Goal: Find contact information: Find contact information

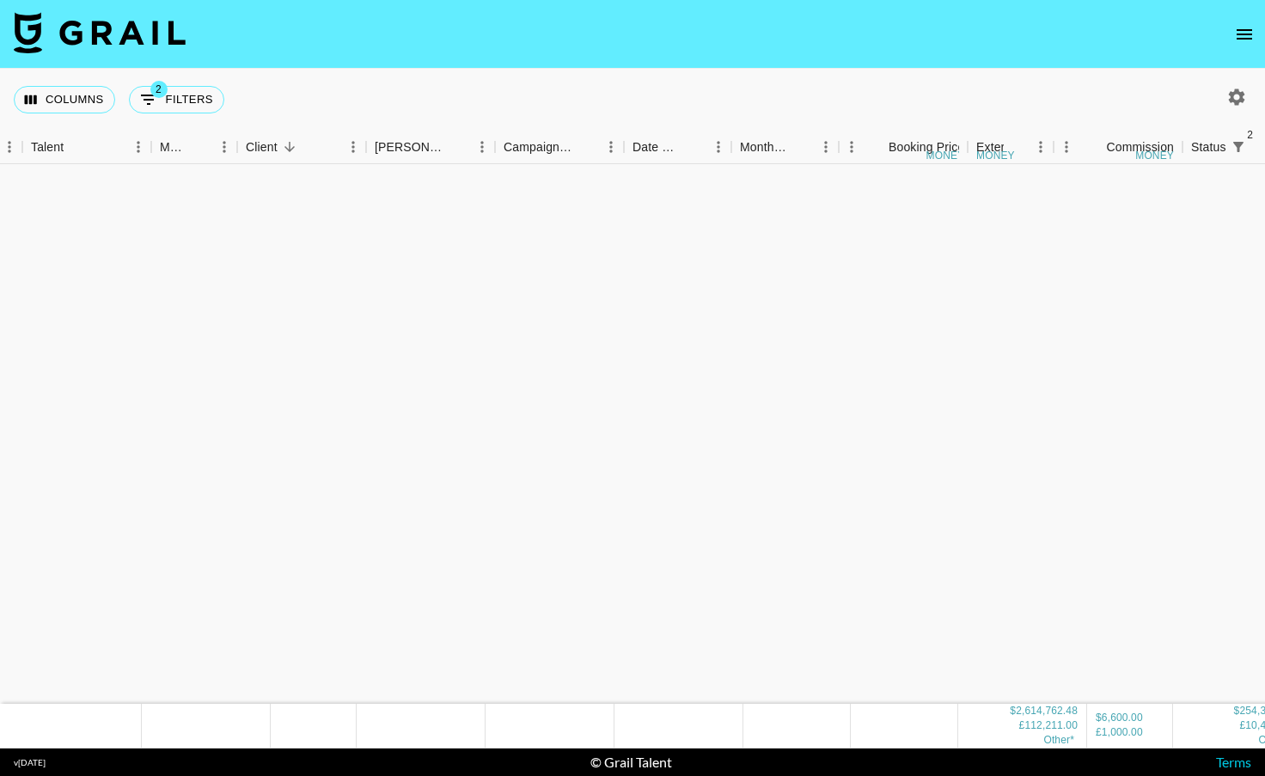
scroll to position [3536, 119]
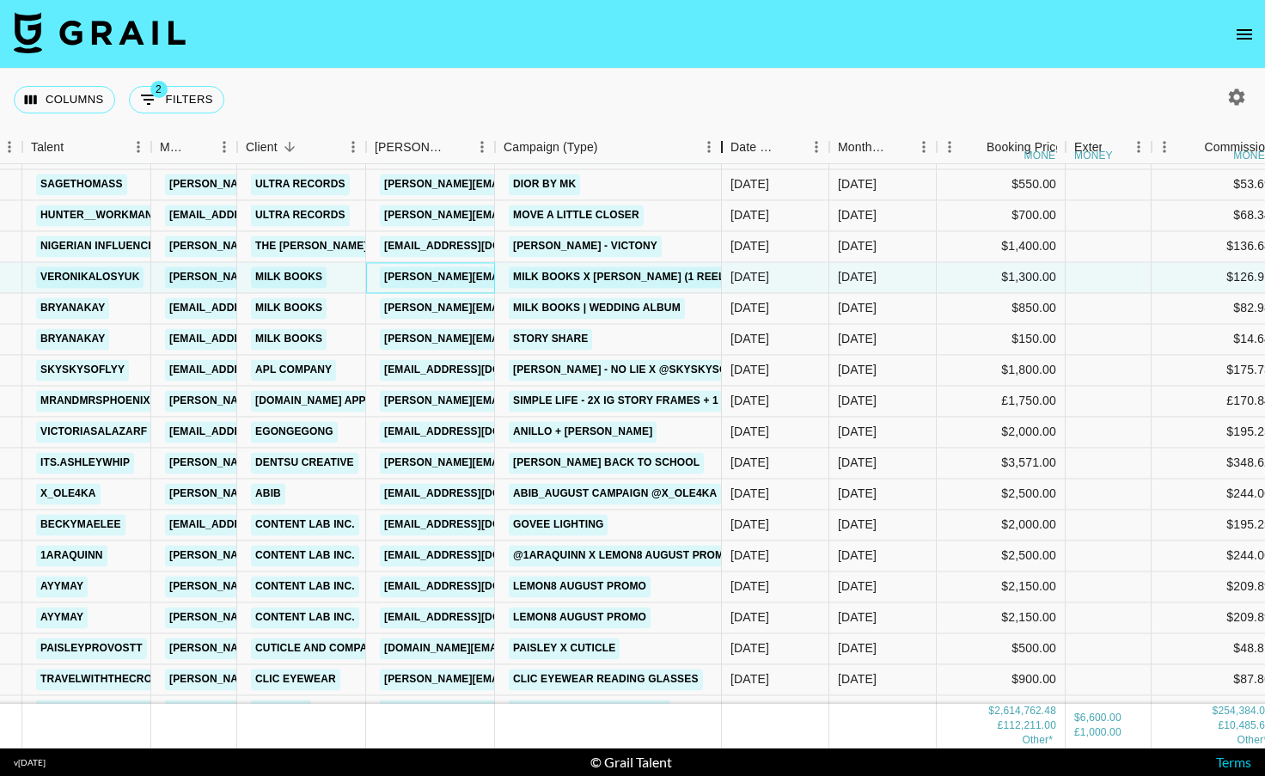
drag, startPoint x: 621, startPoint y: 147, endPoint x: 720, endPoint y: 149, distance: 98.9
click at [720, 149] on div "Campaign (Type)" at bounding box center [722, 148] width 21 height 34
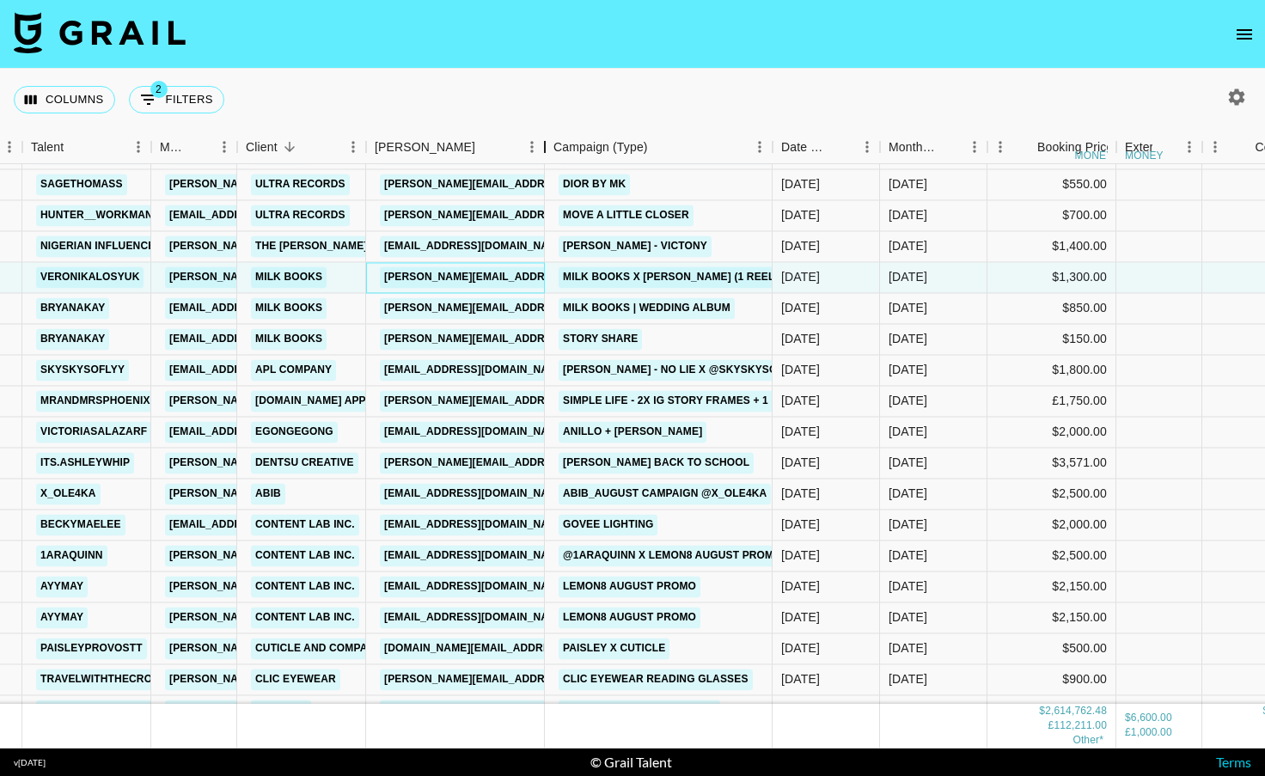
drag, startPoint x: 496, startPoint y: 154, endPoint x: 546, endPoint y: 153, distance: 49.9
click at [546, 153] on div "Booker" at bounding box center [545, 148] width 21 height 34
drag, startPoint x: 542, startPoint y: 154, endPoint x: 586, endPoint y: 150, distance: 44.0
click at [558, 150] on div "Booker" at bounding box center [547, 148] width 21 height 34
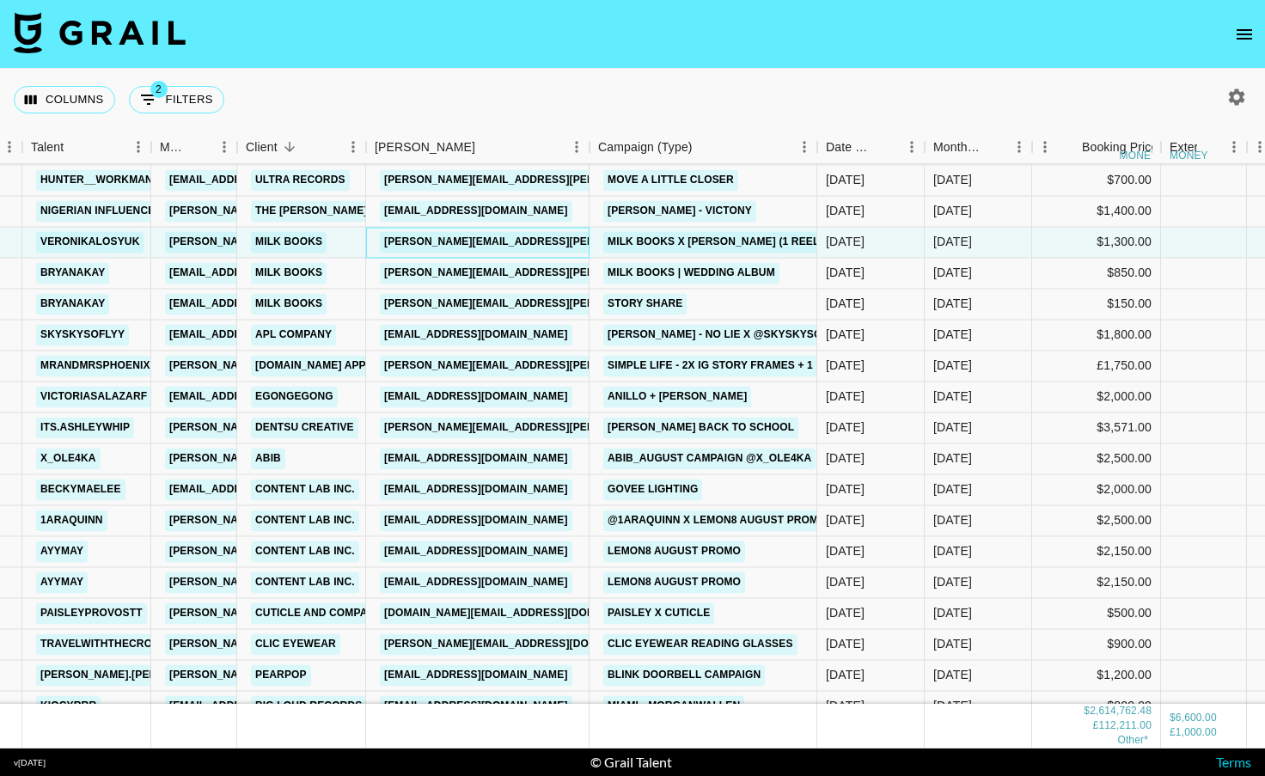
scroll to position [3583, 119]
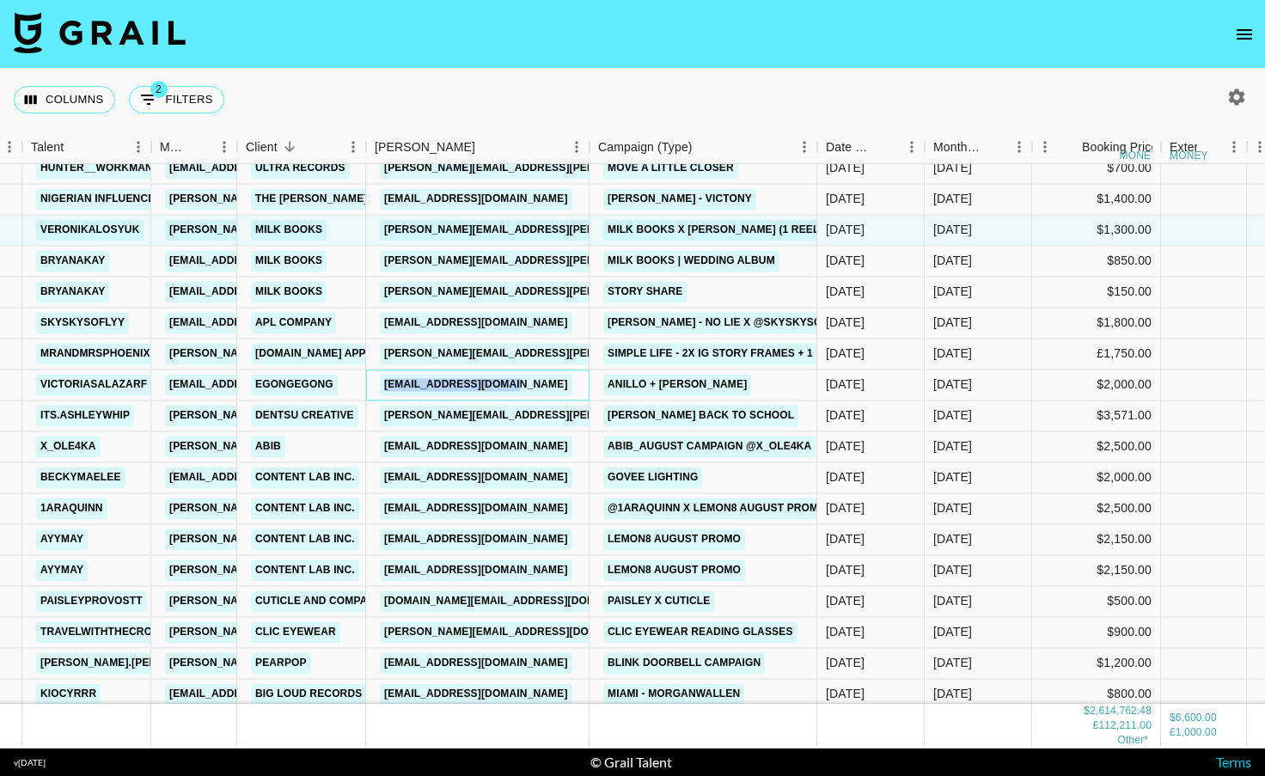
drag, startPoint x: 552, startPoint y: 383, endPoint x: 382, endPoint y: 382, distance: 169.3
click at [382, 382] on div "[EMAIL_ADDRESS][DOMAIN_NAME]" at bounding box center [477, 385] width 223 height 31
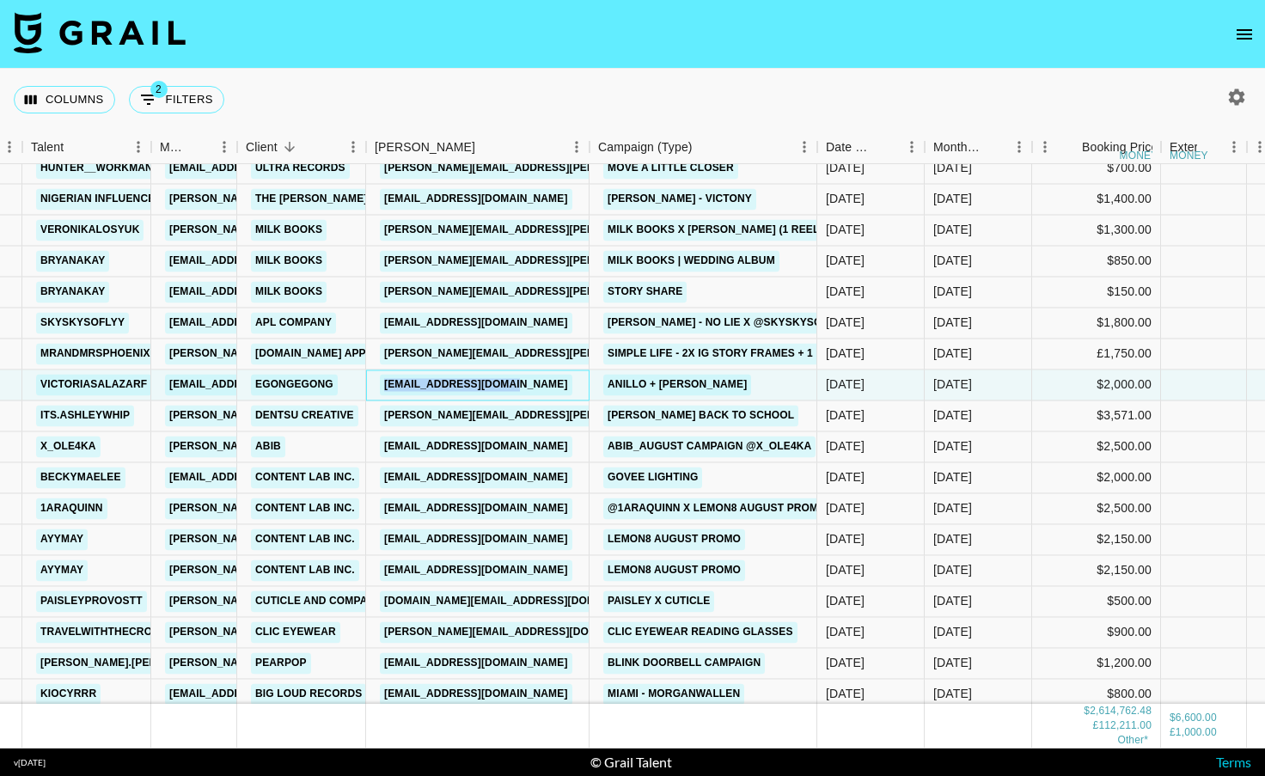
copy link "[EMAIL_ADDRESS][DOMAIN_NAME]"
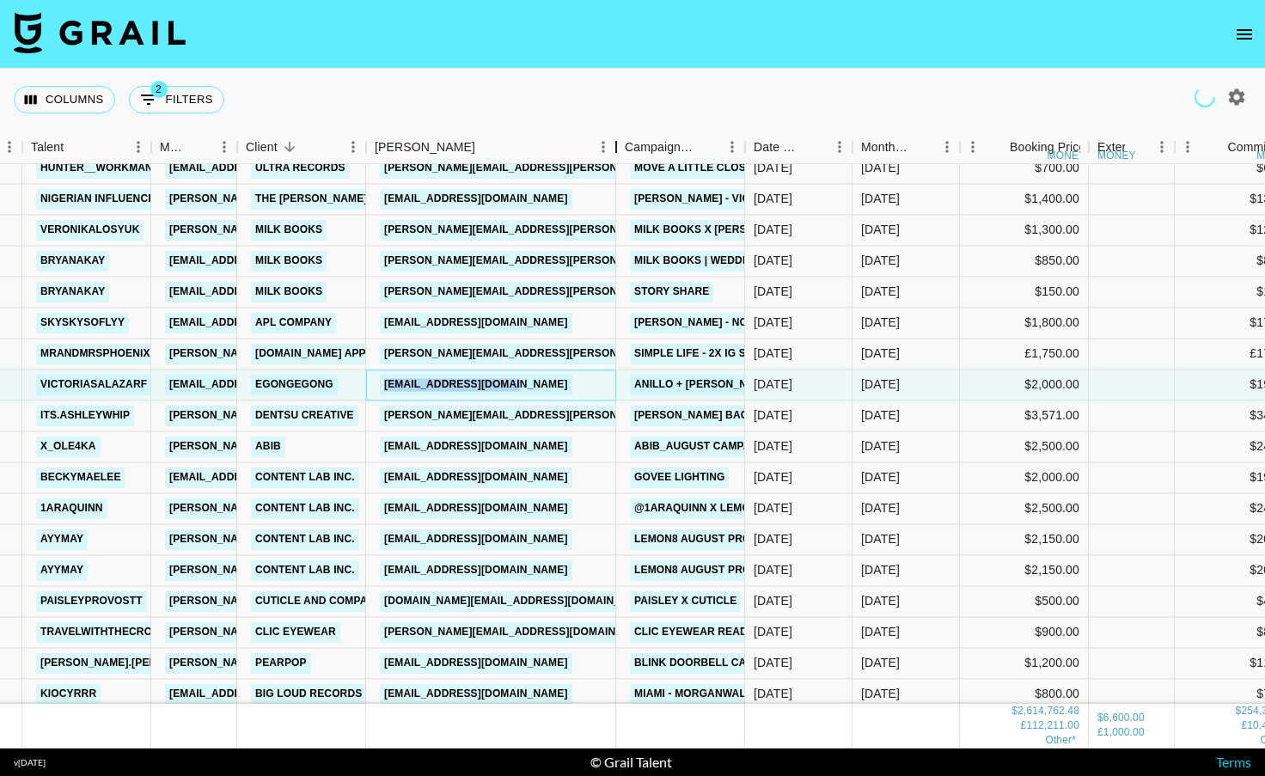
drag, startPoint x: 500, startPoint y: 141, endPoint x: 627, endPoint y: 140, distance: 127.2
click at [627, 141] on div "Booker" at bounding box center [616, 148] width 21 height 34
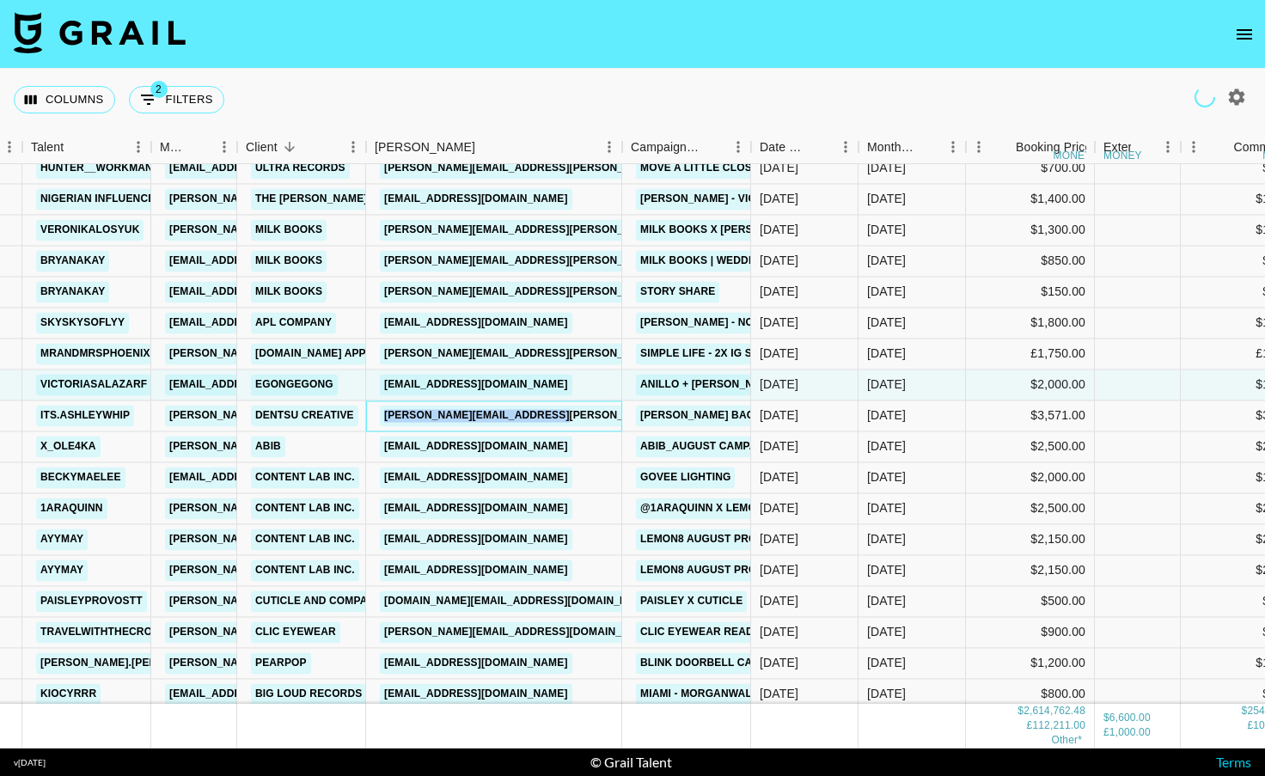
drag, startPoint x: 603, startPoint y: 416, endPoint x: 387, endPoint y: 411, distance: 215.8
click at [387, 411] on div "[PERSON_NAME][EMAIL_ADDRESS][PERSON_NAME][DOMAIN_NAME]" at bounding box center [494, 416] width 256 height 31
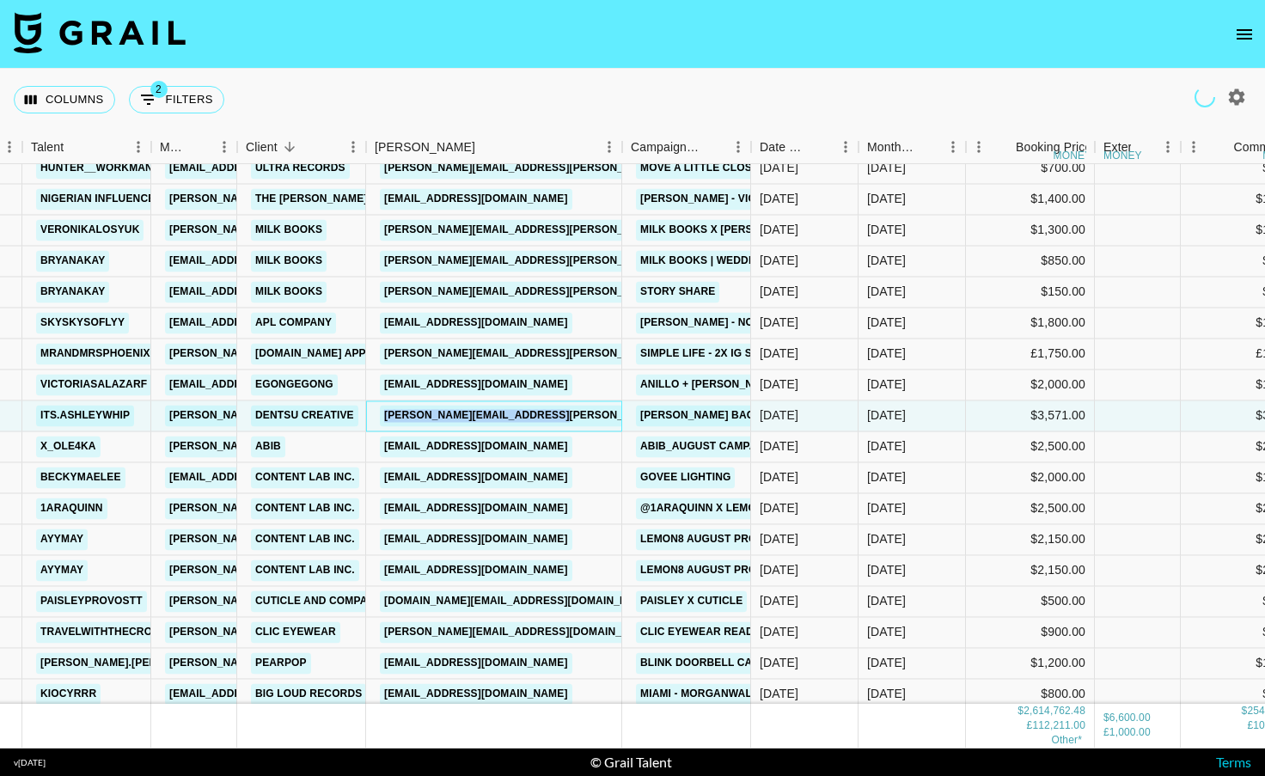
copy link "[PERSON_NAME][EMAIL_ADDRESS][PERSON_NAME][DOMAIN_NAME]"
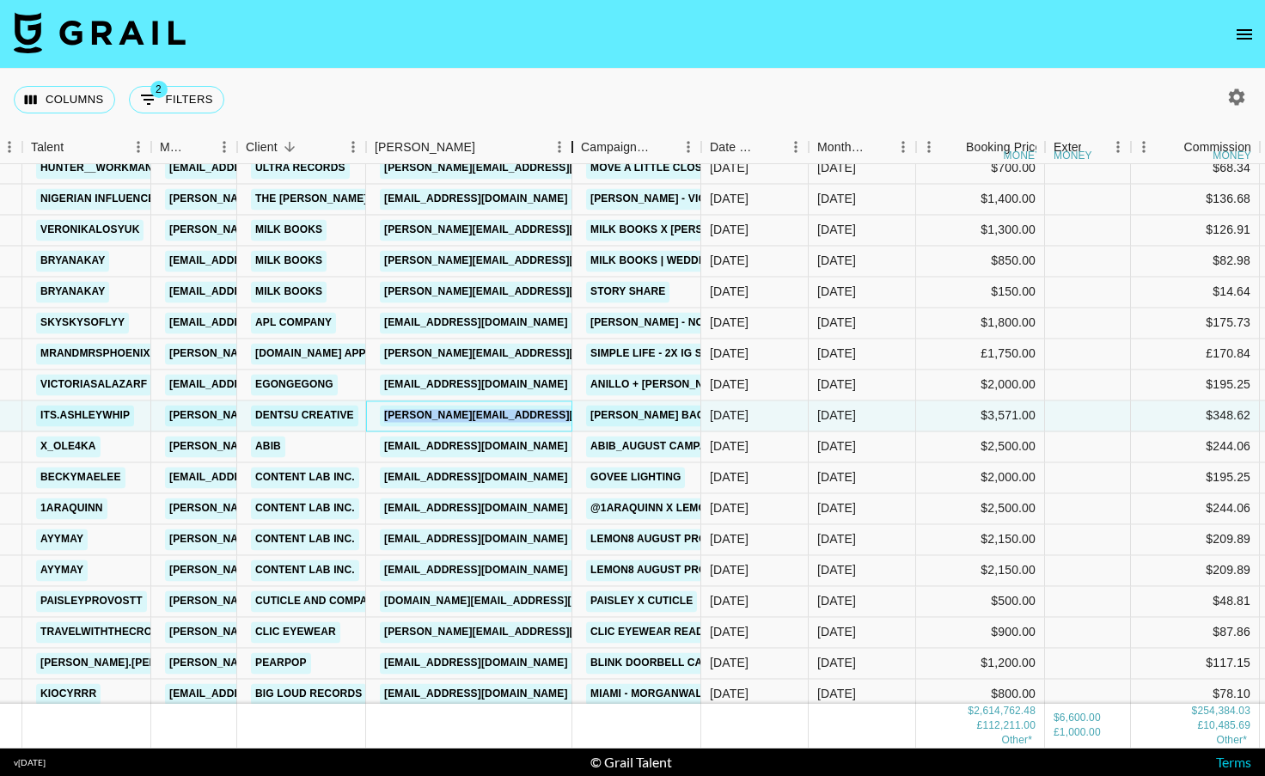
drag, startPoint x: 497, startPoint y: 150, endPoint x: 574, endPoint y: 136, distance: 78.7
click at [574, 136] on div "Booker" at bounding box center [572, 148] width 21 height 34
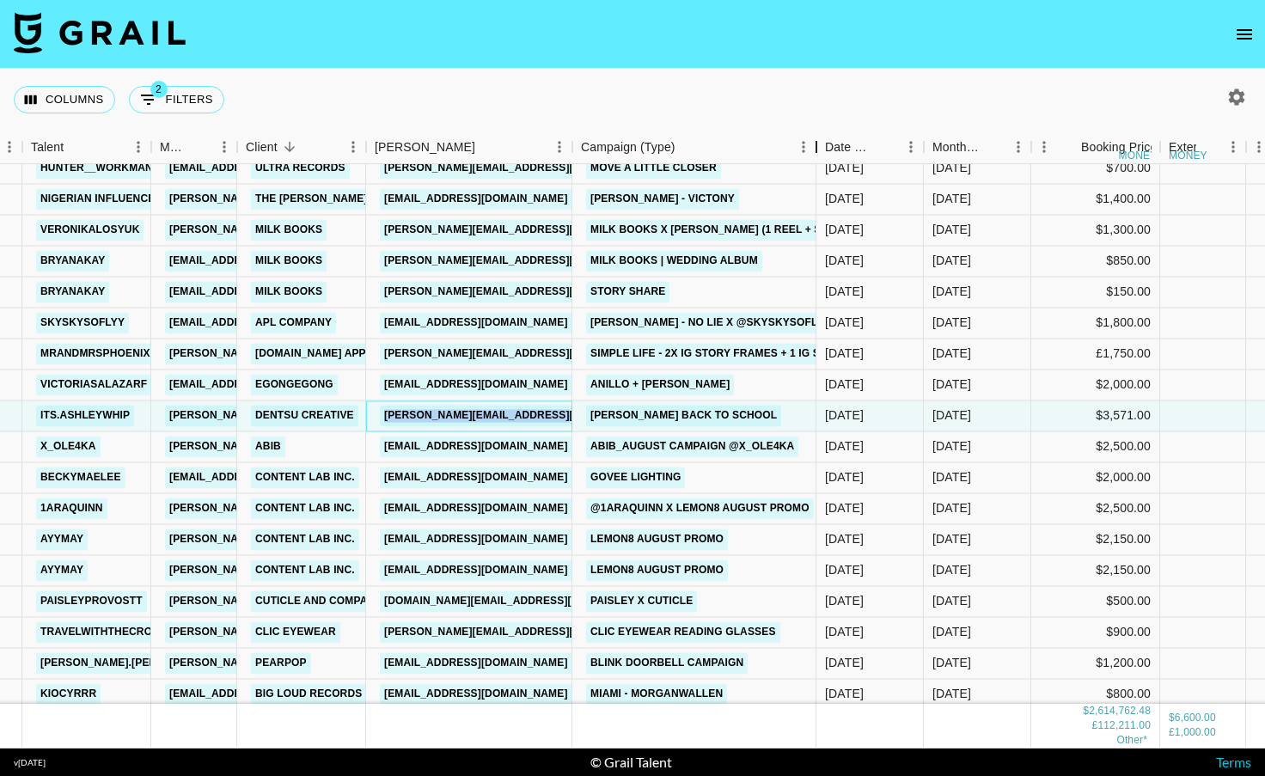
drag, startPoint x: 701, startPoint y: 143, endPoint x: 817, endPoint y: 144, distance: 115.2
click at [817, 144] on div "Campaign (Type)" at bounding box center [816, 148] width 21 height 34
drag, startPoint x: 532, startPoint y: 446, endPoint x: 380, endPoint y: 447, distance: 152.1
click at [380, 447] on div "[EMAIL_ADDRESS][DOMAIN_NAME]" at bounding box center [469, 446] width 206 height 31
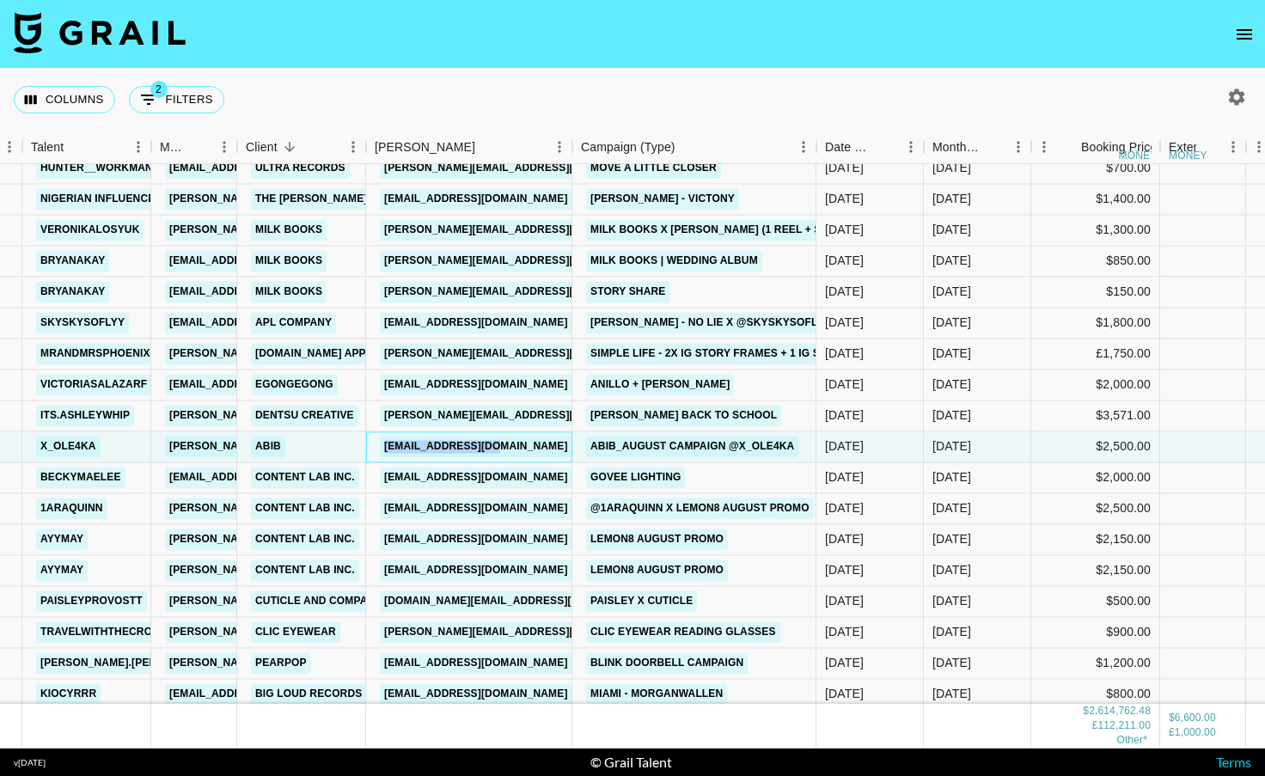
copy link "[EMAIL_ADDRESS][DOMAIN_NAME]"
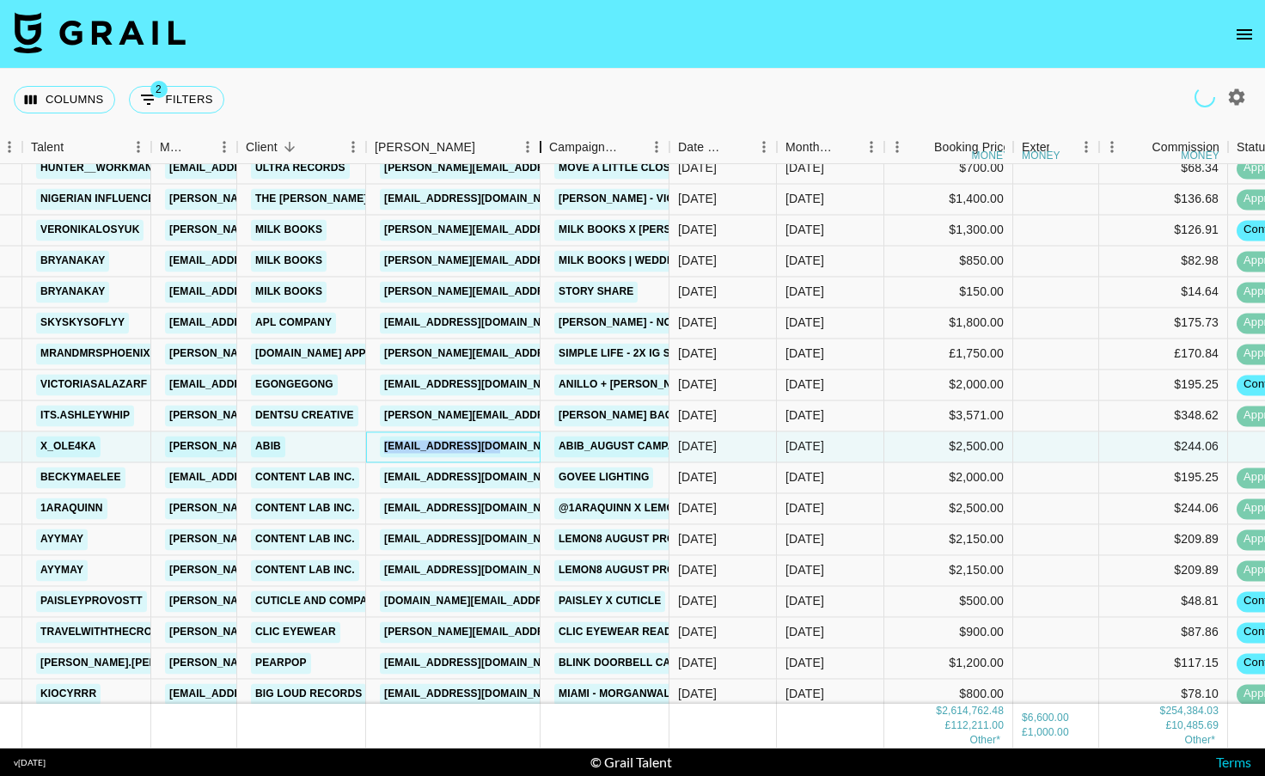
drag, startPoint x: 498, startPoint y: 144, endPoint x: 583, endPoint y: 144, distance: 85.1
click at [551, 144] on div "Booker" at bounding box center [540, 148] width 21 height 34
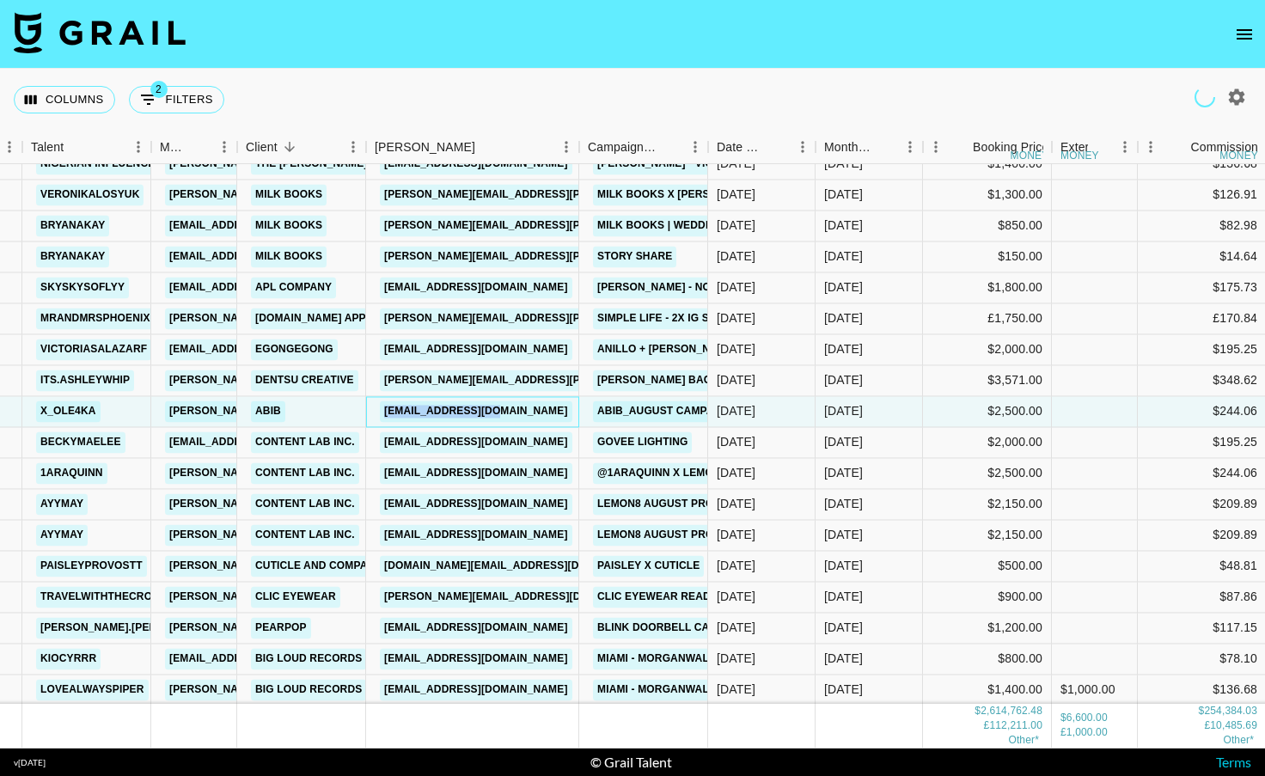
scroll to position [3620, 119]
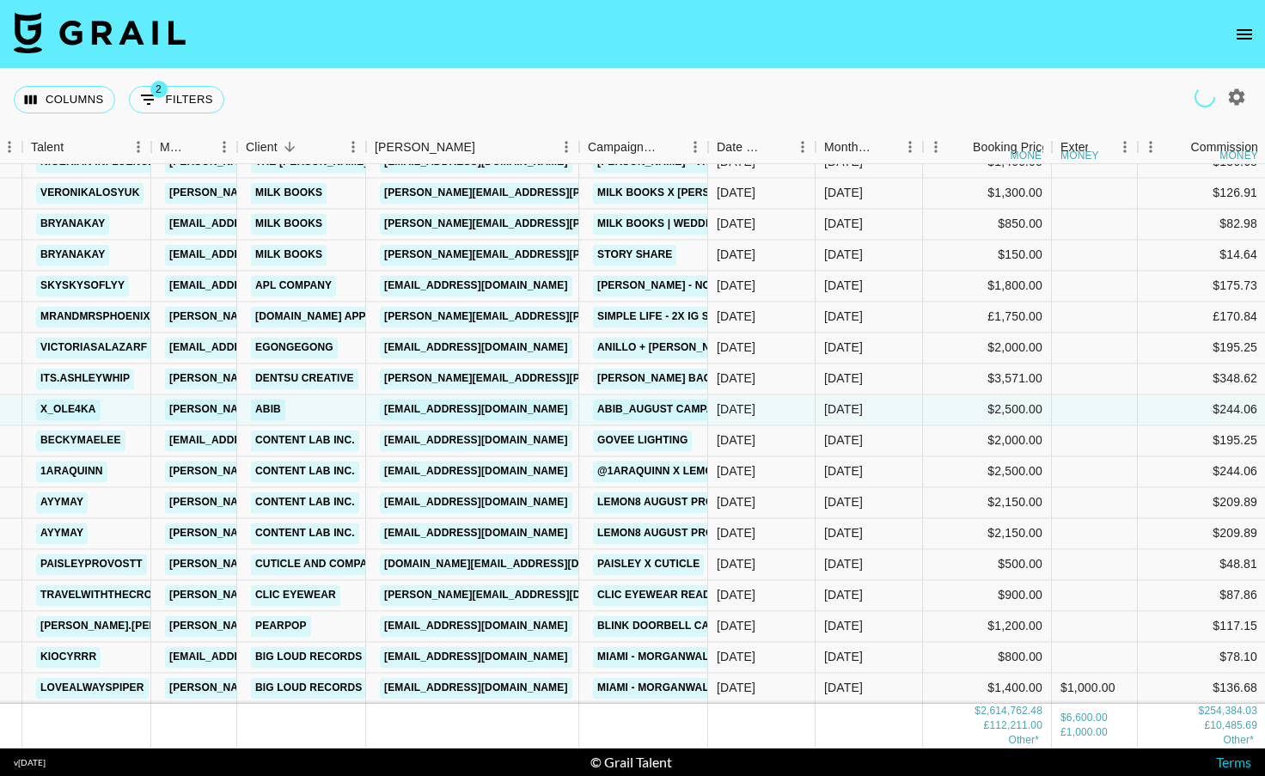
click at [239, 129] on div "Columns 2 Filters + Booking" at bounding box center [632, 100] width 1265 height 62
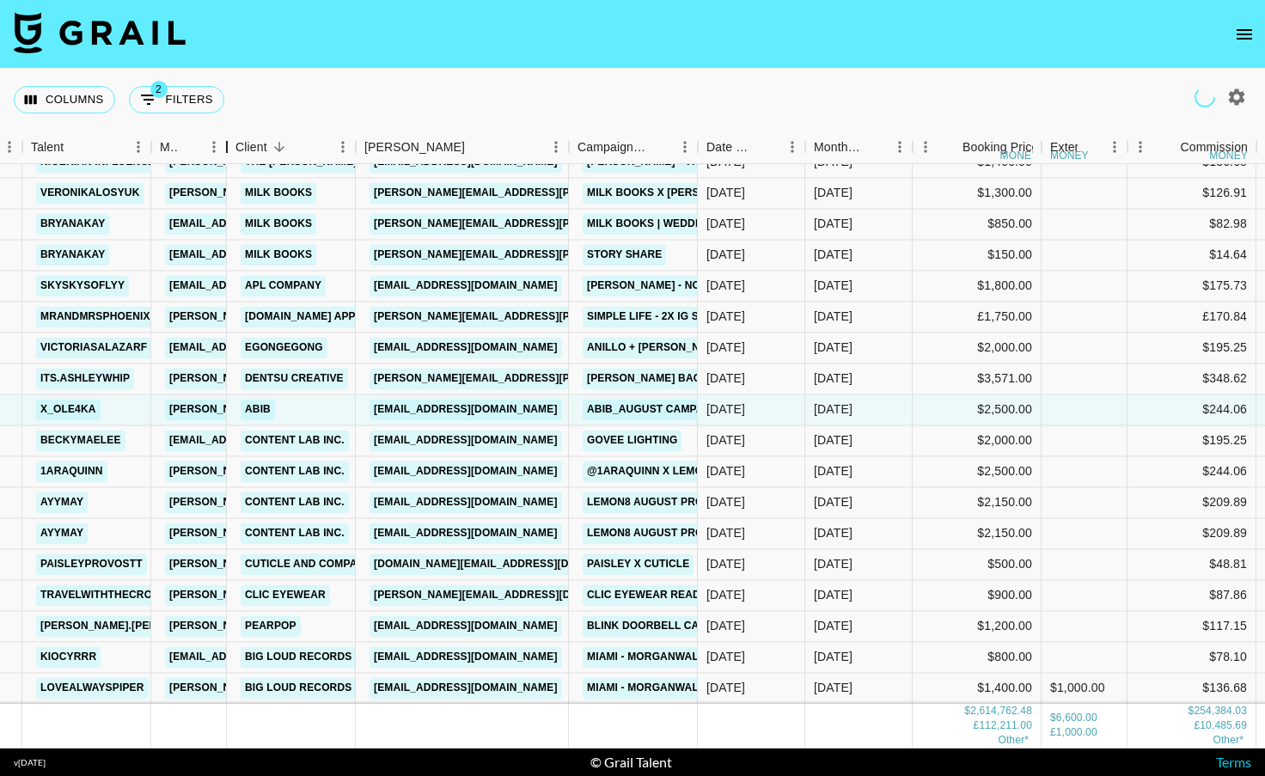
click at [229, 138] on div "Manager" at bounding box center [227, 148] width 21 height 34
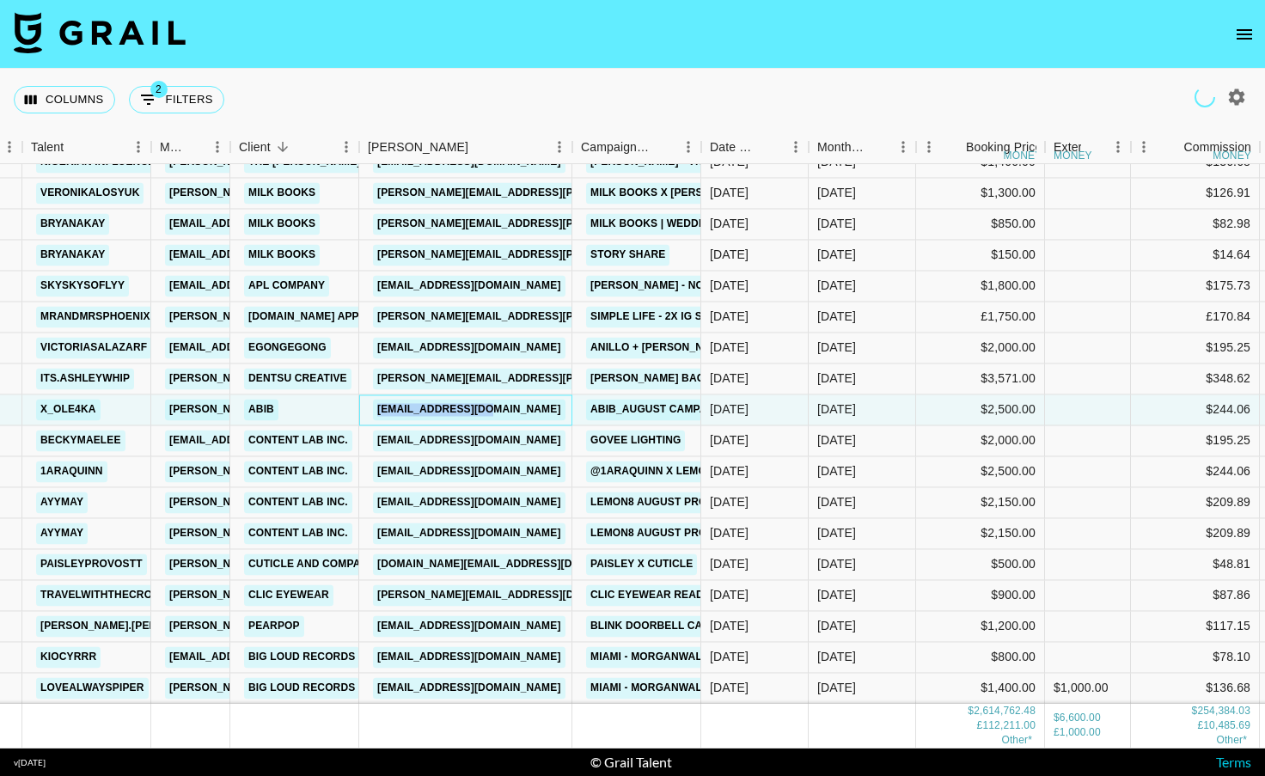
drag, startPoint x: 526, startPoint y: 404, endPoint x: 374, endPoint y: 410, distance: 152.3
click at [374, 410] on div "[EMAIL_ADDRESS][DOMAIN_NAME]" at bounding box center [465, 410] width 213 height 31
copy link "[EMAIL_ADDRESS][DOMAIN_NAME]"
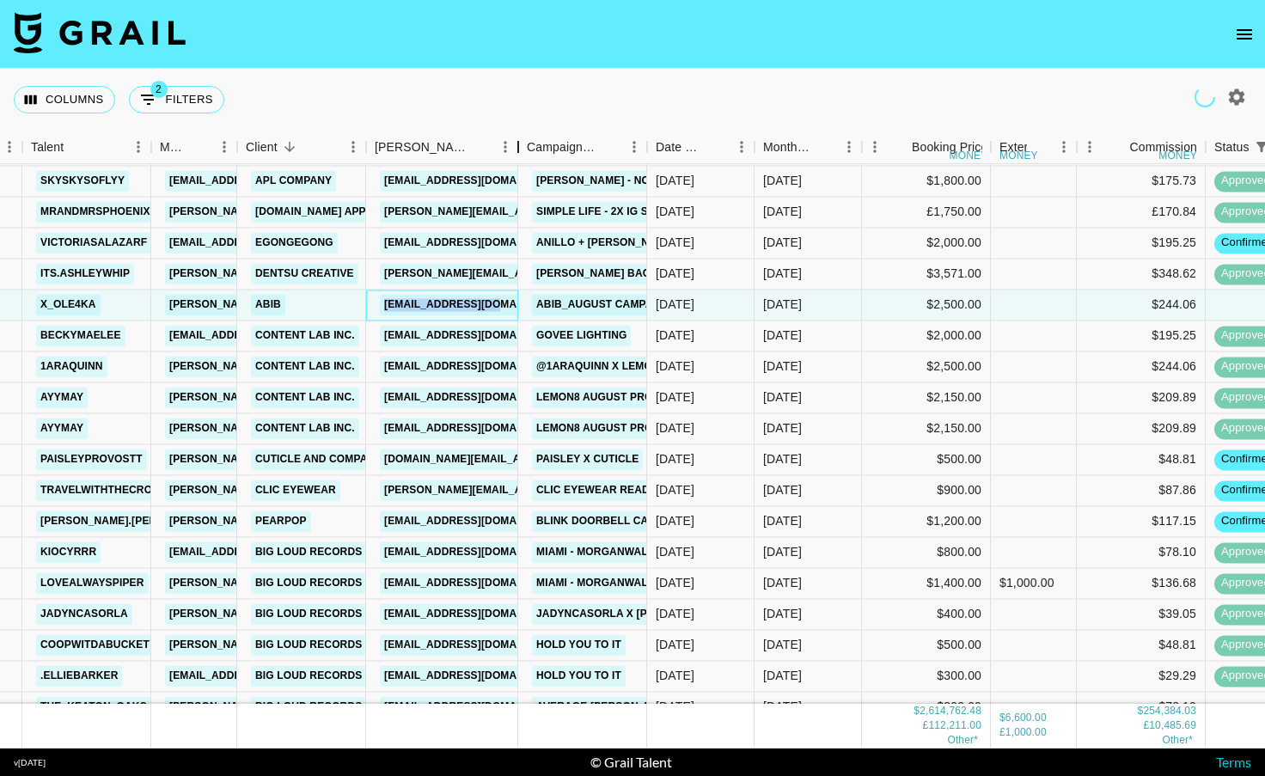
drag, startPoint x: 499, startPoint y: 138, endPoint x: 500, endPoint y: 147, distance: 9.6
click at [511, 147] on div "Booker" at bounding box center [518, 148] width 21 height 34
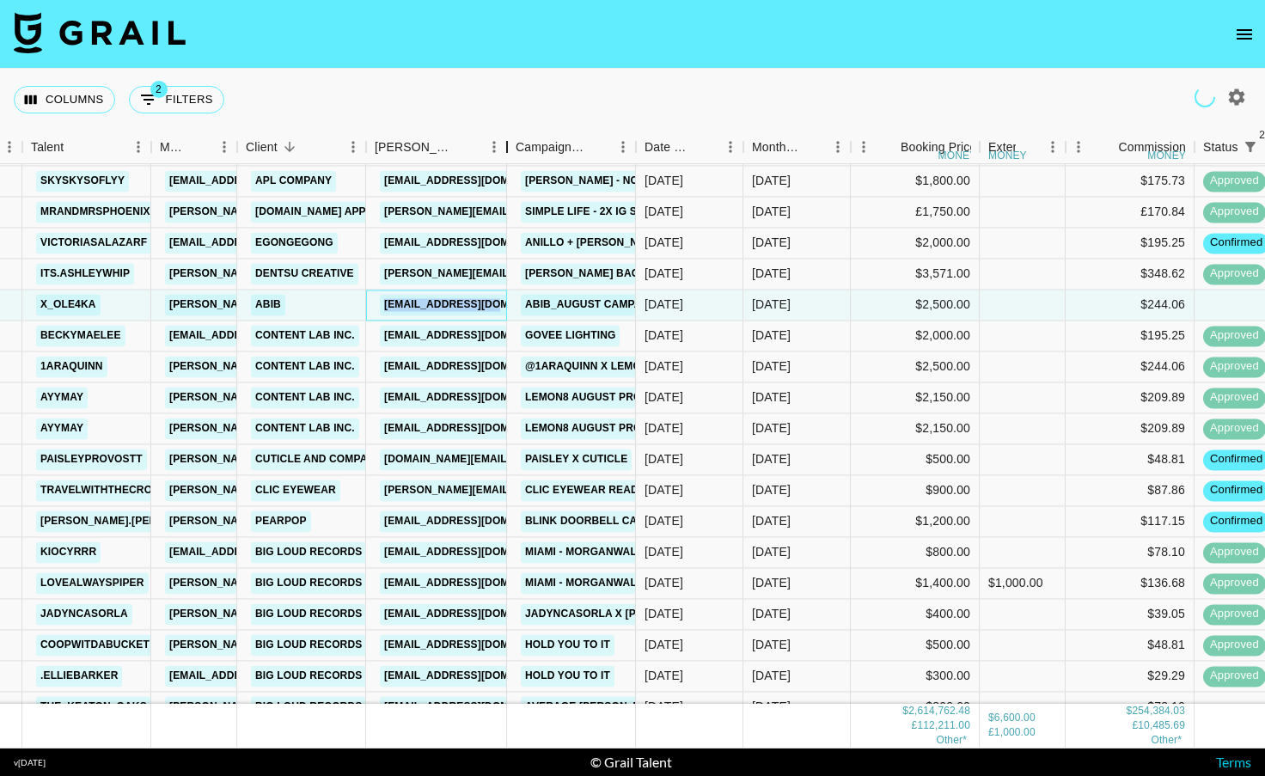
click at [500, 147] on div "Booker" at bounding box center [507, 148] width 21 height 34
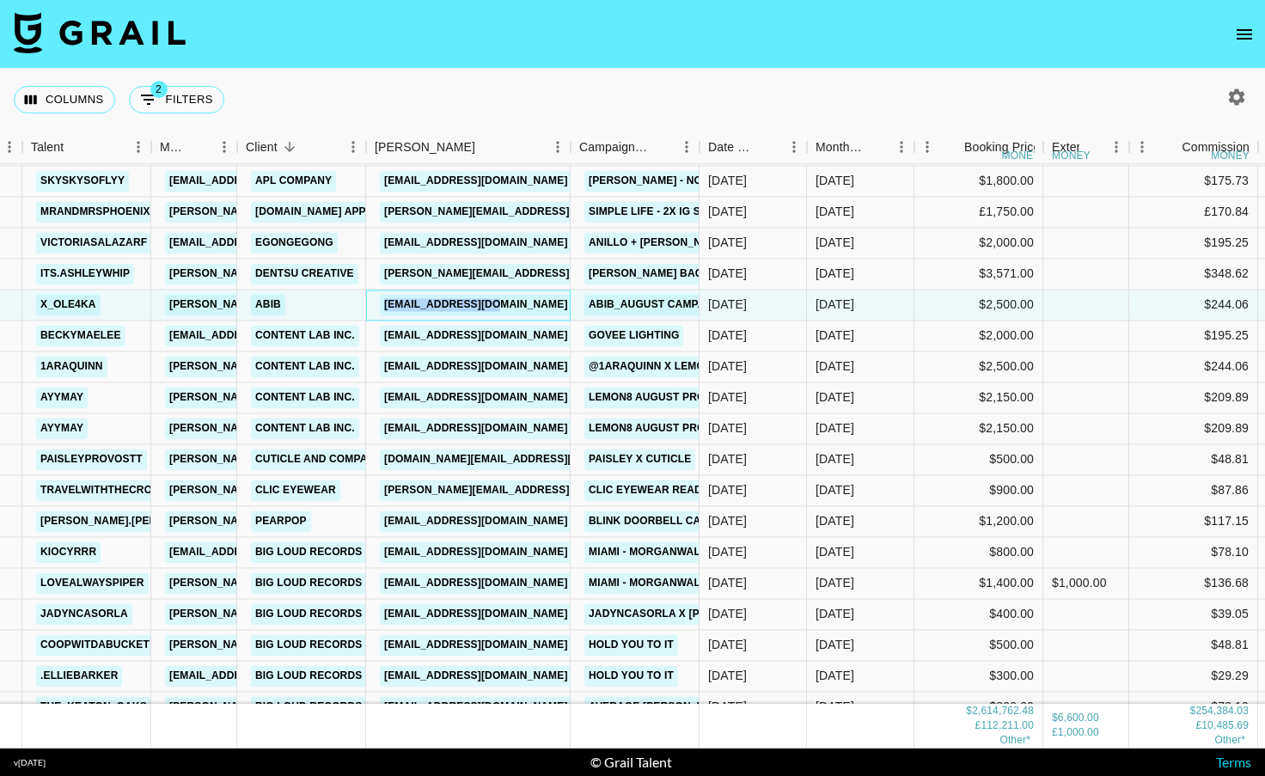
drag, startPoint x: 521, startPoint y: 147, endPoint x: 569, endPoint y: 150, distance: 48.3
click at [569, 150] on div "Booker" at bounding box center [570, 148] width 21 height 34
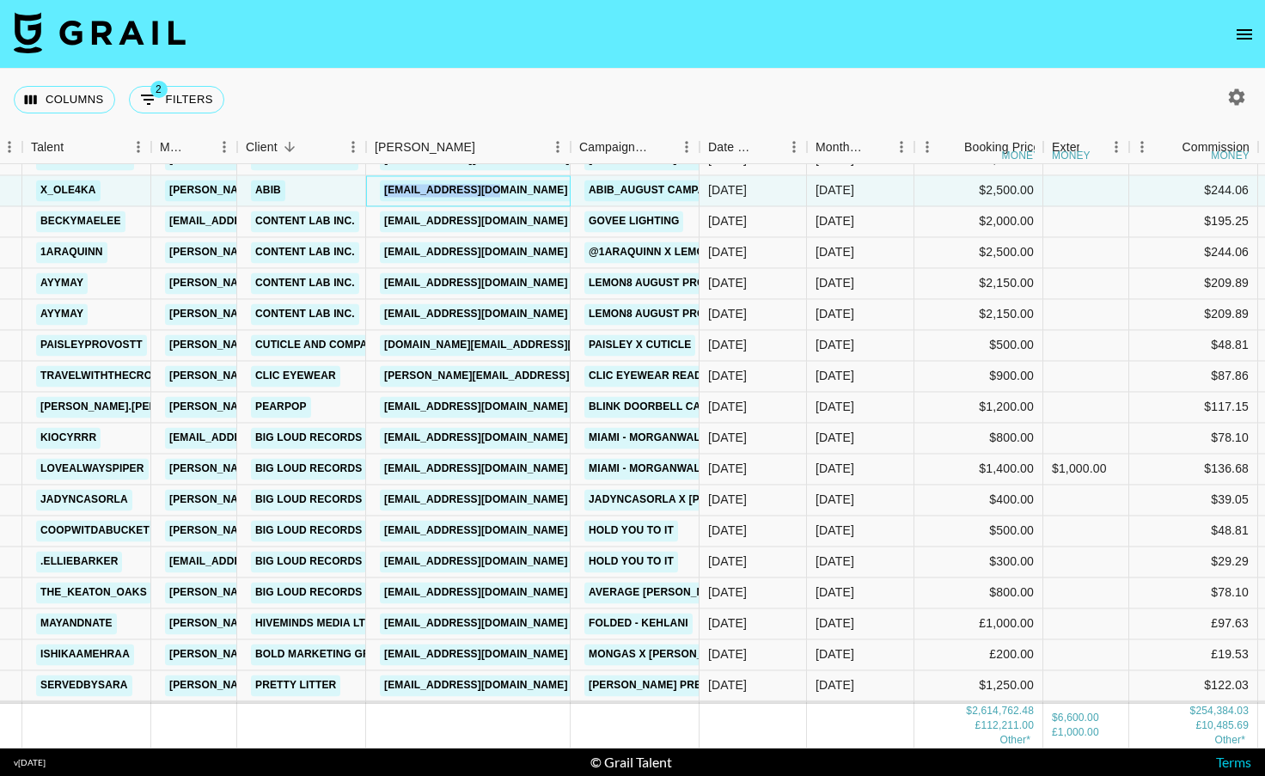
scroll to position [3851, 119]
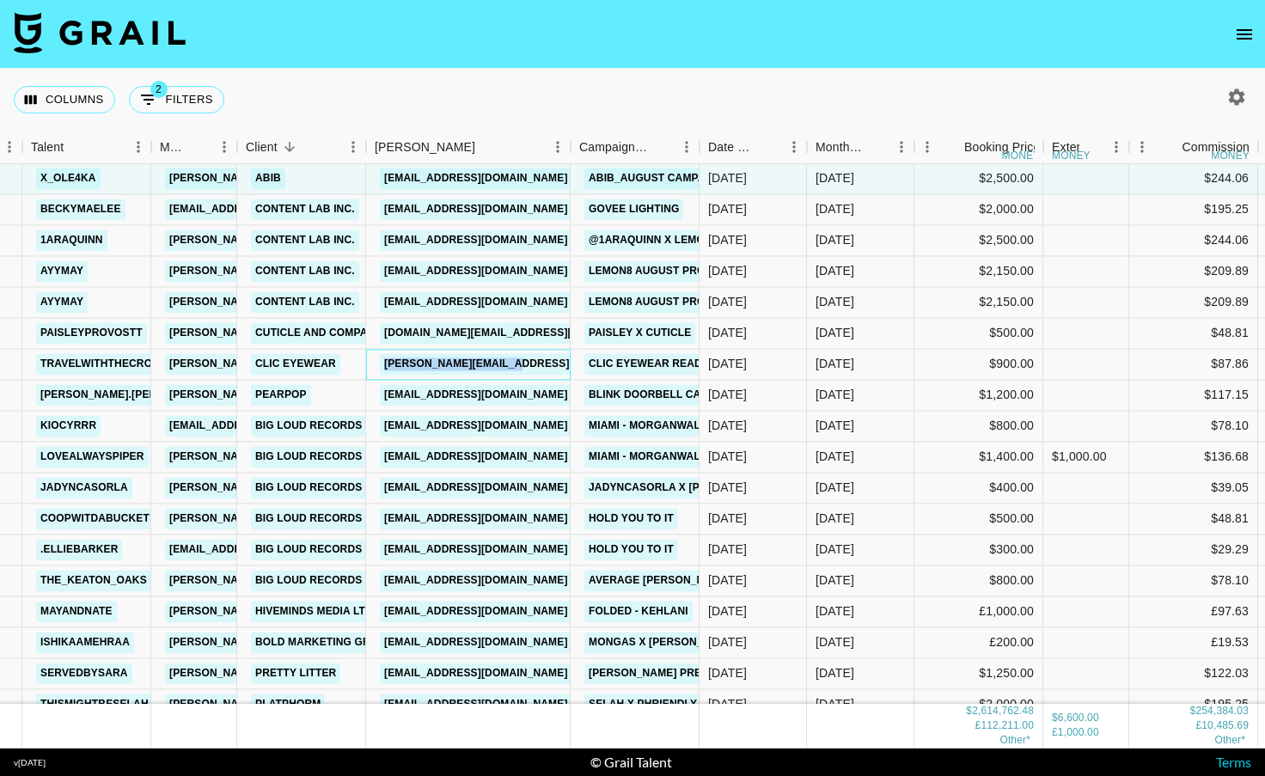
drag, startPoint x: 544, startPoint y: 365, endPoint x: 384, endPoint y: 362, distance: 159.9
click at [384, 362] on div "[PERSON_NAME][EMAIL_ADDRESS][DOMAIN_NAME]" at bounding box center [468, 364] width 205 height 31
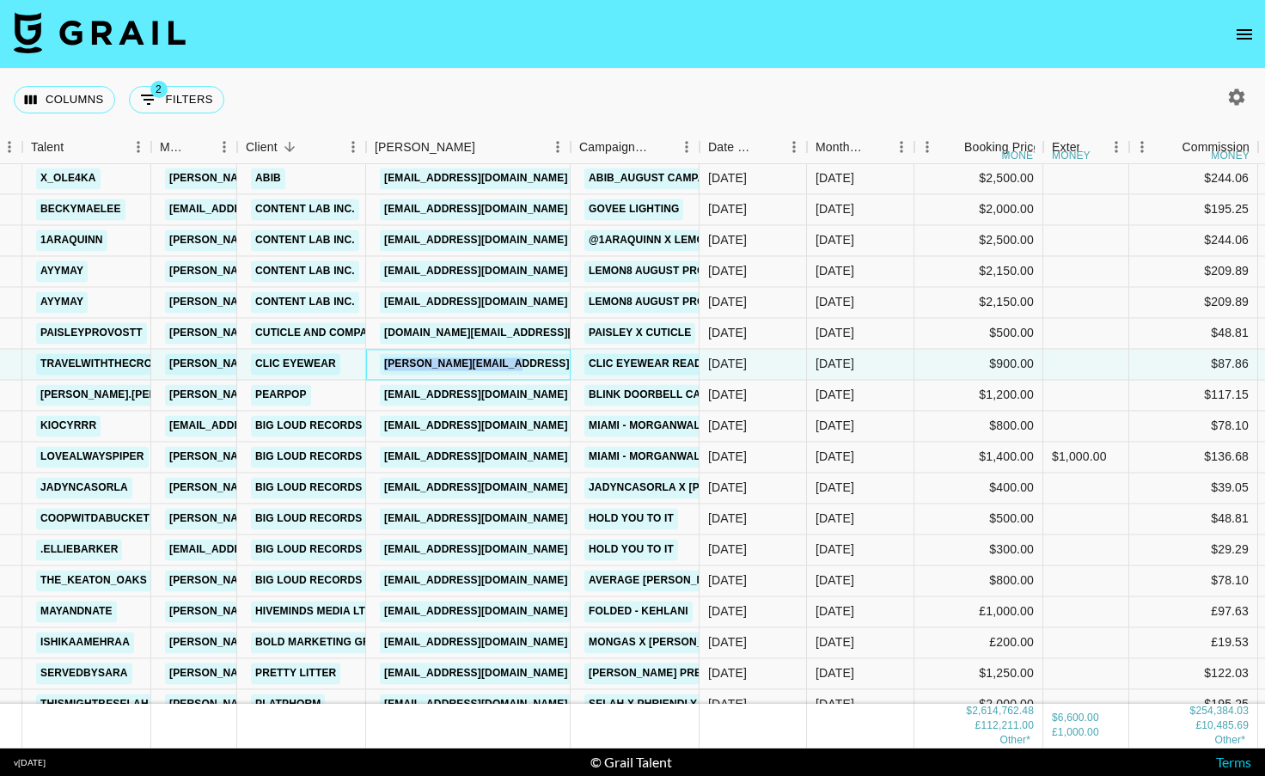
copy link "[PERSON_NAME][EMAIL_ADDRESS][DOMAIN_NAME]"
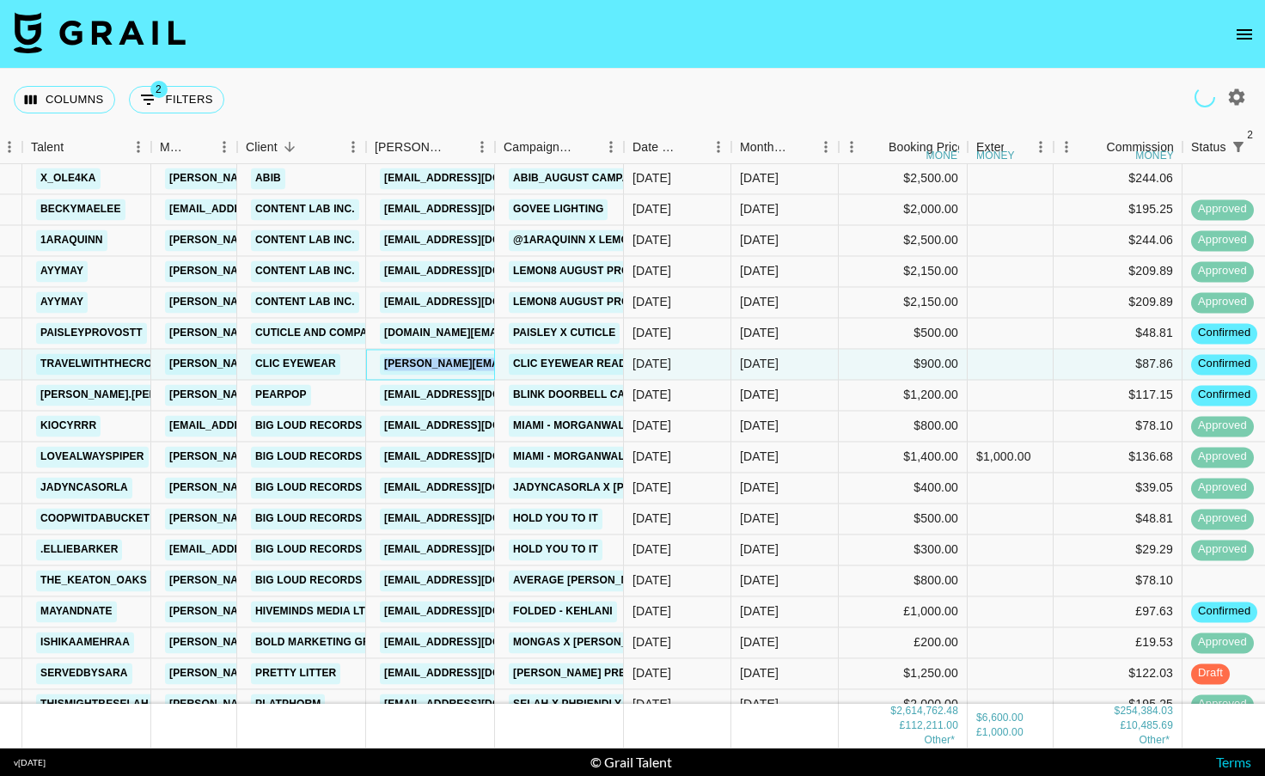
scroll to position [3870, 119]
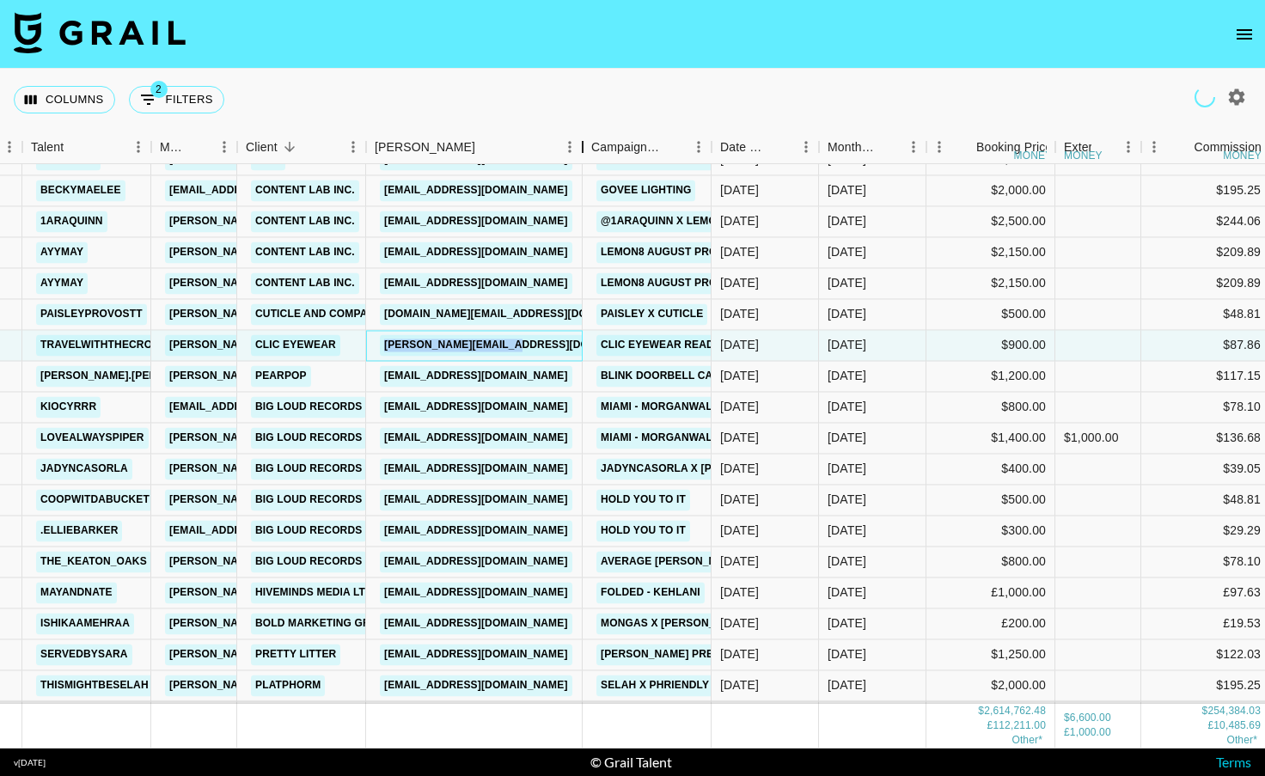
drag, startPoint x: 494, startPoint y: 145, endPoint x: 583, endPoint y: 147, distance: 88.5
click at [583, 147] on div "Booker" at bounding box center [582, 148] width 21 height 34
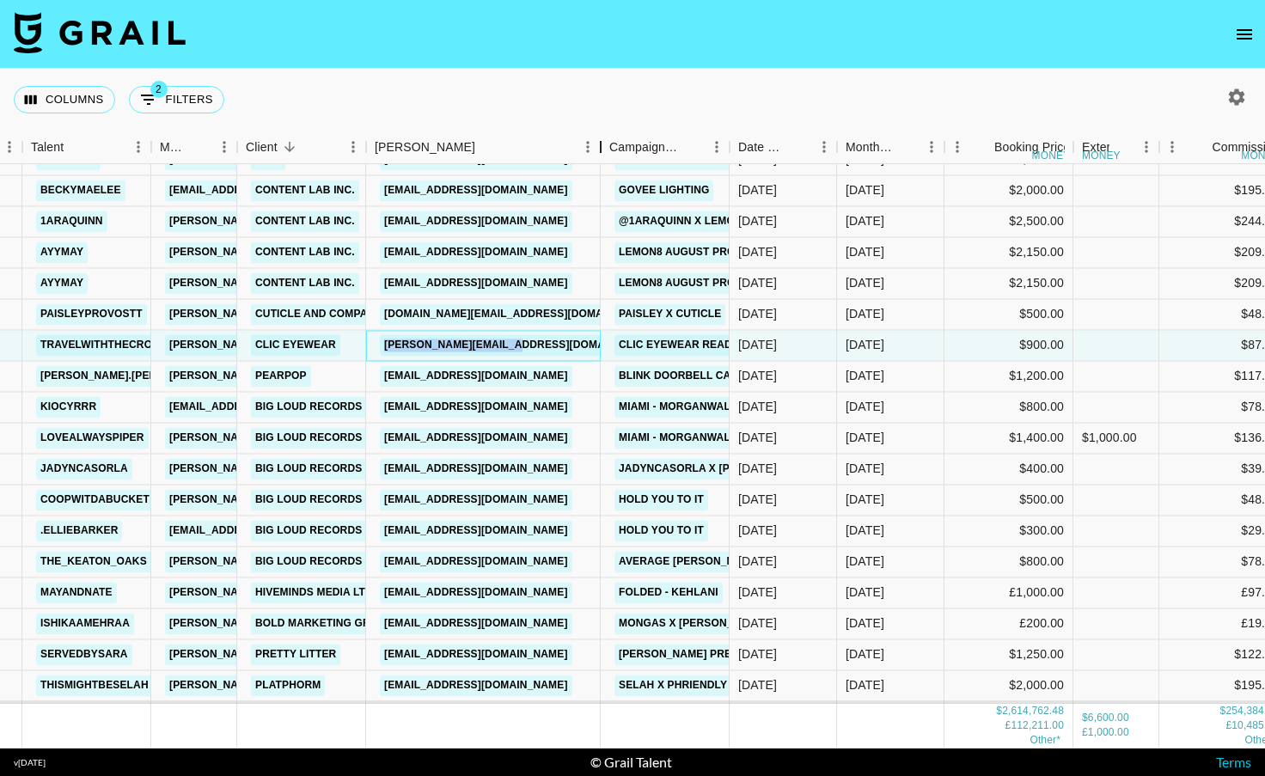
drag, startPoint x: 500, startPoint y: 140, endPoint x: 606, endPoint y: 135, distance: 105.8
click at [606, 135] on div "Booker" at bounding box center [600, 148] width 21 height 34
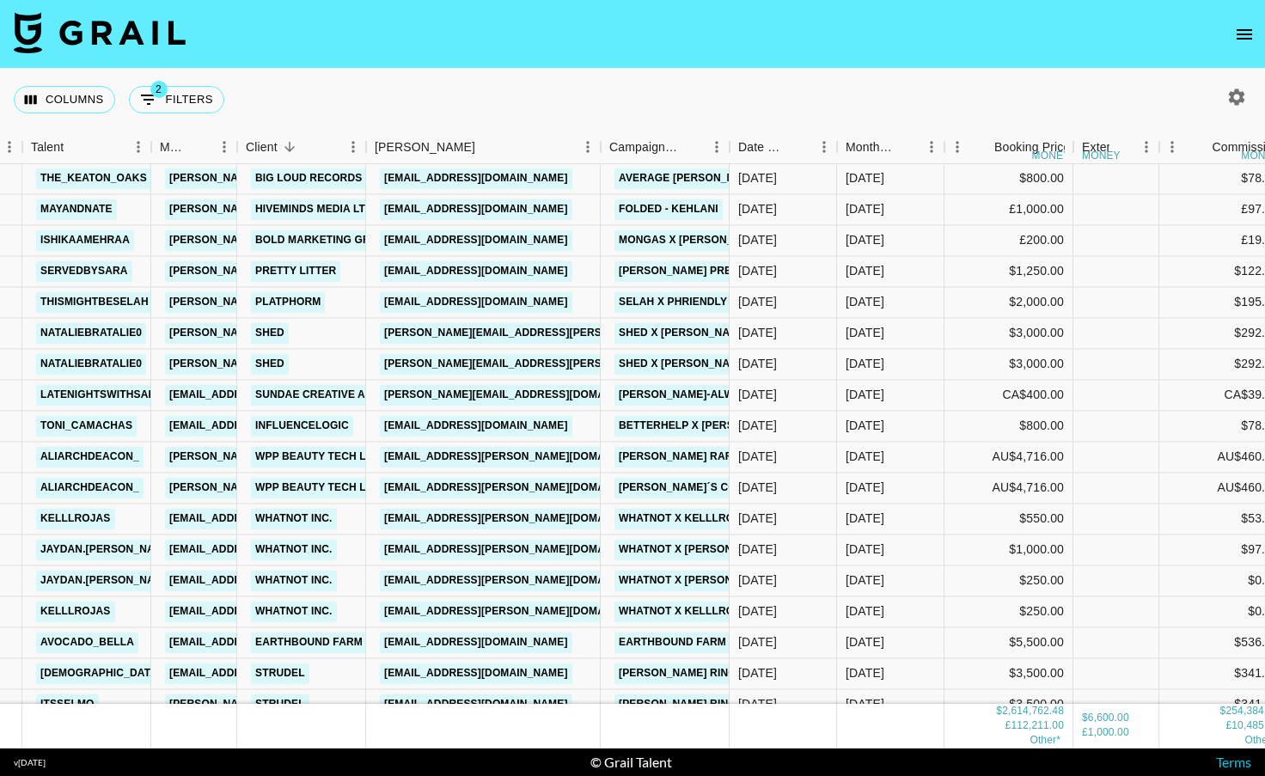
scroll to position [4259, 119]
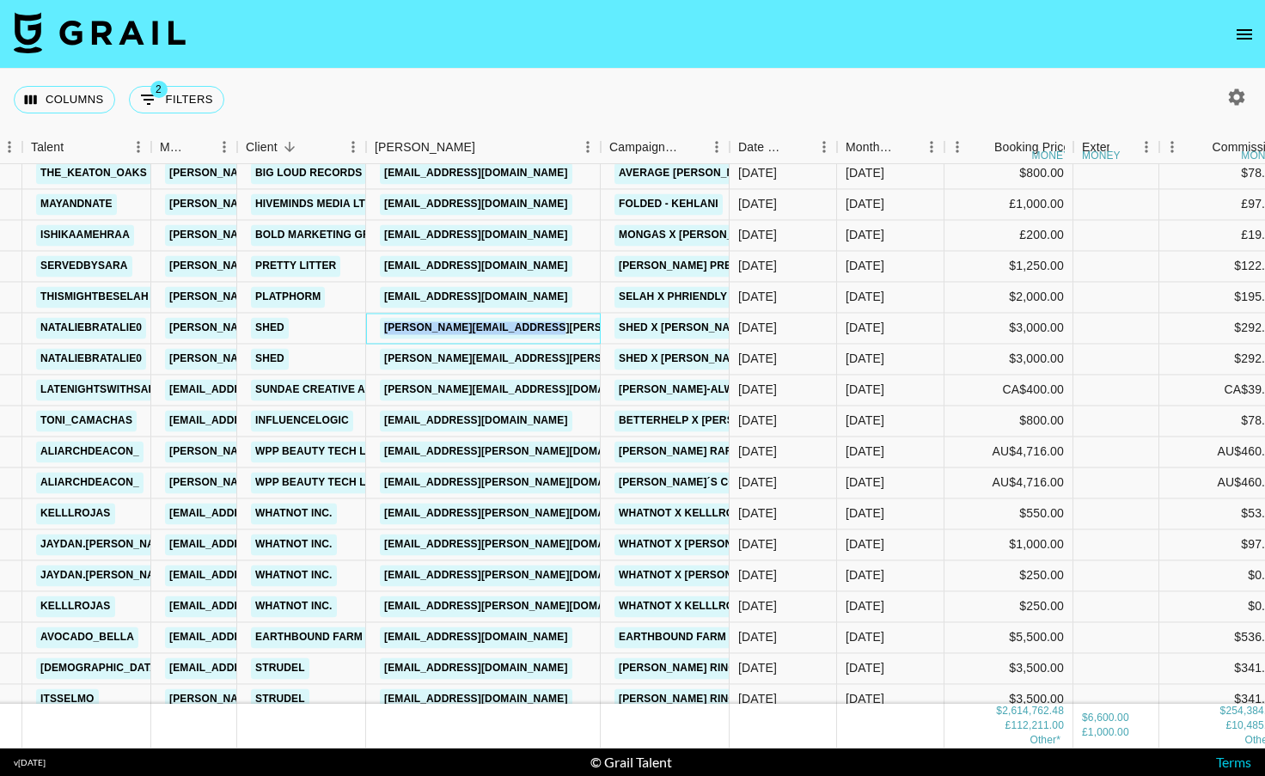
drag, startPoint x: 580, startPoint y: 329, endPoint x: 377, endPoint y: 333, distance: 202.9
click at [377, 333] on div "[PERSON_NAME][EMAIL_ADDRESS][PERSON_NAME][DOMAIN_NAME]" at bounding box center [483, 328] width 235 height 31
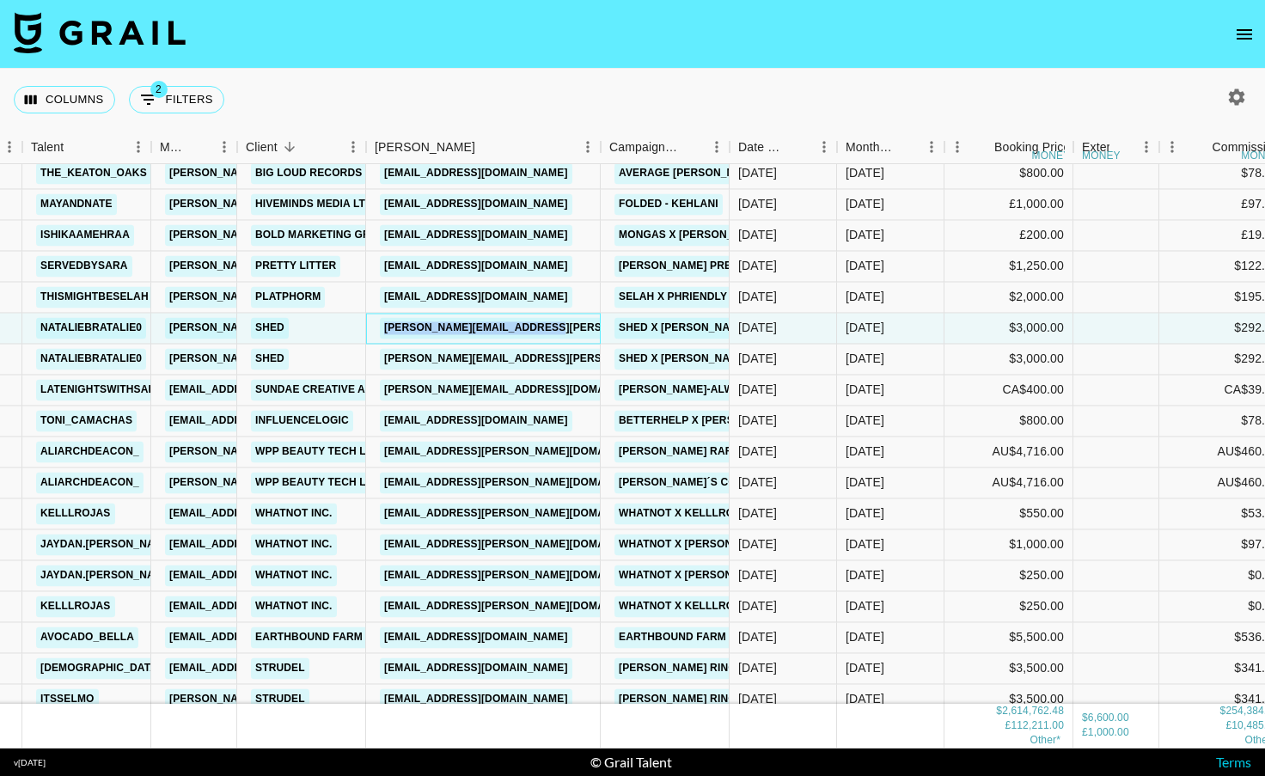
copy link "[PERSON_NAME][EMAIL_ADDRESS][PERSON_NAME][DOMAIN_NAME]"
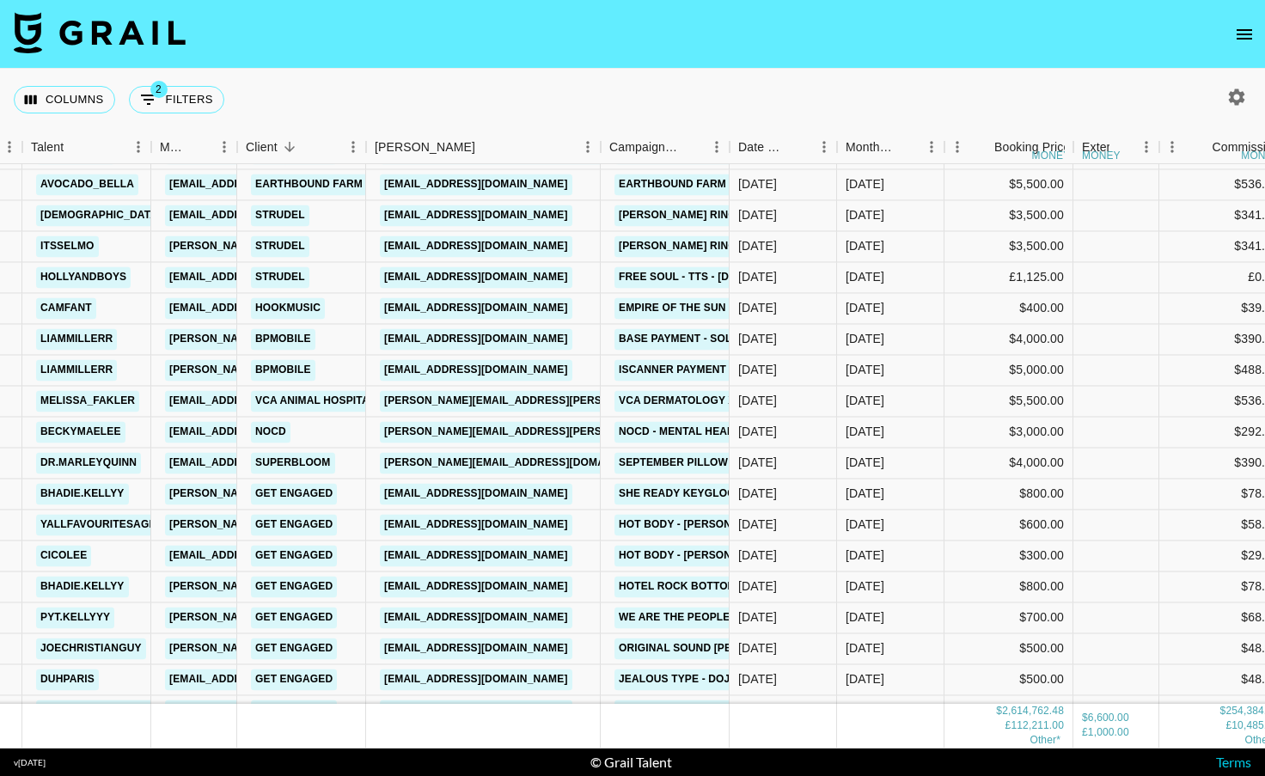
scroll to position [4726, 119]
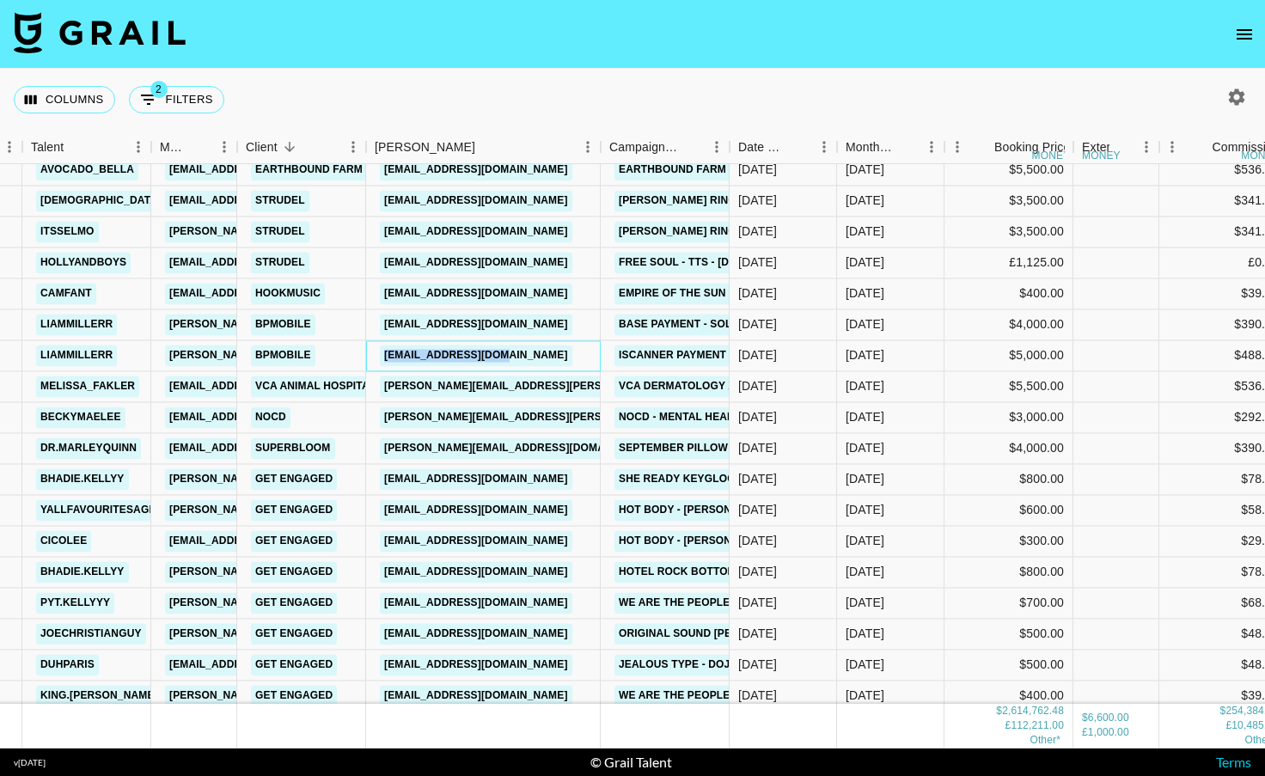
drag, startPoint x: 560, startPoint y: 360, endPoint x: 382, endPoint y: 360, distance: 177.9
click at [382, 360] on div "[EMAIL_ADDRESS][DOMAIN_NAME]" at bounding box center [483, 355] width 235 height 31
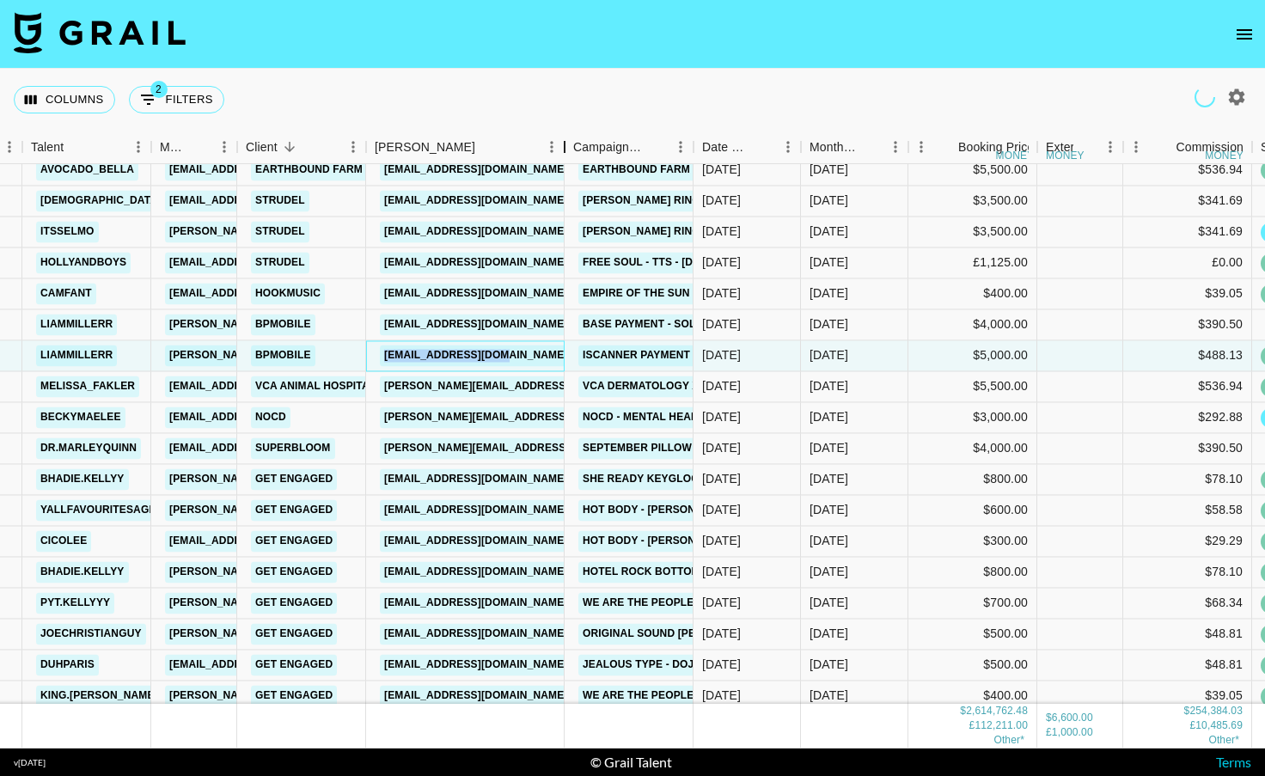
drag, startPoint x: 497, startPoint y: 143, endPoint x: 569, endPoint y: 138, distance: 72.4
click at [569, 138] on div "Booker" at bounding box center [564, 148] width 21 height 34
copy link "[EMAIL_ADDRESS][DOMAIN_NAME]"
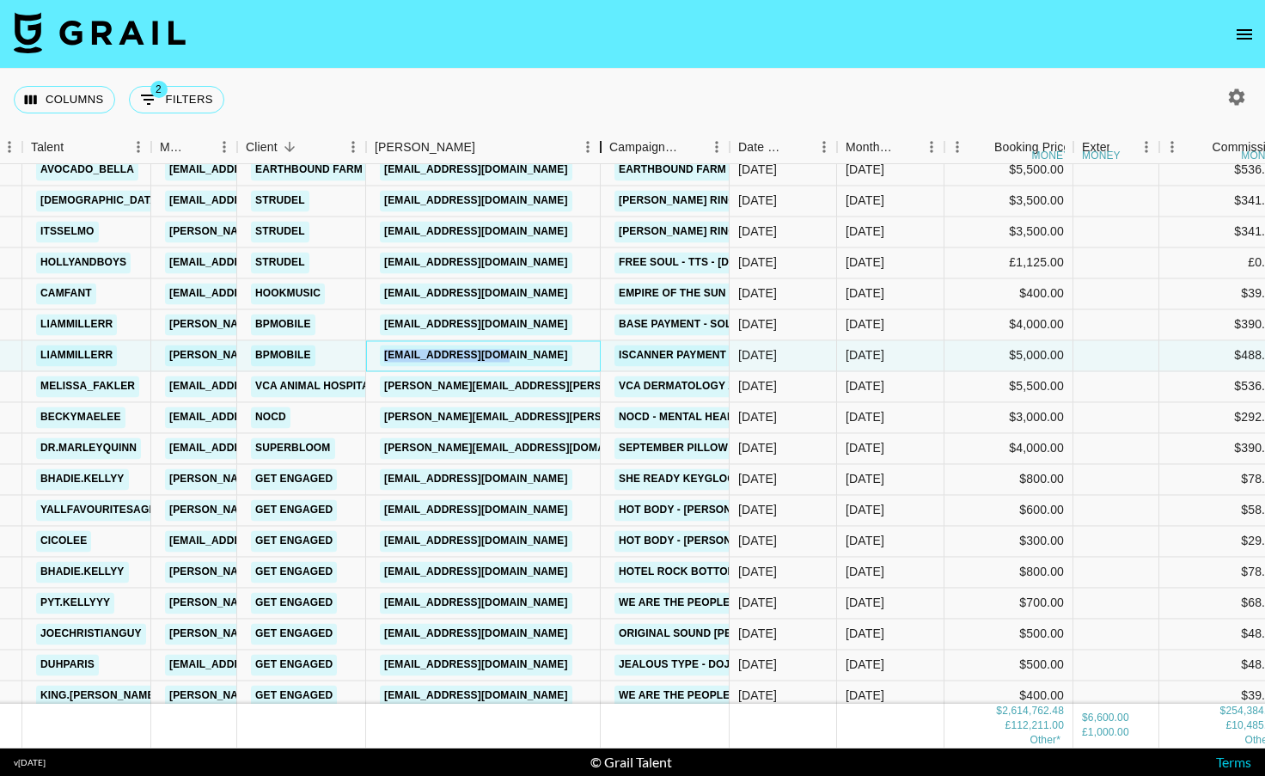
drag, startPoint x: 493, startPoint y: 144, endPoint x: 602, endPoint y: 142, distance: 108.3
click at [602, 142] on div "Booker" at bounding box center [600, 148] width 21 height 34
drag, startPoint x: 564, startPoint y: 390, endPoint x: 385, endPoint y: 388, distance: 178.8
click at [385, 388] on div "[PERSON_NAME][EMAIL_ADDRESS][PERSON_NAME][DOMAIN_NAME]" at bounding box center [484, 386] width 237 height 31
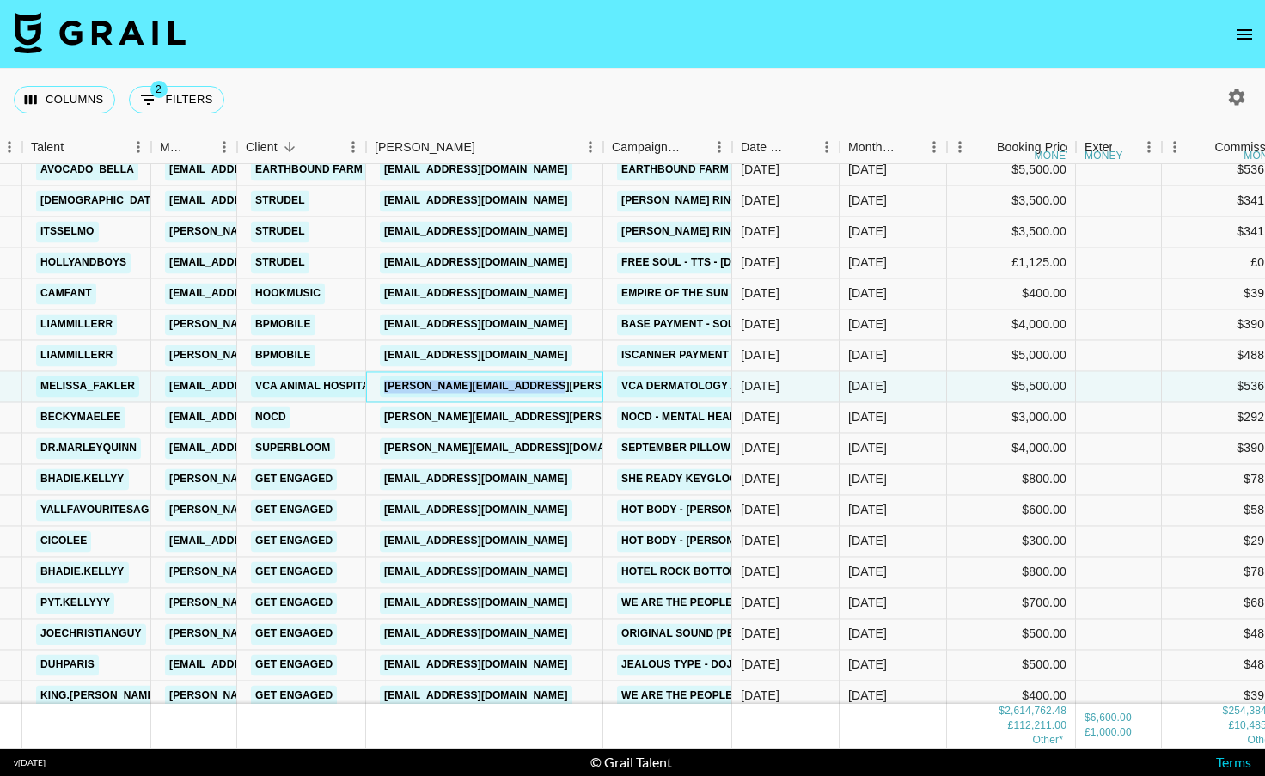
copy link "[PERSON_NAME][EMAIL_ADDRESS][PERSON_NAME][DOMAIN_NAME]"
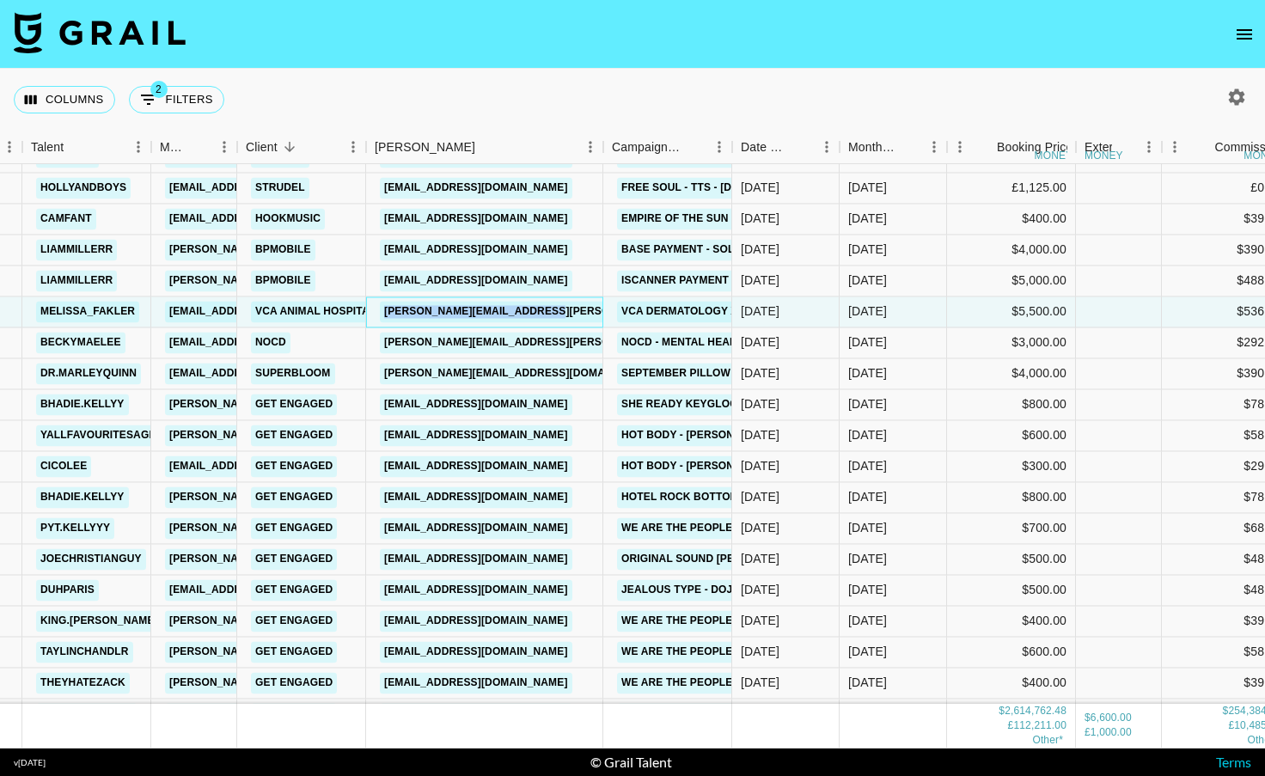
scroll to position [4805, 119]
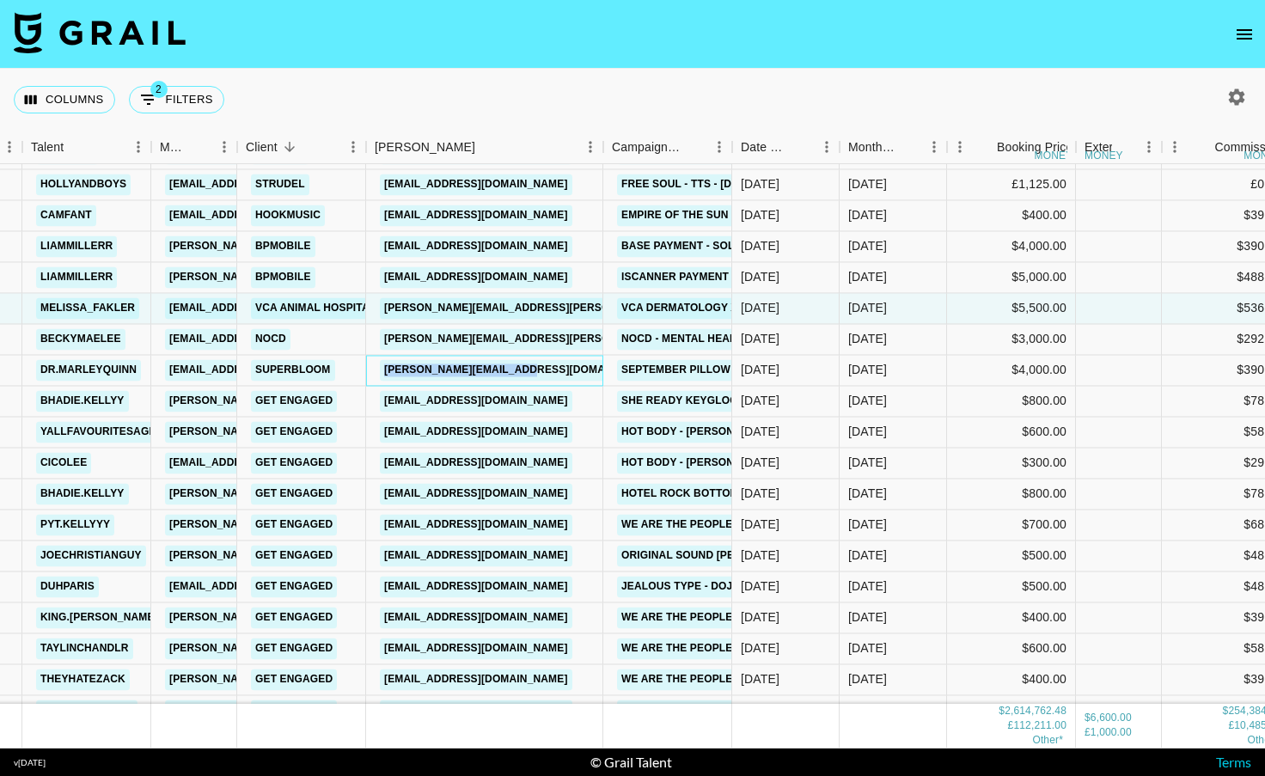
drag, startPoint x: 582, startPoint y: 370, endPoint x: 387, endPoint y: 364, distance: 195.2
click at [387, 364] on div "[PERSON_NAME][EMAIL_ADDRESS][DOMAIN_NAME]" at bounding box center [484, 370] width 237 height 31
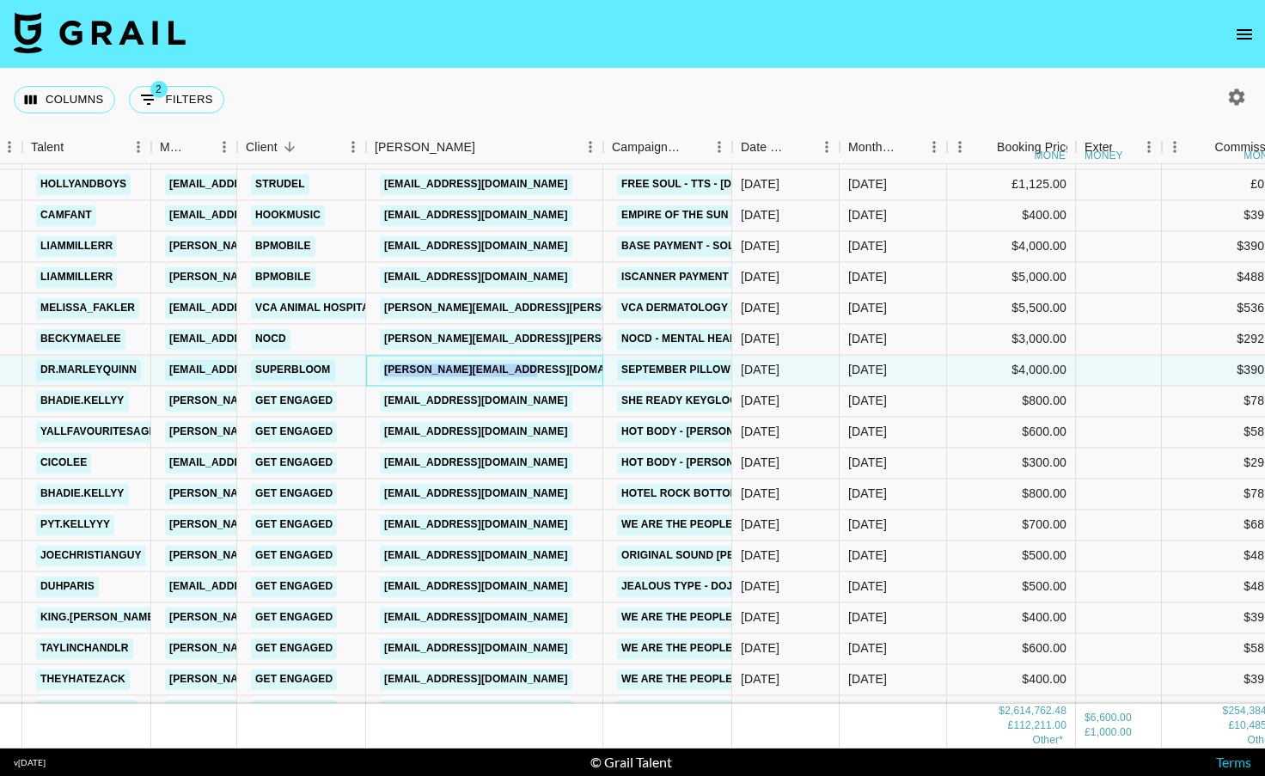
copy link "[PERSON_NAME][EMAIL_ADDRESS][DOMAIN_NAME]"
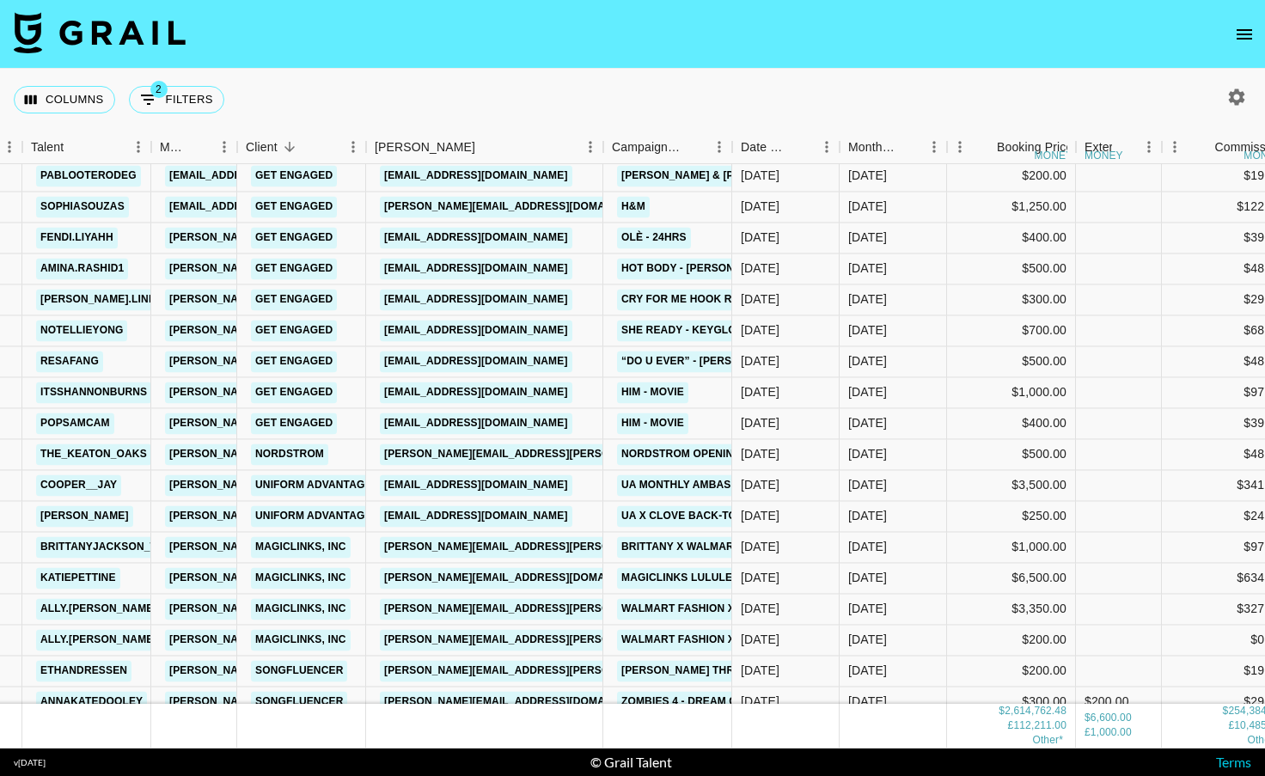
scroll to position [5604, 119]
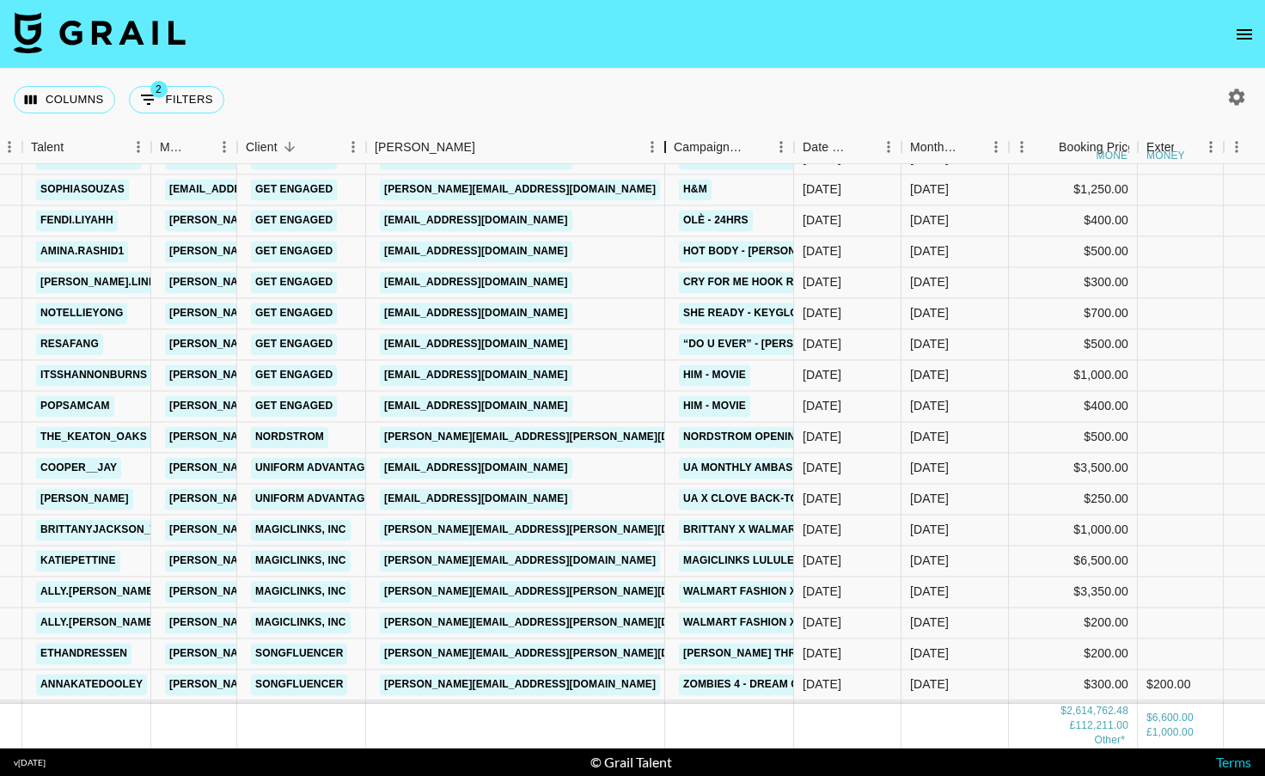
drag, startPoint x: 599, startPoint y: 158, endPoint x: 667, endPoint y: 156, distance: 68.0
click at [667, 156] on div "Booker" at bounding box center [665, 148] width 21 height 34
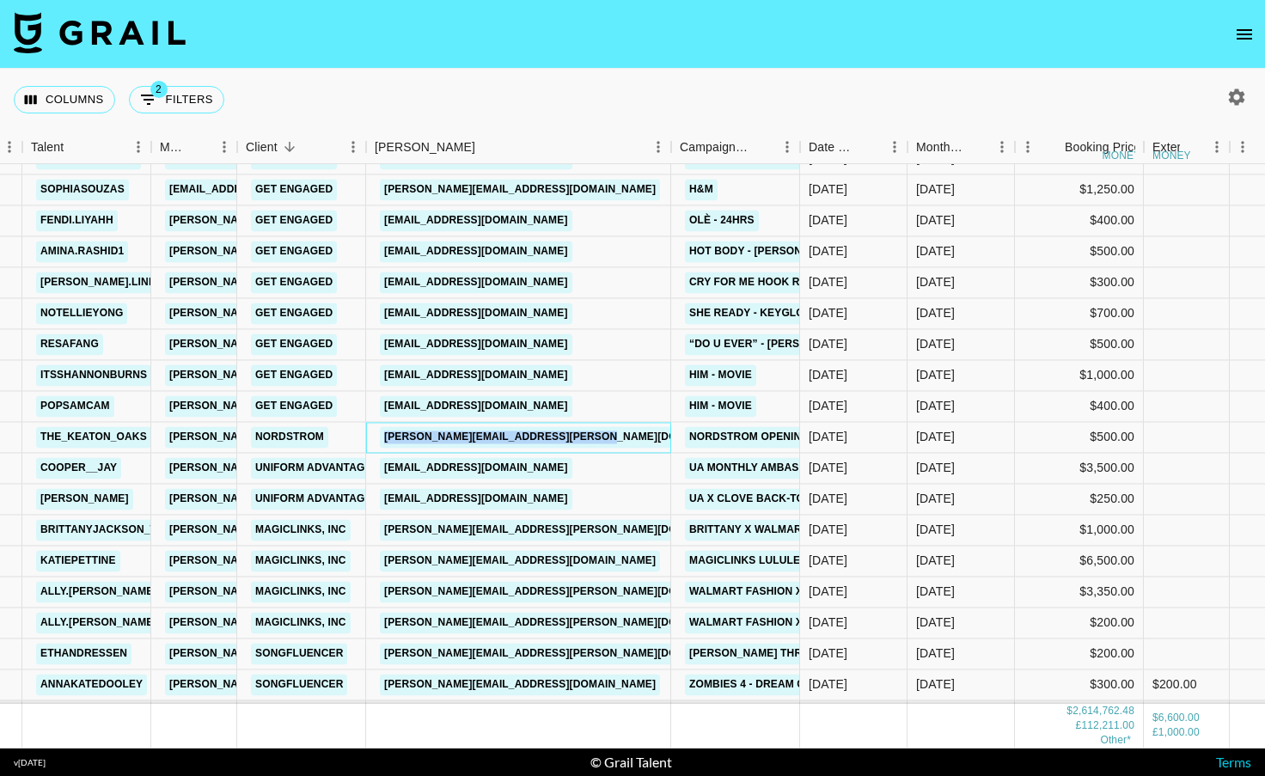
drag, startPoint x: 628, startPoint y: 441, endPoint x: 381, endPoint y: 437, distance: 247.6
click at [381, 437] on div "[PERSON_NAME][EMAIL_ADDRESS][PERSON_NAME][DOMAIN_NAME]" at bounding box center [518, 437] width 305 height 31
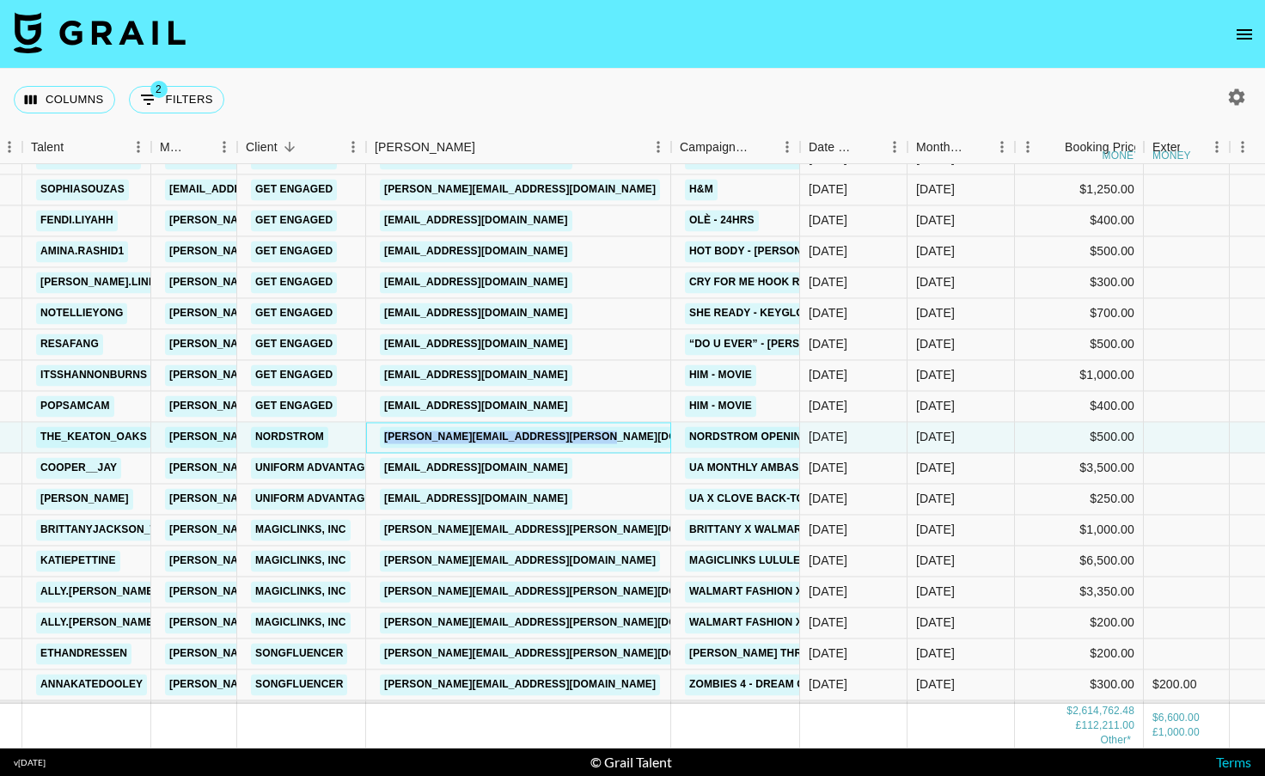
copy link "[PERSON_NAME][EMAIL_ADDRESS][PERSON_NAME][DOMAIN_NAME]"
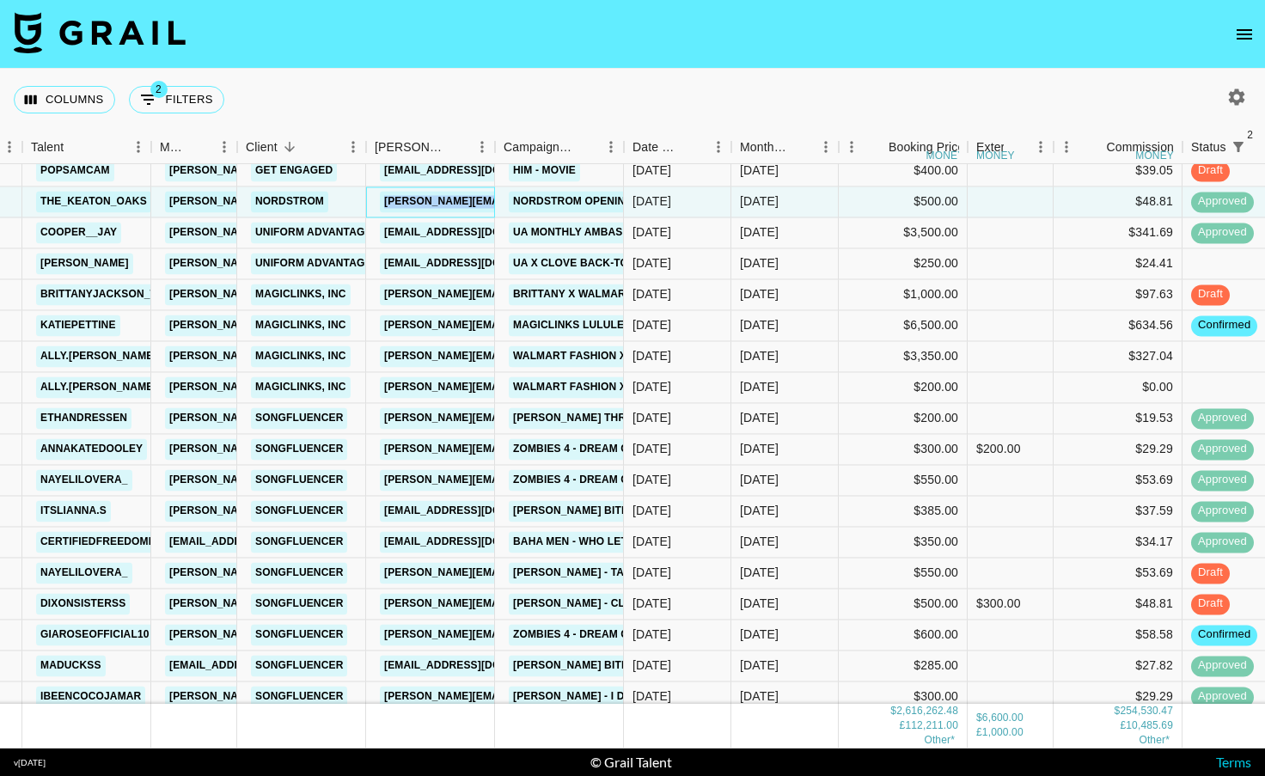
scroll to position [5842, 119]
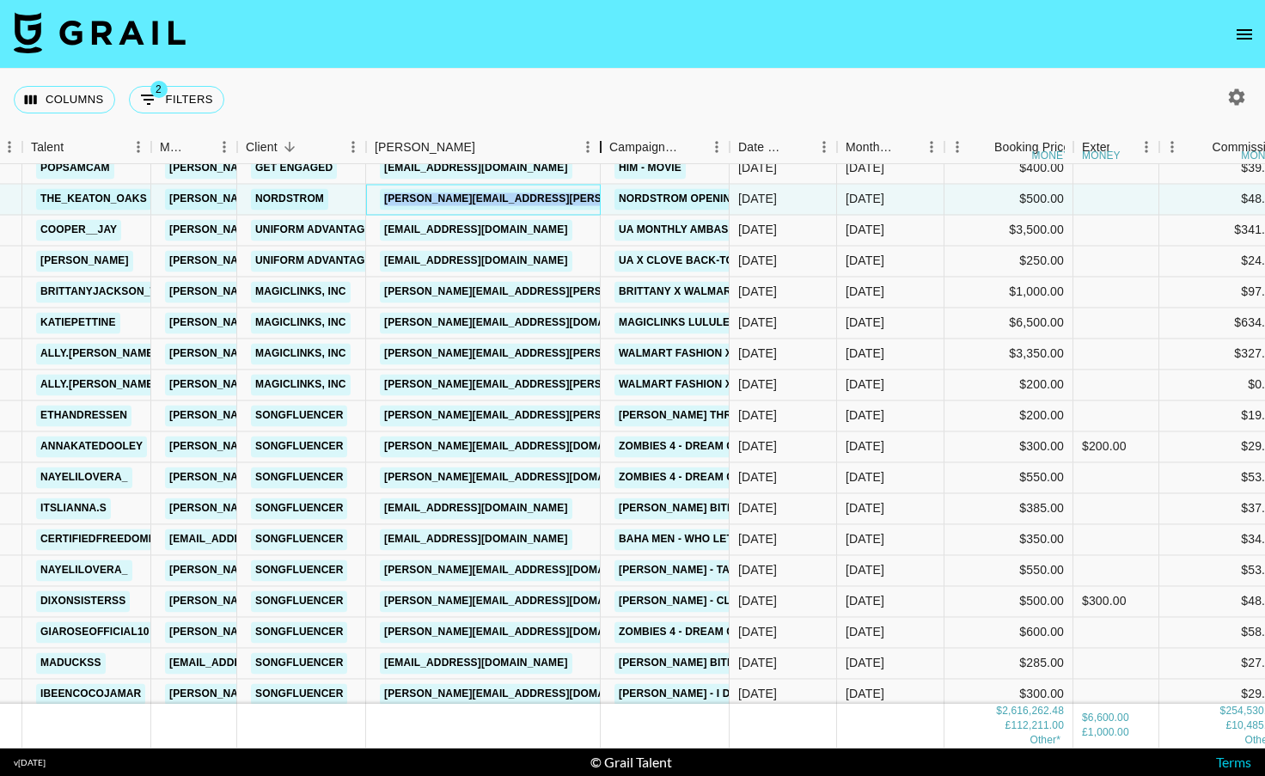
drag, startPoint x: 495, startPoint y: 145, endPoint x: 601, endPoint y: 128, distance: 107.1
click at [601, 128] on div "Columns 2 Filters + Booking Month Due Talent Manager Client [PERSON_NAME] Campa…" at bounding box center [632, 409] width 1265 height 680
drag, startPoint x: 589, startPoint y: 347, endPoint x: 382, endPoint y: 351, distance: 206.3
click at [382, 351] on div "[PERSON_NAME][EMAIL_ADDRESS][PERSON_NAME][DOMAIN_NAME]" at bounding box center [483, 354] width 235 height 31
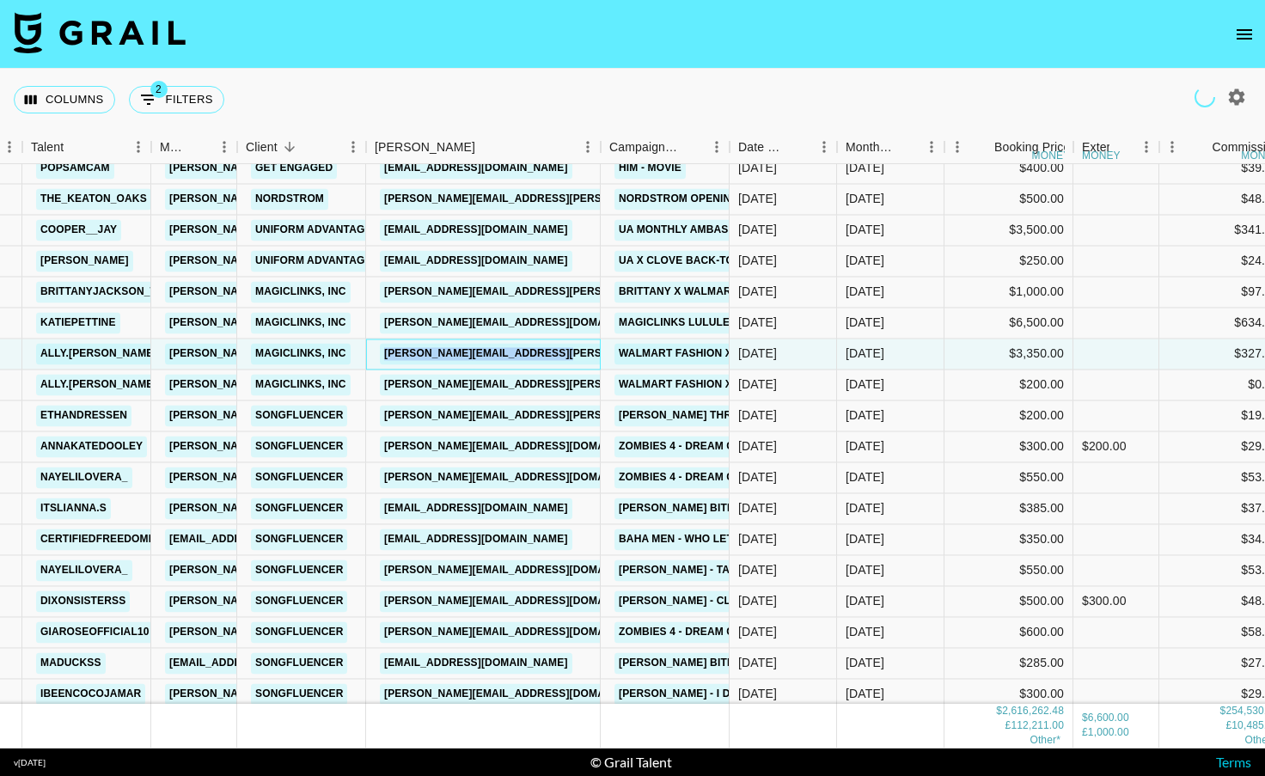
scroll to position [5901, 119]
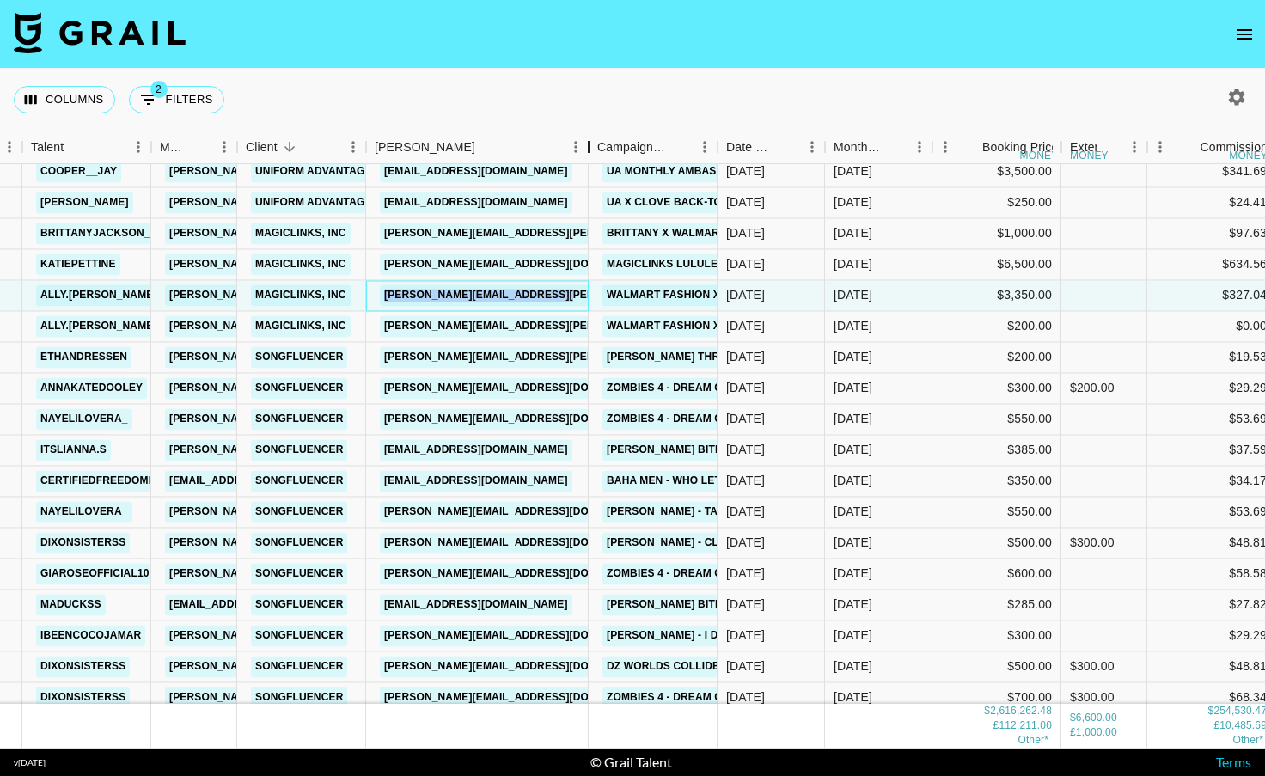
drag, startPoint x: 495, startPoint y: 147, endPoint x: 610, endPoint y: 141, distance: 115.3
click at [599, 140] on div "Booker" at bounding box center [588, 148] width 21 height 34
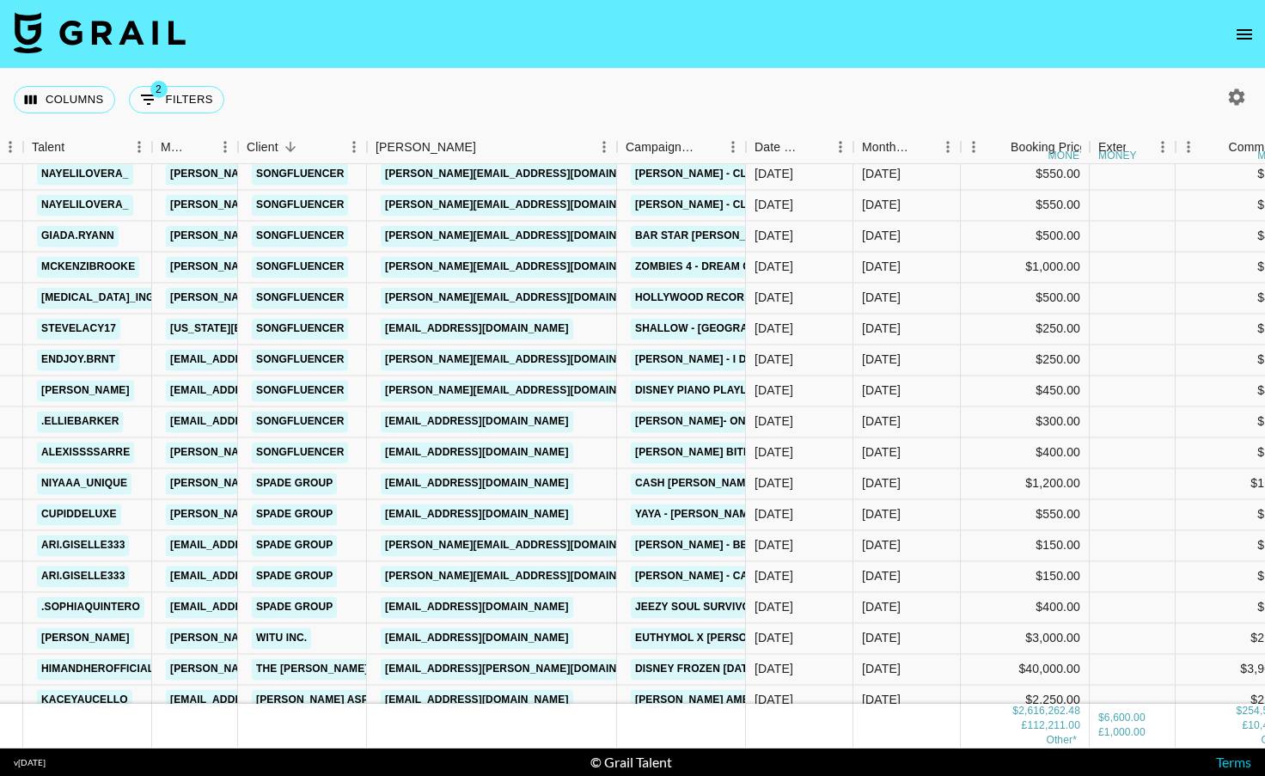
scroll to position [6545, 119]
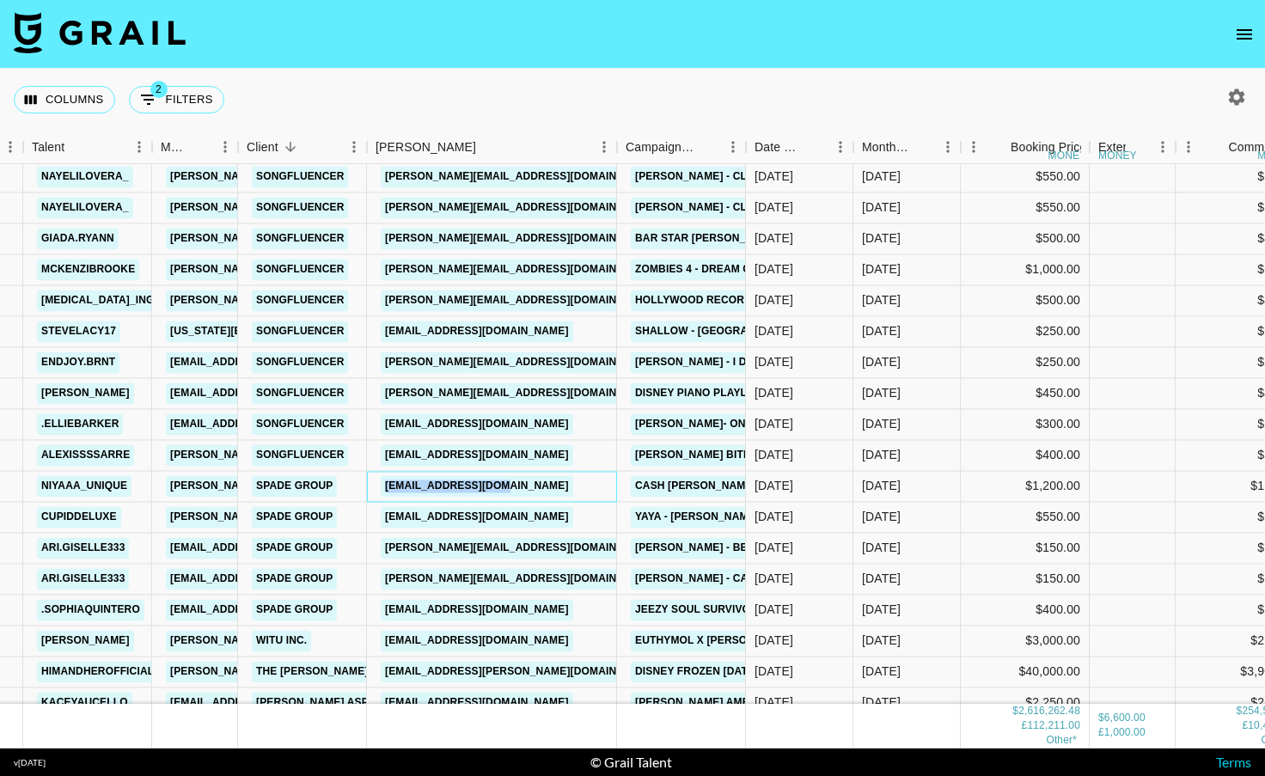
drag, startPoint x: 535, startPoint y: 485, endPoint x: 381, endPoint y: 485, distance: 154.7
click at [381, 485] on div "[EMAIL_ADDRESS][DOMAIN_NAME]" at bounding box center [492, 486] width 250 height 31
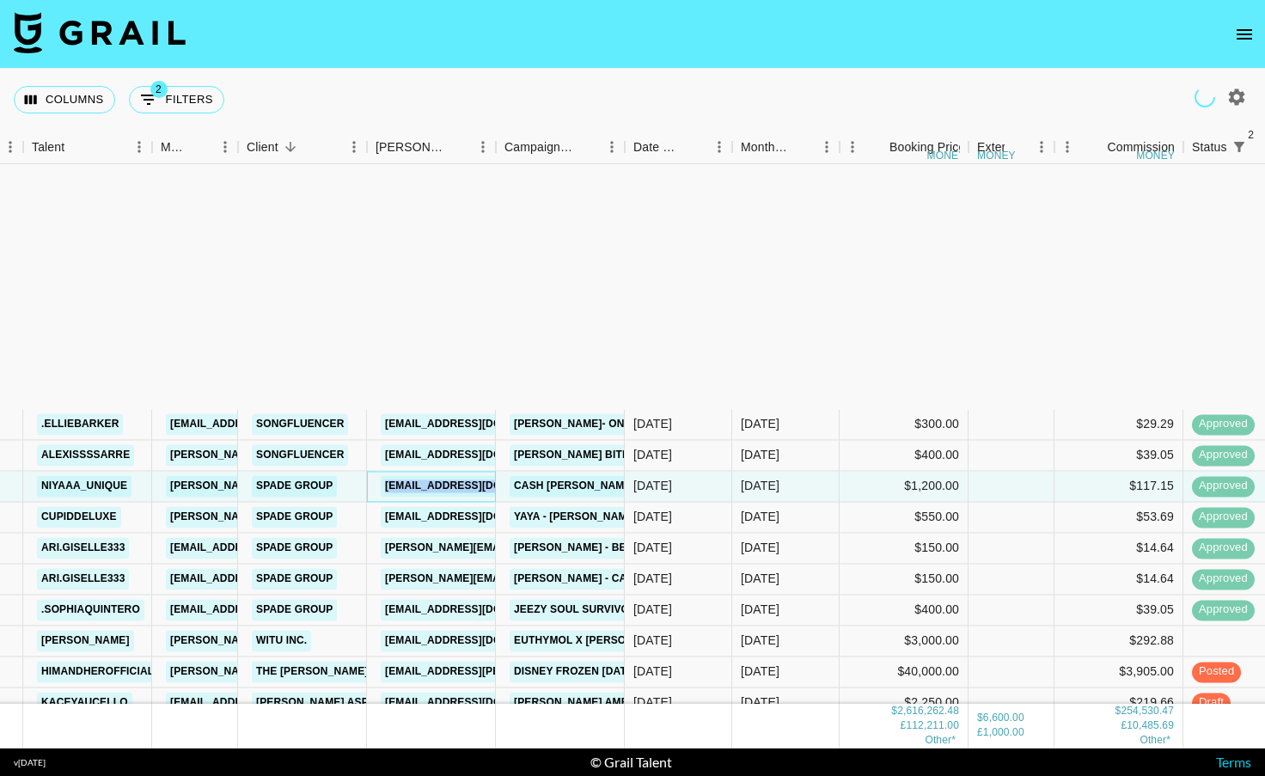
scroll to position [6861, 119]
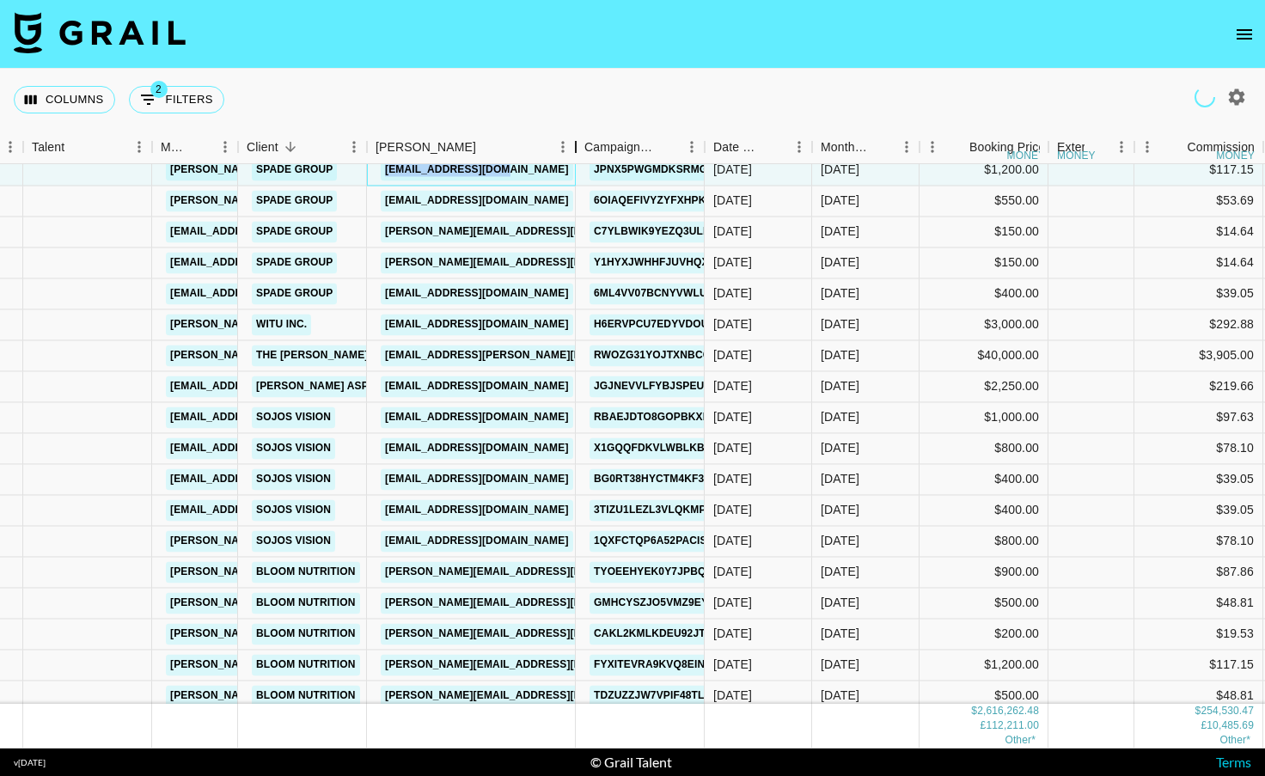
drag, startPoint x: 499, startPoint y: 143, endPoint x: 540, endPoint y: 205, distance: 74.4
click at [578, 144] on div "Booker" at bounding box center [576, 148] width 21 height 34
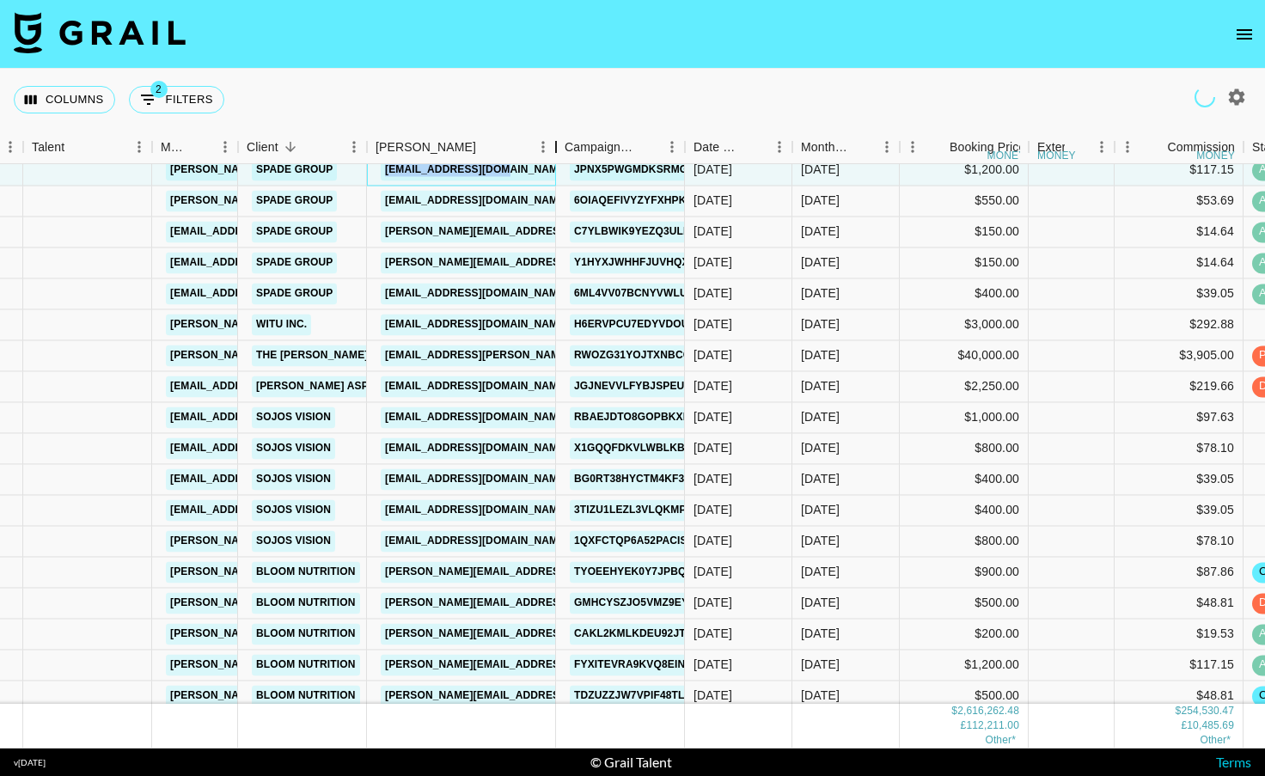
drag, startPoint x: 499, startPoint y: 147, endPoint x: 560, endPoint y: 149, distance: 60.2
click at [560, 149] on div "Booker" at bounding box center [556, 148] width 21 height 34
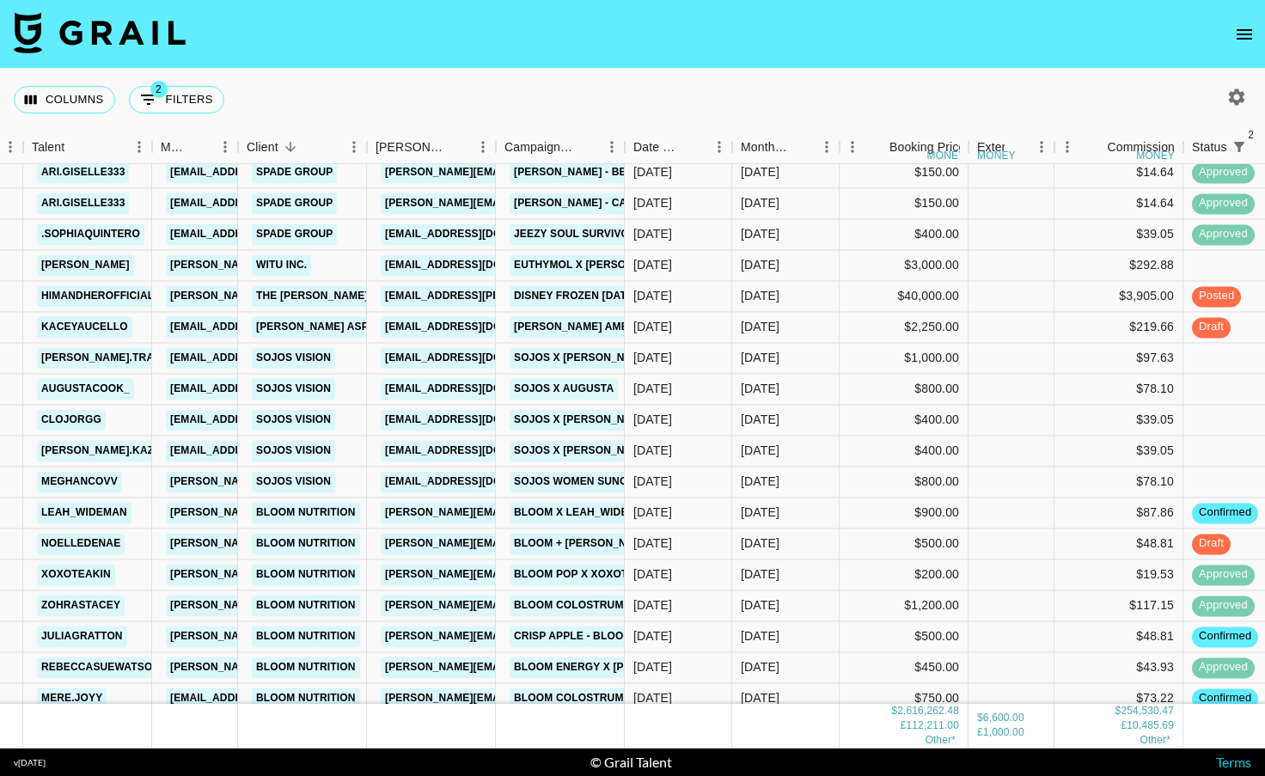
scroll to position [6925, 119]
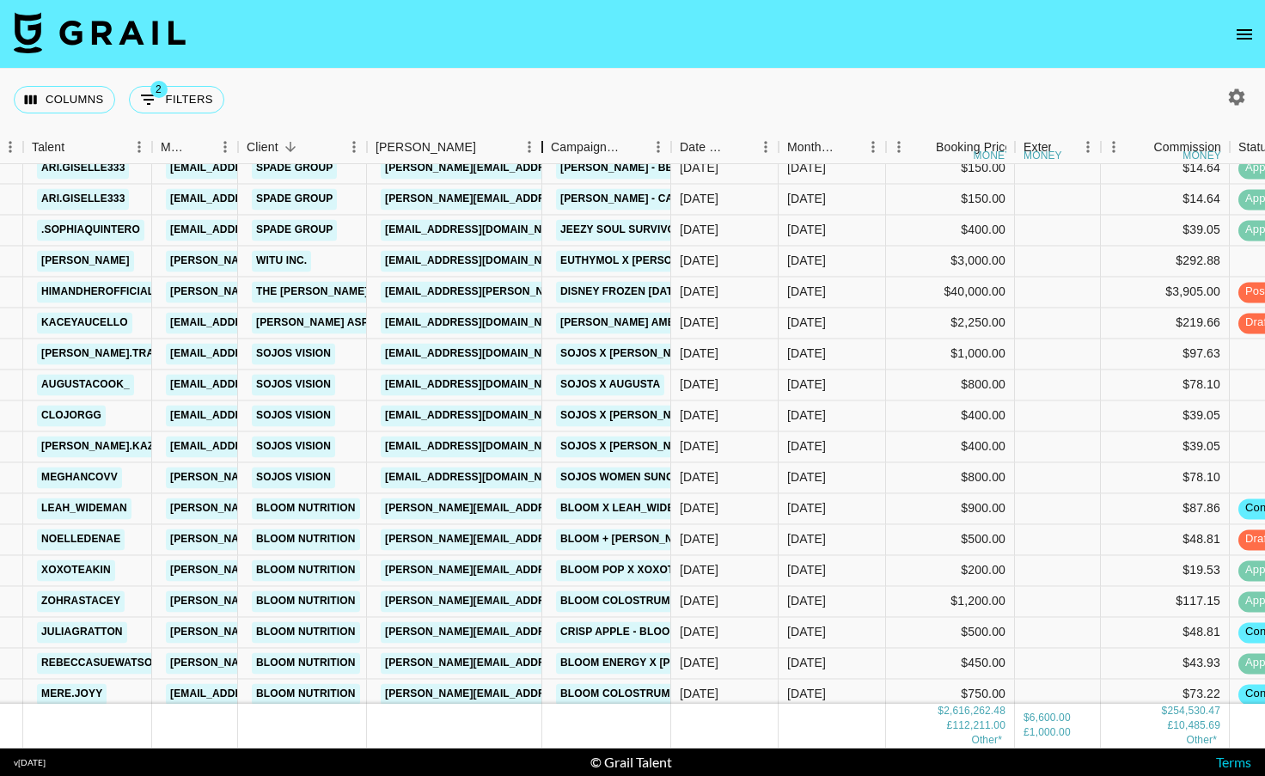
drag, startPoint x: 498, startPoint y: 150, endPoint x: 544, endPoint y: 151, distance: 46.4
click at [544, 151] on div "Booker" at bounding box center [542, 148] width 21 height 34
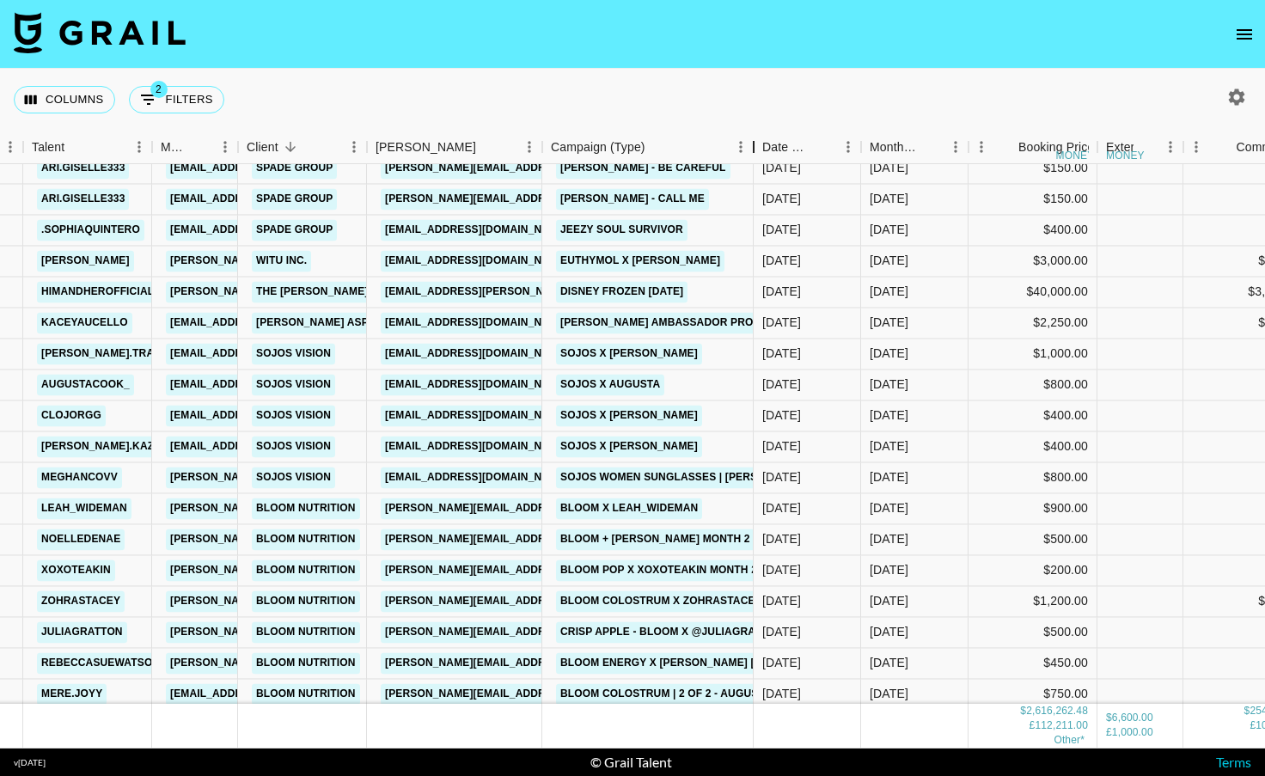
drag, startPoint x: 671, startPoint y: 141, endPoint x: 754, endPoint y: 136, distance: 82.7
click at [754, 136] on div "Campaign (Type)" at bounding box center [753, 148] width 21 height 34
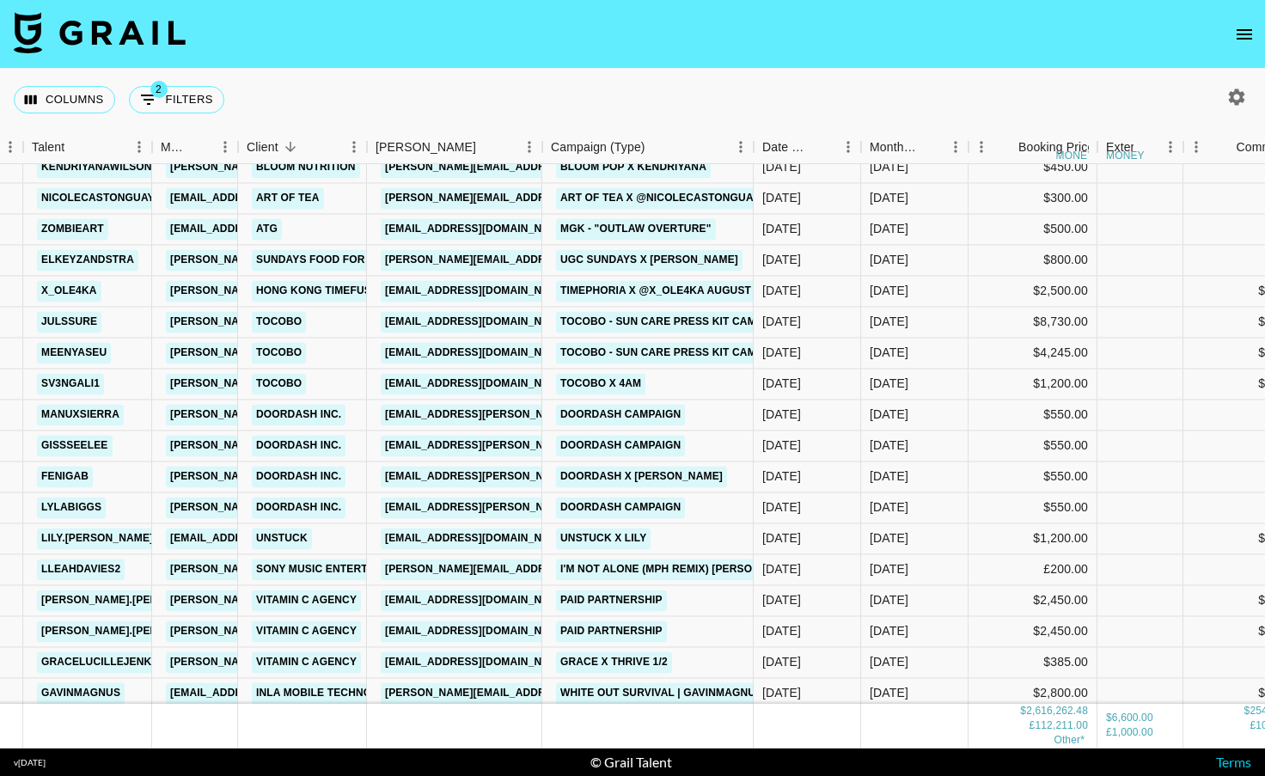
scroll to position [7918, 119]
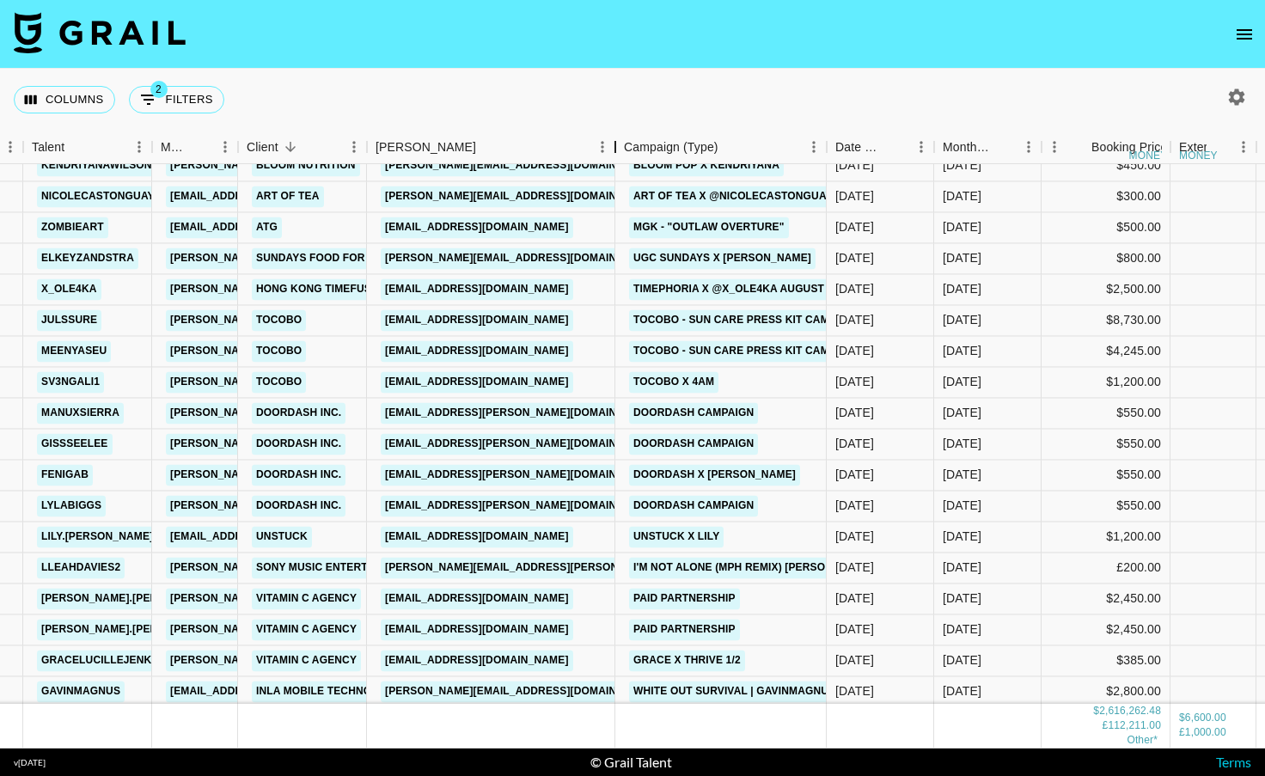
drag, startPoint x: 538, startPoint y: 140, endPoint x: 615, endPoint y: 134, distance: 76.7
click at [615, 134] on div "Booker" at bounding box center [615, 148] width 21 height 34
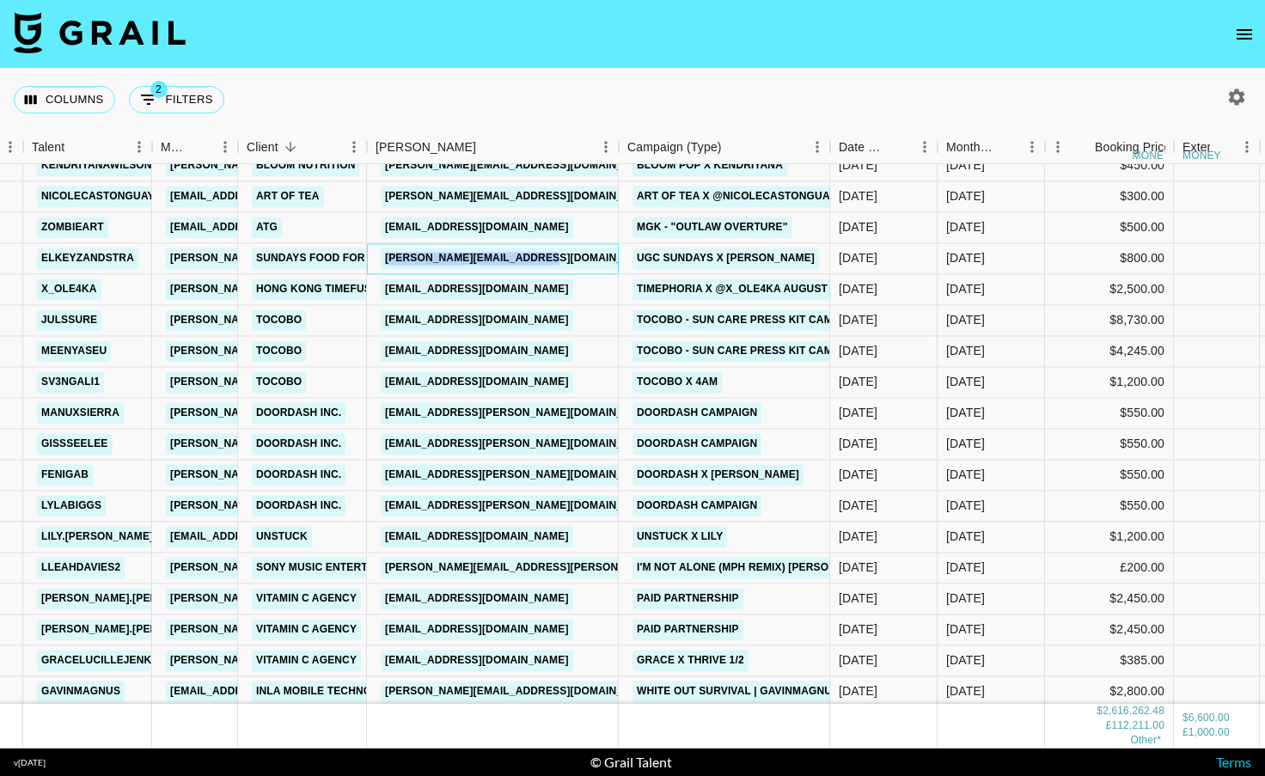
drag, startPoint x: 597, startPoint y: 262, endPoint x: 383, endPoint y: 260, distance: 213.2
click at [383, 260] on div "[PERSON_NAME][EMAIL_ADDRESS][DOMAIN_NAME]" at bounding box center [493, 258] width 252 height 31
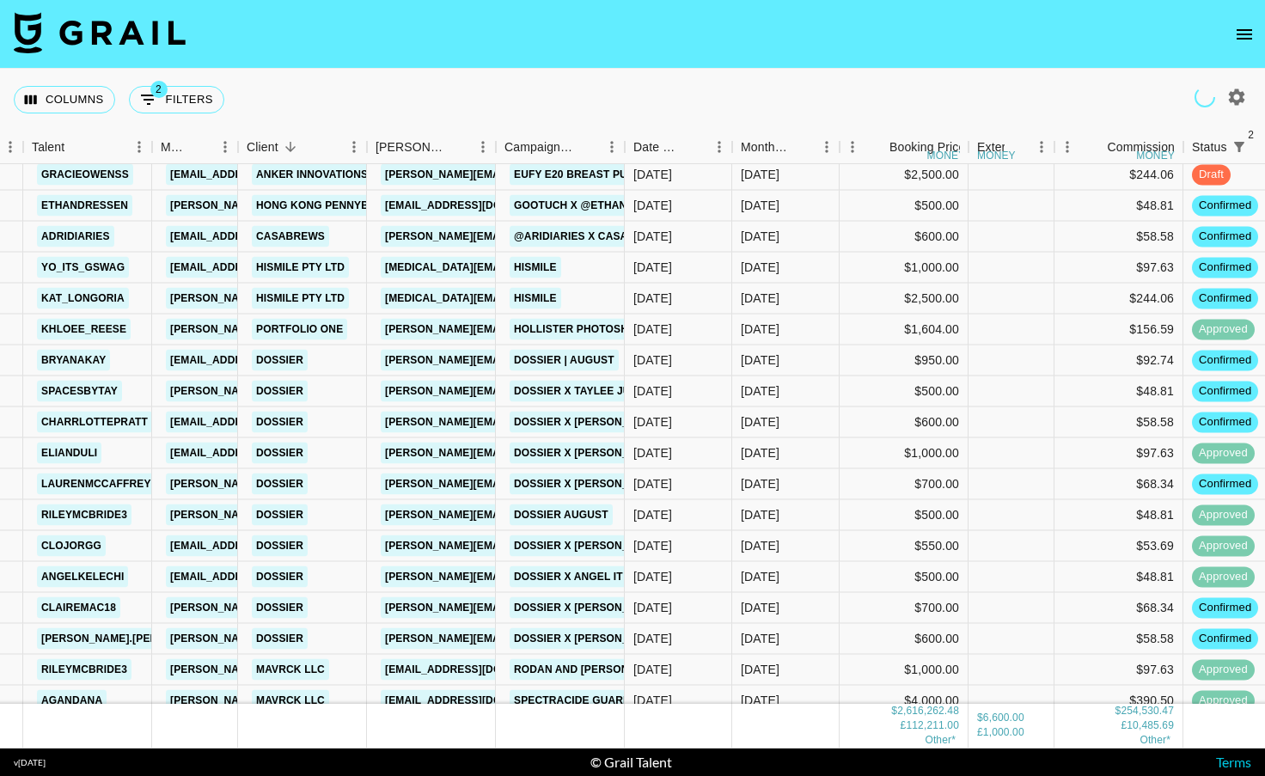
scroll to position [8977, 119]
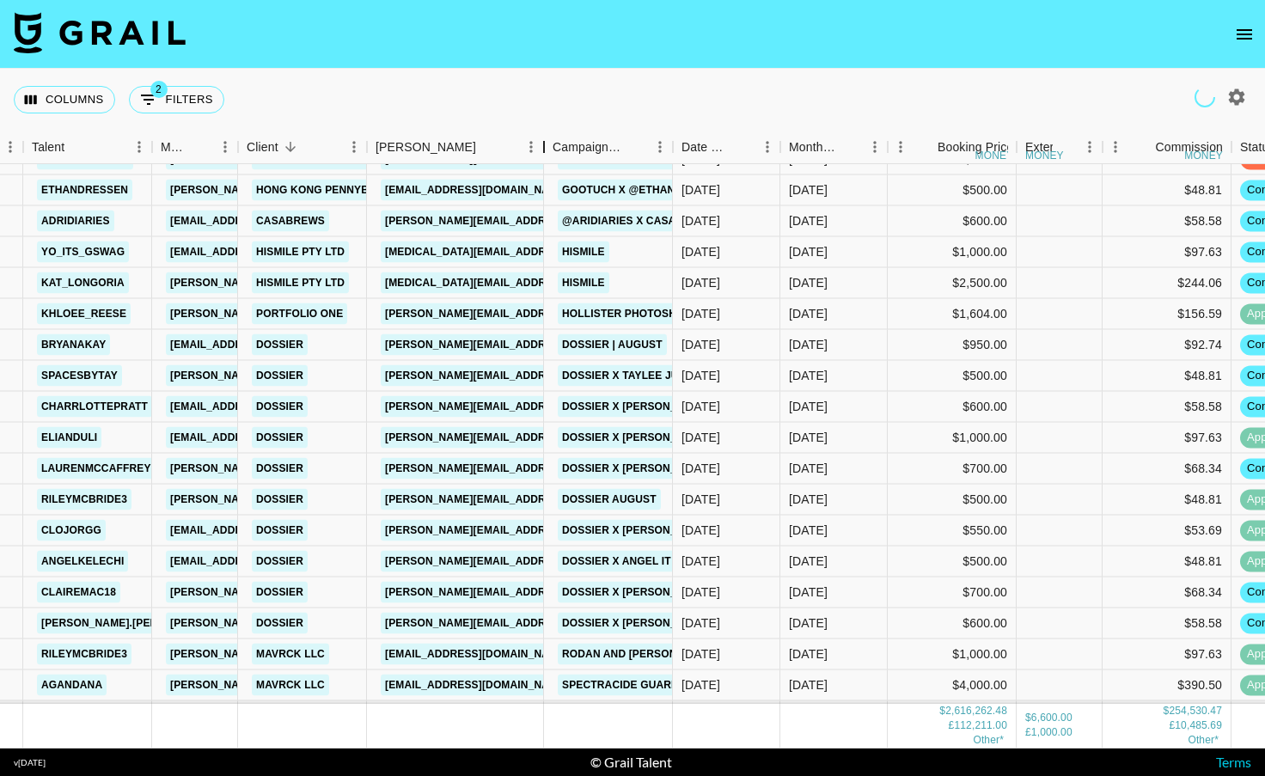
drag, startPoint x: 495, startPoint y: 142, endPoint x: 559, endPoint y: 142, distance: 63.6
click at [554, 142] on div "Booker" at bounding box center [544, 148] width 21 height 34
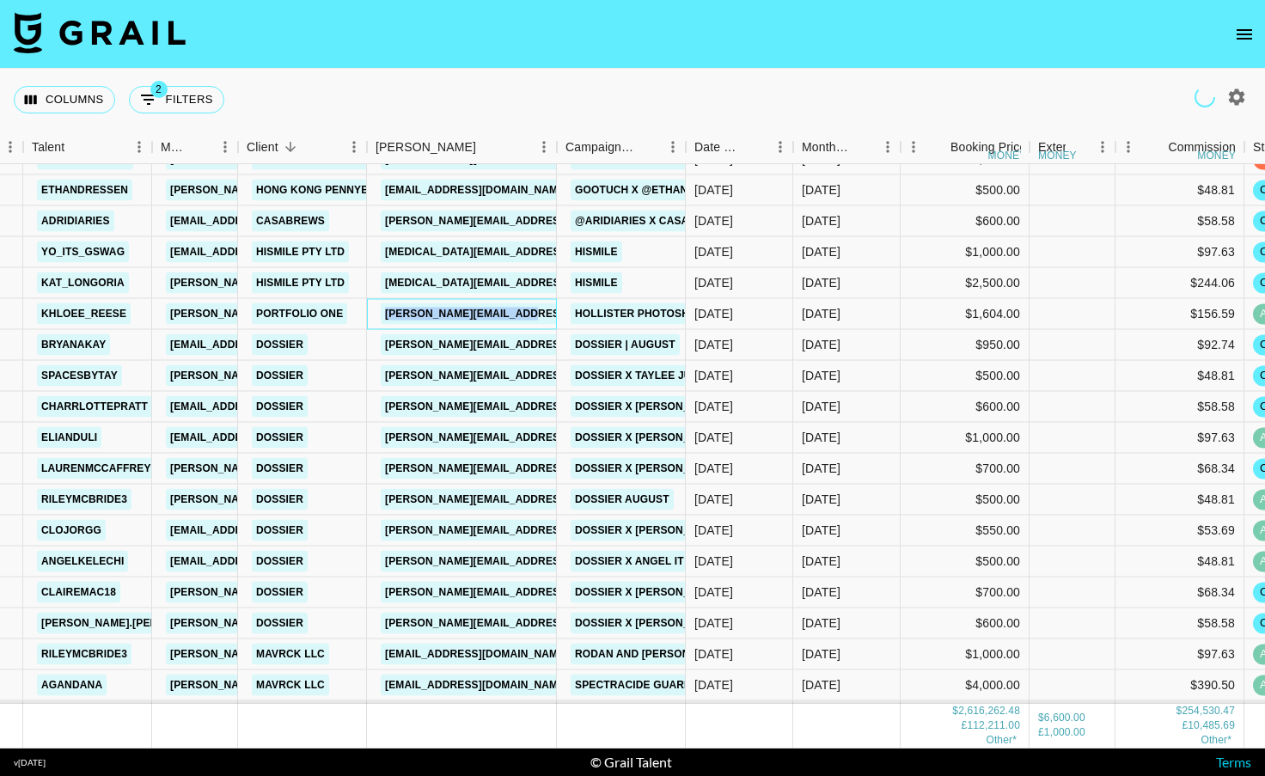
drag, startPoint x: 372, startPoint y: 312, endPoint x: 553, endPoint y: 319, distance: 180.6
click at [553, 319] on div "[PERSON_NAME][EMAIL_ADDRESS][DOMAIN_NAME]" at bounding box center [462, 314] width 190 height 31
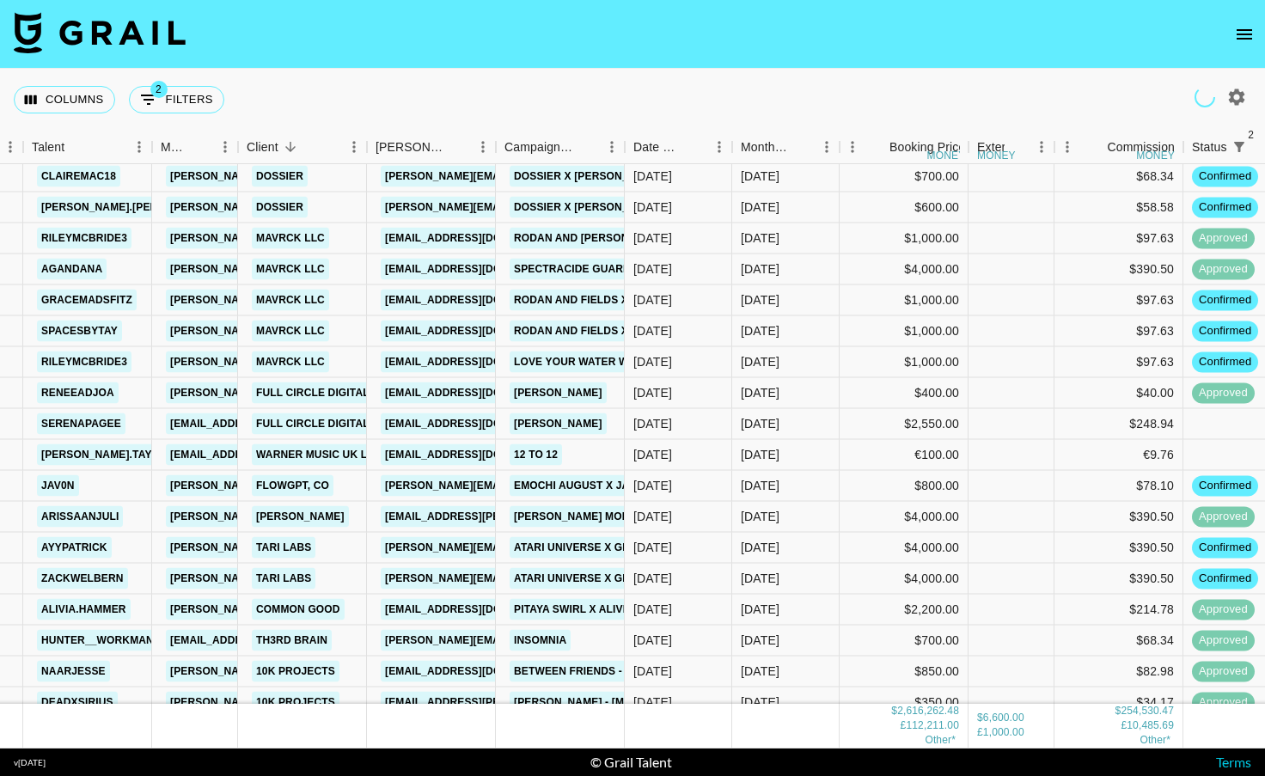
scroll to position [9490, 119]
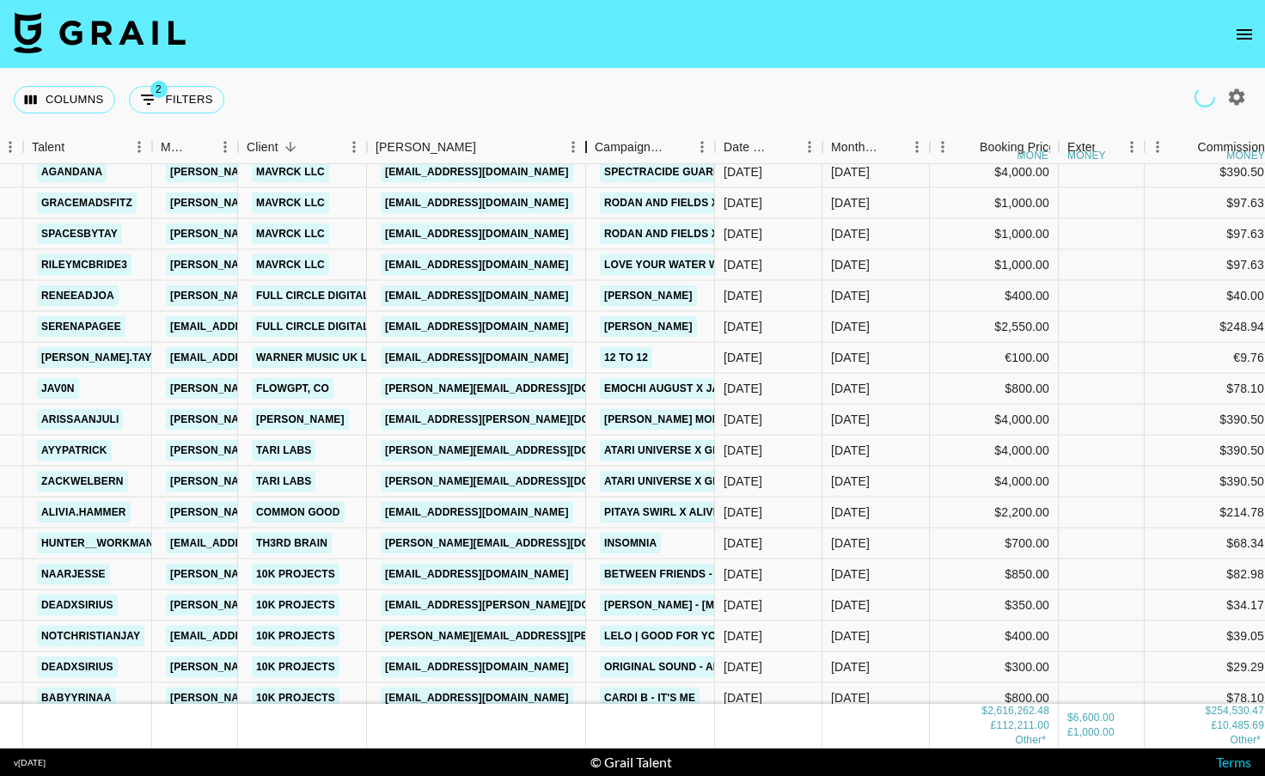
drag, startPoint x: 495, startPoint y: 141, endPoint x: 585, endPoint y: 135, distance: 90.4
click at [585, 135] on div "Booker" at bounding box center [586, 148] width 21 height 34
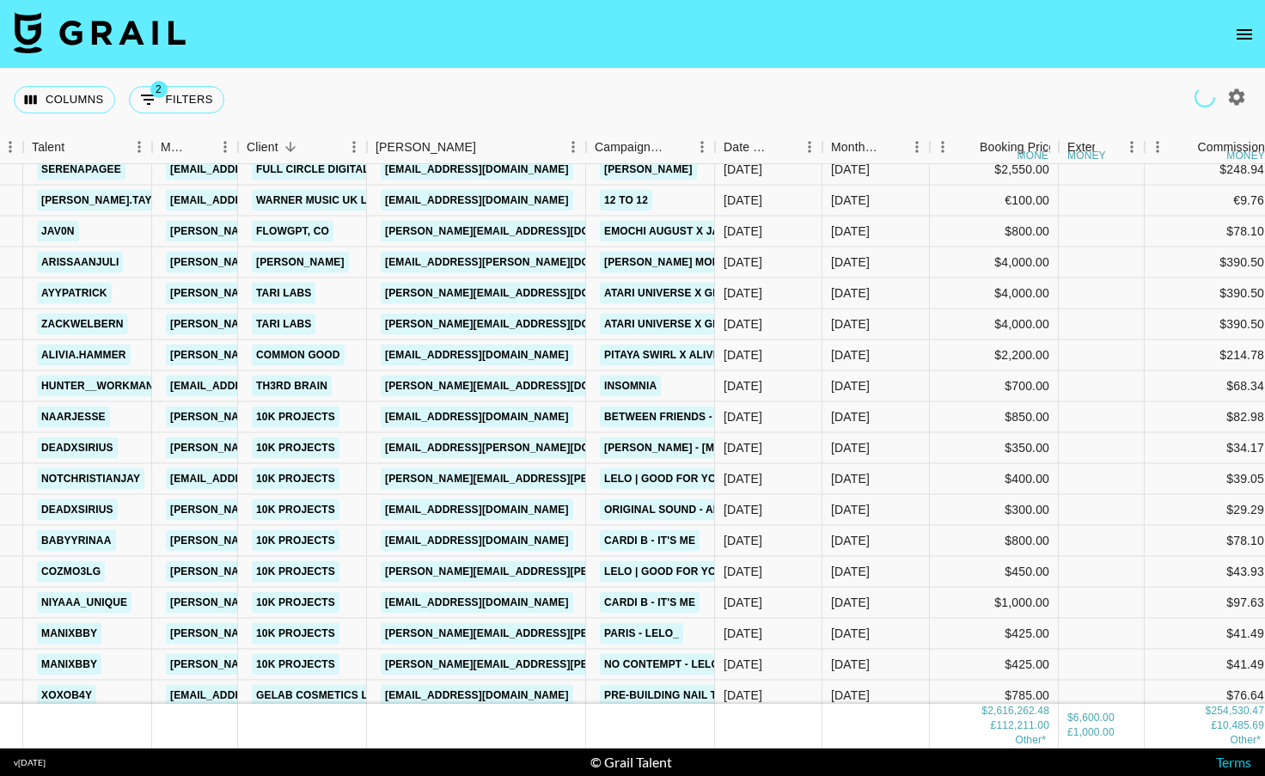
scroll to position [9655, 119]
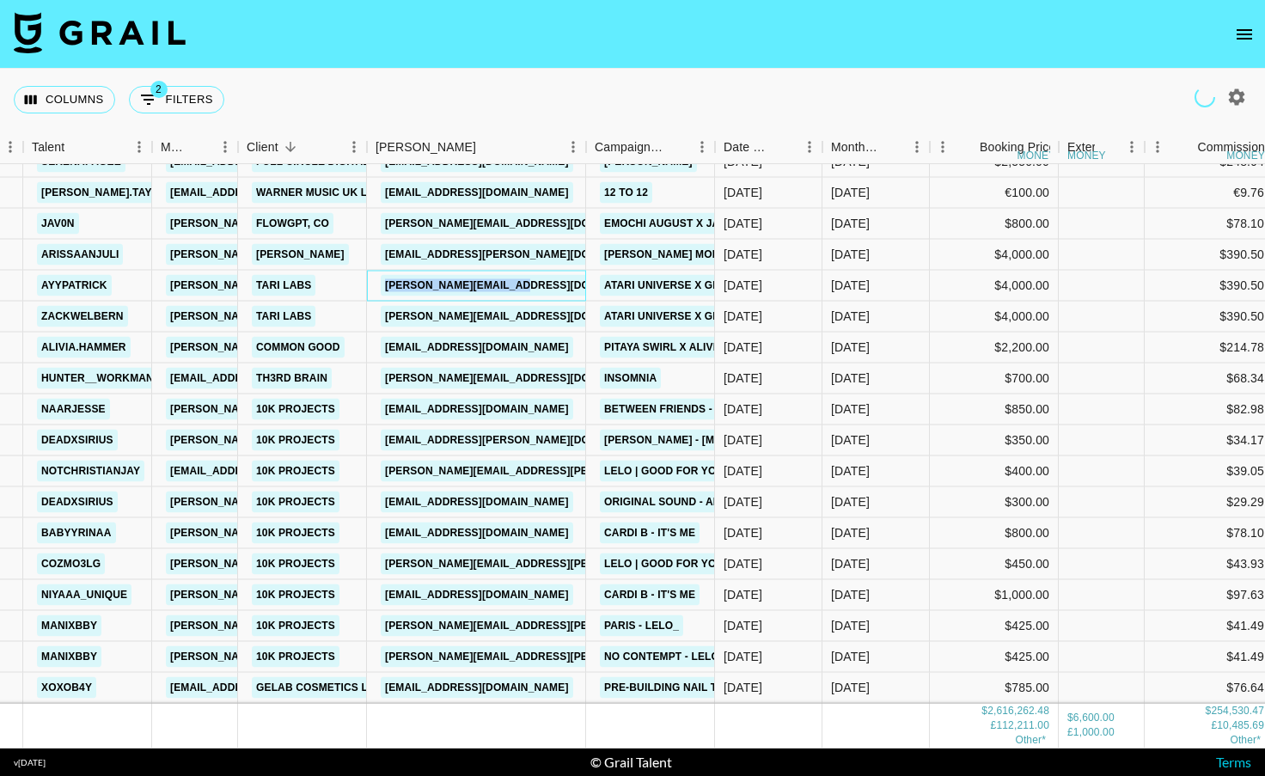
drag, startPoint x: 565, startPoint y: 284, endPoint x: 382, endPoint y: 287, distance: 182.2
click at [382, 287] on div "[PERSON_NAME][EMAIL_ADDRESS][DOMAIN_NAME]" at bounding box center [476, 286] width 219 height 31
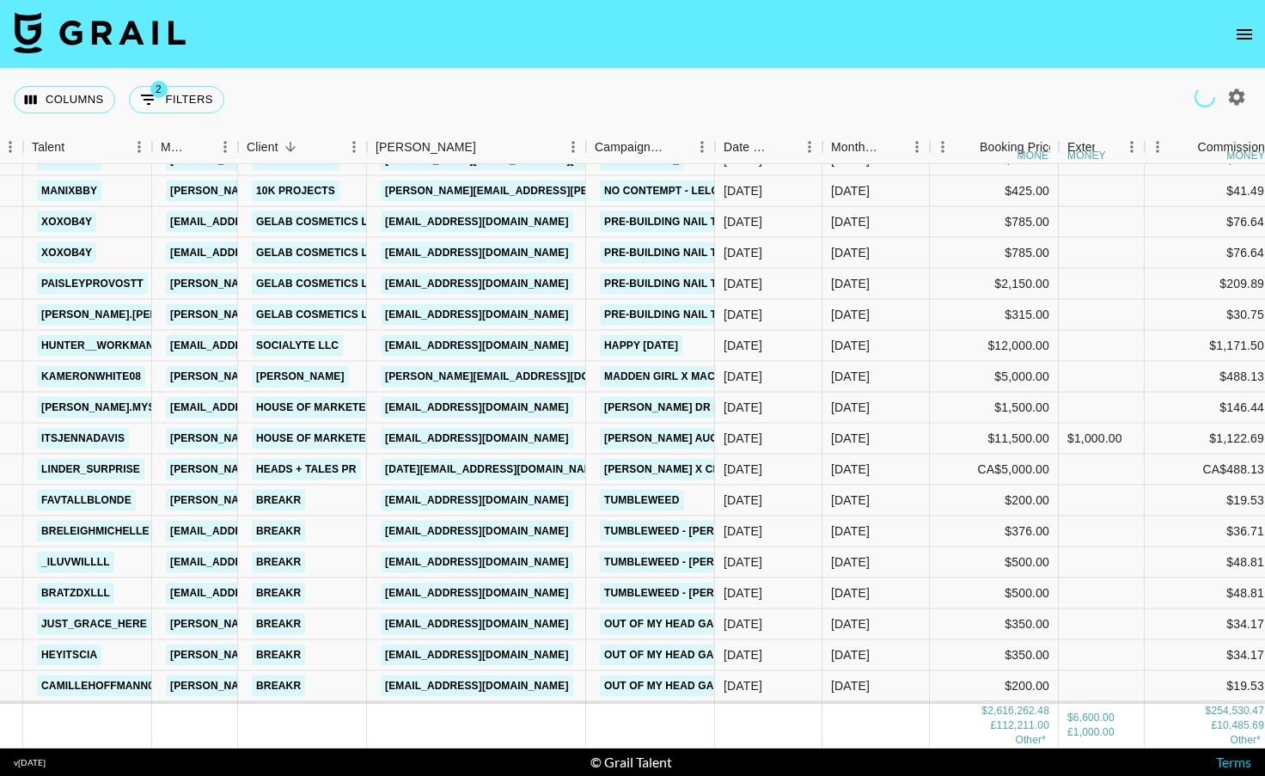
scroll to position [10130, 119]
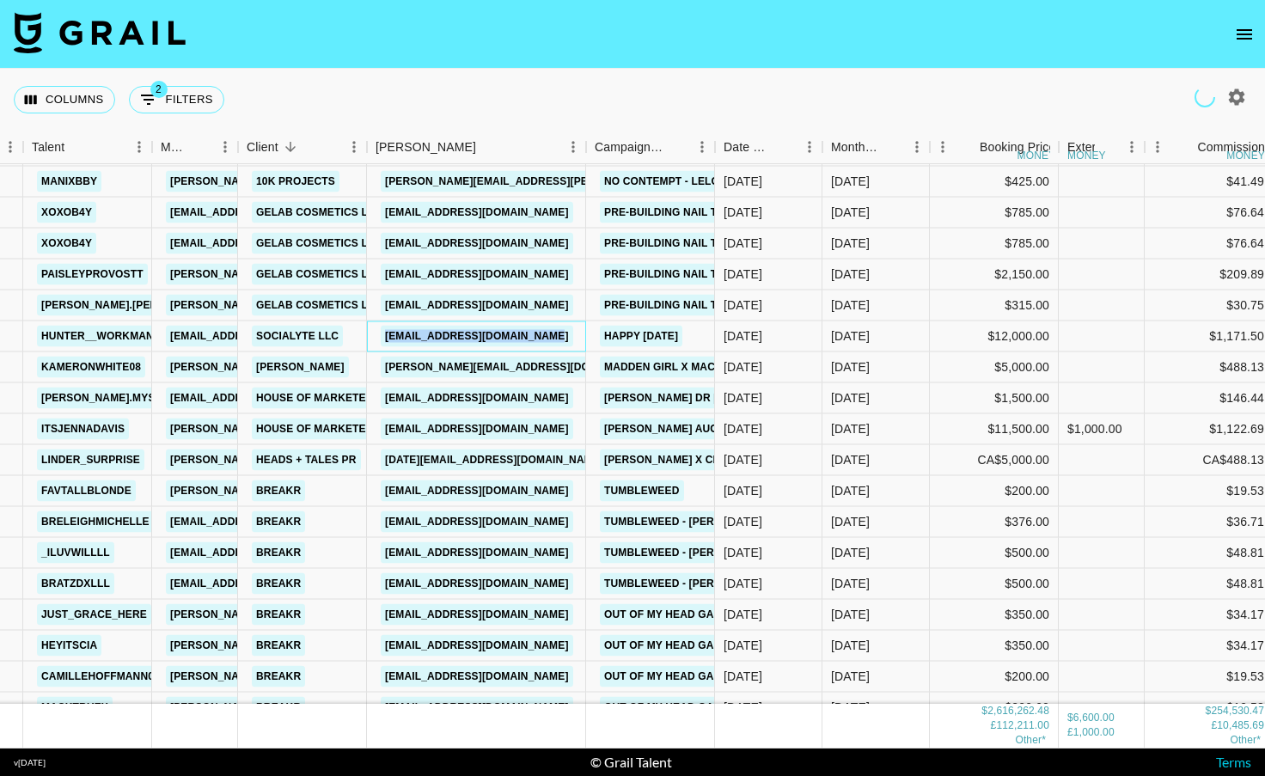
drag, startPoint x: 572, startPoint y: 335, endPoint x: 365, endPoint y: 333, distance: 206.3
click at [365, 334] on div "hunter__workman [EMAIL_ADDRESS][DOMAIN_NAME] Socialyte LLC [EMAIL_ADDRESS][DOMA…" at bounding box center [770, 336] width 1779 height 31
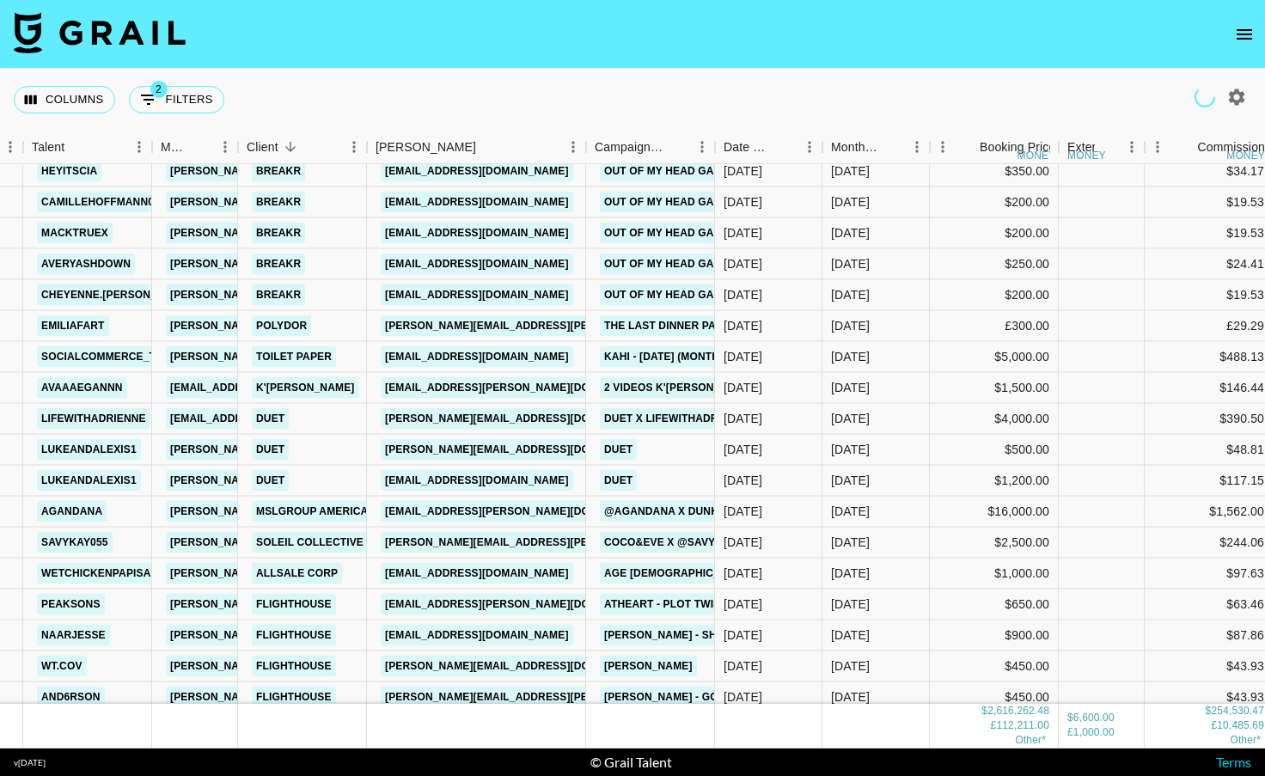
scroll to position [10620, 119]
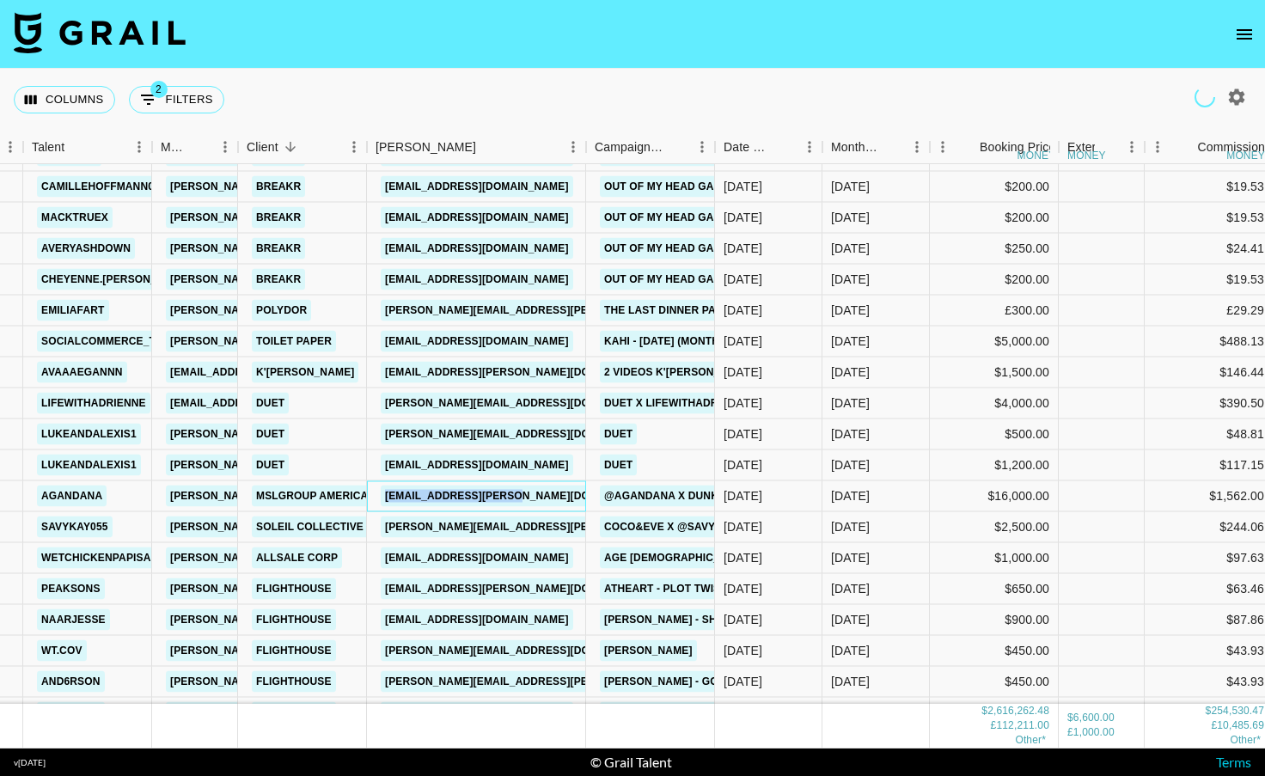
drag, startPoint x: 560, startPoint y: 494, endPoint x: 368, endPoint y: 498, distance: 192.6
click at [368, 498] on div "[EMAIL_ADDRESS][PERSON_NAME][DOMAIN_NAME]" at bounding box center [476, 496] width 219 height 31
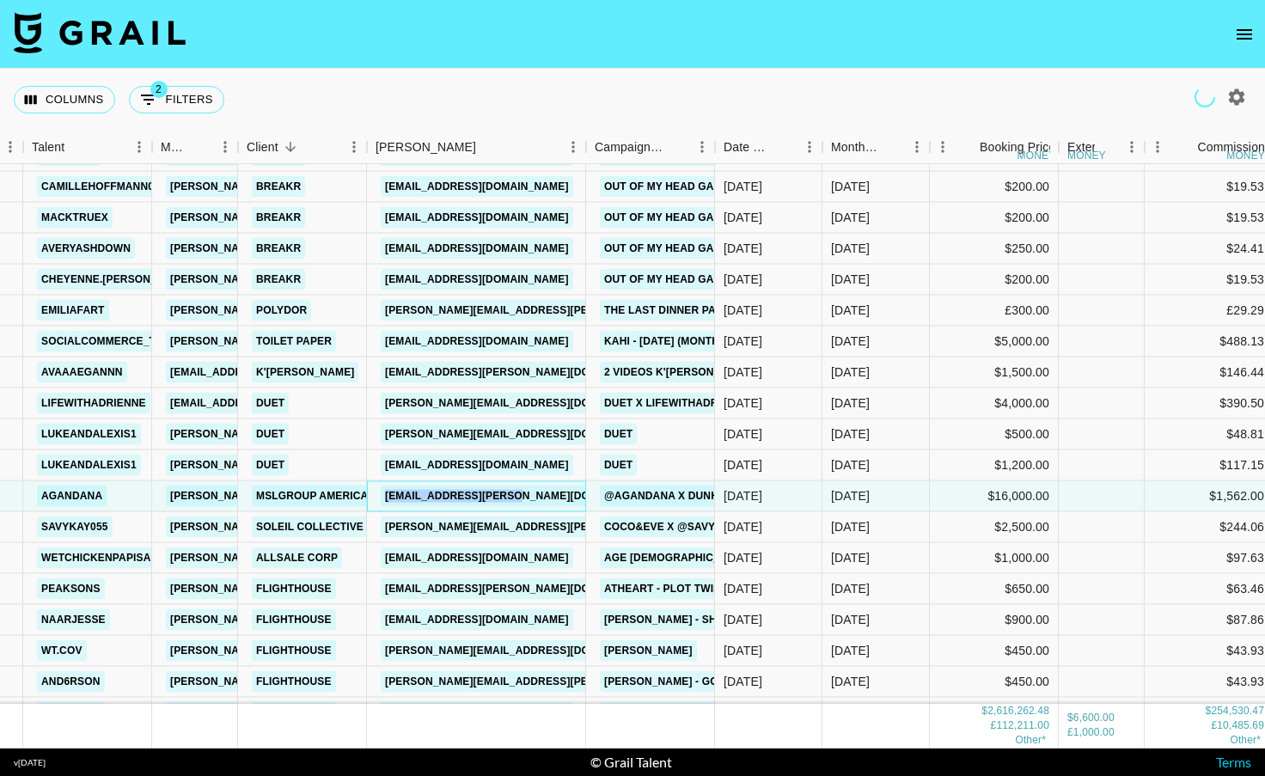
scroll to position [10669, 119]
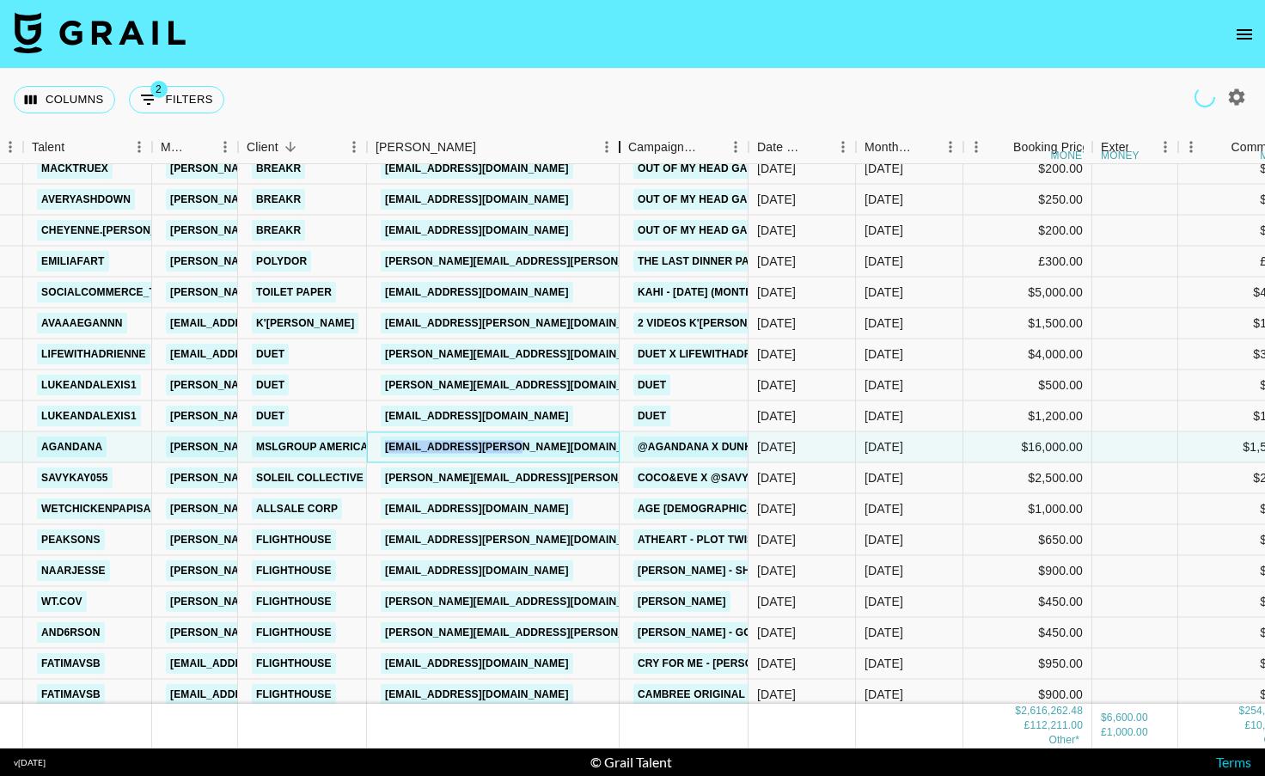
drag, startPoint x: 496, startPoint y: 138, endPoint x: 623, endPoint y: 132, distance: 127.4
click at [622, 132] on div "Booker" at bounding box center [619, 148] width 21 height 34
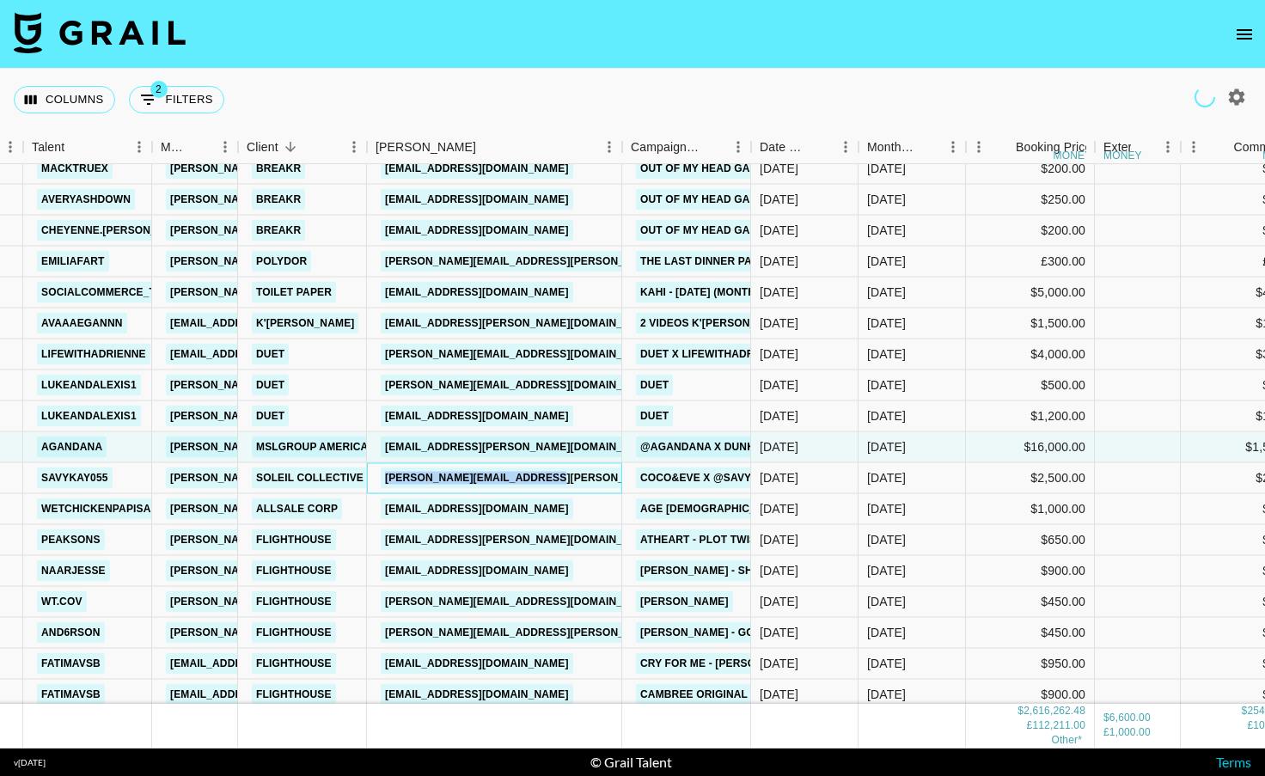
drag, startPoint x: 599, startPoint y: 481, endPoint x: 382, endPoint y: 481, distance: 216.6
click at [382, 481] on div "[PERSON_NAME][EMAIL_ADDRESS][PERSON_NAME][DOMAIN_NAME]" at bounding box center [494, 478] width 255 height 31
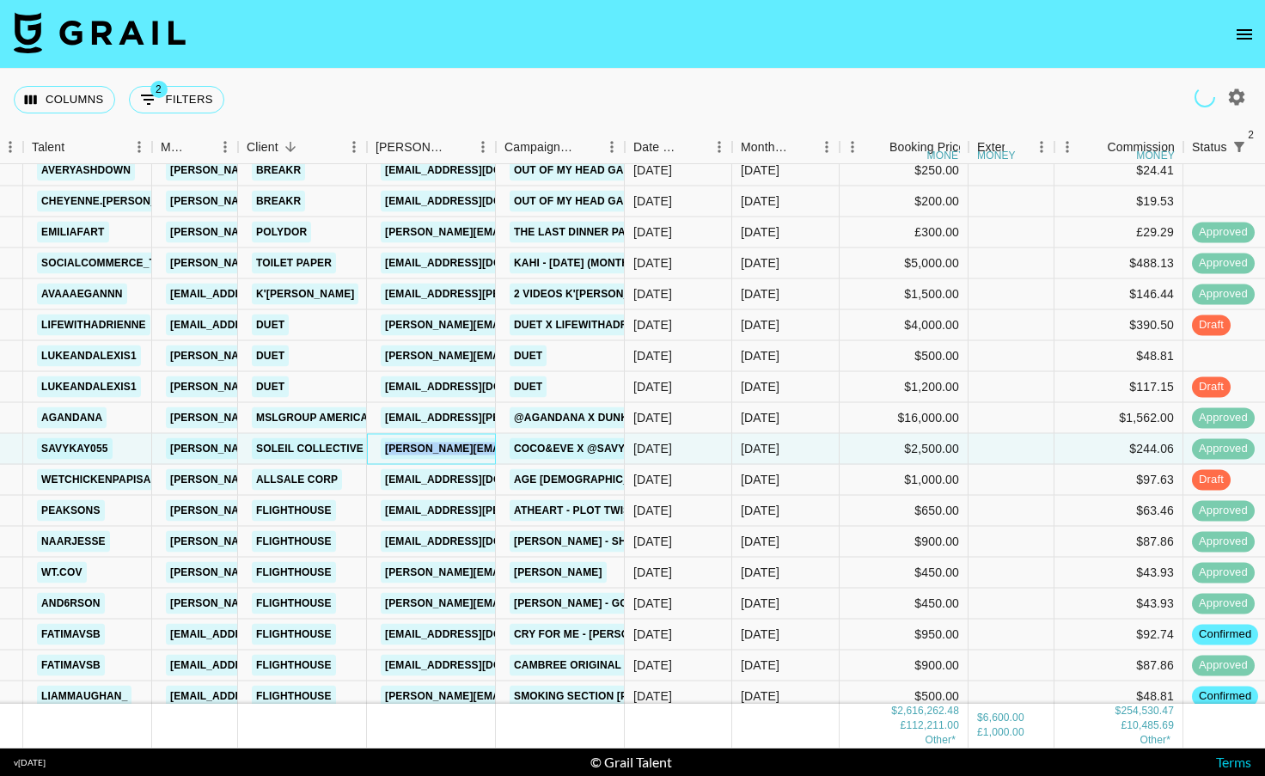
scroll to position [10702, 119]
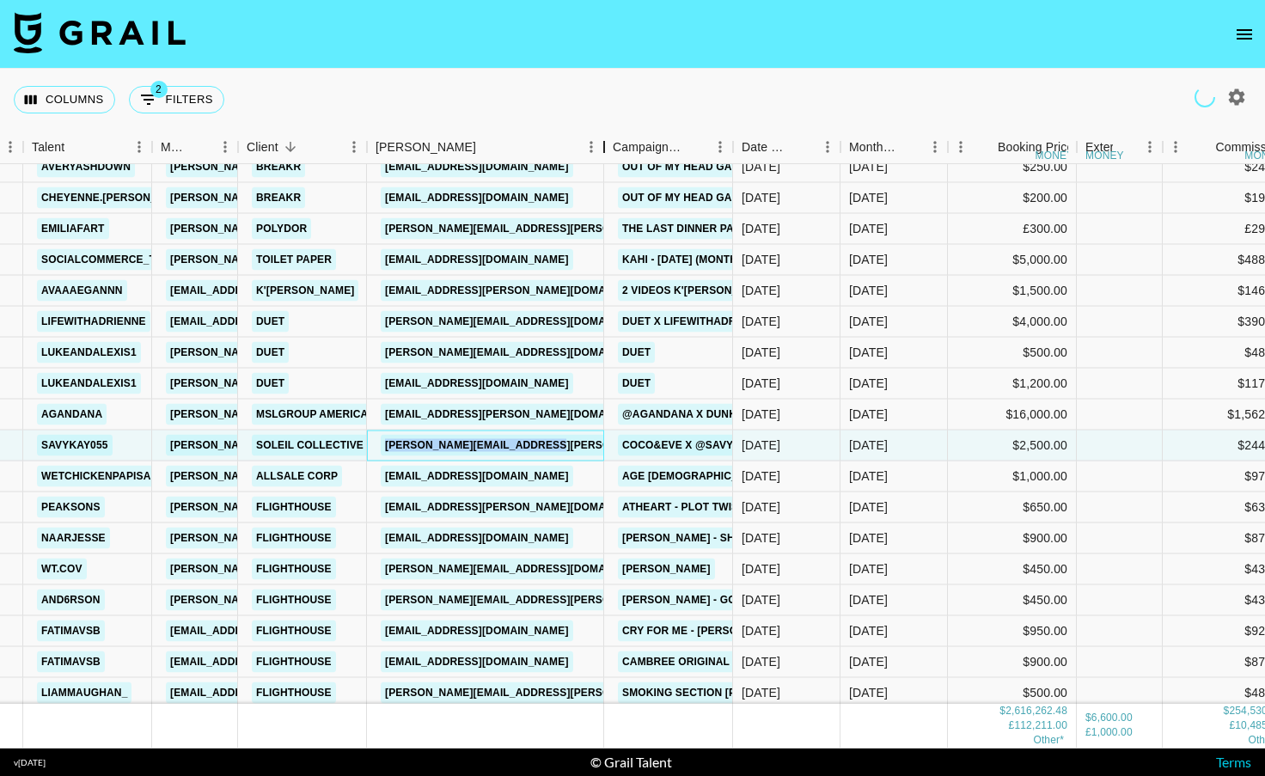
drag, startPoint x: 495, startPoint y: 141, endPoint x: 634, endPoint y: 150, distance: 139.5
click at [615, 149] on div "Booker" at bounding box center [604, 148] width 21 height 34
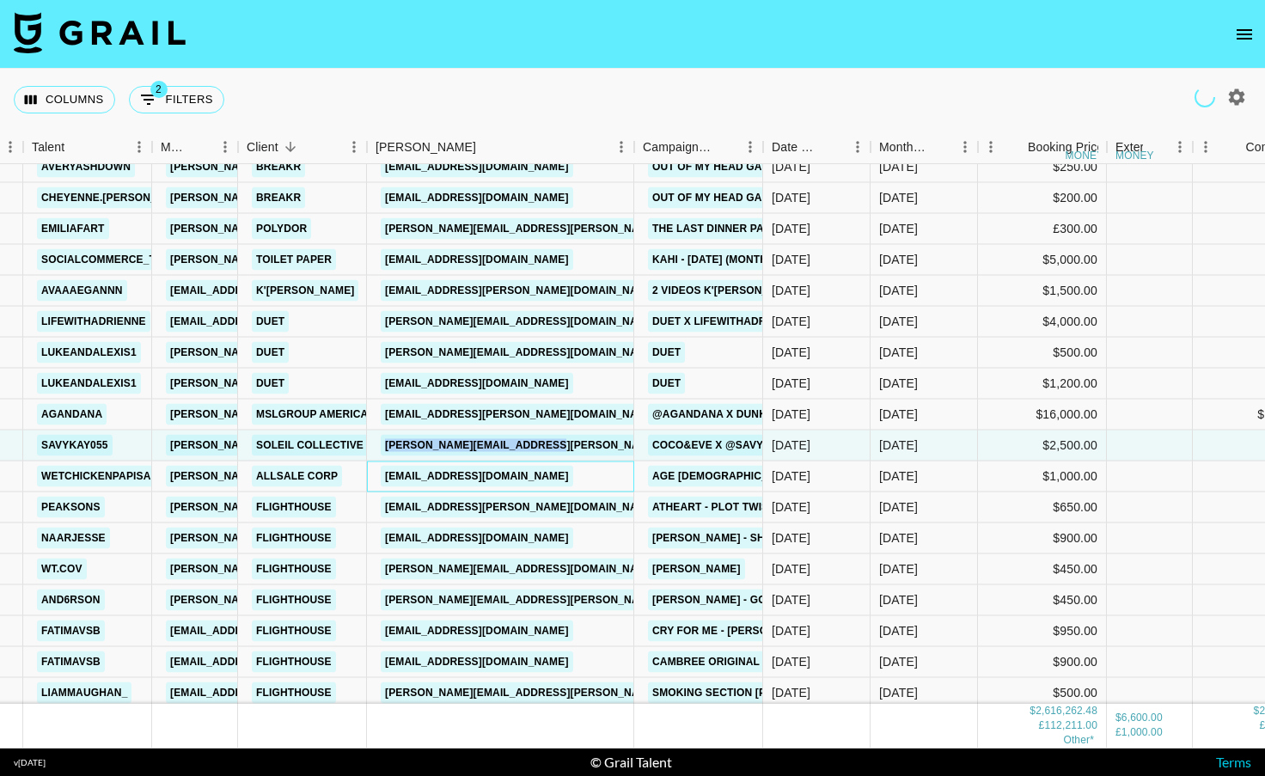
click at [590, 481] on div "[EMAIL_ADDRESS][DOMAIN_NAME]" at bounding box center [500, 477] width 267 height 31
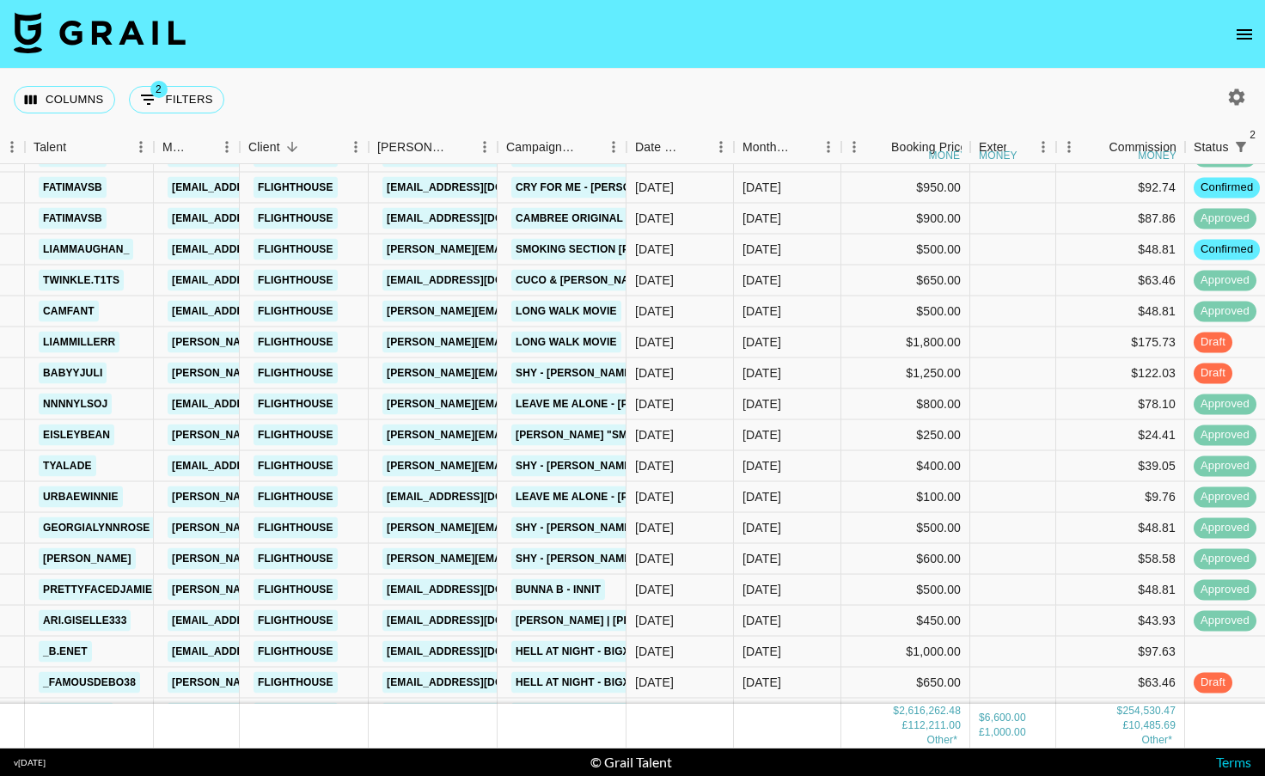
scroll to position [11149, 117]
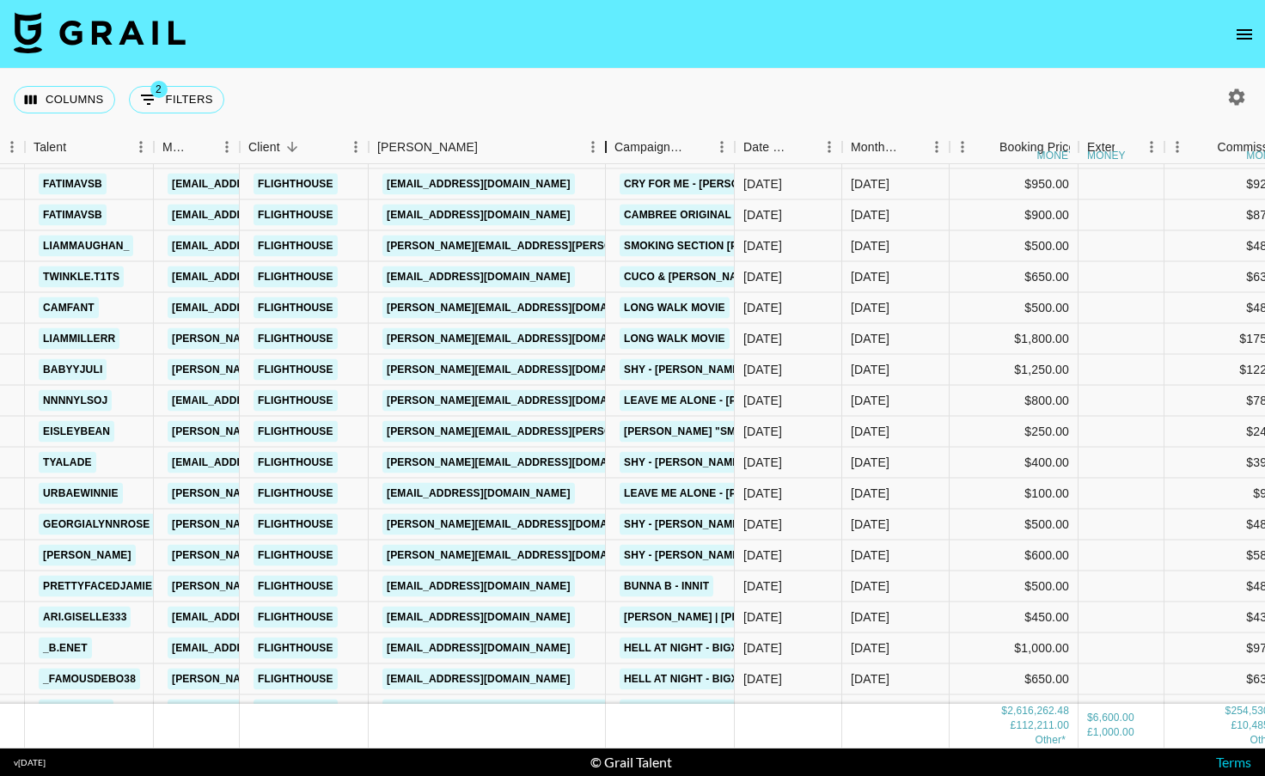
drag, startPoint x: 495, startPoint y: 149, endPoint x: 610, endPoint y: 144, distance: 115.3
click at [610, 144] on div "Booker" at bounding box center [606, 148] width 21 height 34
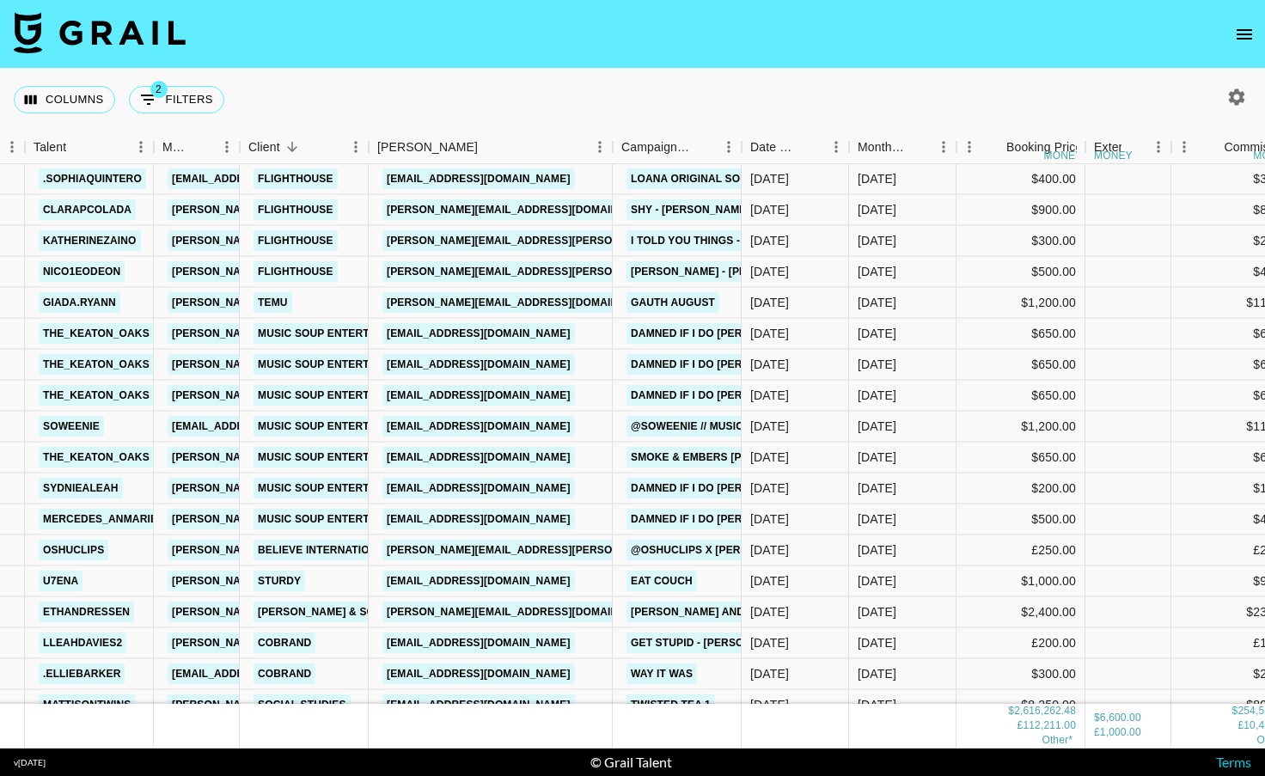
scroll to position [11836, 117]
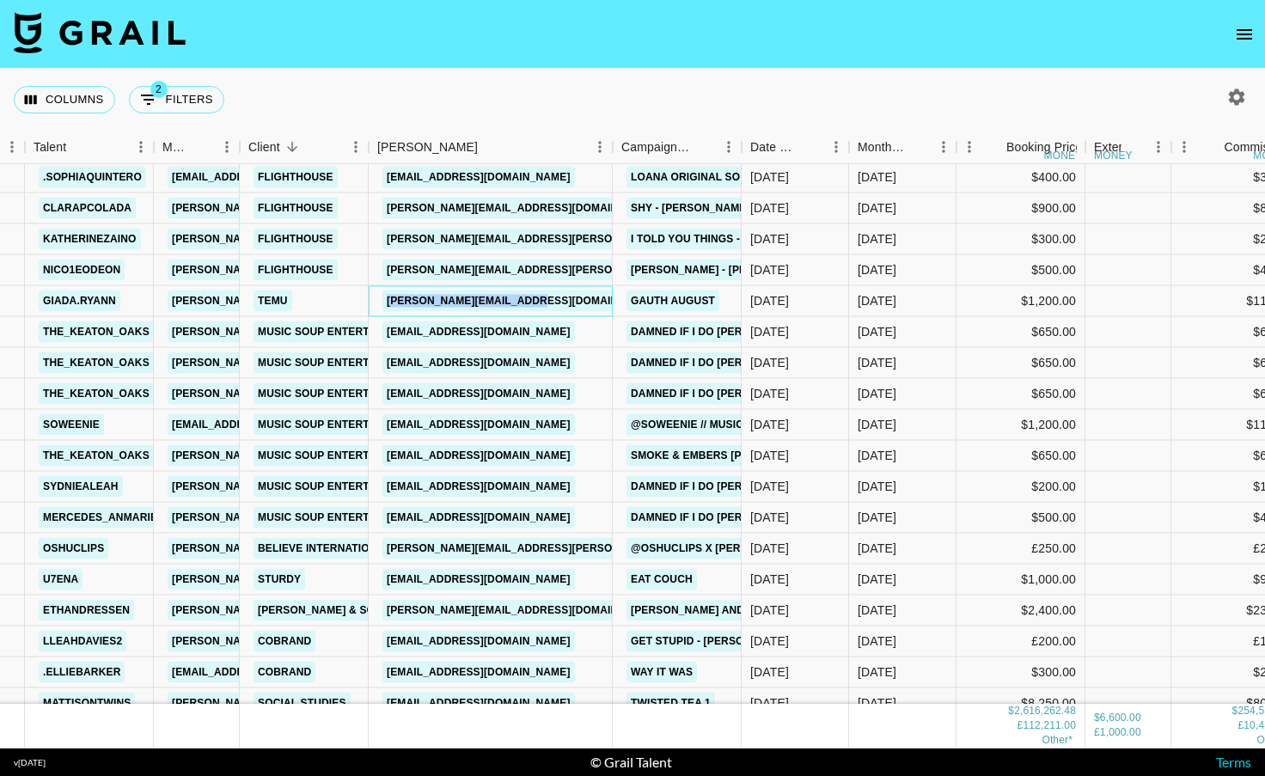
drag, startPoint x: 574, startPoint y: 297, endPoint x: 385, endPoint y: 297, distance: 189.1
click at [385, 297] on div "[PERSON_NAME][EMAIL_ADDRESS][DOMAIN_NAME]" at bounding box center [491, 301] width 244 height 31
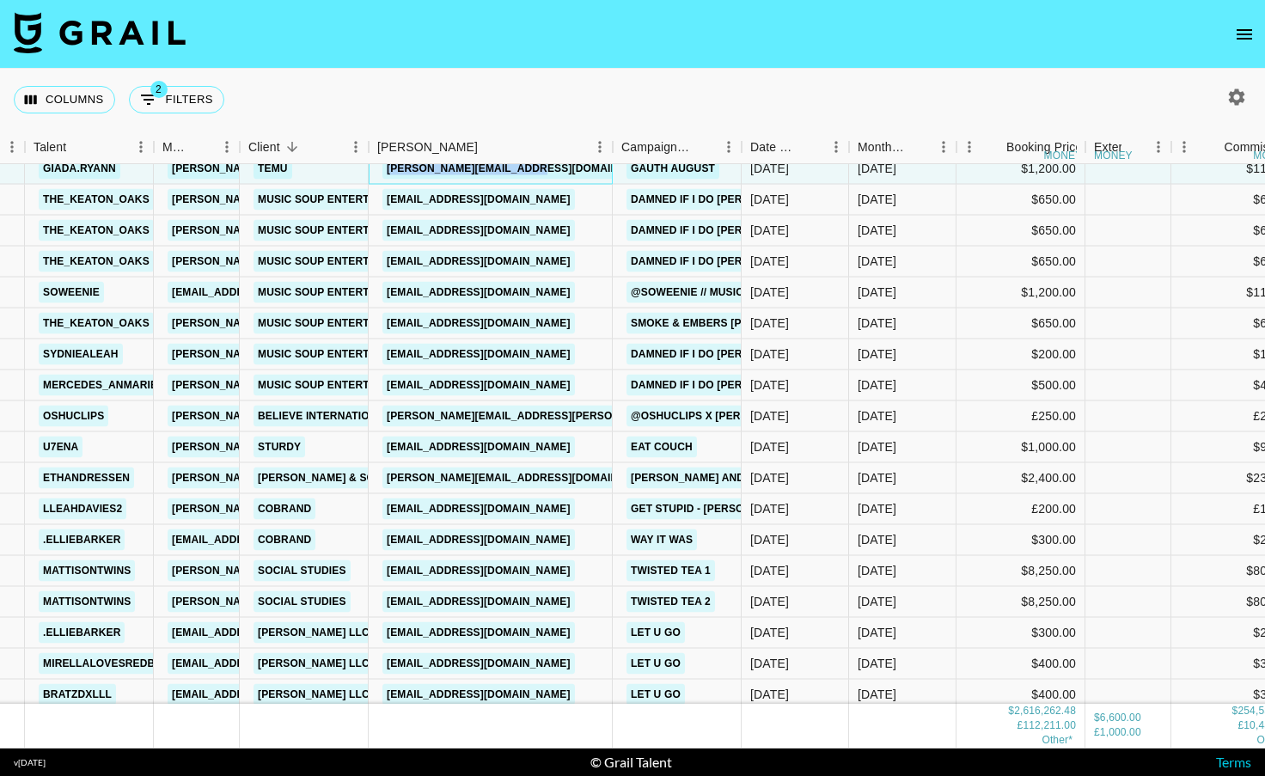
scroll to position [11978, 117]
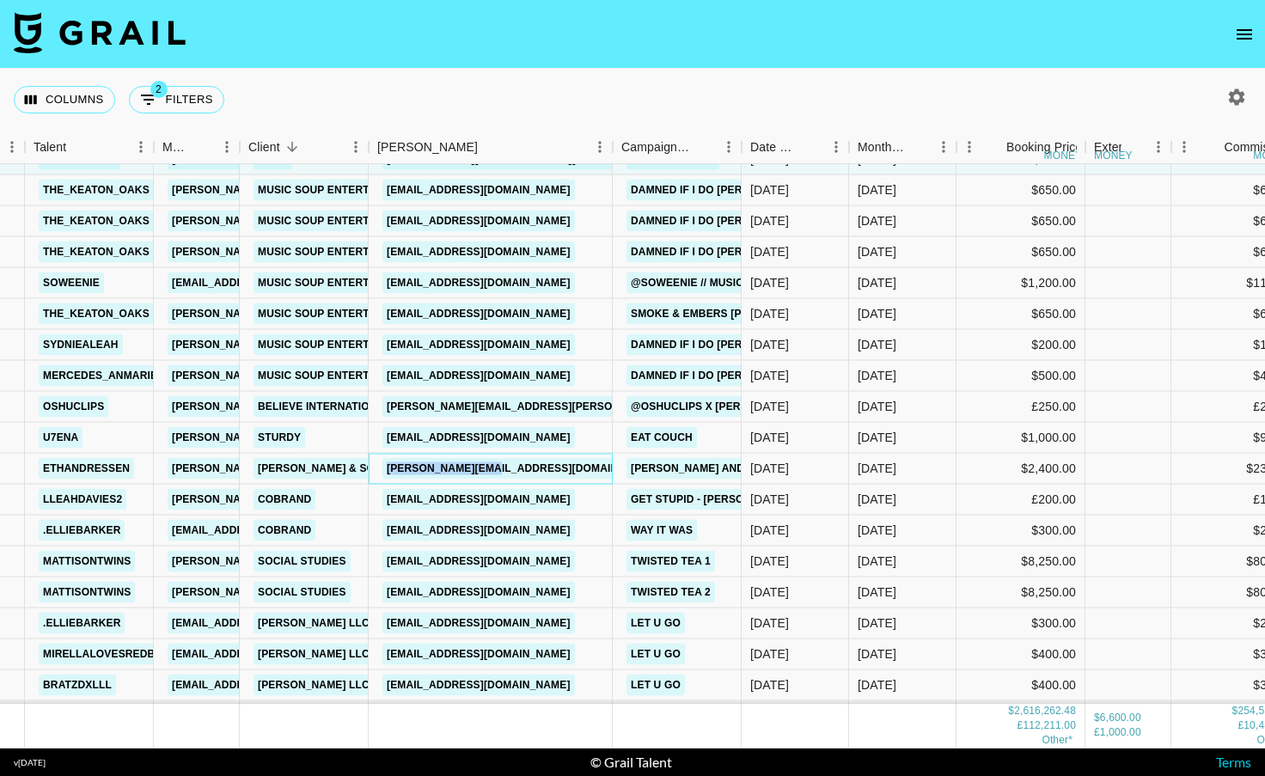
drag, startPoint x: 530, startPoint y: 466, endPoint x: 379, endPoint y: 469, distance: 151.3
click at [377, 470] on div "[PERSON_NAME][EMAIL_ADDRESS][DOMAIN_NAME]" at bounding box center [491, 469] width 244 height 31
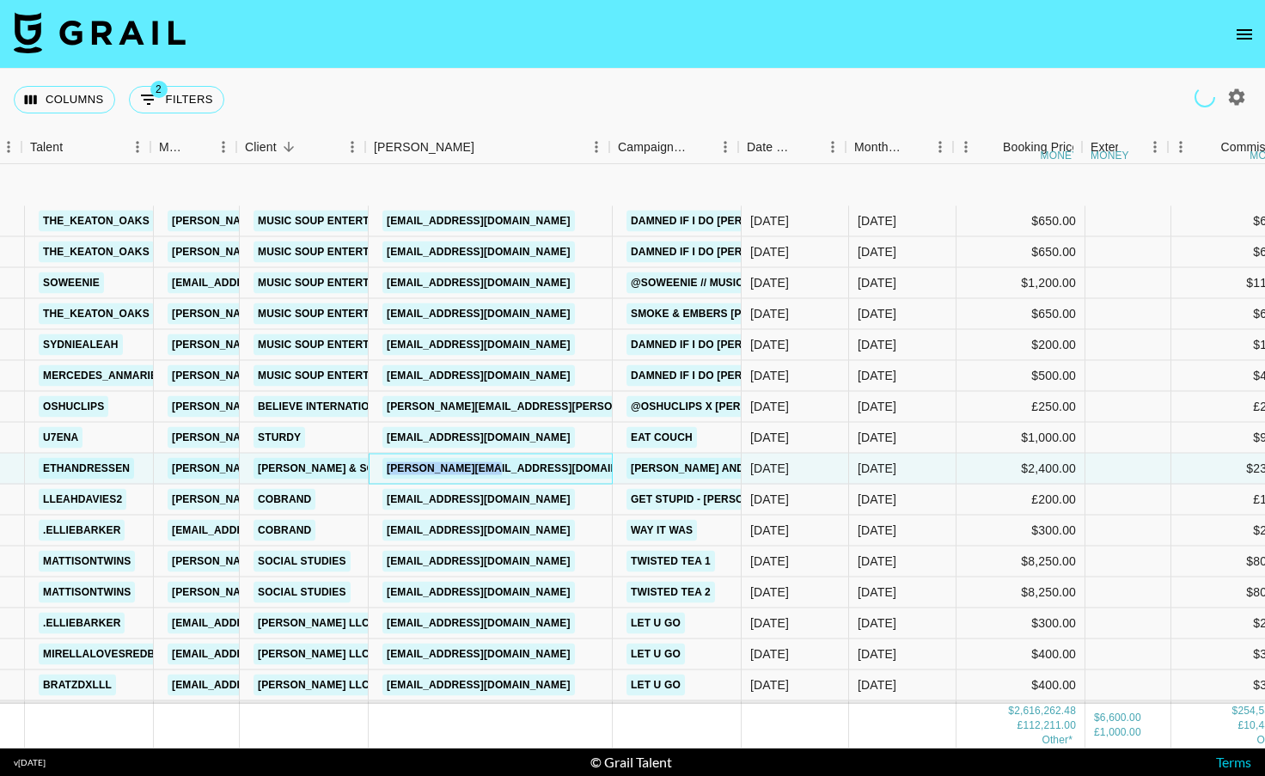
scroll to position [12100, 120]
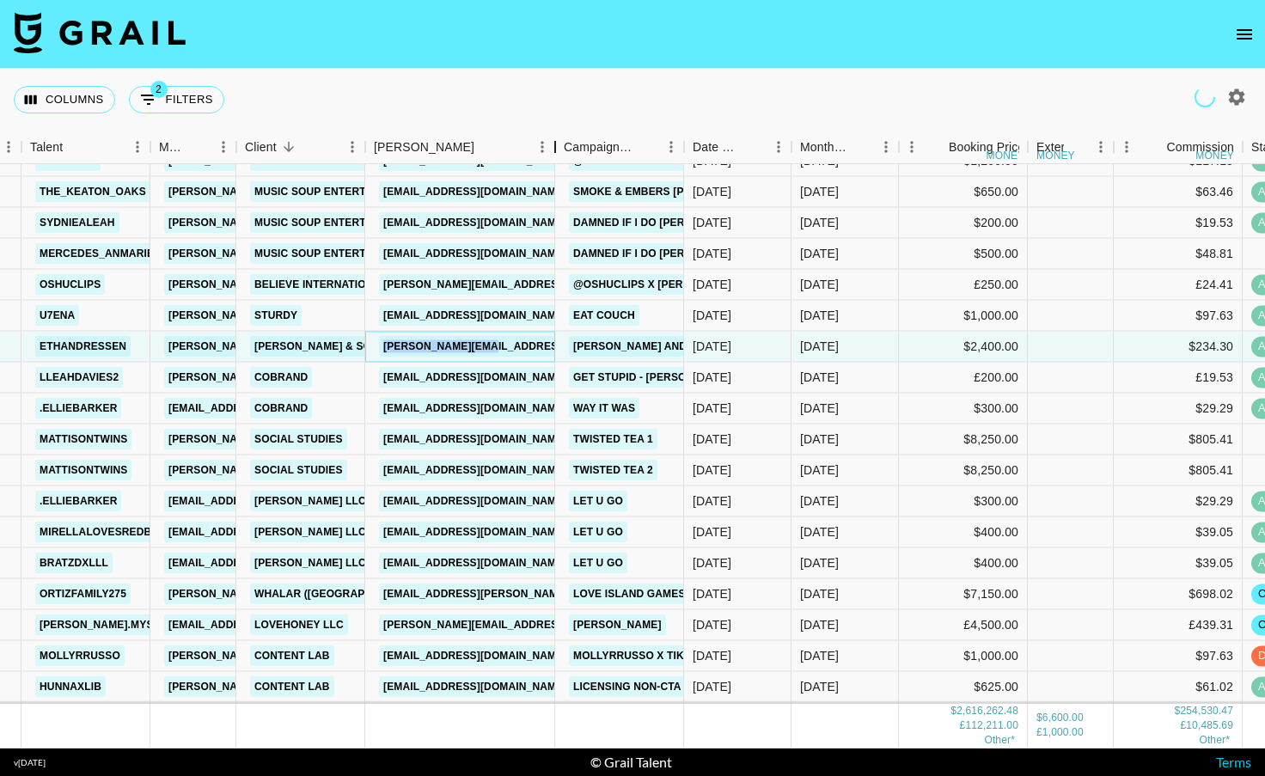
drag, startPoint x: 492, startPoint y: 136, endPoint x: 584, endPoint y: 130, distance: 92.2
click at [566, 131] on div "Booker" at bounding box center [555, 148] width 21 height 34
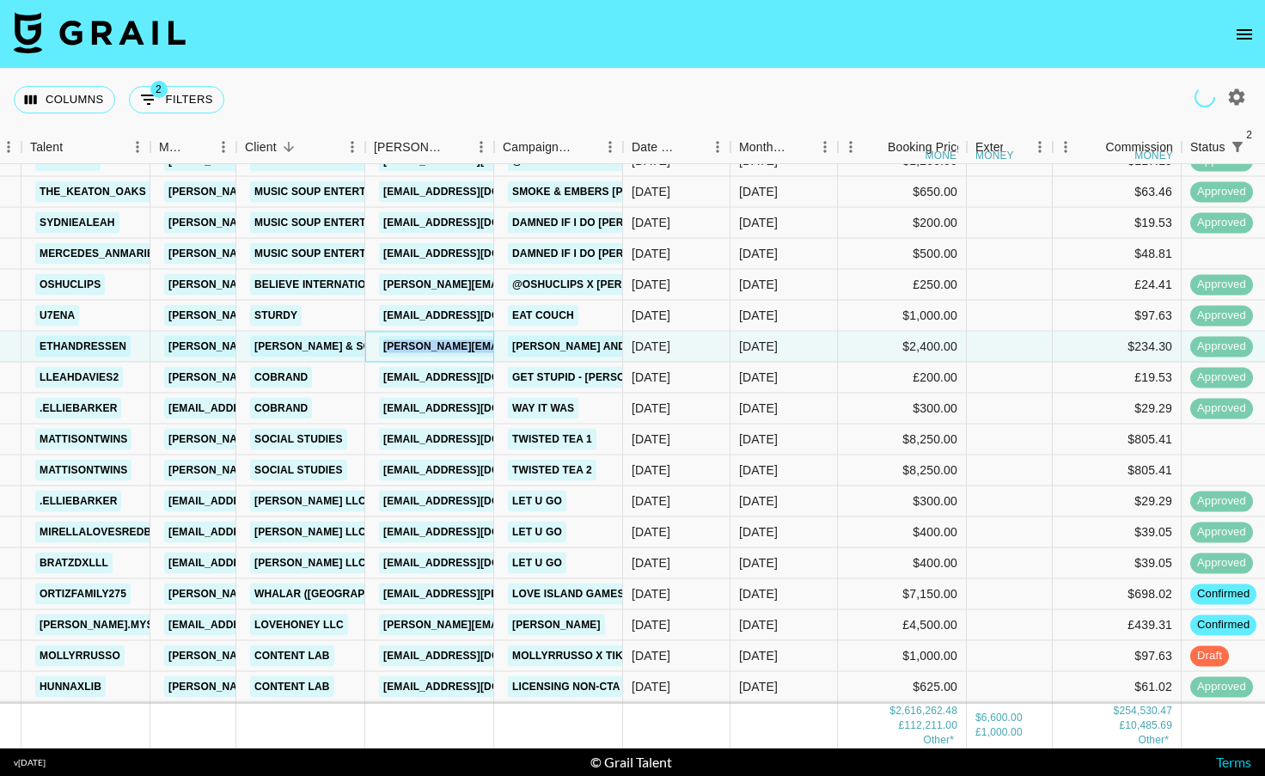
scroll to position [12143, 120]
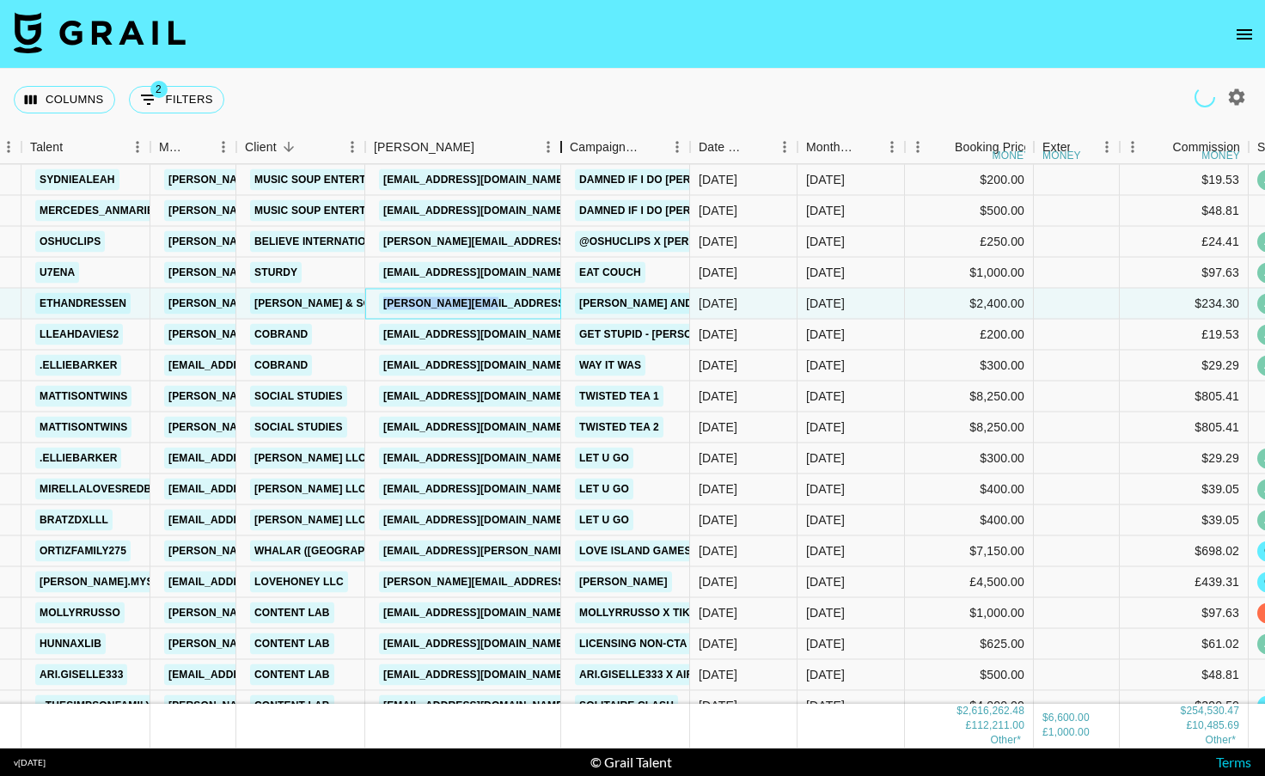
drag, startPoint x: 496, startPoint y: 146, endPoint x: 575, endPoint y: 125, distance: 81.7
click at [576, 125] on div "Columns 2 Filters + Booking Month Due Talent Manager Client [PERSON_NAME] Campa…" at bounding box center [632, 409] width 1265 height 680
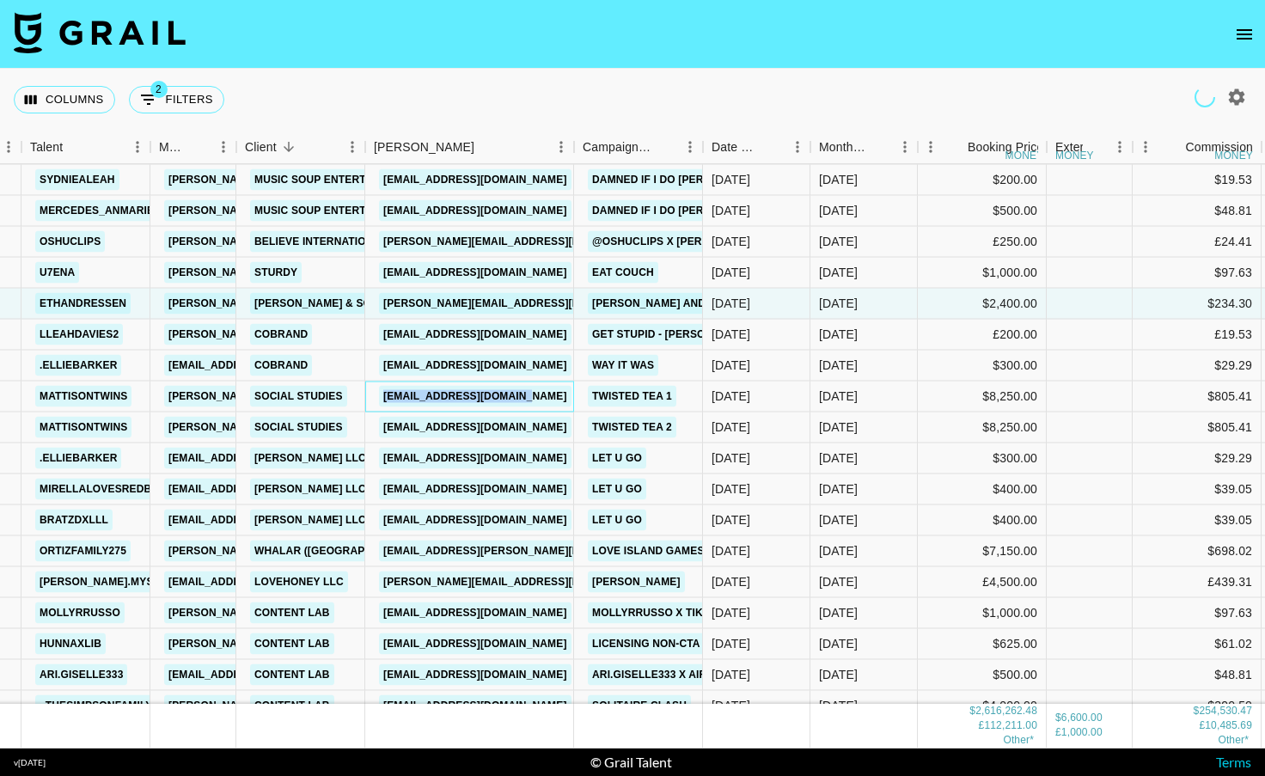
drag, startPoint x: 541, startPoint y: 396, endPoint x: 382, endPoint y: 395, distance: 158.2
click at [382, 395] on div "[EMAIL_ADDRESS][DOMAIN_NAME]" at bounding box center [475, 397] width 203 height 32
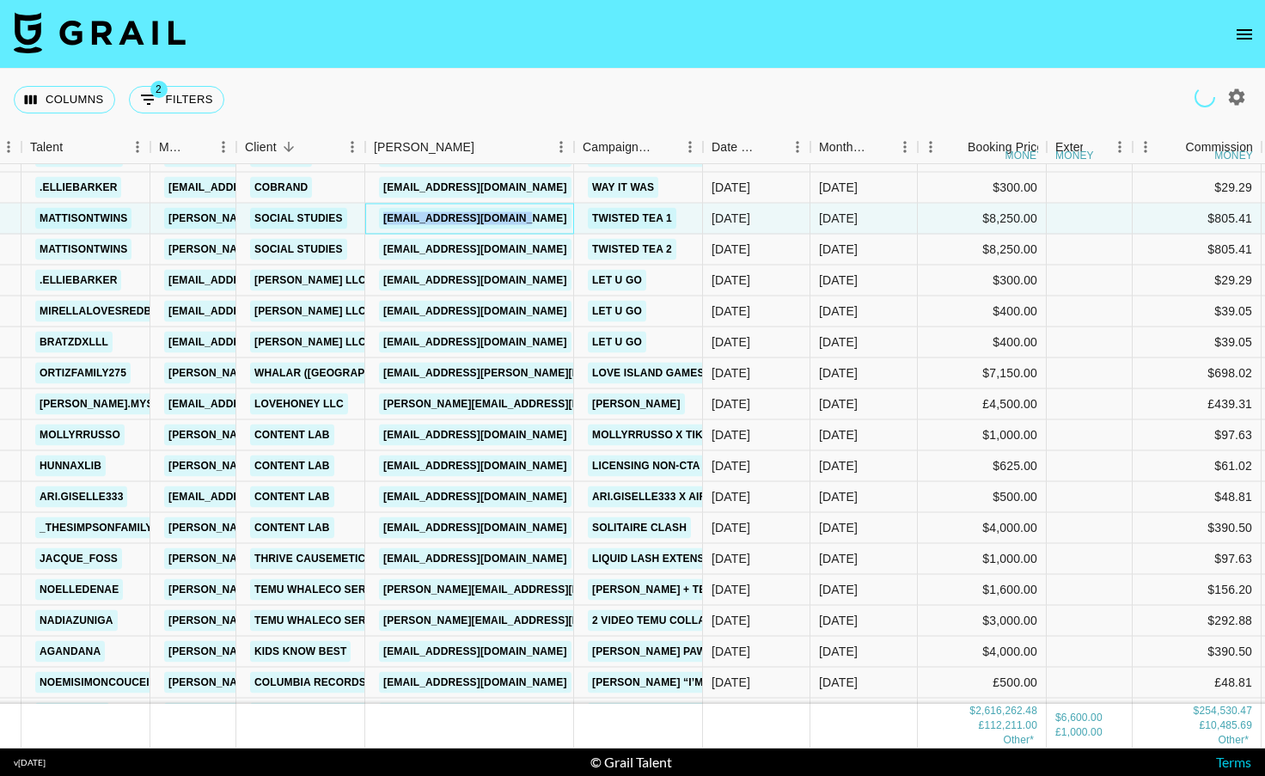
scroll to position [12332, 120]
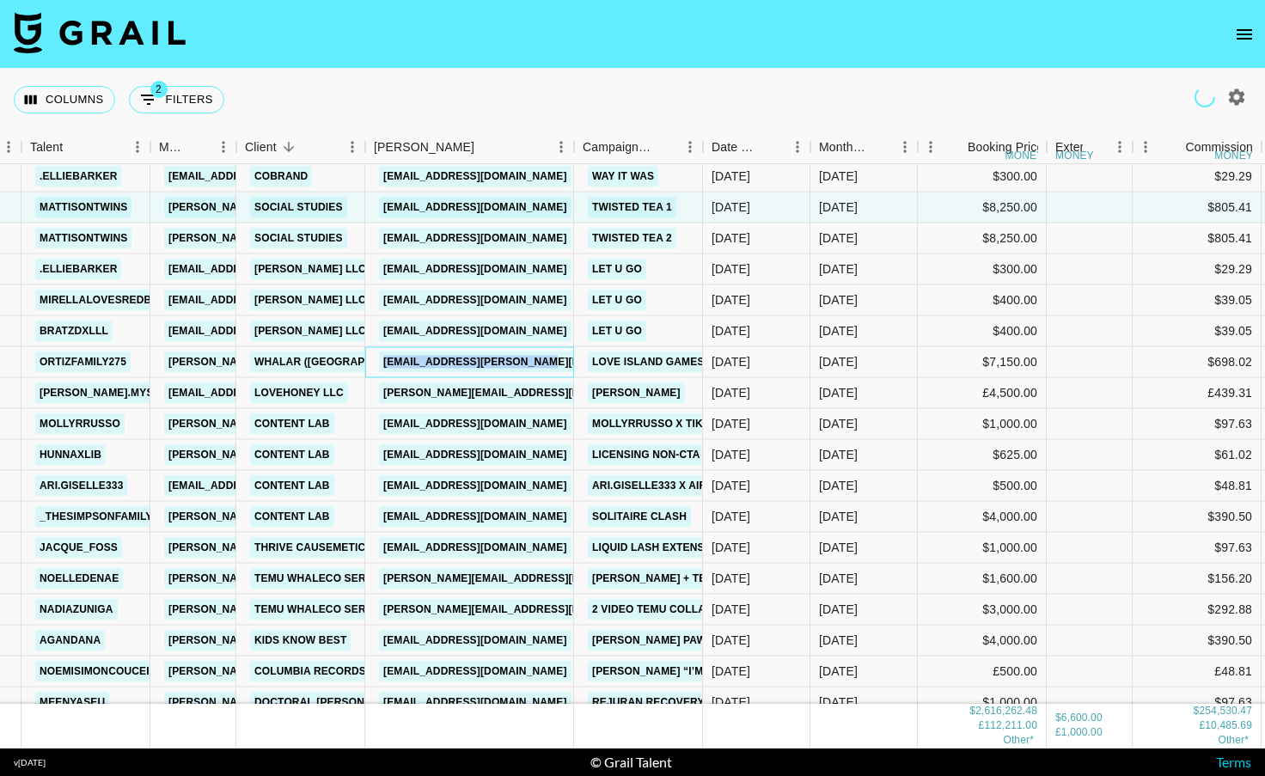
drag, startPoint x: 365, startPoint y: 357, endPoint x: 566, endPoint y: 362, distance: 200.3
click at [566, 362] on div "[EMAIL_ADDRESS][PERSON_NAME][DOMAIN_NAME]" at bounding box center [469, 362] width 209 height 31
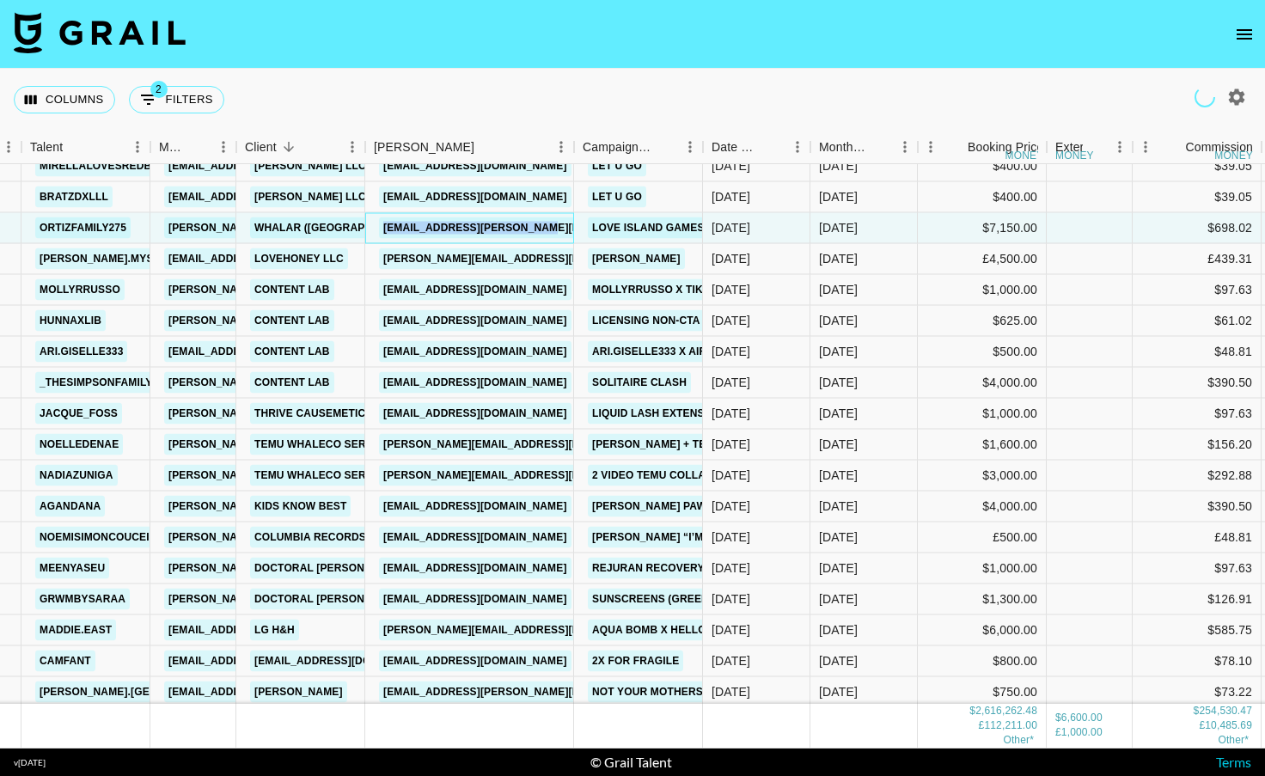
scroll to position [12470, 120]
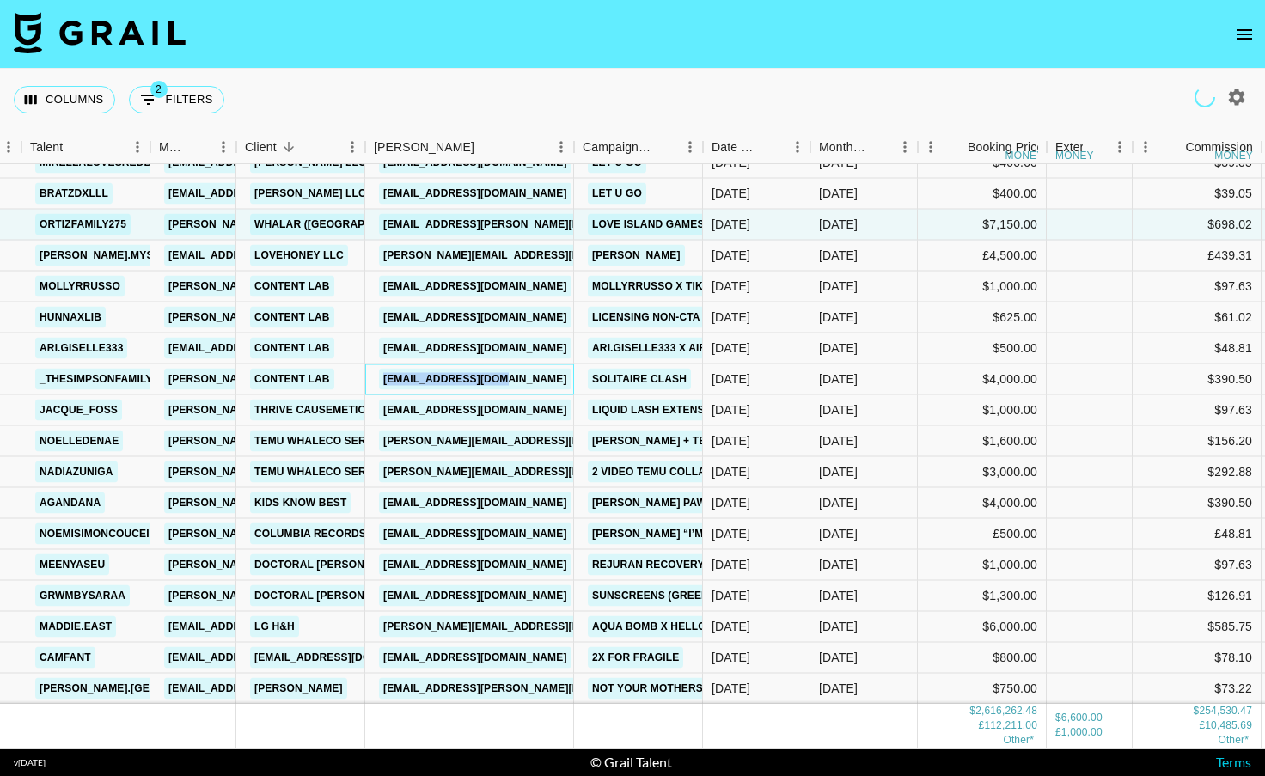
drag, startPoint x: 534, startPoint y: 376, endPoint x: 375, endPoint y: 377, distance: 159.0
click at [375, 377] on div "[EMAIL_ADDRESS][DOMAIN_NAME]" at bounding box center [469, 379] width 209 height 31
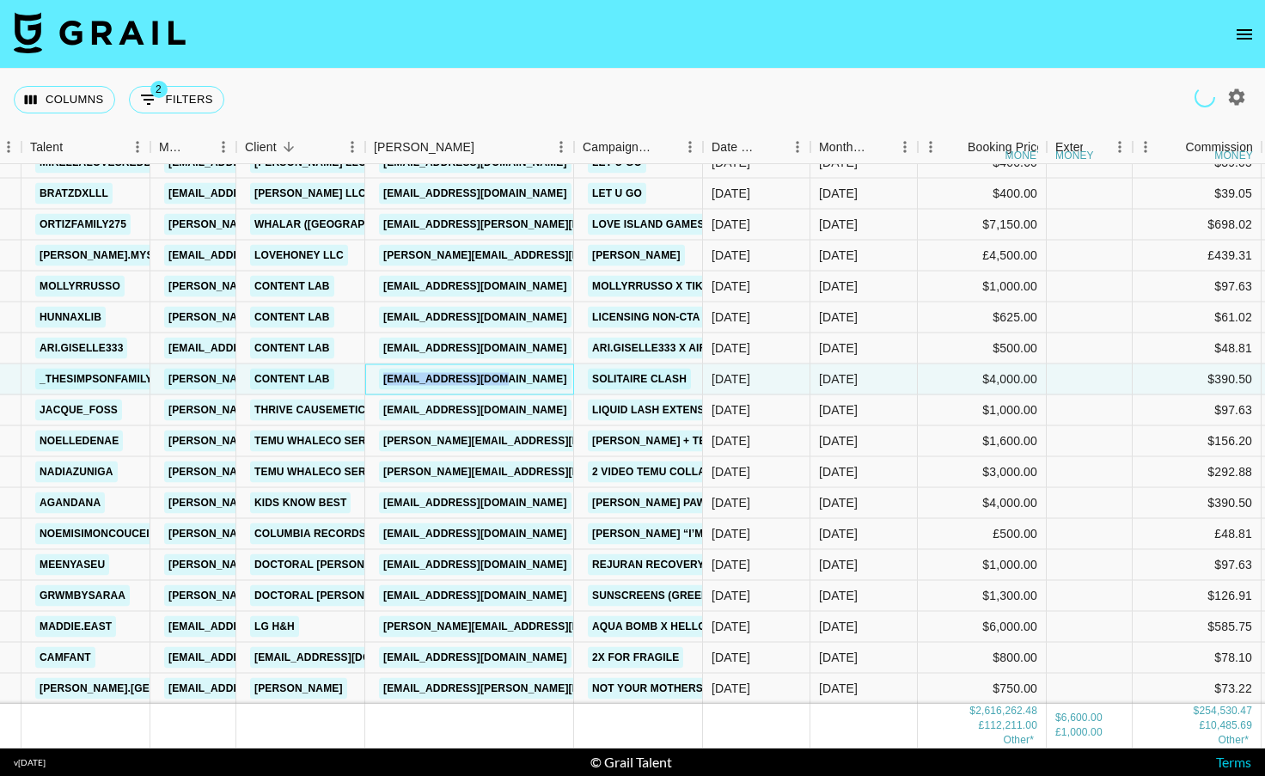
scroll to position [12490, 120]
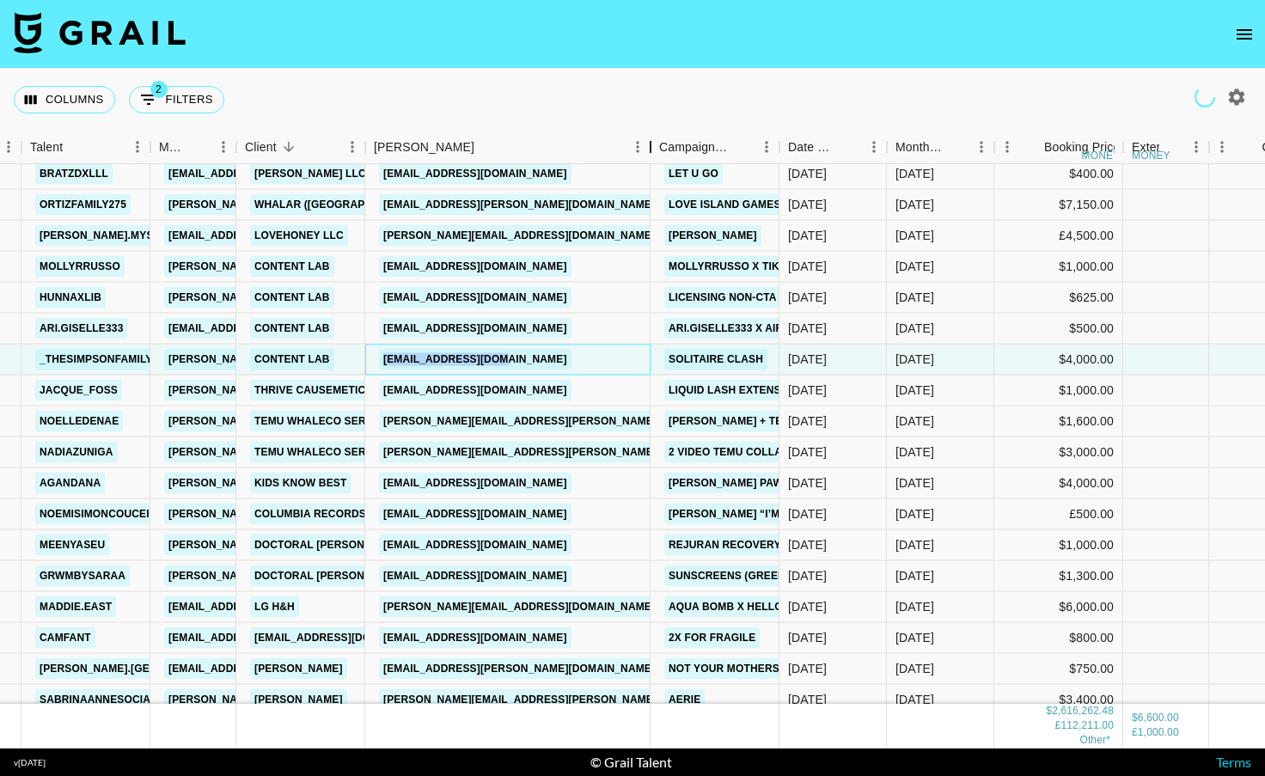
drag, startPoint x: 494, startPoint y: 143, endPoint x: 651, endPoint y: 137, distance: 156.5
click at [651, 137] on div "Booker" at bounding box center [650, 148] width 21 height 34
click at [617, 395] on div "[EMAIL_ADDRESS][DOMAIN_NAME]" at bounding box center [507, 391] width 285 height 31
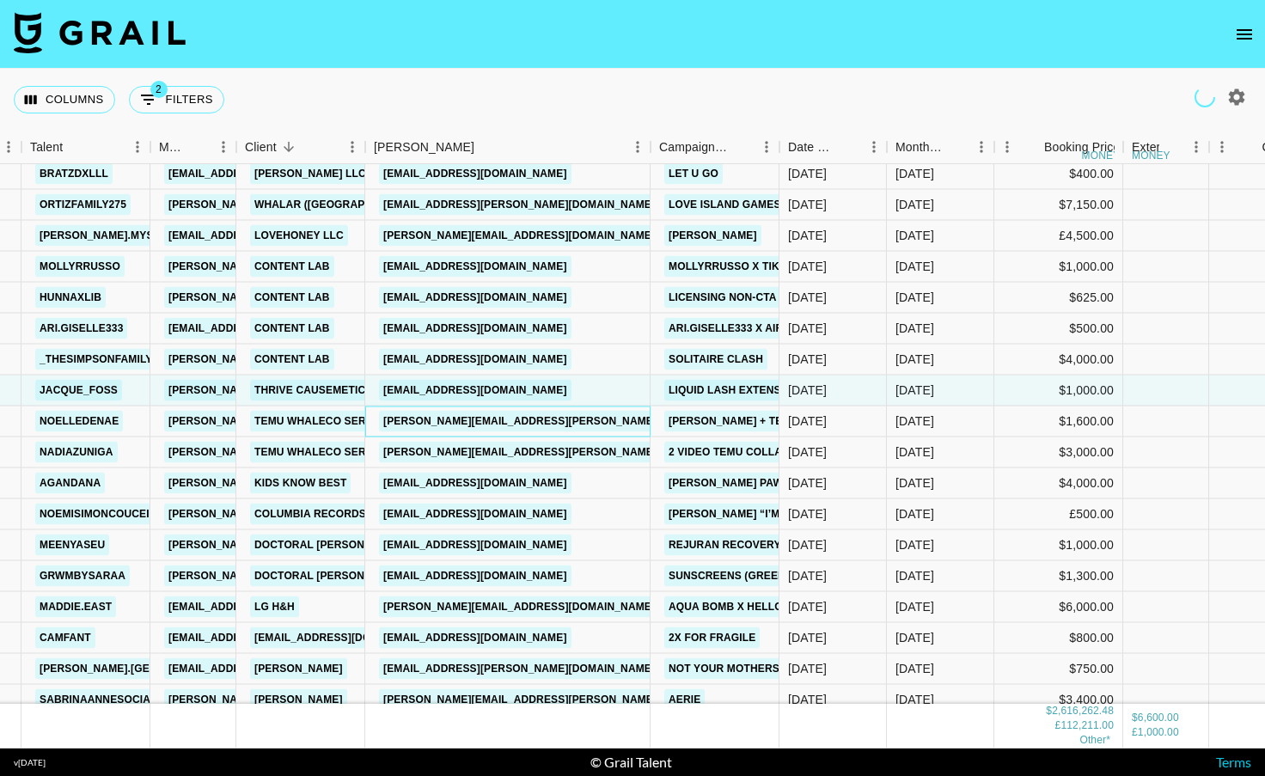
click at [612, 419] on div "[PERSON_NAME][EMAIL_ADDRESS][PERSON_NAME][DOMAIN_NAME]" at bounding box center [507, 422] width 285 height 31
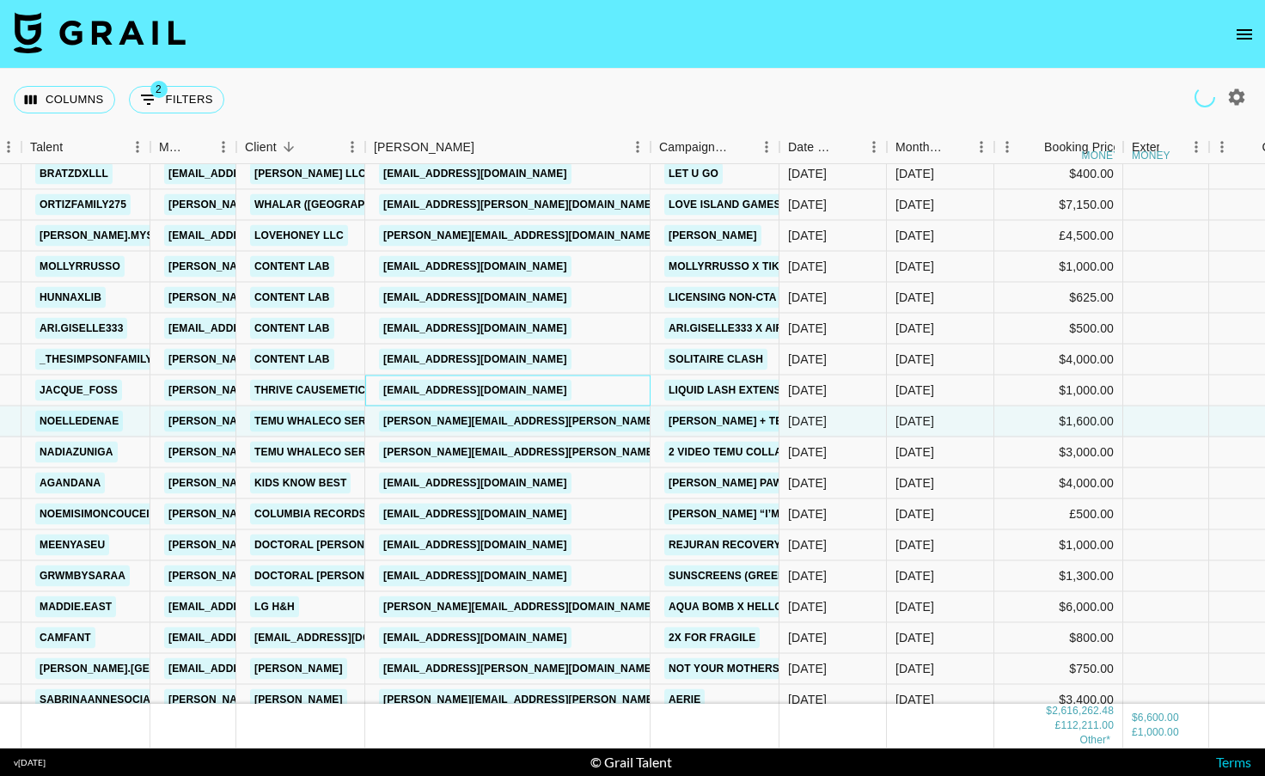
drag, startPoint x: 618, startPoint y: 388, endPoint x: 383, endPoint y: 387, distance: 234.7
click at [383, 387] on div "[EMAIL_ADDRESS][DOMAIN_NAME]" at bounding box center [507, 391] width 285 height 31
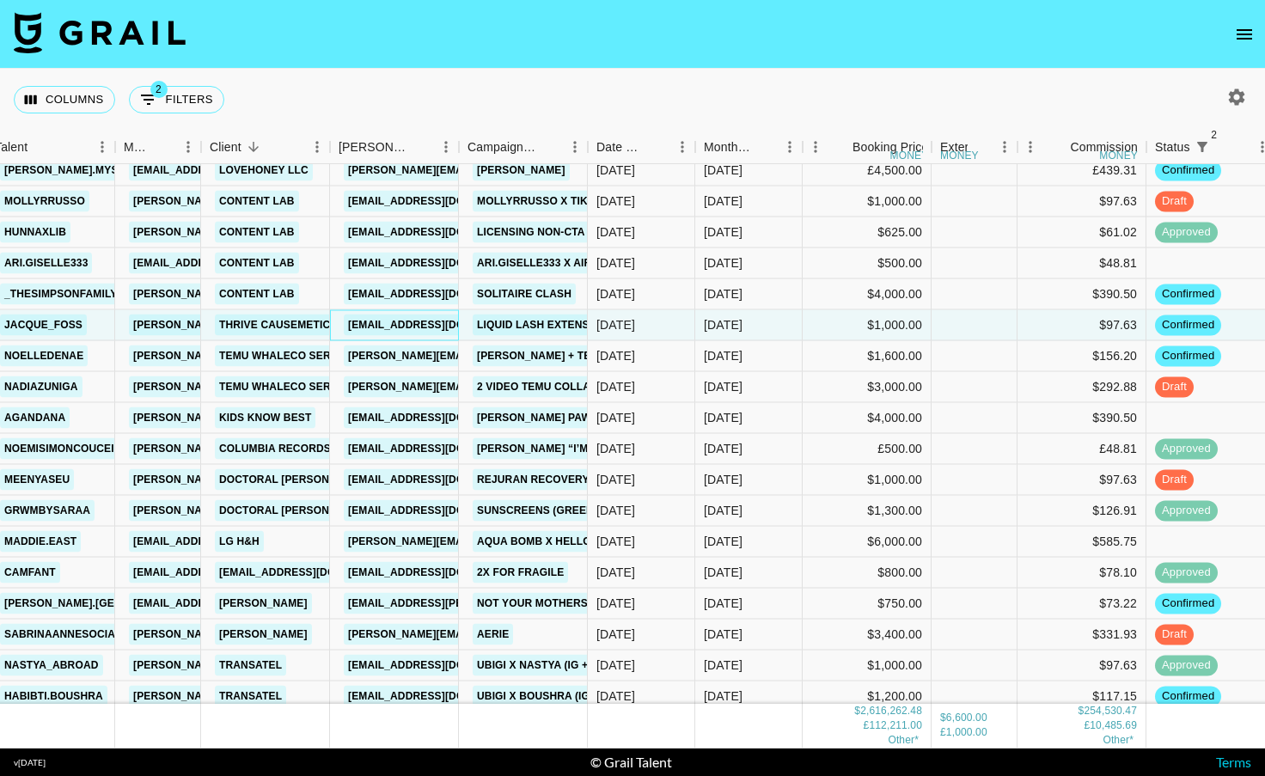
scroll to position [12557, 156]
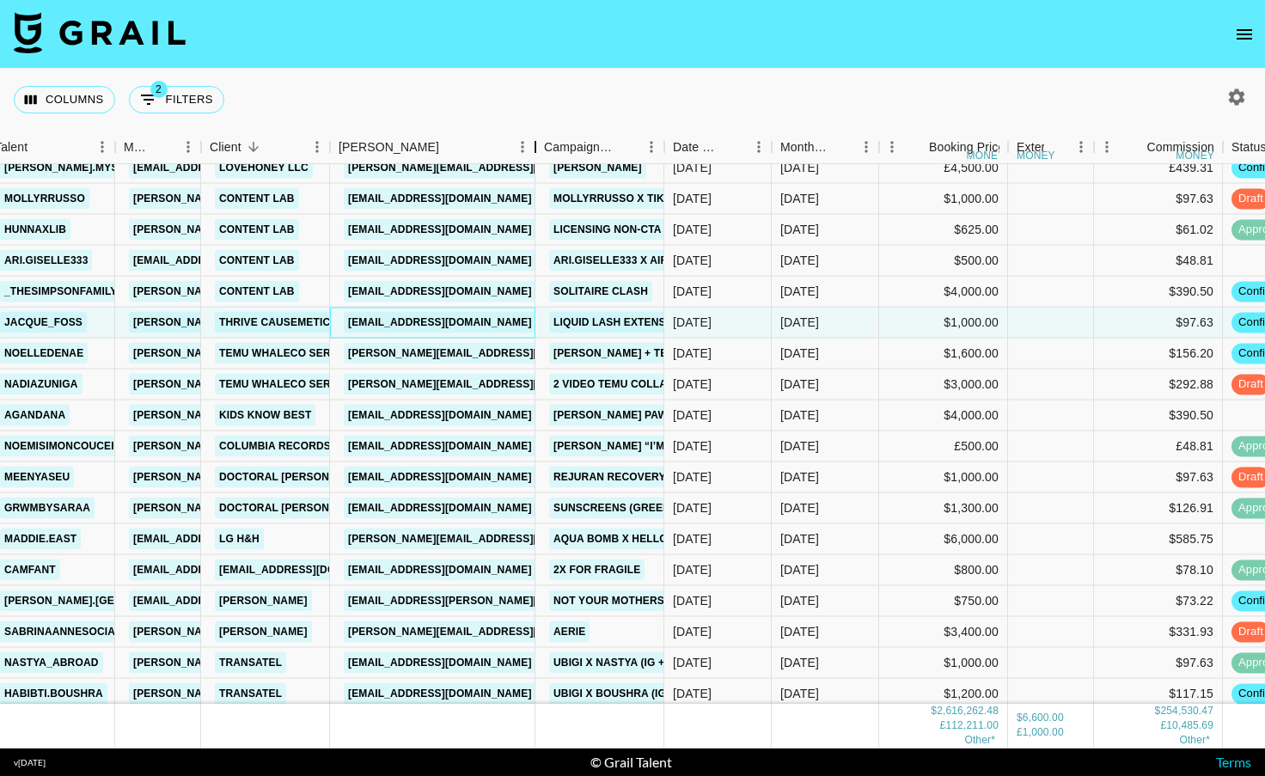
drag, startPoint x: 462, startPoint y: 139, endPoint x: 541, endPoint y: 141, distance: 78.2
click at [541, 141] on div "Booker" at bounding box center [535, 148] width 21 height 34
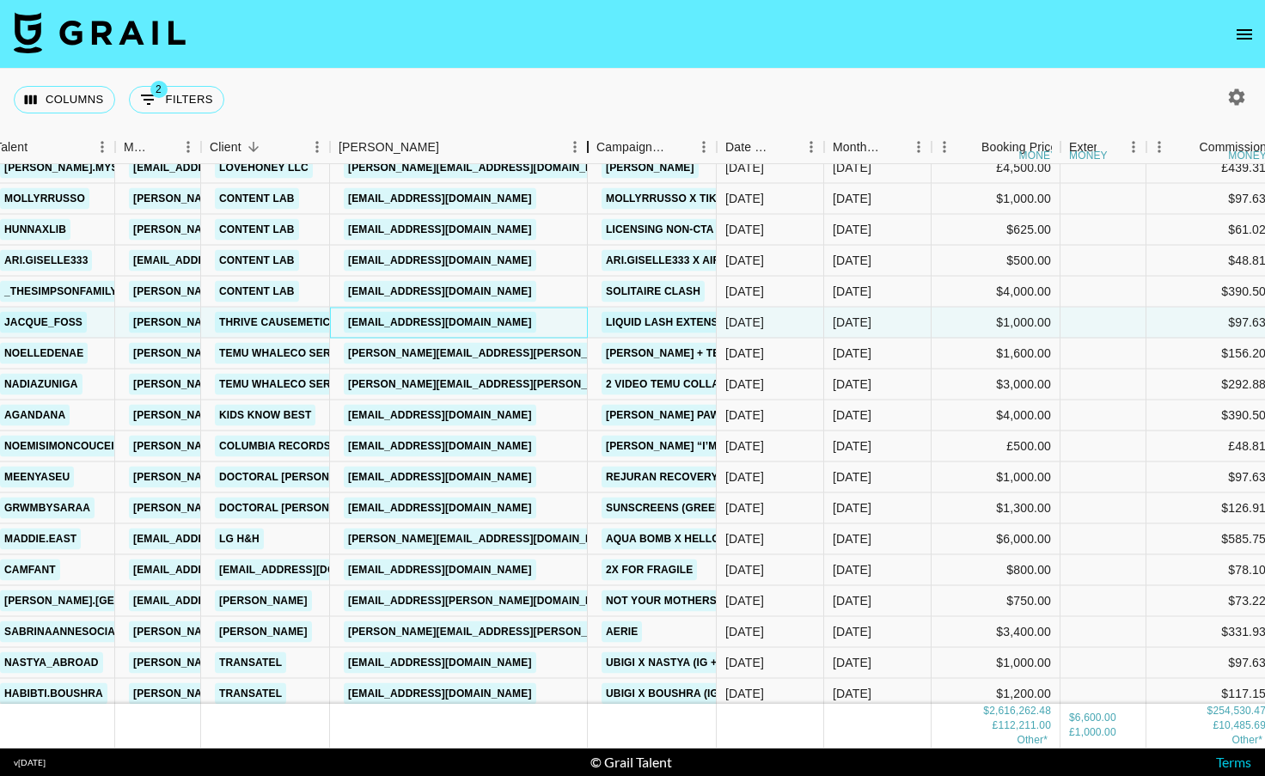
drag, startPoint x: 532, startPoint y: 151, endPoint x: 584, endPoint y: 148, distance: 52.5
click at [584, 149] on div "Booker" at bounding box center [588, 148] width 21 height 34
drag, startPoint x: 570, startPoint y: 414, endPoint x: 349, endPoint y: 414, distance: 220.9
click at [349, 414] on div "[EMAIL_ADDRESS][DOMAIN_NAME]" at bounding box center [459, 416] width 259 height 31
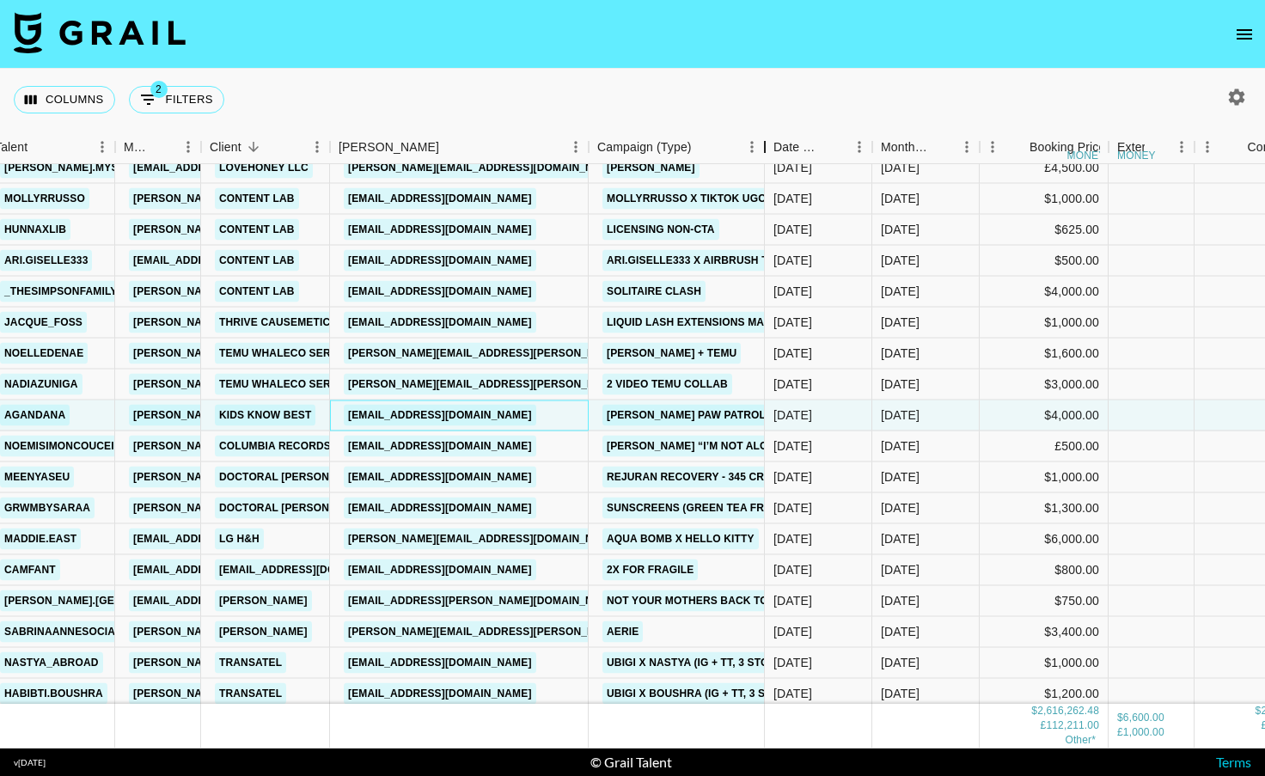
drag, startPoint x: 719, startPoint y: 146, endPoint x: 766, endPoint y: 145, distance: 47.3
click at [766, 145] on div "Campaign (Type)" at bounding box center [765, 148] width 21 height 34
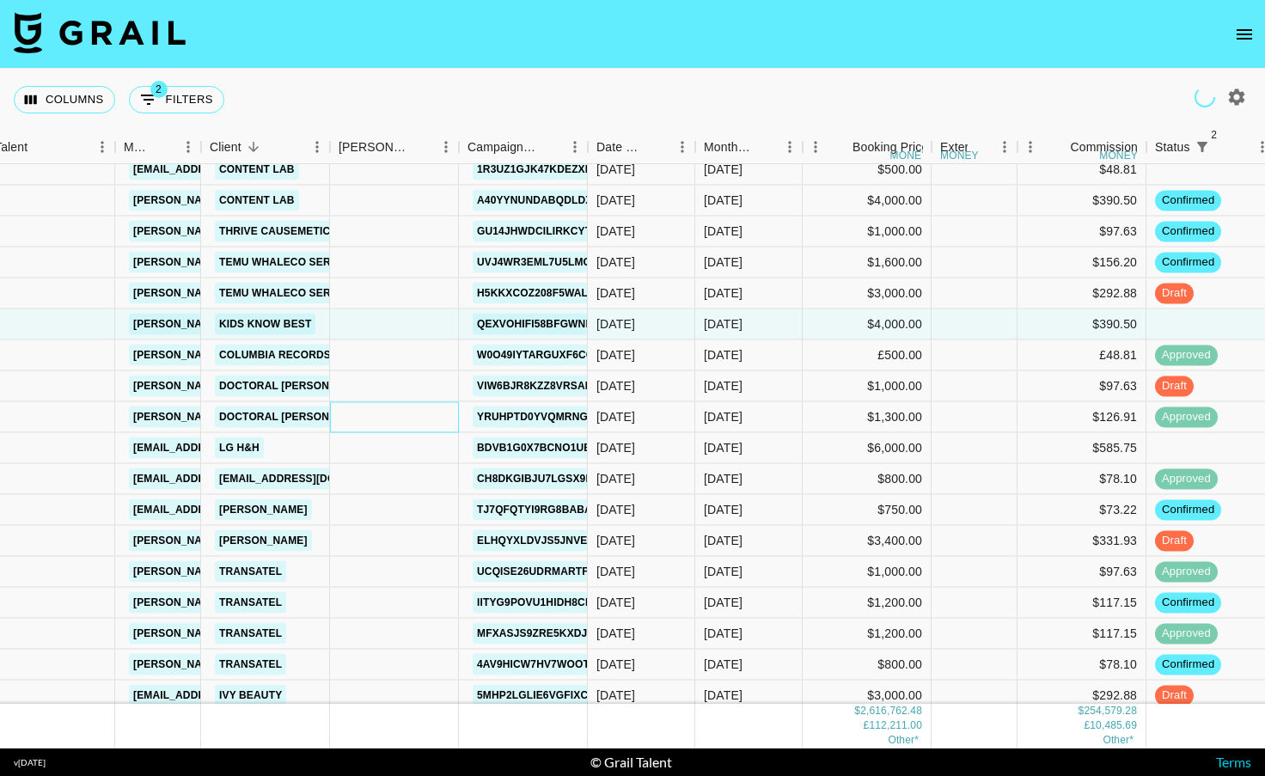
scroll to position [12652, 156]
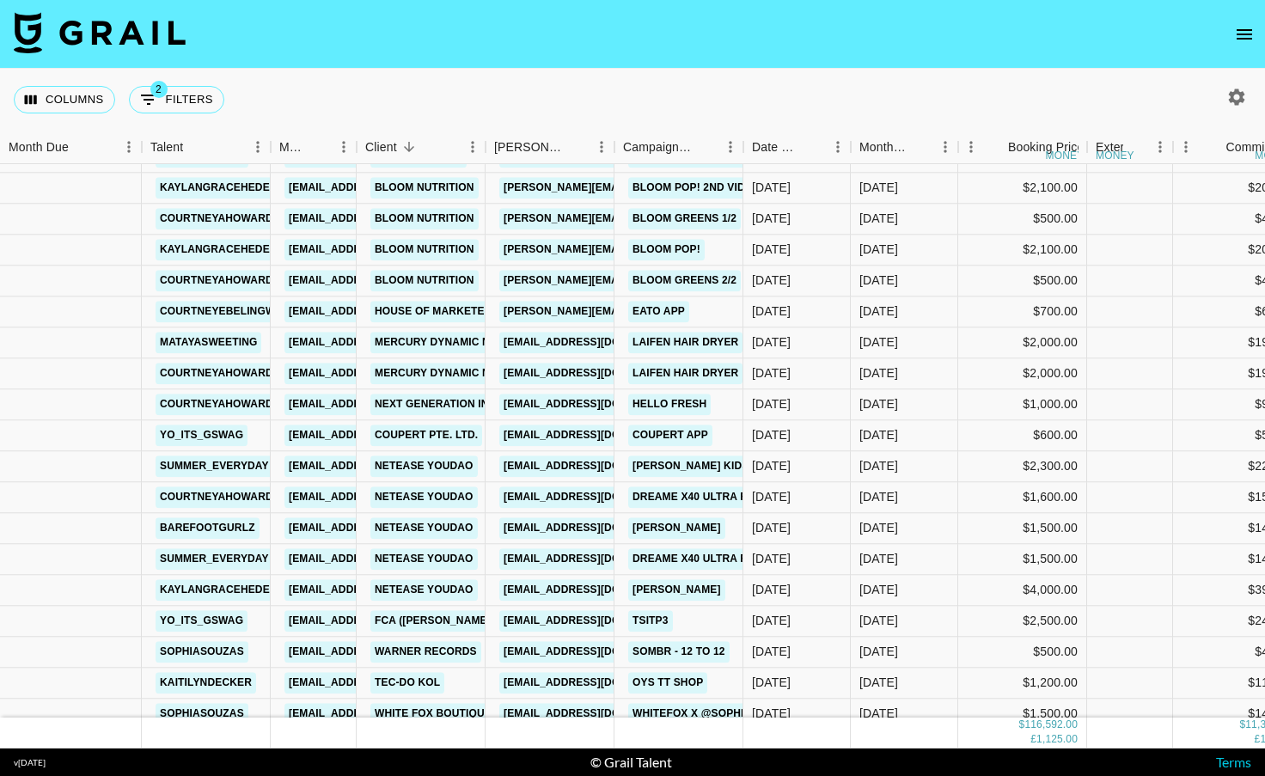
scroll to position [1312, 0]
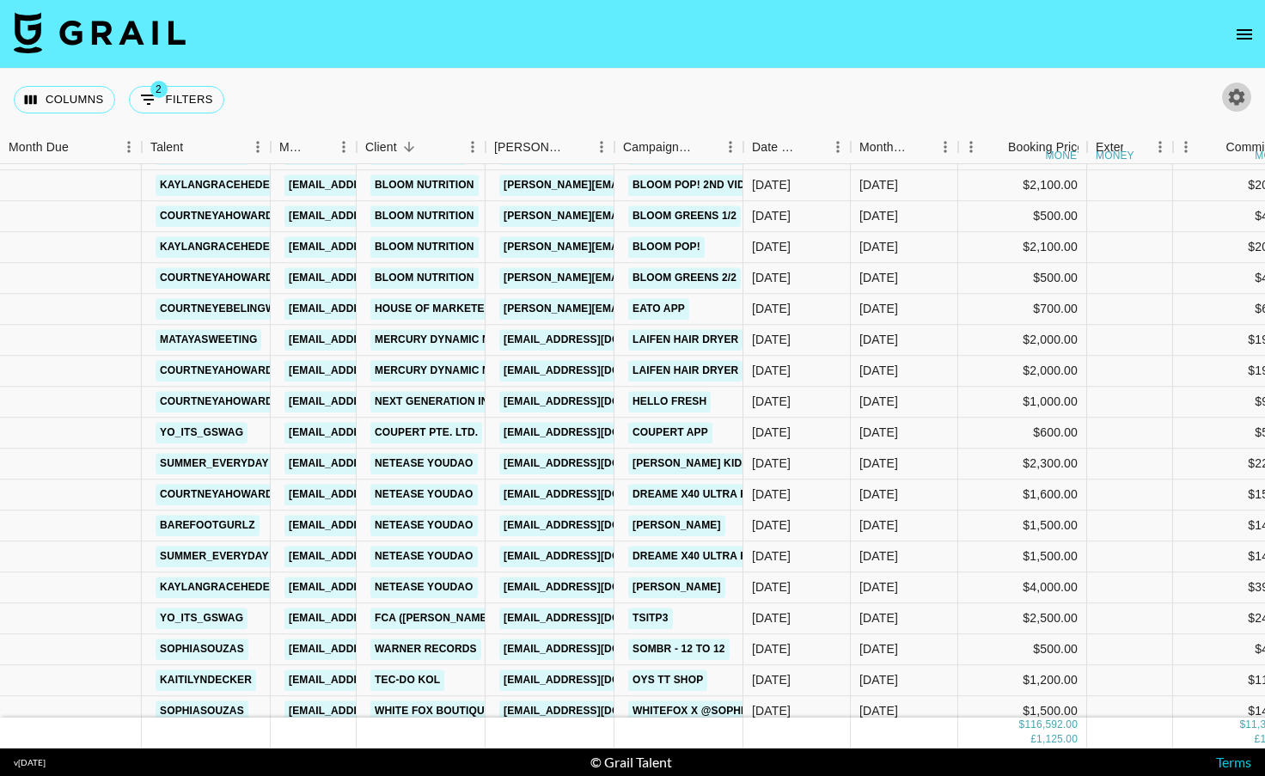
click at [1239, 87] on icon "button" at bounding box center [1237, 97] width 21 height 21
select select "[DATE]"
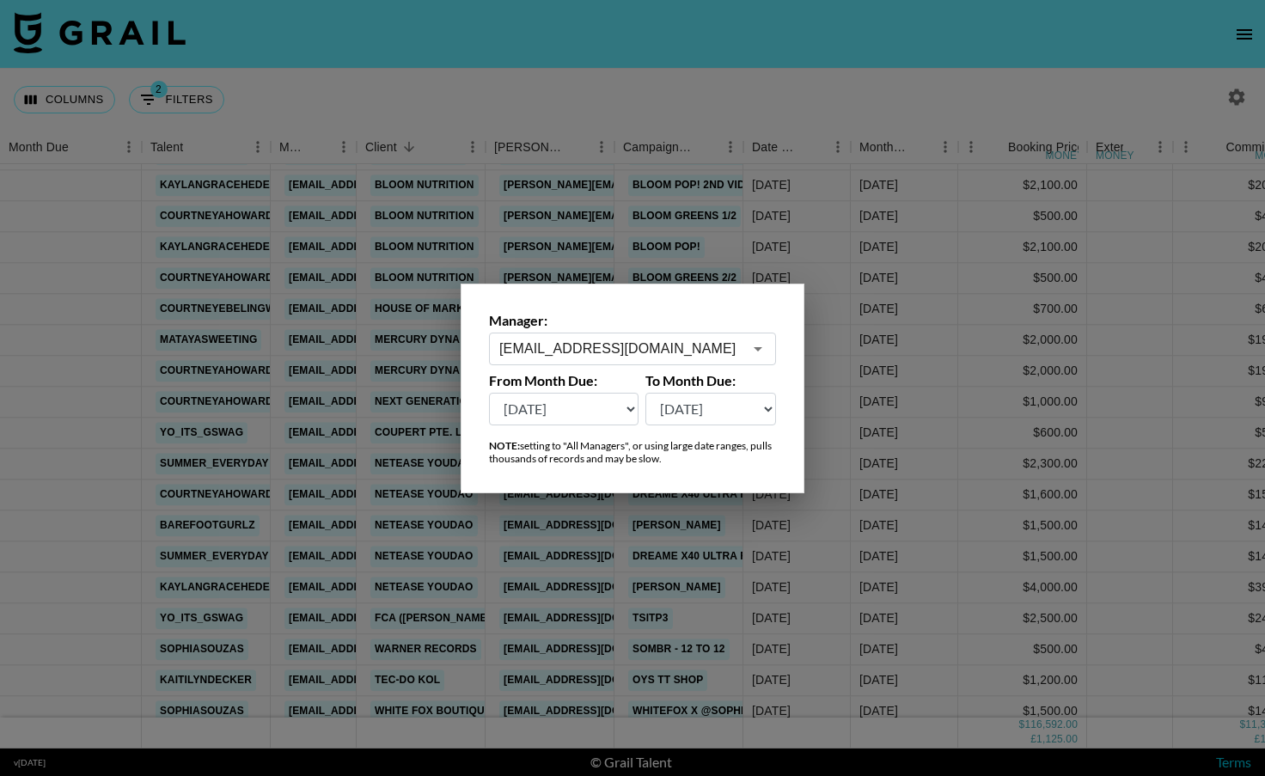
click at [661, 352] on input "[EMAIL_ADDRESS][DOMAIN_NAME]" at bounding box center [620, 349] width 243 height 20
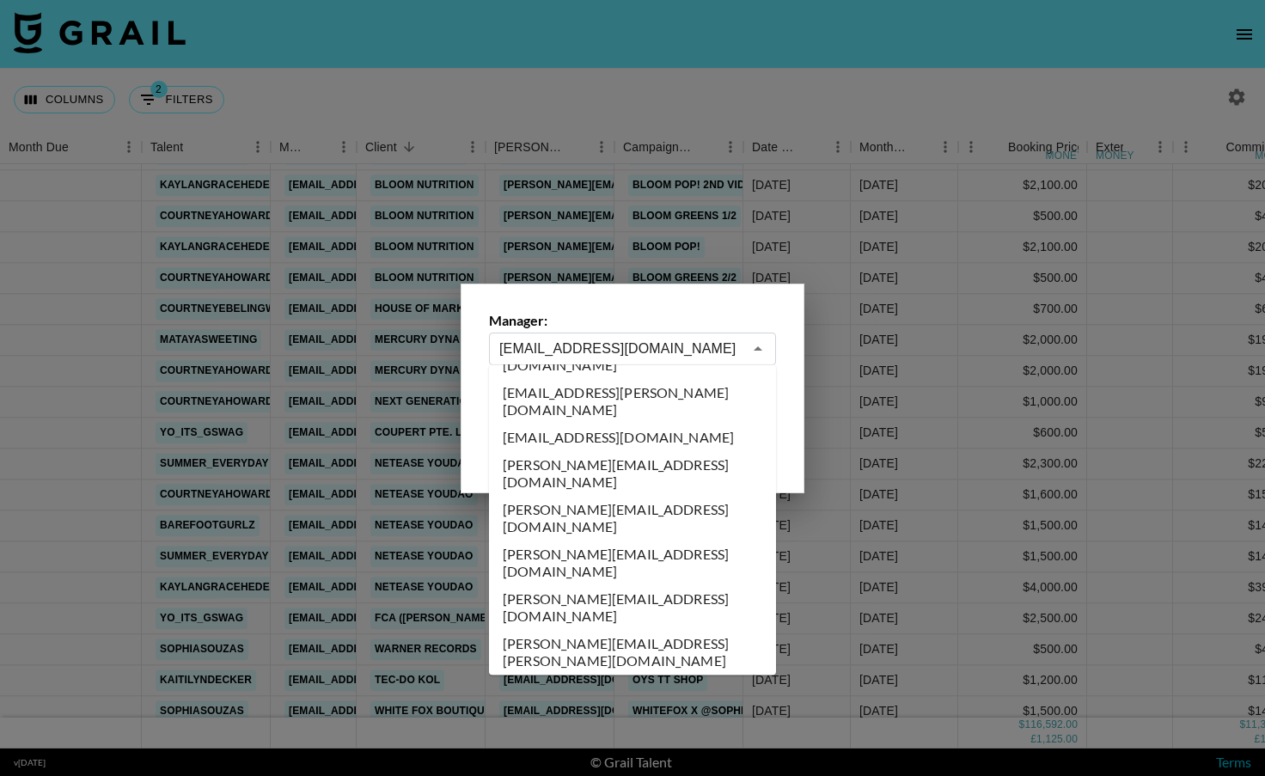
scroll to position [0, 0]
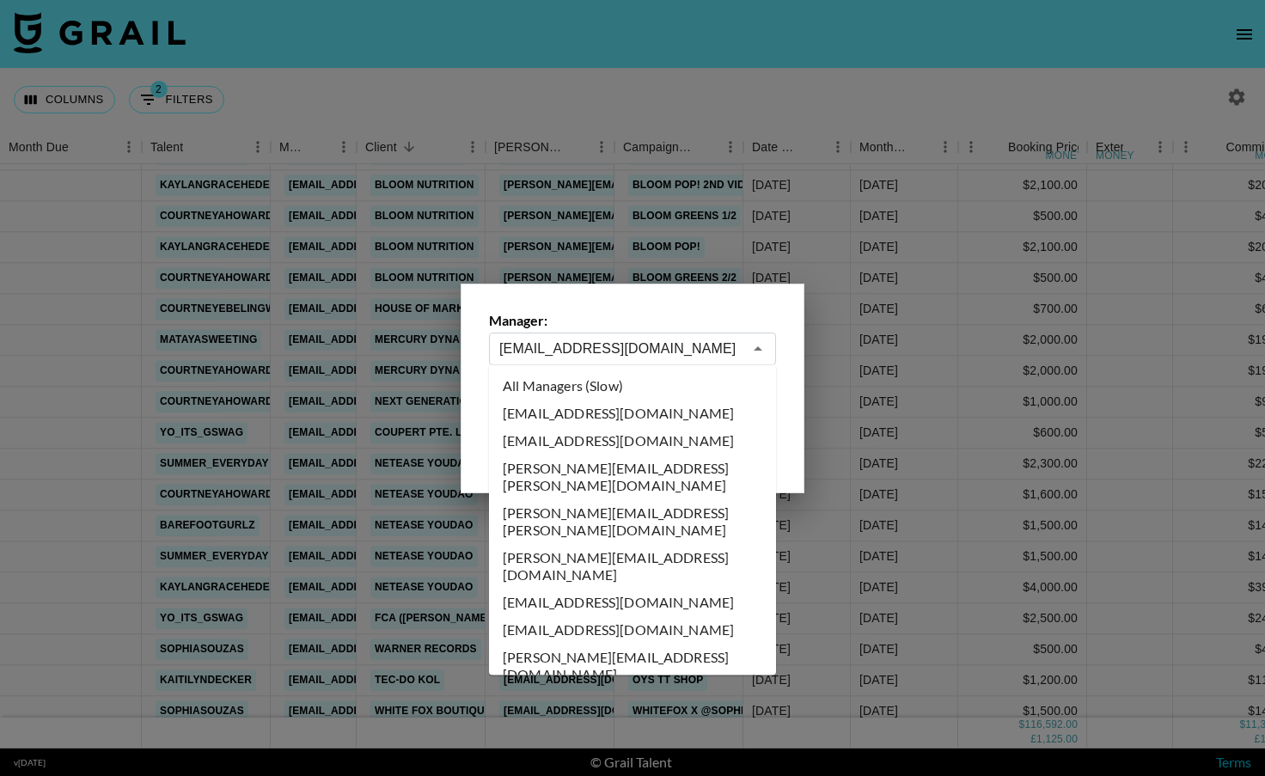
click at [621, 388] on li "All Managers (Slow)" at bounding box center [632, 386] width 287 height 28
type input "All Managers (Slow)"
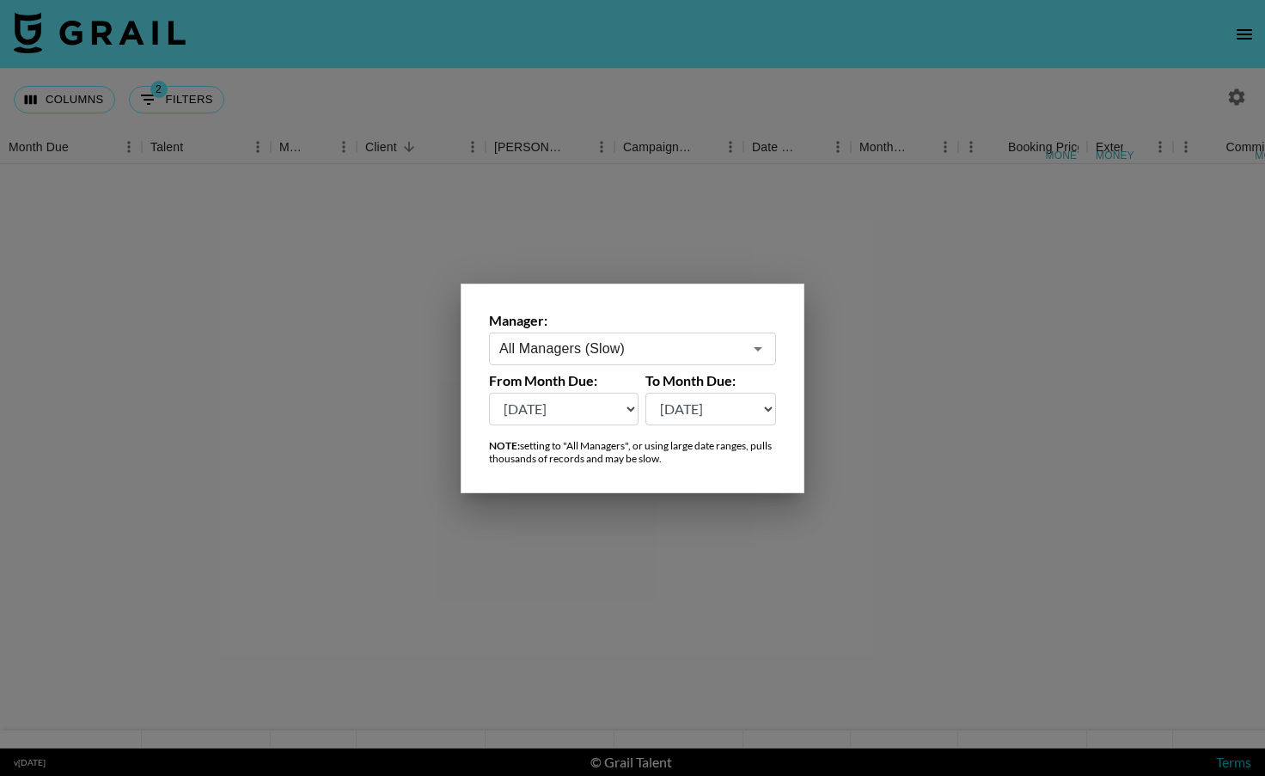
click at [627, 407] on select "[DATE] [DATE] '[DATE] May '[DATE] Mar '[DATE] Jan '[DATE] Nov '[DATE] Sep '[DAT…" at bounding box center [564, 409] width 150 height 33
drag, startPoint x: 628, startPoint y: 407, endPoint x: 601, endPoint y: 330, distance: 82.1
click at [587, 340] on input "All Managers (Slow)" at bounding box center [620, 349] width 243 height 20
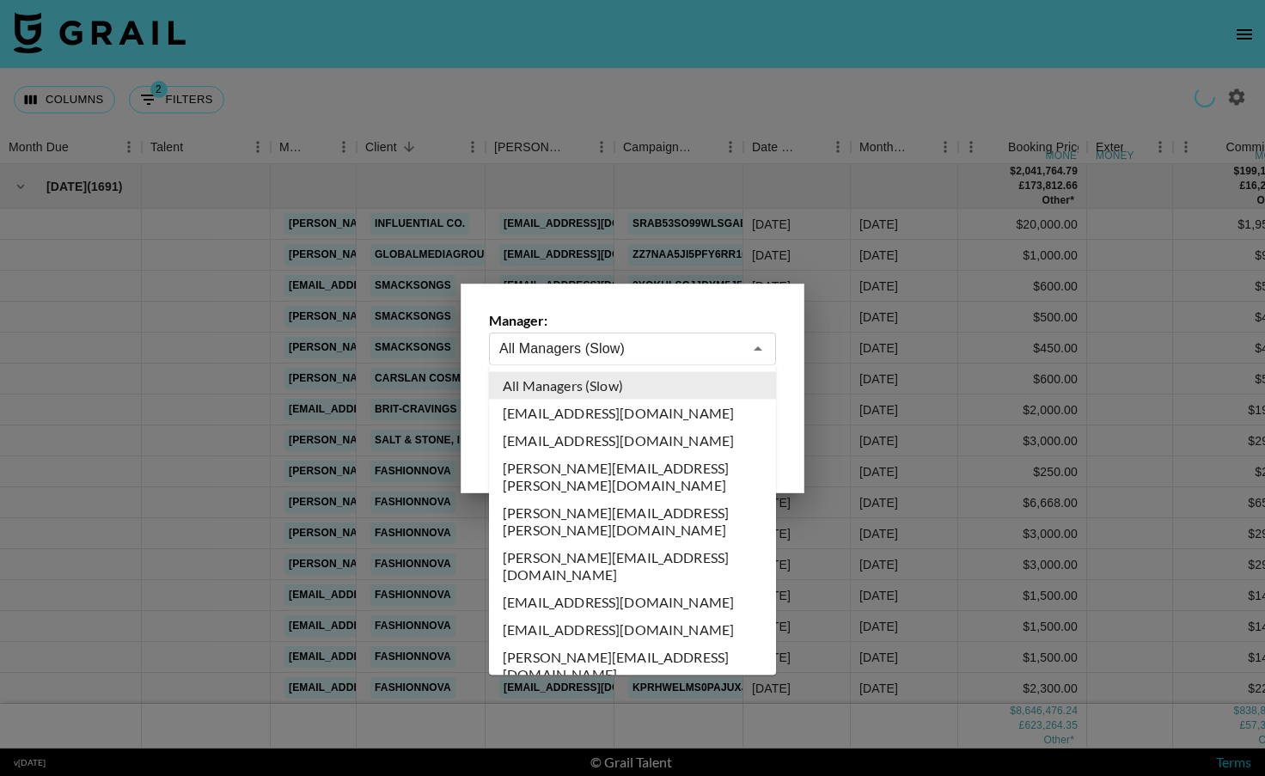
click at [592, 388] on li "All Managers (Slow)" at bounding box center [632, 386] width 287 height 28
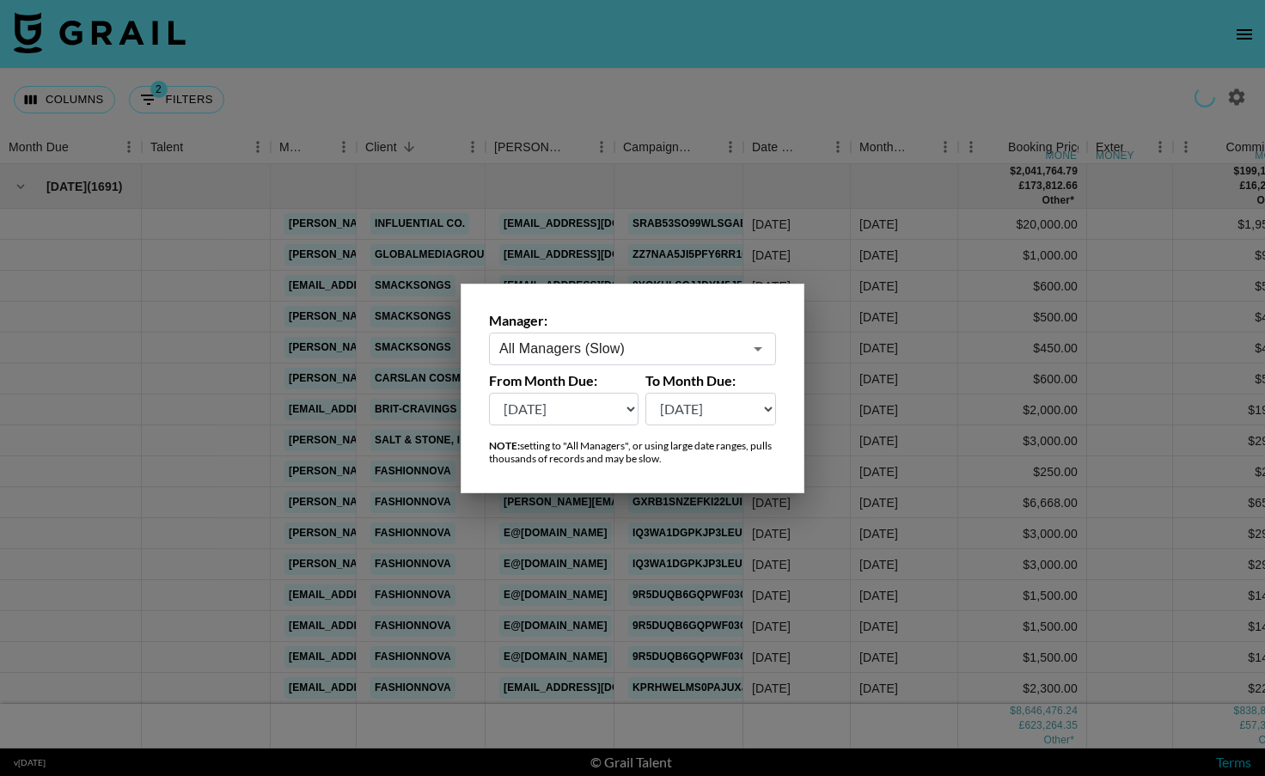
click at [629, 403] on select "[DATE] [DATE] '[DATE] May '[DATE] Mar '[DATE] Jan '[DATE] Nov '[DATE] Sep '[DAT…" at bounding box center [564, 409] width 150 height 33
select select "[DATE]"
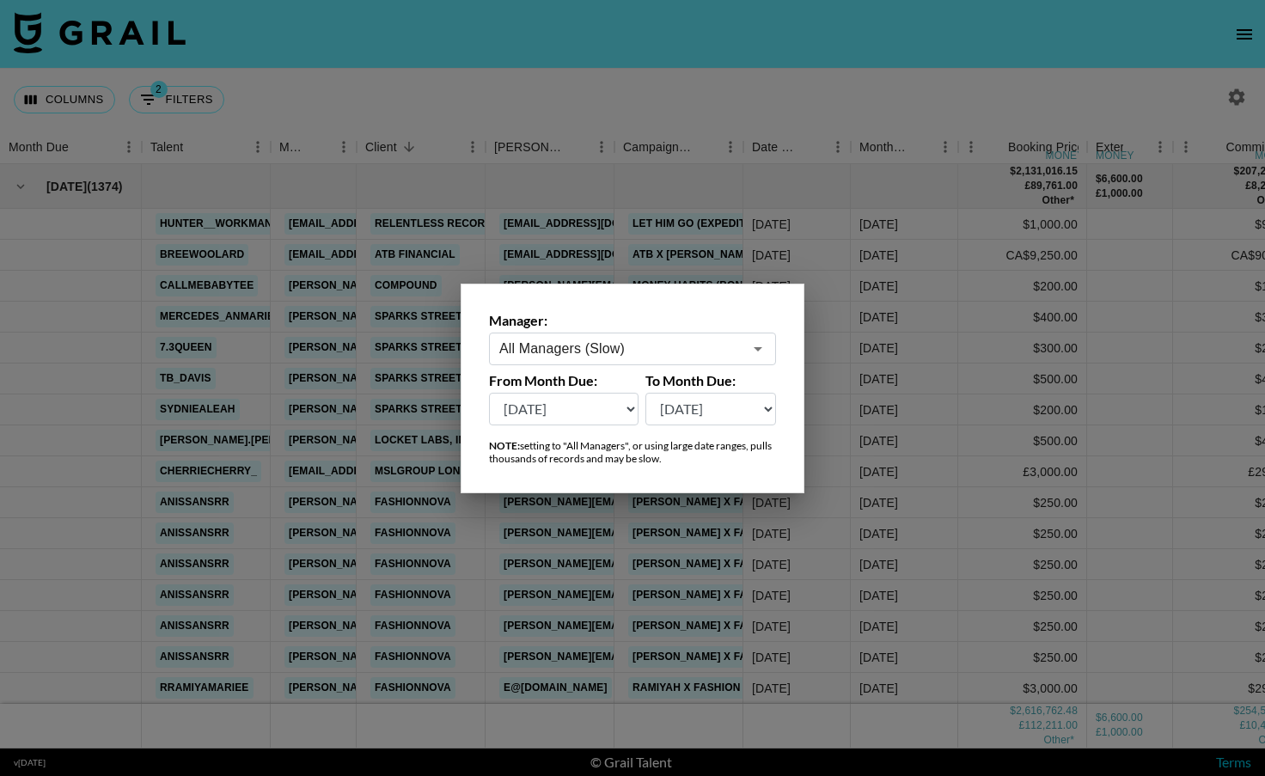
click at [713, 560] on div at bounding box center [632, 388] width 1265 height 776
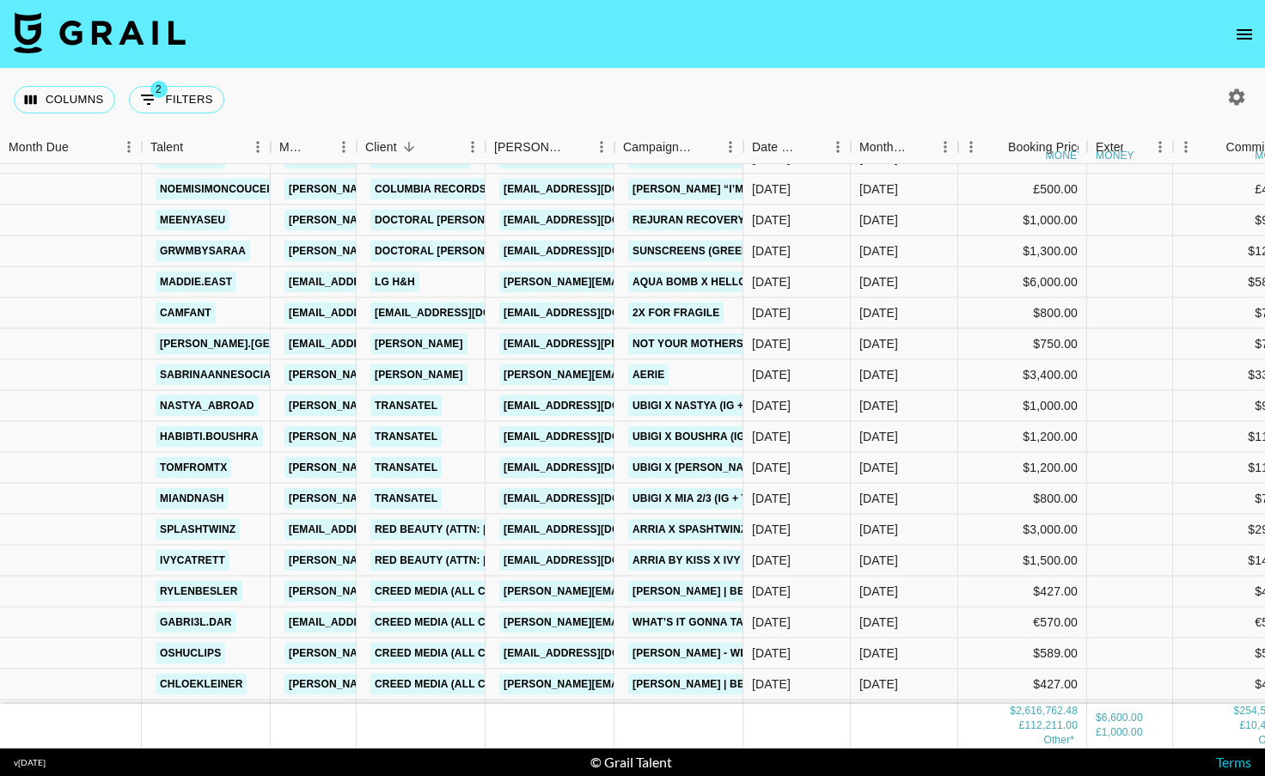
scroll to position [12817, 0]
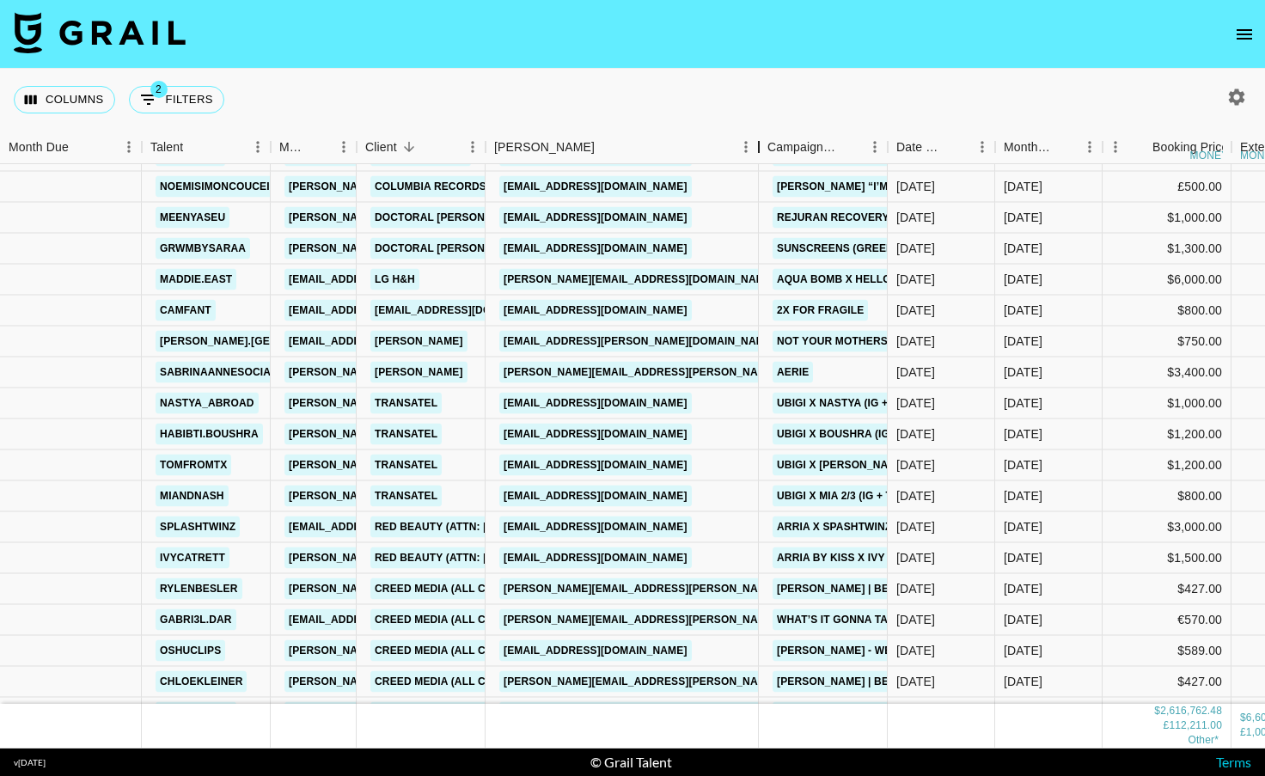
drag, startPoint x: 611, startPoint y: 146, endPoint x: 756, endPoint y: 139, distance: 144.6
click at [756, 139] on div "Booker" at bounding box center [759, 148] width 21 height 34
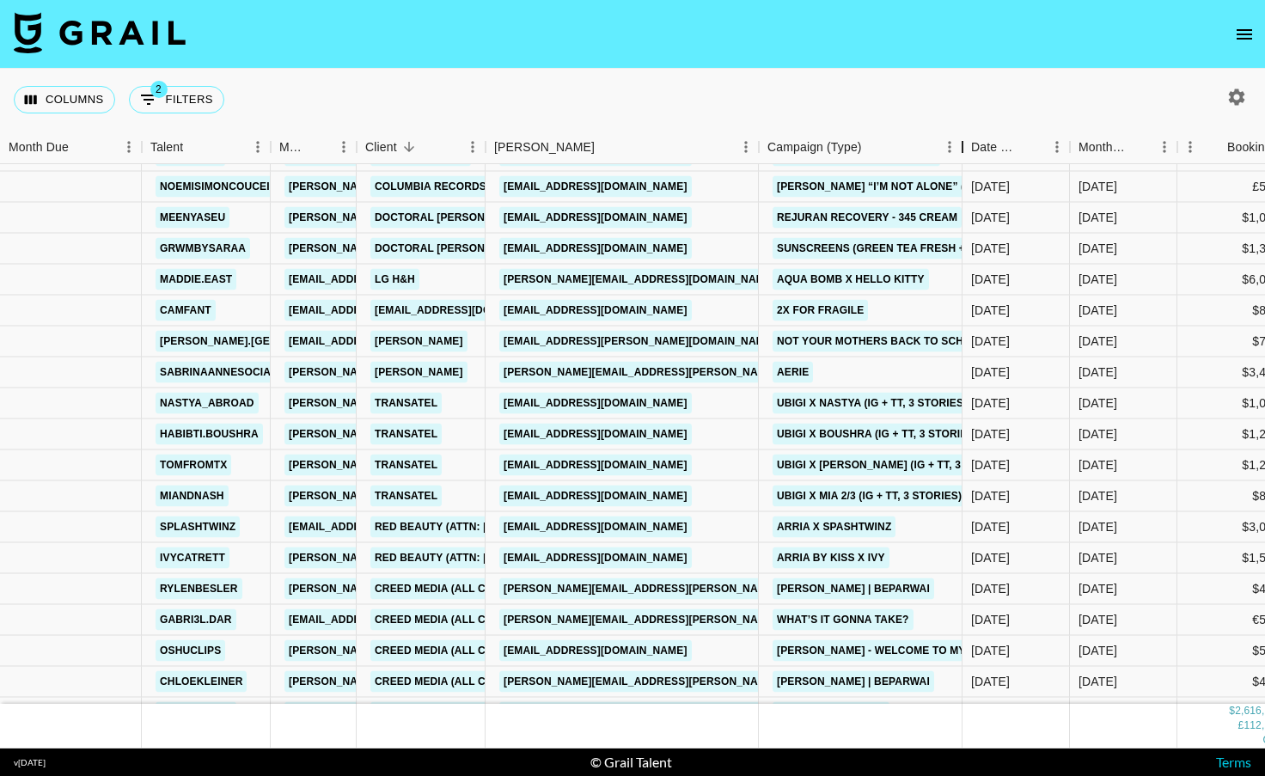
drag, startPoint x: 891, startPoint y: 148, endPoint x: 952, endPoint y: 142, distance: 61.3
click at [954, 142] on div "Campaign (Type)" at bounding box center [962, 148] width 21 height 34
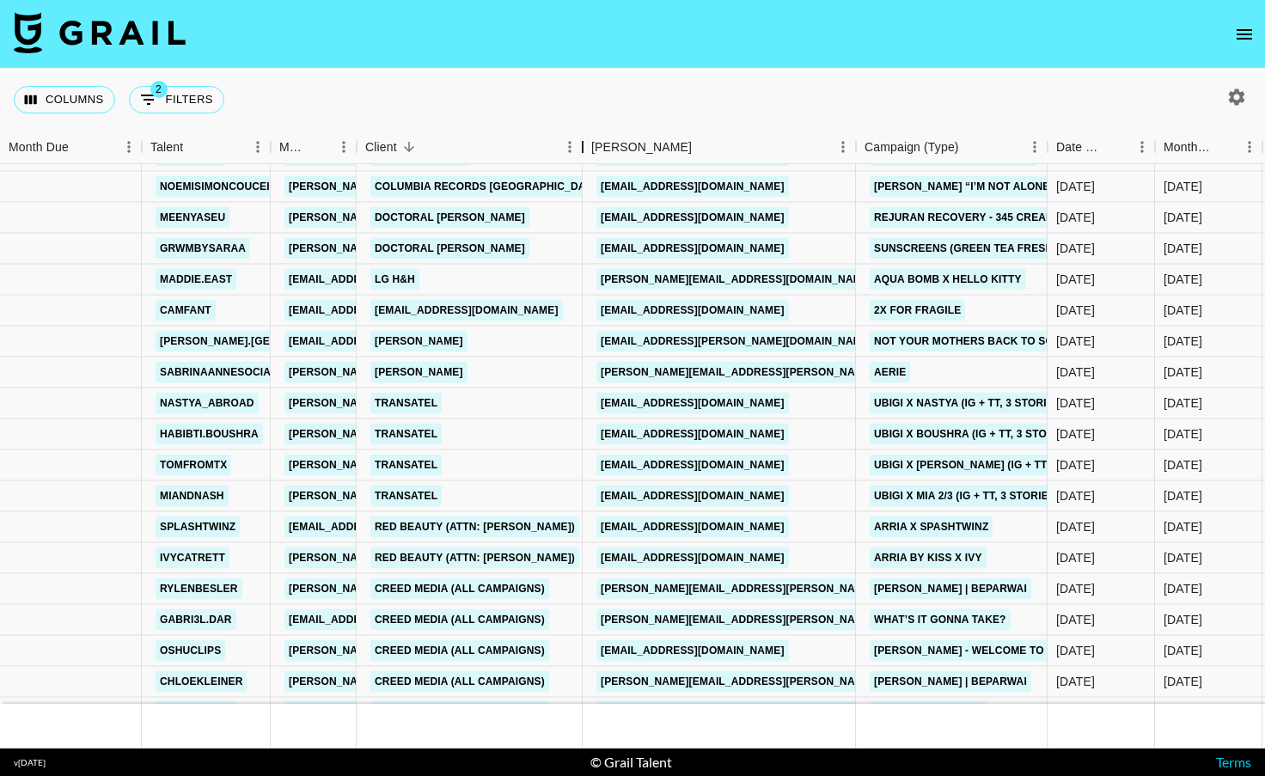
drag, startPoint x: 485, startPoint y: 147, endPoint x: 582, endPoint y: 147, distance: 97.1
click at [582, 147] on div "Client" at bounding box center [582, 148] width 21 height 34
drag, startPoint x: 578, startPoint y: 320, endPoint x: 373, endPoint y: 313, distance: 205.5
click at [373, 313] on div "[EMAIL_ADDRESS][DOMAIN_NAME]" at bounding box center [466, 311] width 203 height 32
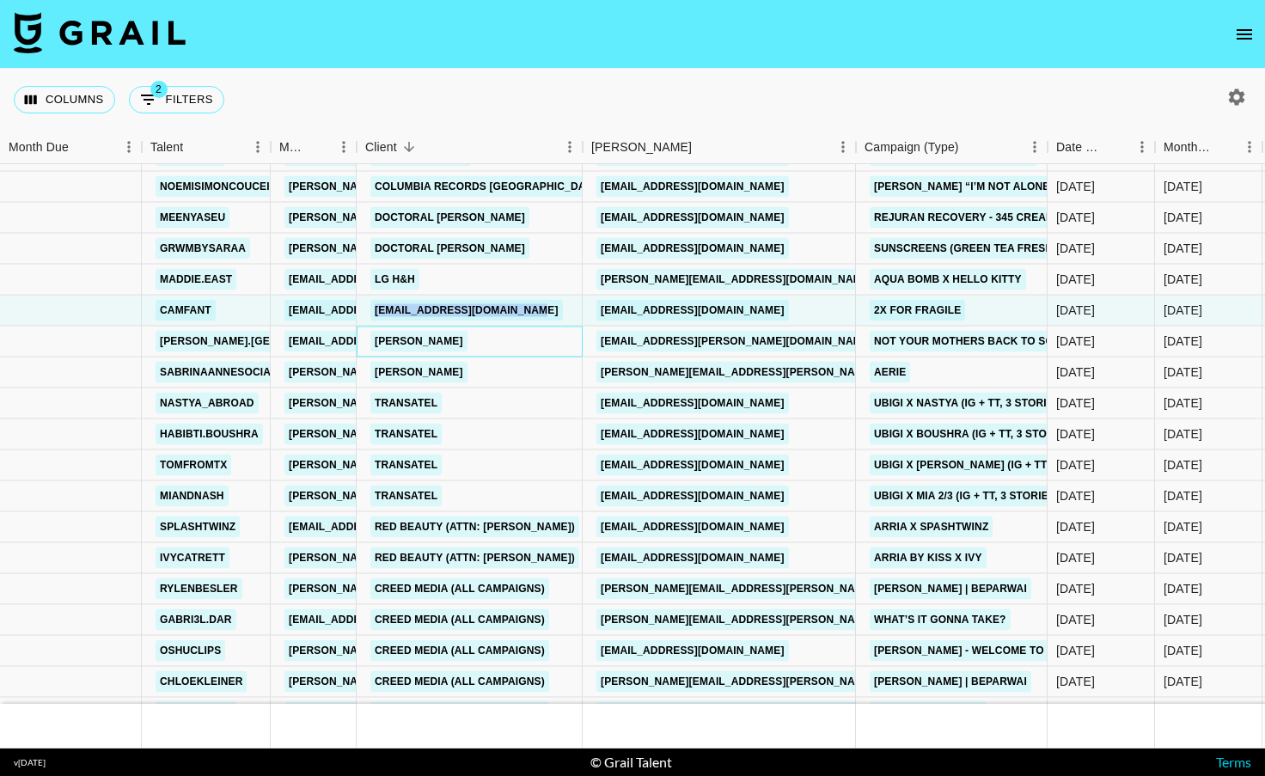
click at [516, 340] on div "[PERSON_NAME]" at bounding box center [470, 342] width 226 height 31
click at [511, 378] on div "[PERSON_NAME]" at bounding box center [470, 373] width 226 height 31
click at [449, 342] on div "[PERSON_NAME]" at bounding box center [470, 342] width 226 height 31
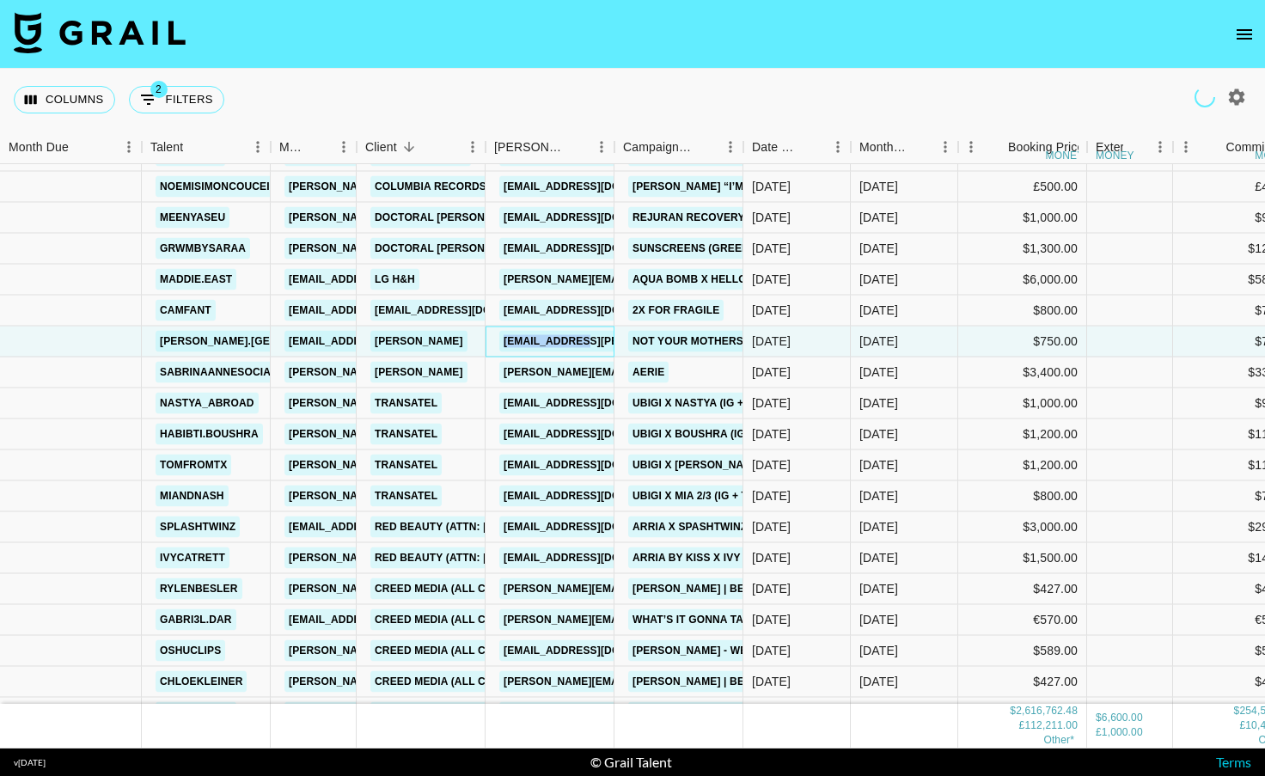
drag, startPoint x: 605, startPoint y: 340, endPoint x: 500, endPoint y: 343, distance: 104.9
click at [500, 343] on div "[EMAIL_ADDRESS][PERSON_NAME][DOMAIN_NAME]" at bounding box center [639, 342] width 291 height 32
drag, startPoint x: 600, startPoint y: 377, endPoint x: 497, endPoint y: 373, distance: 103.2
click at [497, 373] on div "[PERSON_NAME][EMAIL_ADDRESS][PERSON_NAME][DOMAIN_NAME]" at bounding box center [683, 373] width 379 height 32
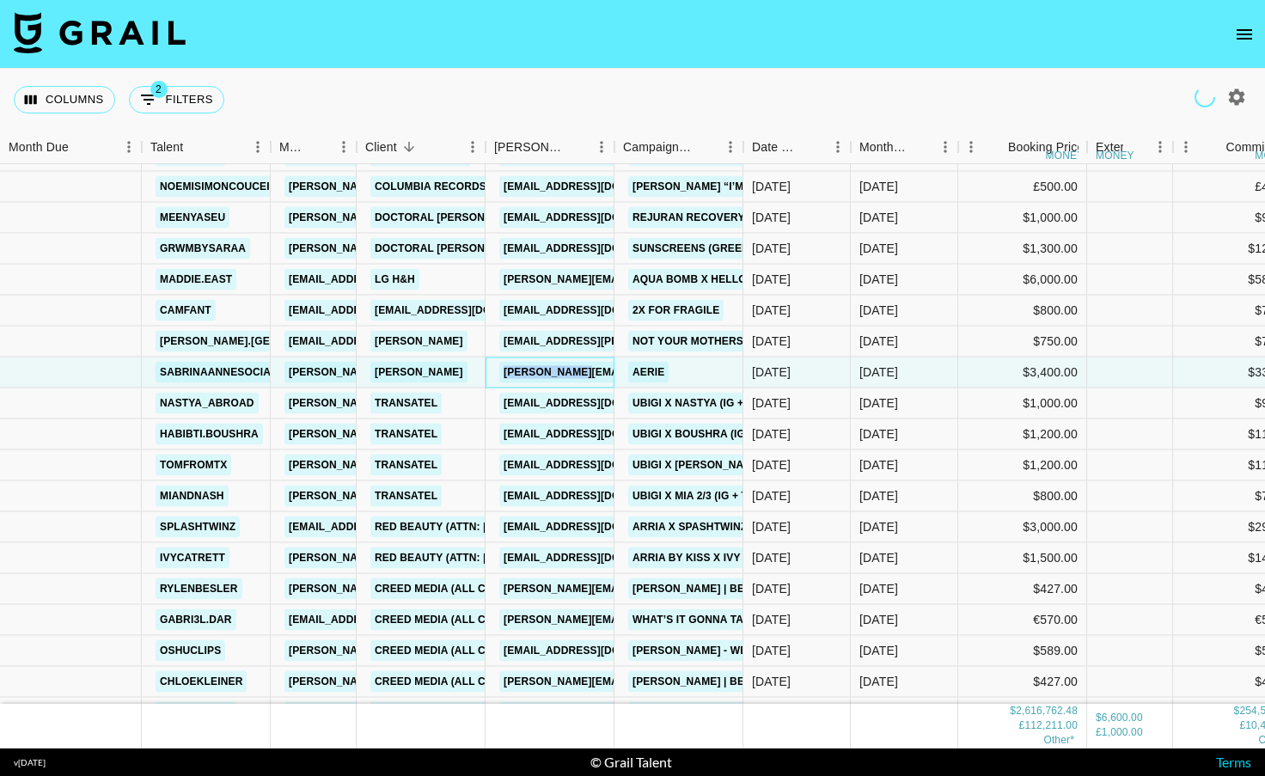
scroll to position [12837, 0]
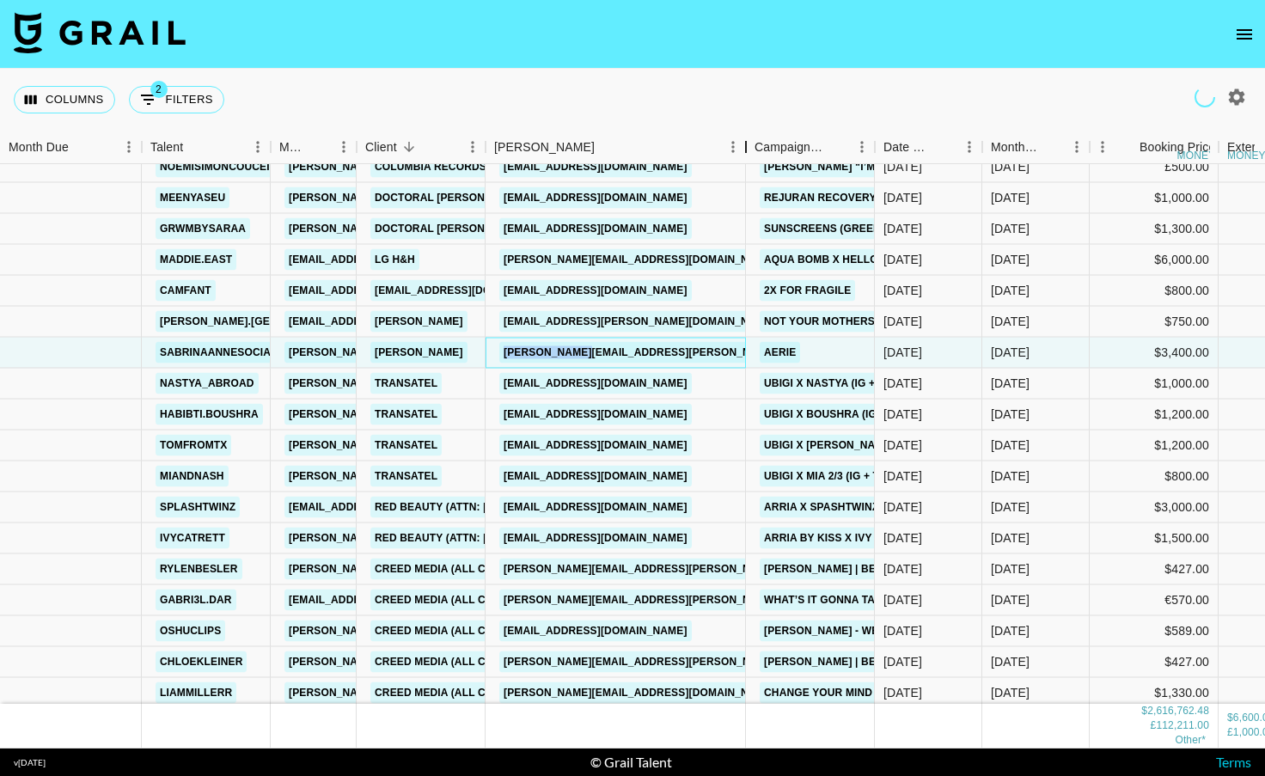
drag, startPoint x: 611, startPoint y: 139, endPoint x: 592, endPoint y: 444, distance: 304.9
click at [756, 141] on div "Booker" at bounding box center [746, 148] width 21 height 34
drag, startPoint x: 611, startPoint y: 139, endPoint x: 743, endPoint y: 142, distance: 132.4
click at [744, 143] on div "Booker" at bounding box center [744, 148] width 21 height 34
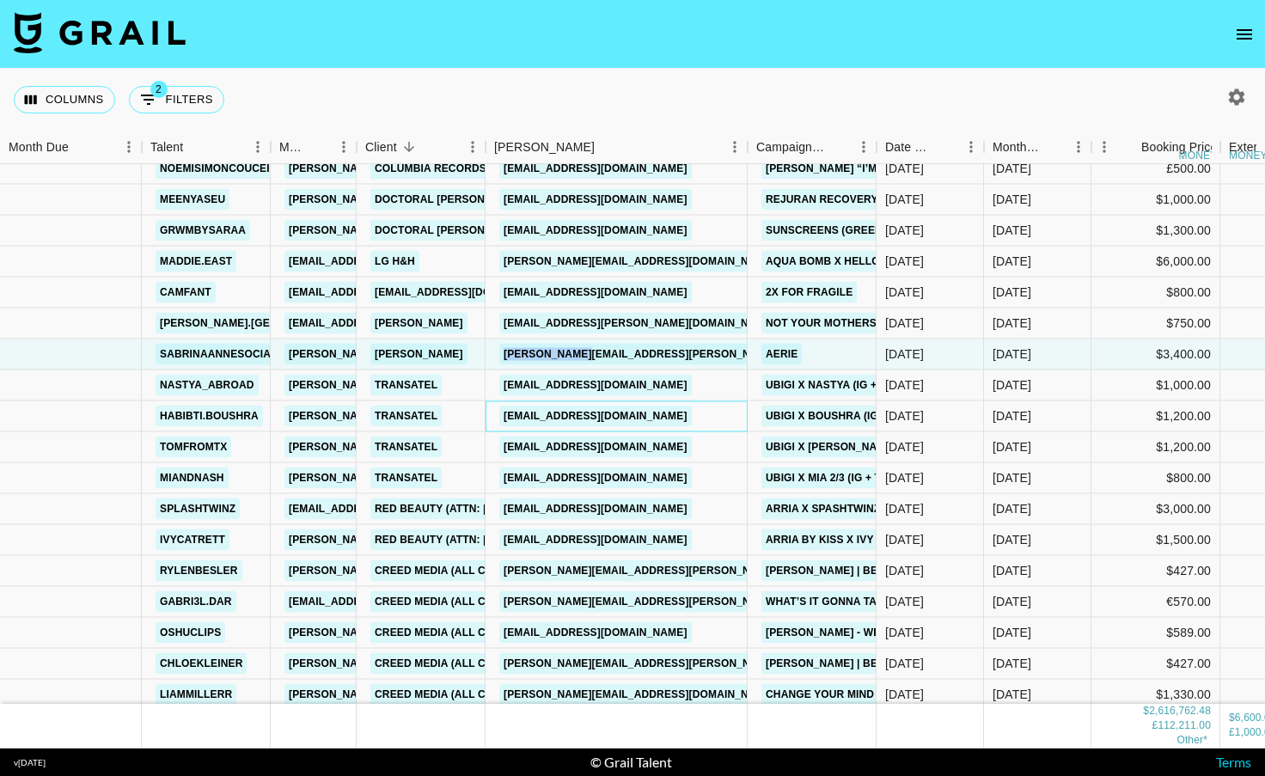
drag, startPoint x: 723, startPoint y: 415, endPoint x: 500, endPoint y: 413, distance: 222.6
click at [500, 413] on div "[EMAIL_ADDRESS][DOMAIN_NAME]" at bounding box center [617, 416] width 262 height 31
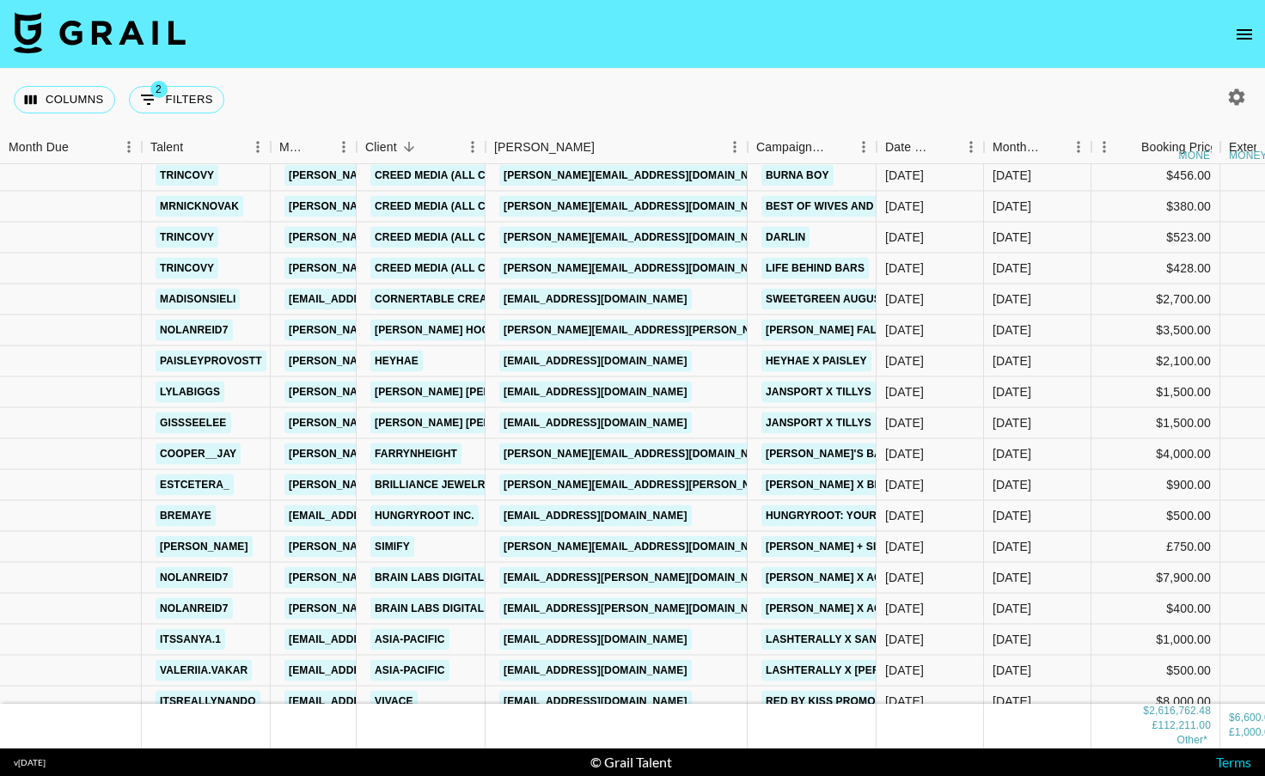
scroll to position [15731, 0]
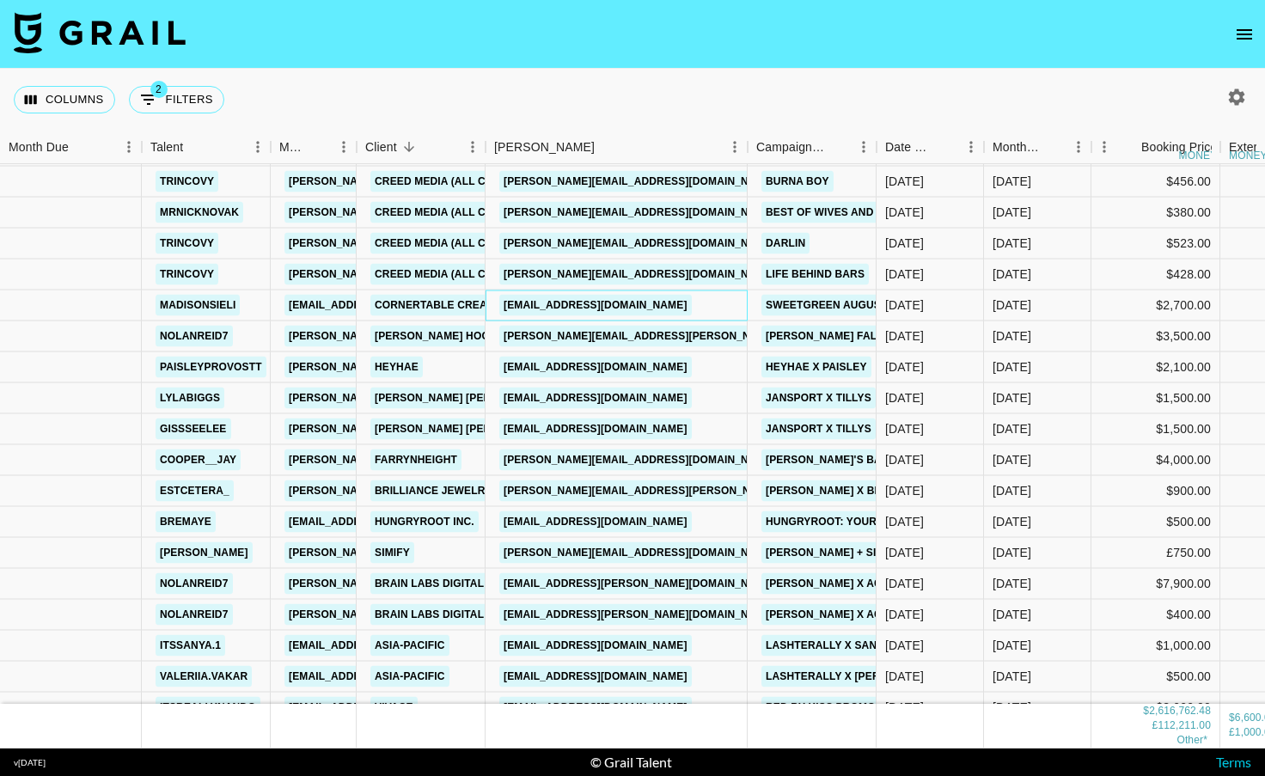
drag, startPoint x: 731, startPoint y: 308, endPoint x: 504, endPoint y: 303, distance: 227.8
click at [504, 303] on div "[EMAIL_ADDRESS][DOMAIN_NAME]" at bounding box center [617, 306] width 262 height 31
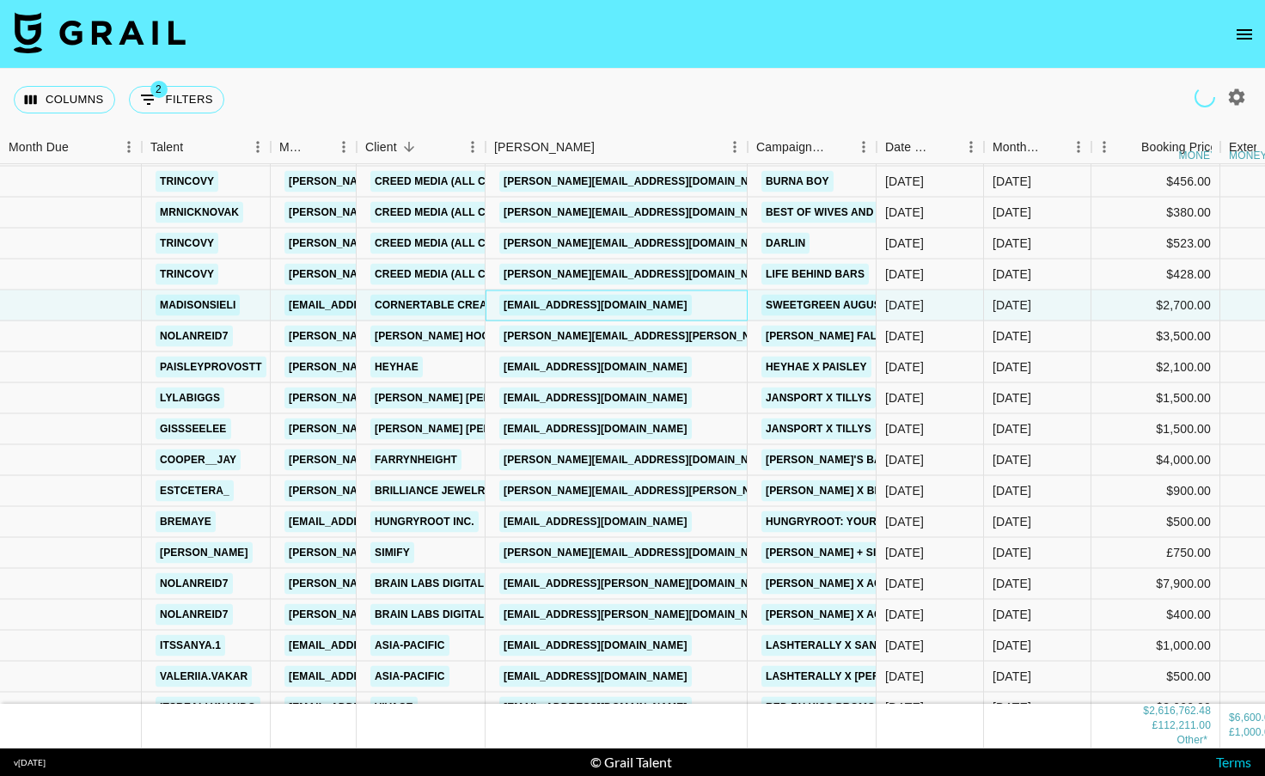
scroll to position [15763, 0]
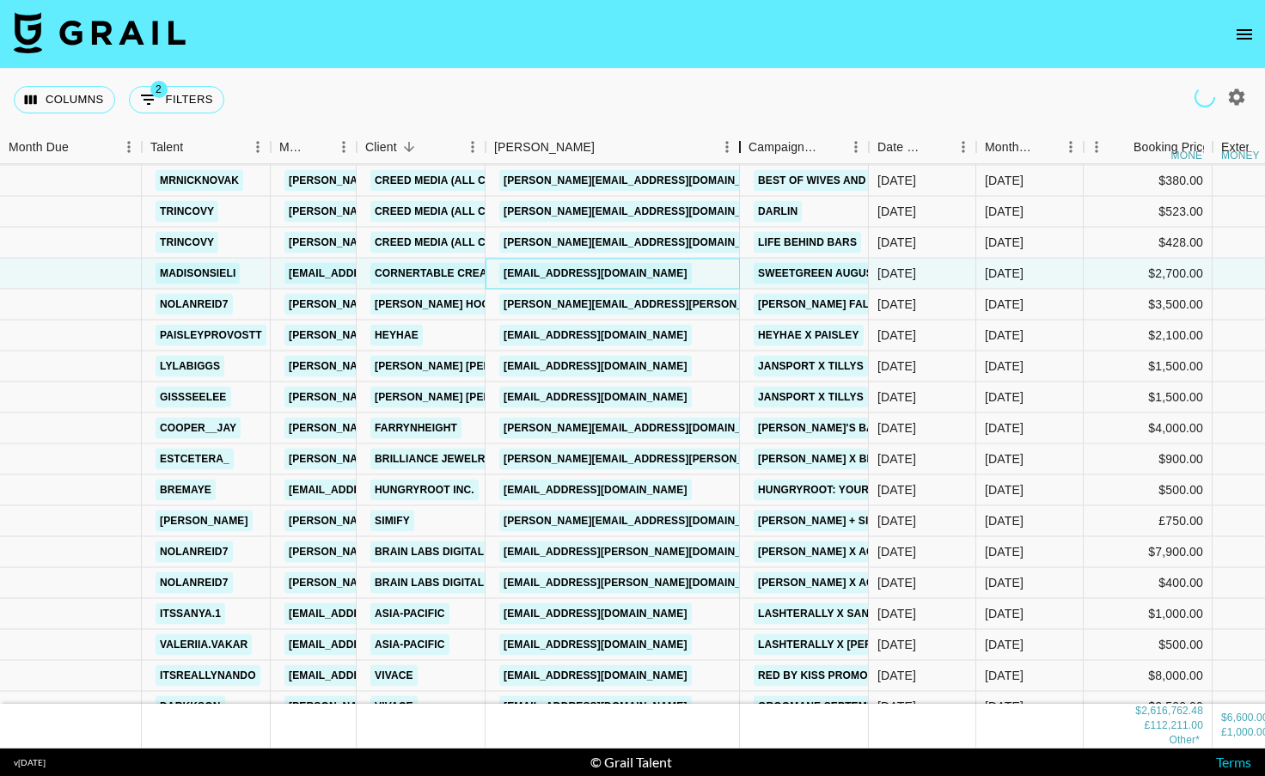
drag, startPoint x: 612, startPoint y: 150, endPoint x: 737, endPoint y: 154, distance: 125.5
click at [737, 154] on div "Booker" at bounding box center [740, 148] width 21 height 34
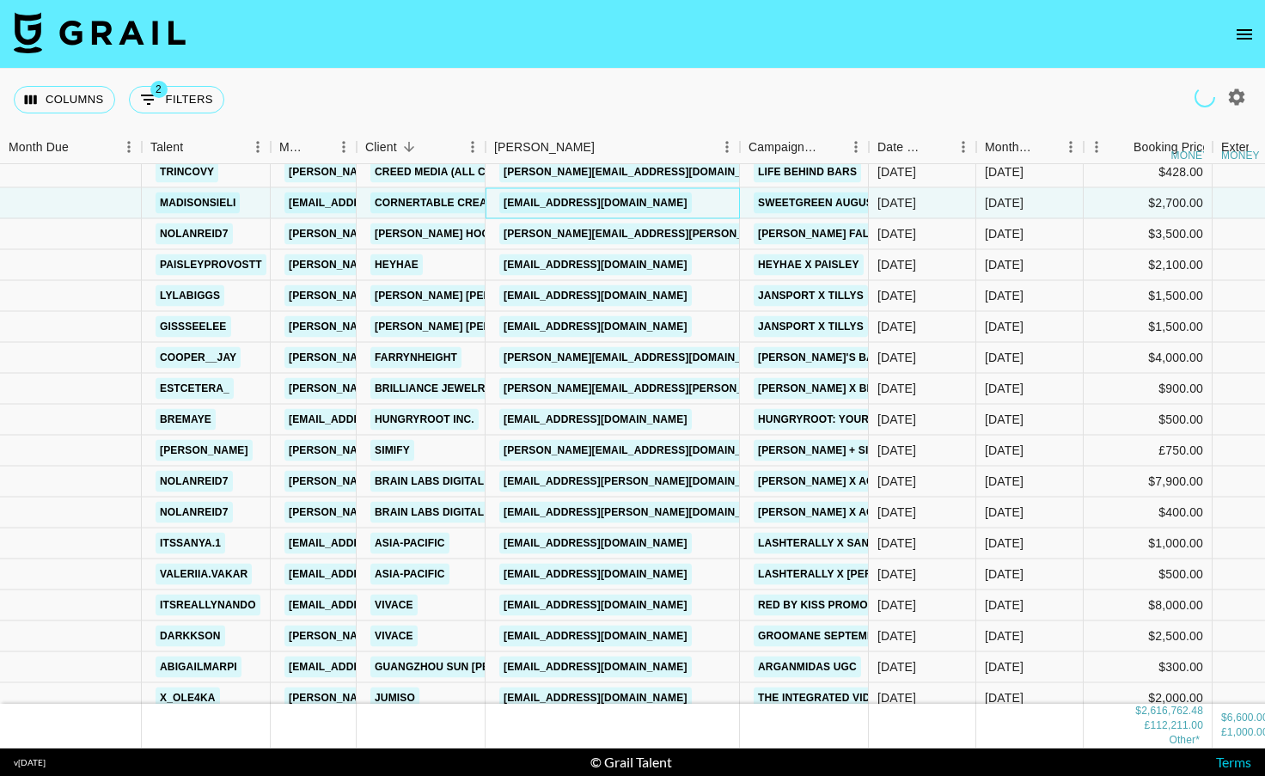
scroll to position [15834, 0]
drag, startPoint x: 700, startPoint y: 326, endPoint x: 493, endPoint y: 327, distance: 207.1
click at [493, 327] on div "[EMAIL_ADDRESS][DOMAIN_NAME]" at bounding box center [613, 326] width 254 height 31
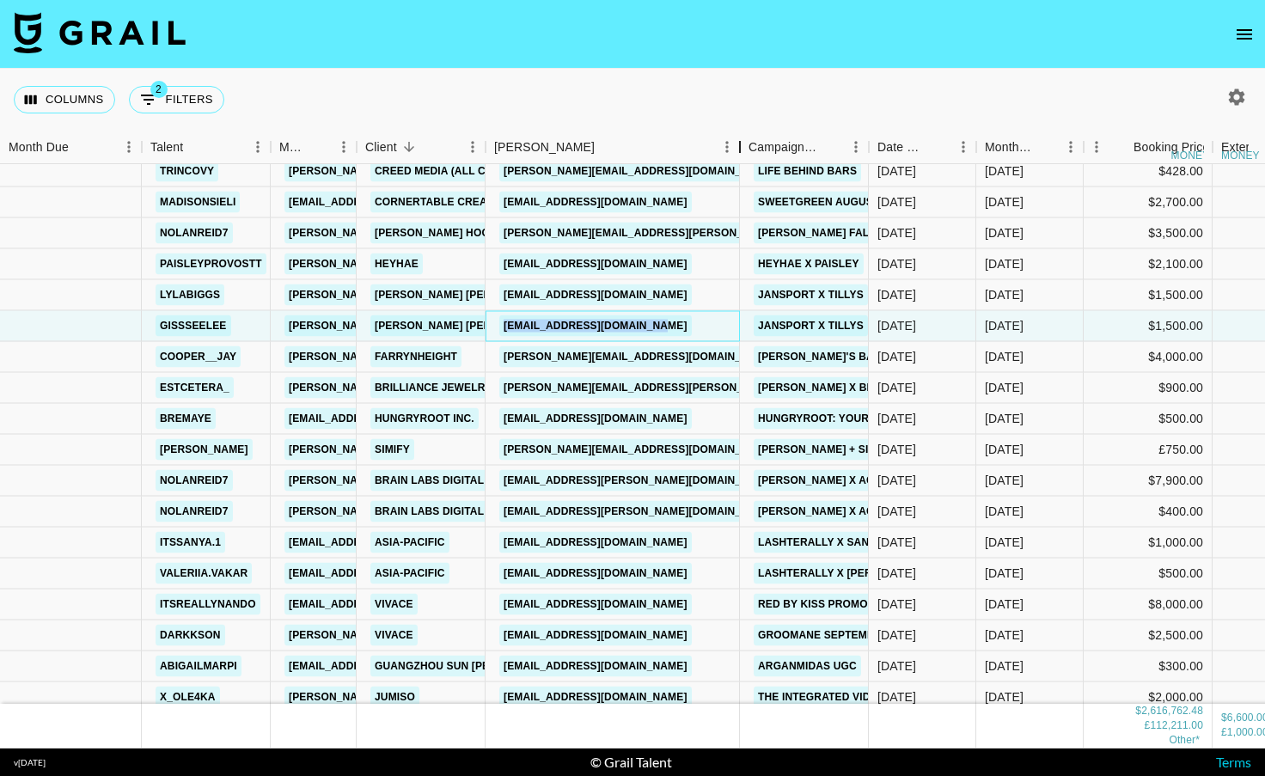
drag, startPoint x: 619, startPoint y: 145, endPoint x: 744, endPoint y: 149, distance: 125.5
click at [744, 149] on div "Booker" at bounding box center [740, 148] width 21 height 34
drag, startPoint x: 670, startPoint y: 347, endPoint x: 501, endPoint y: 355, distance: 169.5
click at [501, 355] on div "[PERSON_NAME][EMAIL_ADDRESS][DOMAIN_NAME]" at bounding box center [613, 357] width 254 height 31
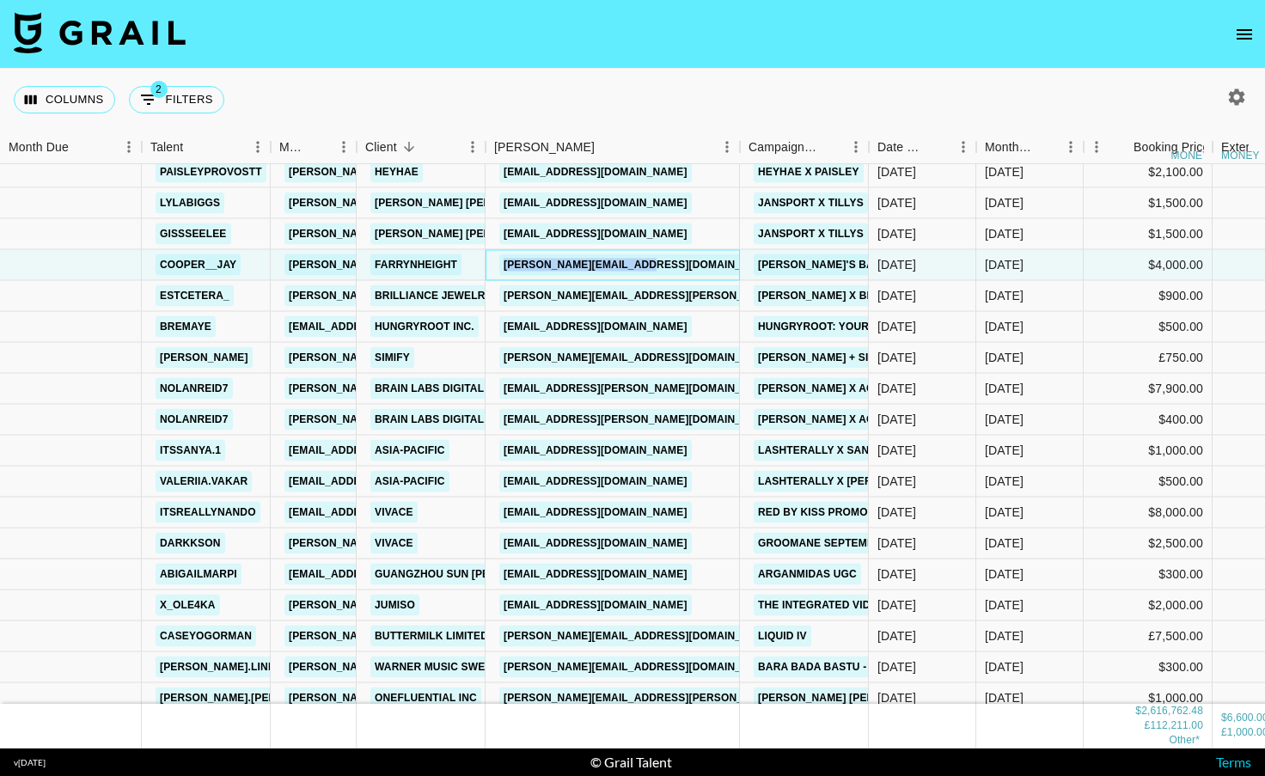
scroll to position [15952, 0]
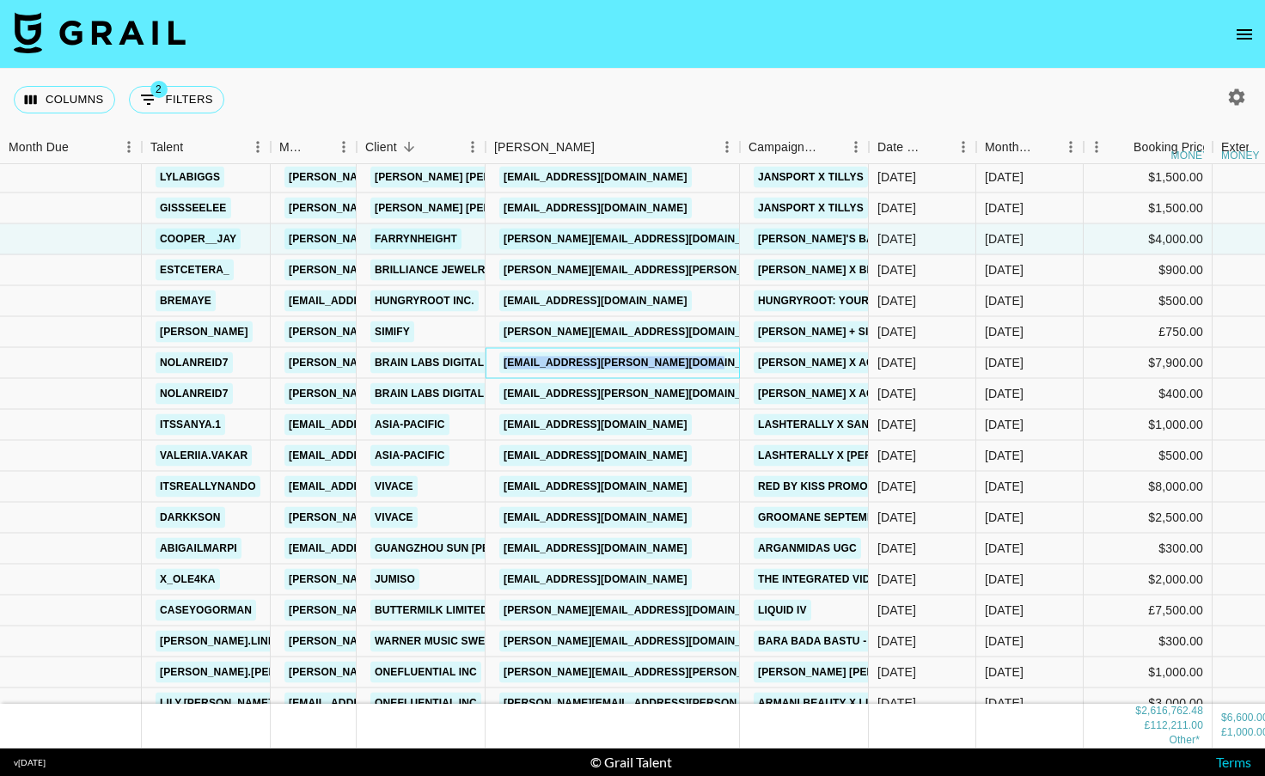
drag, startPoint x: 734, startPoint y: 358, endPoint x: 504, endPoint y: 363, distance: 230.4
click at [503, 363] on div "[EMAIL_ADDRESS][PERSON_NAME][DOMAIN_NAME]" at bounding box center [639, 363] width 291 height 32
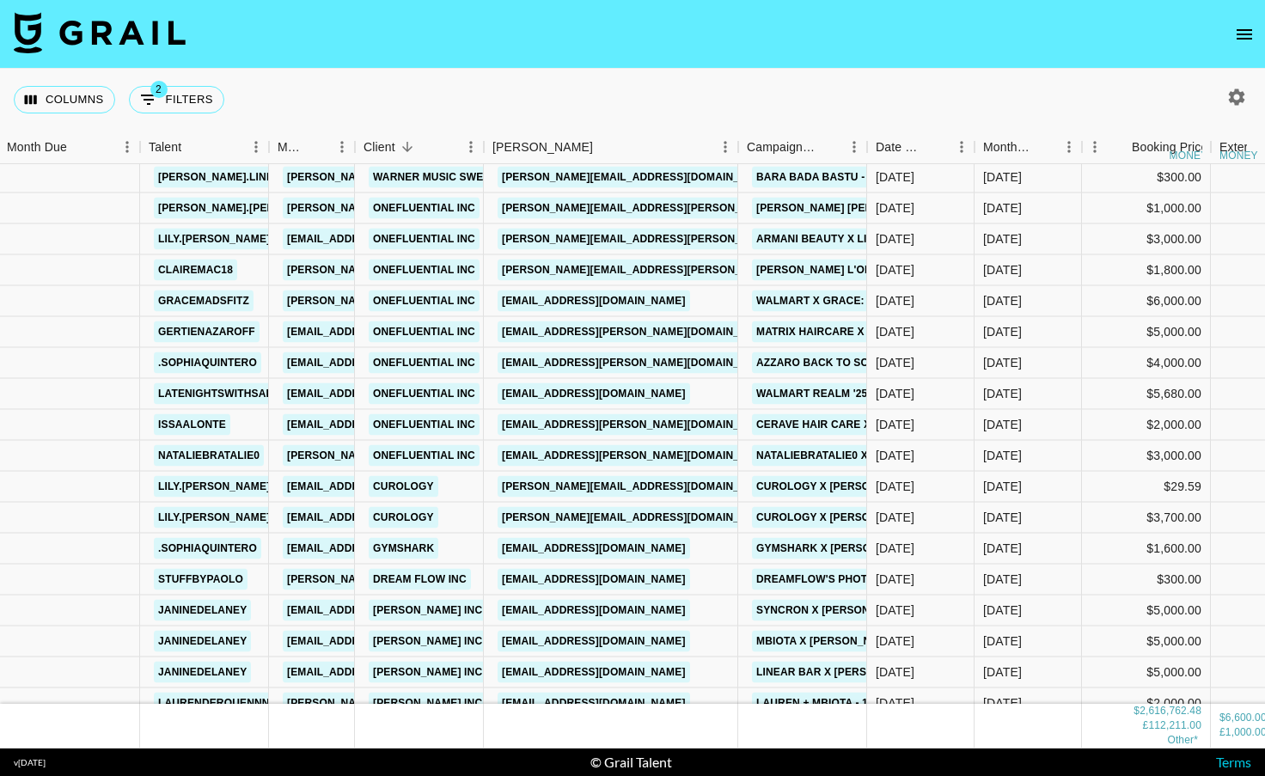
scroll to position [16418, 2]
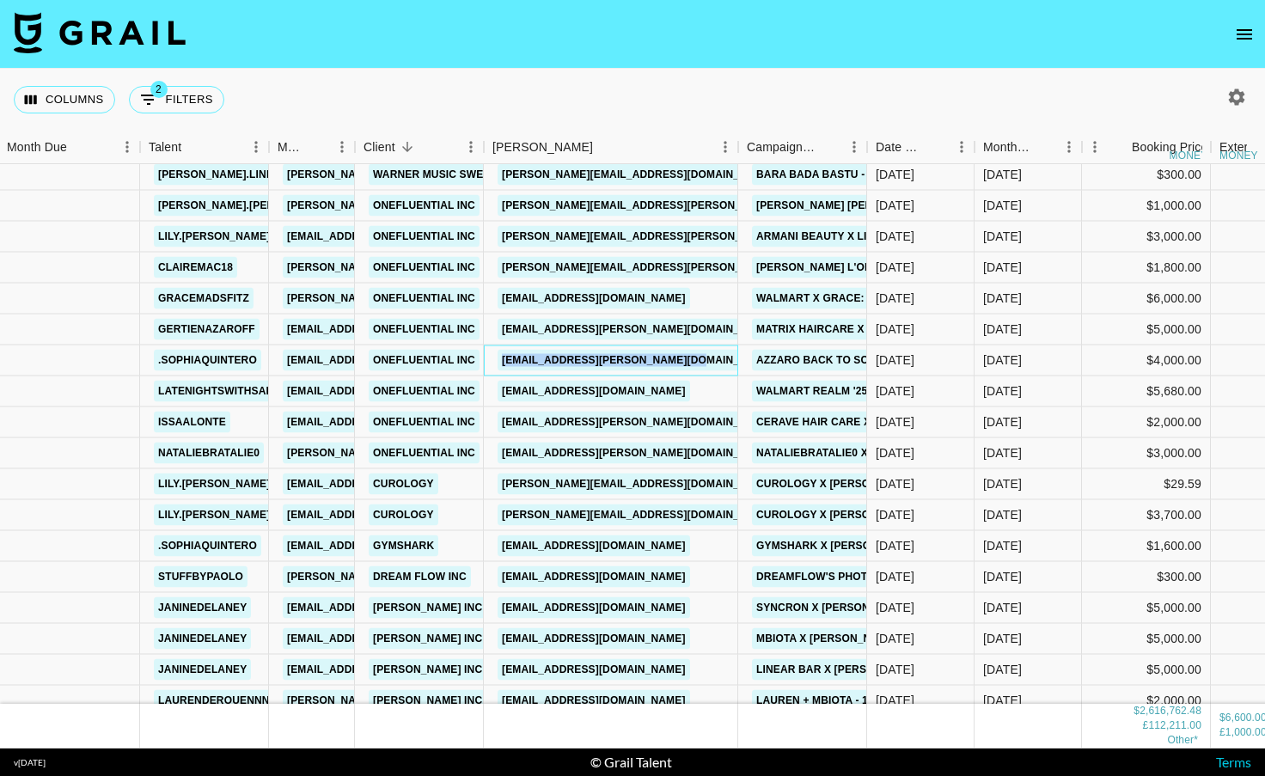
drag, startPoint x: 729, startPoint y: 357, endPoint x: 499, endPoint y: 346, distance: 230.6
click at [499, 346] on div "[EMAIL_ADDRESS][PERSON_NAME][DOMAIN_NAME]" at bounding box center [611, 361] width 254 height 31
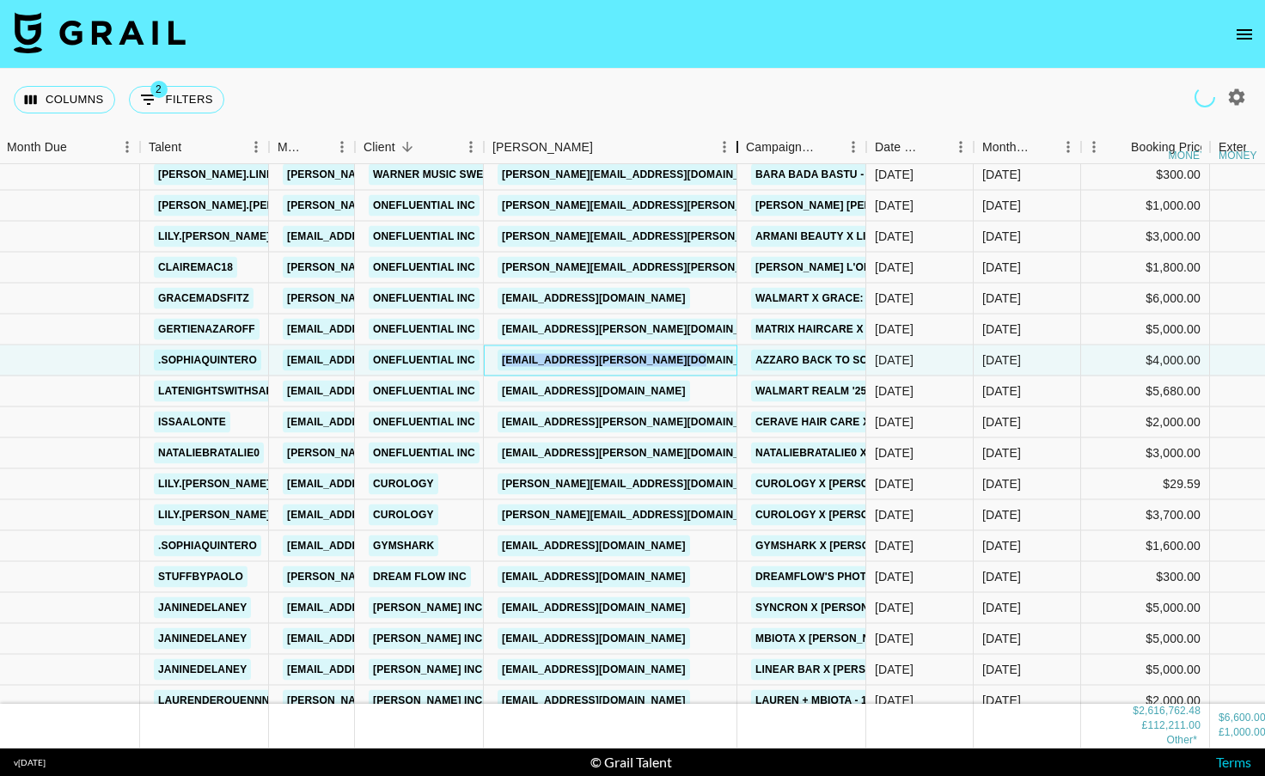
drag, startPoint x: 615, startPoint y: 141, endPoint x: 755, endPoint y: 139, distance: 139.3
click at [748, 139] on div "Booker" at bounding box center [737, 148] width 21 height 34
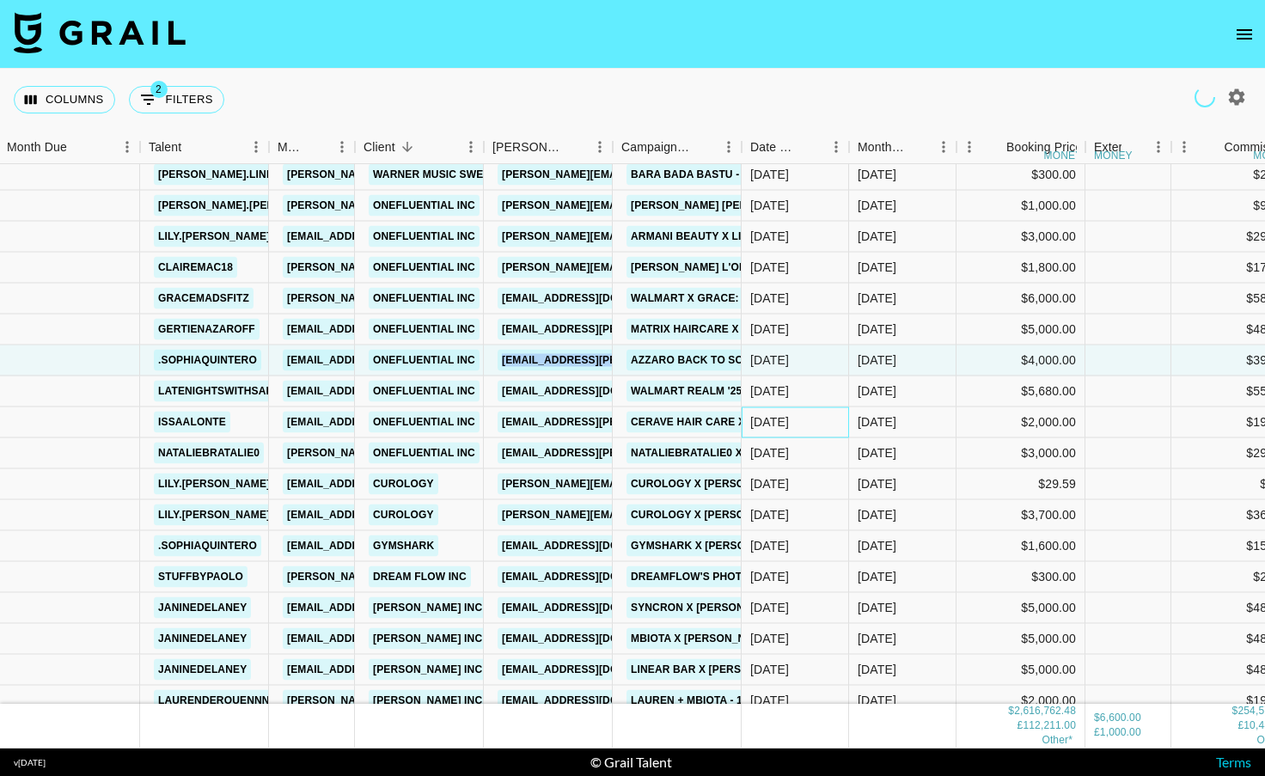
drag, startPoint x: 621, startPoint y: 418, endPoint x: 493, endPoint y: 420, distance: 128.1
click at [503, 413] on div "issaalonte [EMAIL_ADDRESS][DOMAIN_NAME] OneFluential Inc [EMAIL_ADDRESS][PERSON…" at bounding box center [842, 422] width 1689 height 31
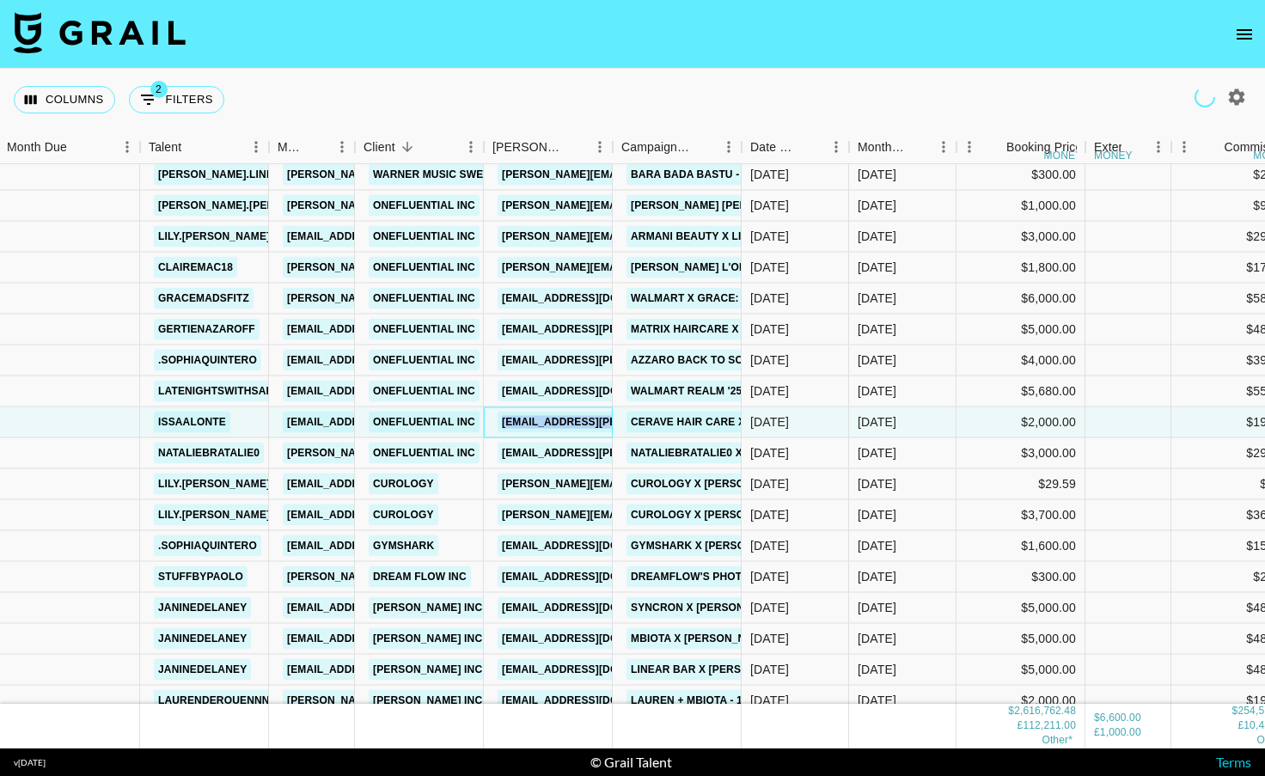
drag, startPoint x: 493, startPoint y: 420, endPoint x: 616, endPoint y: 414, distance: 123.1
click at [616, 414] on div "issaalonte [EMAIL_ADDRESS][DOMAIN_NAME] OneFluential Inc [EMAIL_ADDRESS][PERSON…" at bounding box center [842, 422] width 1689 height 31
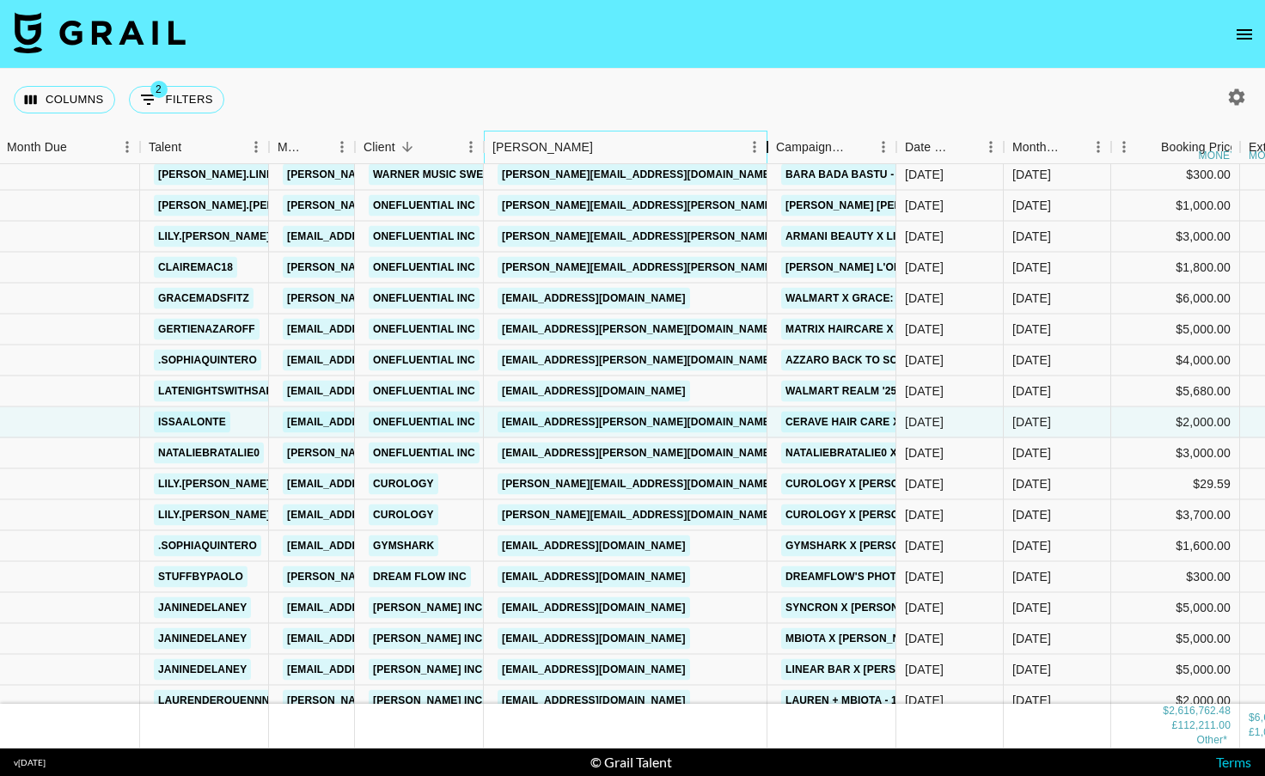
drag, startPoint x: 610, startPoint y: 139, endPoint x: 781, endPoint y: 140, distance: 171.0
click at [778, 140] on div "Booker" at bounding box center [767, 148] width 21 height 34
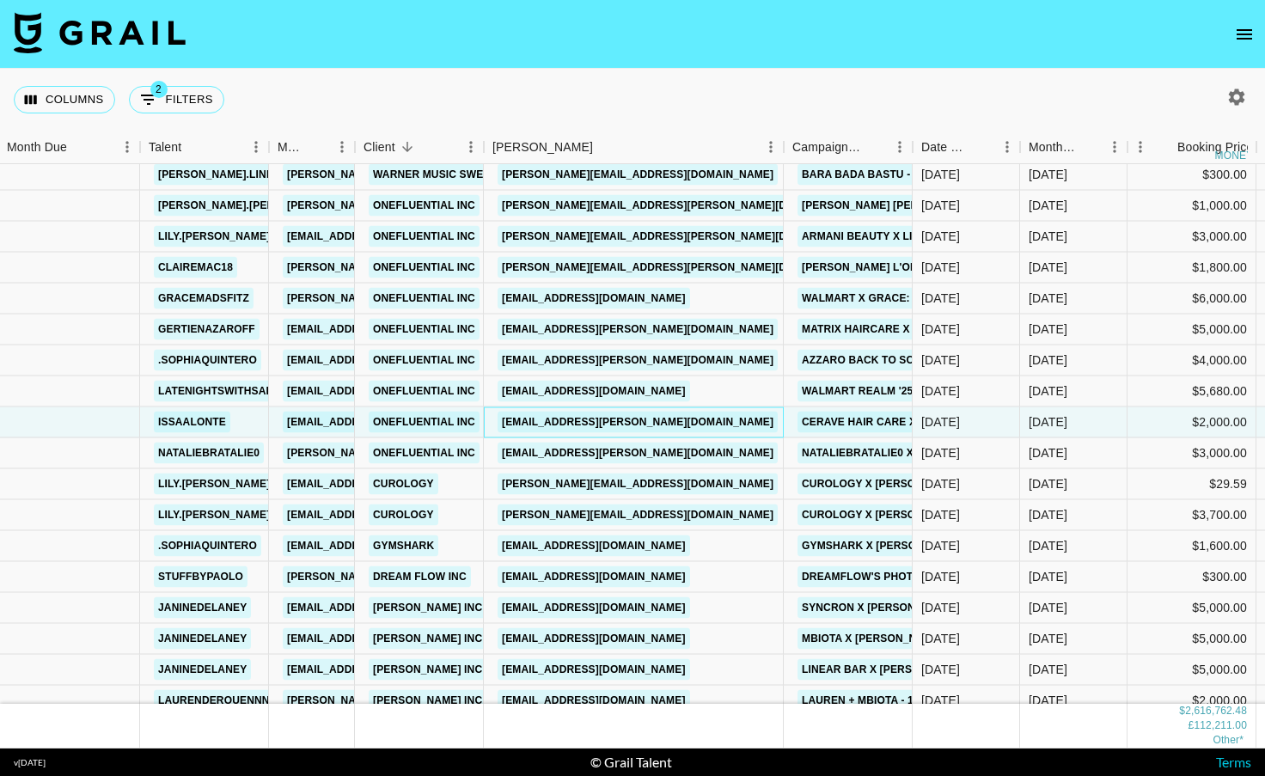
click at [769, 421] on div "[EMAIL_ADDRESS][PERSON_NAME][DOMAIN_NAME]" at bounding box center [634, 422] width 300 height 31
click at [768, 421] on div "[EMAIL_ADDRESS][PERSON_NAME][DOMAIN_NAME]" at bounding box center [634, 422] width 300 height 31
drag, startPoint x: 762, startPoint y: 421, endPoint x: 502, endPoint y: 415, distance: 259.6
click at [502, 415] on div "[EMAIL_ADDRESS][PERSON_NAME][DOMAIN_NAME]" at bounding box center [634, 422] width 300 height 31
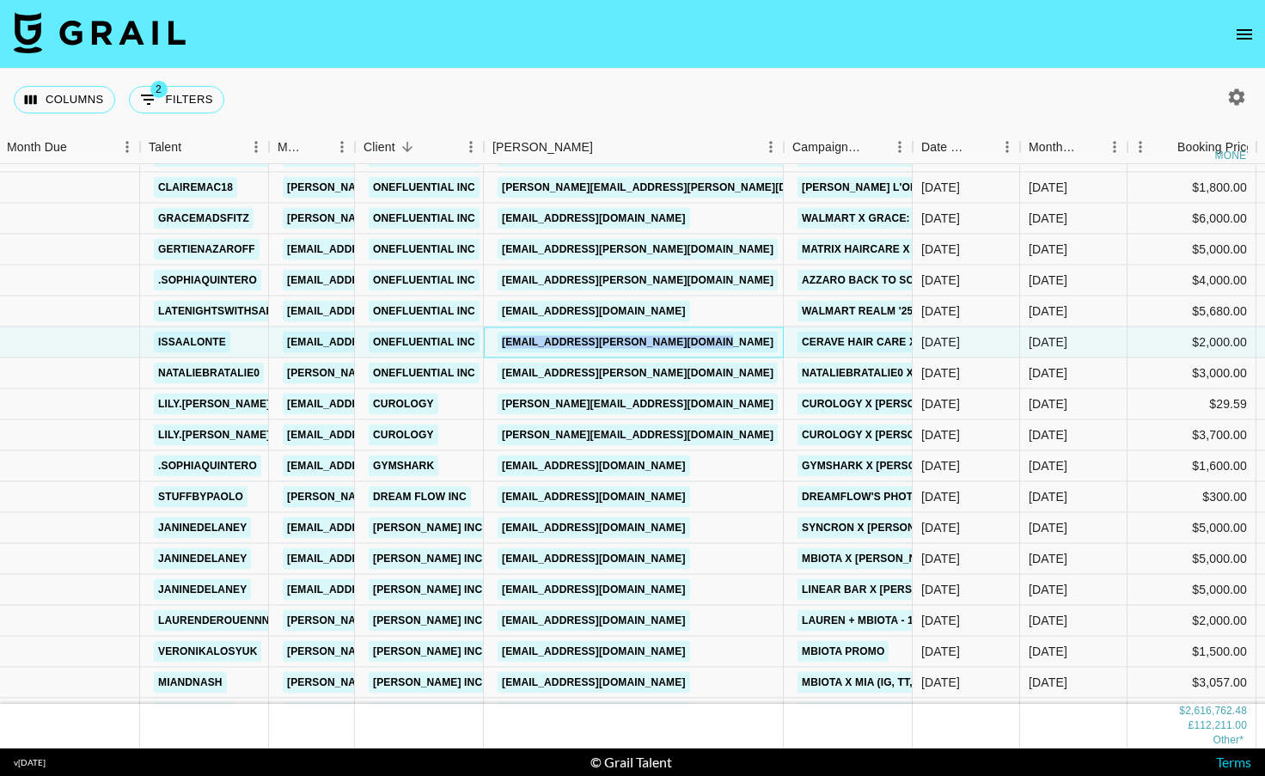
scroll to position [16515, 2]
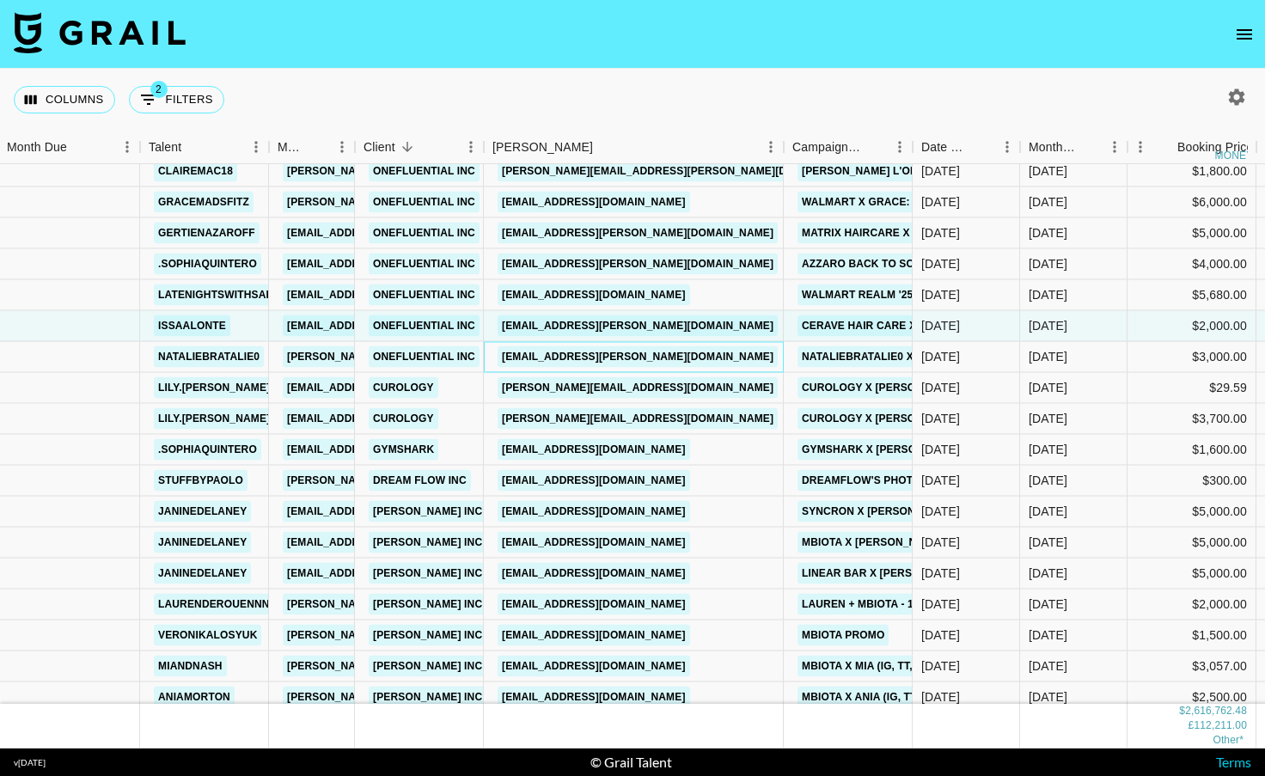
click at [770, 364] on div "[EMAIL_ADDRESS][PERSON_NAME][DOMAIN_NAME]" at bounding box center [634, 357] width 300 height 31
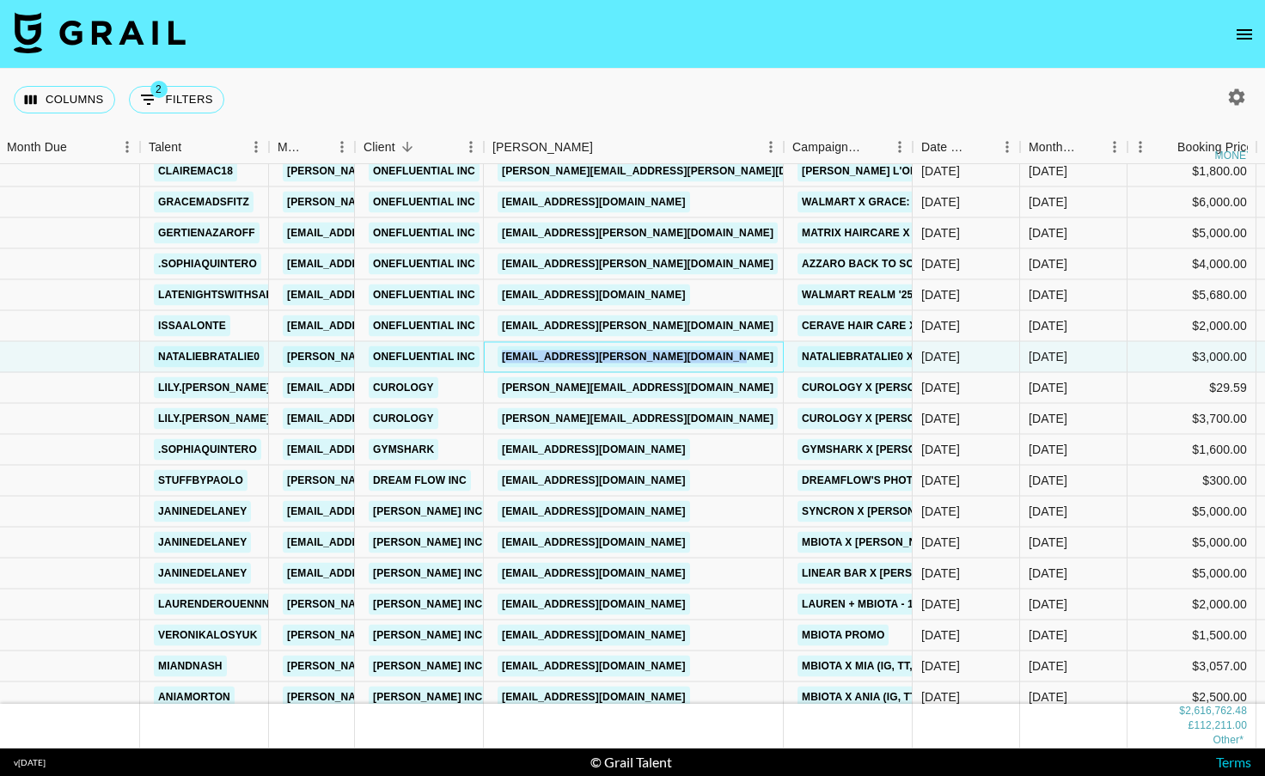
drag, startPoint x: 771, startPoint y: 364, endPoint x: 492, endPoint y: 357, distance: 279.4
click at [492, 357] on div "[EMAIL_ADDRESS][PERSON_NAME][DOMAIN_NAME]" at bounding box center [634, 357] width 300 height 31
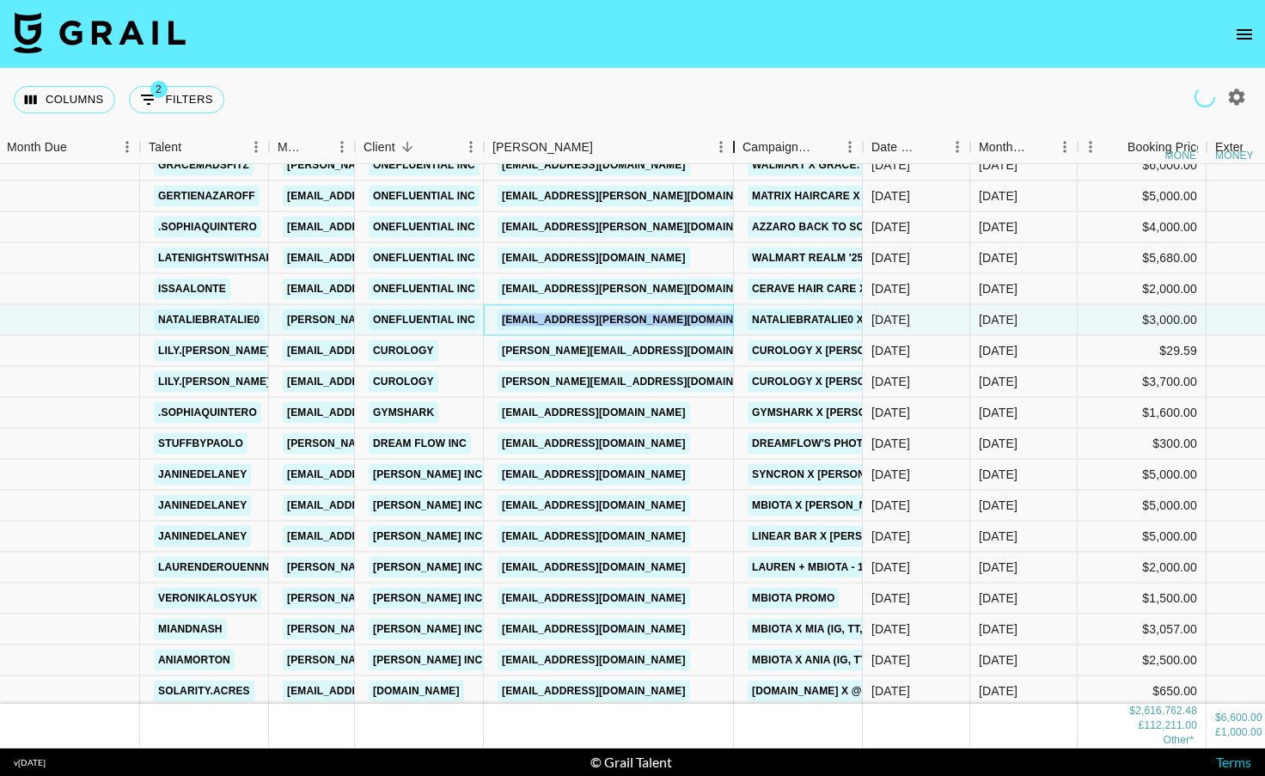
drag, startPoint x: 617, startPoint y: 145, endPoint x: 747, endPoint y: 138, distance: 130.0
click at [744, 139] on div "Booker" at bounding box center [734, 148] width 21 height 34
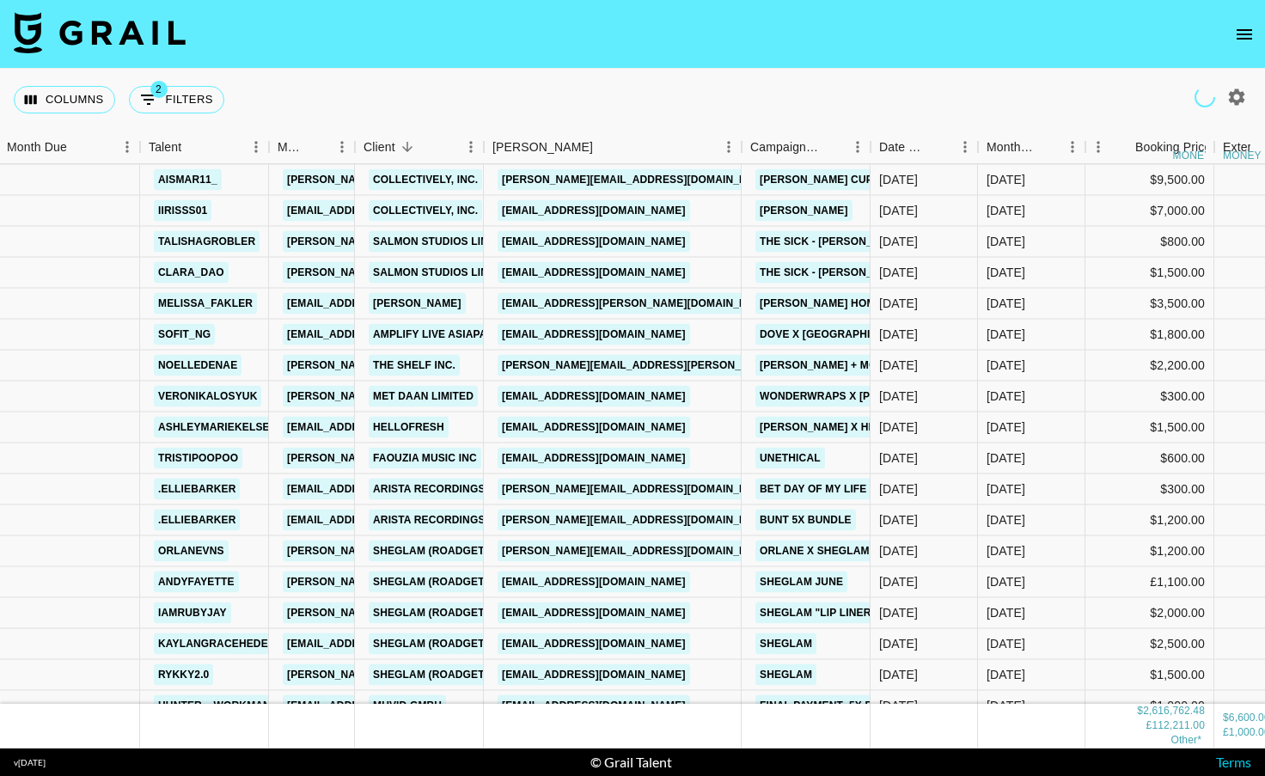
scroll to position [17322, 2]
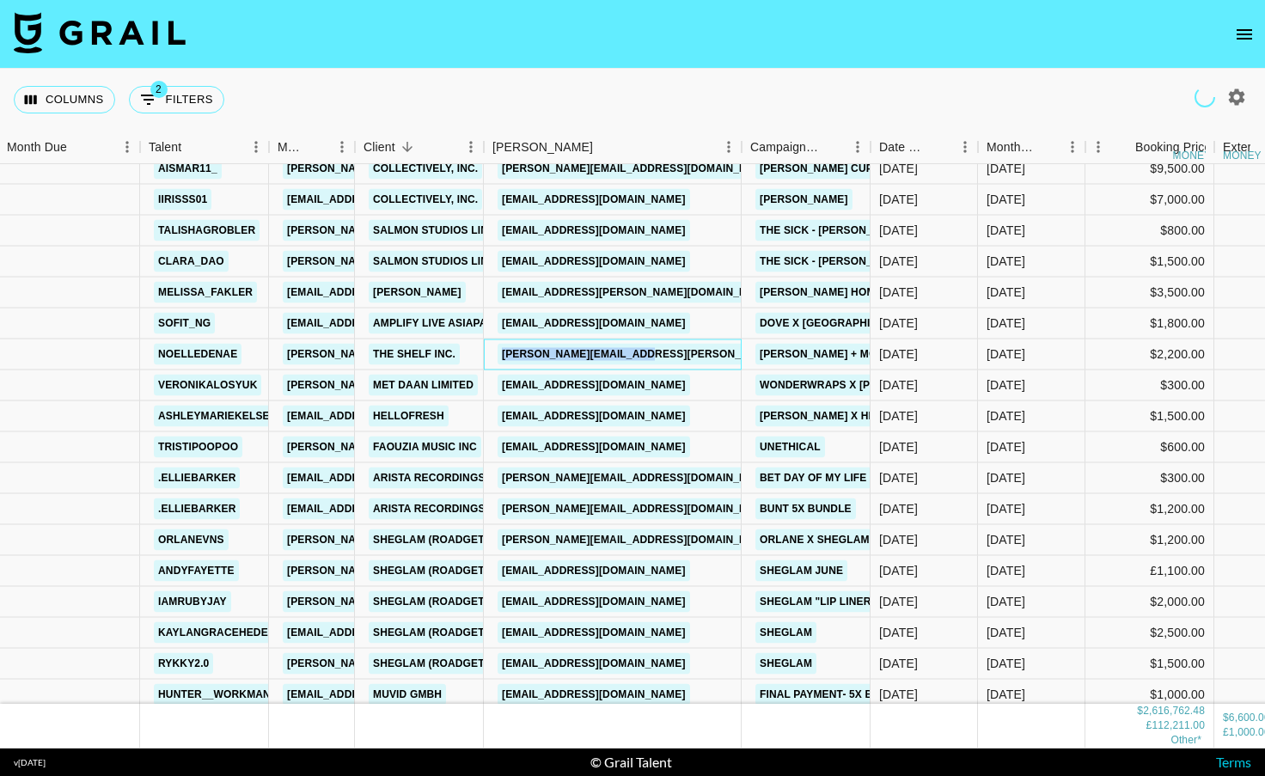
drag, startPoint x: 682, startPoint y: 350, endPoint x: 496, endPoint y: 346, distance: 185.7
click at [496, 346] on div "[PERSON_NAME][EMAIL_ADDRESS][PERSON_NAME][DOMAIN_NAME]" at bounding box center [613, 355] width 258 height 31
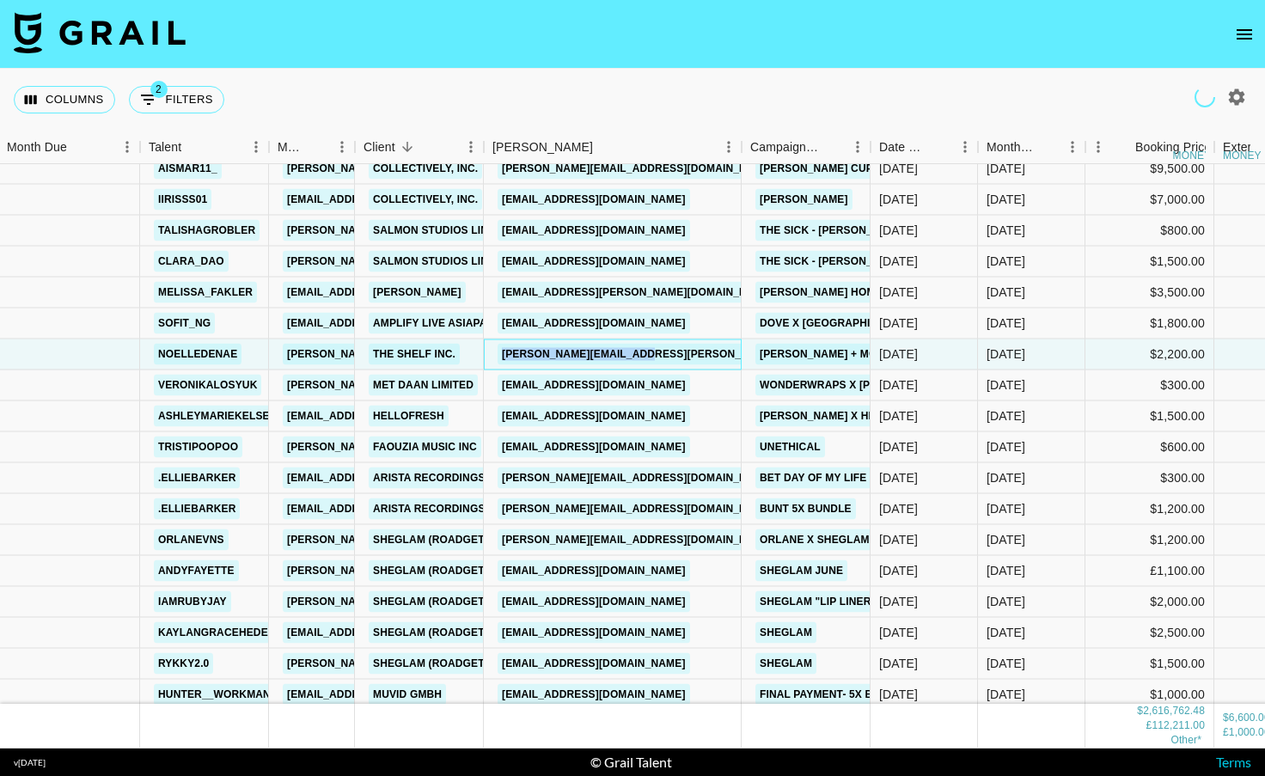
scroll to position [17381, 2]
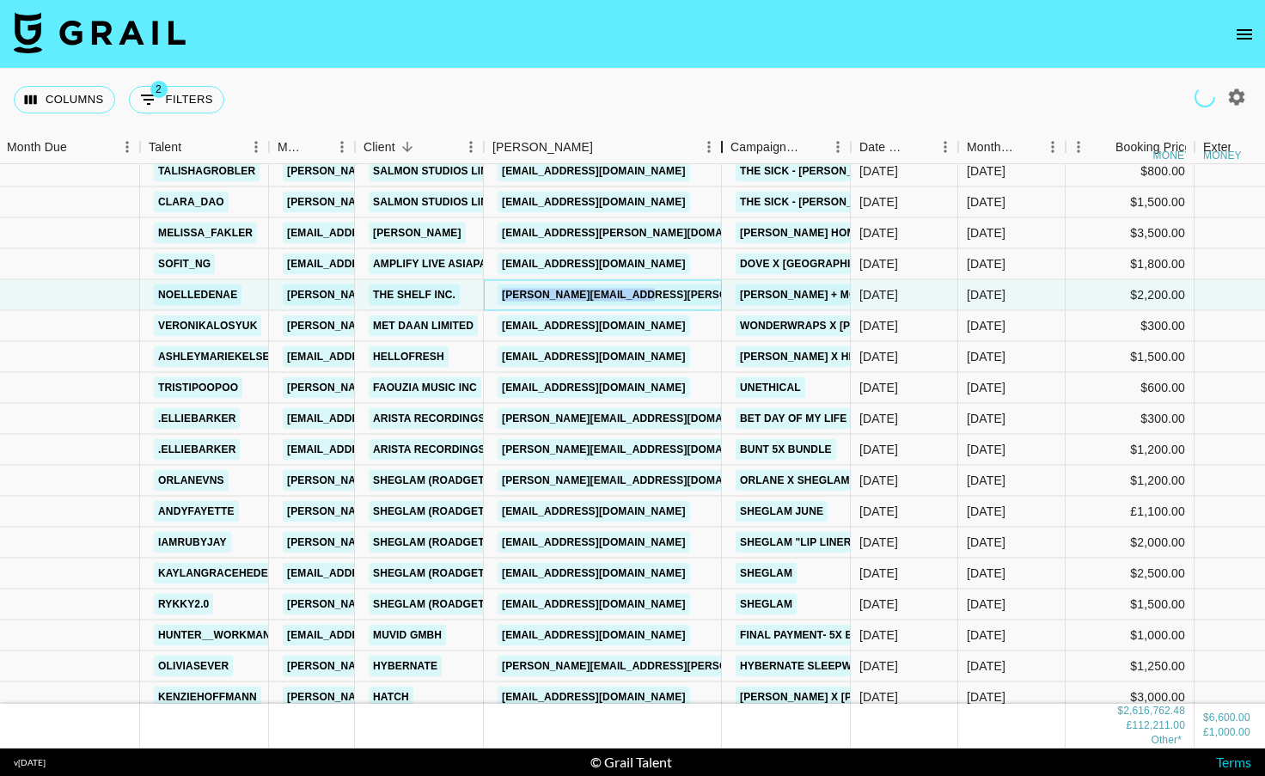
drag, startPoint x: 614, startPoint y: 142, endPoint x: 737, endPoint y: 140, distance: 122.9
click at [732, 141] on div "Booker" at bounding box center [722, 148] width 21 height 34
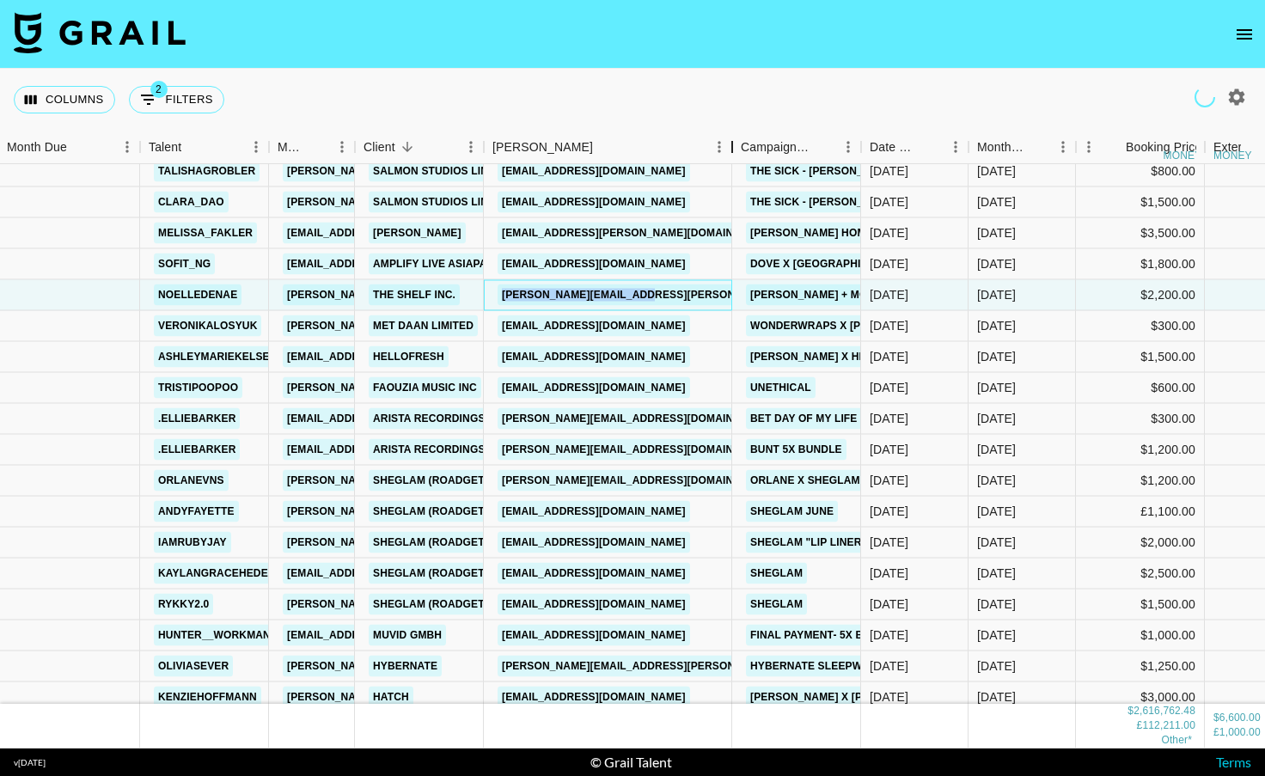
click at [730, 142] on div "Booker" at bounding box center [732, 148] width 21 height 34
drag, startPoint x: 611, startPoint y: 140, endPoint x: 751, endPoint y: 138, distance: 140.1
click at [745, 138] on div "Booker" at bounding box center [735, 148] width 21 height 34
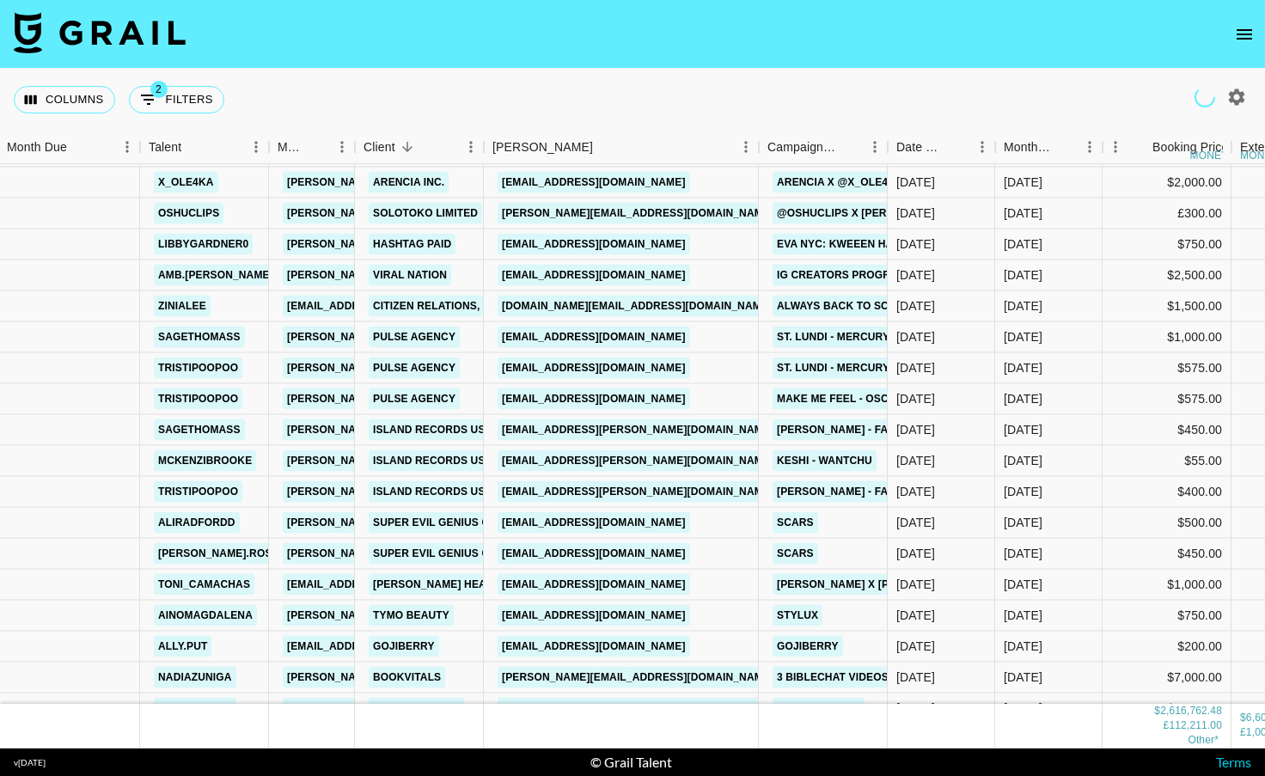
scroll to position [17993, 2]
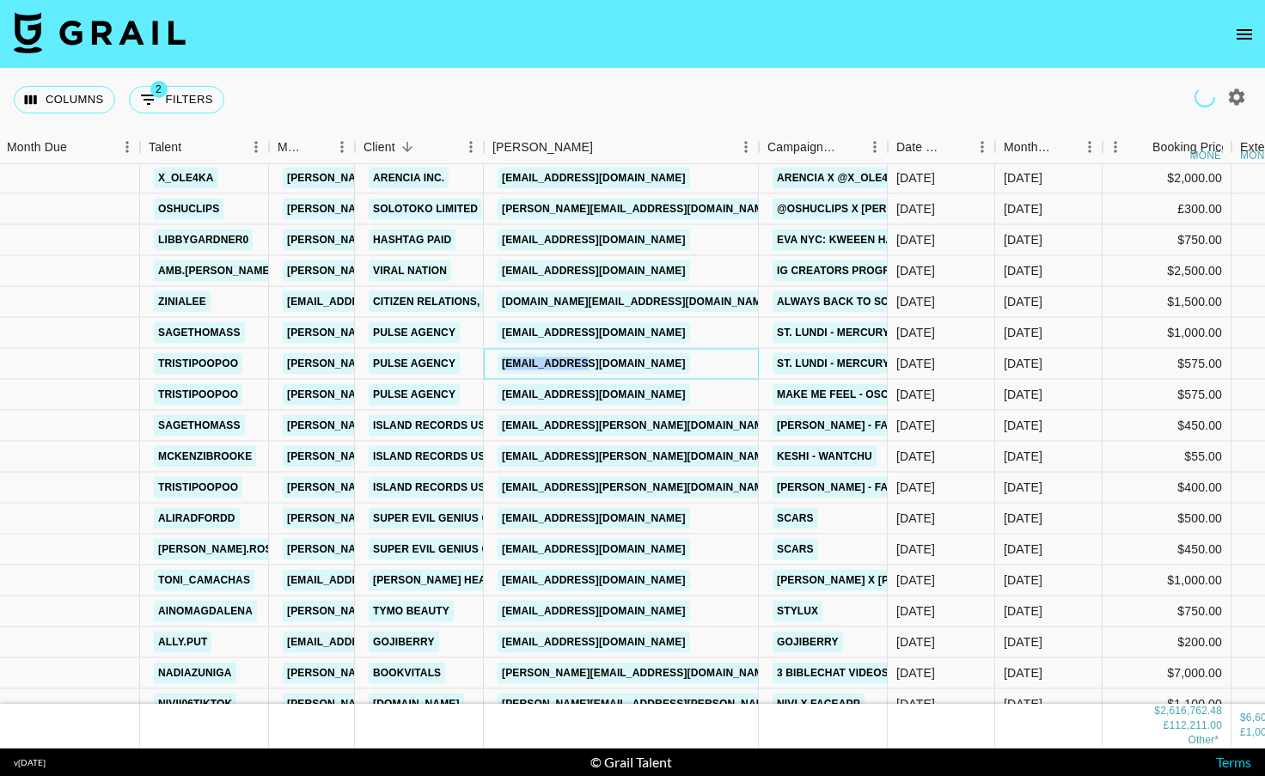
drag, startPoint x: 666, startPoint y: 355, endPoint x: 468, endPoint y: 364, distance: 197.9
click at [468, 364] on div "tristipoopoo [EMAIL_ADDRESS][PERSON_NAME][DOMAIN_NAME] Pulse Agency [EMAIL_ADDR…" at bounding box center [851, 364] width 1706 height 31
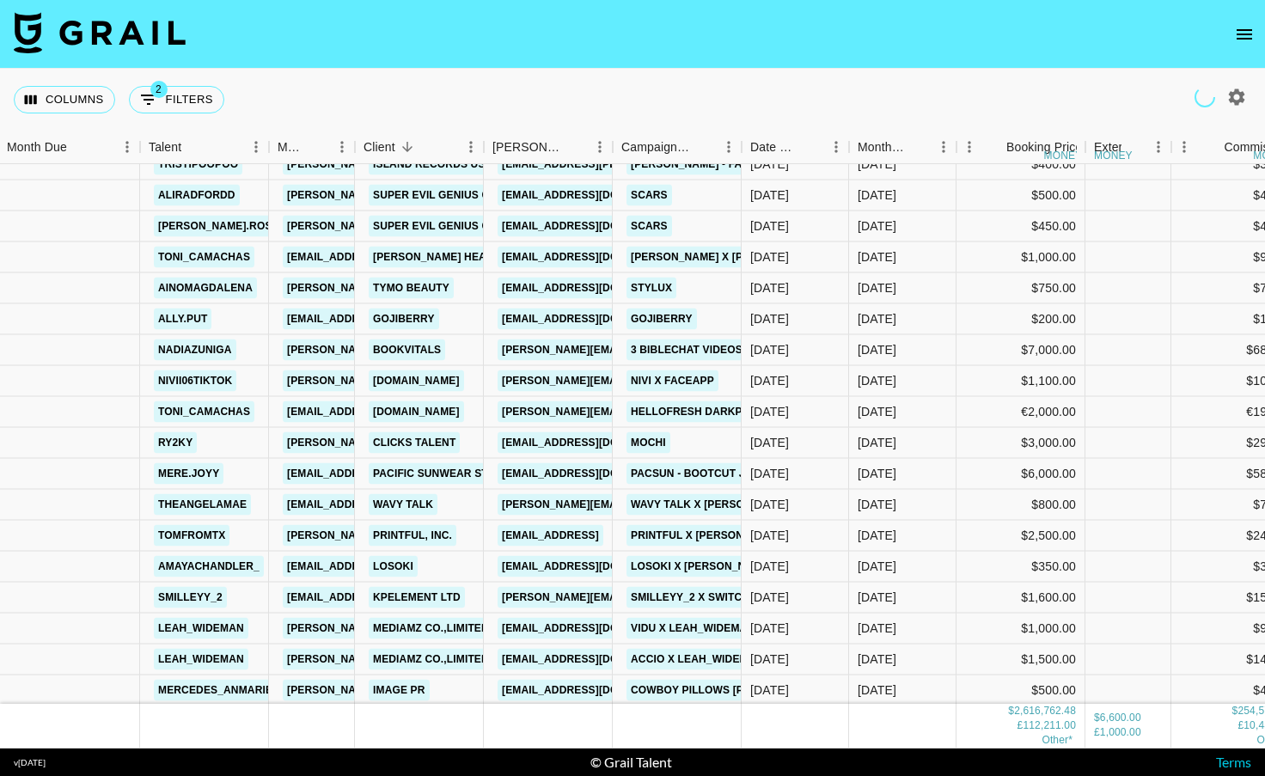
scroll to position [18320, 2]
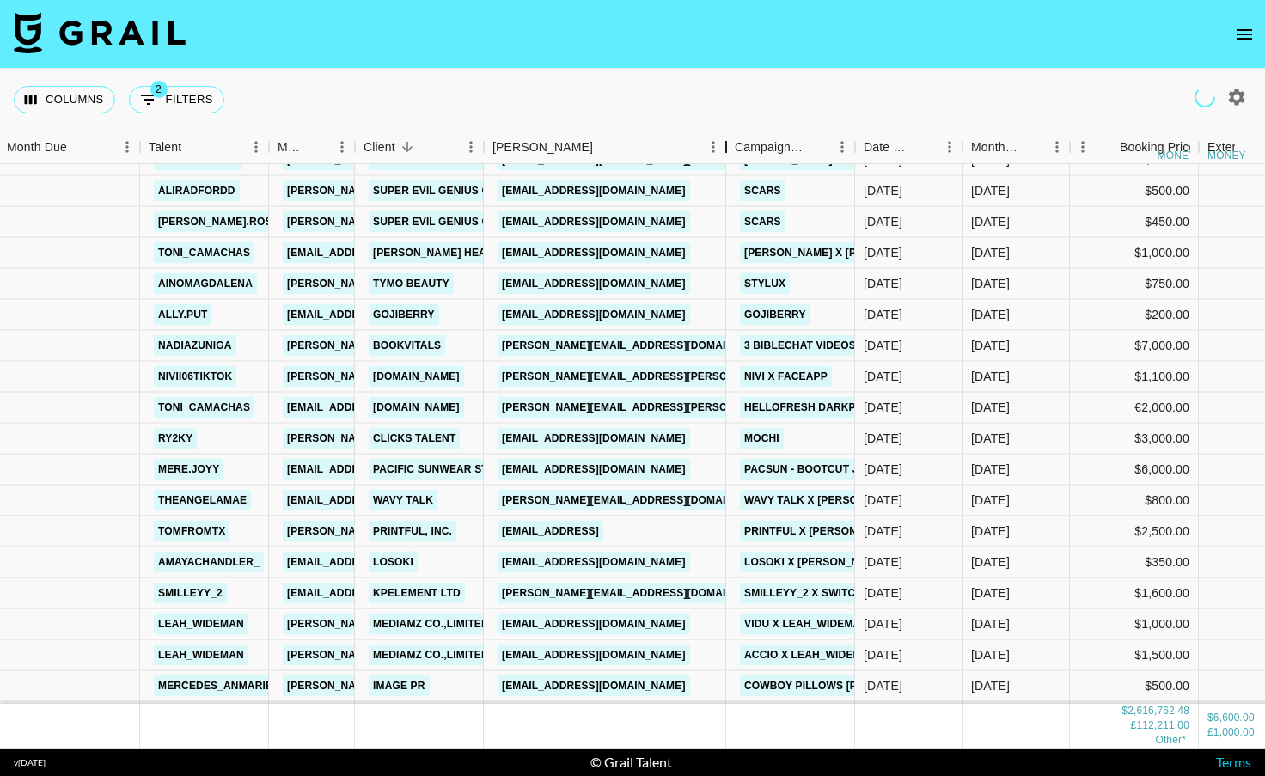
drag, startPoint x: 612, startPoint y: 144, endPoint x: 726, endPoint y: 142, distance: 114.3
click at [726, 142] on div "Booker" at bounding box center [726, 148] width 21 height 34
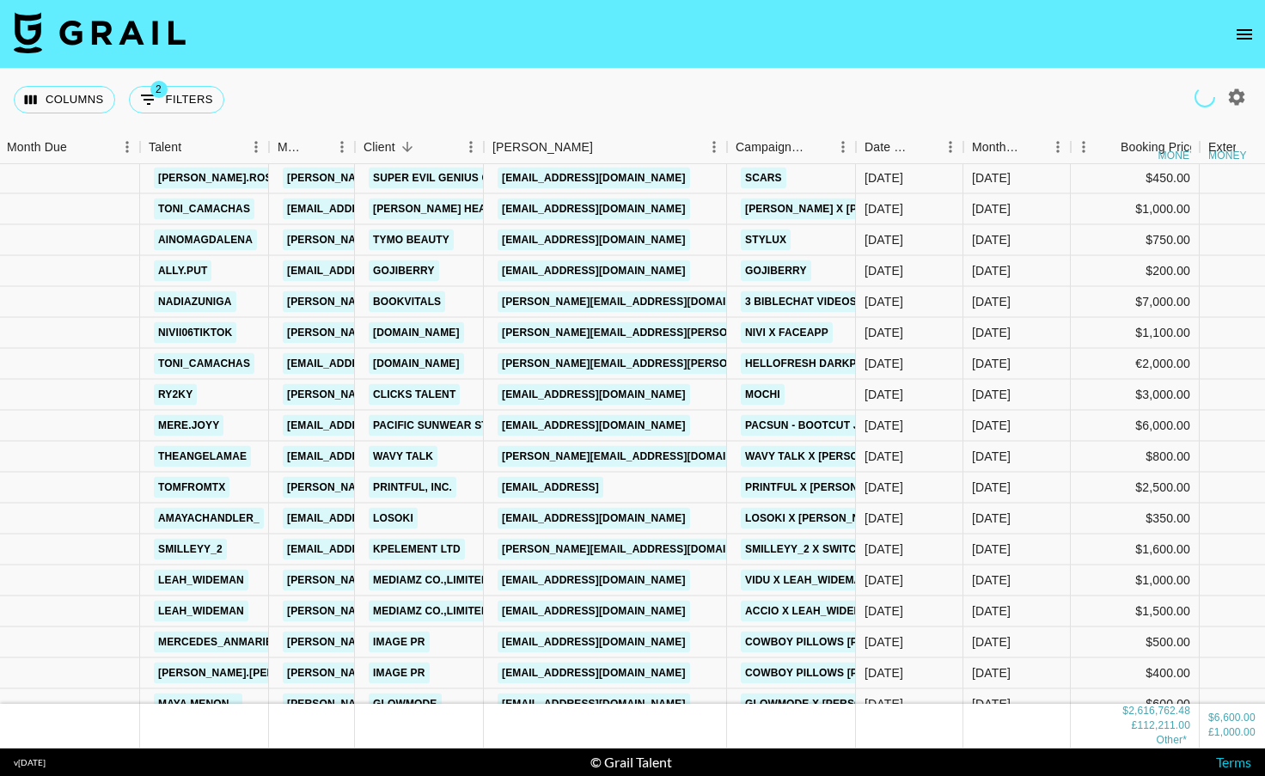
scroll to position [18373, 2]
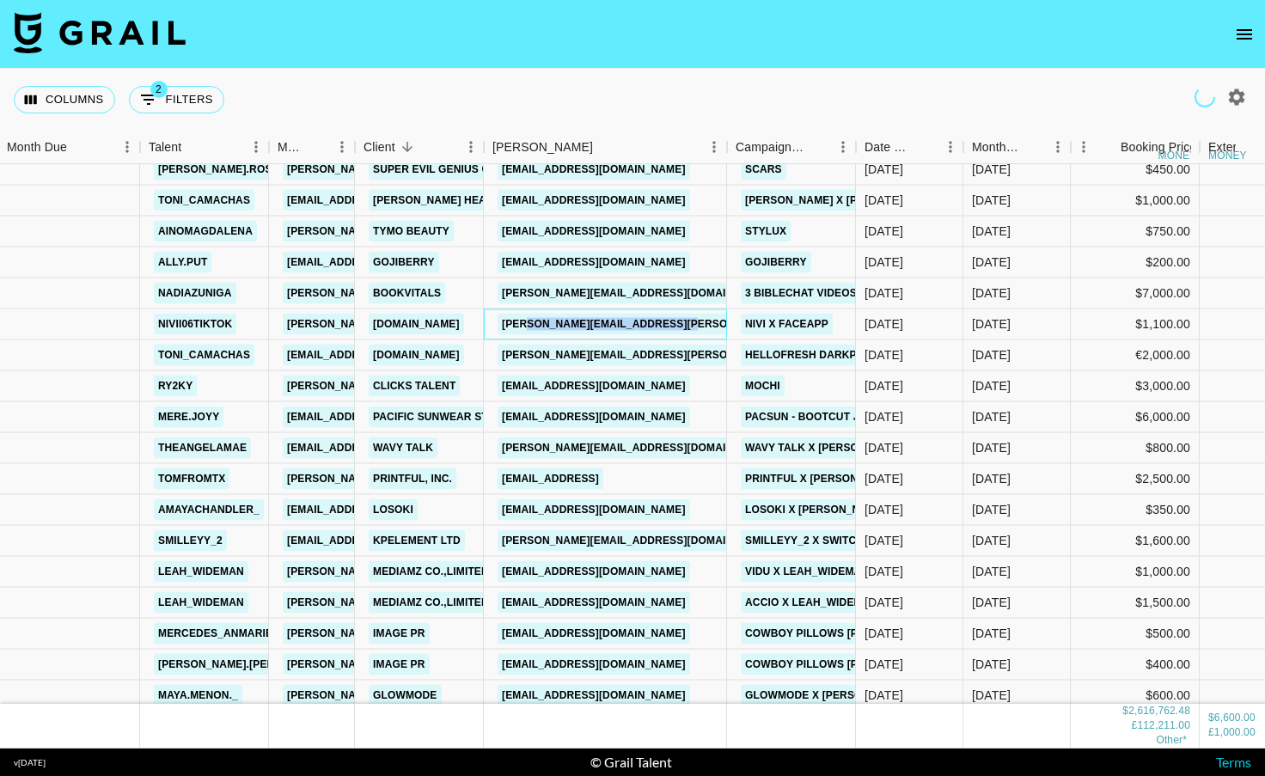
drag, startPoint x: 724, startPoint y: 322, endPoint x: 527, endPoint y: 319, distance: 196.9
click at [527, 319] on div "[PERSON_NAME][EMAIL_ADDRESS][PERSON_NAME][PERSON_NAME][DOMAIN_NAME]" at bounding box center [605, 324] width 243 height 31
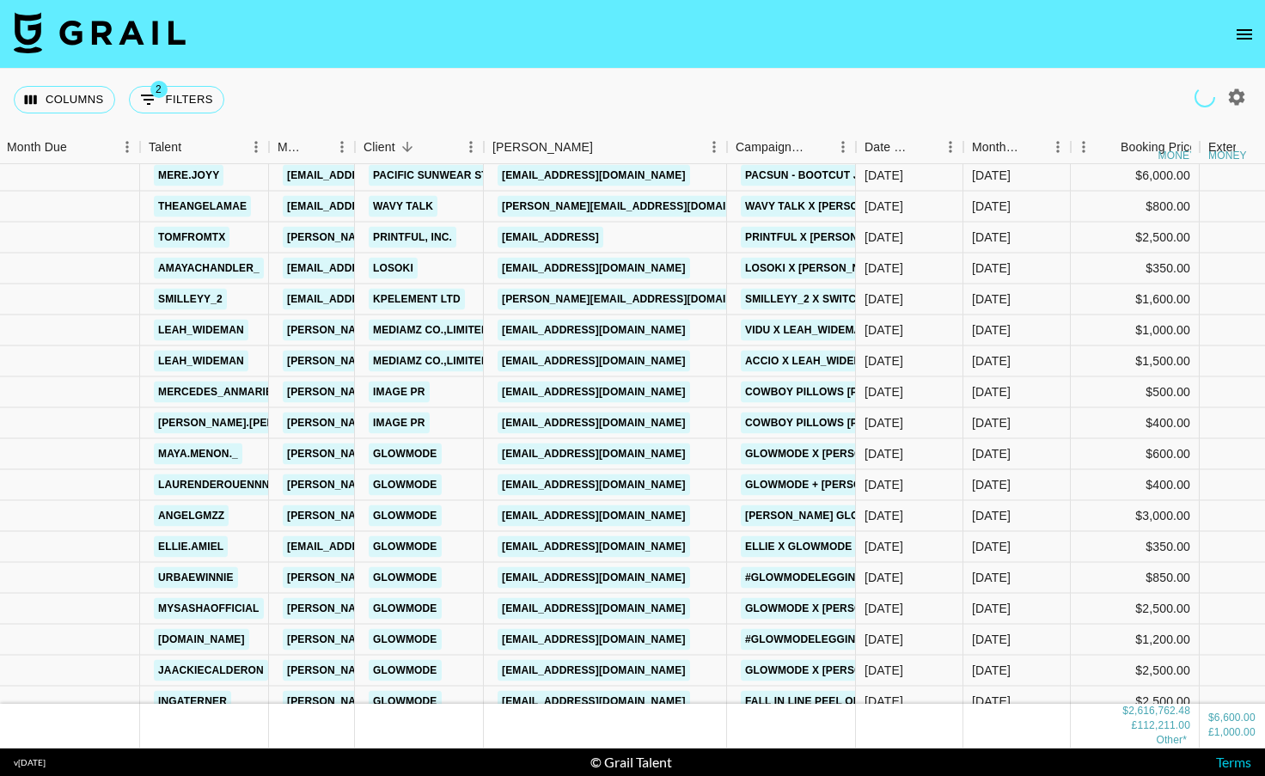
scroll to position [18620, 2]
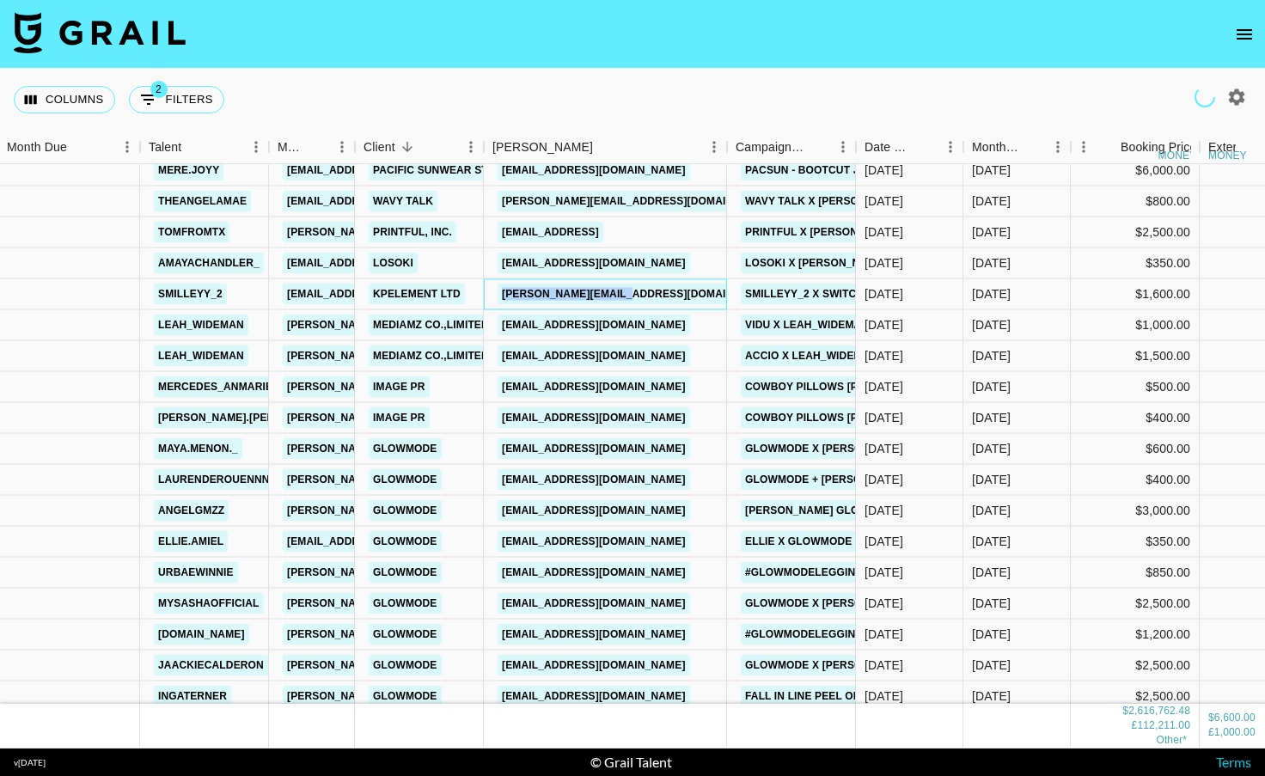
drag, startPoint x: 657, startPoint y: 287, endPoint x: 495, endPoint y: 297, distance: 161.9
click at [495, 297] on div "[PERSON_NAME][EMAIL_ADDRESS][DOMAIN_NAME]" at bounding box center [605, 294] width 243 height 31
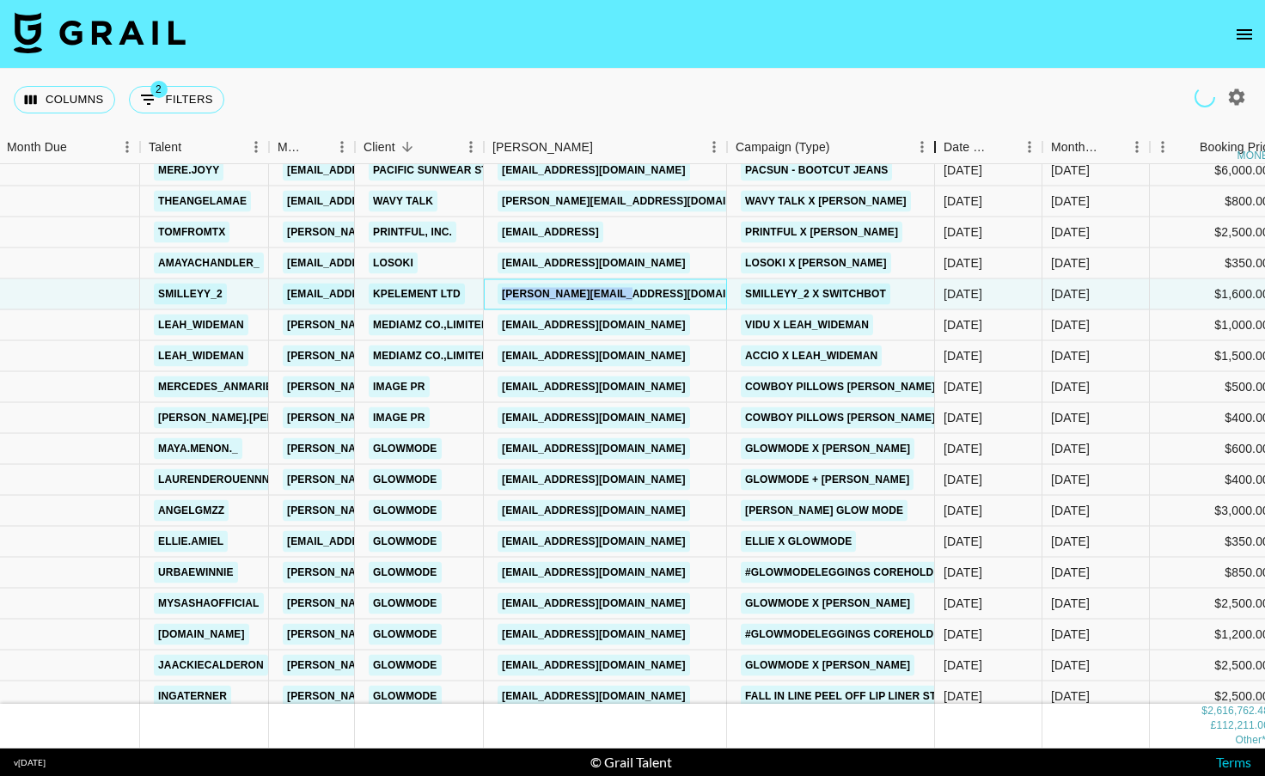
drag, startPoint x: 855, startPoint y: 150, endPoint x: 937, endPoint y: 143, distance: 82.0
click at [937, 143] on div "Campaign (Type)" at bounding box center [935, 148] width 21 height 34
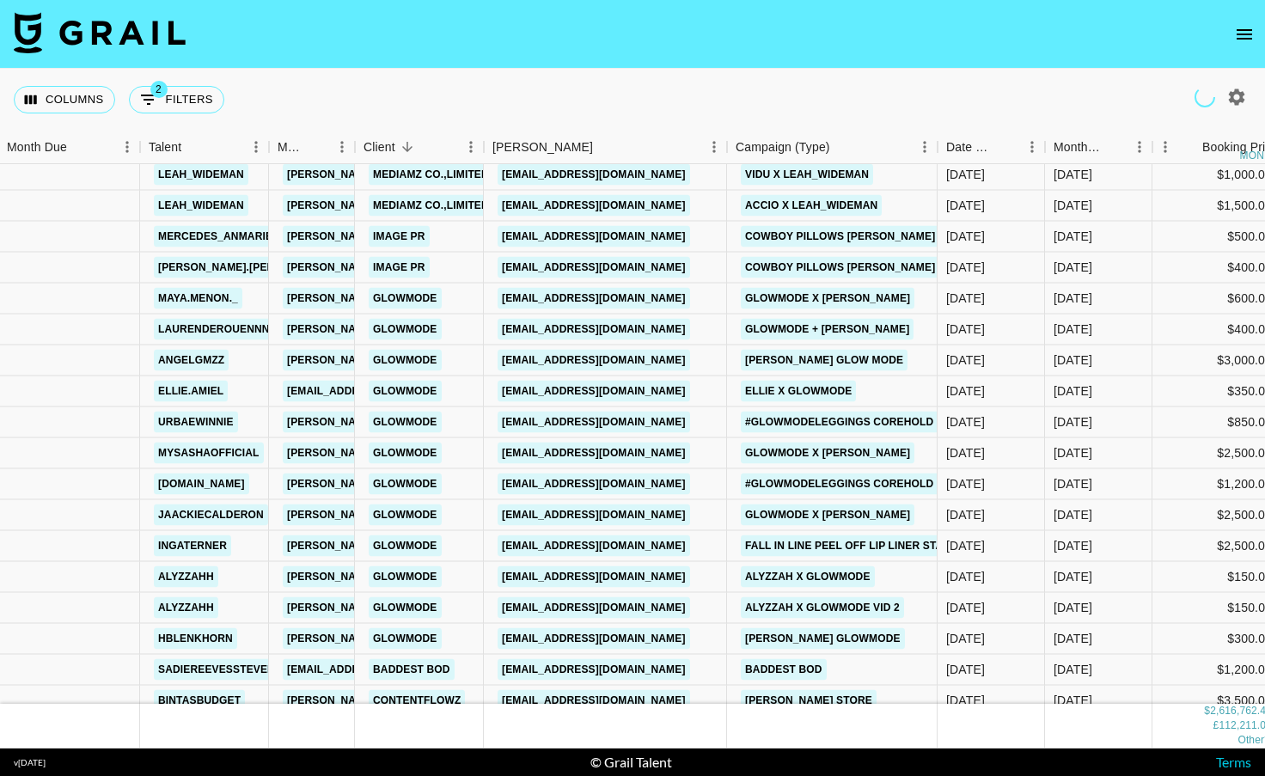
scroll to position [18767, 2]
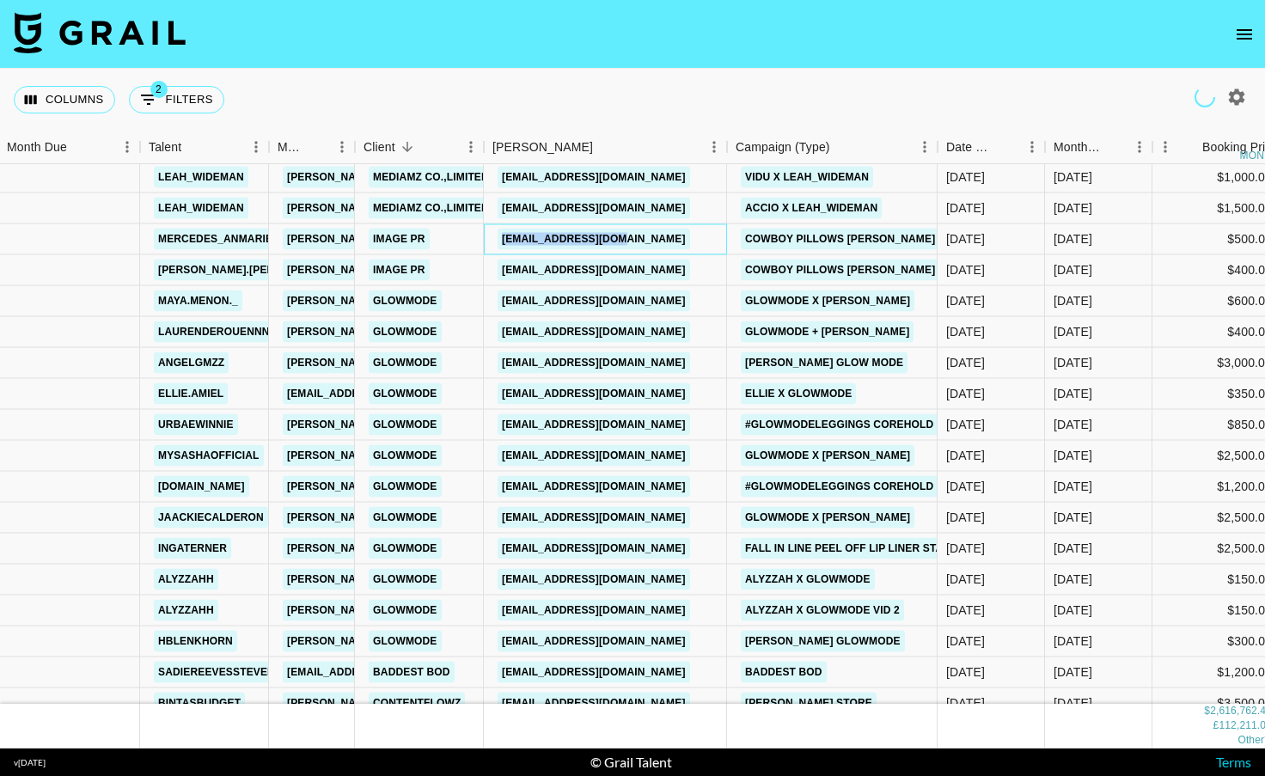
drag, startPoint x: 649, startPoint y: 238, endPoint x: 493, endPoint y: 236, distance: 155.6
click at [493, 236] on div "[EMAIL_ADDRESS][DOMAIN_NAME]" at bounding box center [605, 239] width 243 height 31
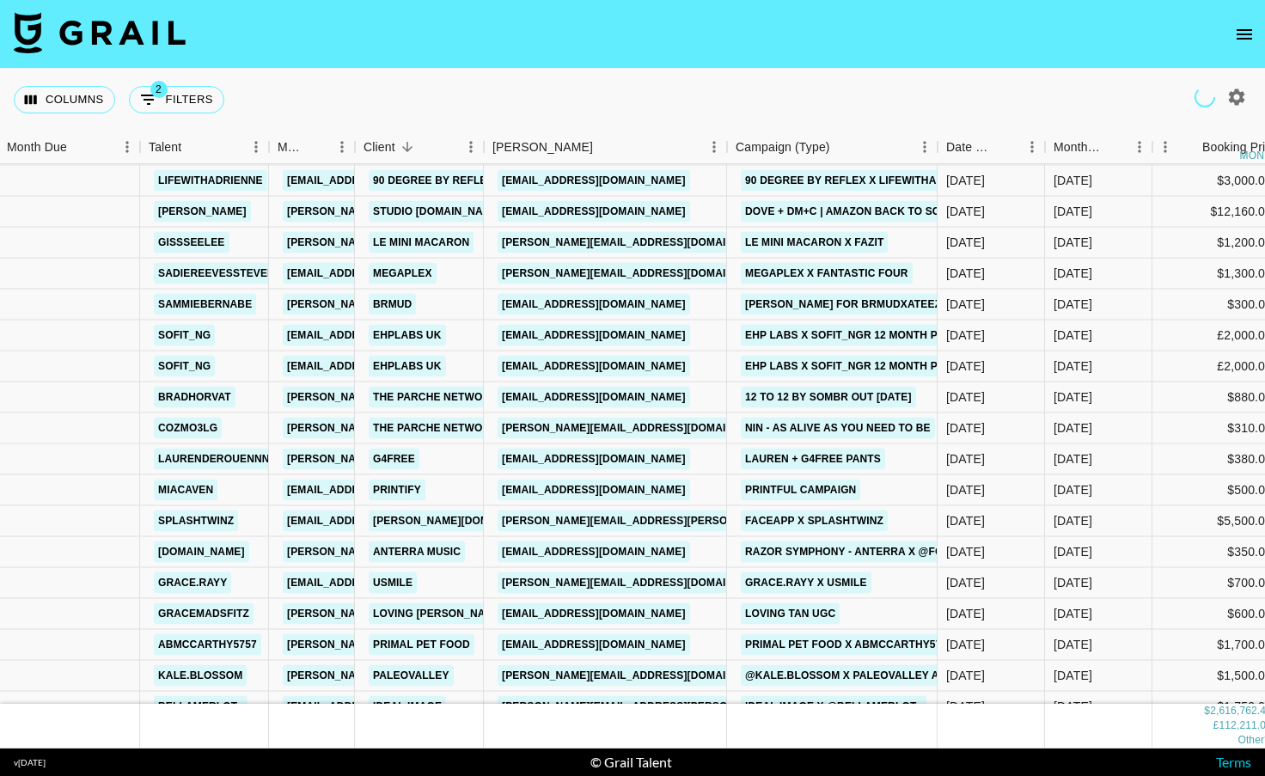
scroll to position [19482, 2]
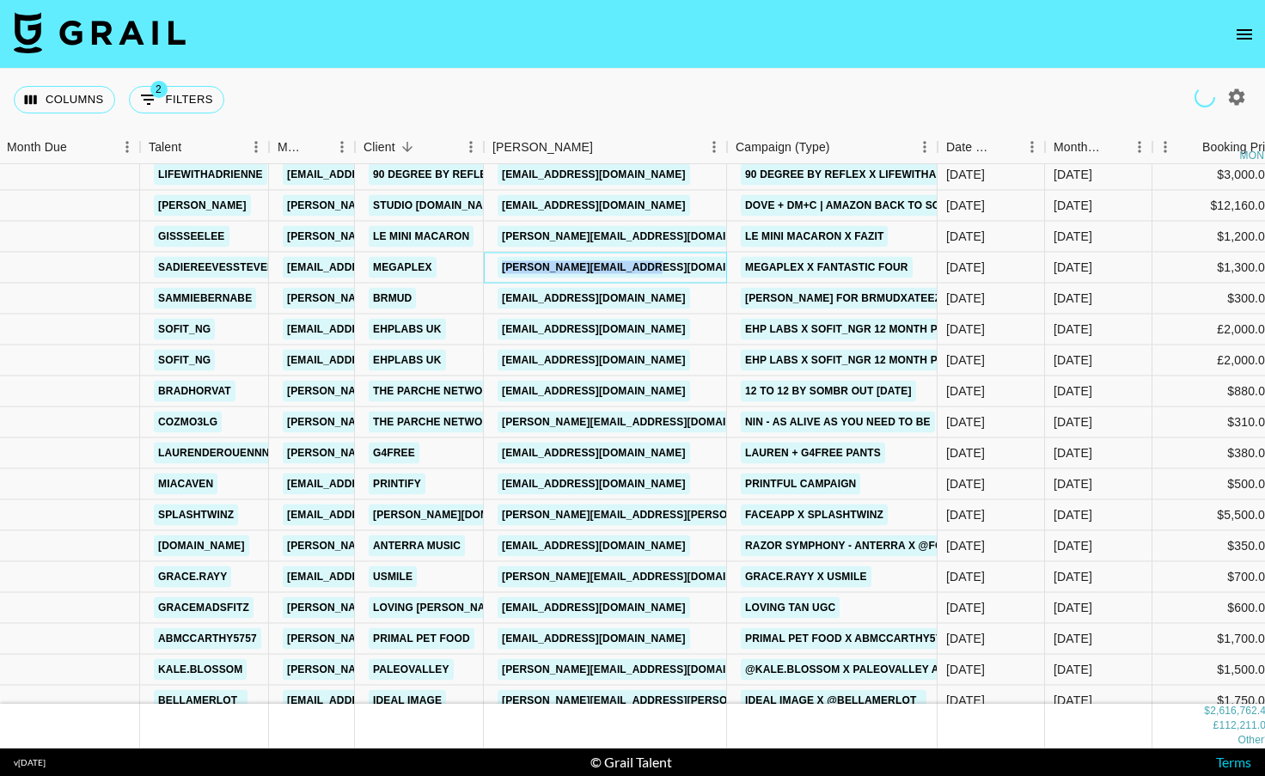
drag, startPoint x: 698, startPoint y: 262, endPoint x: 499, endPoint y: 266, distance: 199.5
click at [499, 266] on div "[PERSON_NAME][EMAIL_ADDRESS][DOMAIN_NAME]" at bounding box center [605, 268] width 243 height 31
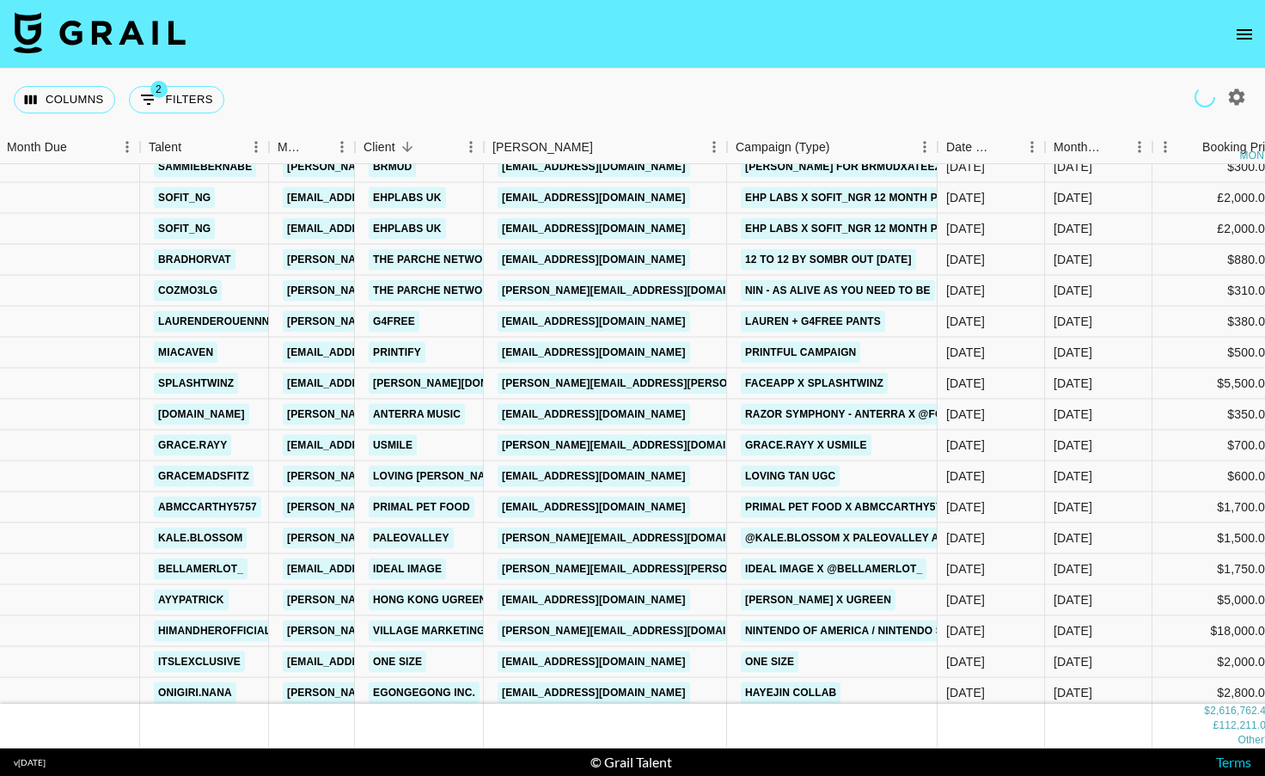
scroll to position [19612, 2]
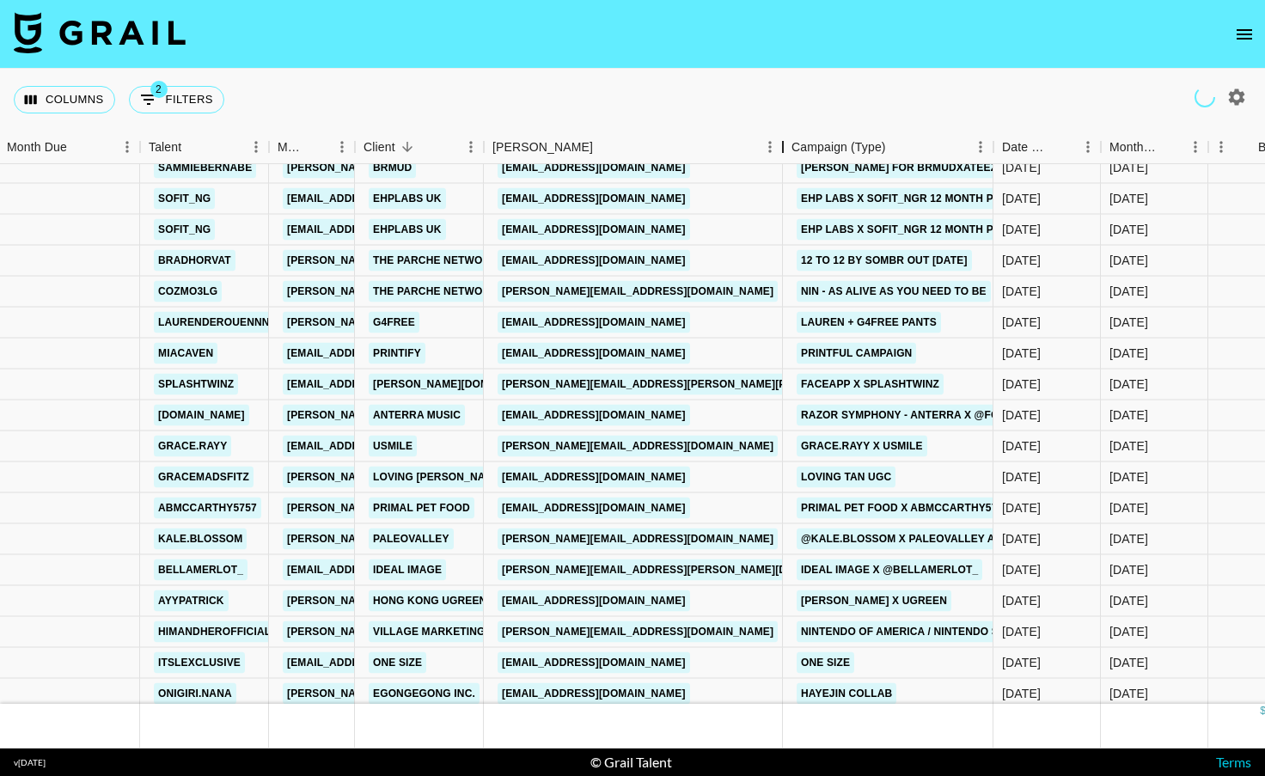
drag, startPoint x: 727, startPoint y: 140, endPoint x: 789, endPoint y: 136, distance: 62.0
click at [789, 136] on div "Booker" at bounding box center [783, 148] width 21 height 34
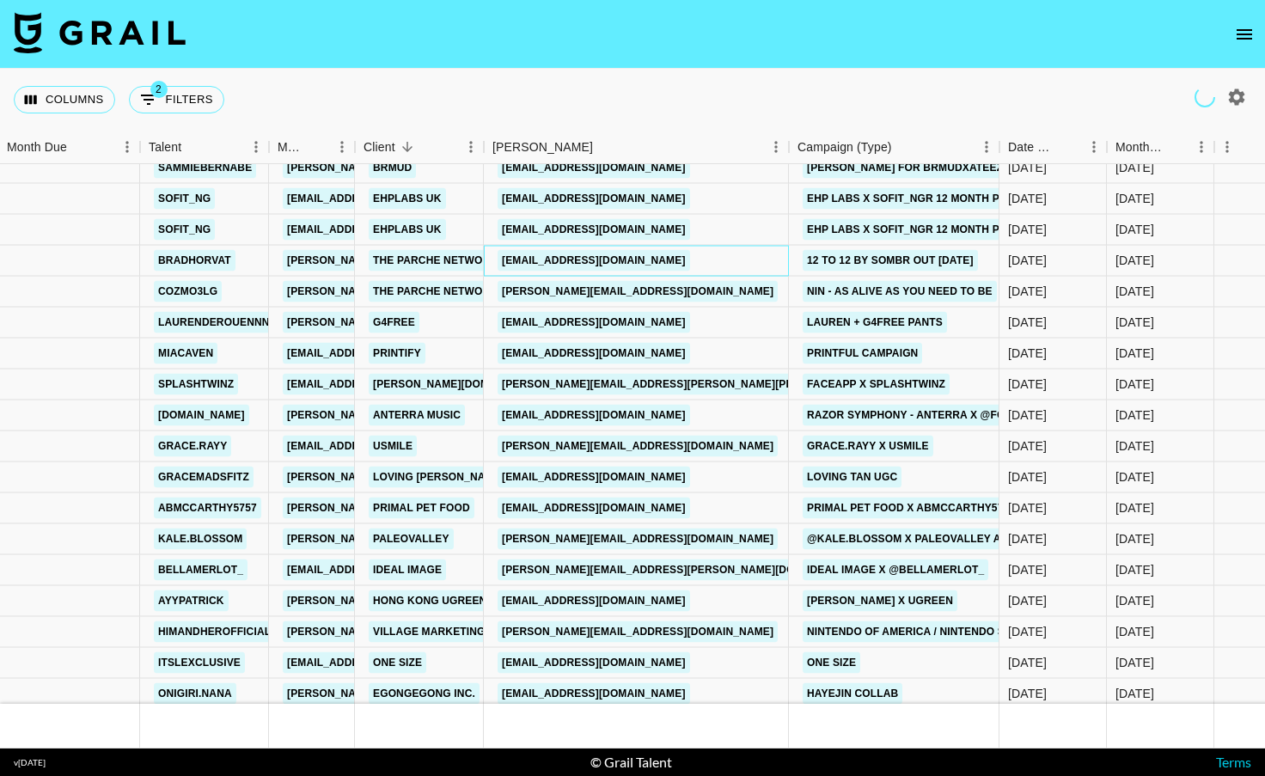
drag, startPoint x: 775, startPoint y: 264, endPoint x: 494, endPoint y: 260, distance: 281.1
click at [494, 260] on div "[EMAIL_ADDRESS][DOMAIN_NAME]" at bounding box center [636, 261] width 305 height 31
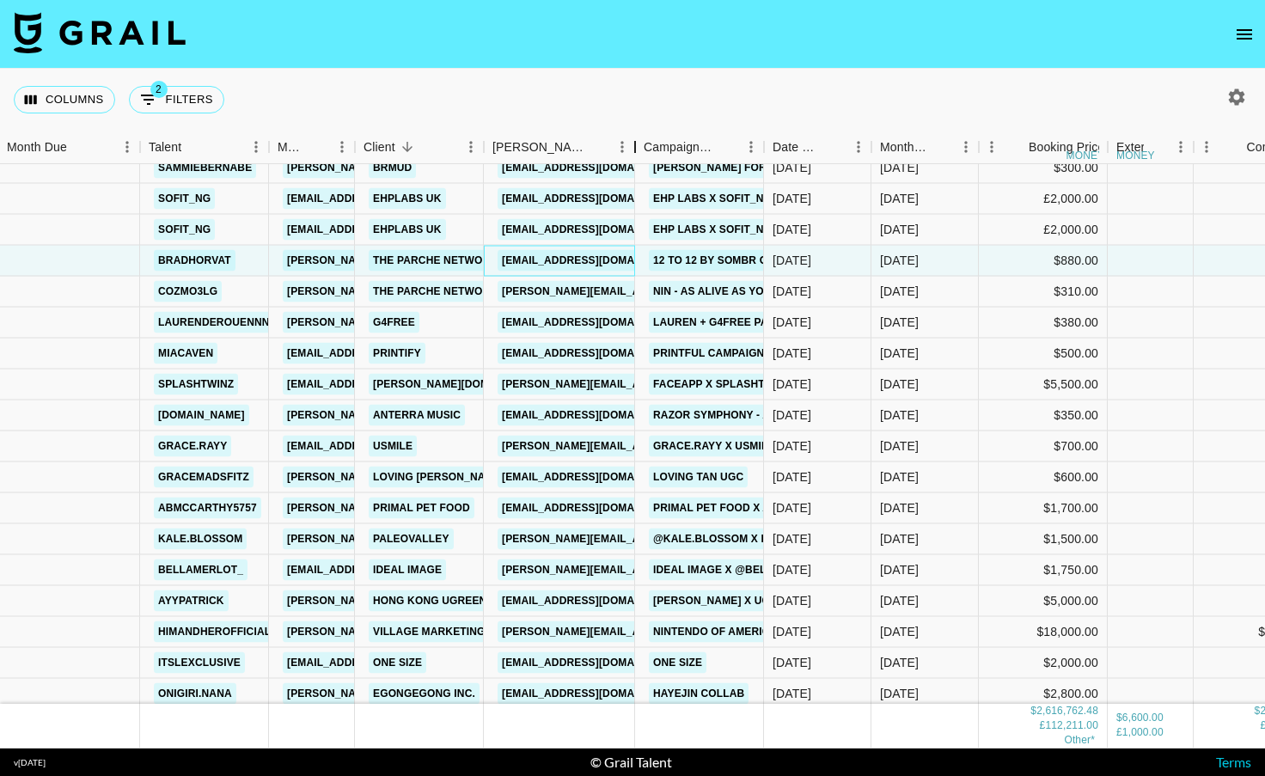
drag, startPoint x: 613, startPoint y: 143, endPoint x: 689, endPoint y: 150, distance: 76.9
click at [645, 150] on div "Booker" at bounding box center [635, 148] width 21 height 34
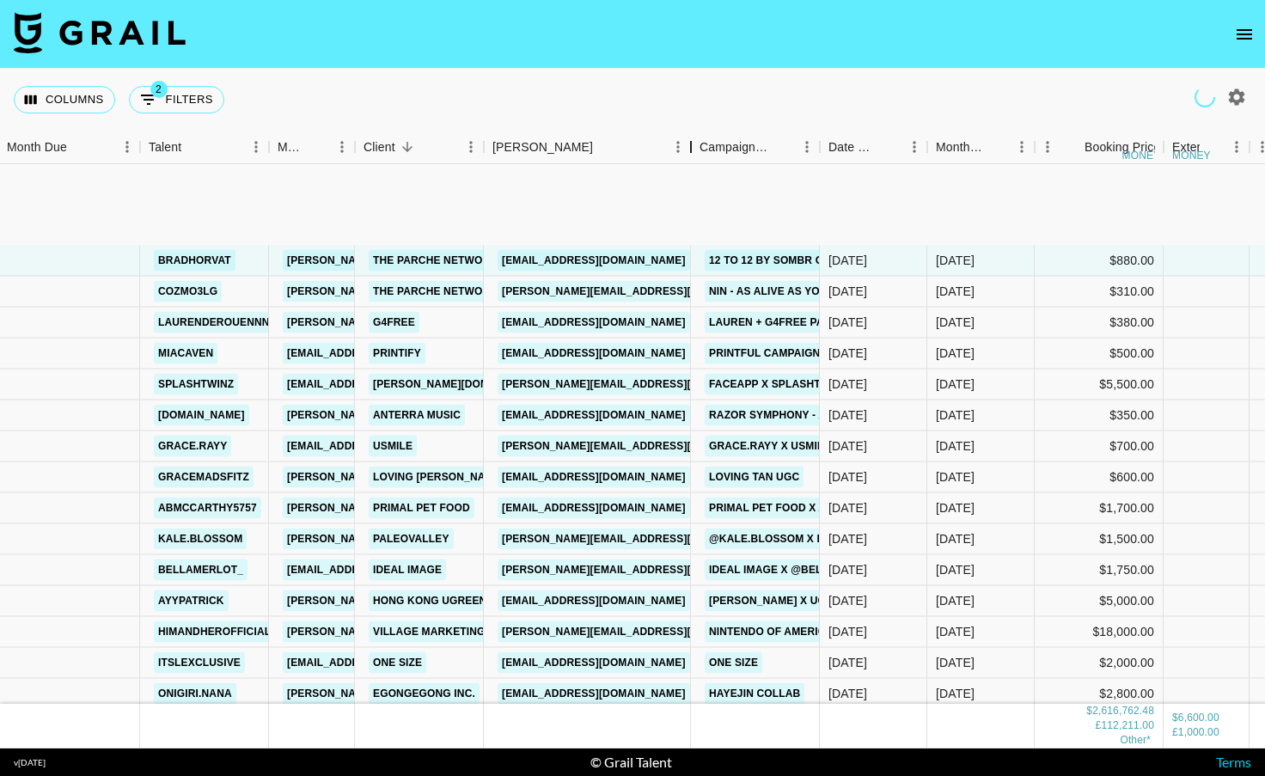
scroll to position [19764, 2]
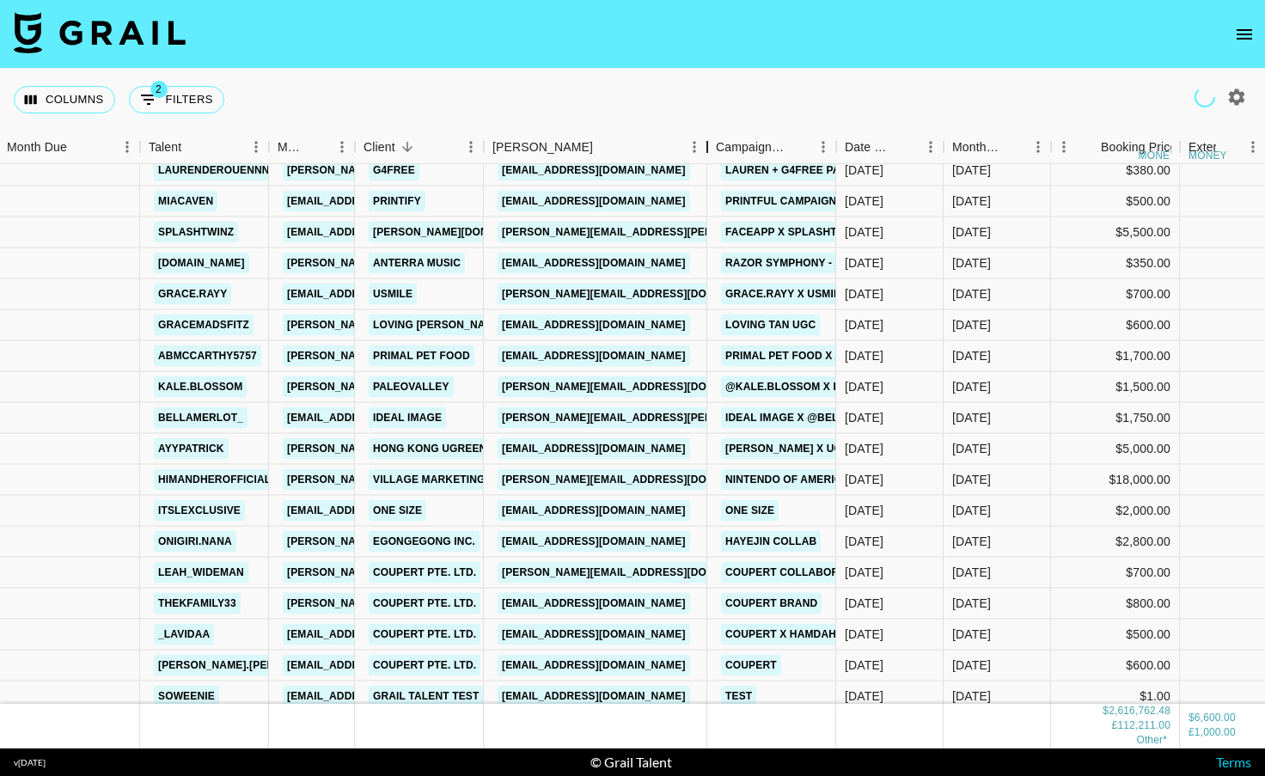
drag, startPoint x: 609, startPoint y: 143, endPoint x: 750, endPoint y: 142, distance: 141.0
click at [718, 139] on div "Booker" at bounding box center [707, 148] width 21 height 34
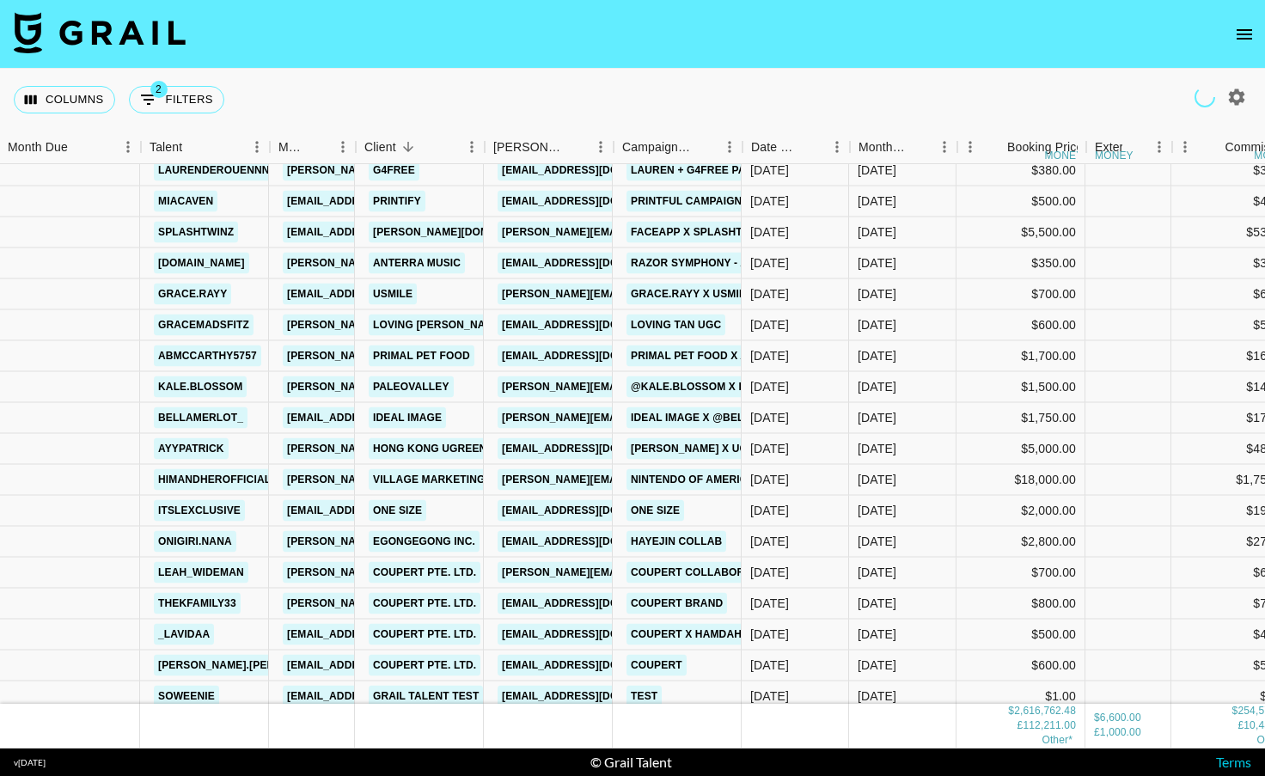
scroll to position [19807, 1]
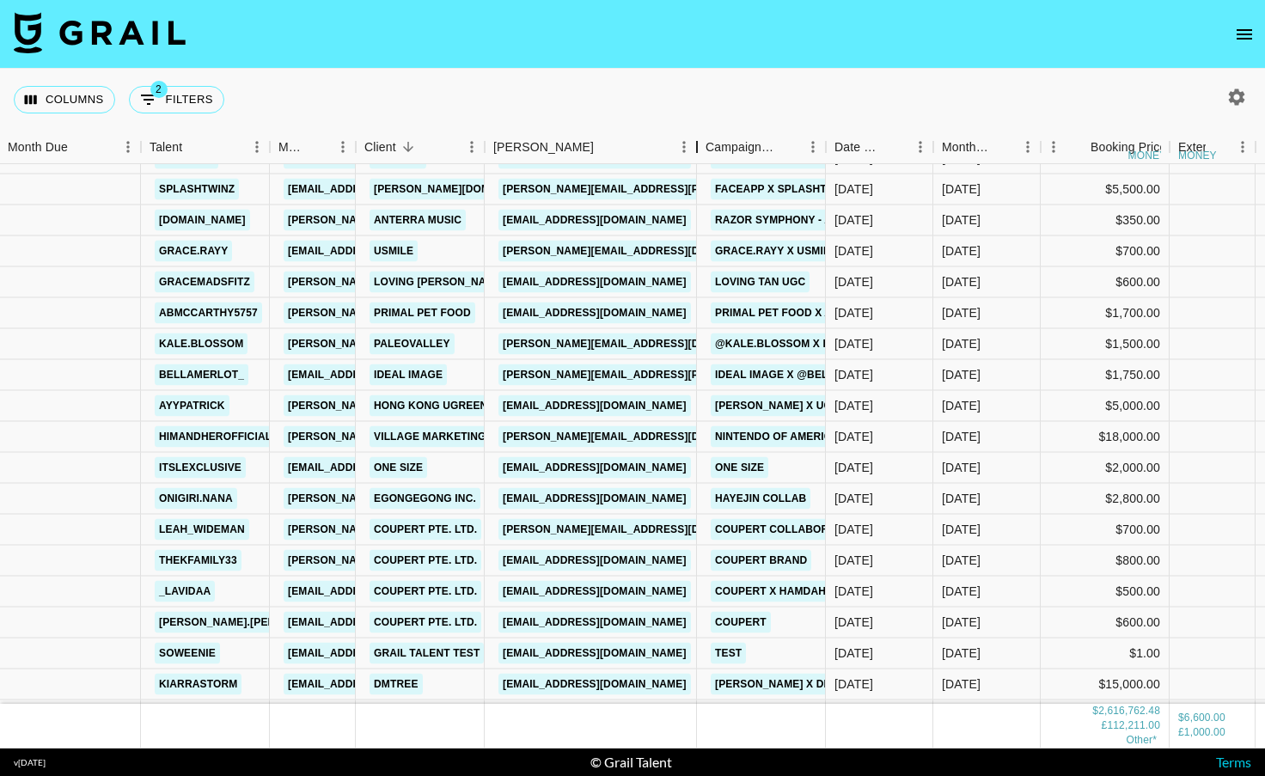
drag, startPoint x: 613, startPoint y: 139, endPoint x: 731, endPoint y: 126, distance: 118.5
click at [725, 128] on div "Columns 2 Filters + Booking Month Due Talent Manager Client [PERSON_NAME] Campa…" at bounding box center [632, 409] width 1265 height 680
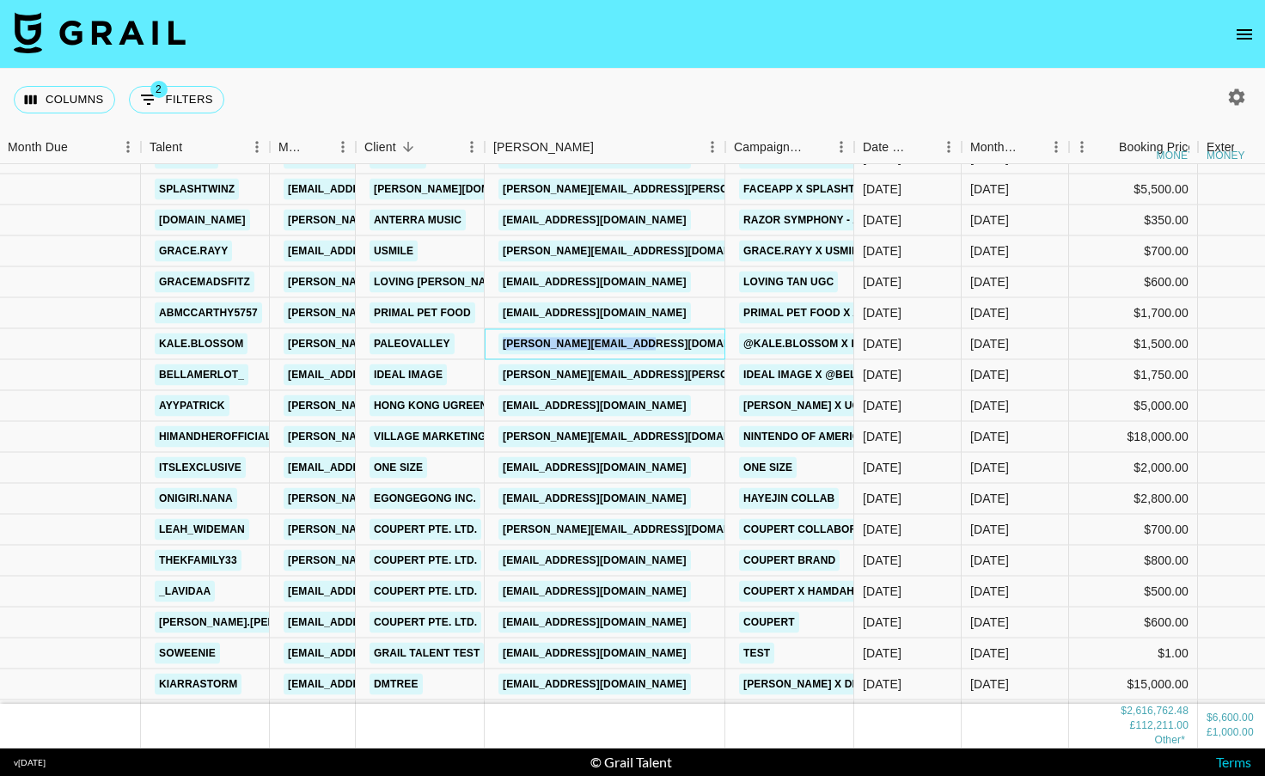
drag, startPoint x: 694, startPoint y: 346, endPoint x: 488, endPoint y: 345, distance: 205.4
click at [488, 345] on div "[PERSON_NAME][EMAIL_ADDRESS][DOMAIN_NAME]" at bounding box center [605, 344] width 241 height 31
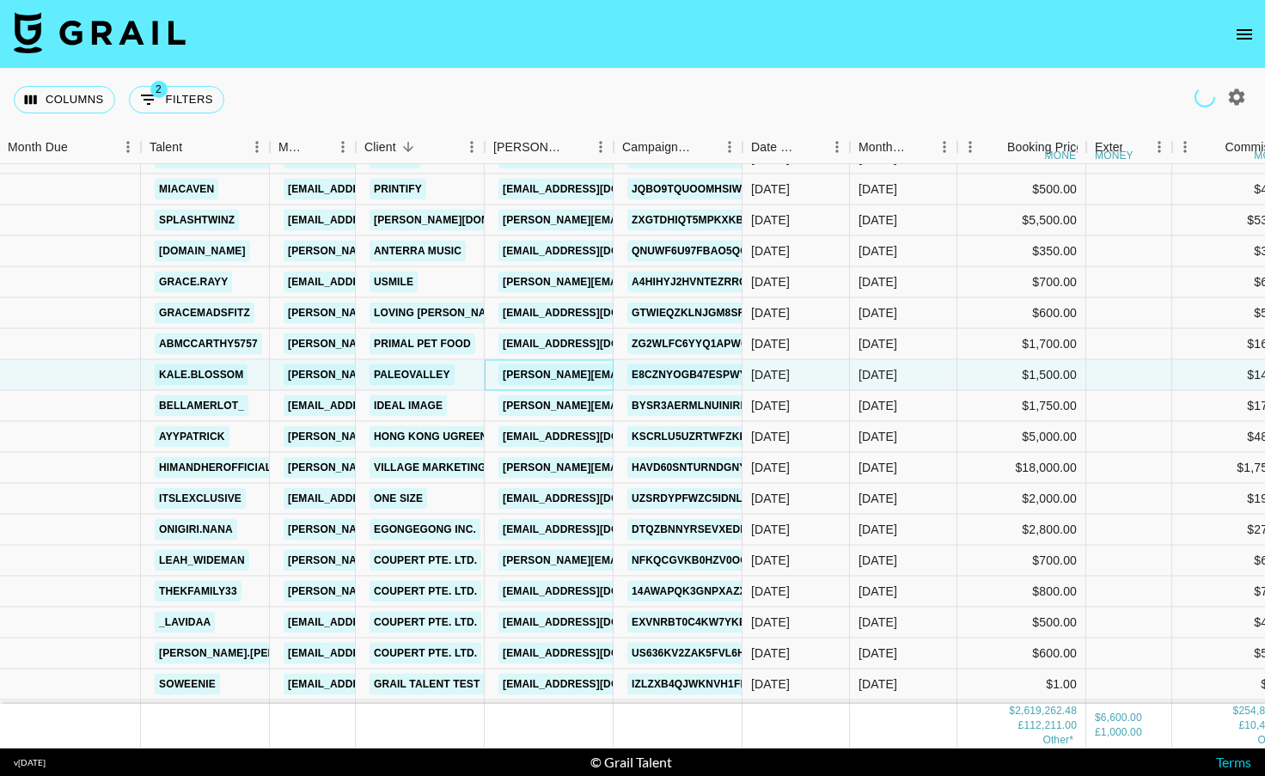
scroll to position [19856, 1]
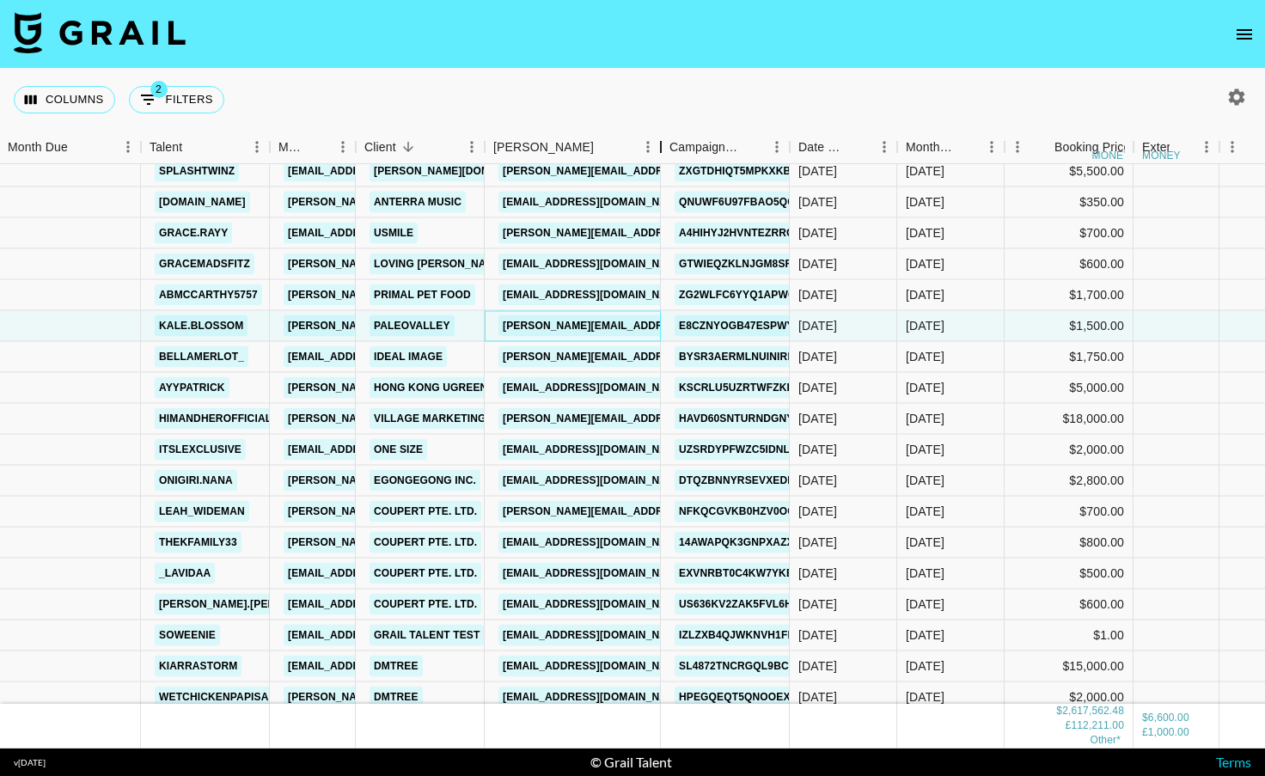
drag, startPoint x: 609, startPoint y: 150, endPoint x: 657, endPoint y: 144, distance: 47.8
click at [657, 144] on div "Booker" at bounding box center [661, 148] width 21 height 34
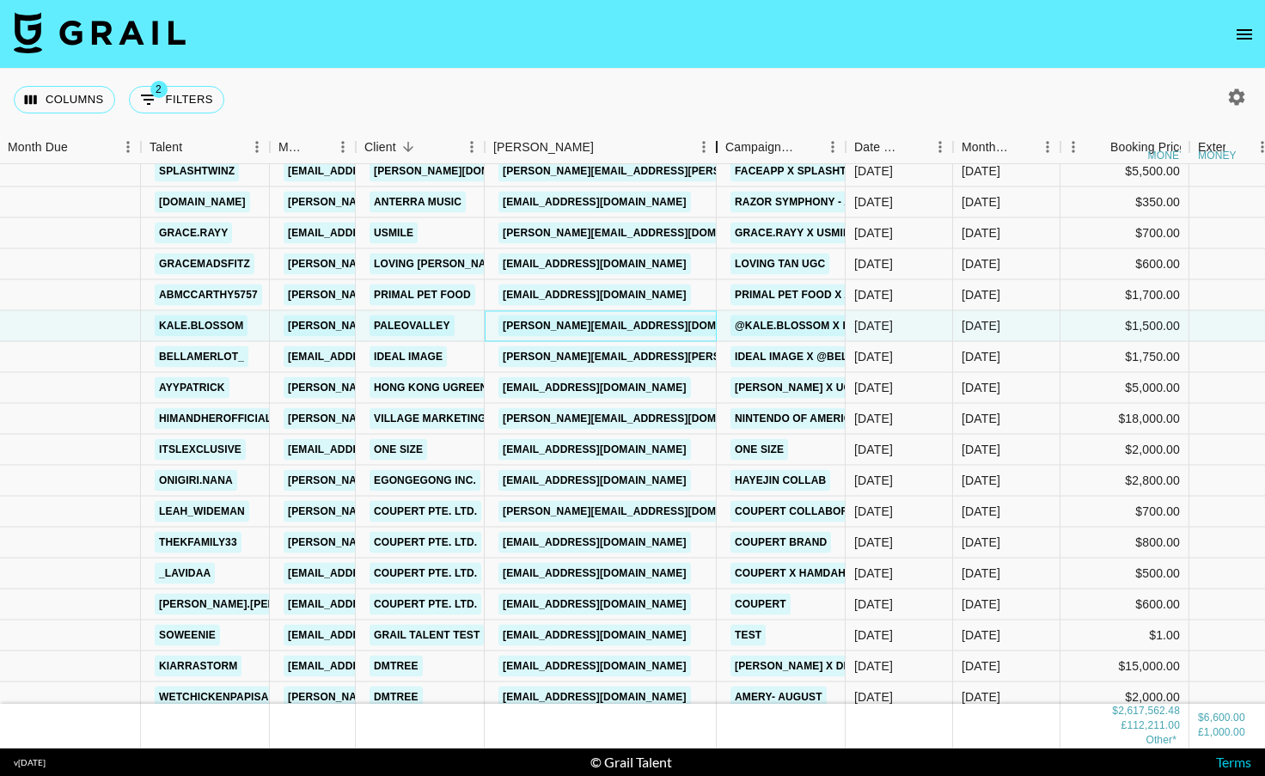
drag, startPoint x: 657, startPoint y: 144, endPoint x: 732, endPoint y: 134, distance: 76.2
click at [727, 134] on div "Booker" at bounding box center [717, 148] width 21 height 34
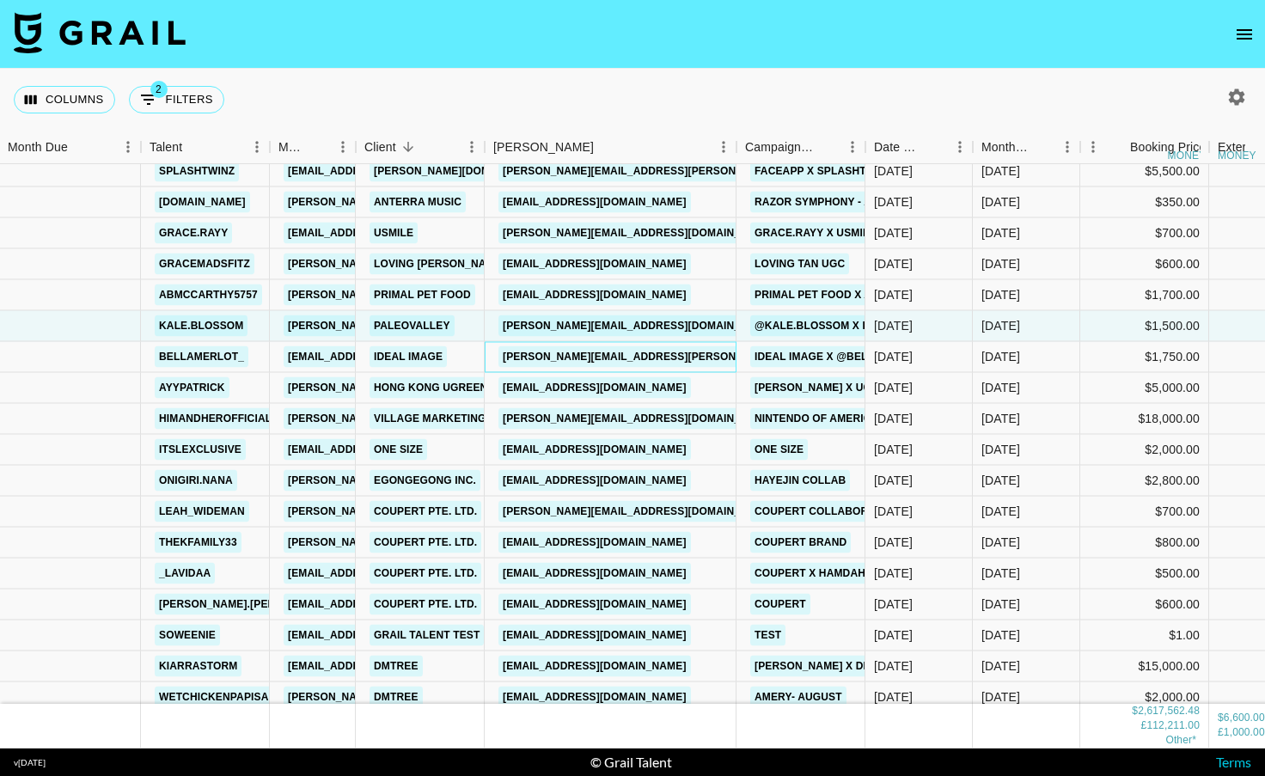
click at [711, 363] on div "[PERSON_NAME][EMAIL_ADDRESS][PERSON_NAME][DOMAIN_NAME]" at bounding box center [682, 357] width 379 height 32
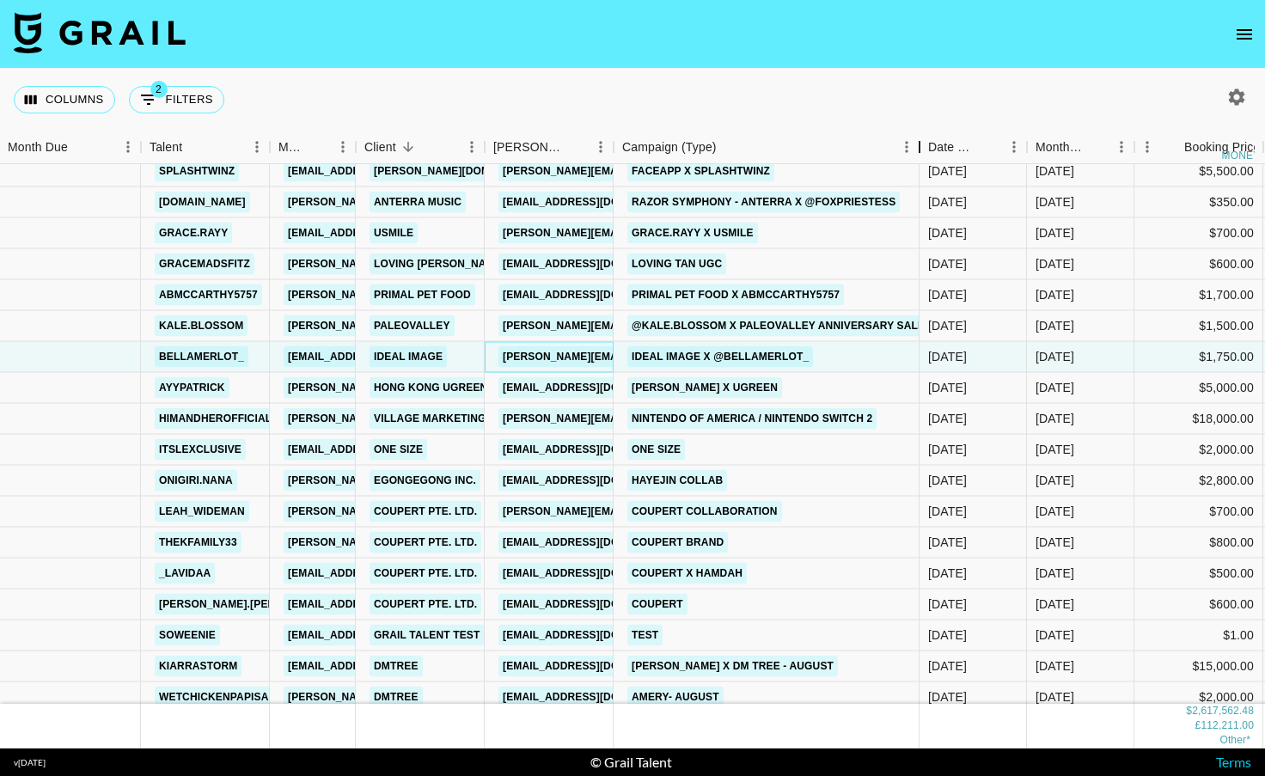
drag, startPoint x: 866, startPoint y: 144, endPoint x: 920, endPoint y: 136, distance: 54.8
click at [920, 136] on div "Campaign (Type)" at bounding box center [919, 148] width 21 height 34
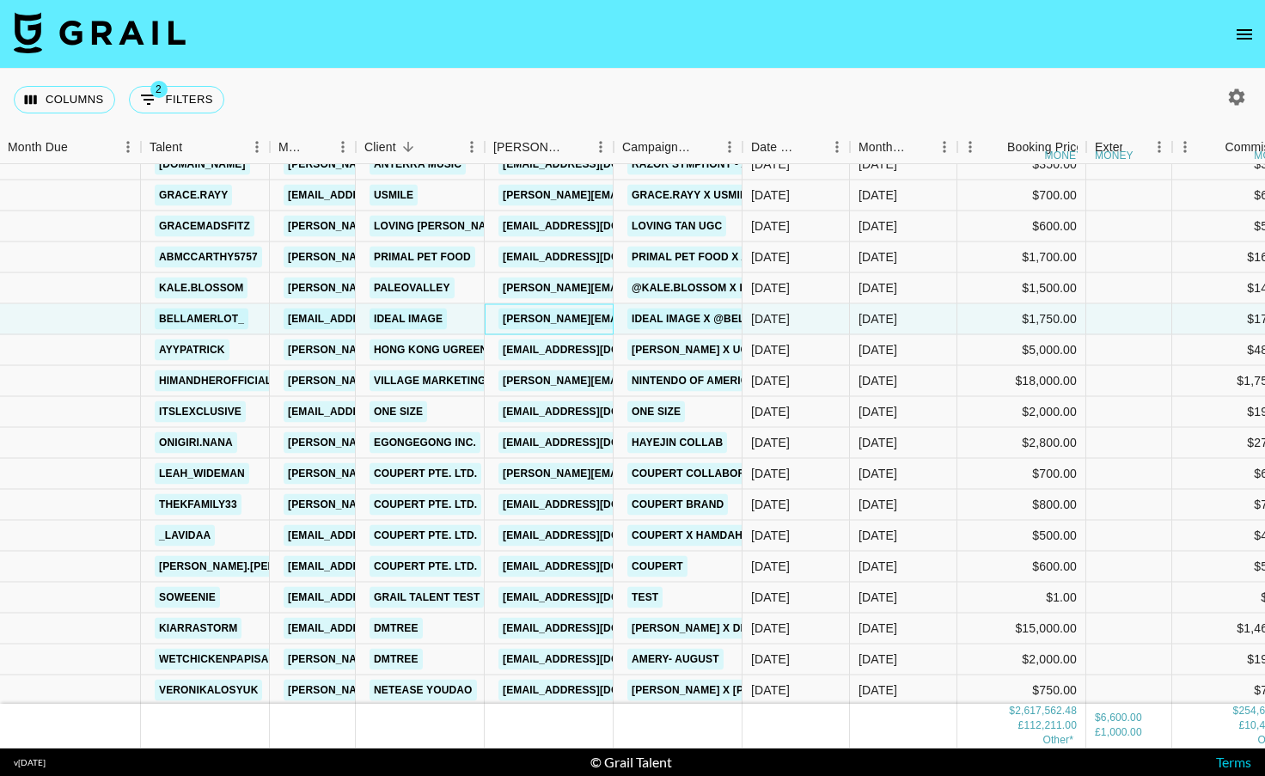
scroll to position [19898, 1]
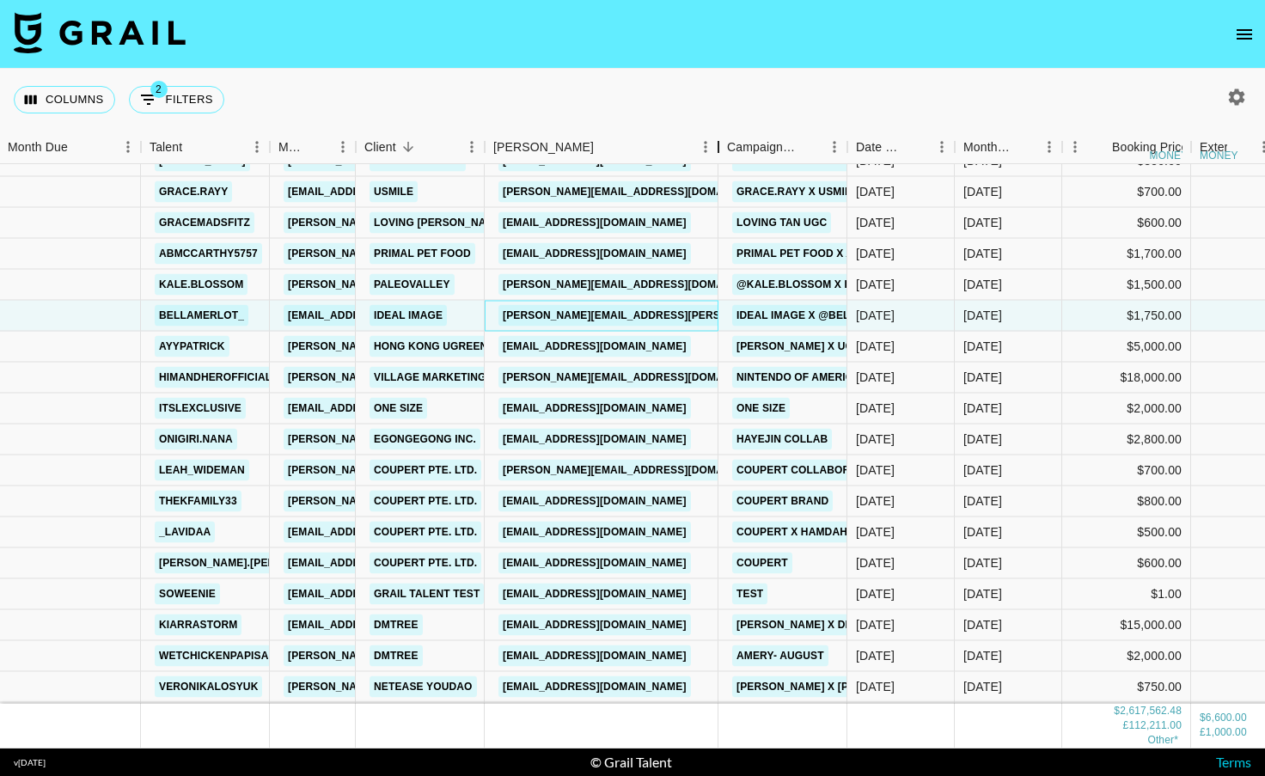
drag, startPoint x: 611, startPoint y: 138, endPoint x: 694, endPoint y: 144, distance: 83.7
click at [708, 144] on div "Booker" at bounding box center [718, 148] width 21 height 34
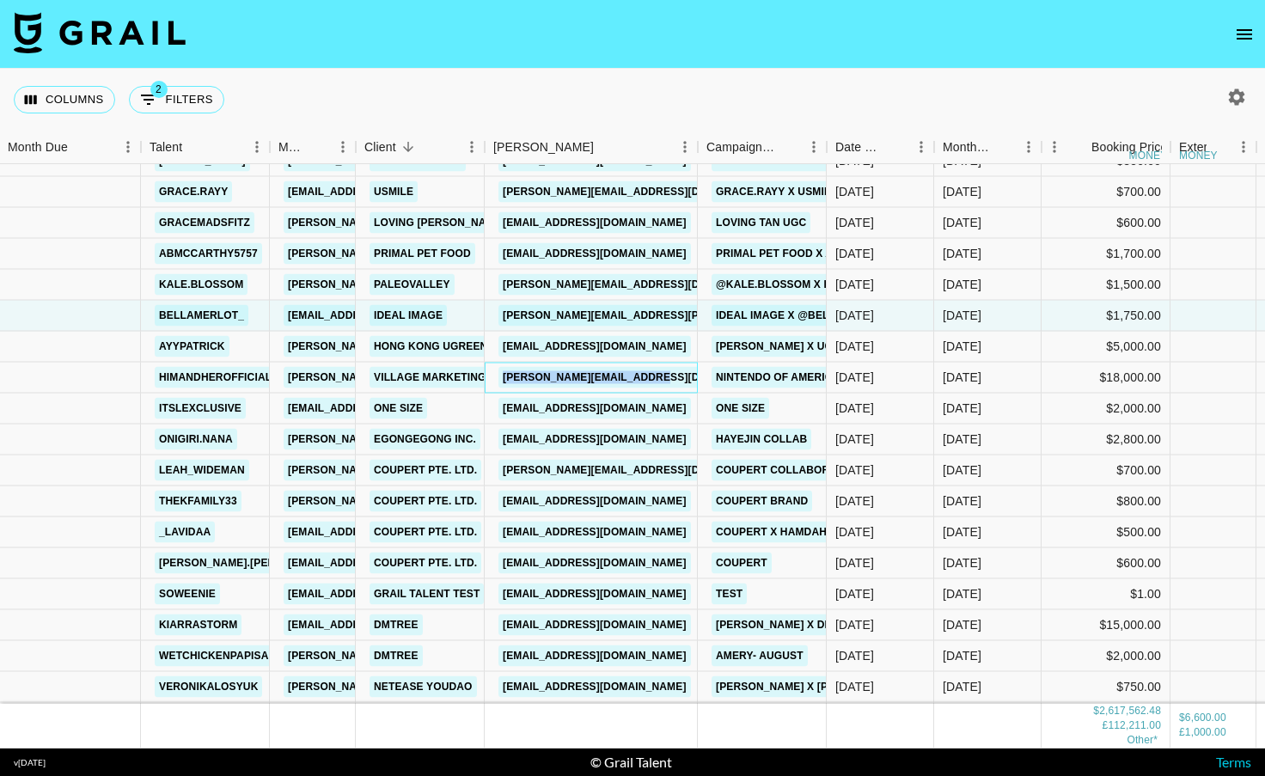
drag, startPoint x: 683, startPoint y: 377, endPoint x: 505, endPoint y: 376, distance: 178.8
click at [505, 376] on div "[PERSON_NAME][EMAIL_ADDRESS][DOMAIN_NAME]" at bounding box center [638, 378] width 291 height 32
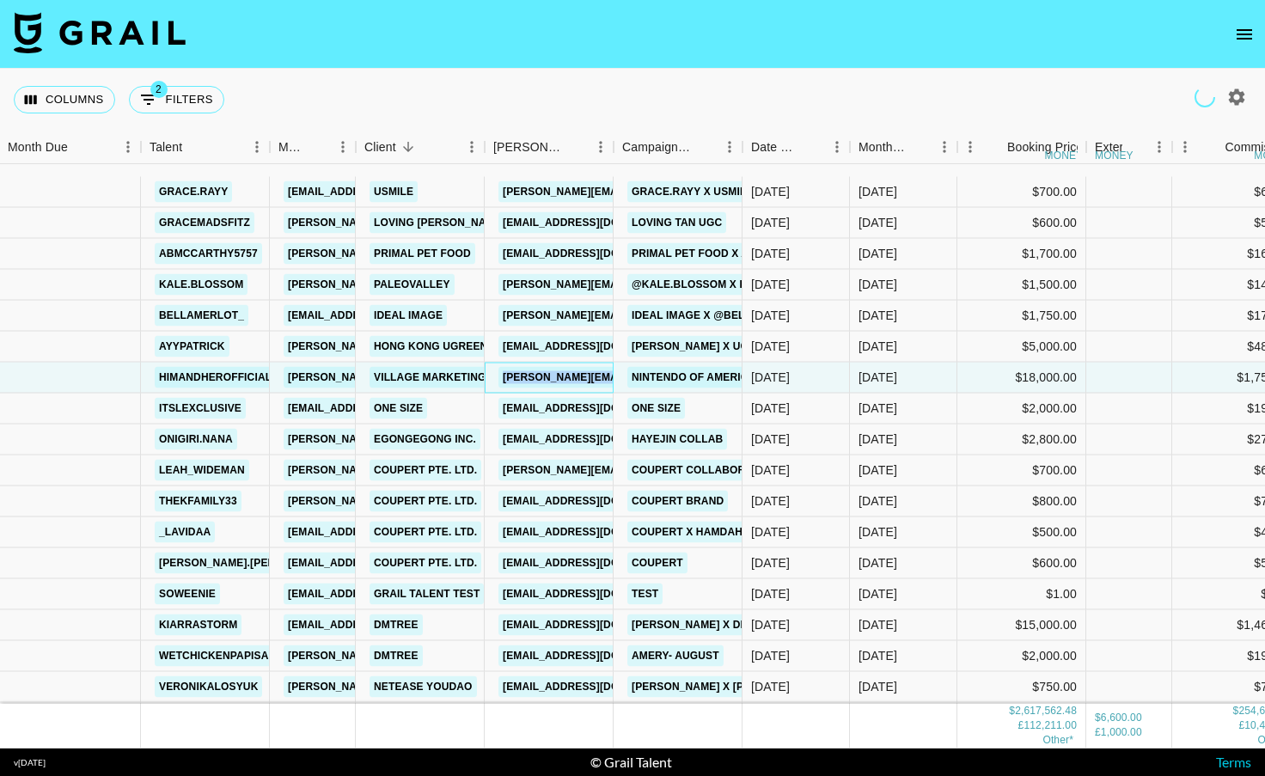
scroll to position [19978, 1]
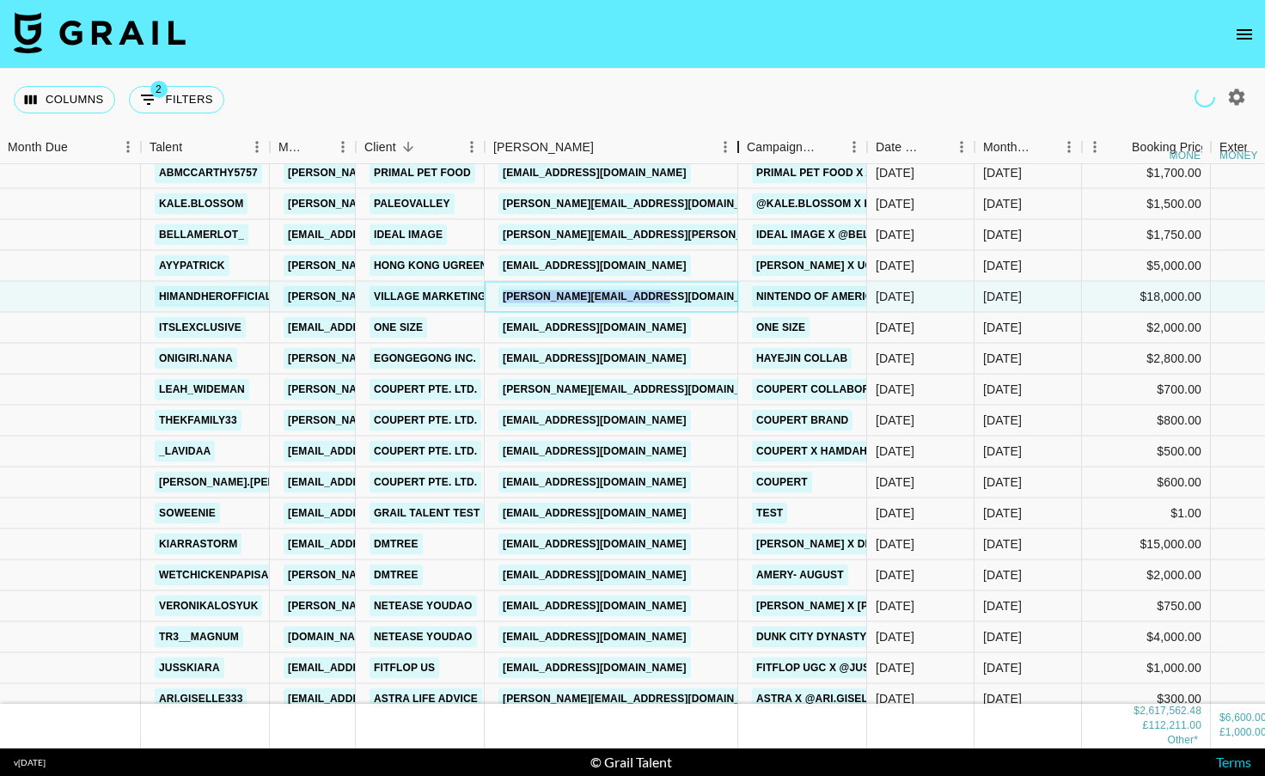
drag, startPoint x: 612, startPoint y: 150, endPoint x: 751, endPoint y: 129, distance: 140.8
click at [749, 129] on div "Columns 2 Filters + Booking Month Due Talent Manager Client [PERSON_NAME] Campa…" at bounding box center [632, 409] width 1265 height 680
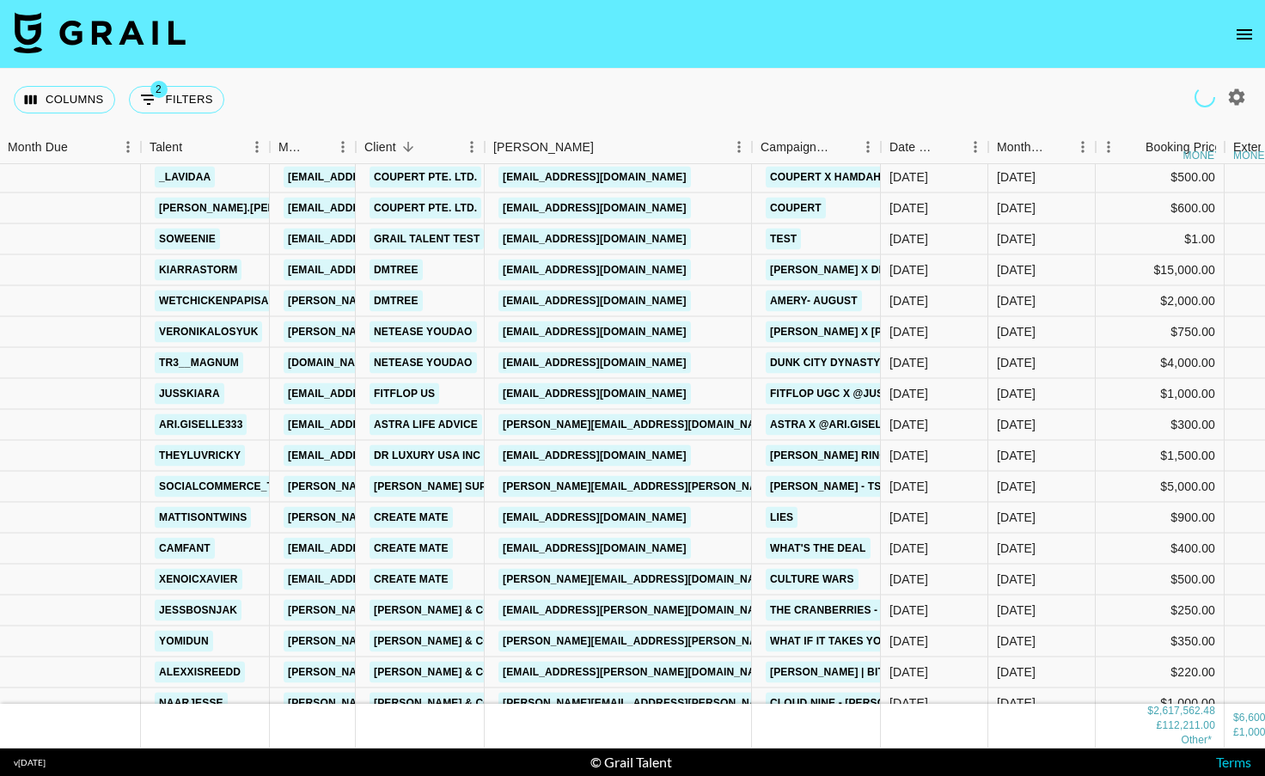
scroll to position [20261, 1]
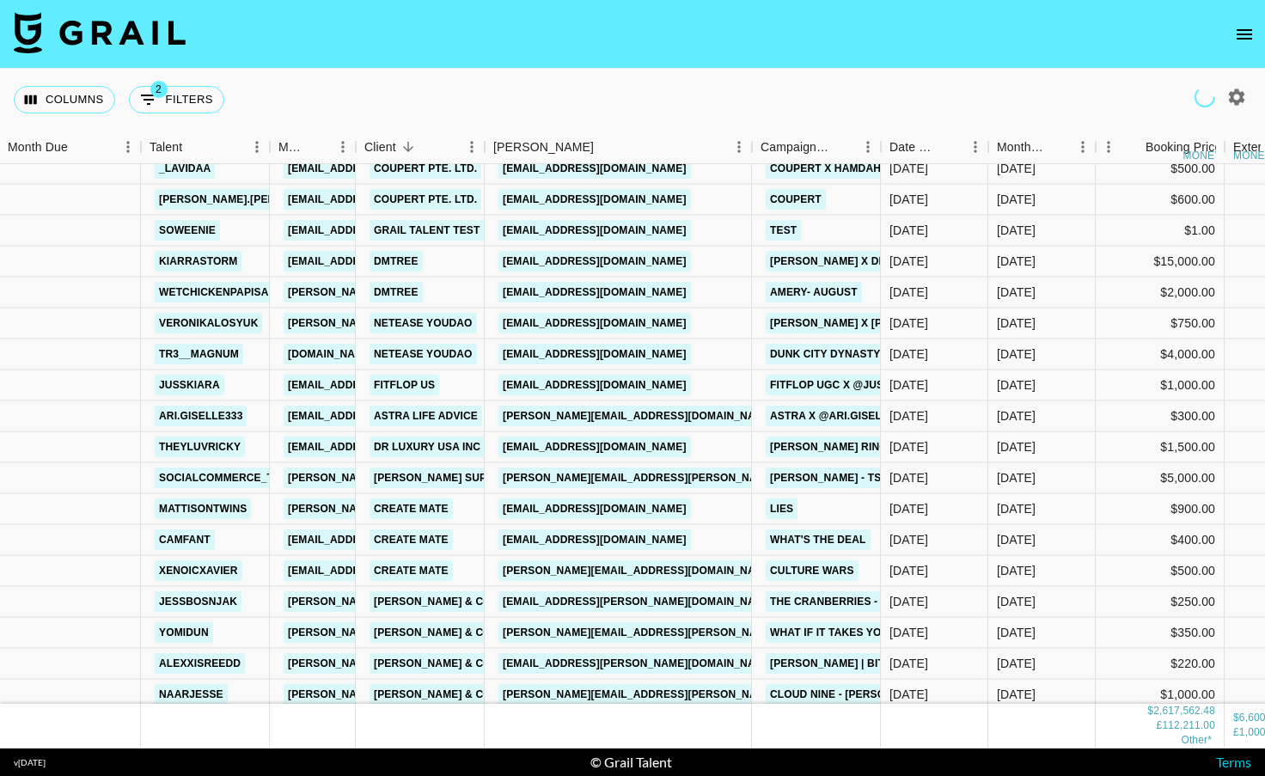
click at [891, 138] on div "Campaign (Type)" at bounding box center [881, 148] width 21 height 34
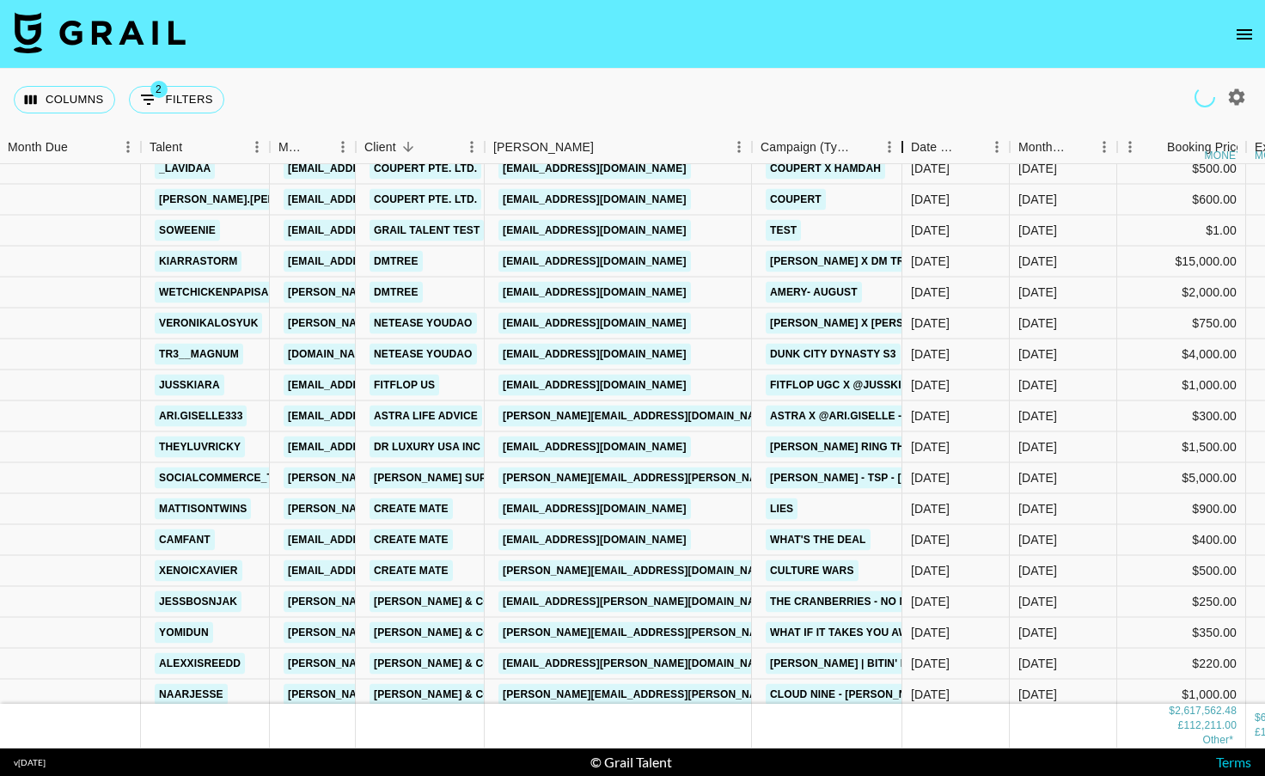
scroll to position [20284, 1]
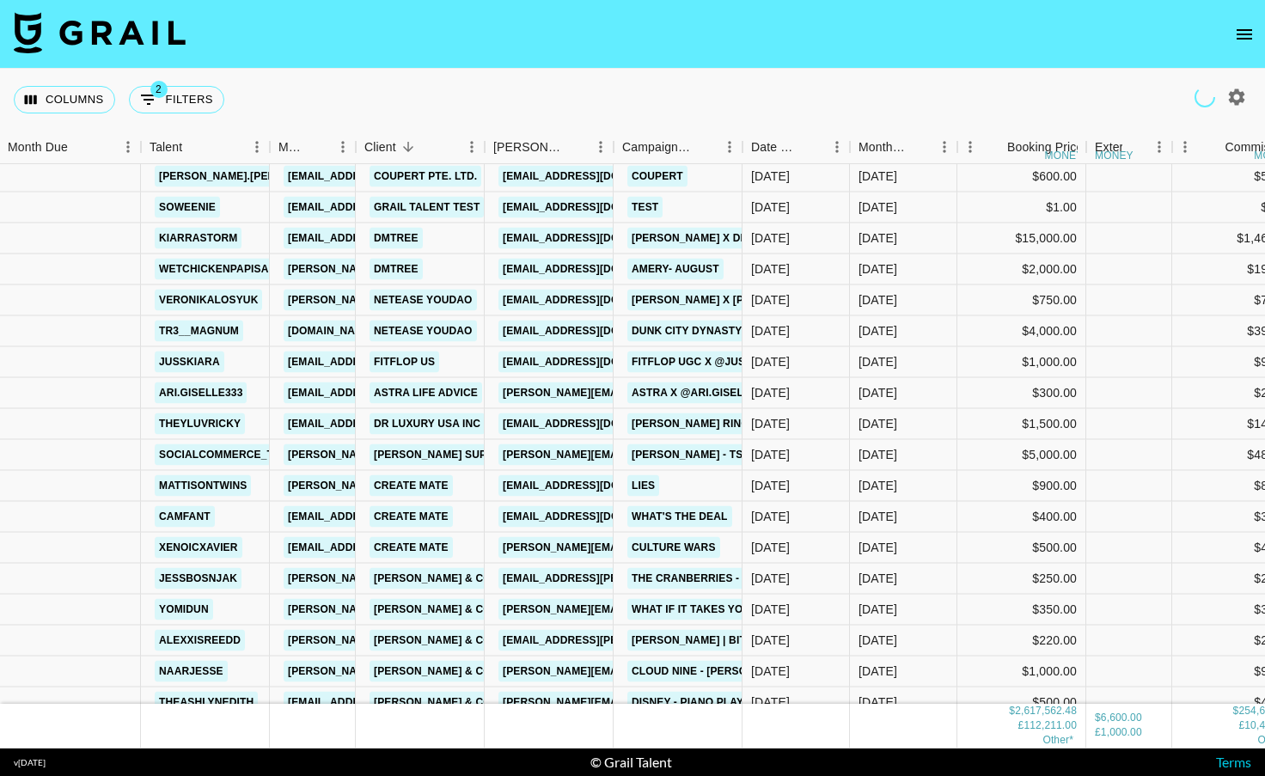
drag, startPoint x: 611, startPoint y: 138, endPoint x: 686, endPoint y: 143, distance: 74.9
click at [624, 143] on div "Booker" at bounding box center [613, 148] width 21 height 34
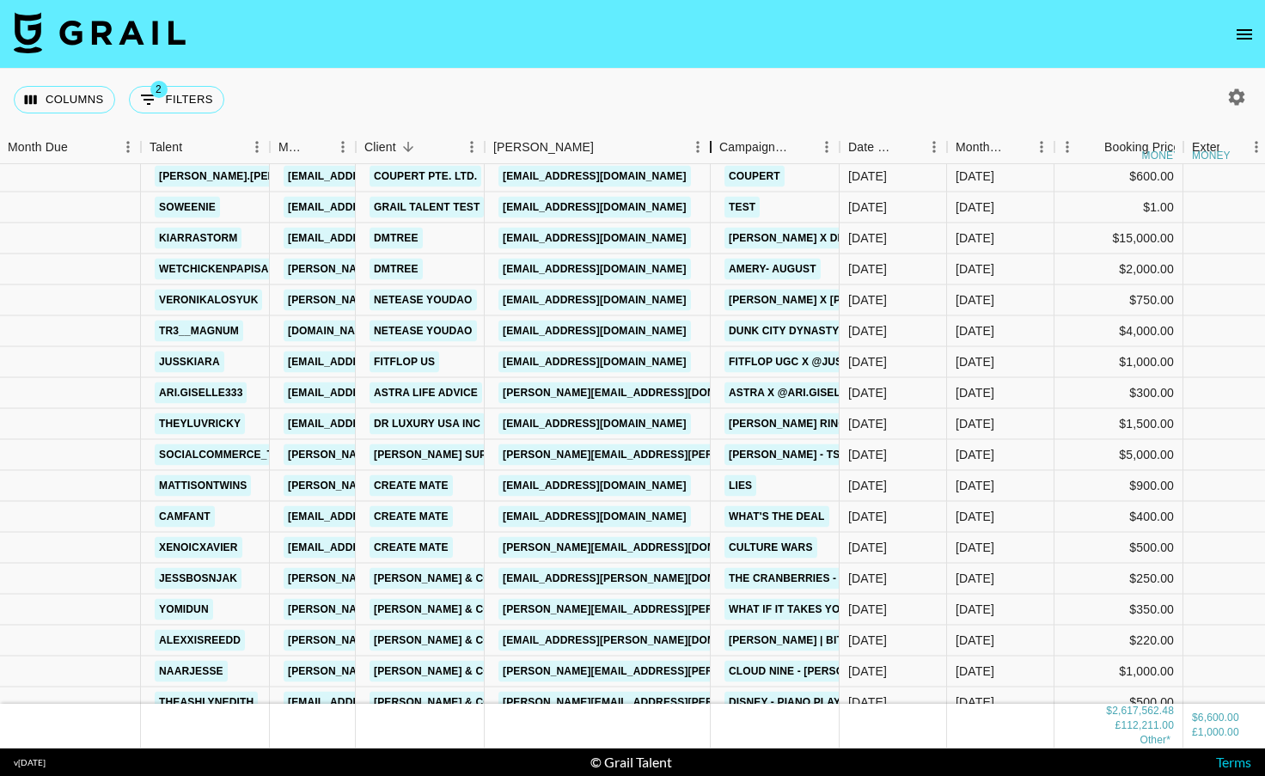
drag, startPoint x: 616, startPoint y: 140, endPoint x: 731, endPoint y: 163, distance: 116.6
click at [729, 163] on div "Month Due Talent Manager Client [PERSON_NAME] Campaign (Type) Date Created Mont…" at bounding box center [632, 440] width 1265 height 618
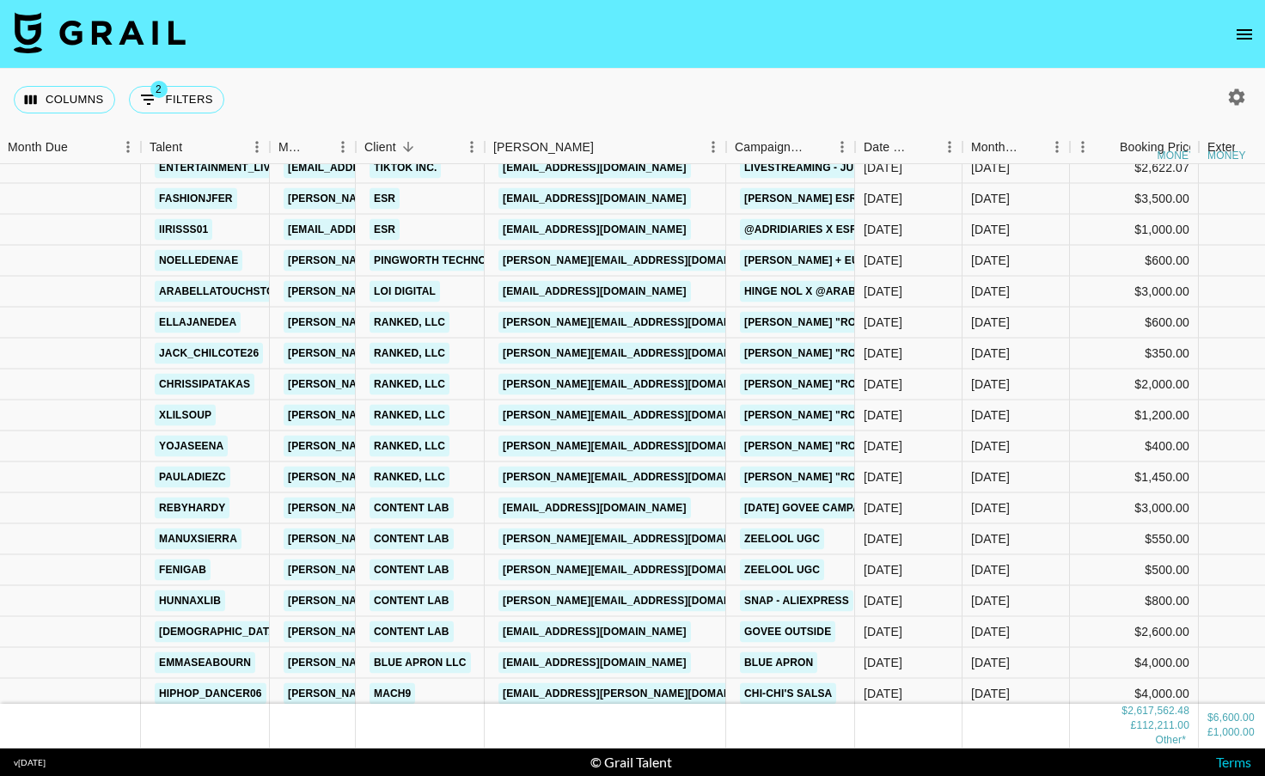
scroll to position [22078, 1]
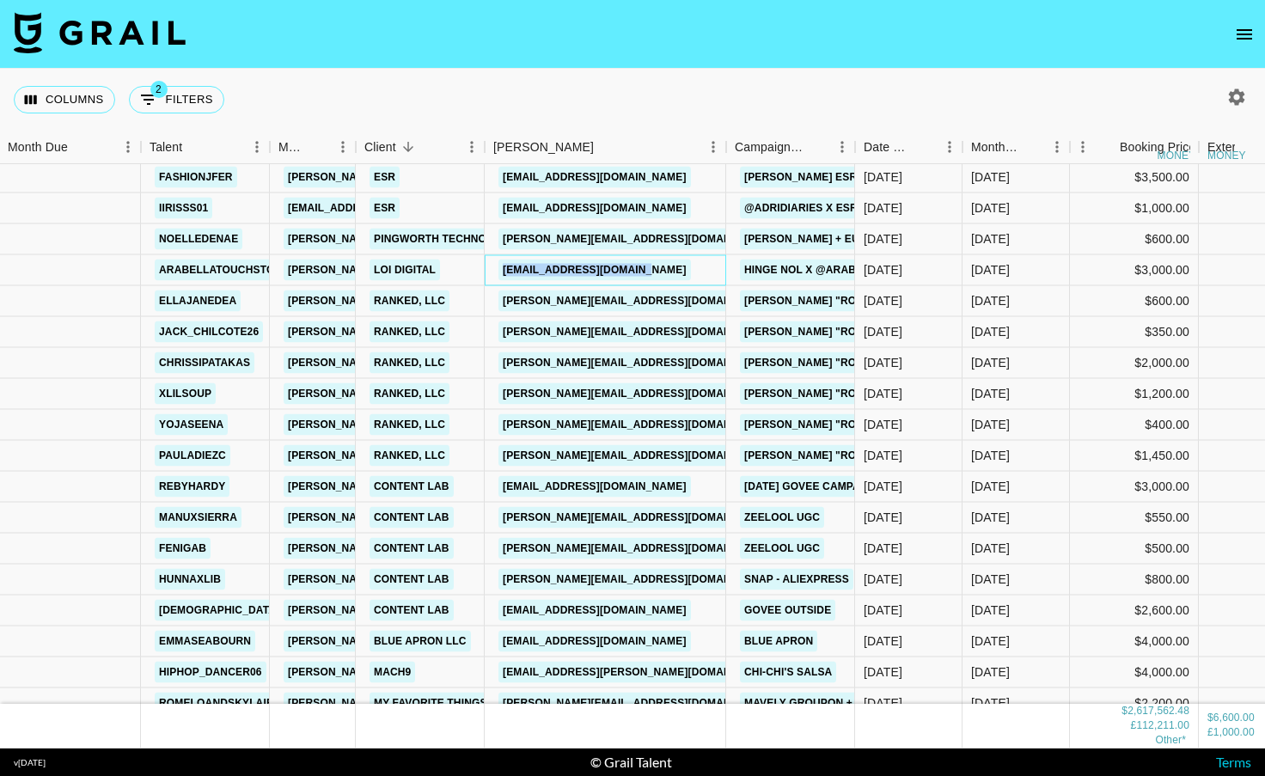
drag, startPoint x: 681, startPoint y: 272, endPoint x: 490, endPoint y: 267, distance: 190.9
click at [490, 267] on div "[EMAIL_ADDRESS][DOMAIN_NAME]" at bounding box center [606, 270] width 242 height 31
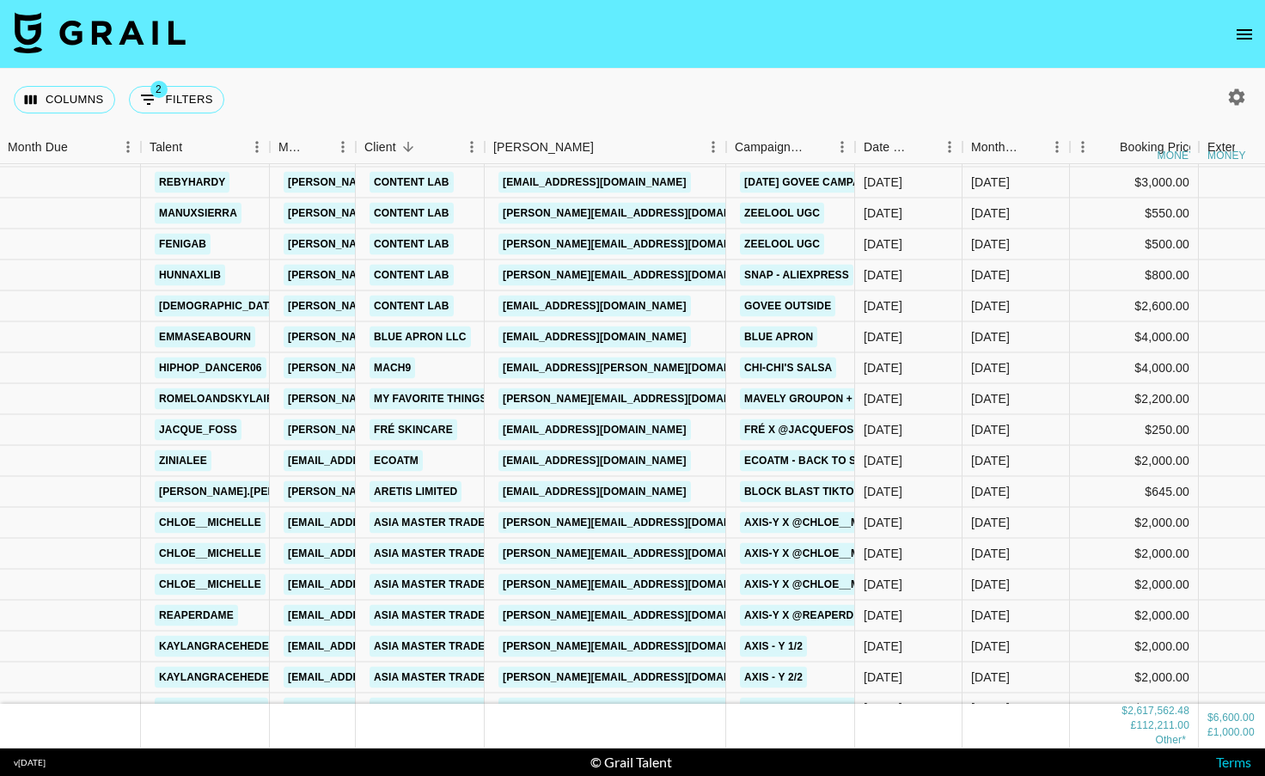
scroll to position [22386, 1]
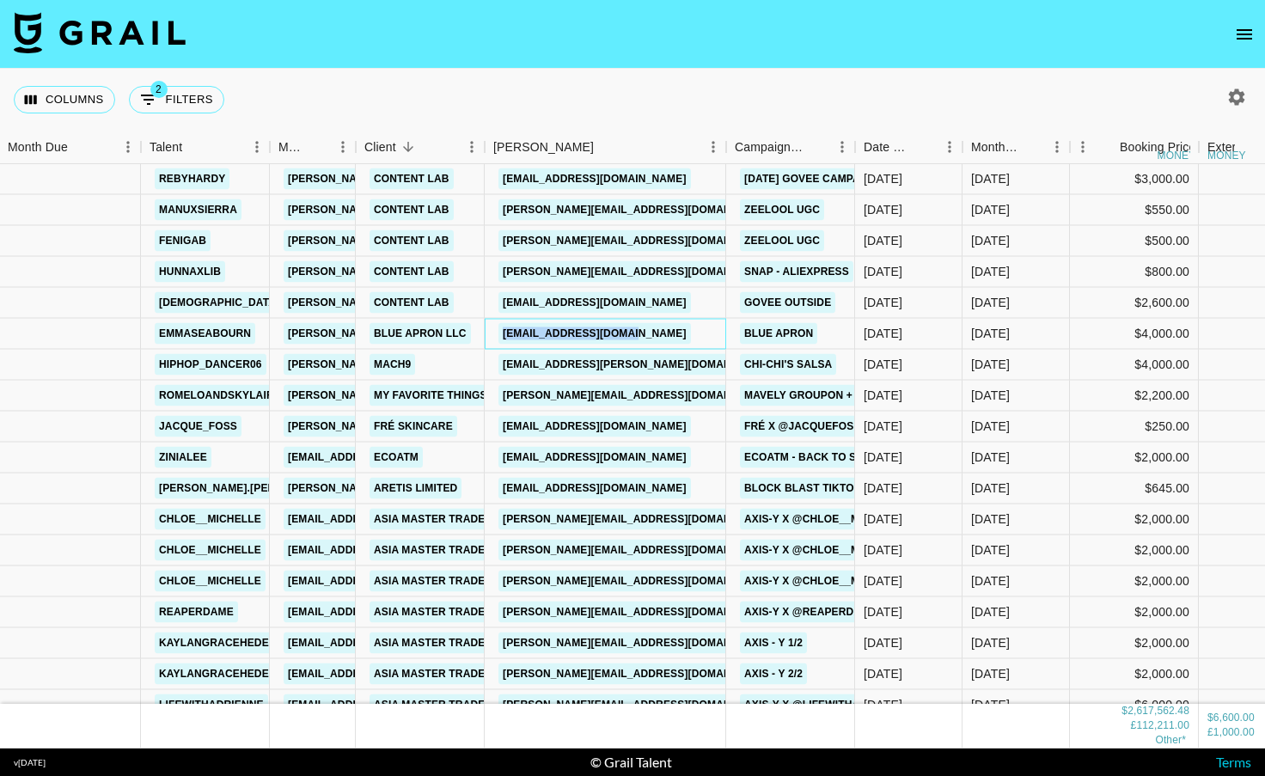
drag, startPoint x: 687, startPoint y: 340, endPoint x: 502, endPoint y: 338, distance: 184.8
click at [502, 338] on div "[EMAIL_ADDRESS][DOMAIN_NAME]" at bounding box center [606, 334] width 242 height 31
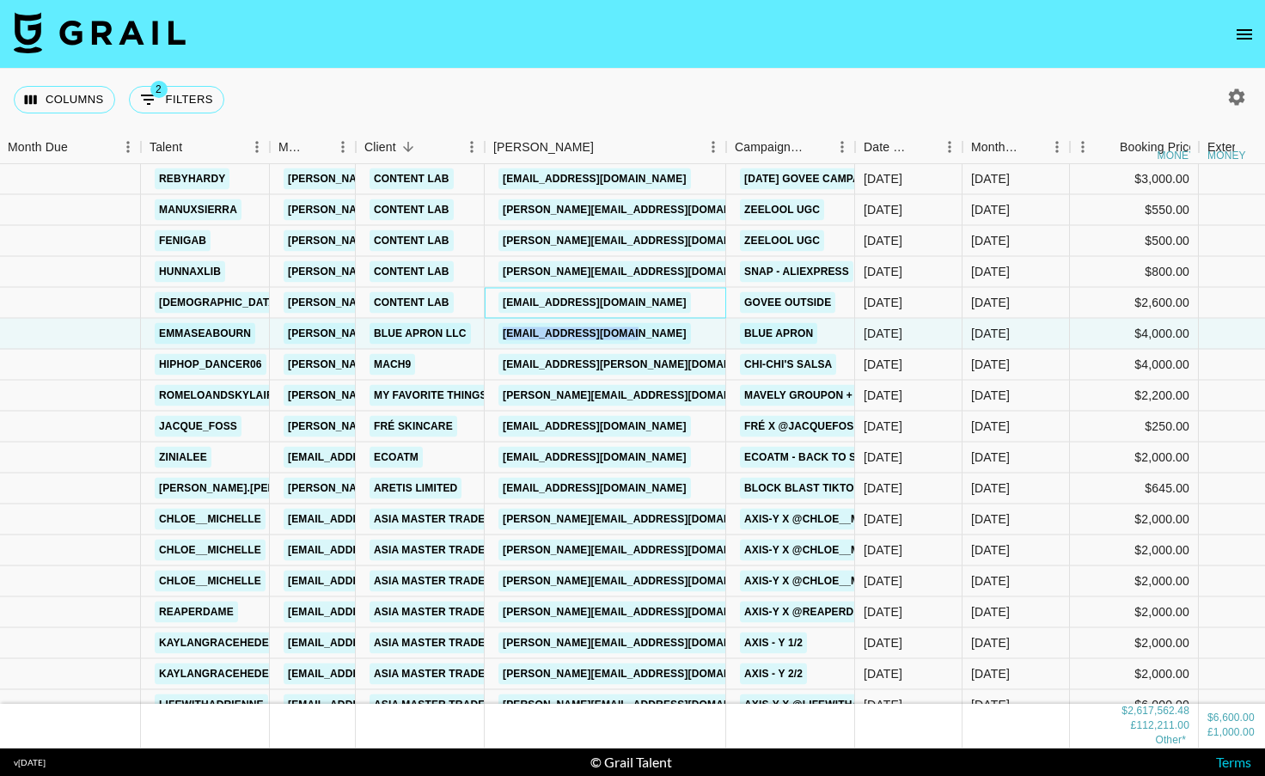
click at [680, 303] on div "[EMAIL_ADDRESS][DOMAIN_NAME]" at bounding box center [606, 303] width 242 height 31
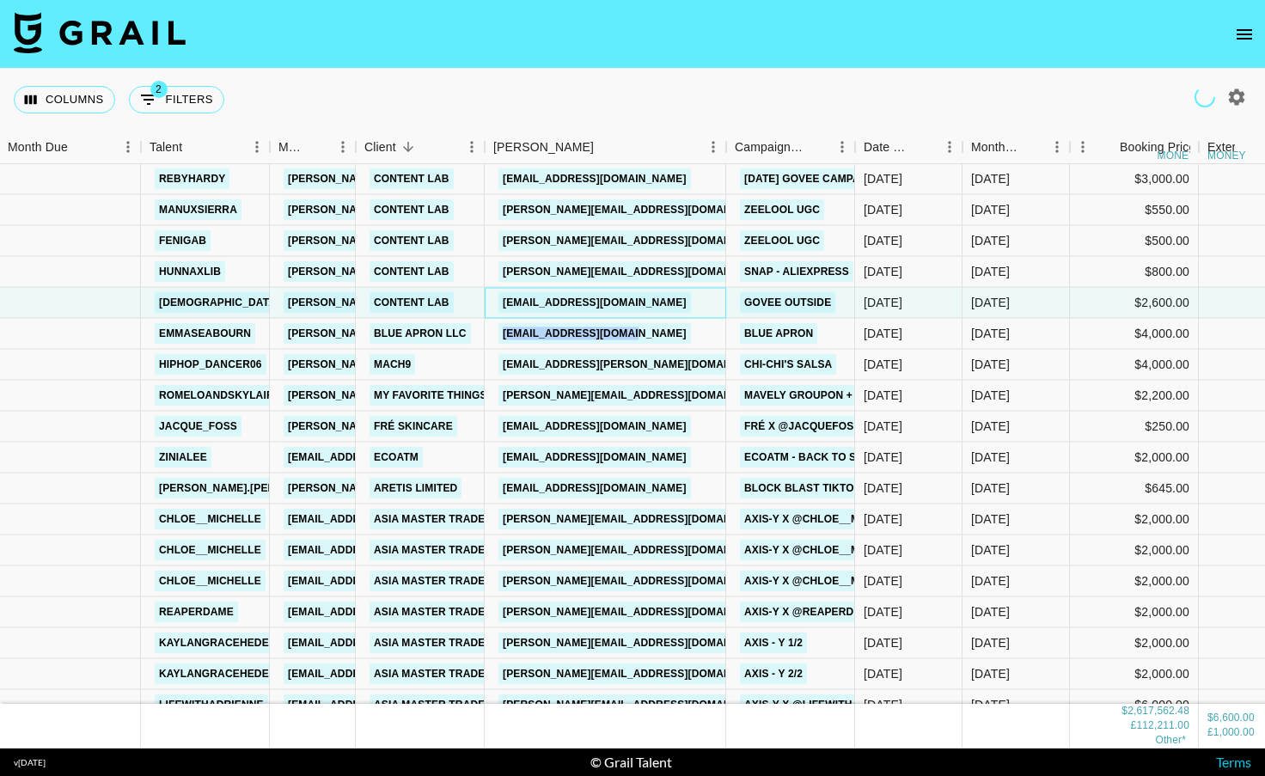
scroll to position [22399, 1]
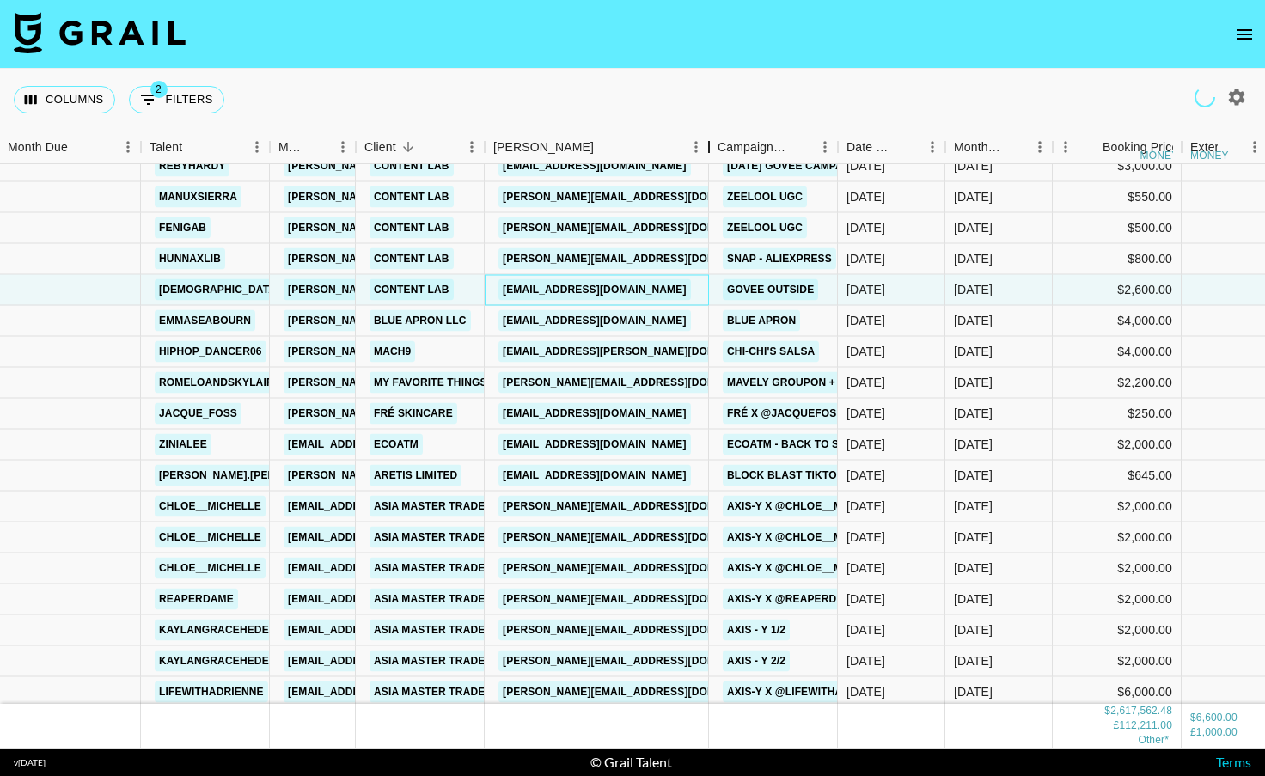
drag, startPoint x: 618, startPoint y: 144, endPoint x: 731, endPoint y: 138, distance: 113.6
click at [719, 139] on div "Booker" at bounding box center [709, 148] width 21 height 34
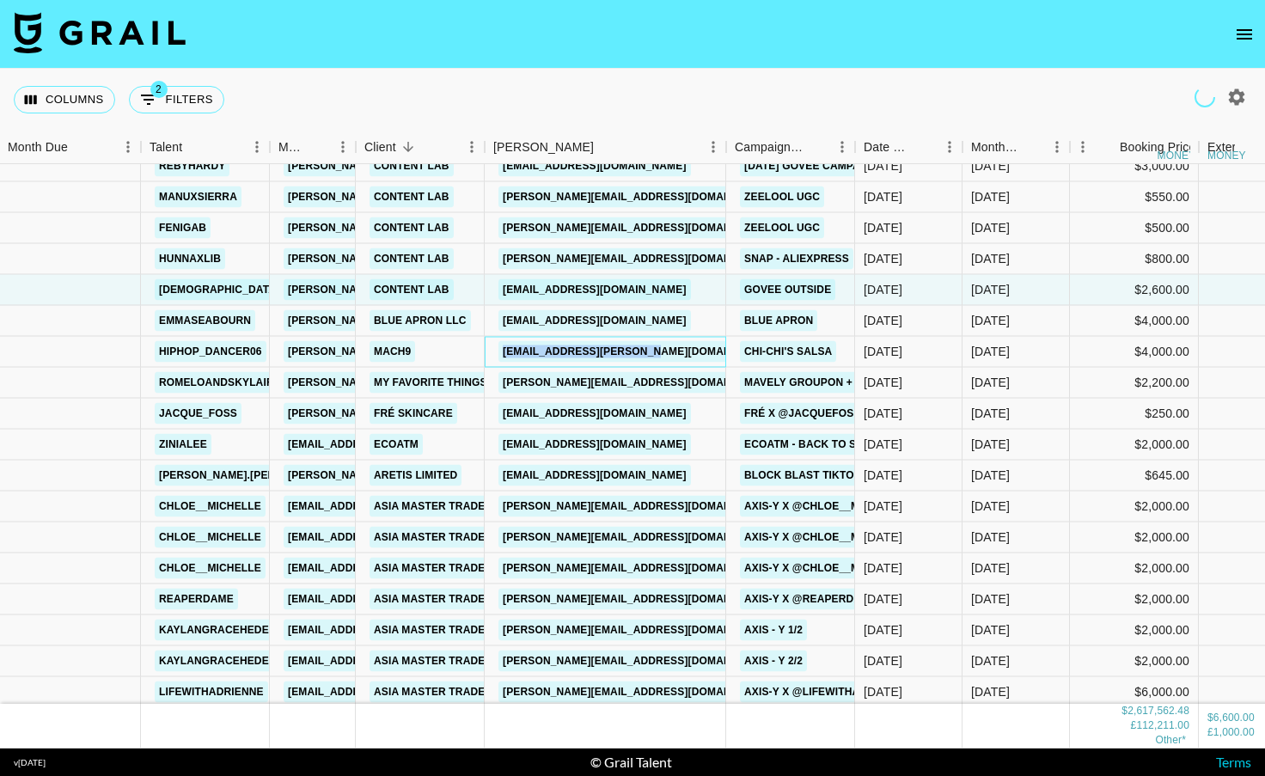
drag, startPoint x: 682, startPoint y: 351, endPoint x: 500, endPoint y: 352, distance: 182.2
click at [500, 352] on div "[EMAIL_ADDRESS][PERSON_NAME][DOMAIN_NAME]" at bounding box center [606, 352] width 242 height 31
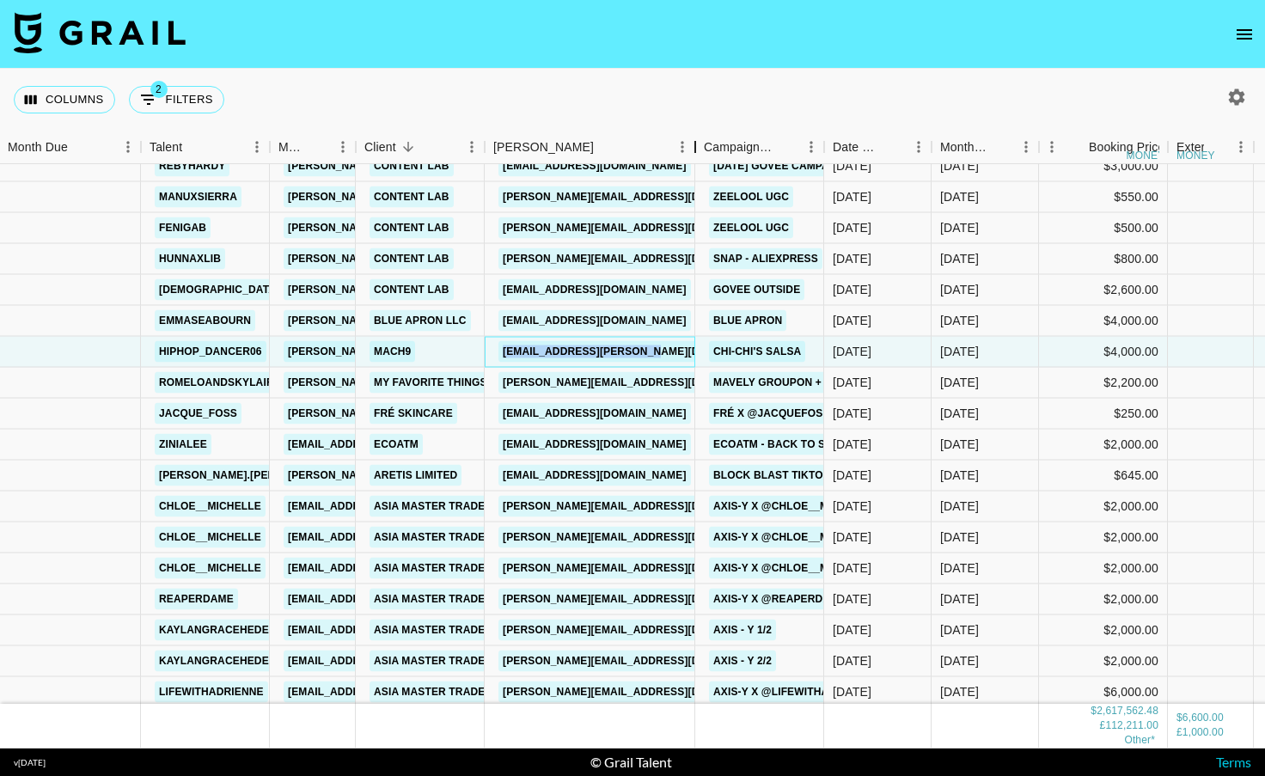
drag, startPoint x: 619, startPoint y: 144, endPoint x: 709, endPoint y: 142, distance: 90.3
click at [706, 142] on div "Booker" at bounding box center [695, 148] width 21 height 34
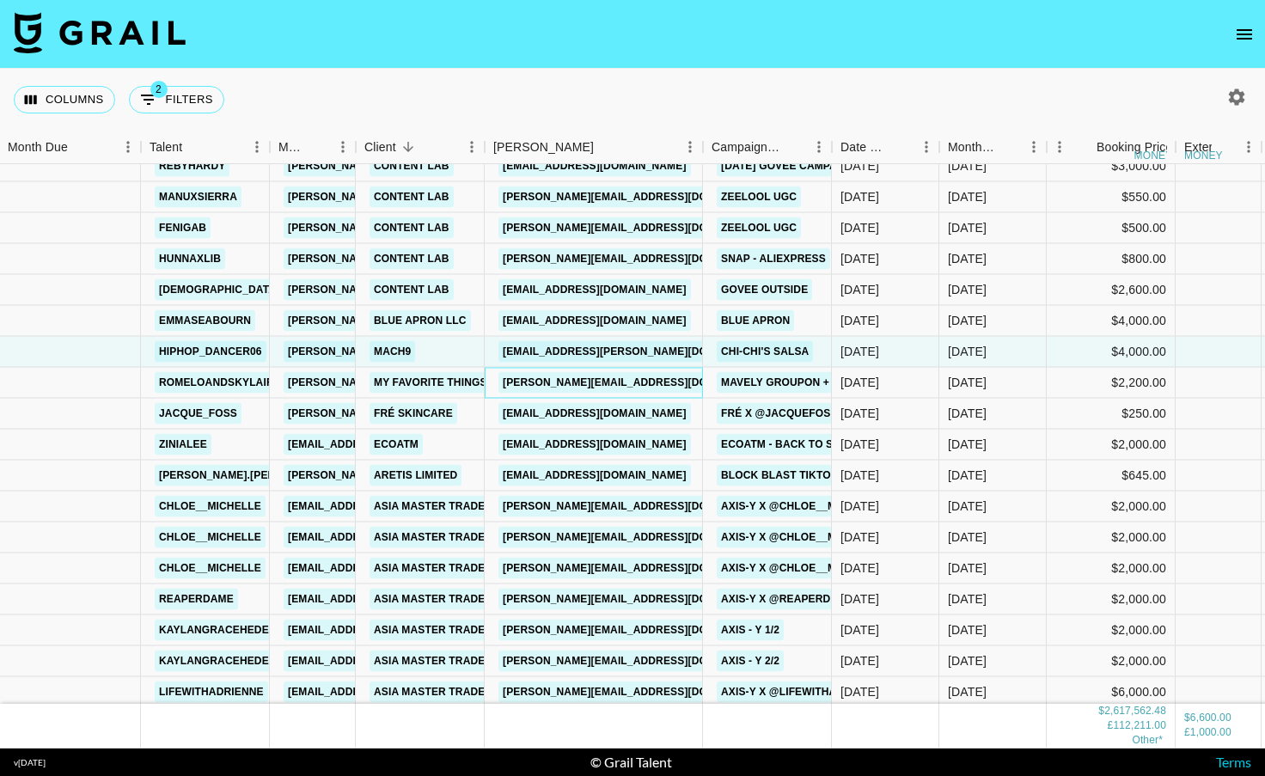
click at [661, 384] on div "[PERSON_NAME][EMAIL_ADDRESS][DOMAIN_NAME]" at bounding box center [594, 383] width 218 height 31
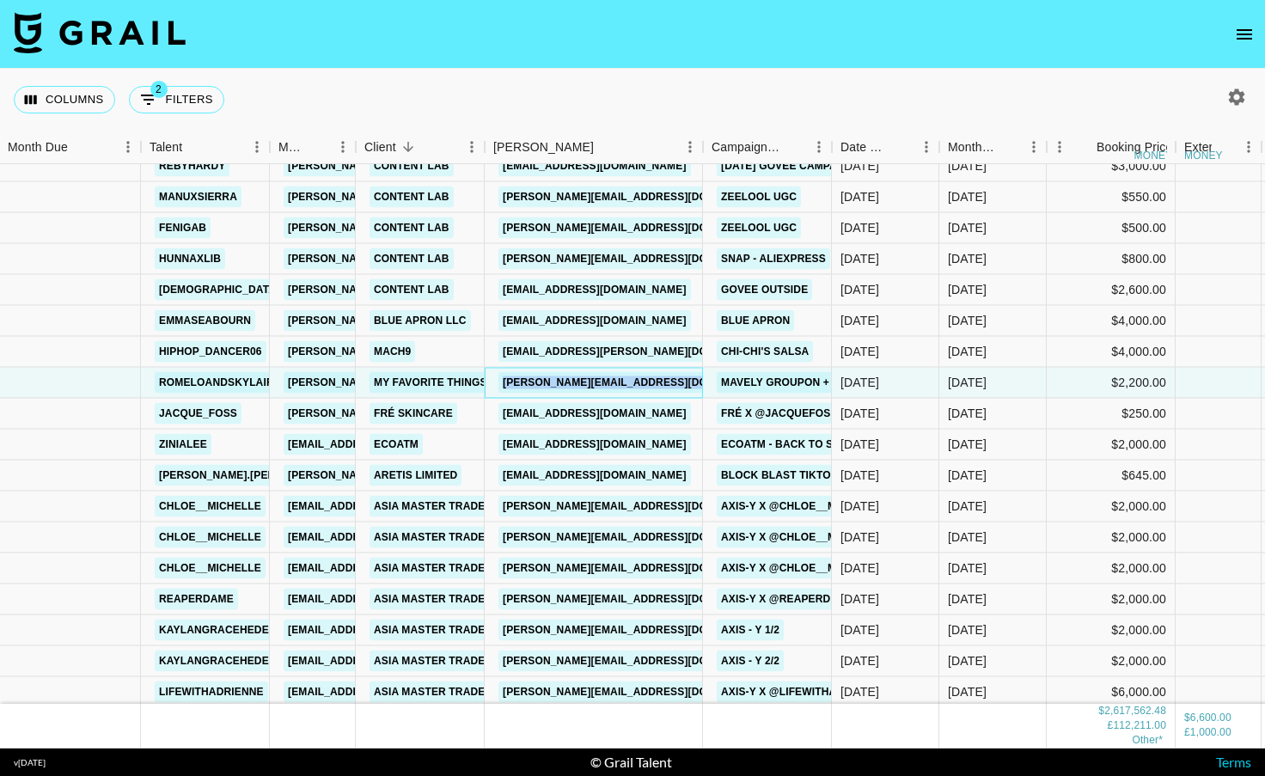
drag, startPoint x: 661, startPoint y: 384, endPoint x: 497, endPoint y: 379, distance: 164.2
click at [497, 379] on div "[PERSON_NAME][EMAIL_ADDRESS][DOMAIN_NAME]" at bounding box center [594, 383] width 218 height 31
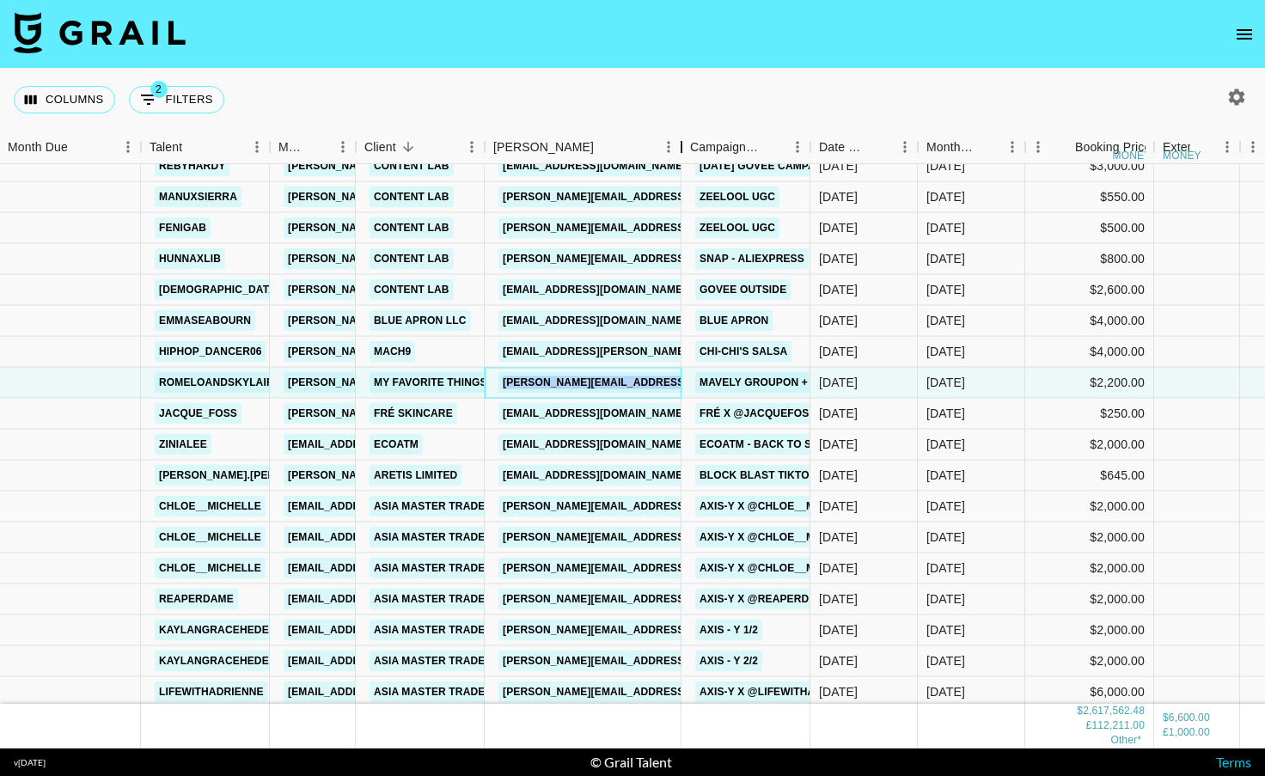
drag, startPoint x: 610, startPoint y: 150, endPoint x: 707, endPoint y: 147, distance: 97.2
click at [692, 147] on div "Booker" at bounding box center [681, 148] width 21 height 34
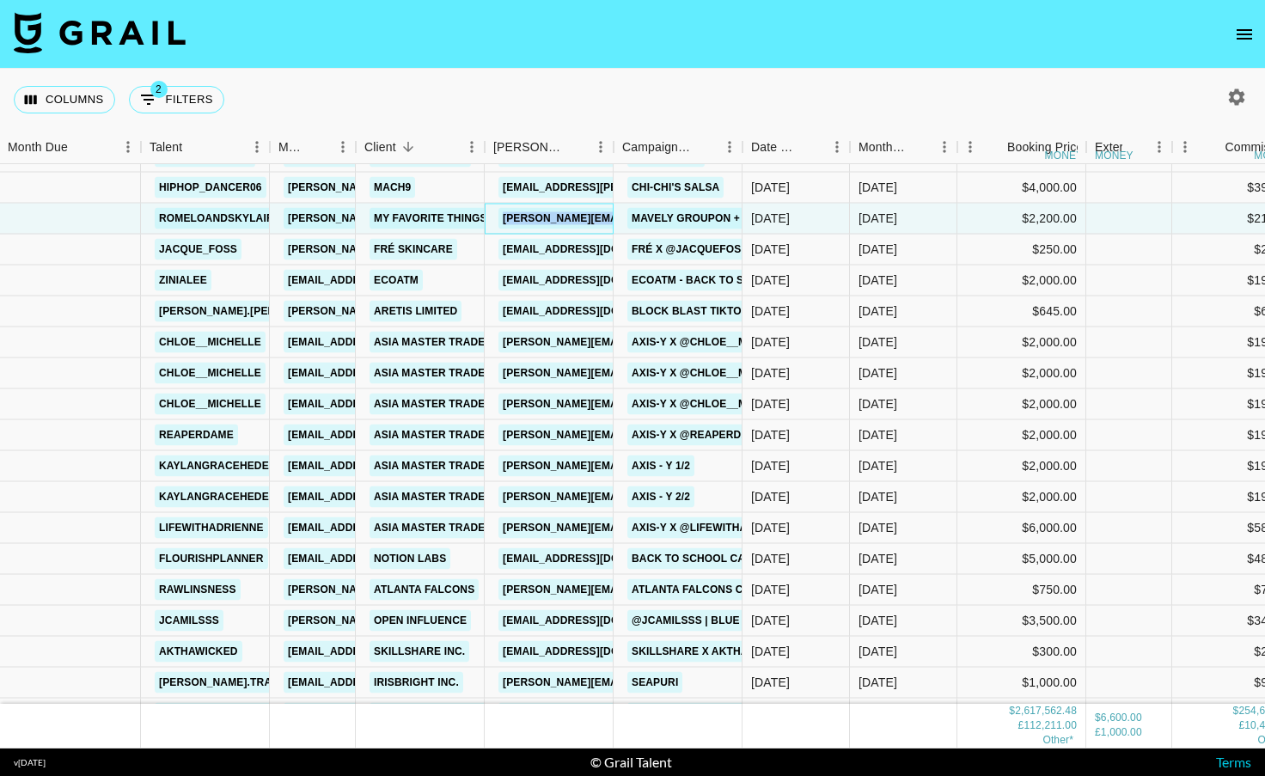
scroll to position [22569, 1]
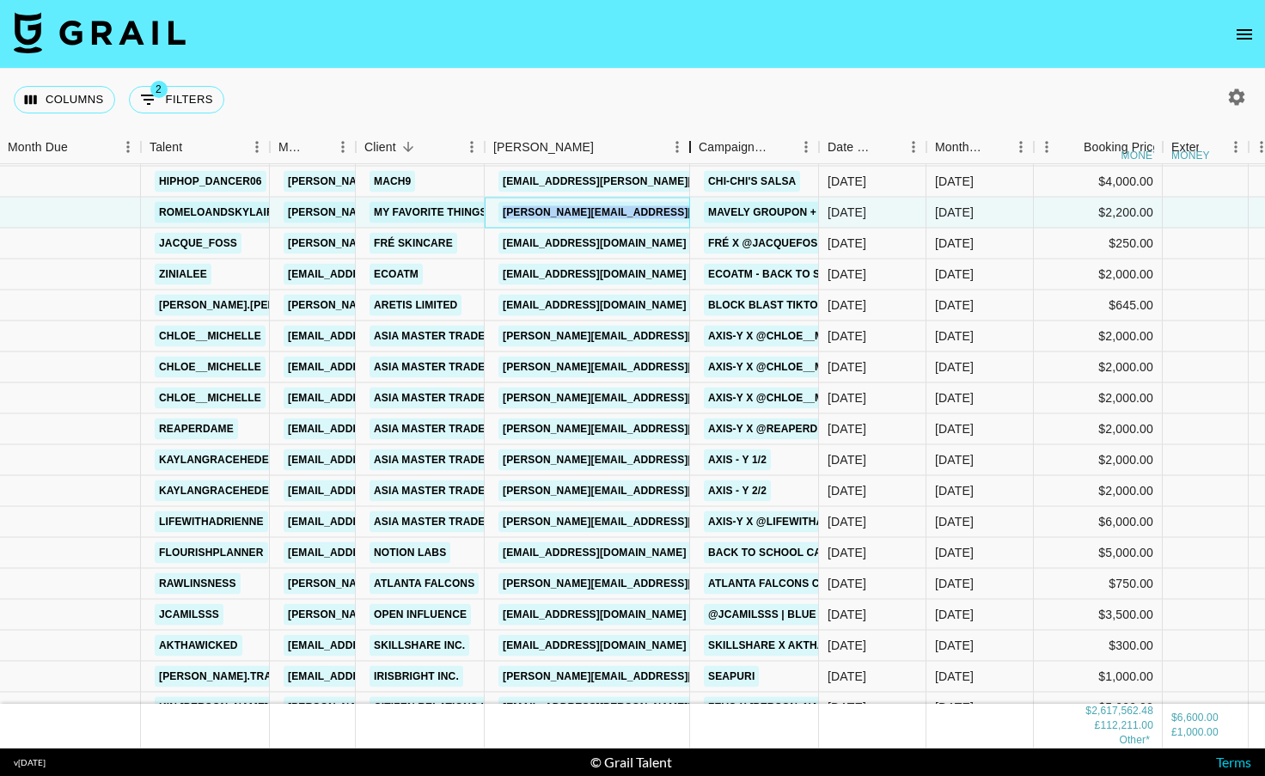
drag, startPoint x: 615, startPoint y: 146, endPoint x: 722, endPoint y: 121, distance: 109.5
click at [722, 121] on div "Columns 2 Filters + Booking Month Due Talent Manager Client [PERSON_NAME] Campa…" at bounding box center [632, 409] width 1265 height 680
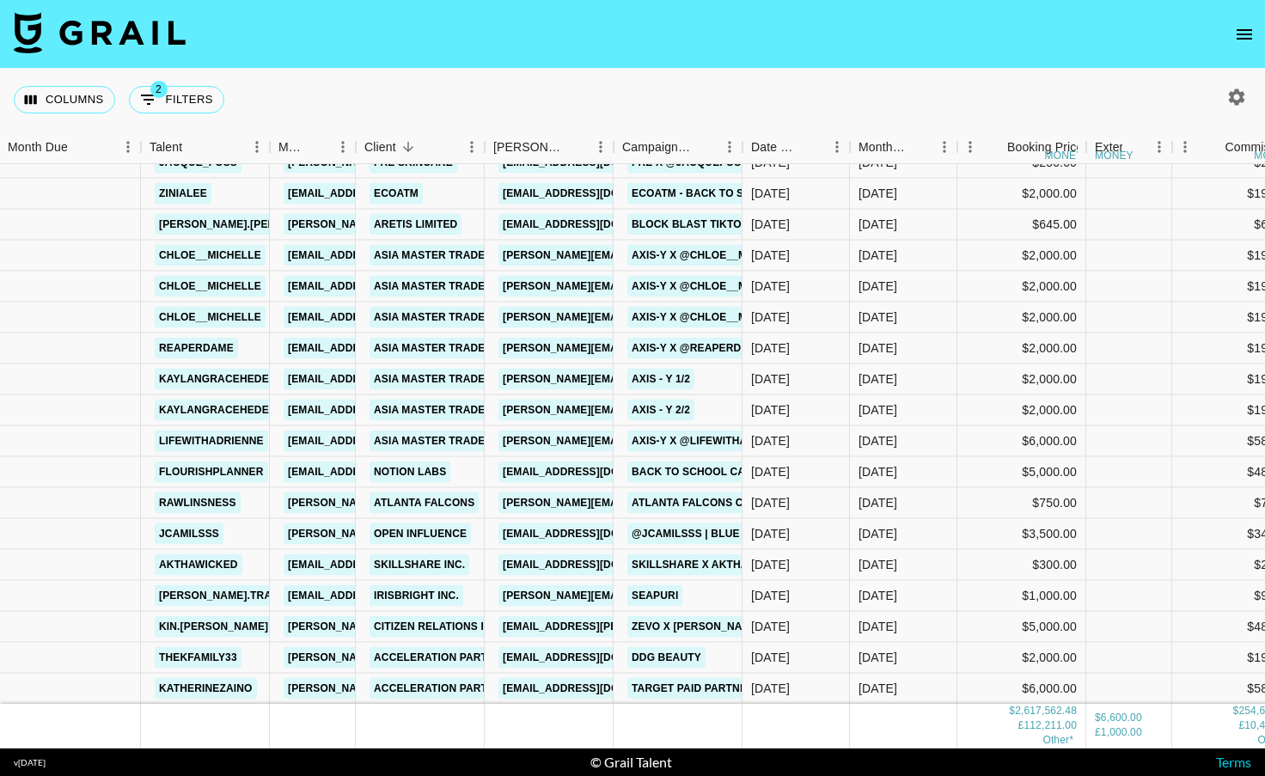
scroll to position [22677, 1]
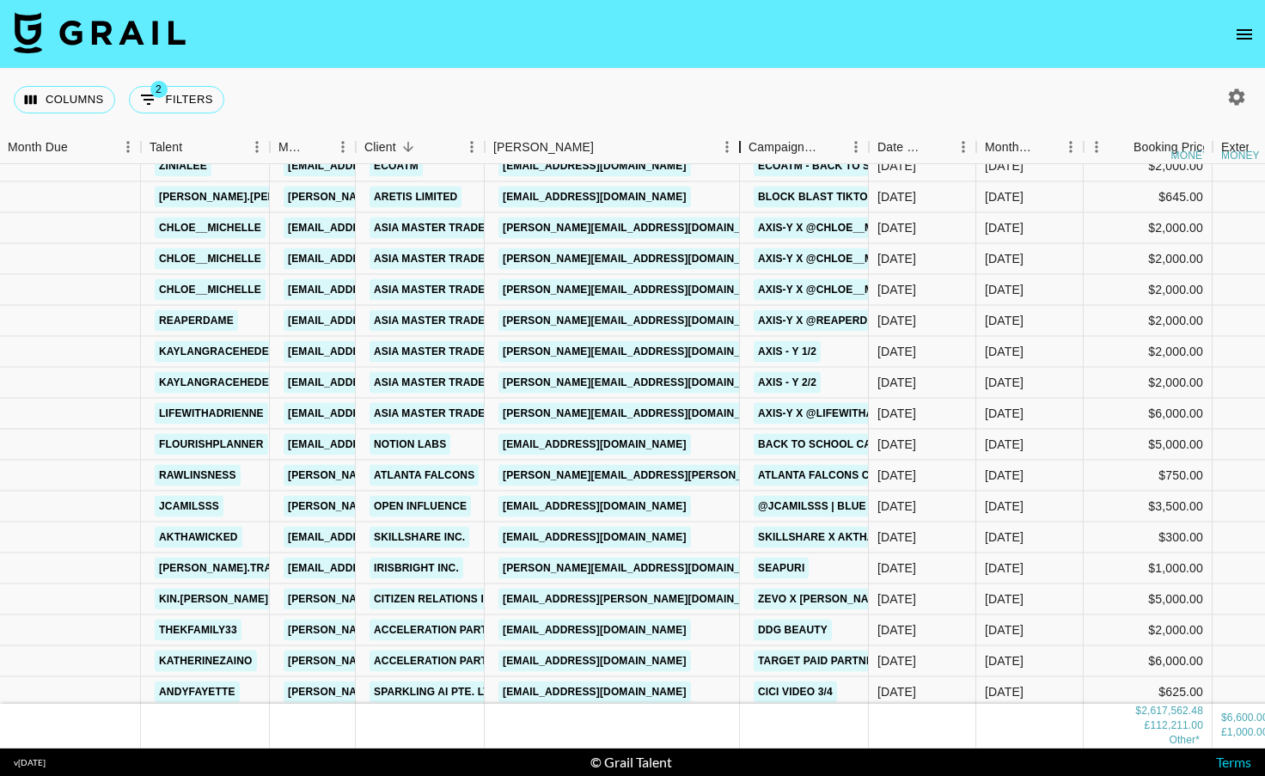
drag, startPoint x: 616, startPoint y: 139, endPoint x: 743, endPoint y: 141, distance: 127.2
click at [745, 141] on div "Booker" at bounding box center [740, 148] width 21 height 34
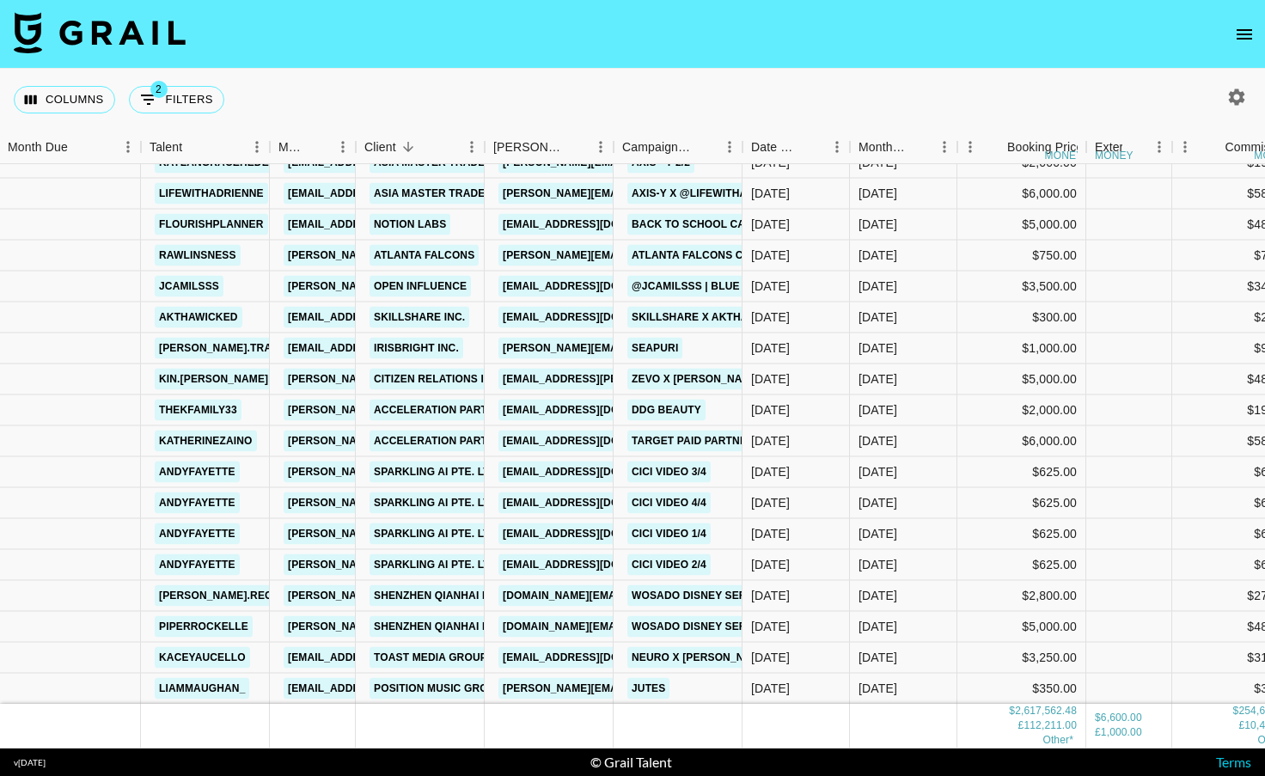
scroll to position [22899, 1]
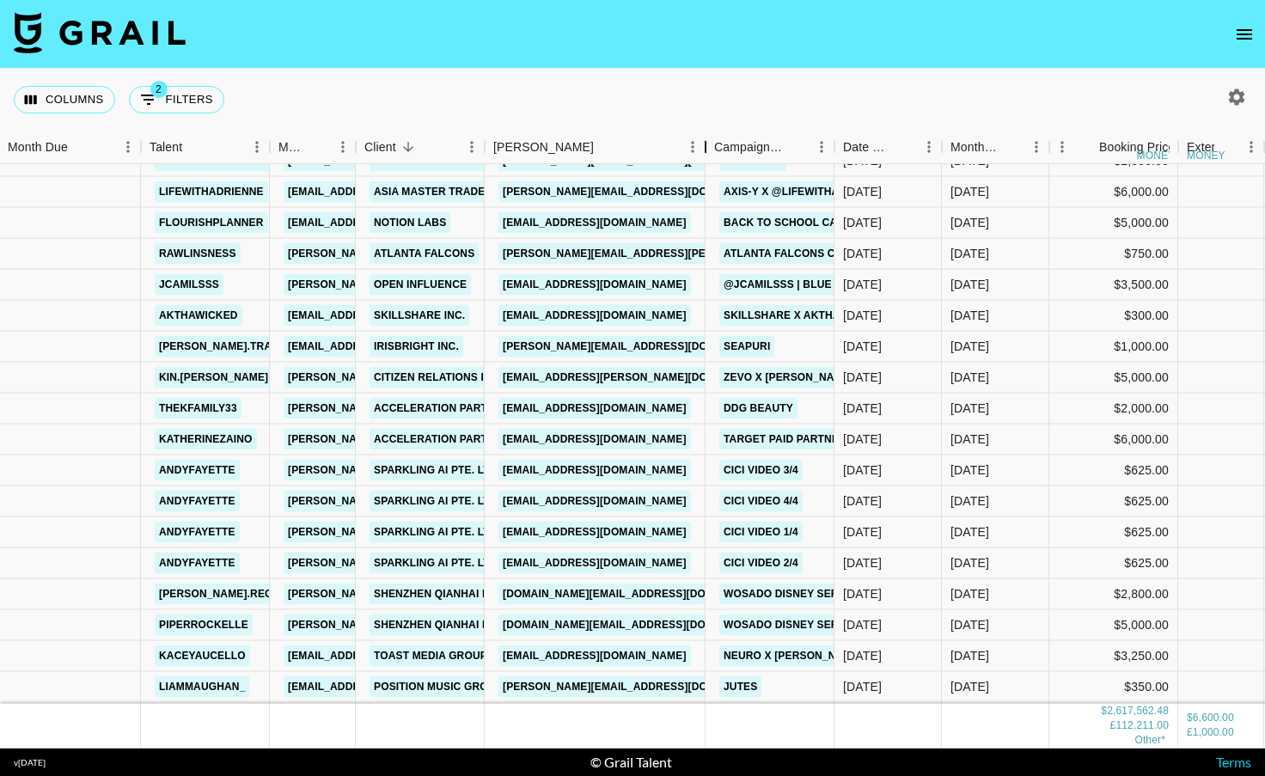
drag, startPoint x: 614, startPoint y: 153, endPoint x: 706, endPoint y: 144, distance: 92.4
click at [706, 144] on div "Booker" at bounding box center [705, 148] width 21 height 34
drag, startPoint x: 666, startPoint y: 224, endPoint x: 501, endPoint y: 224, distance: 165.0
click at [501, 224] on div "[EMAIL_ADDRESS][DOMAIN_NAME]" at bounding box center [595, 223] width 221 height 31
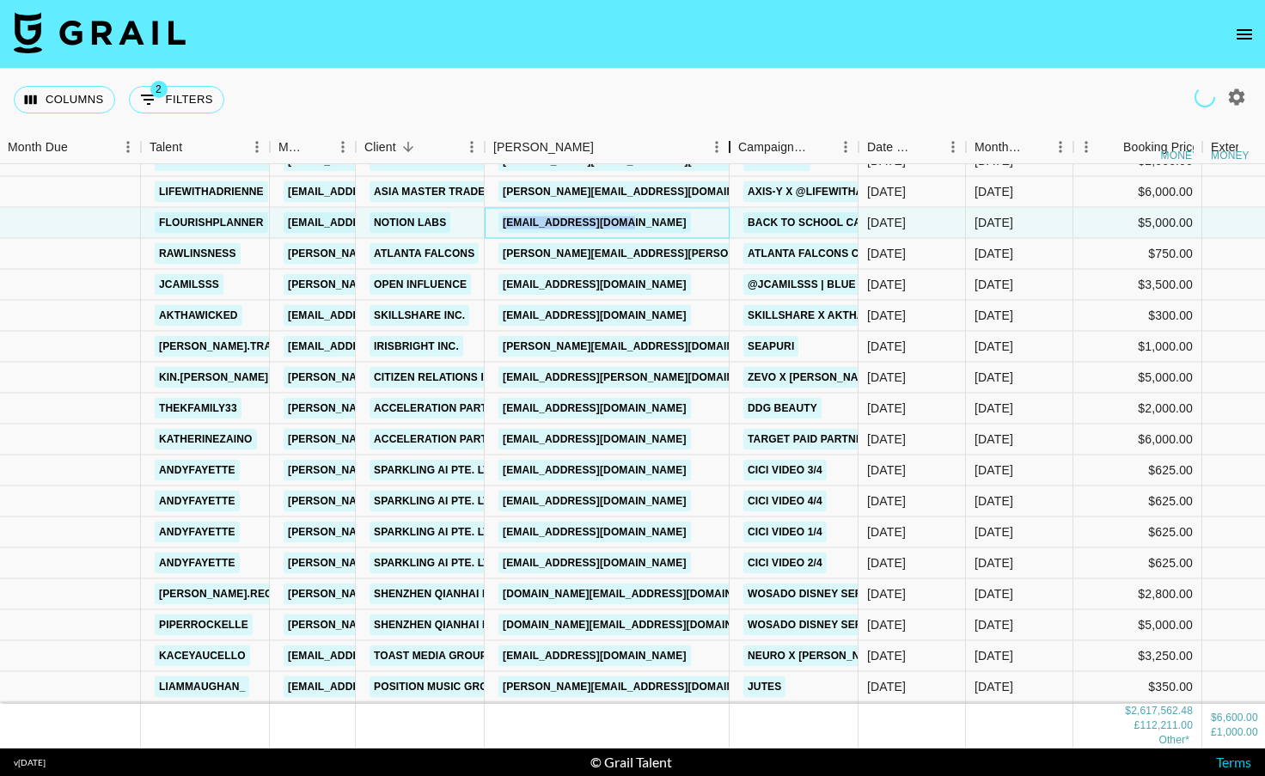
drag, startPoint x: 611, startPoint y: 143, endPoint x: 738, endPoint y: 143, distance: 127.2
click at [738, 143] on div "Booker" at bounding box center [729, 148] width 21 height 34
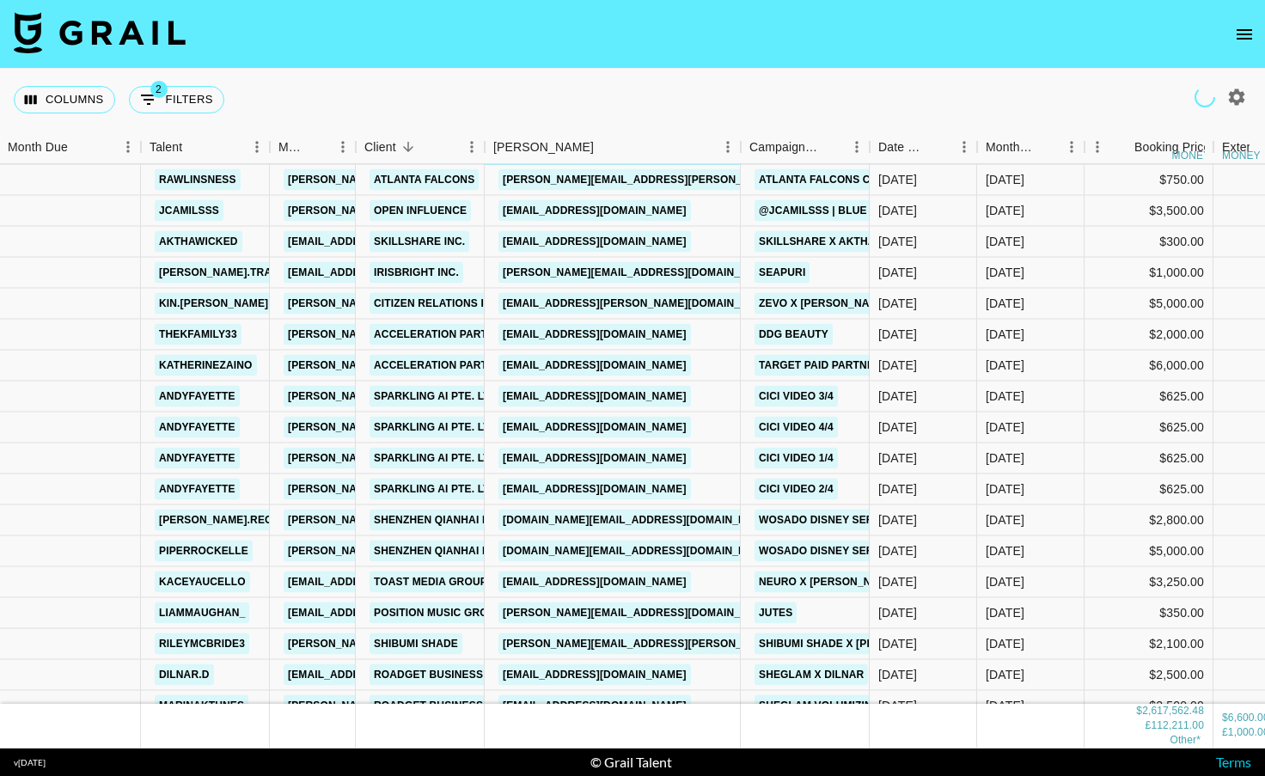
scroll to position [22979, 1]
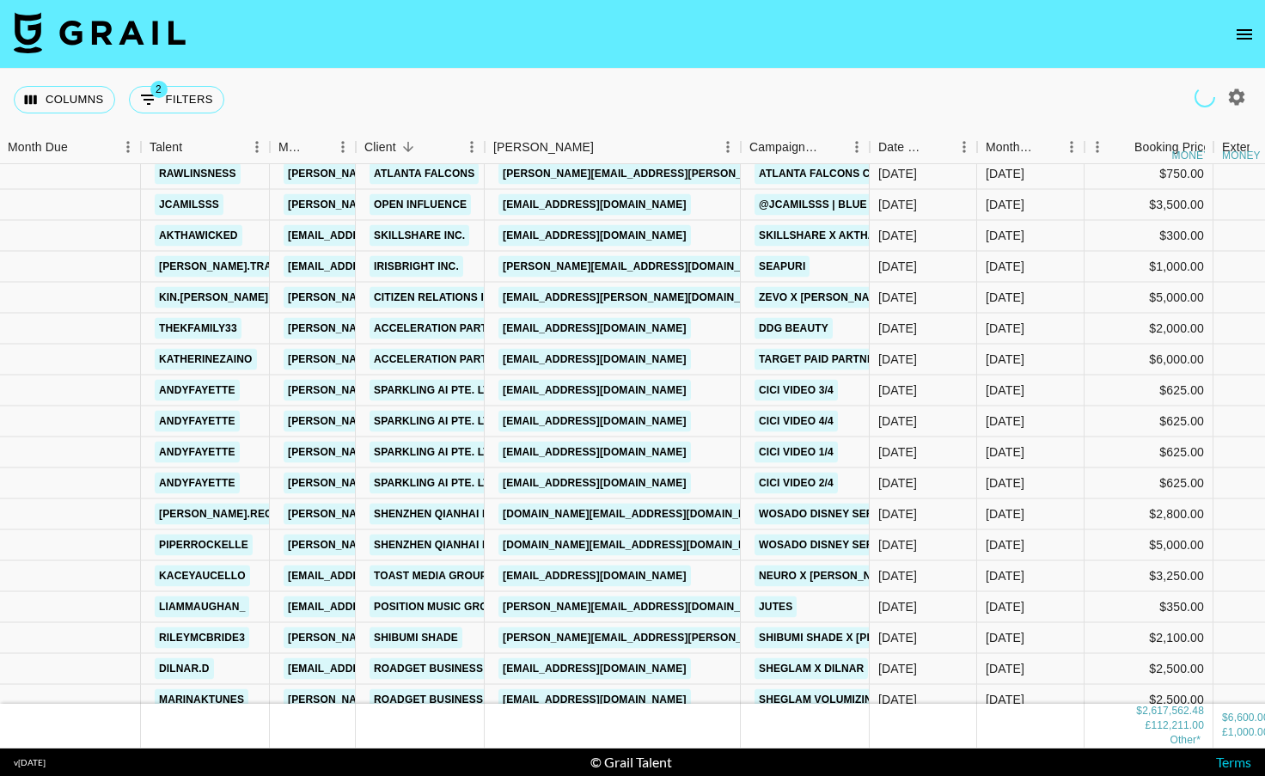
click at [751, 143] on div "Booker" at bounding box center [741, 148] width 21 height 34
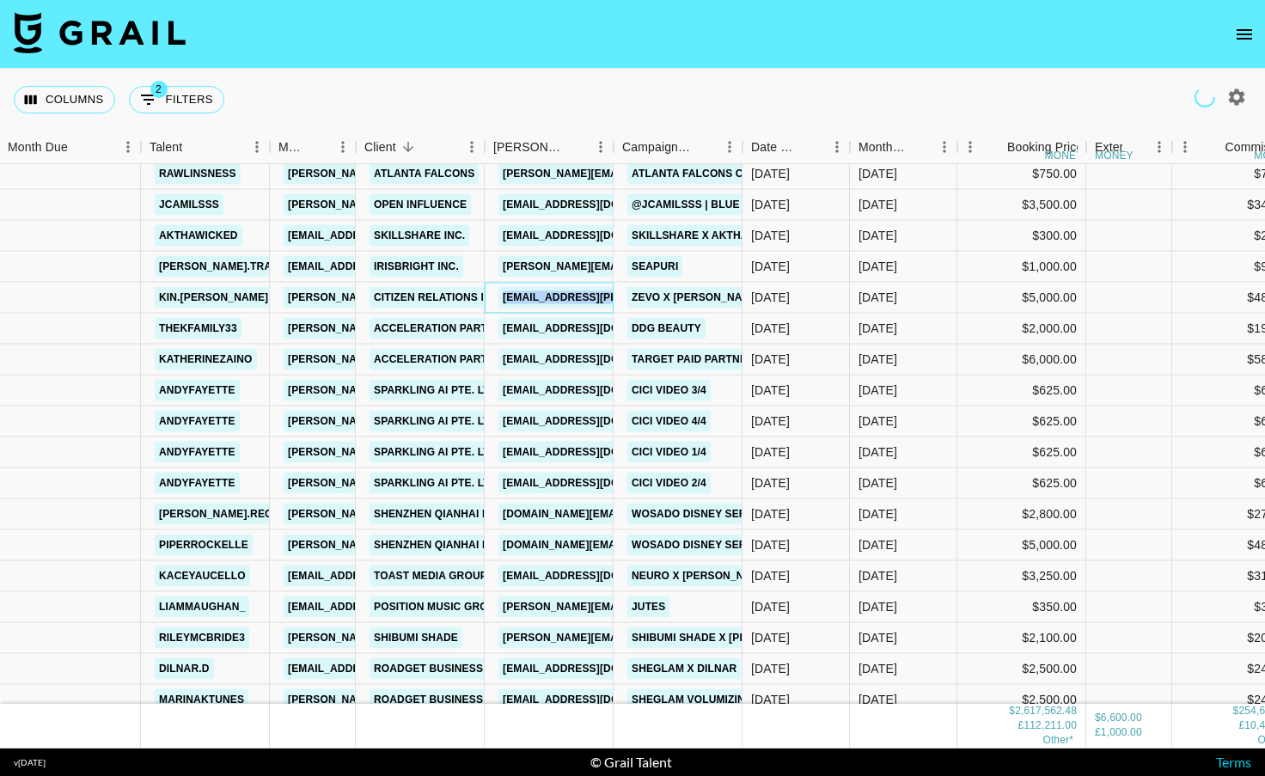
click at [496, 303] on div "[EMAIL_ADDRESS][PERSON_NAME][DOMAIN_NAME]" at bounding box center [549, 298] width 129 height 31
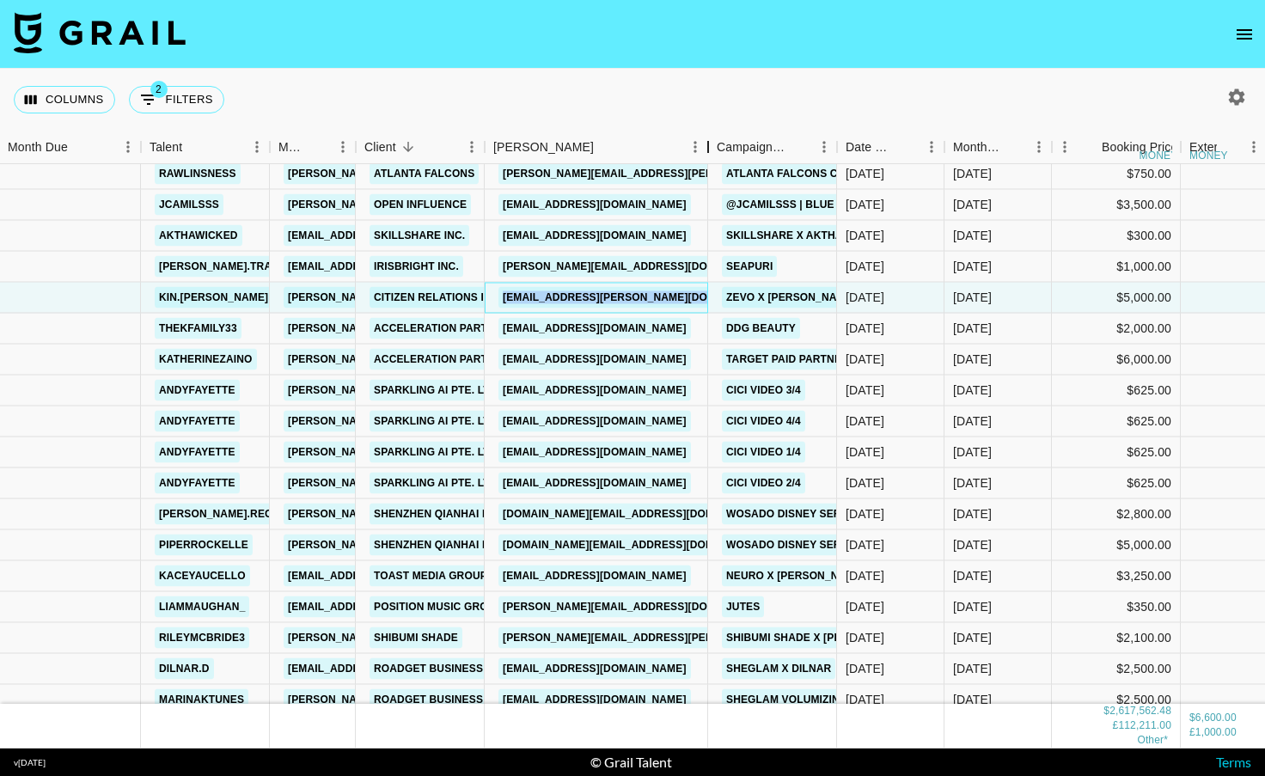
drag, startPoint x: 611, startPoint y: 149, endPoint x: 706, endPoint y: 147, distance: 94.6
click at [706, 147] on div "Booker" at bounding box center [708, 148] width 21 height 34
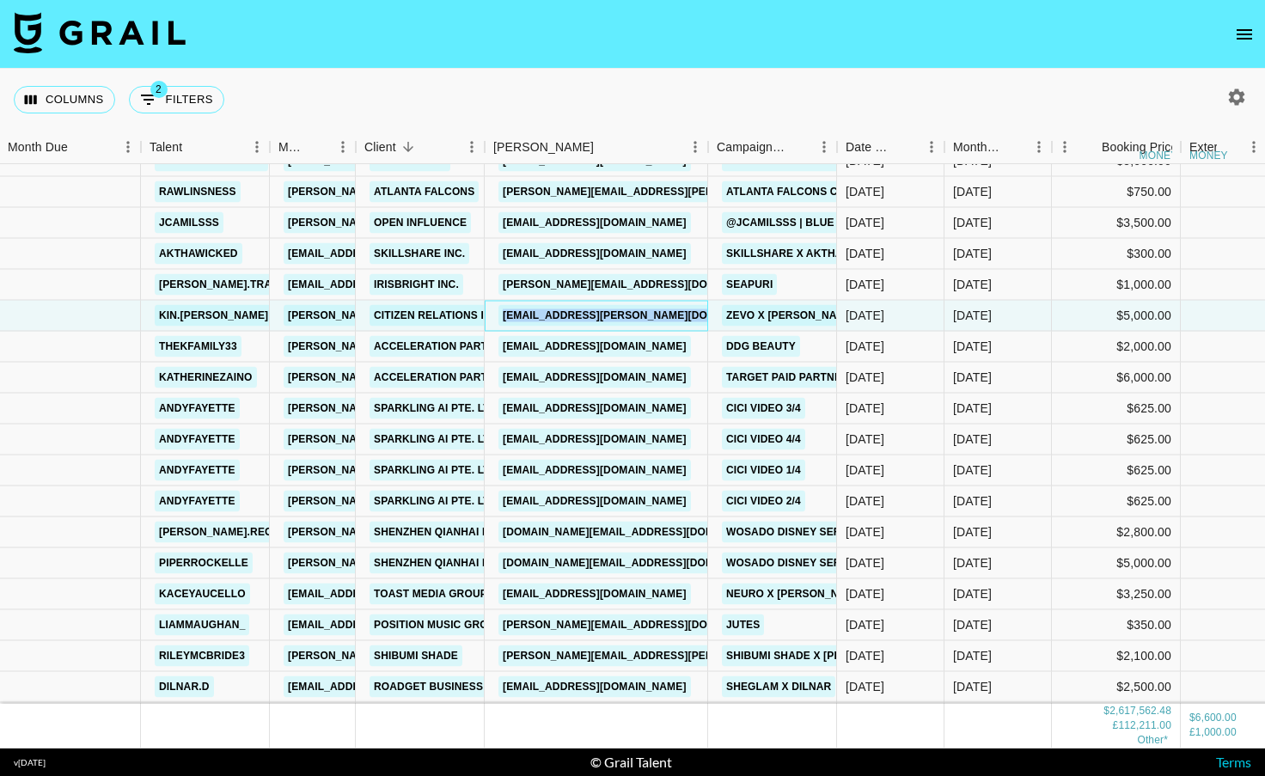
scroll to position [22957, 1]
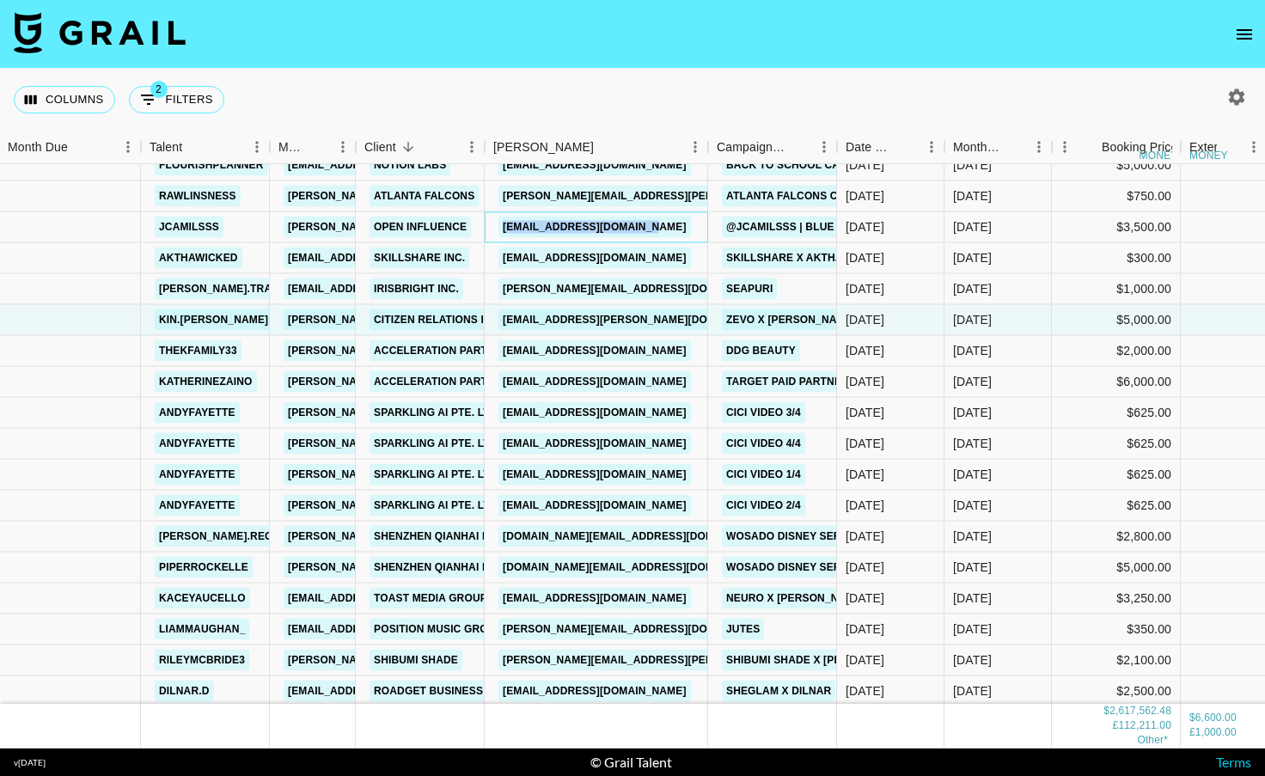
drag, startPoint x: 688, startPoint y: 232, endPoint x: 493, endPoint y: 229, distance: 195.1
click at [493, 229] on div "[EMAIL_ADDRESS][DOMAIN_NAME]" at bounding box center [596, 227] width 223 height 31
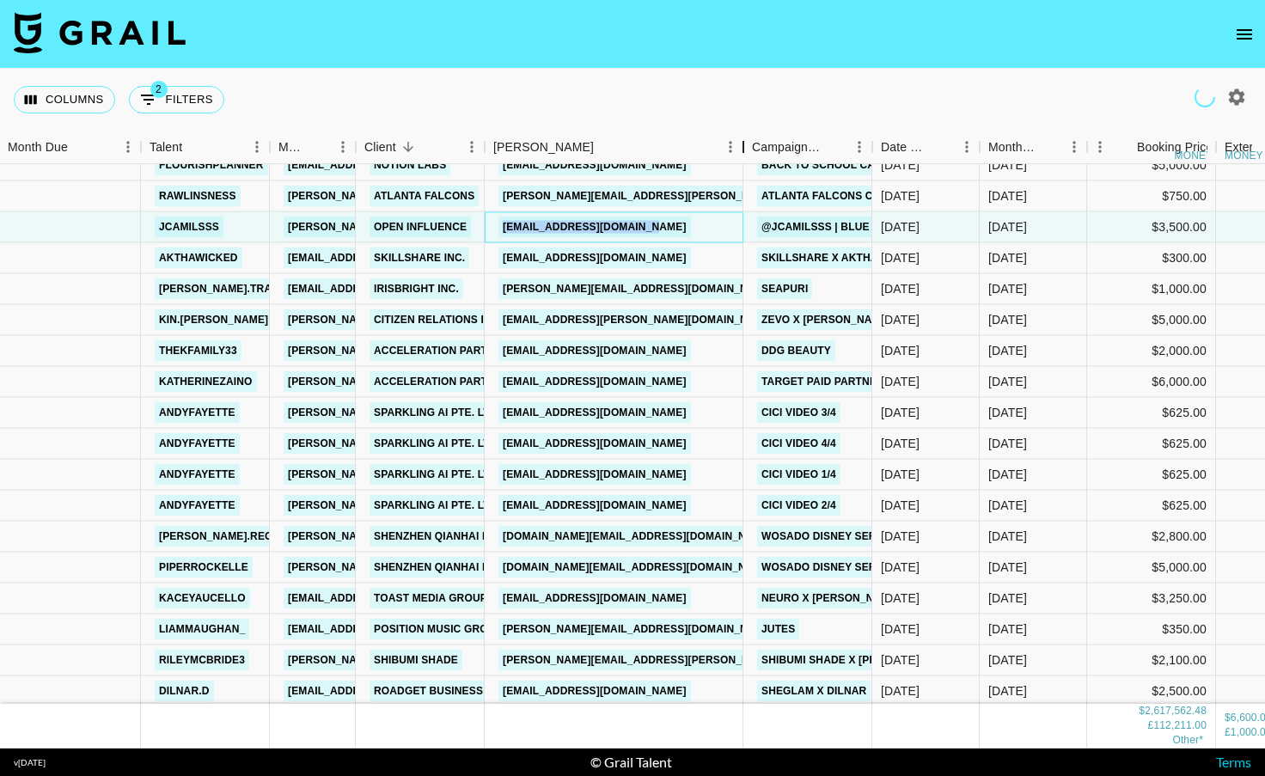
drag, startPoint x: 616, startPoint y: 141, endPoint x: 773, endPoint y: 125, distance: 157.2
click at [763, 125] on div "Columns 2 Filters + Booking Month Due Talent Manager Client [PERSON_NAME] Campa…" at bounding box center [632, 409] width 1265 height 680
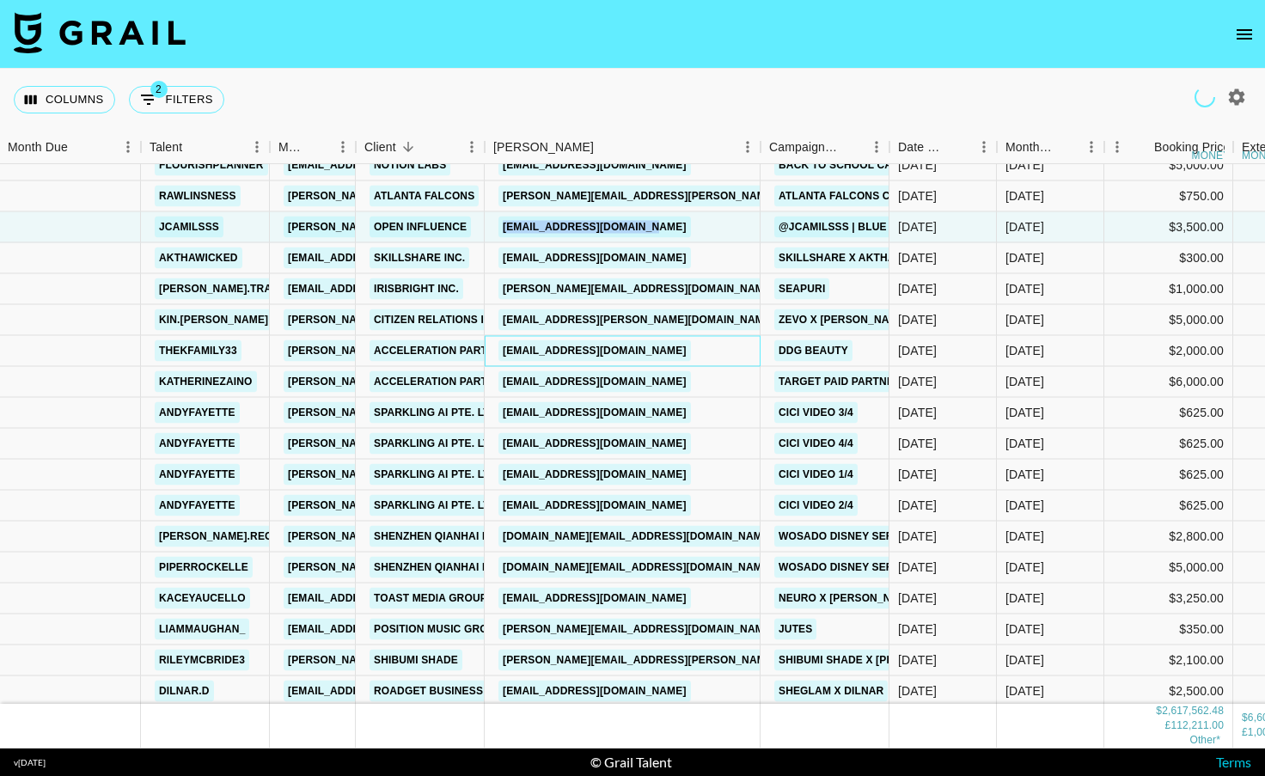
drag, startPoint x: 754, startPoint y: 352, endPoint x: 509, endPoint y: 337, distance: 245.4
click at [509, 337] on div "[EMAIL_ADDRESS][DOMAIN_NAME]" at bounding box center [623, 351] width 276 height 31
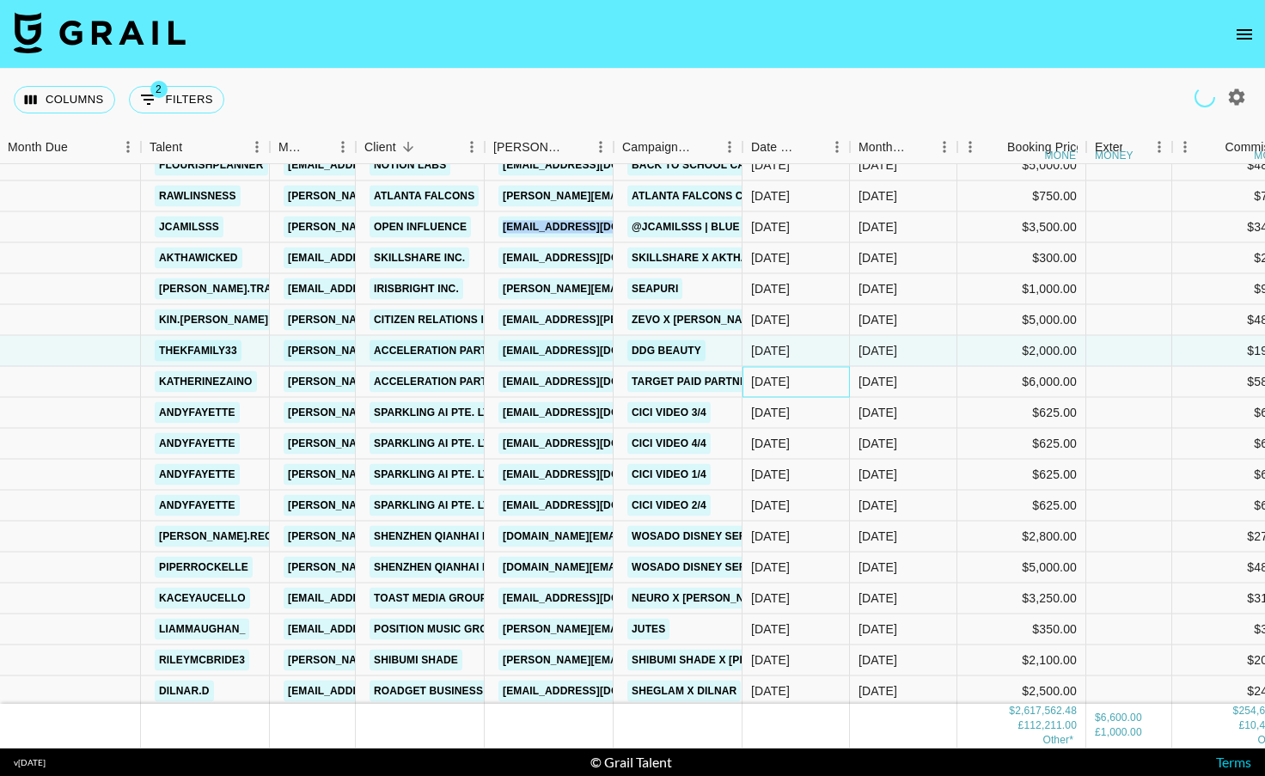
click at [749, 384] on div "[DATE]" at bounding box center [796, 382] width 107 height 31
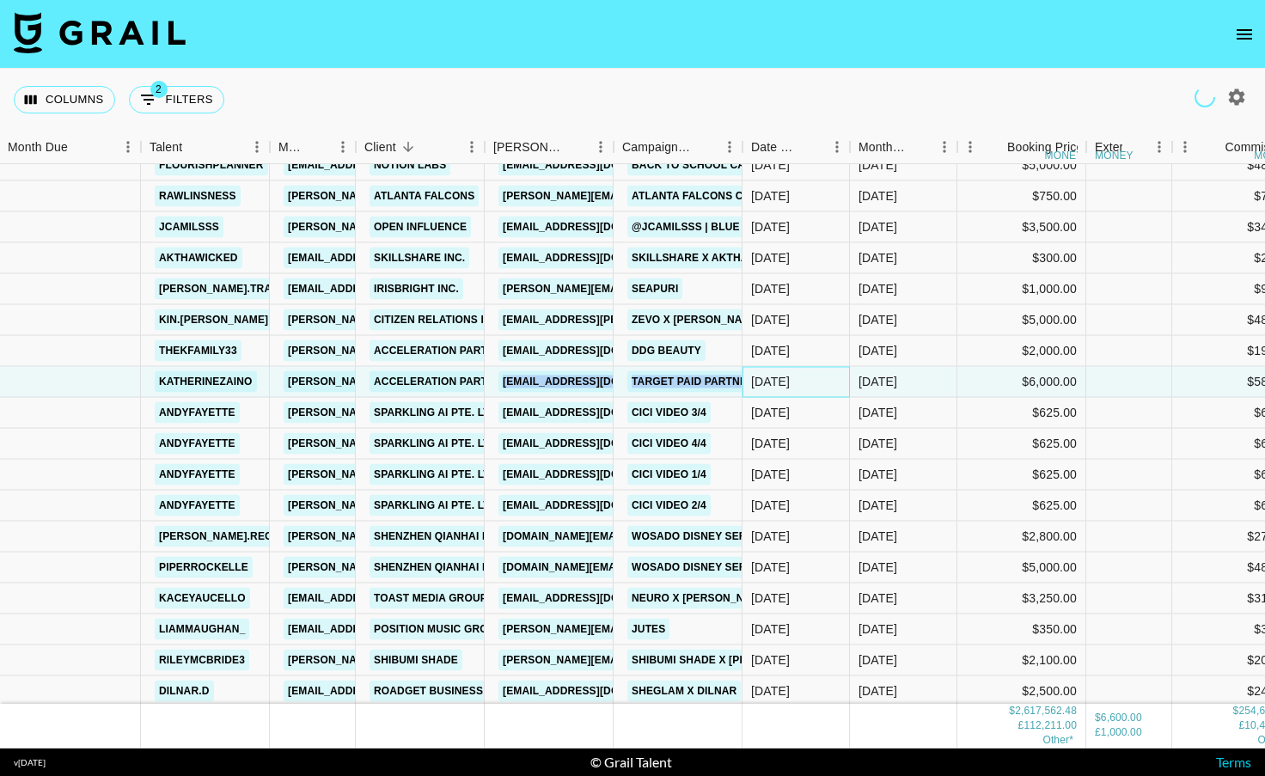
drag, startPoint x: 561, startPoint y: 375, endPoint x: 614, endPoint y: 148, distance: 232.9
click at [502, 381] on div "[PERSON_NAME] [PERSON_NAME][EMAIL_ADDRESS][DOMAIN_NAME] Acceleration Partners […" at bounding box center [843, 382] width 1689 height 31
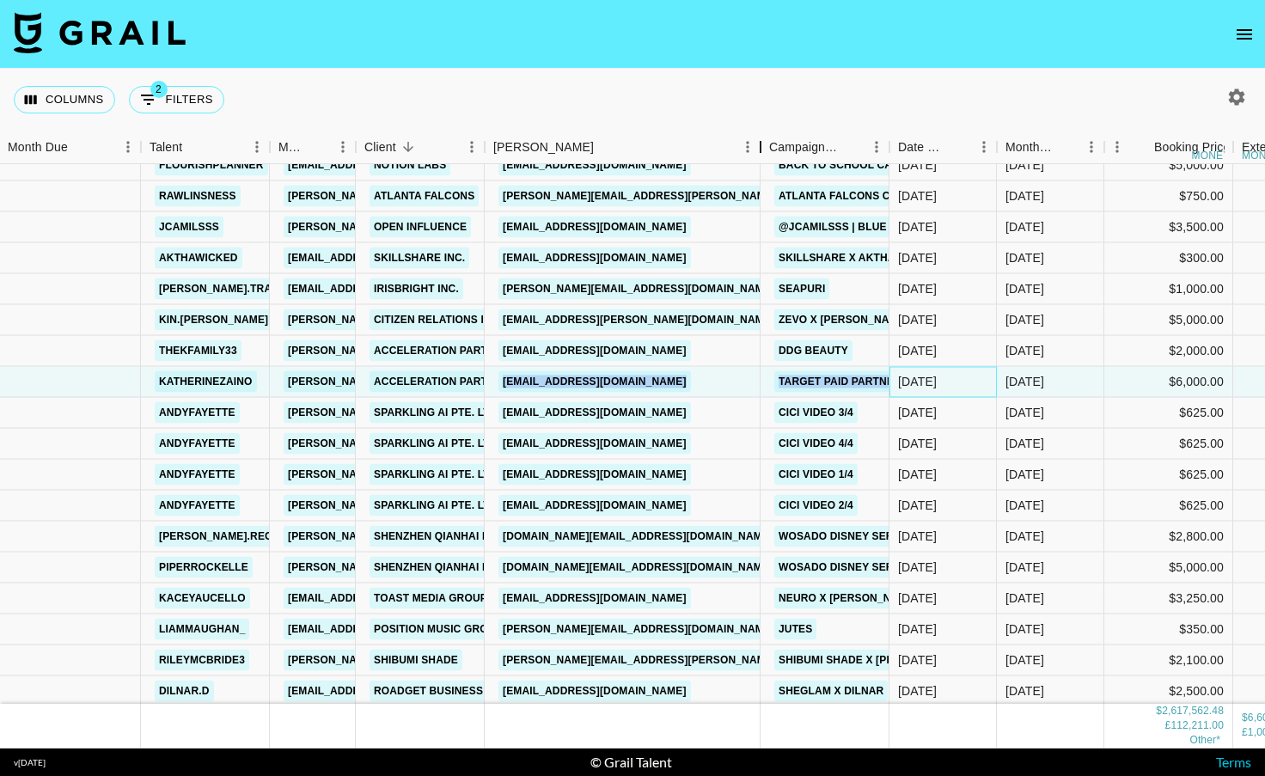
drag, startPoint x: 614, startPoint y: 148, endPoint x: 768, endPoint y: 132, distance: 155.5
click at [769, 132] on div "Booker" at bounding box center [760, 148] width 21 height 34
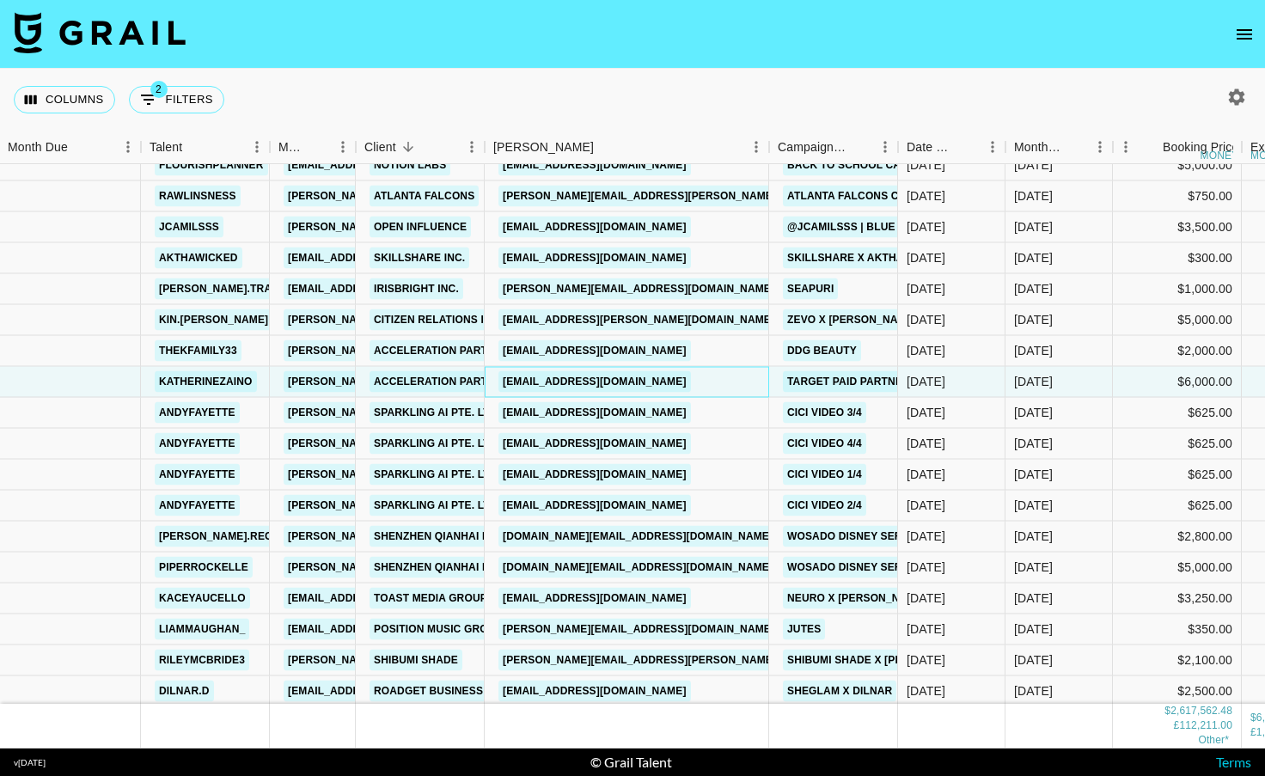
click at [752, 382] on div "[EMAIL_ADDRESS][DOMAIN_NAME]" at bounding box center [627, 382] width 284 height 31
drag, startPoint x: 752, startPoint y: 378, endPoint x: 504, endPoint y: 382, distance: 248.4
click at [504, 382] on div "[EMAIL_ADDRESS][DOMAIN_NAME]" at bounding box center [627, 382] width 284 height 31
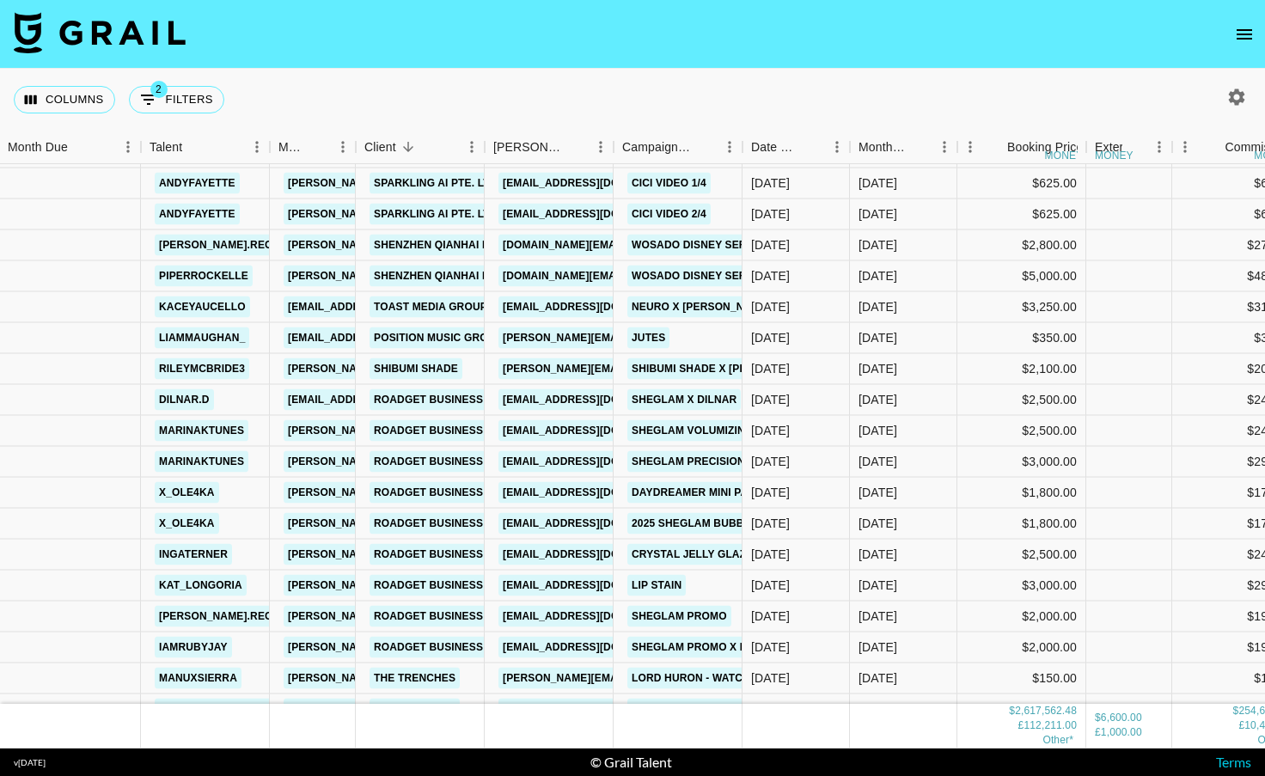
scroll to position [23264, 1]
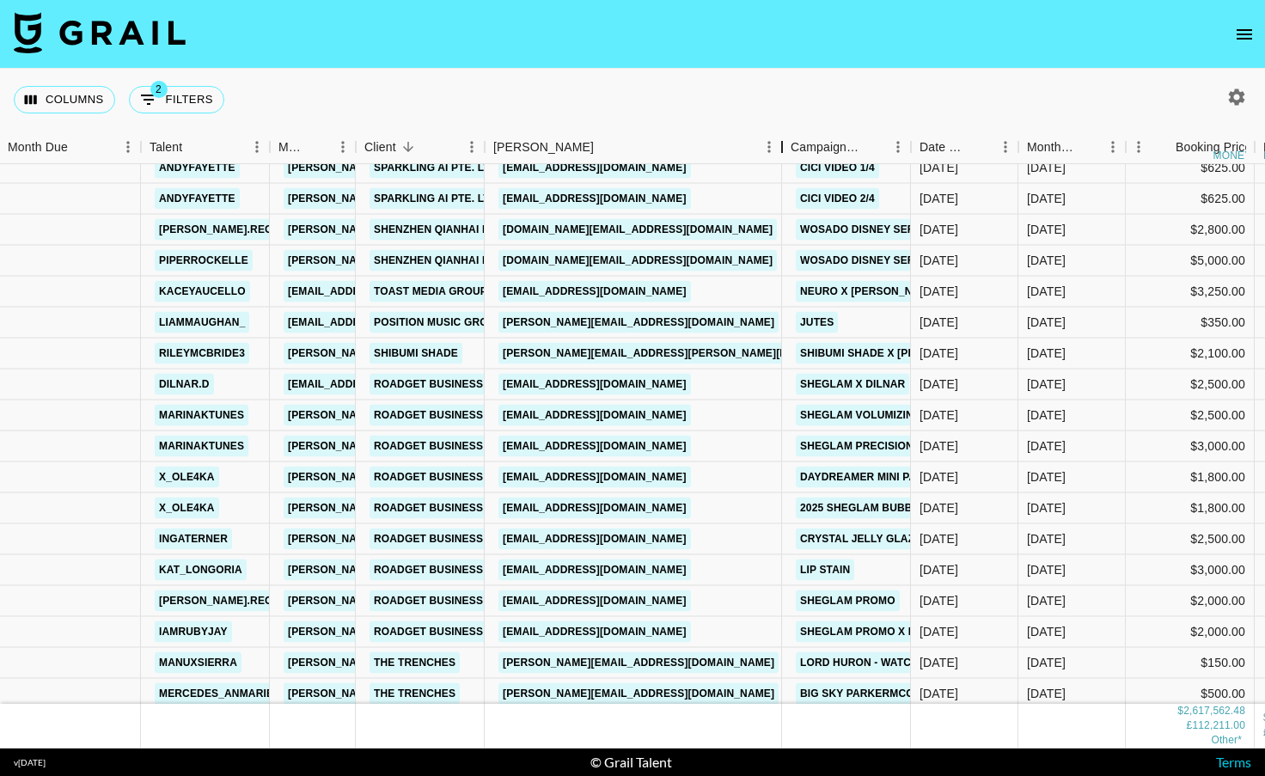
drag, startPoint x: 615, startPoint y: 151, endPoint x: 785, endPoint y: 154, distance: 170.2
click at [785, 154] on div "Booker" at bounding box center [782, 148] width 21 height 34
drag, startPoint x: 719, startPoint y: 295, endPoint x: 477, endPoint y: 292, distance: 241.5
click at [477, 293] on div "kaceyaucello [EMAIL_ADDRESS][DOMAIN_NAME] Toast Media Group [EMAIL_ADDRESS][DOM…" at bounding box center [864, 292] width 1730 height 31
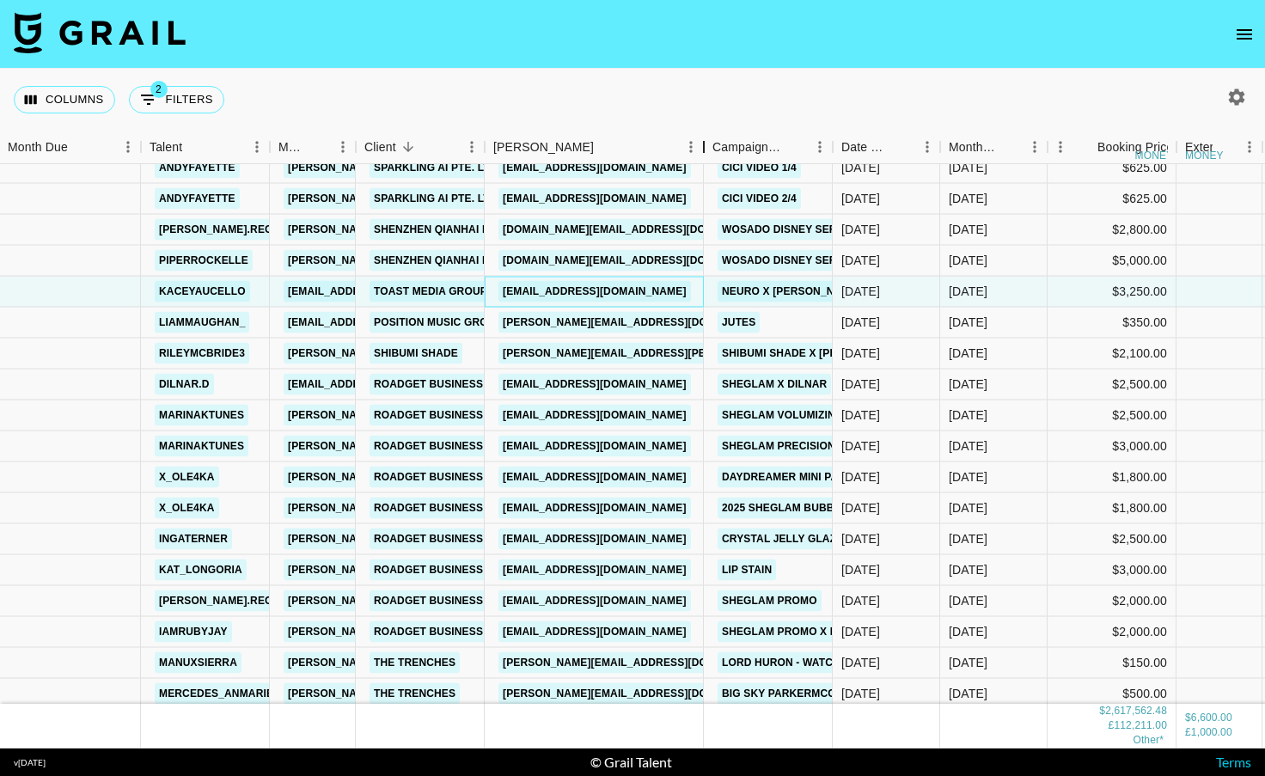
drag, startPoint x: 615, startPoint y: 138, endPoint x: 752, endPoint y: 127, distance: 137.9
click at [748, 128] on div "Columns 2 Filters + Booking Month Due Talent Manager Client [PERSON_NAME] Campa…" at bounding box center [632, 409] width 1265 height 680
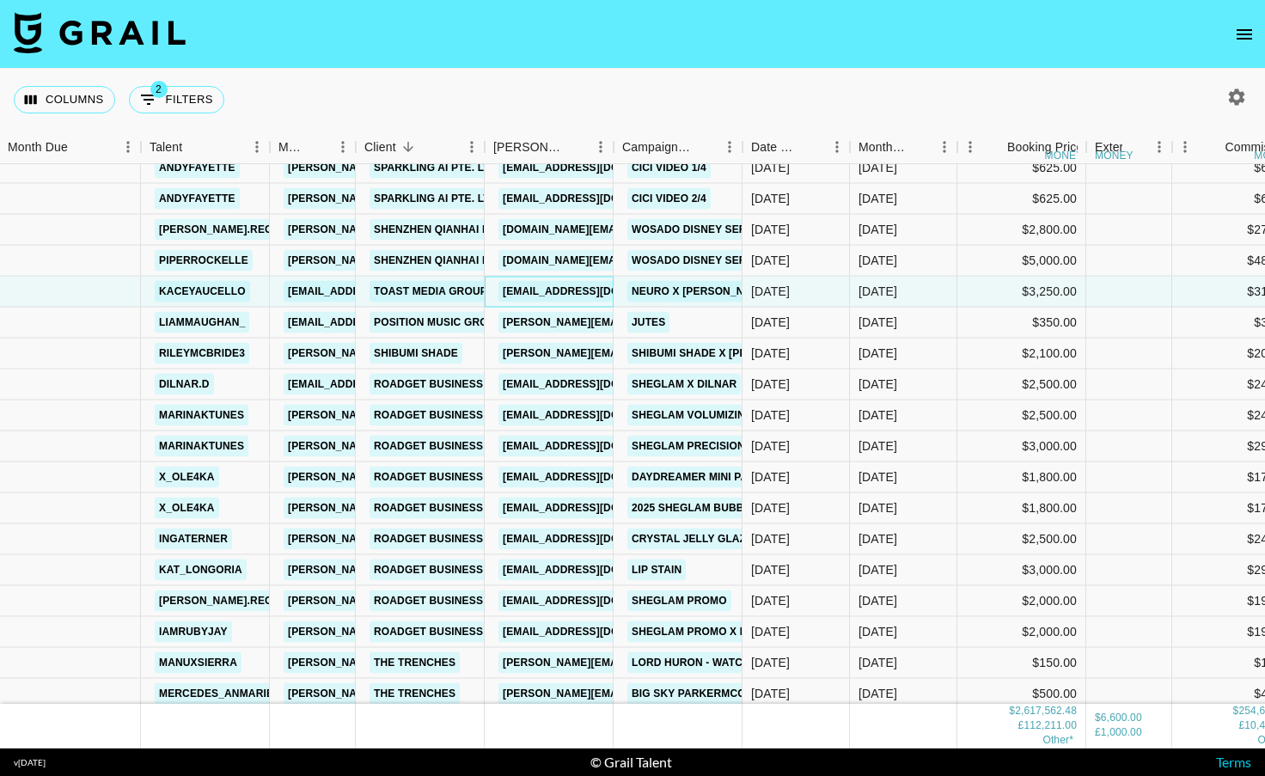
scroll to position [23281, 1]
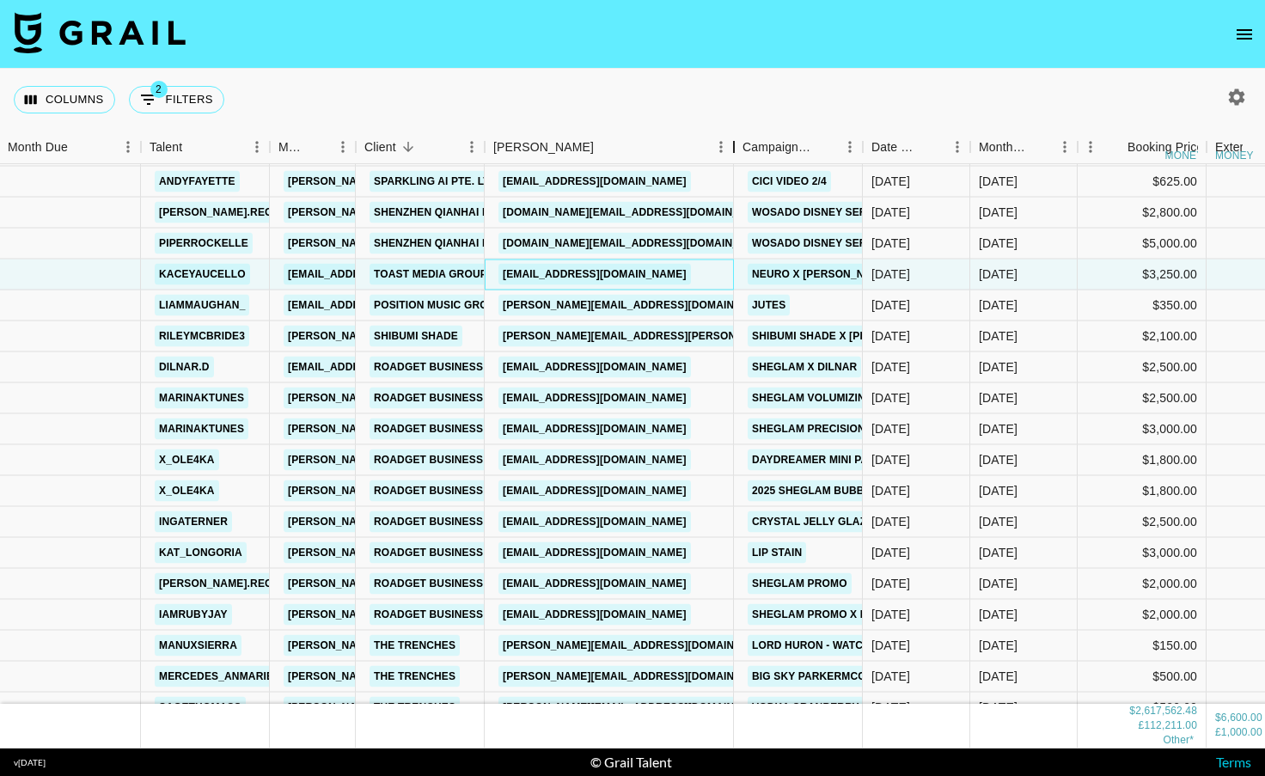
drag, startPoint x: 614, startPoint y: 148, endPoint x: 738, endPoint y: 155, distance: 124.8
click at [744, 153] on div "Booker" at bounding box center [734, 148] width 21 height 34
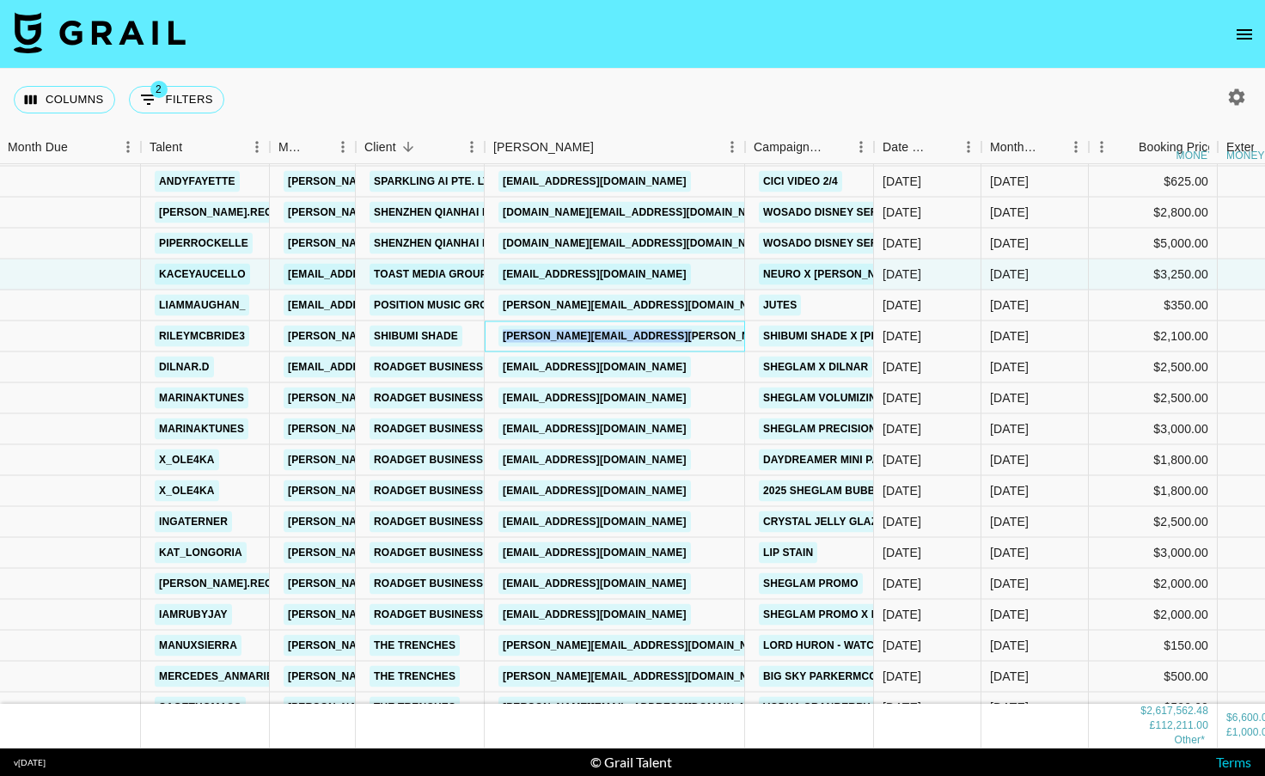
drag, startPoint x: 723, startPoint y: 336, endPoint x: 494, endPoint y: 333, distance: 228.7
click at [494, 334] on div "[PERSON_NAME][EMAIL_ADDRESS][PERSON_NAME][DOMAIN_NAME]" at bounding box center [615, 336] width 260 height 31
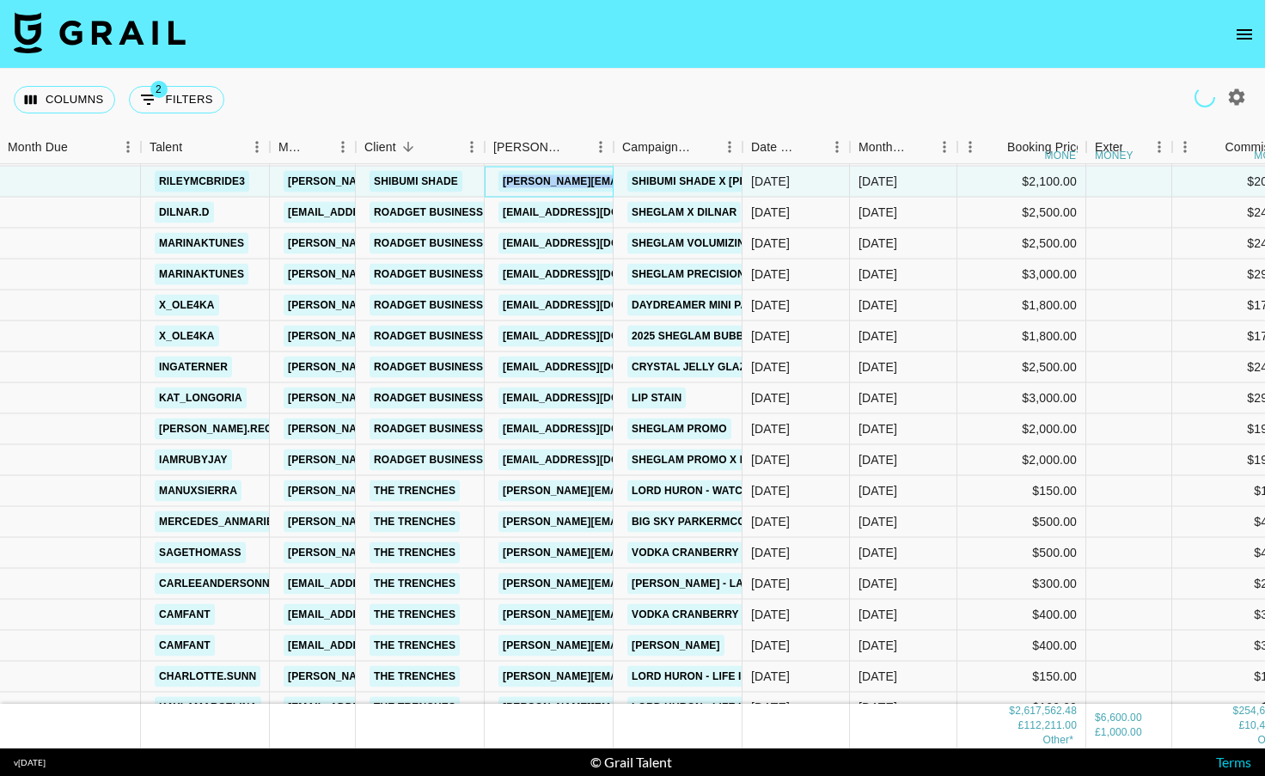
scroll to position [23447, 1]
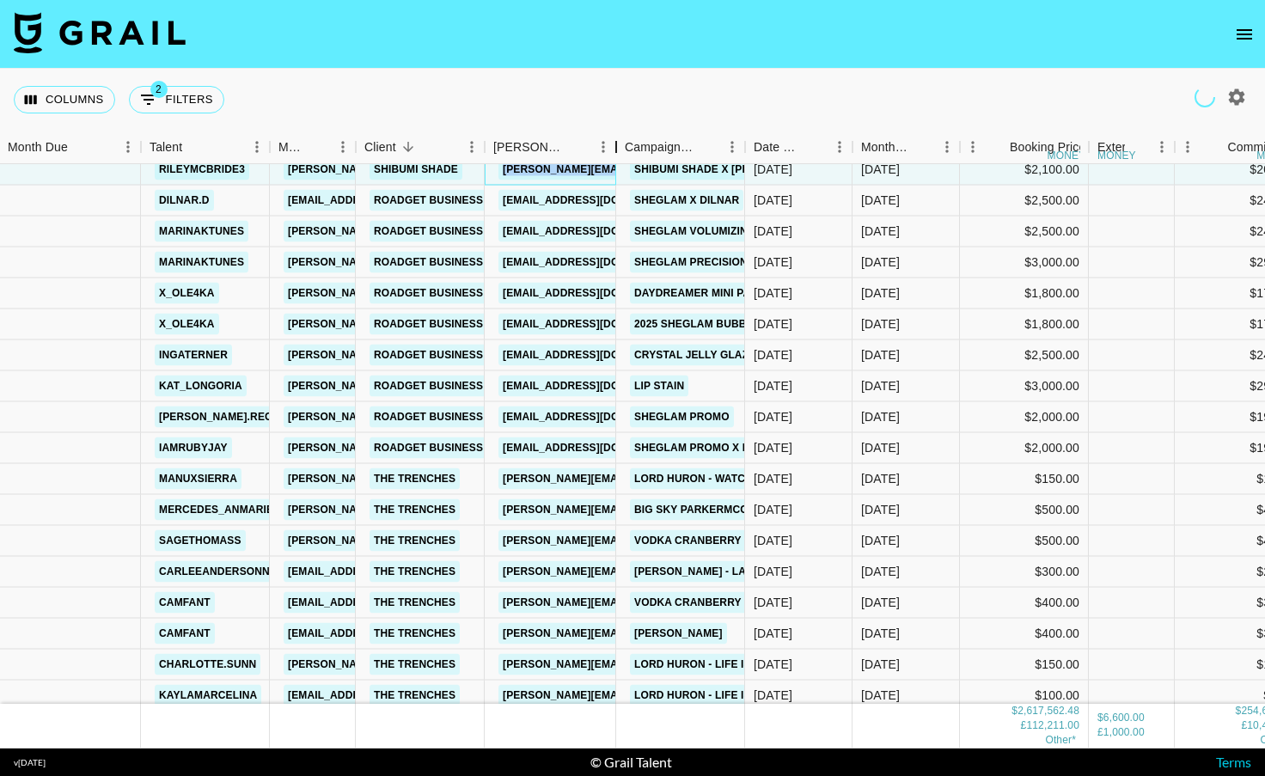
drag, startPoint x: 615, startPoint y: 139, endPoint x: 654, endPoint y: 195, distance: 68.0
click at [627, 134] on div "Booker" at bounding box center [616, 148] width 21 height 34
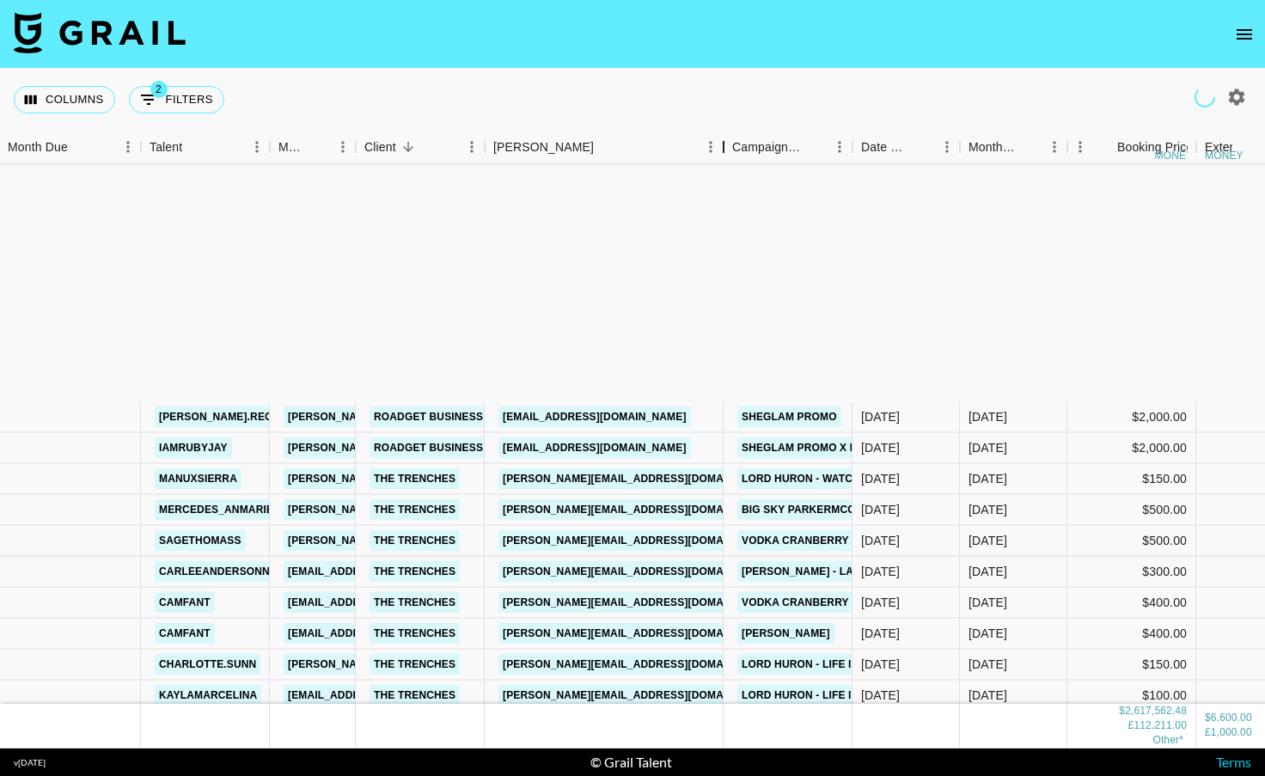
scroll to position [23778, 1]
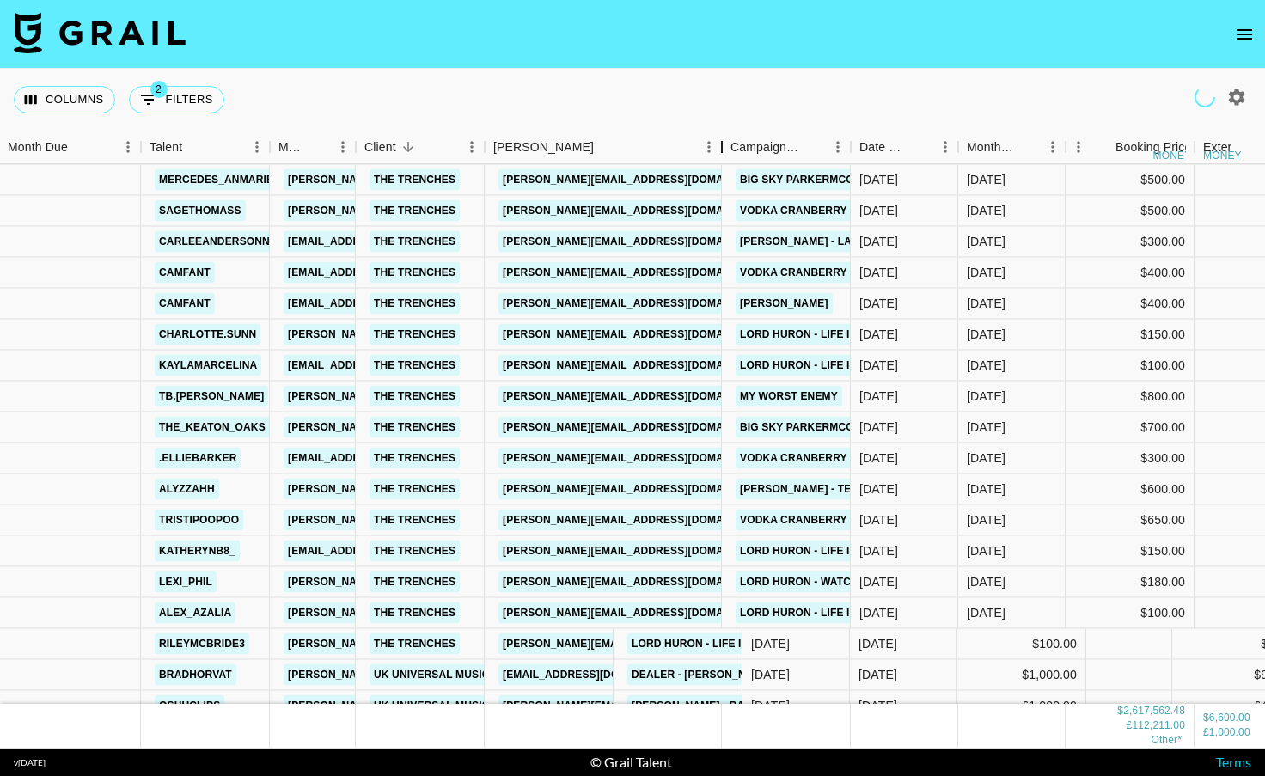
drag, startPoint x: 610, startPoint y: 150, endPoint x: 719, endPoint y: 139, distance: 108.8
click at [719, 139] on div "Booker" at bounding box center [722, 148] width 21 height 34
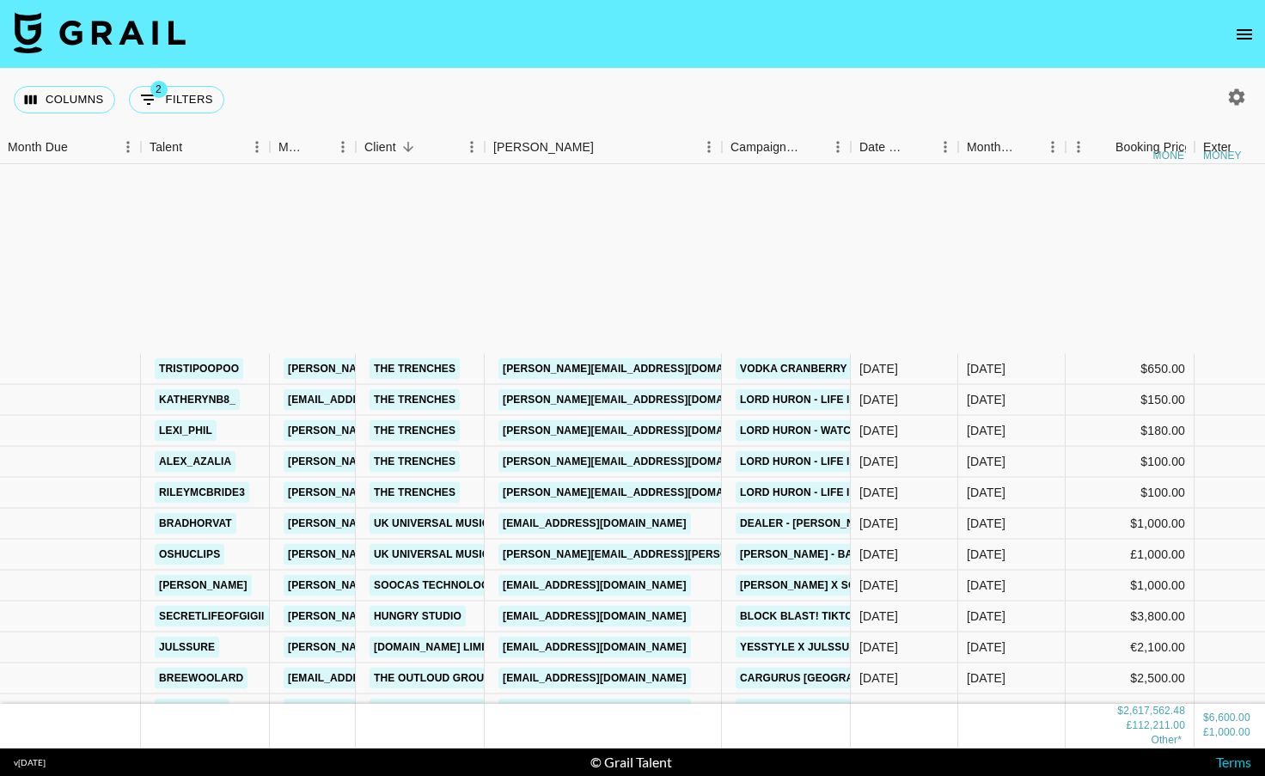
scroll to position [24200, 1]
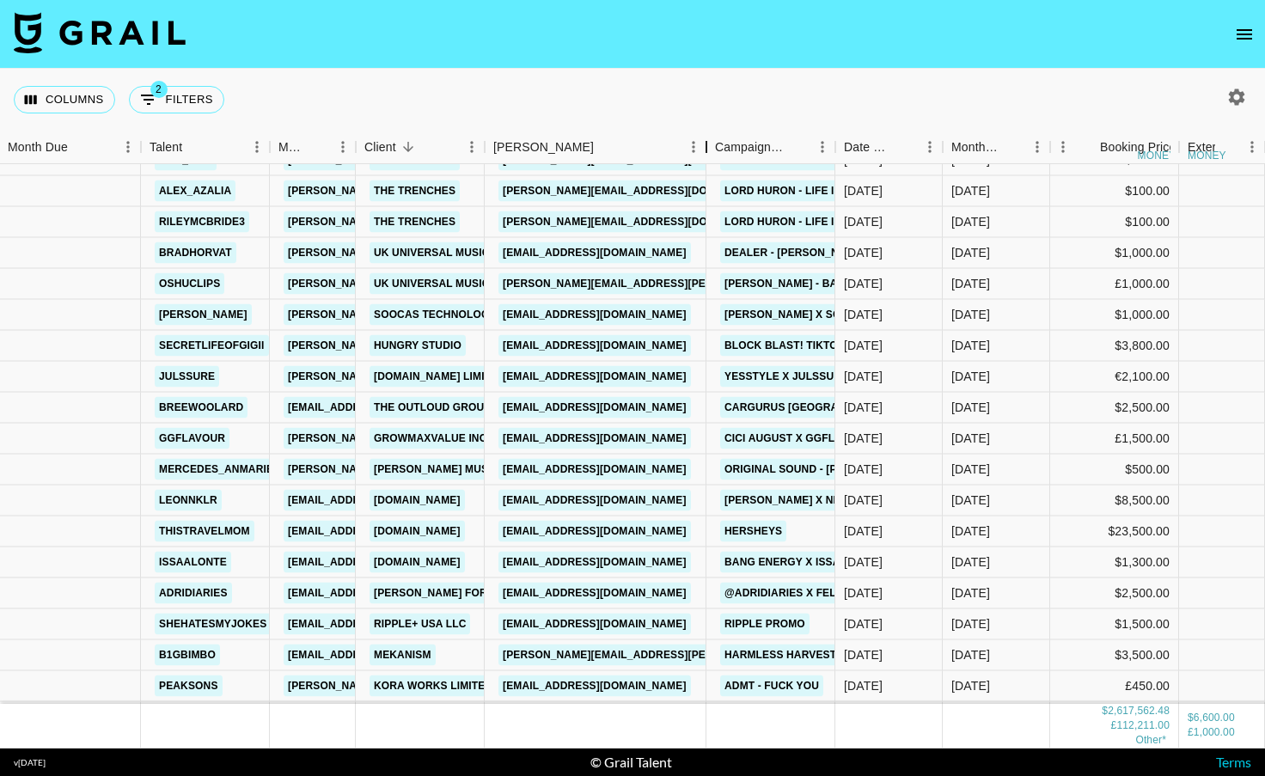
drag, startPoint x: 611, startPoint y: 149, endPoint x: 779, endPoint y: 135, distance: 168.2
click at [717, 135] on div "Booker" at bounding box center [706, 148] width 21 height 34
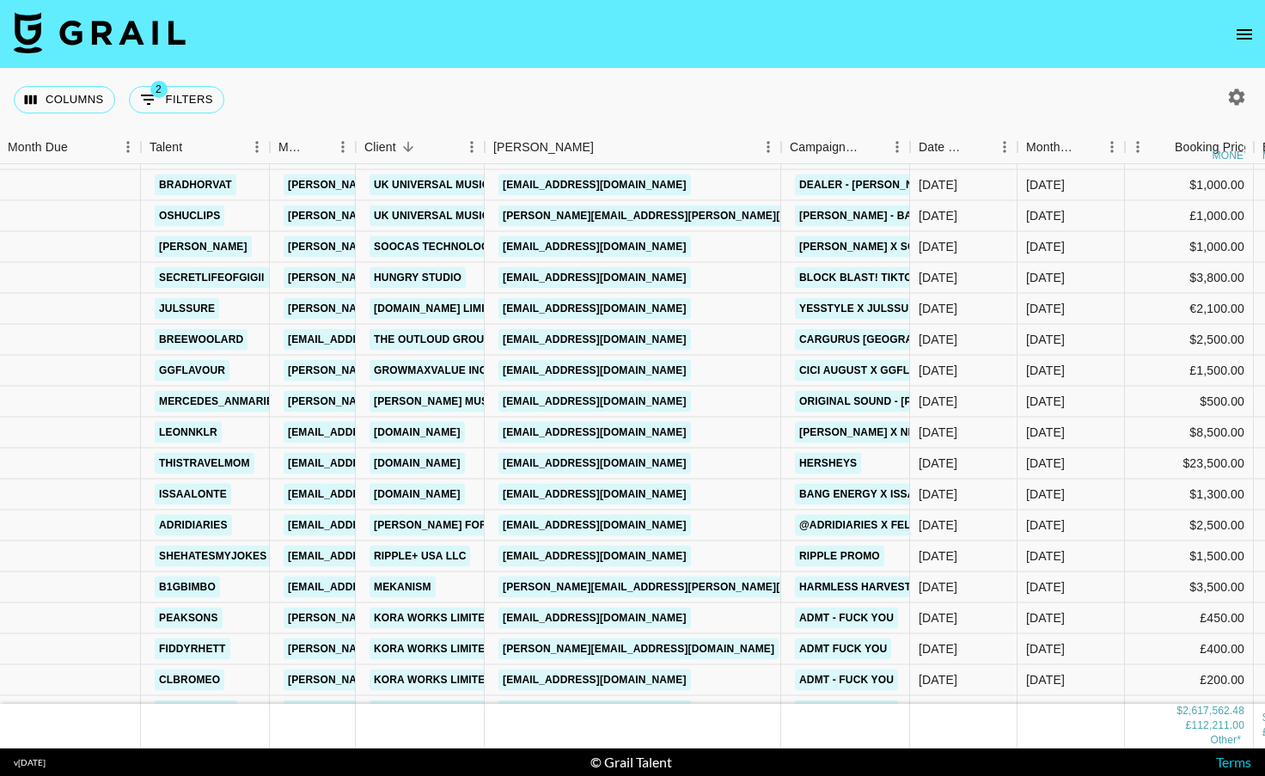
scroll to position [24269, 1]
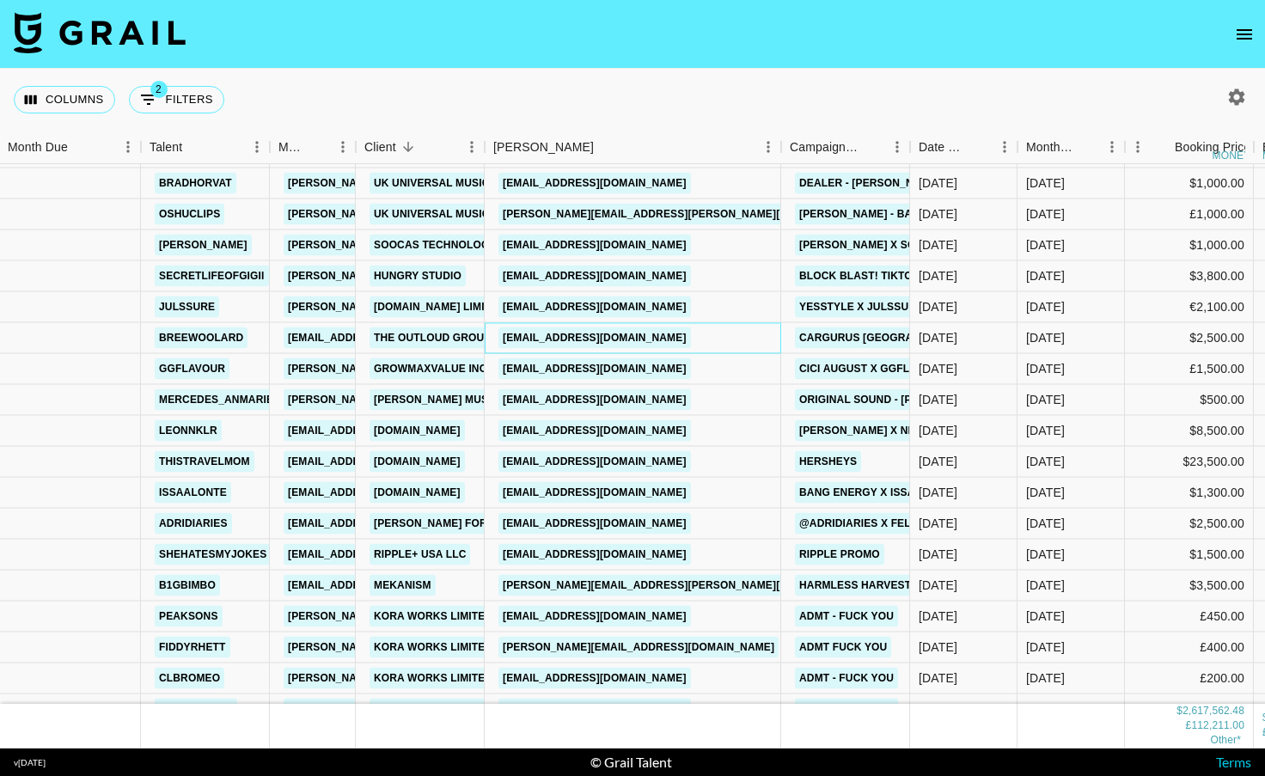
click at [684, 340] on div "[EMAIL_ADDRESS][DOMAIN_NAME]" at bounding box center [633, 338] width 297 height 31
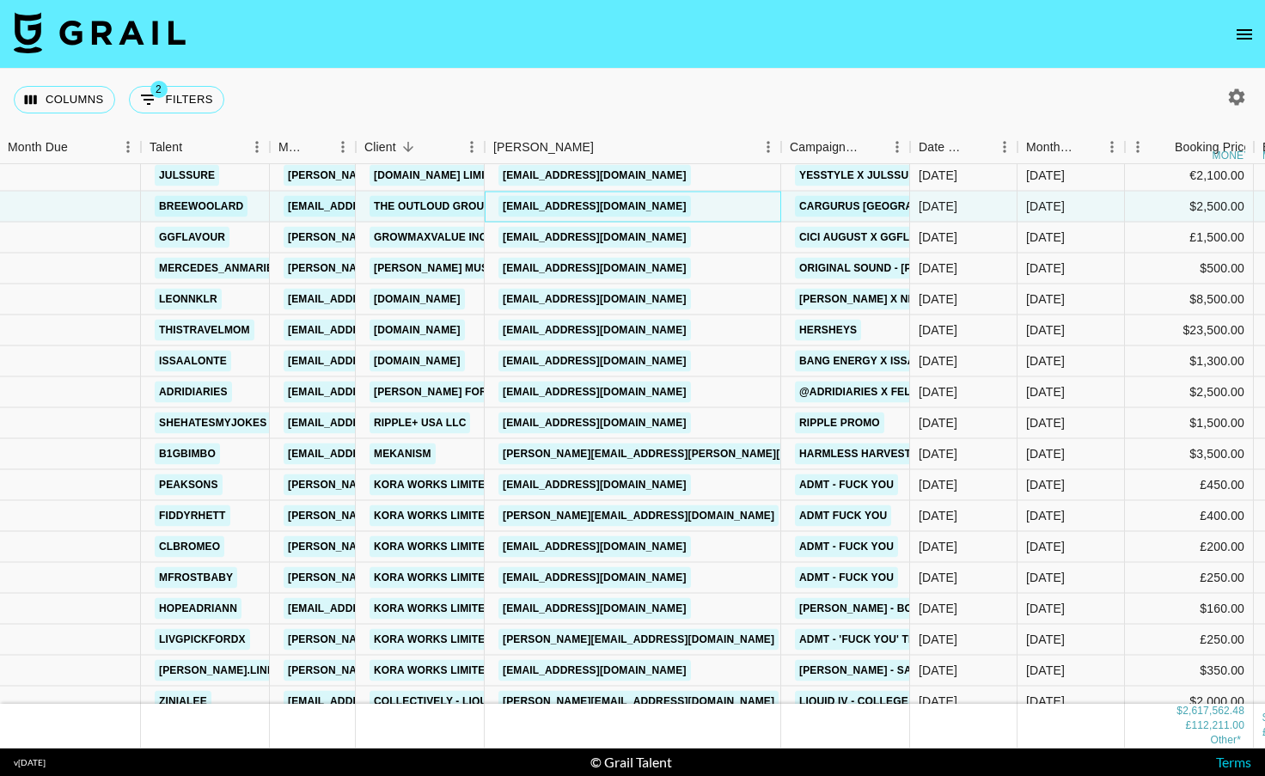
scroll to position [24402, 1]
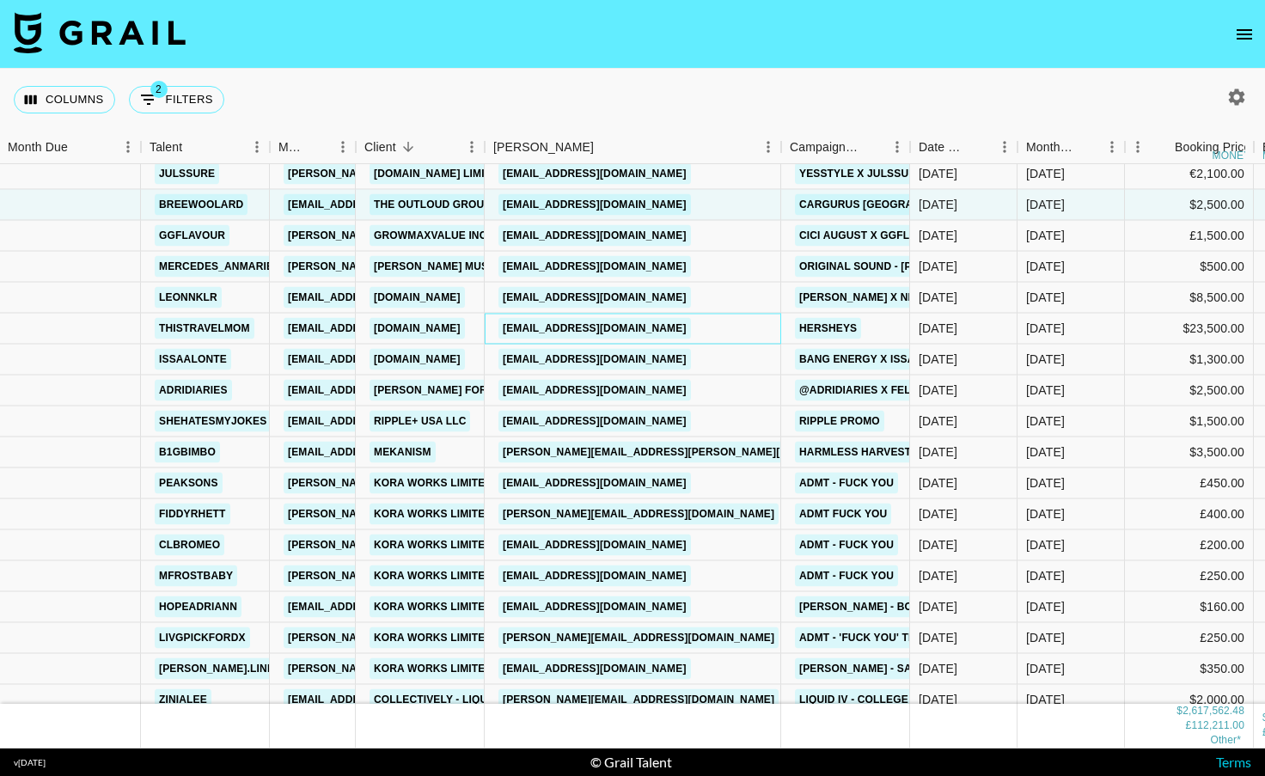
drag, startPoint x: 684, startPoint y: 340, endPoint x: 636, endPoint y: 334, distance: 48.4
click at [636, 334] on div "[EMAIL_ADDRESS][DOMAIN_NAME]" at bounding box center [633, 329] width 297 height 31
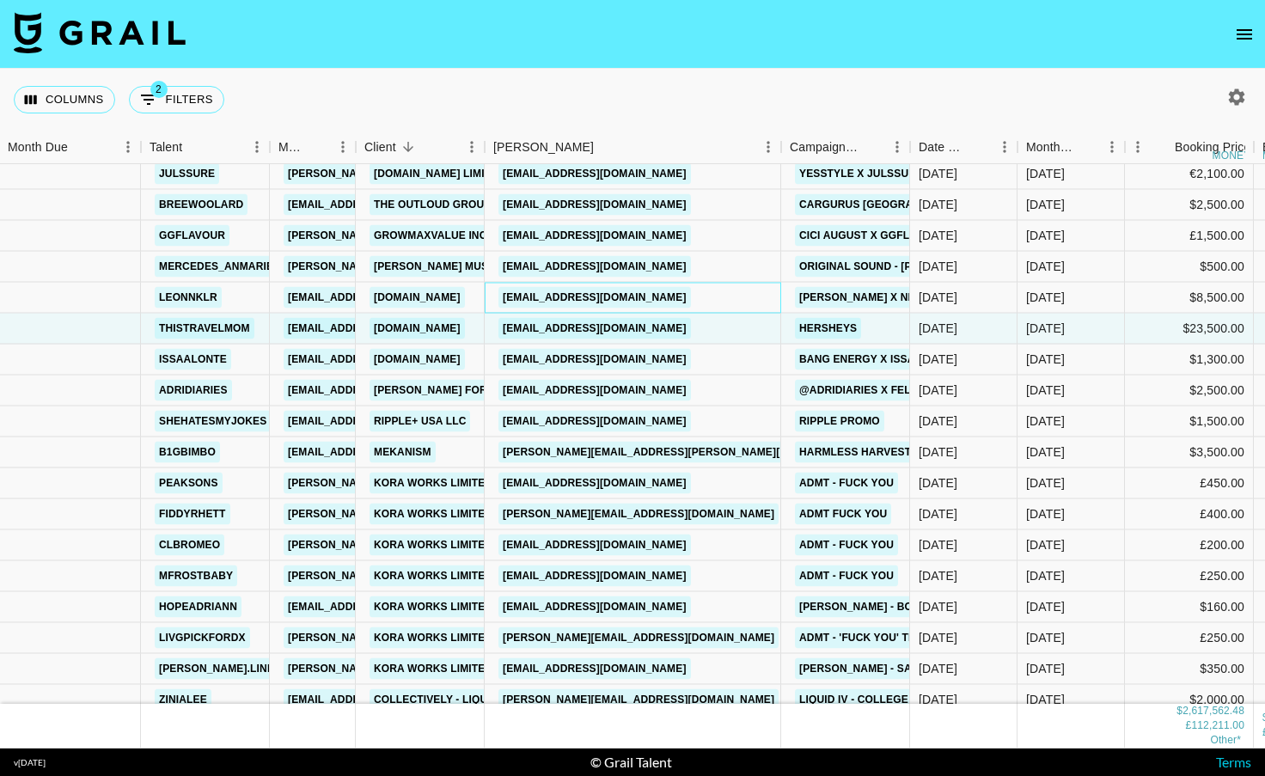
click at [682, 295] on div "[EMAIL_ADDRESS][DOMAIN_NAME]" at bounding box center [633, 298] width 297 height 31
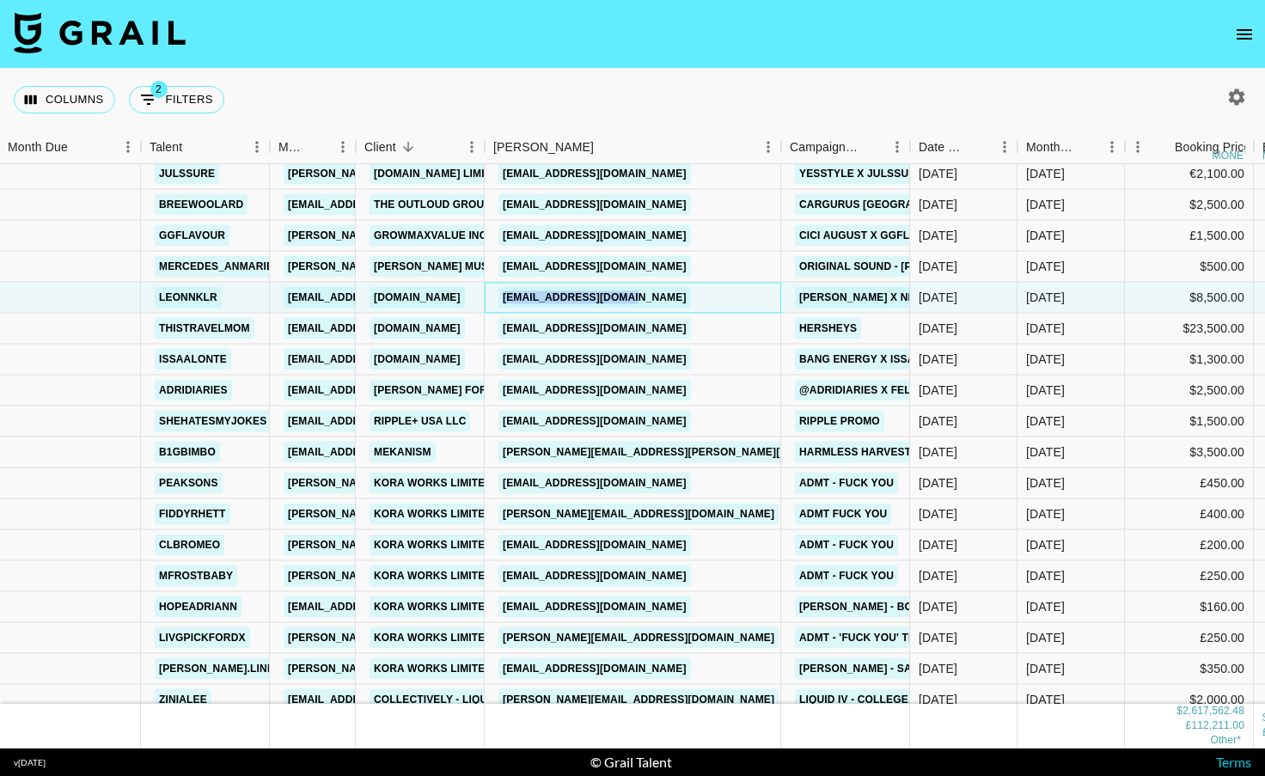
drag, startPoint x: 682, startPoint y: 295, endPoint x: 505, endPoint y: 297, distance: 177.1
click at [505, 297] on div "[EMAIL_ADDRESS][DOMAIN_NAME]" at bounding box center [633, 298] width 297 height 31
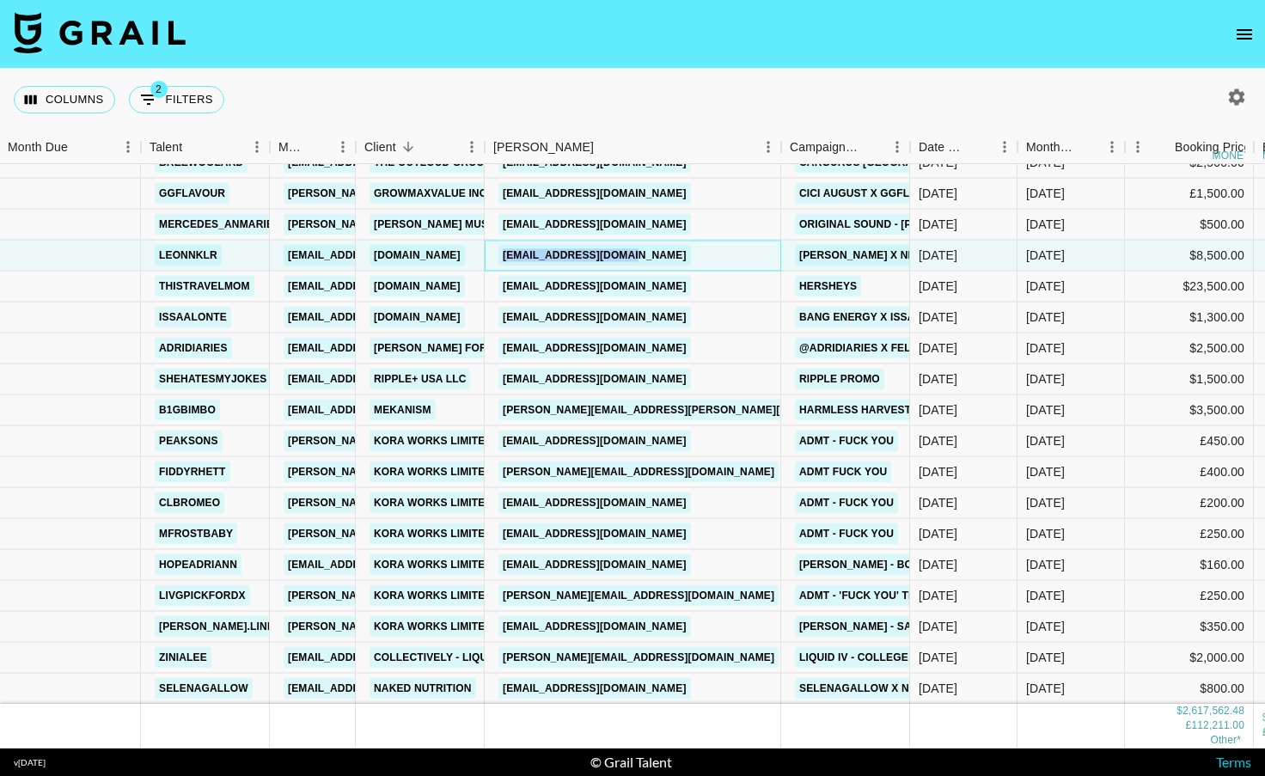
scroll to position [24445, 1]
drag, startPoint x: 676, startPoint y: 316, endPoint x: 495, endPoint y: 315, distance: 181.4
click at [495, 315] on div "[EMAIL_ADDRESS][DOMAIN_NAME]" at bounding box center [633, 317] width 297 height 31
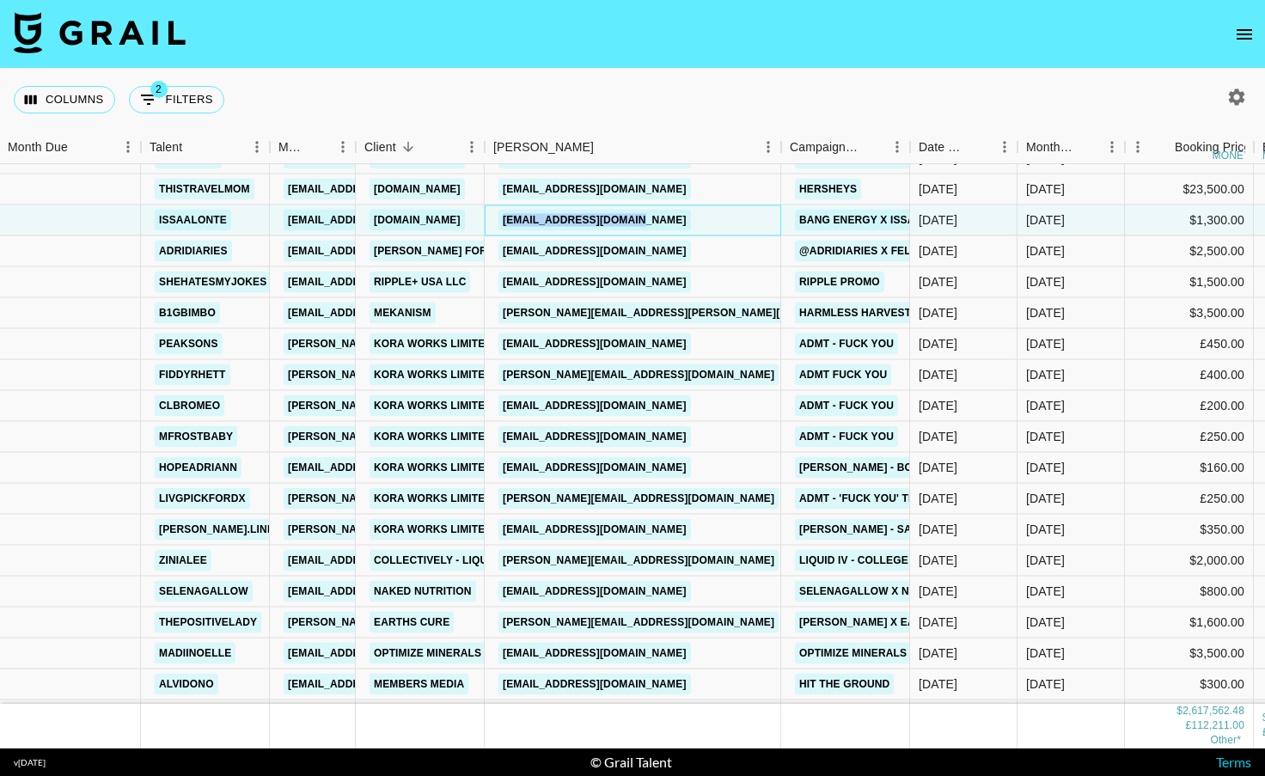
scroll to position [24548, 1]
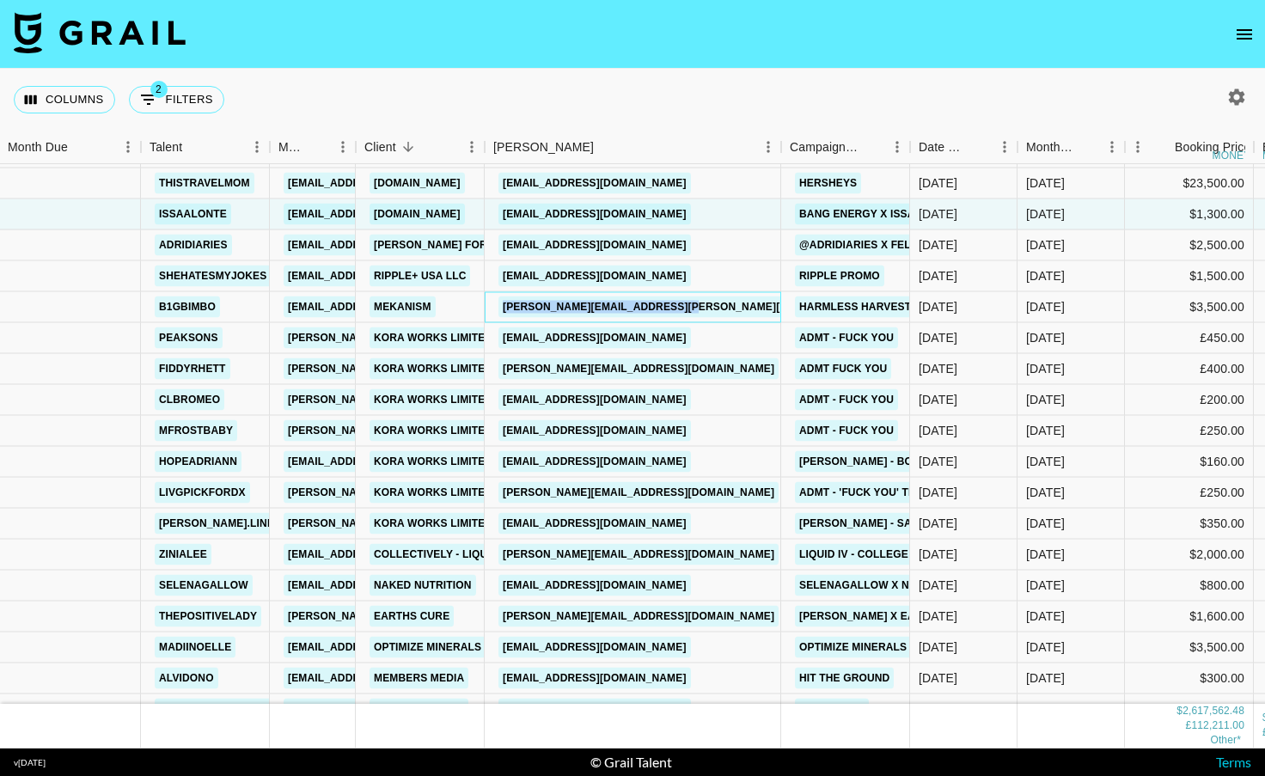
drag, startPoint x: 725, startPoint y: 312, endPoint x: 511, endPoint y: 299, distance: 215.3
click at [511, 299] on div "[PERSON_NAME][EMAIL_ADDRESS][PERSON_NAME][DOMAIN_NAME]" at bounding box center [633, 307] width 297 height 31
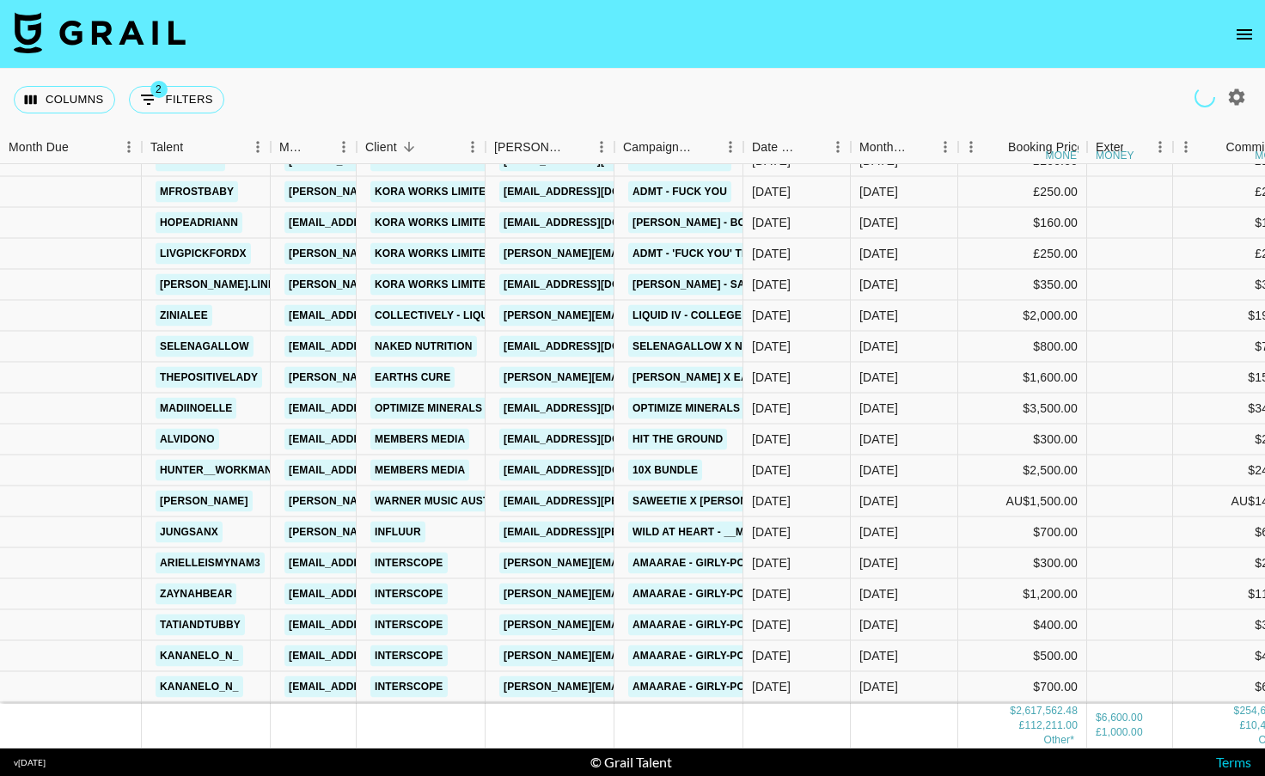
scroll to position [24815, 0]
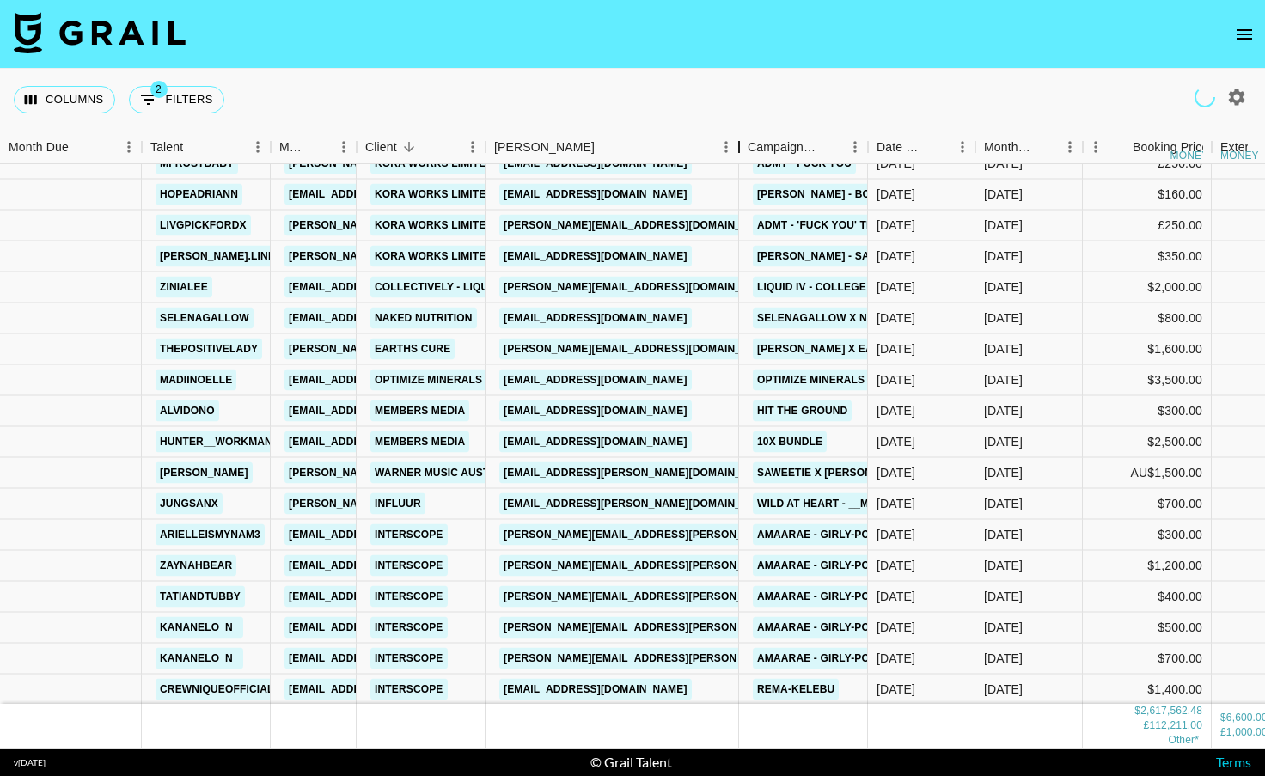
drag, startPoint x: 615, startPoint y: 151, endPoint x: 743, endPoint y: 128, distance: 130.2
click at [743, 128] on div "Columns 2 Filters + Booking Month Due Talent Manager Client [PERSON_NAME] Campa…" at bounding box center [632, 409] width 1265 height 680
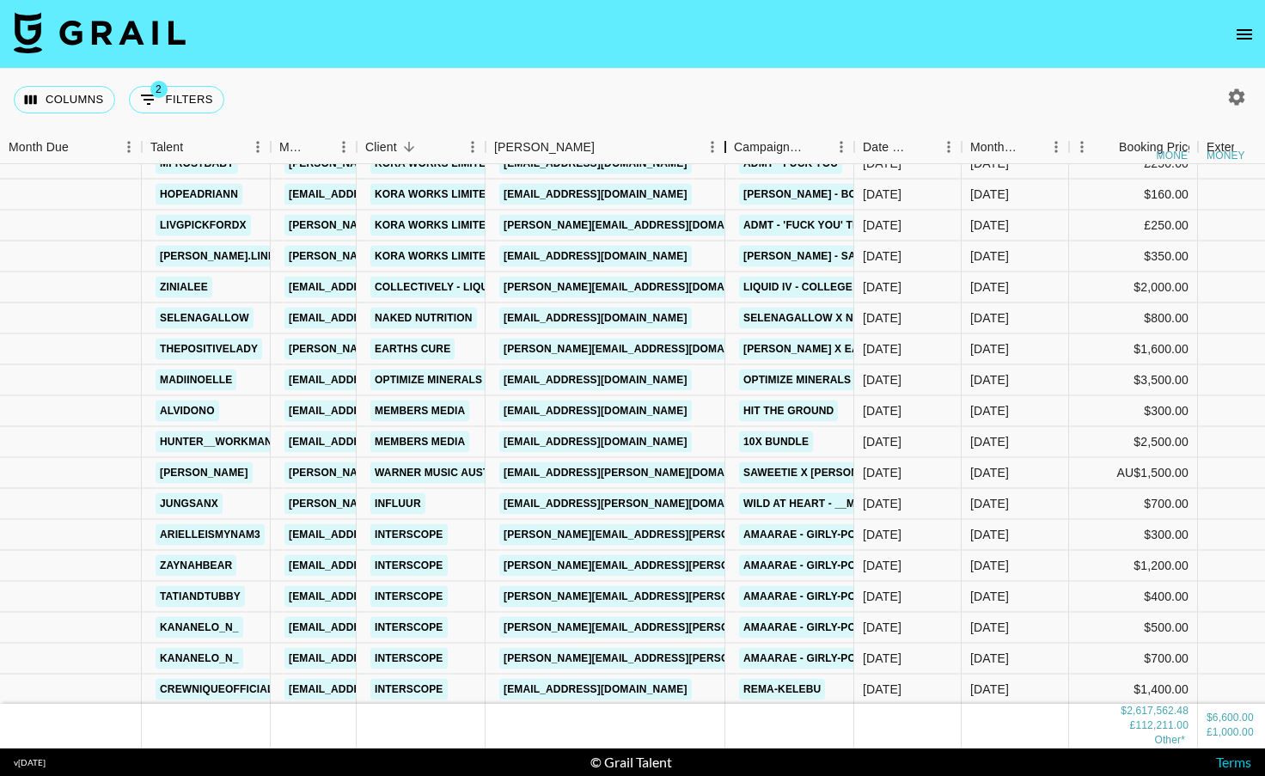
drag, startPoint x: 616, startPoint y: 144, endPoint x: 759, endPoint y: 150, distance: 142.8
click at [736, 150] on div "Booker" at bounding box center [725, 148] width 21 height 34
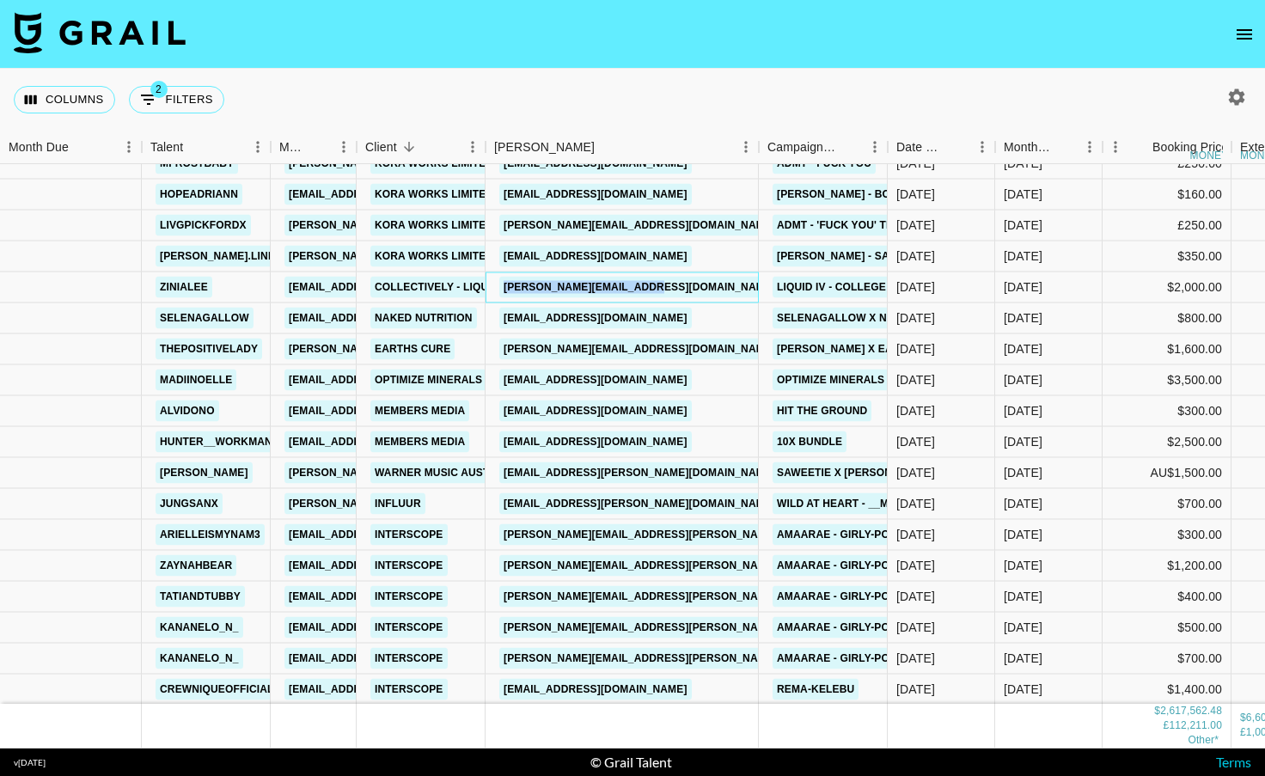
drag, startPoint x: 696, startPoint y: 289, endPoint x: 500, endPoint y: 287, distance: 196.0
click at [500, 287] on div "[PERSON_NAME][EMAIL_ADDRESS][DOMAIN_NAME]" at bounding box center [622, 287] width 273 height 31
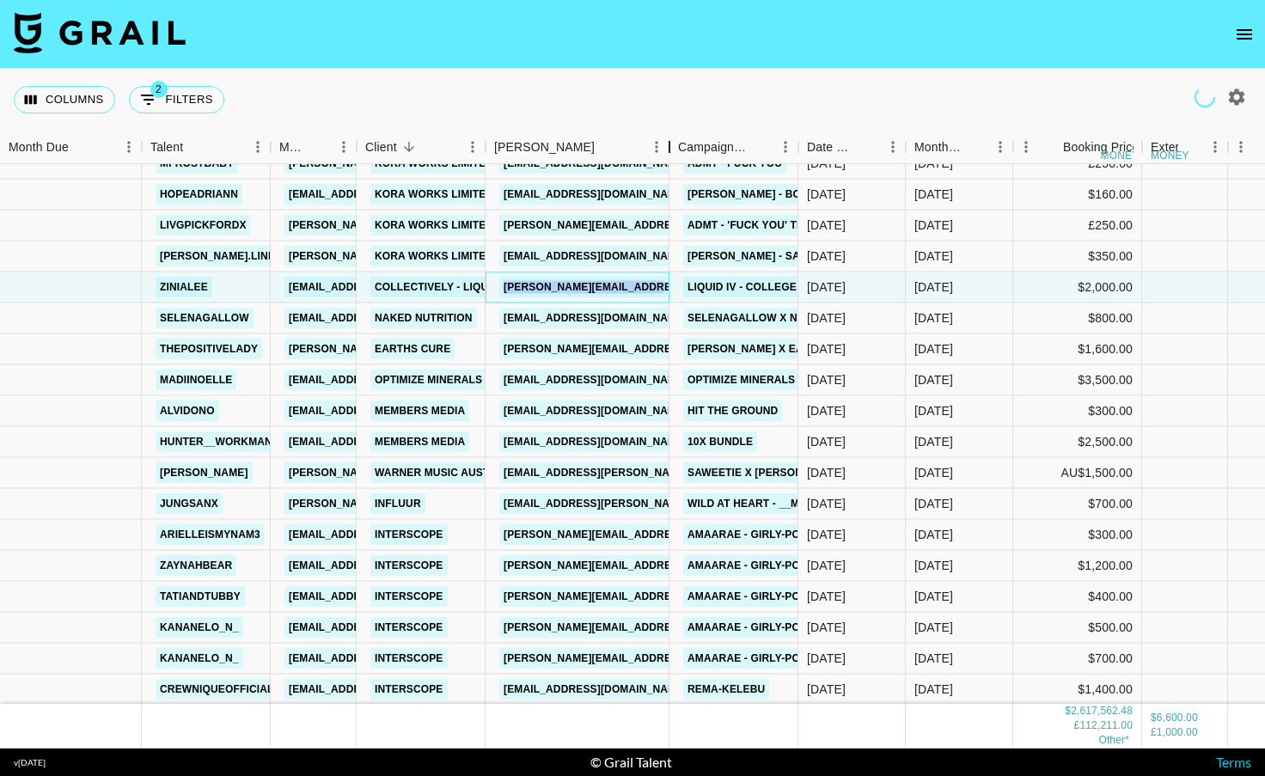
drag, startPoint x: 618, startPoint y: 143, endPoint x: 715, endPoint y: 142, distance: 97.1
click at [680, 142] on div "Booker" at bounding box center [669, 148] width 21 height 34
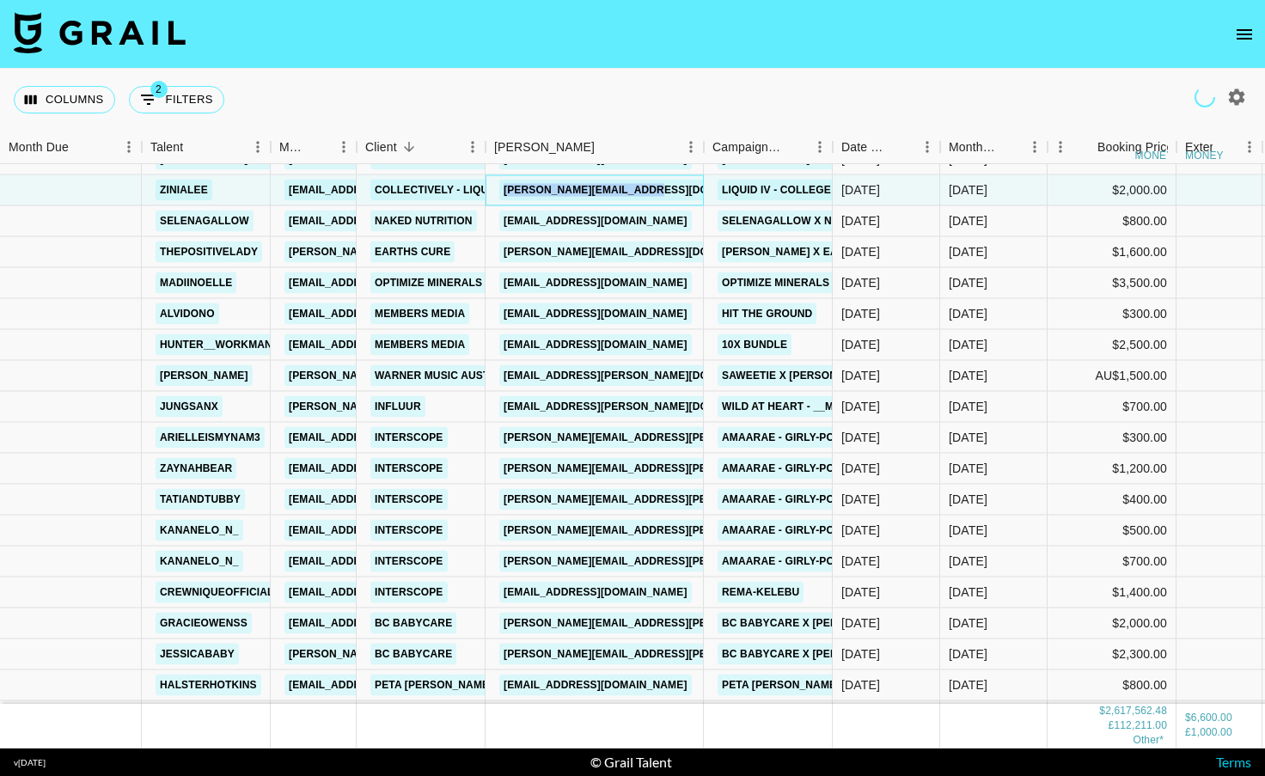
scroll to position [24927, 0]
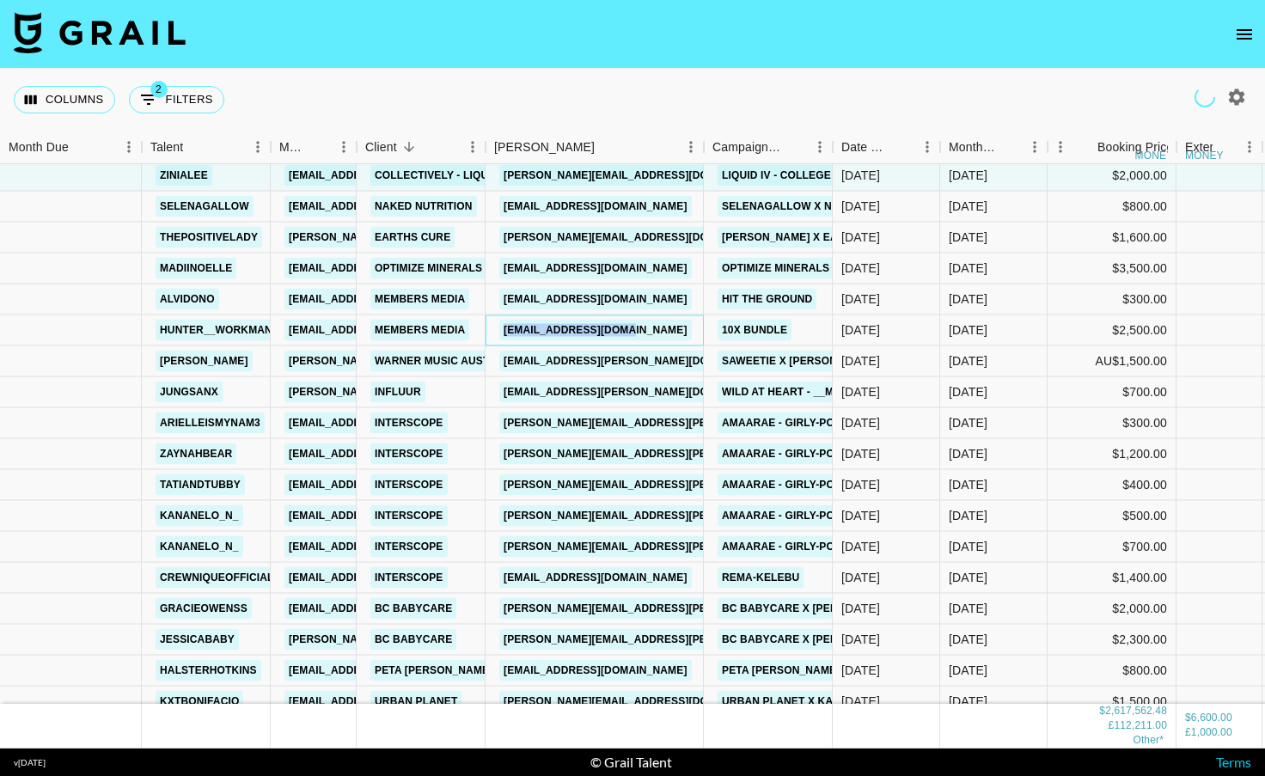
drag, startPoint x: 682, startPoint y: 330, endPoint x: 502, endPoint y: 329, distance: 180.5
click at [502, 330] on div "[EMAIL_ADDRESS][DOMAIN_NAME]" at bounding box center [595, 330] width 218 height 31
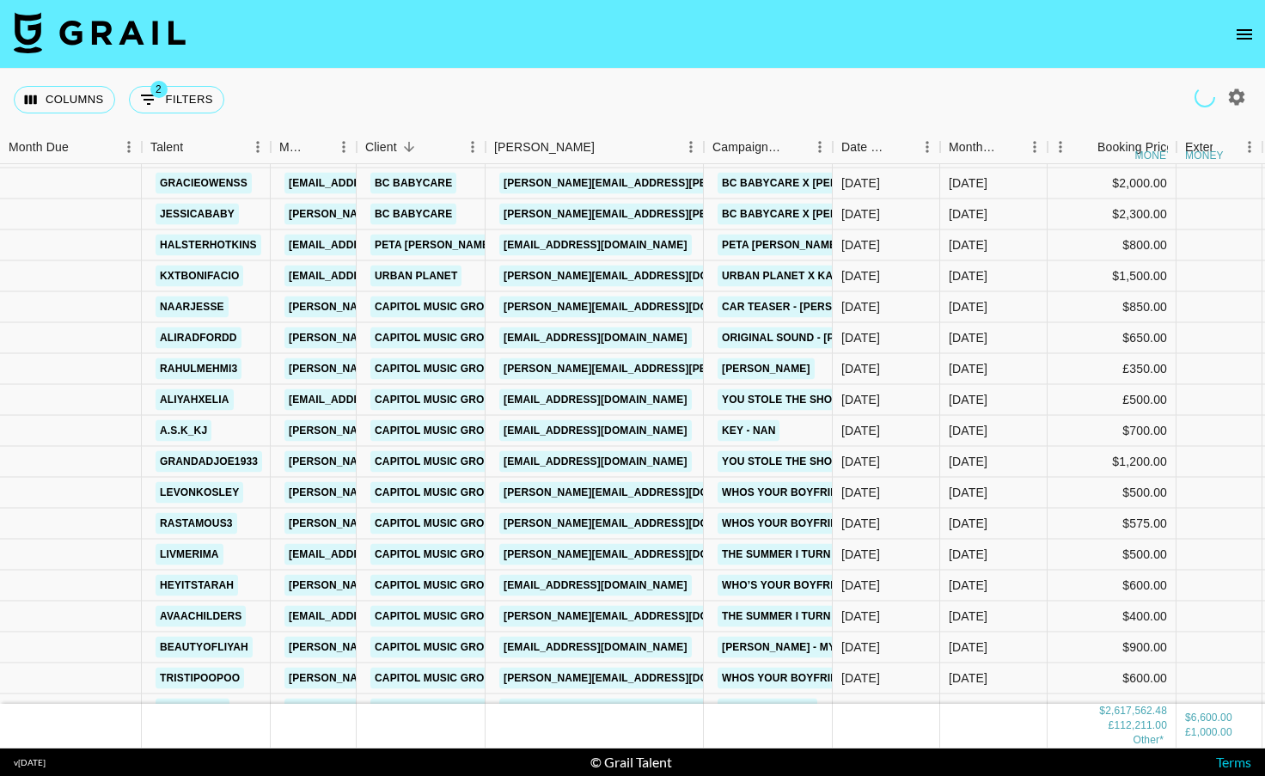
scroll to position [25364, 0]
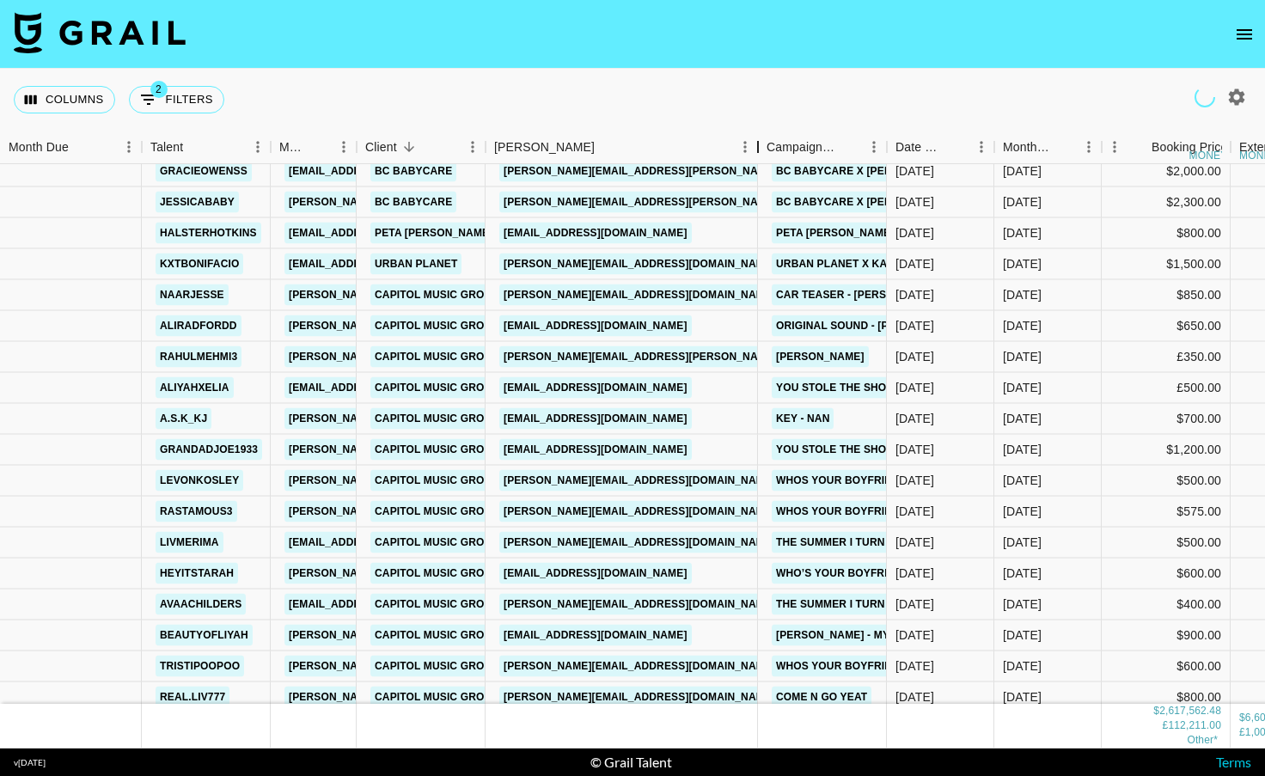
drag, startPoint x: 701, startPoint y: 143, endPoint x: 760, endPoint y: 145, distance: 58.5
click at [760, 145] on div "Booker" at bounding box center [758, 148] width 21 height 34
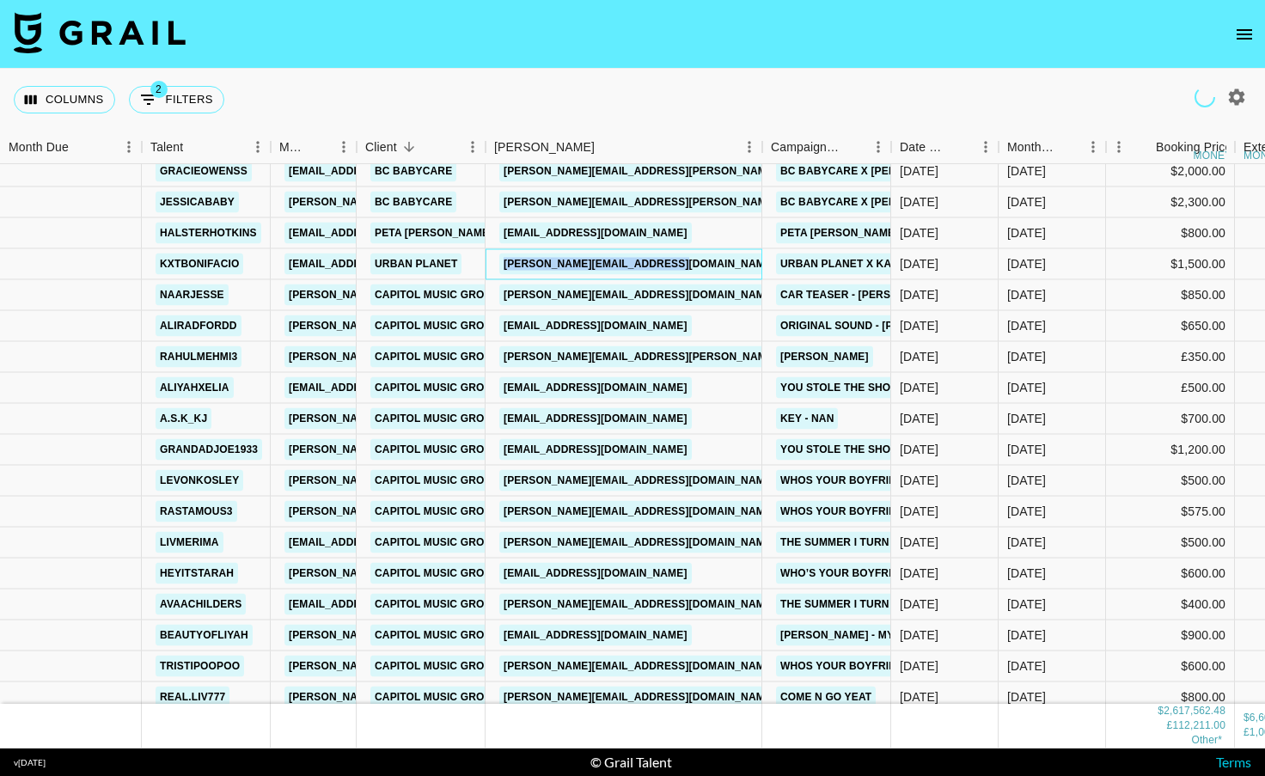
drag, startPoint x: 719, startPoint y: 258, endPoint x: 499, endPoint y: 265, distance: 220.1
click at [499, 265] on div "[PERSON_NAME][EMAIL_ADDRESS][DOMAIN_NAME]" at bounding box center [624, 264] width 277 height 31
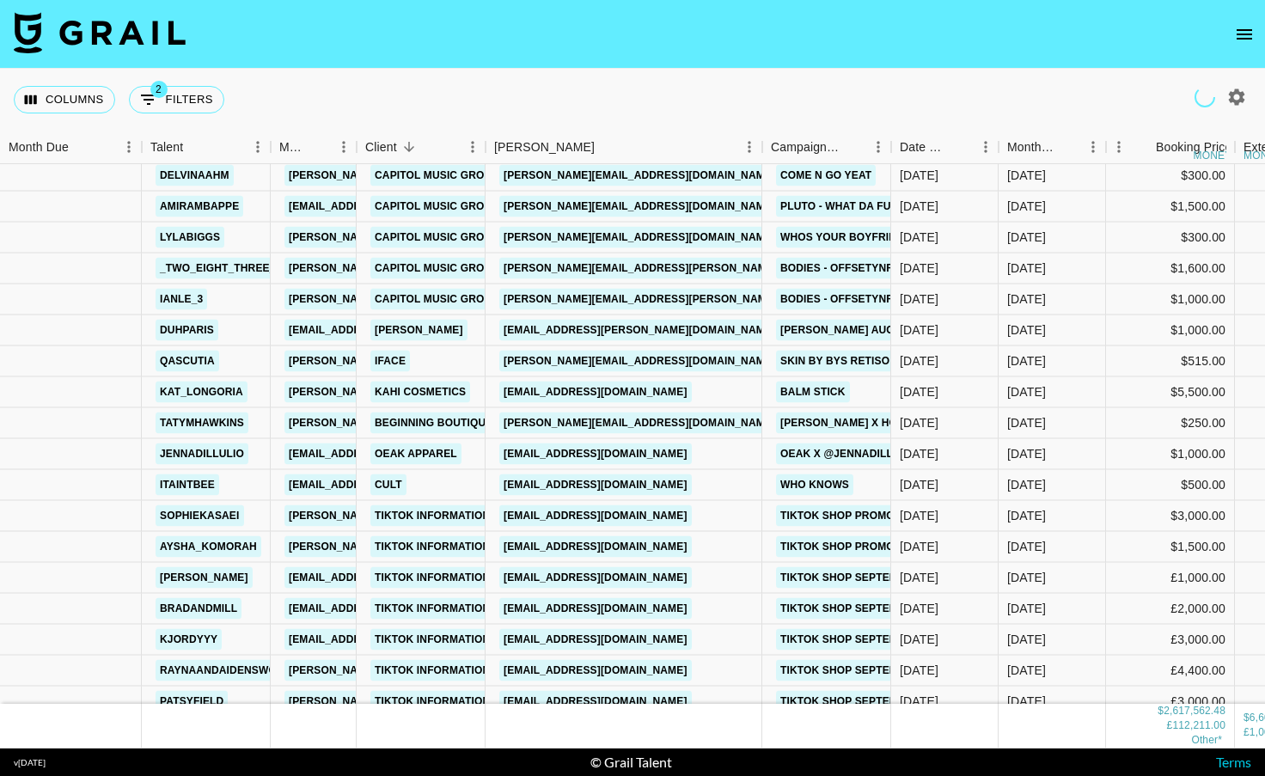
scroll to position [25950, 0]
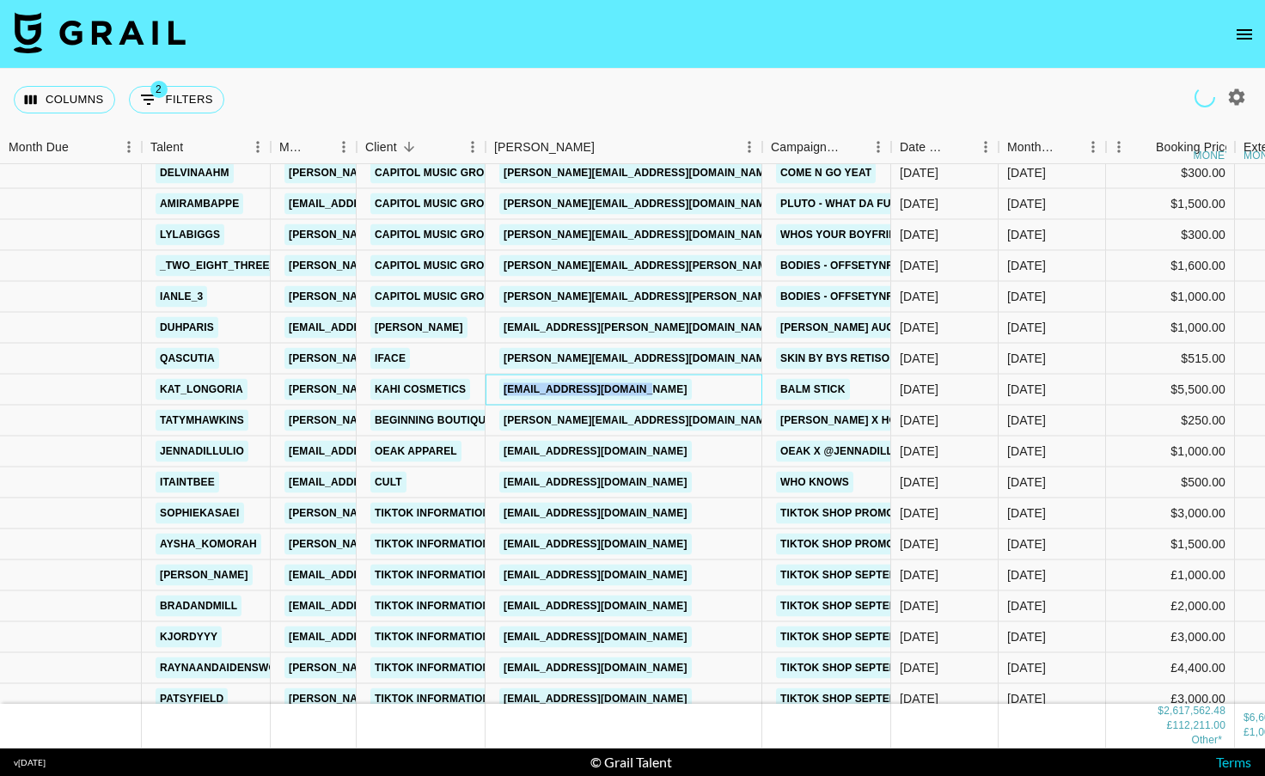
drag, startPoint x: 693, startPoint y: 395, endPoint x: 488, endPoint y: 389, distance: 204.6
click at [488, 389] on div "[EMAIL_ADDRESS][DOMAIN_NAME]" at bounding box center [624, 390] width 277 height 31
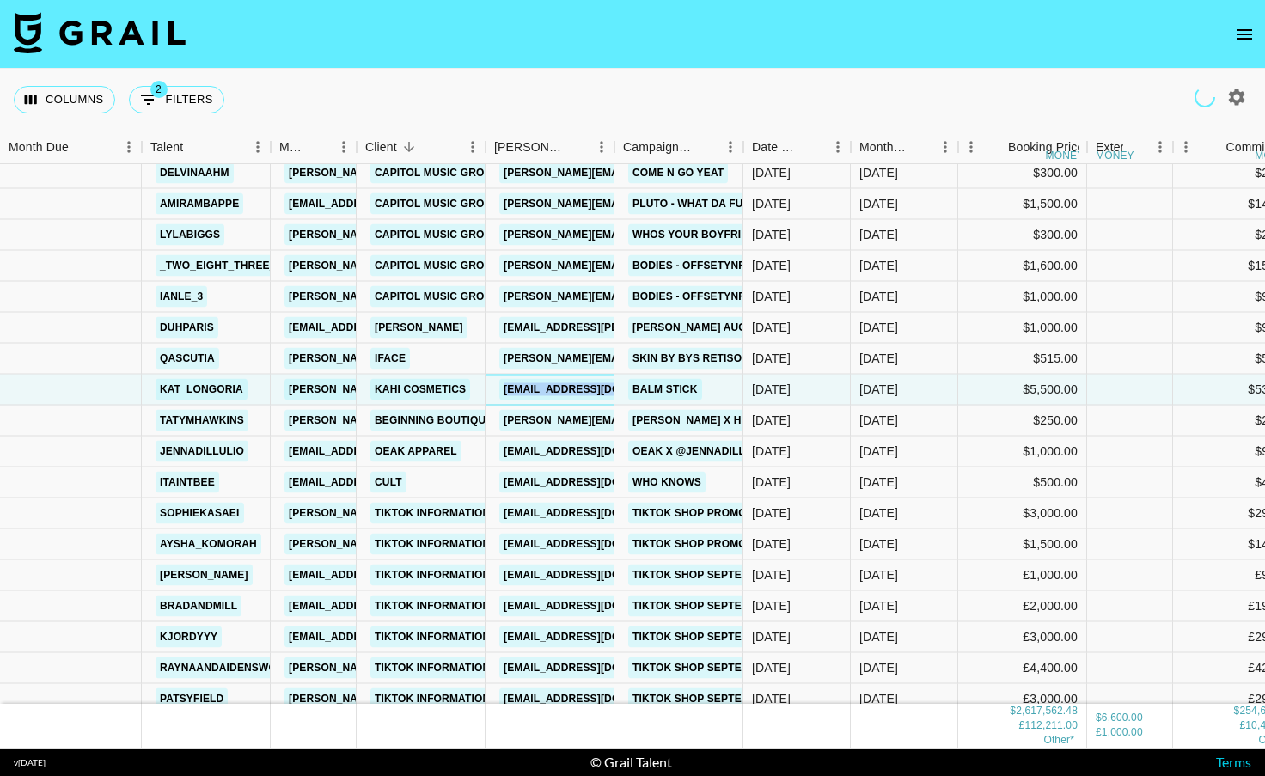
scroll to position [25978, 0]
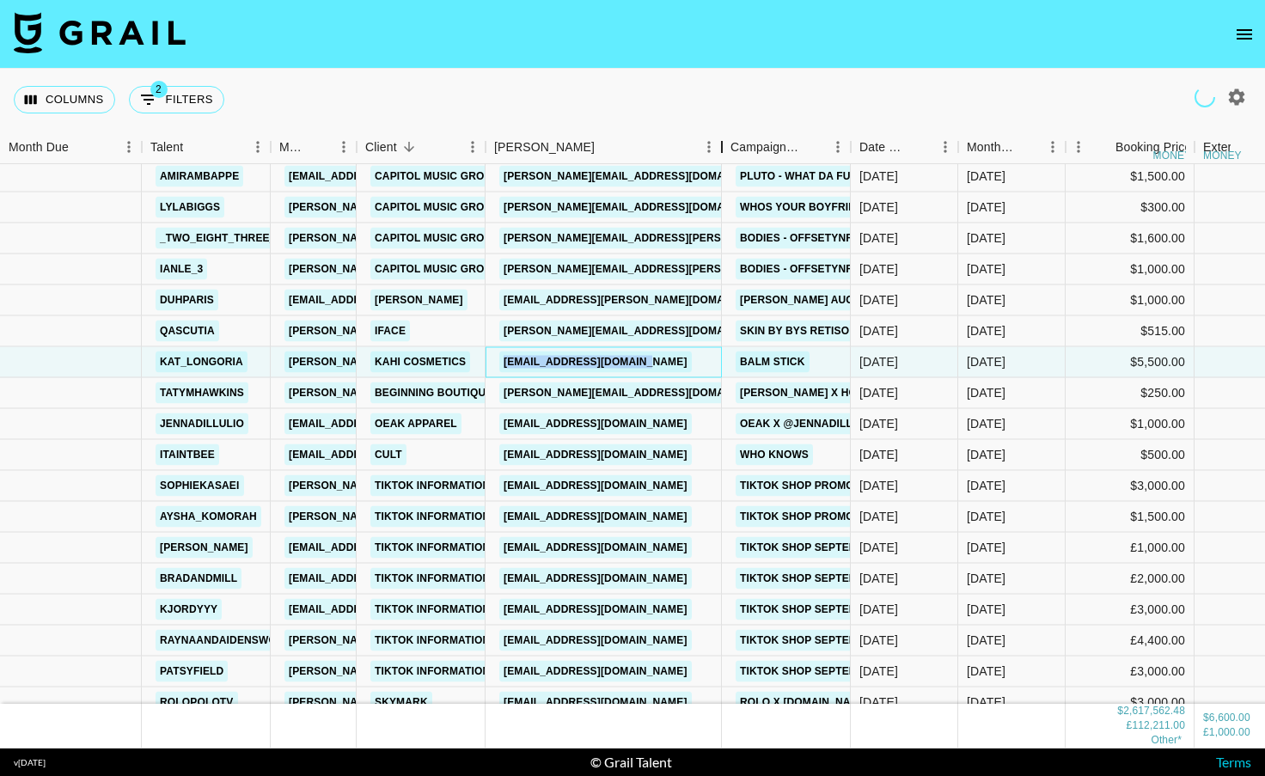
drag, startPoint x: 614, startPoint y: 156, endPoint x: 724, endPoint y: 114, distance: 117.8
click at [724, 114] on div "Columns 2 Filters + Booking Month Due Talent Manager Client [PERSON_NAME] Campa…" at bounding box center [632, 409] width 1265 height 680
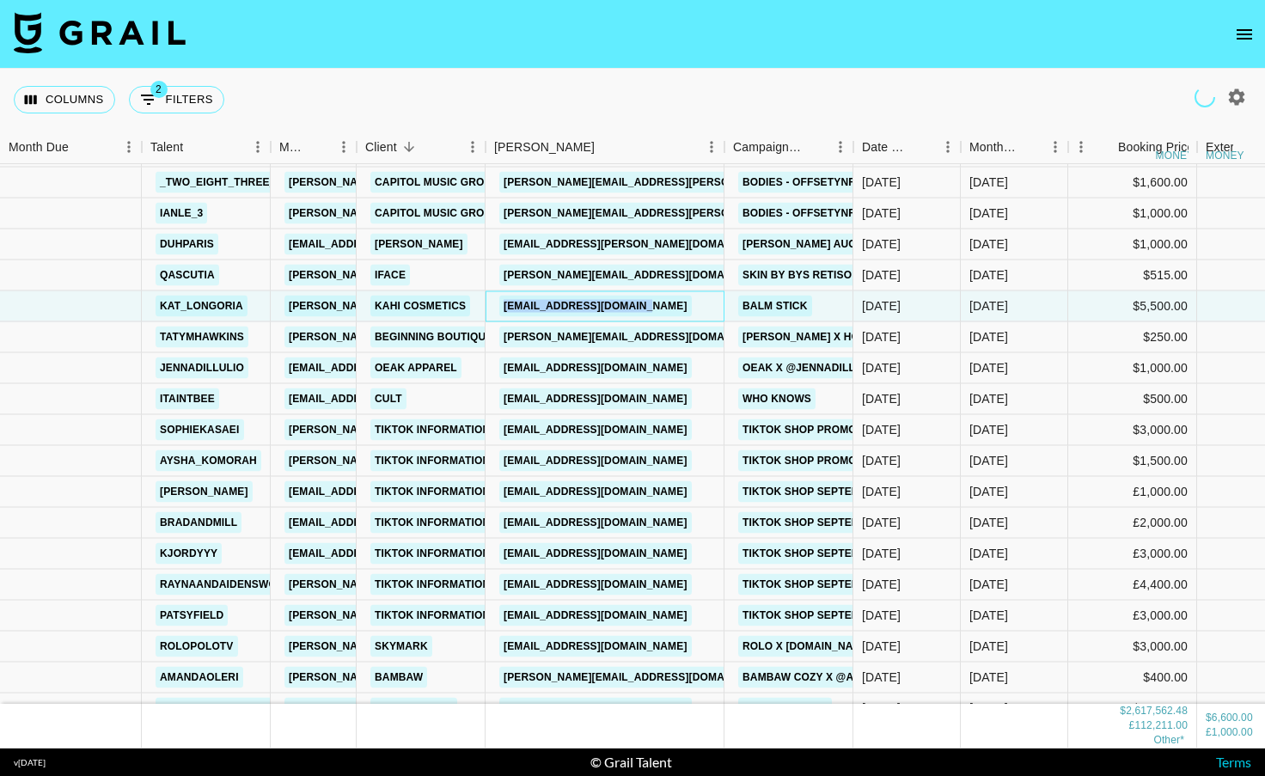
scroll to position [26039, 0]
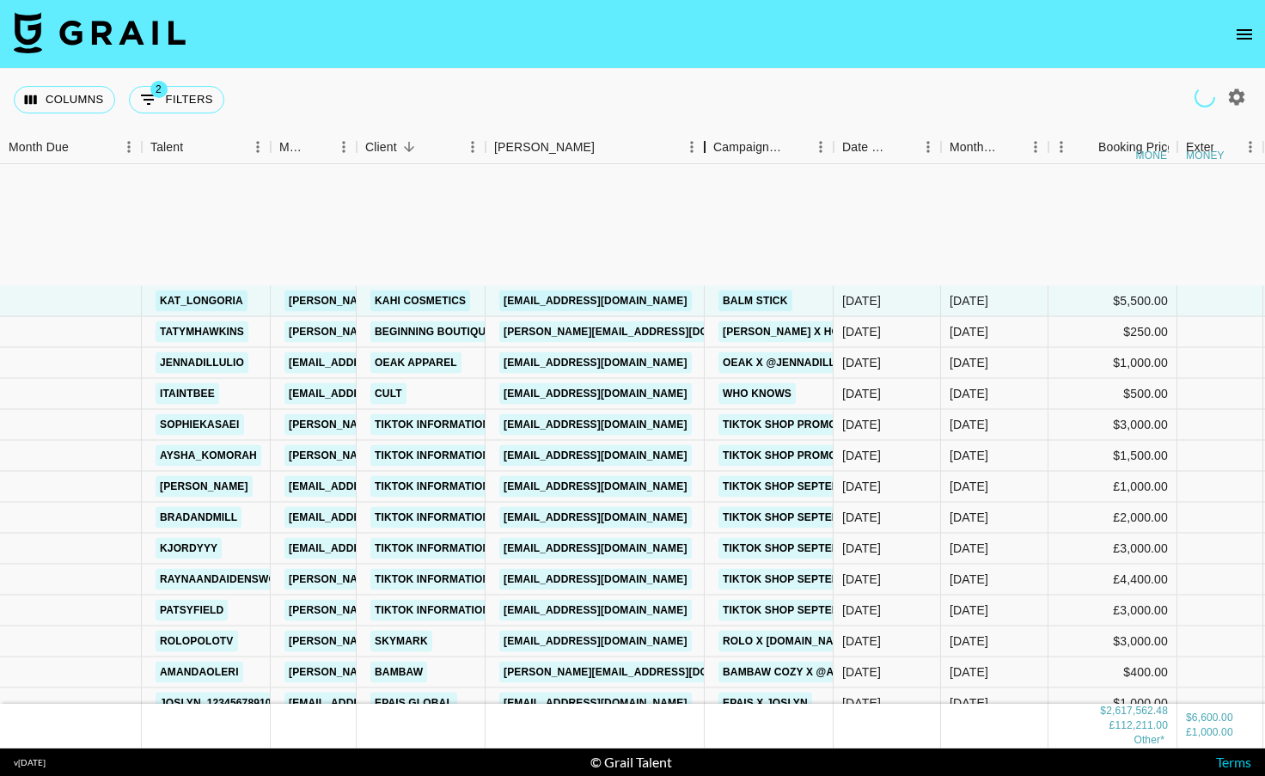
click at [705, 130] on div "Columns 2 Filters + Booking Month Due Talent Manager Client [PERSON_NAME] Campa…" at bounding box center [632, 409] width 1265 height 680
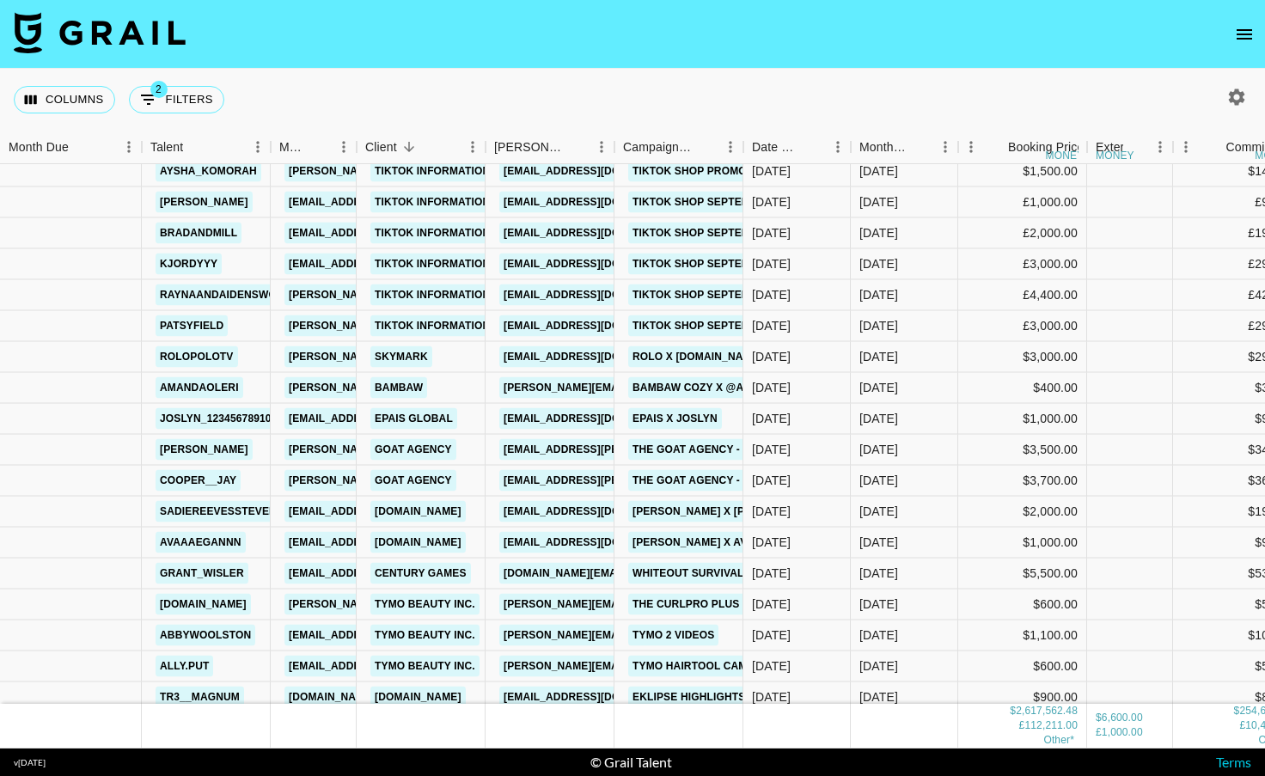
scroll to position [26335, 0]
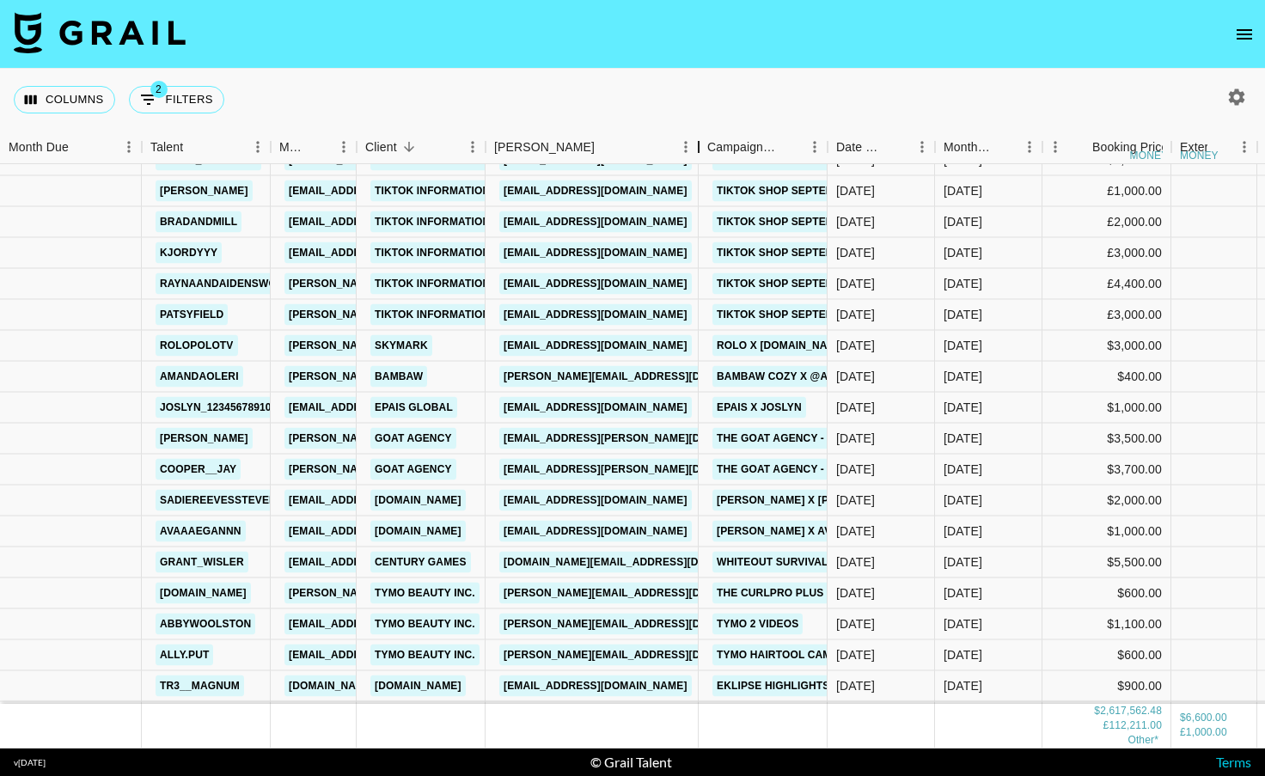
drag, startPoint x: 616, startPoint y: 148, endPoint x: 718, endPoint y: 149, distance: 101.4
click at [709, 149] on div "Booker" at bounding box center [698, 148] width 21 height 34
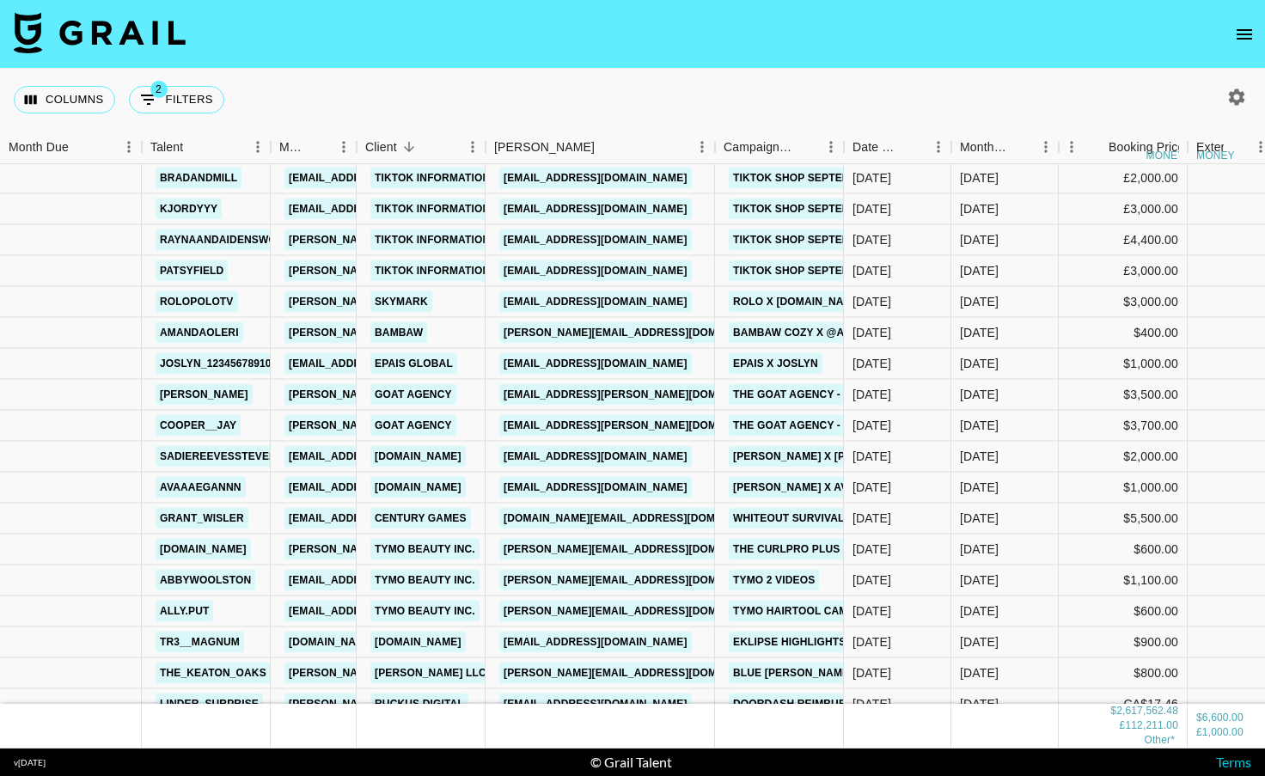
scroll to position [26380, 0]
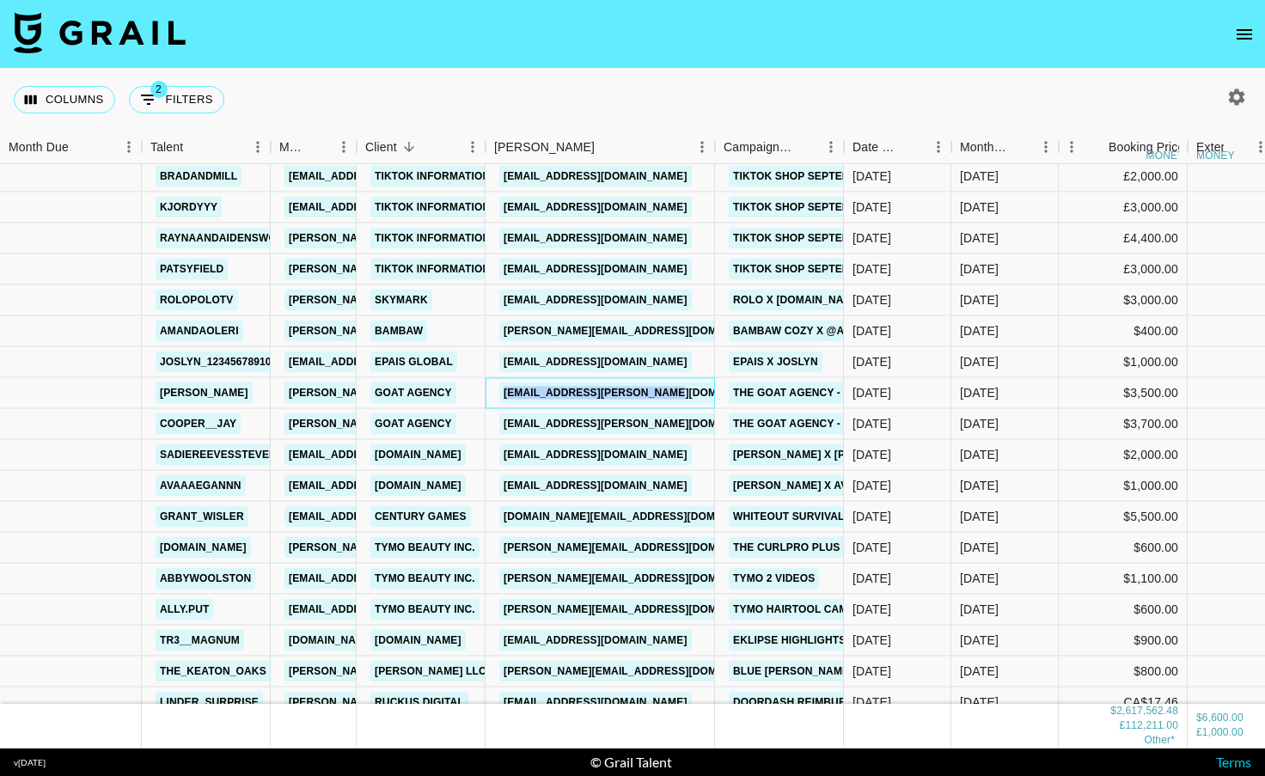
drag, startPoint x: 707, startPoint y: 393, endPoint x: 500, endPoint y: 391, distance: 206.3
click at [500, 391] on div "[EMAIL_ADDRESS][PERSON_NAME][DOMAIN_NAME]" at bounding box center [600, 393] width 229 height 31
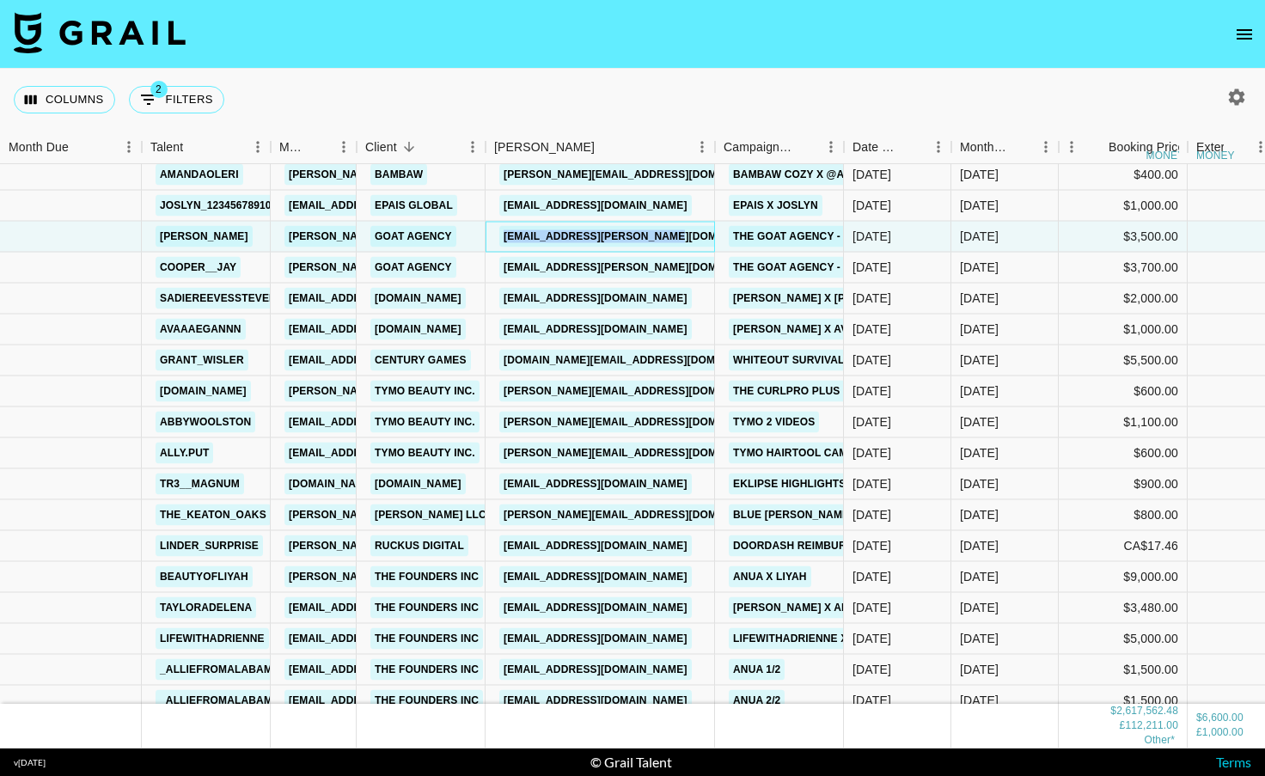
scroll to position [26541, 0]
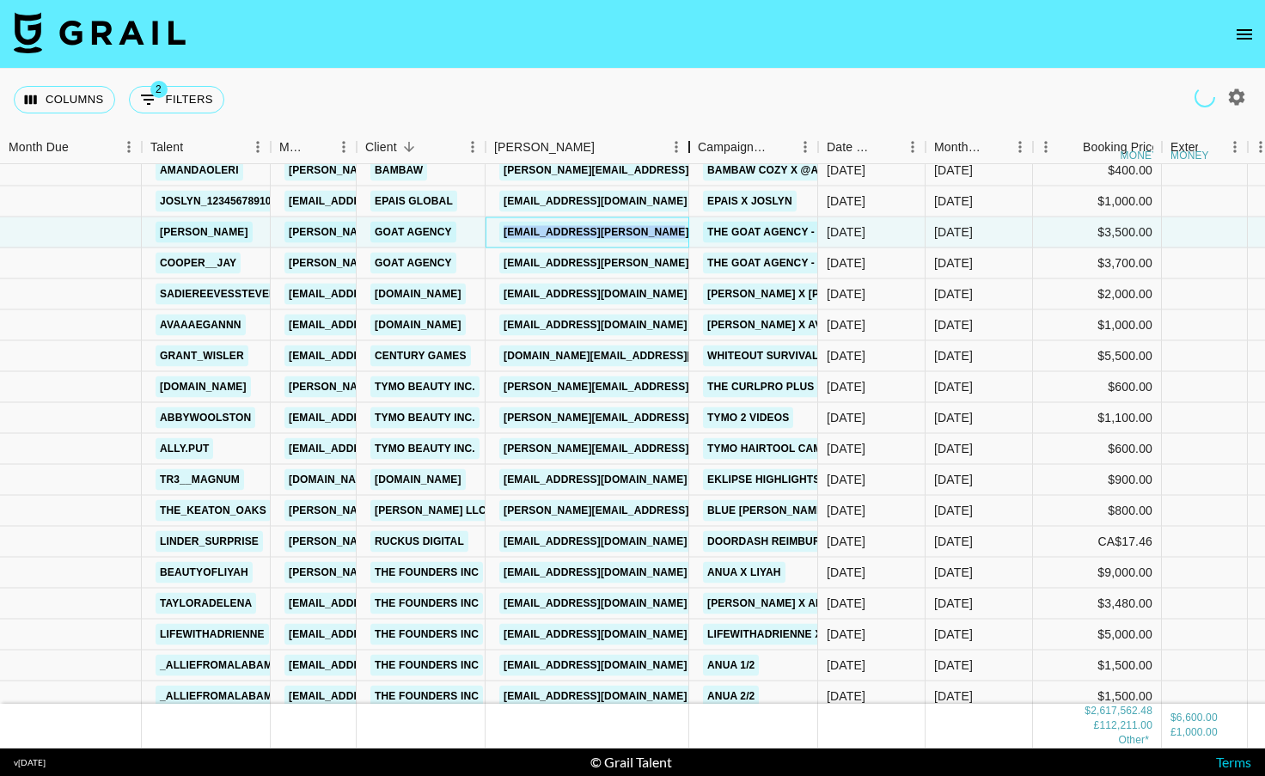
drag, startPoint x: 614, startPoint y: 150, endPoint x: 685, endPoint y: 151, distance: 71.3
click at [691, 151] on div "Booker" at bounding box center [689, 148] width 21 height 34
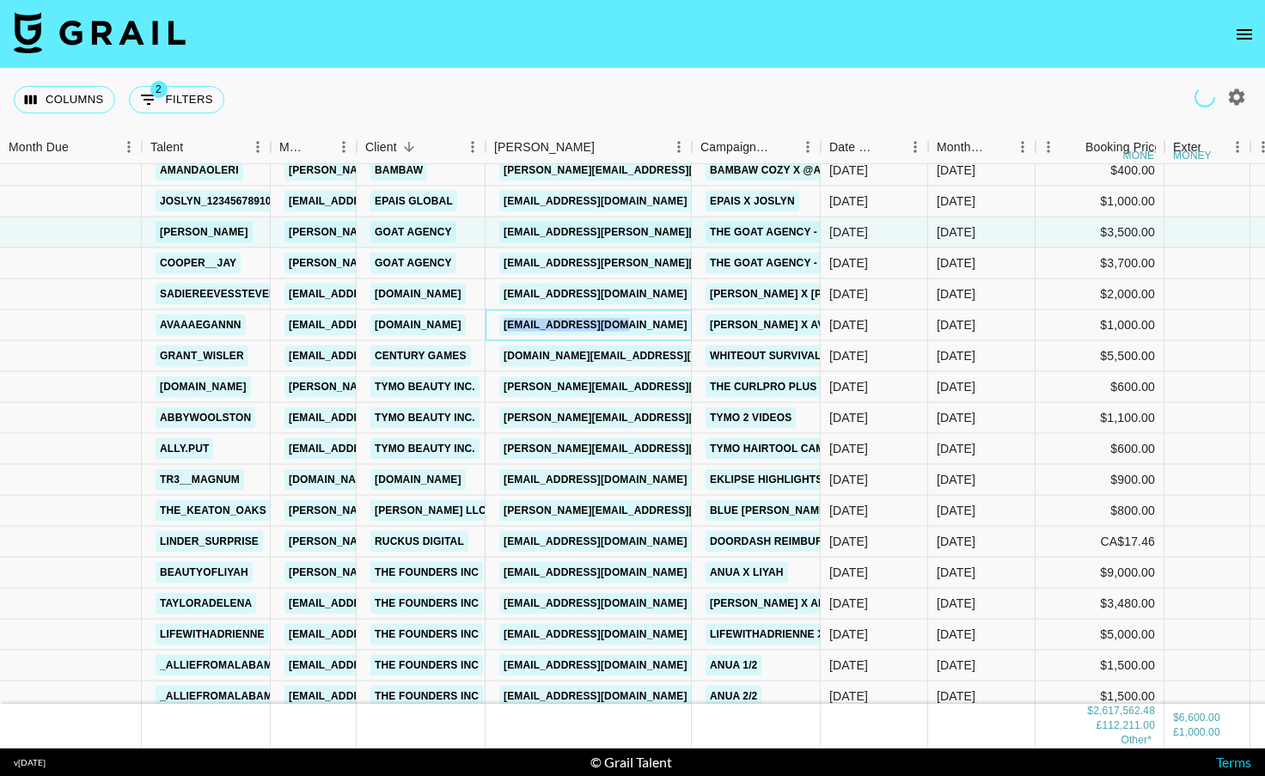
drag, startPoint x: 652, startPoint y: 326, endPoint x: 504, endPoint y: 324, distance: 148.7
click at [504, 324] on div "[EMAIL_ADDRESS][DOMAIN_NAME]" at bounding box center [589, 325] width 206 height 31
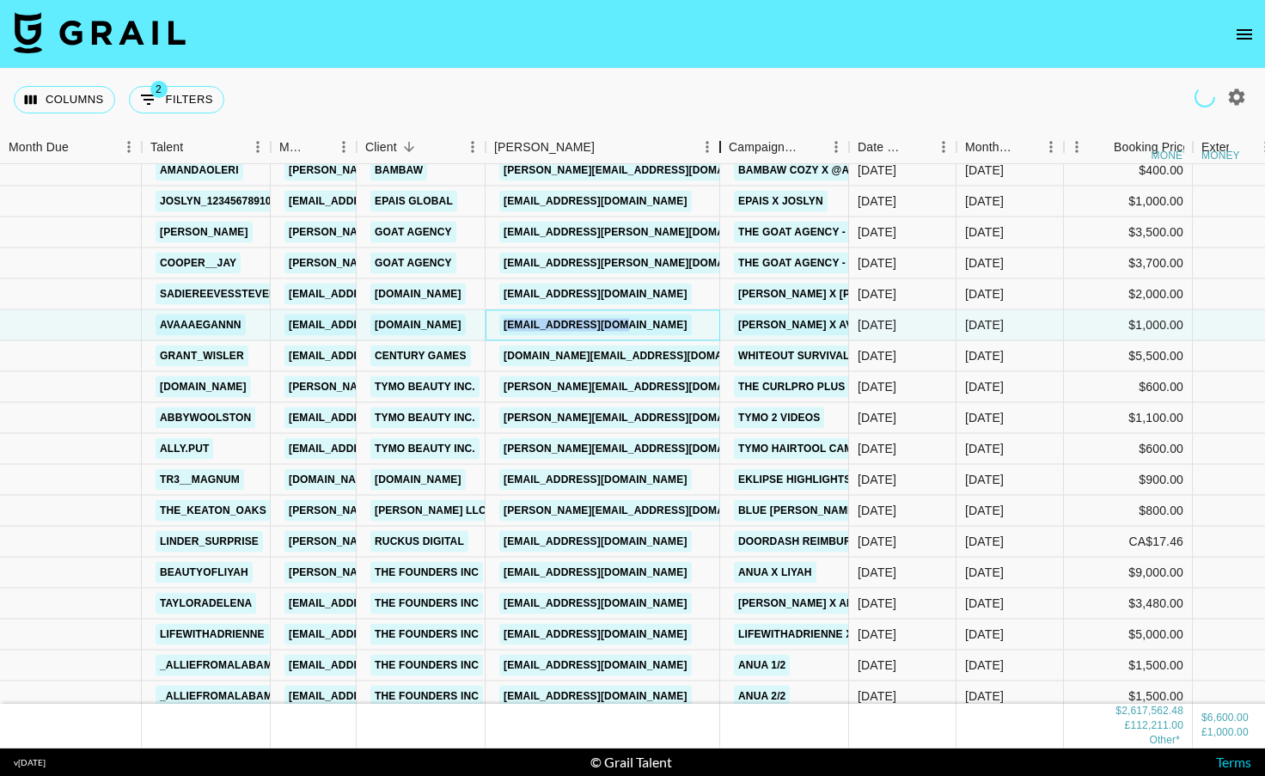
drag, startPoint x: 615, startPoint y: 140, endPoint x: 721, endPoint y: 150, distance: 106.1
click at [721, 150] on div "Booker" at bounding box center [720, 148] width 21 height 34
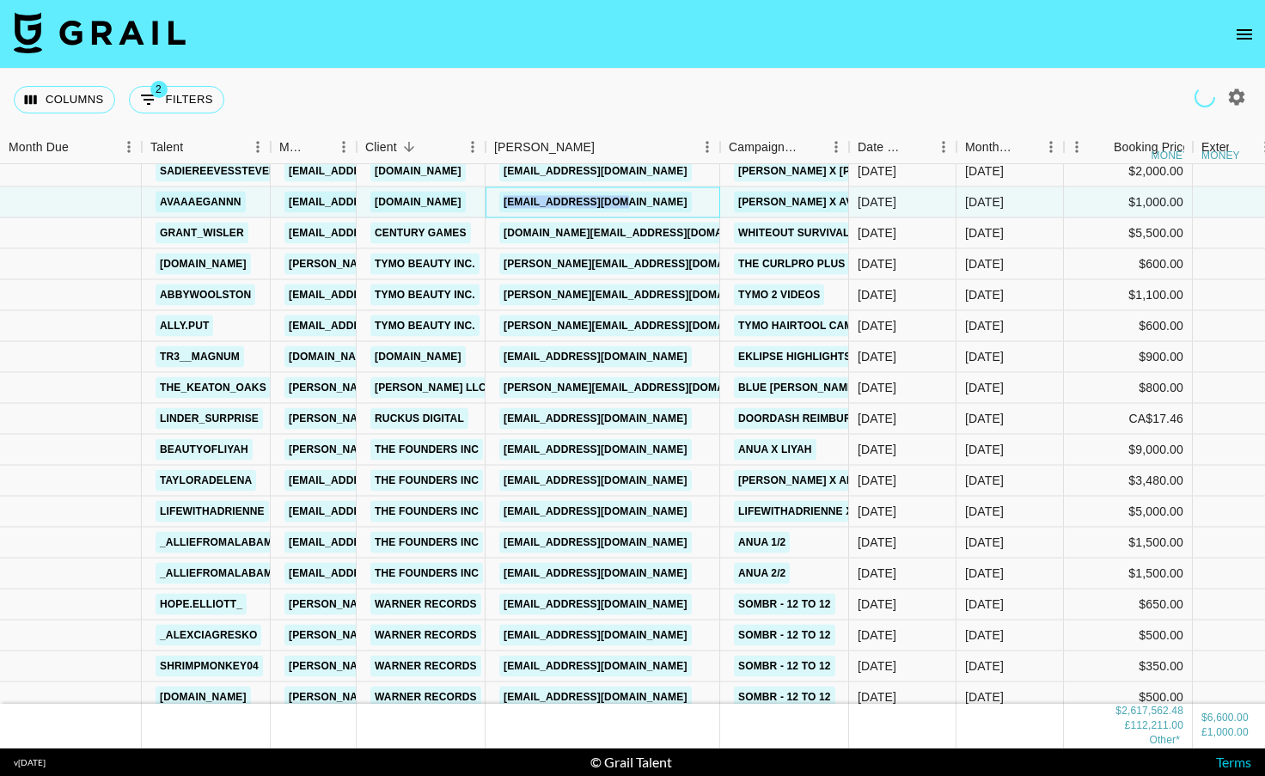
scroll to position [26683, 0]
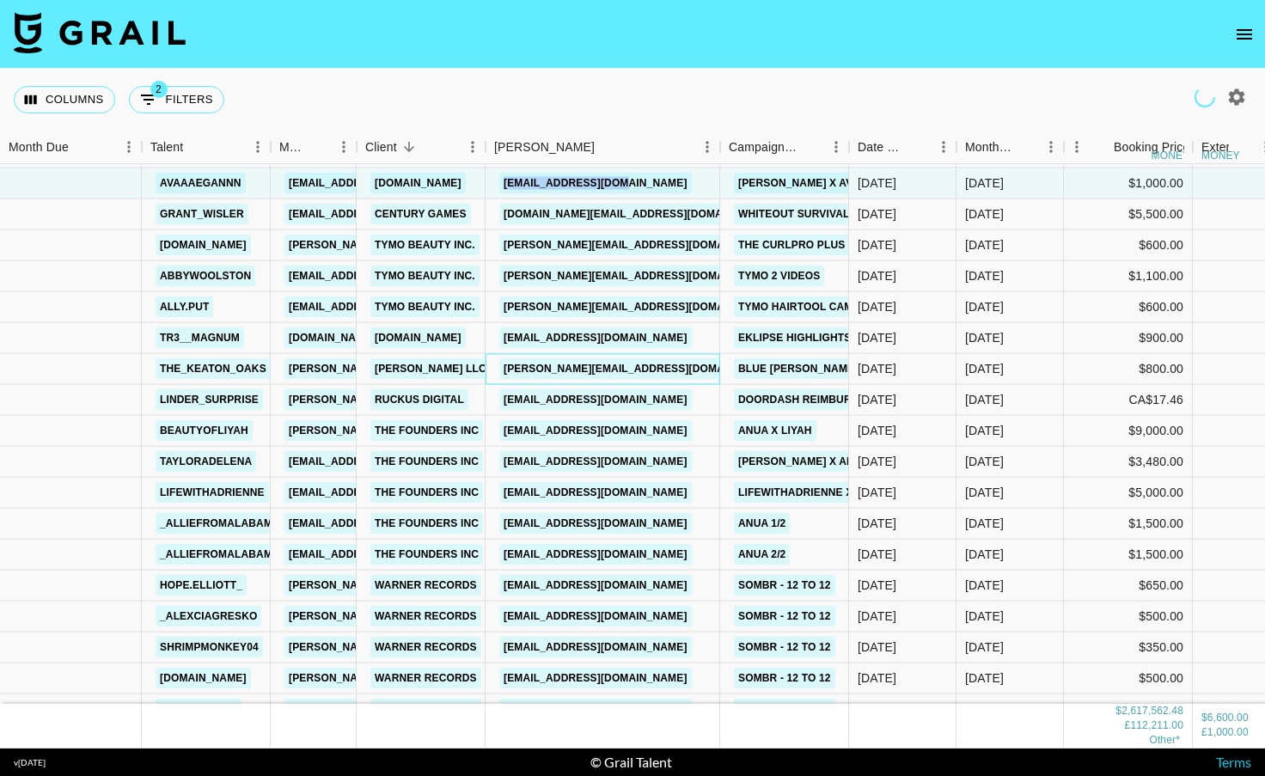
drag, startPoint x: 525, startPoint y: 361, endPoint x: 580, endPoint y: 341, distance: 58.5
click at [484, 370] on div "the_keaton_oaks [PERSON_NAME][EMAIL_ADDRESS][DOMAIN_NAME] [PERSON_NAME] LLC [PE…" at bounding box center [833, 369] width 1666 height 31
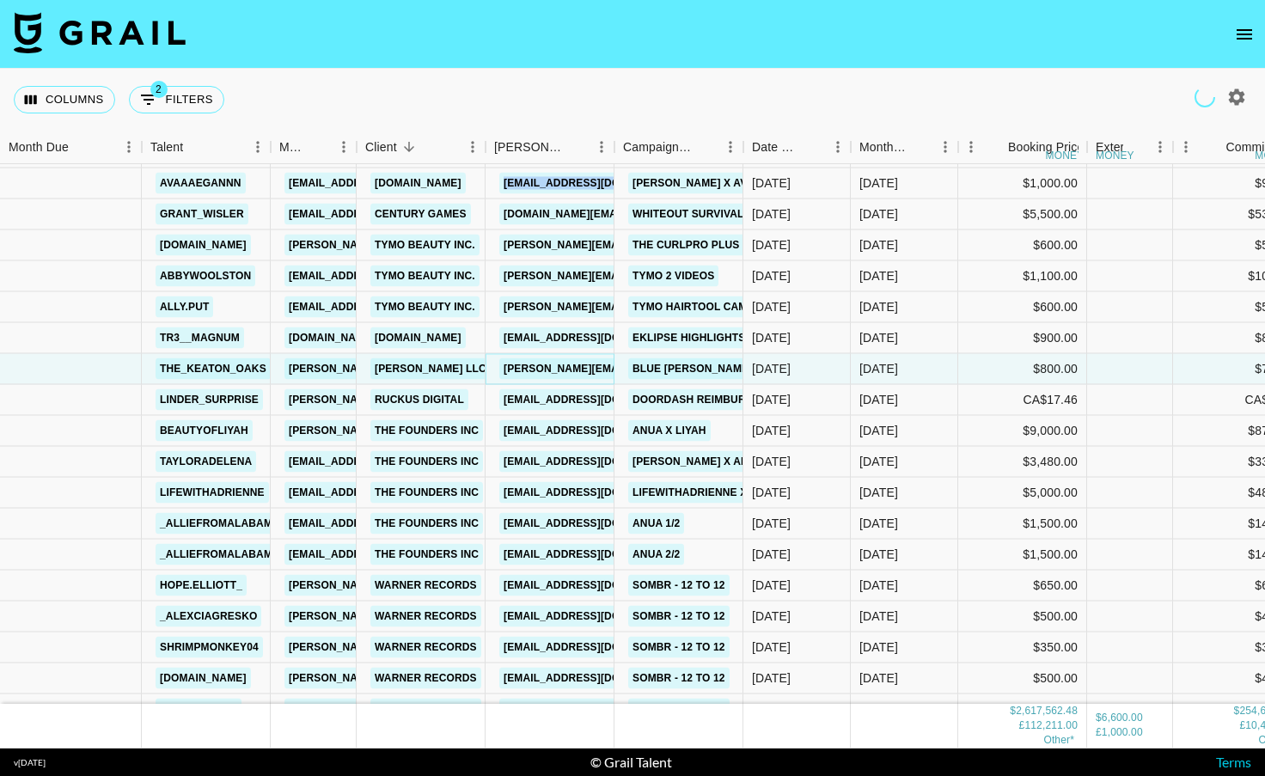
click at [592, 370] on link "[PERSON_NAME][EMAIL_ADDRESS][DOMAIN_NAME]" at bounding box center [639, 368] width 280 height 21
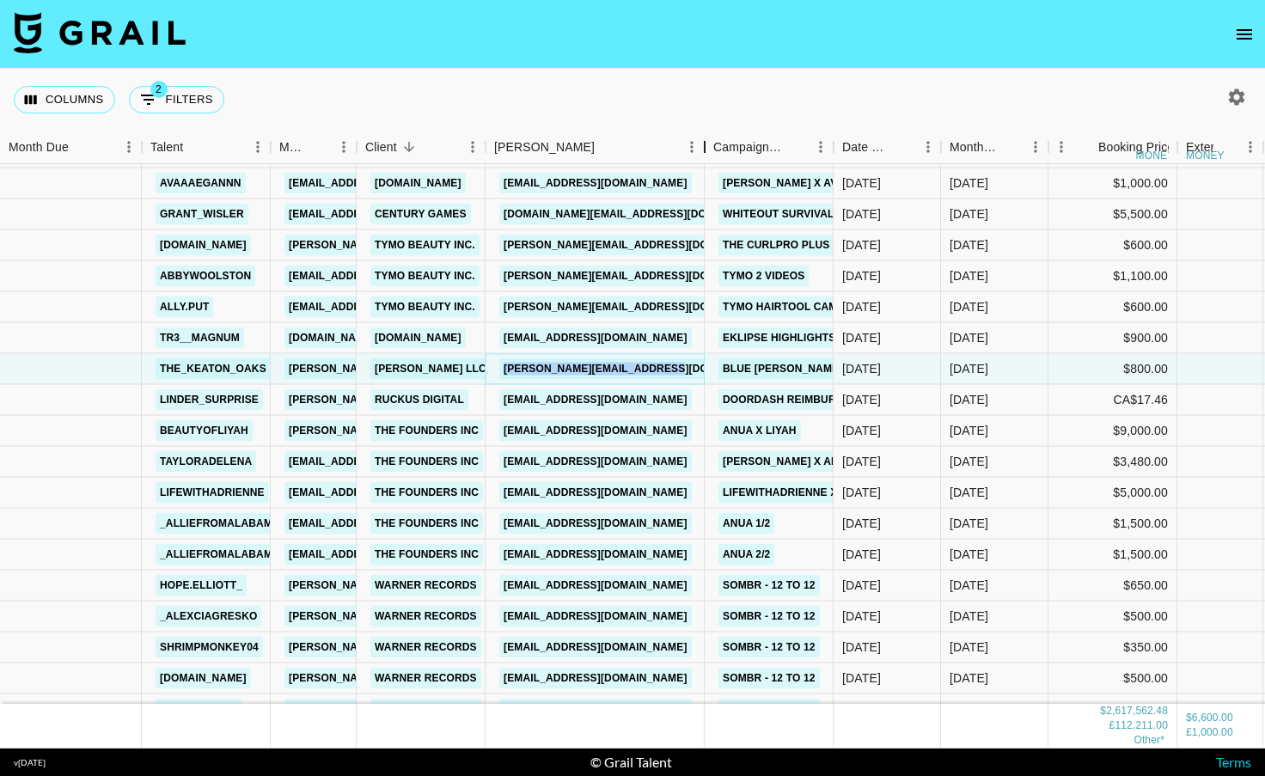
drag, startPoint x: 652, startPoint y: 130, endPoint x: 720, endPoint y: 129, distance: 67.9
click at [720, 129] on div "Columns 2 Filters + Booking Month Due Talent Manager Client [PERSON_NAME] Campa…" at bounding box center [632, 409] width 1265 height 680
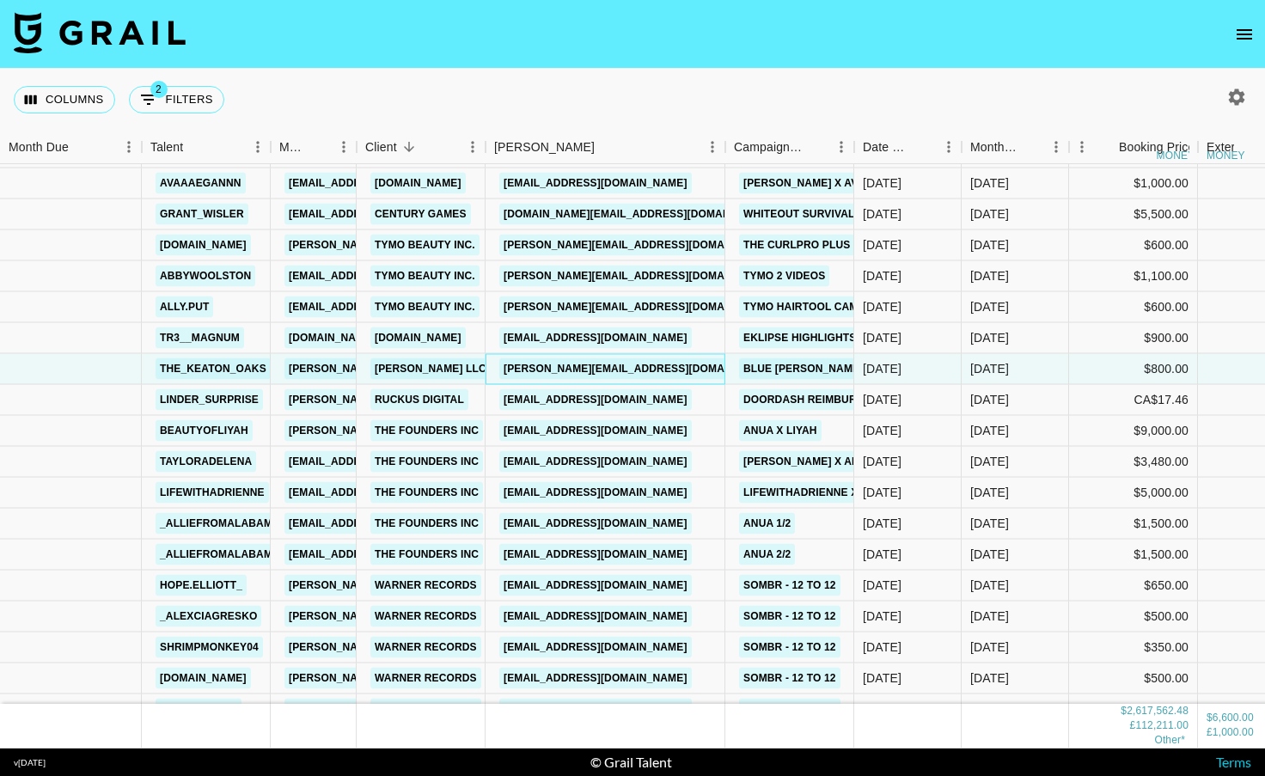
click at [719, 371] on div "[PERSON_NAME][EMAIL_ADDRESS][DOMAIN_NAME]" at bounding box center [606, 369] width 240 height 31
drag, startPoint x: 714, startPoint y: 370, endPoint x: 504, endPoint y: 370, distance: 210.6
click at [504, 370] on div "[PERSON_NAME][EMAIL_ADDRESS][DOMAIN_NAME]" at bounding box center [606, 369] width 240 height 31
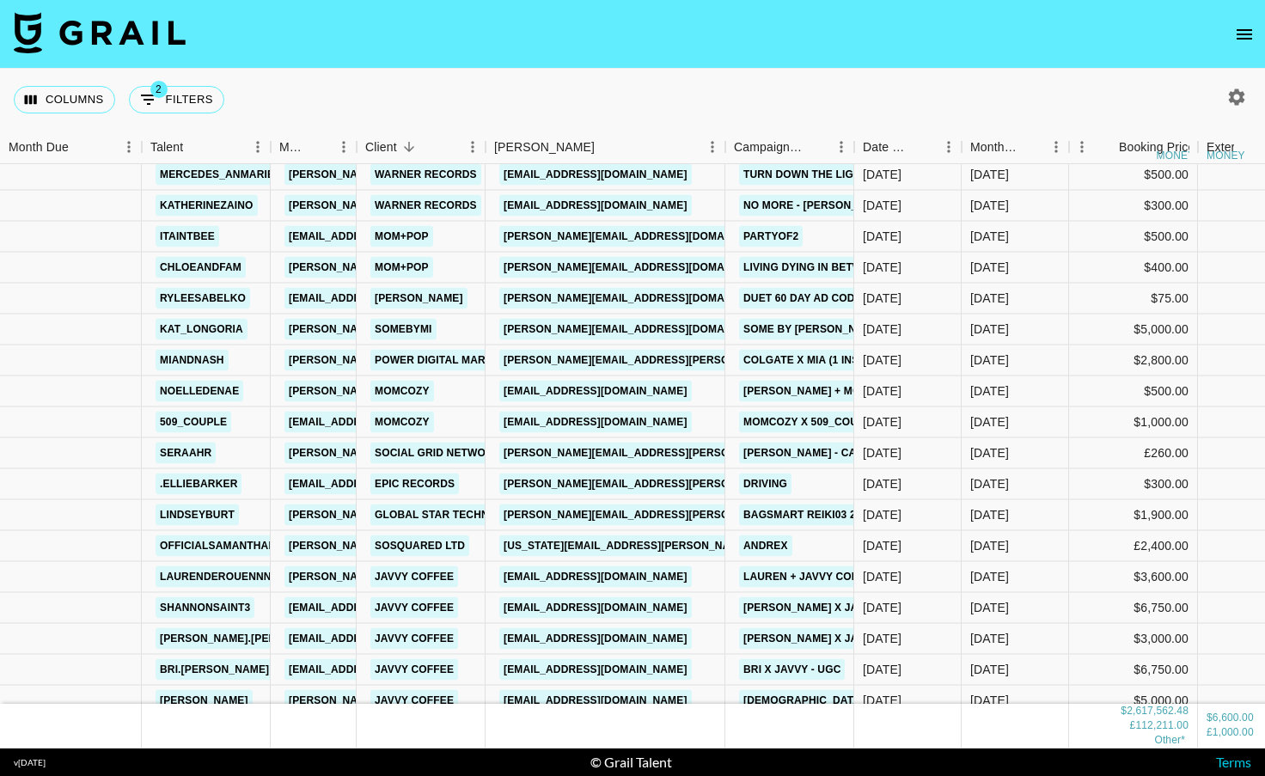
scroll to position [28061, 0]
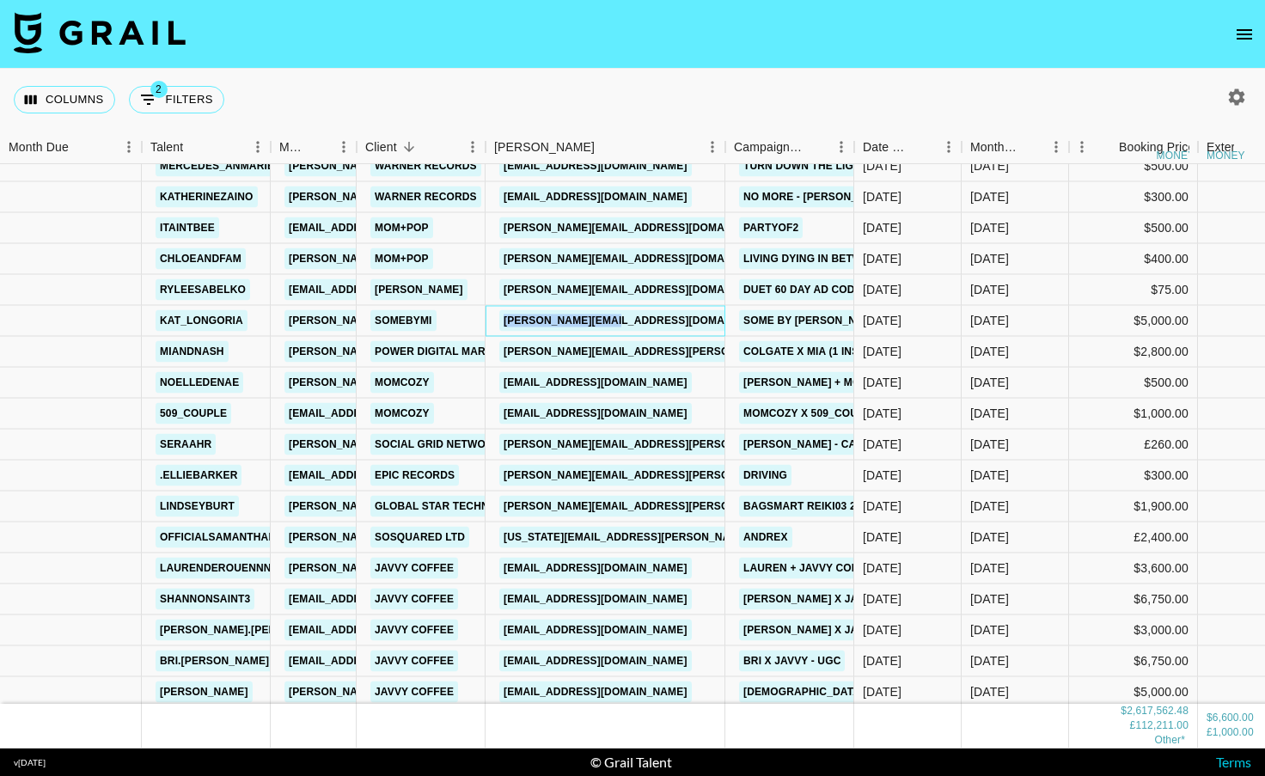
drag, startPoint x: 652, startPoint y: 323, endPoint x: 503, endPoint y: 319, distance: 148.8
click at [503, 319] on div "[PERSON_NAME][EMAIL_ADDRESS][DOMAIN_NAME][PERSON_NAME]" at bounding box center [606, 321] width 240 height 31
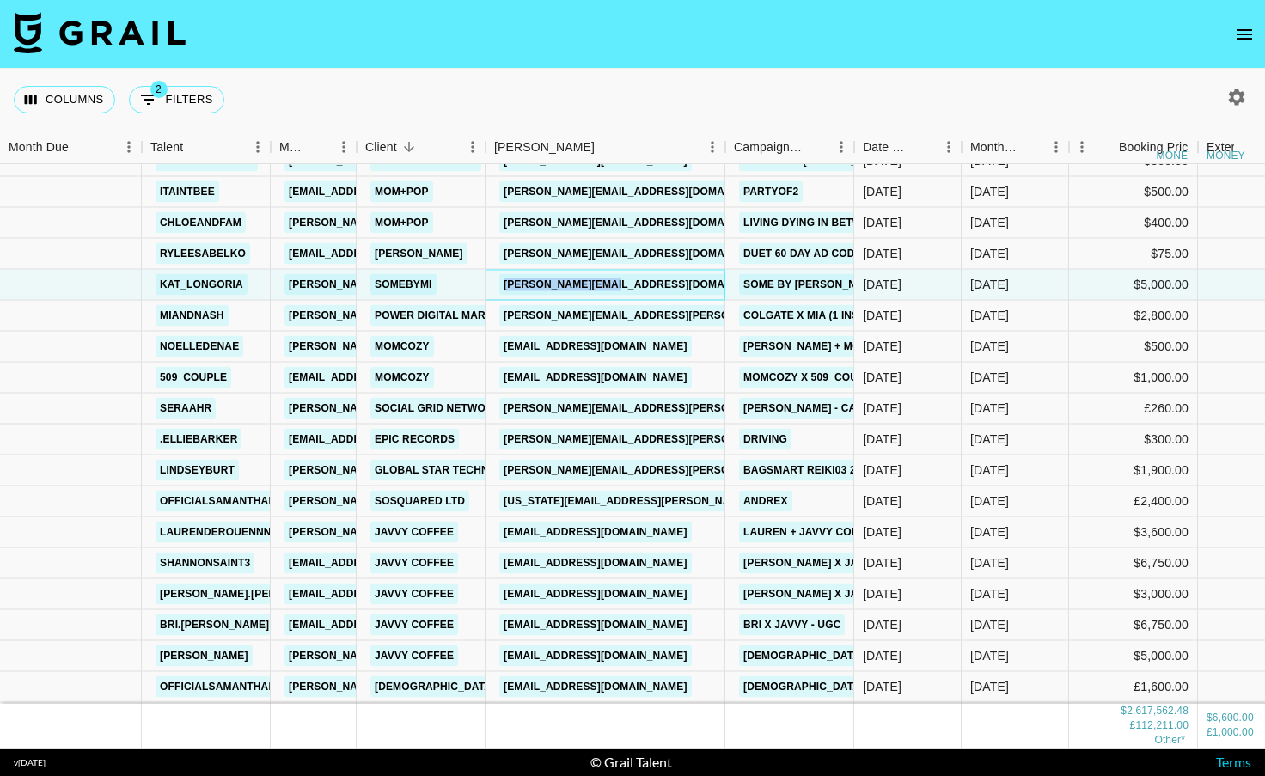
scroll to position [28100, 0]
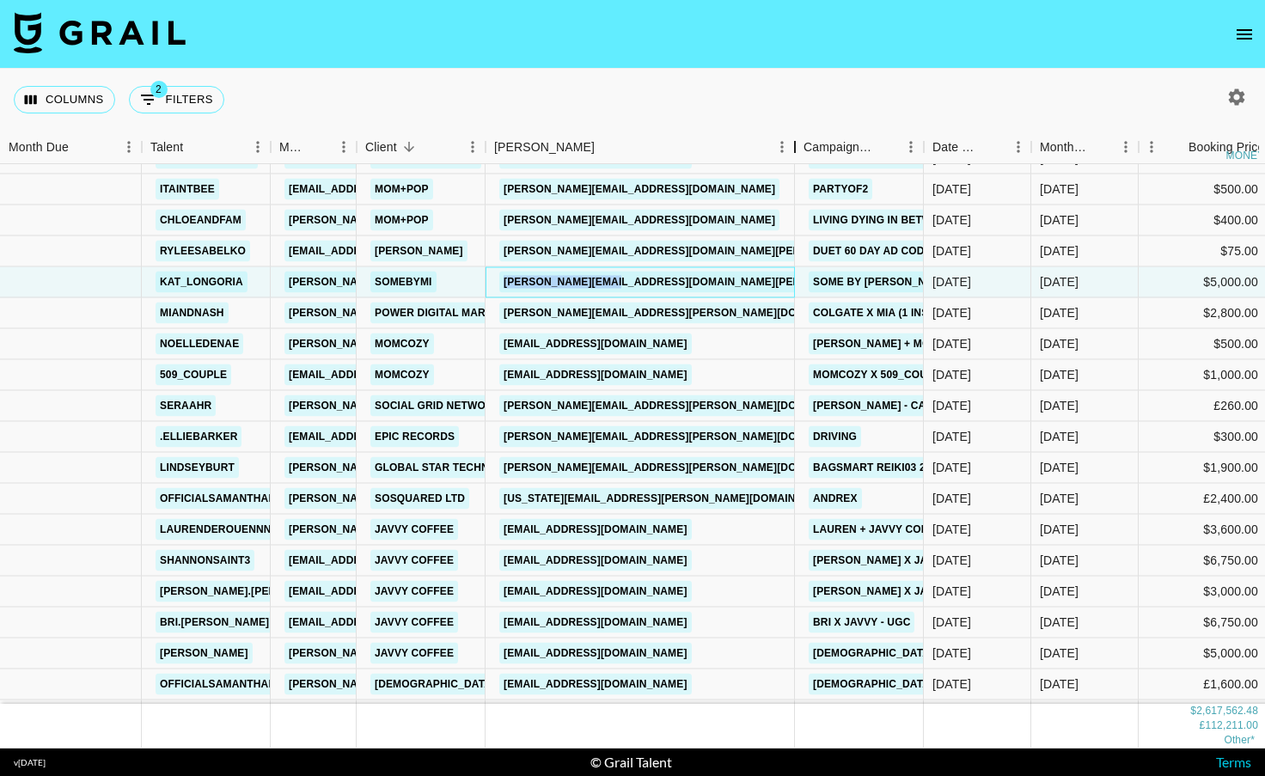
drag, startPoint x: 725, startPoint y: 146, endPoint x: 795, endPoint y: 144, distance: 69.6
click at [795, 146] on div "Booker" at bounding box center [795, 148] width 21 height 34
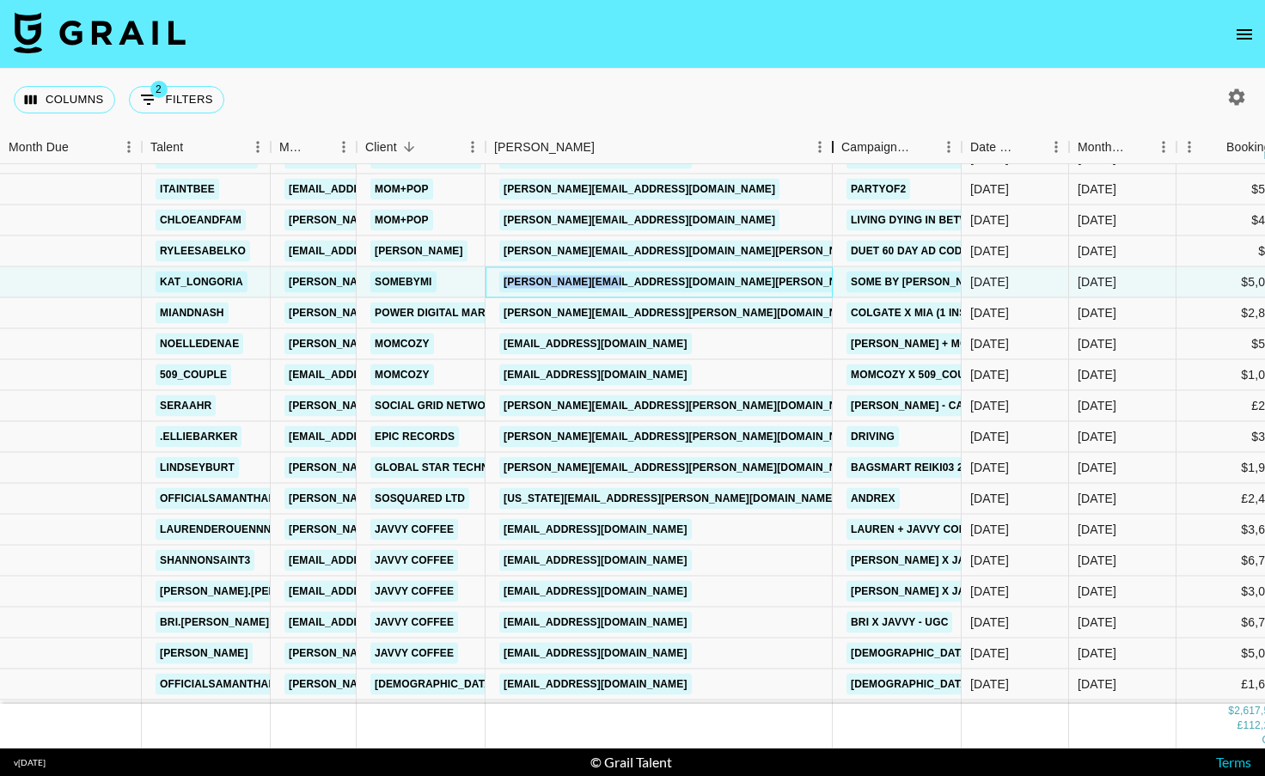
drag, startPoint x: 797, startPoint y: 146, endPoint x: 837, endPoint y: 150, distance: 40.5
click at [838, 150] on div "Booker" at bounding box center [833, 148] width 21 height 34
click at [807, 309] on div "[PERSON_NAME][EMAIL_ADDRESS][PERSON_NAME][DOMAIN_NAME]" at bounding box center [661, 313] width 351 height 31
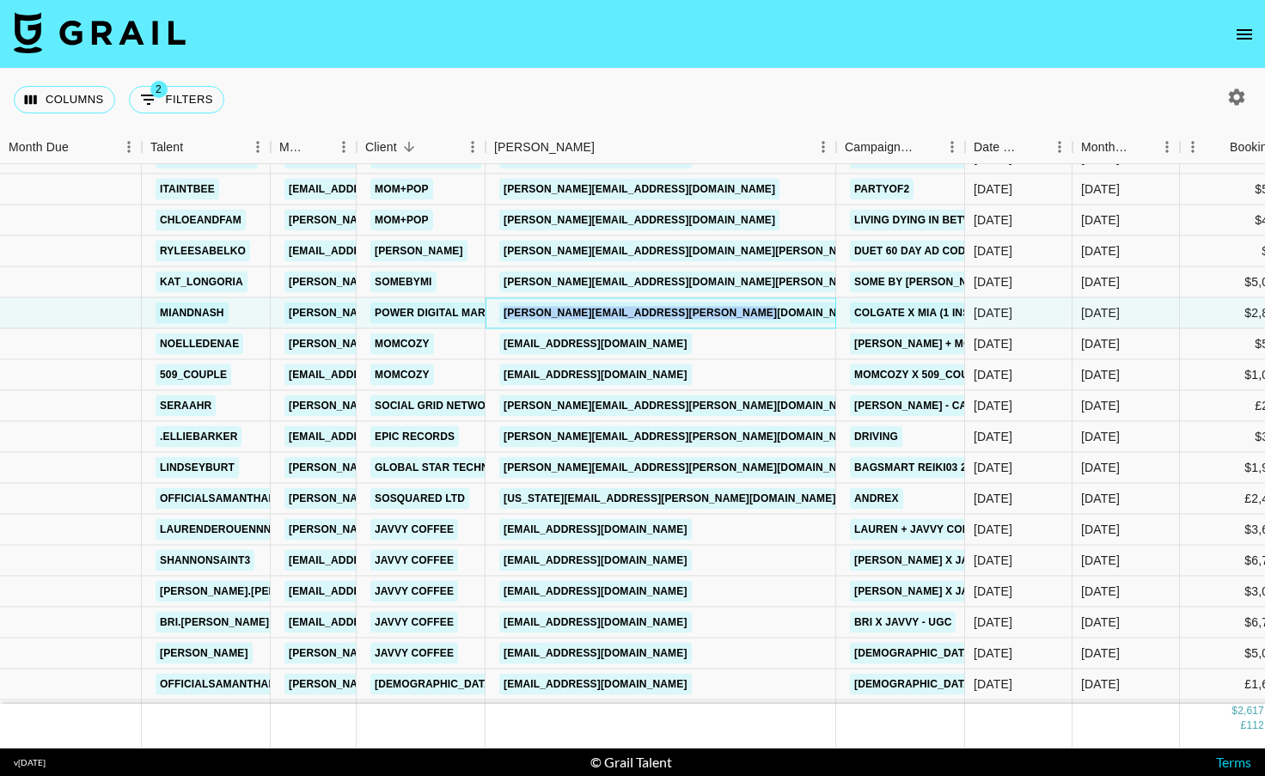
drag, startPoint x: 818, startPoint y: 315, endPoint x: 504, endPoint y: 311, distance: 314.6
click at [504, 311] on div "[PERSON_NAME][EMAIL_ADDRESS][PERSON_NAME][DOMAIN_NAME]" at bounding box center [661, 313] width 351 height 31
drag, startPoint x: 765, startPoint y: 391, endPoint x: 751, endPoint y: 395, distance: 14.2
click at [765, 391] on div "[PERSON_NAME][EMAIL_ADDRESS][PERSON_NAME][DOMAIN_NAME]" at bounding box center [661, 406] width 351 height 31
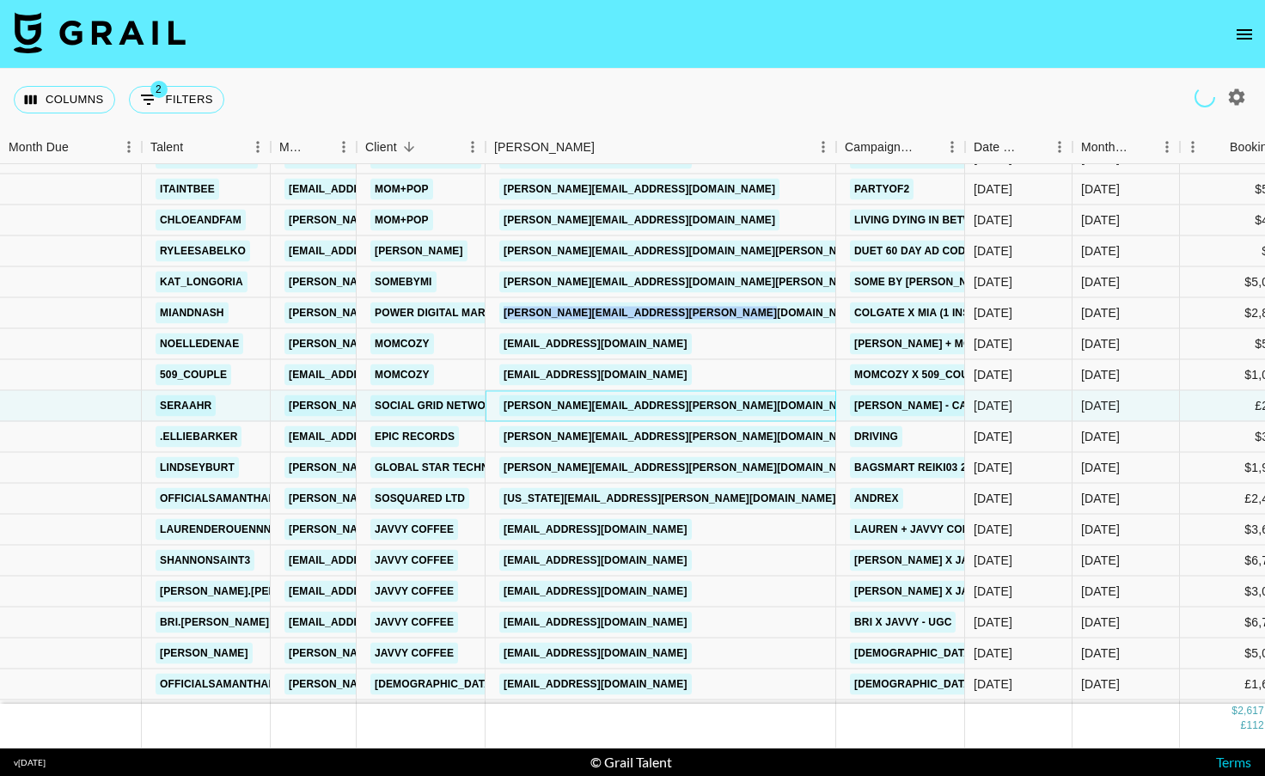
scroll to position [28134, 0]
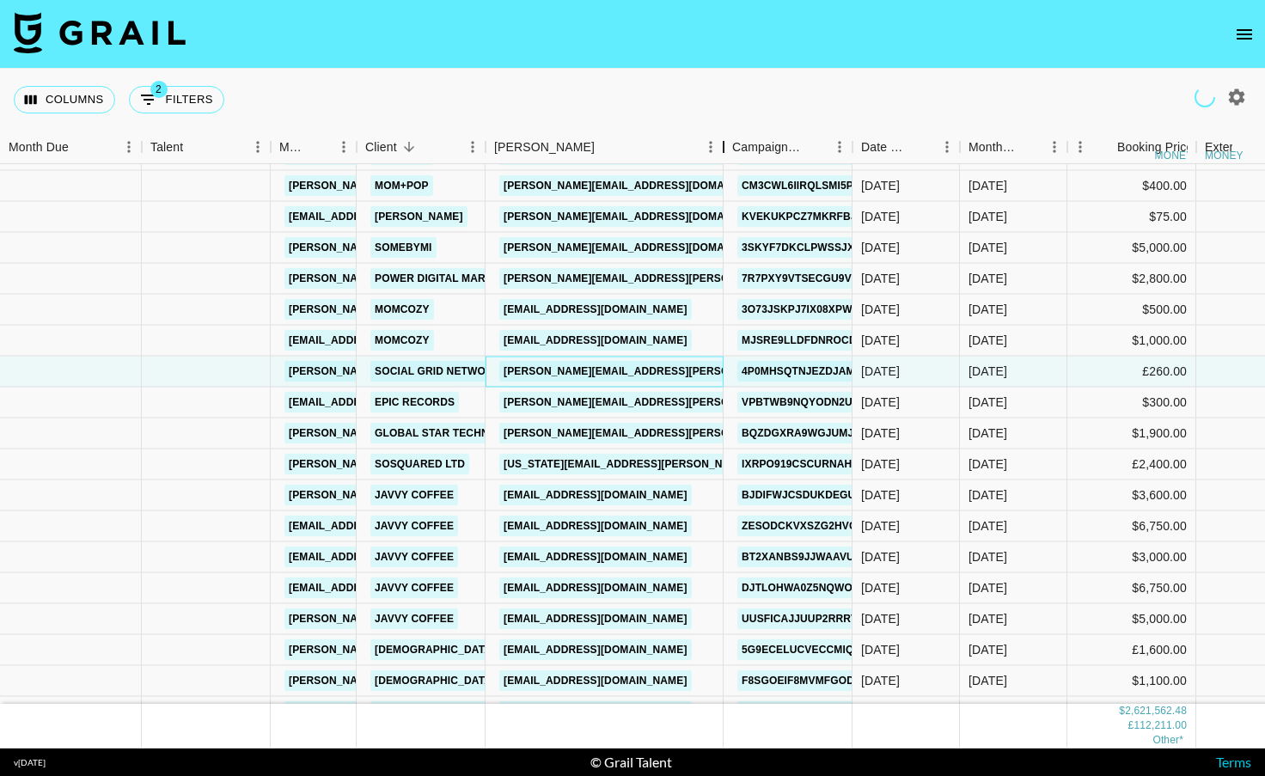
drag, startPoint x: 614, startPoint y: 141, endPoint x: 641, endPoint y: 390, distance: 250.8
click at [734, 142] on div "Booker" at bounding box center [723, 148] width 21 height 34
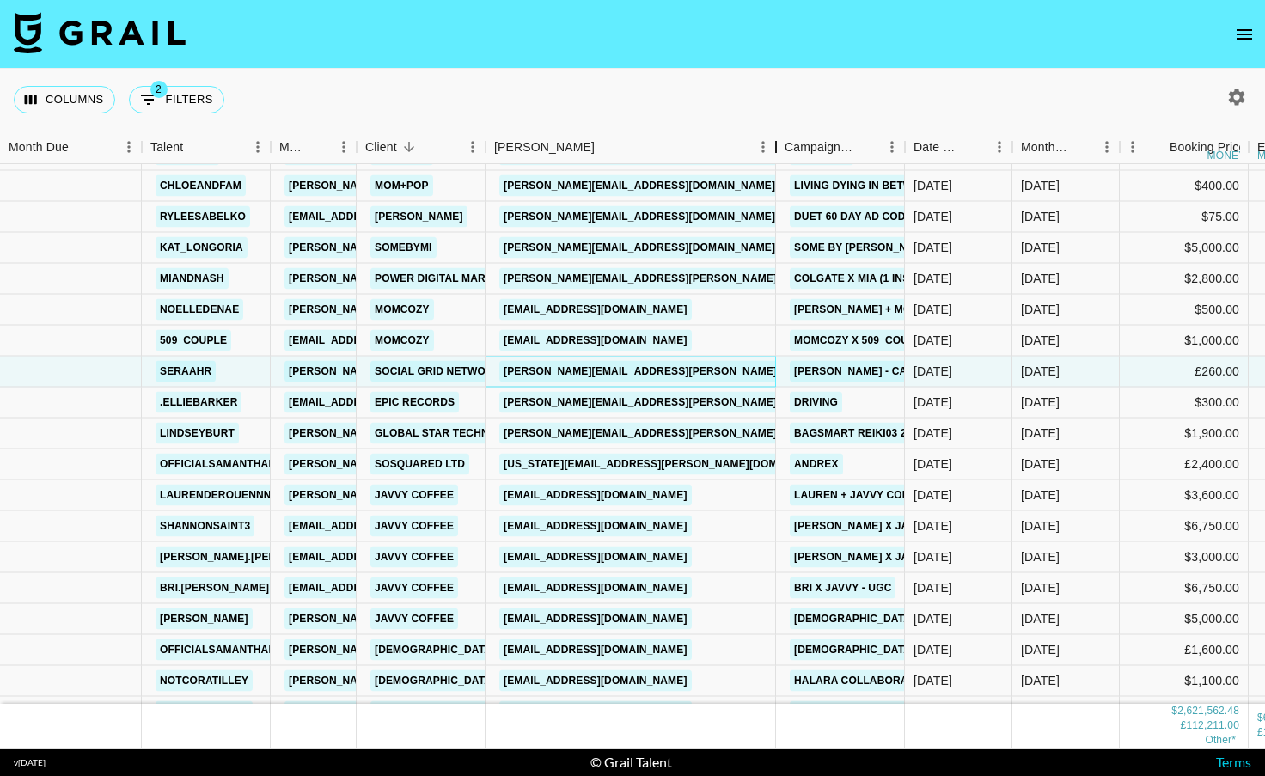
drag, startPoint x: 617, startPoint y: 150, endPoint x: 785, endPoint y: 153, distance: 167.6
click at [786, 152] on div "Booker" at bounding box center [776, 148] width 21 height 34
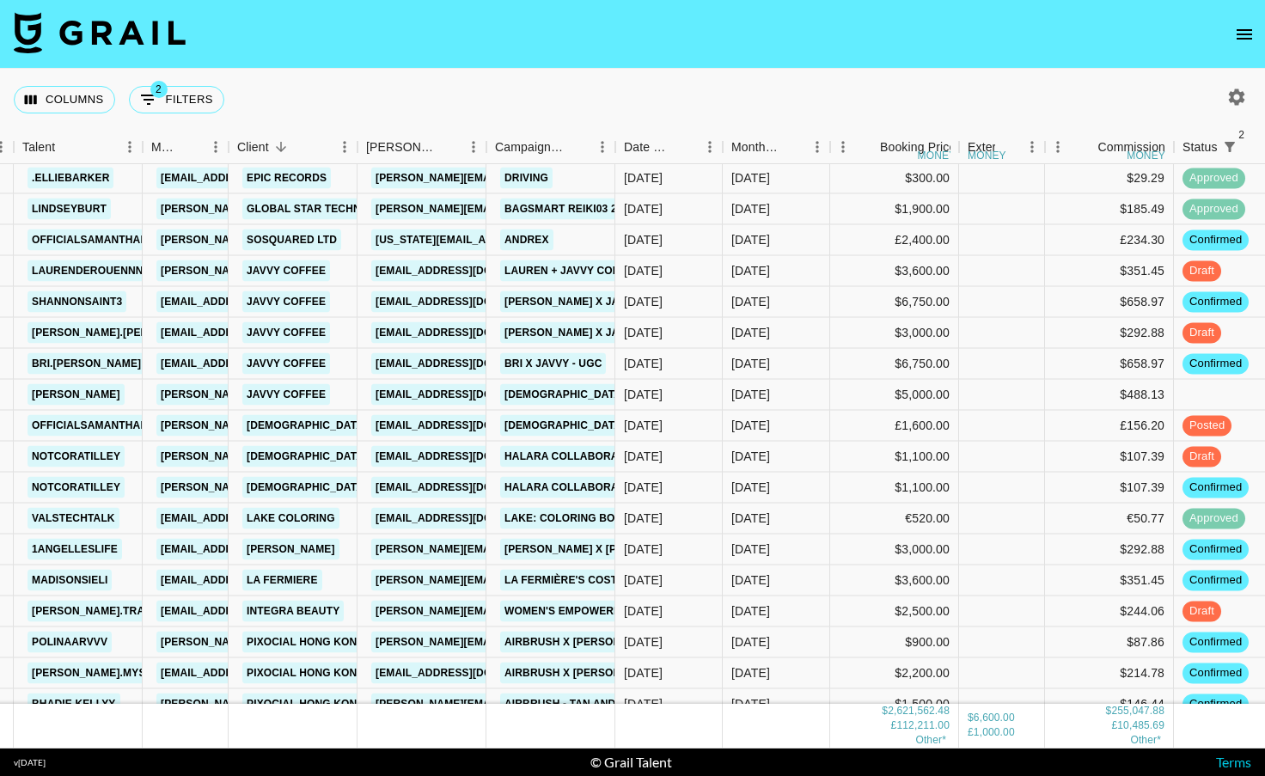
scroll to position [28384, 128]
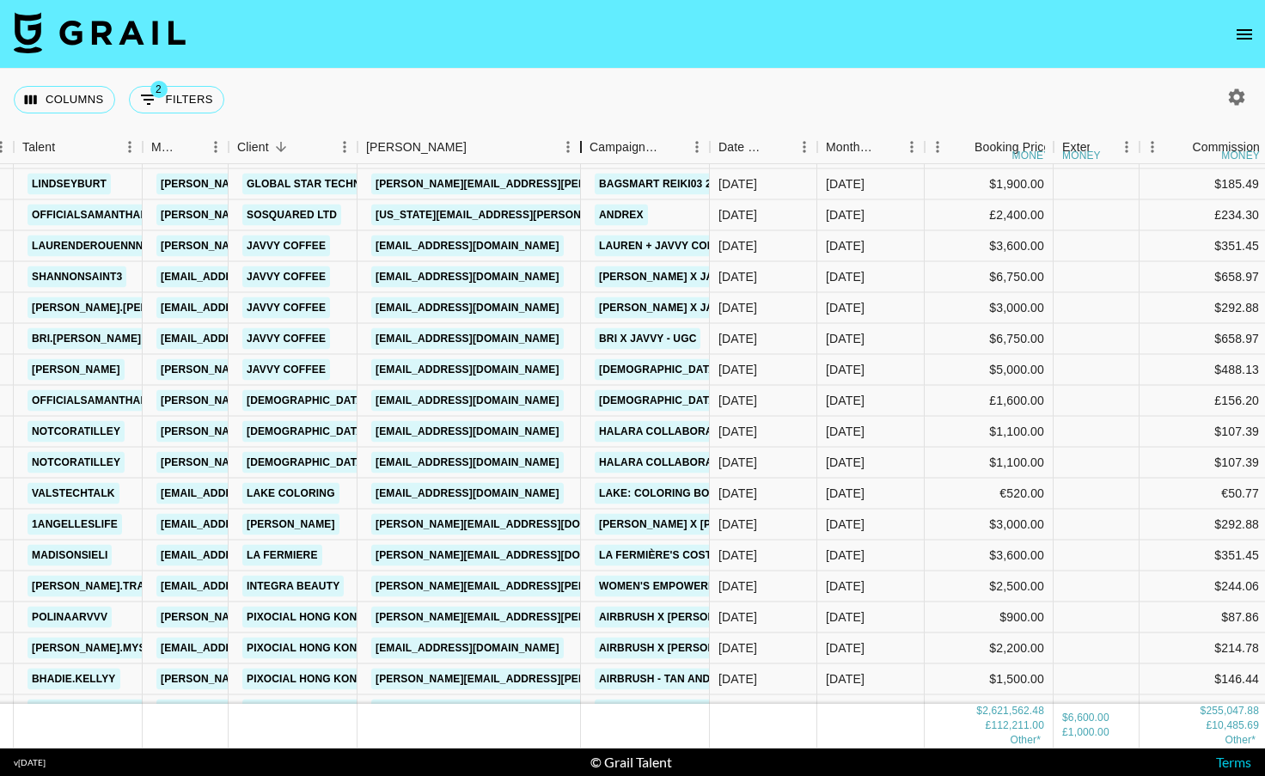
drag, startPoint x: 490, startPoint y: 144, endPoint x: 585, endPoint y: 149, distance: 95.5
click at [585, 149] on div "Booker" at bounding box center [581, 148] width 21 height 34
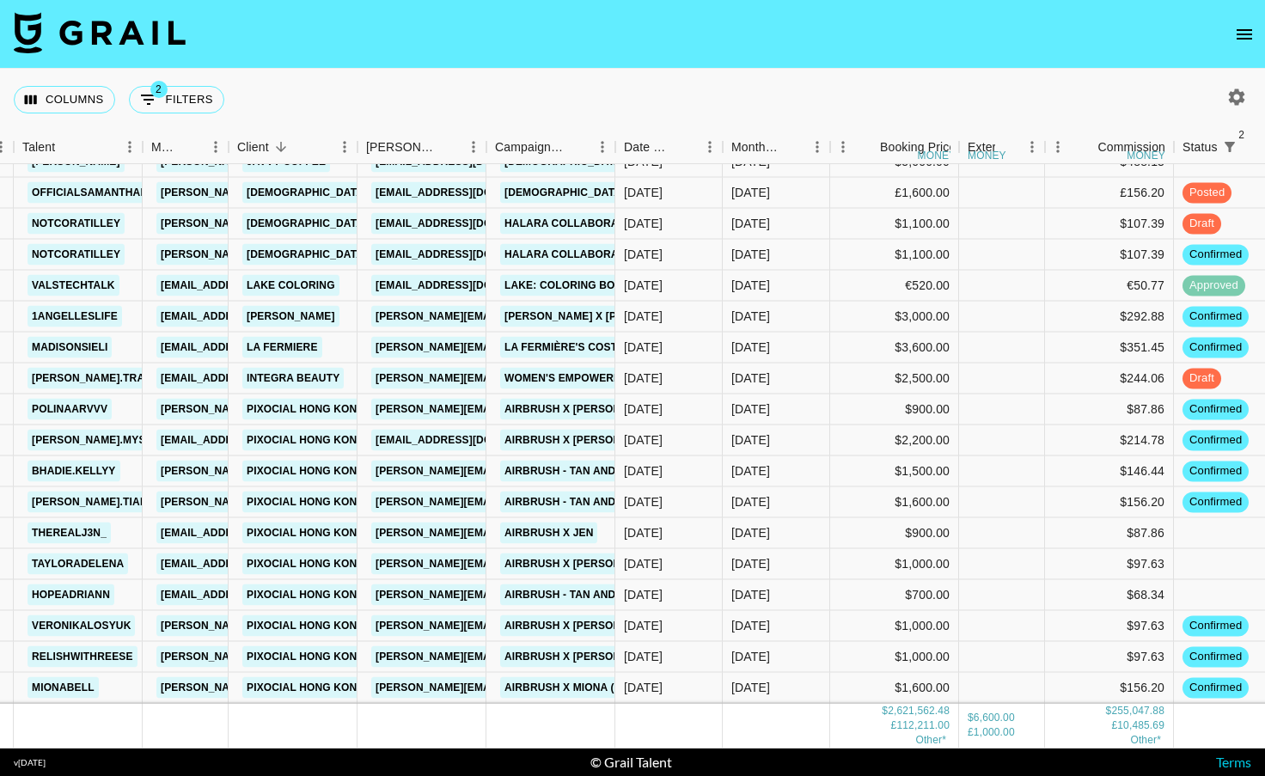
scroll to position [28637, 128]
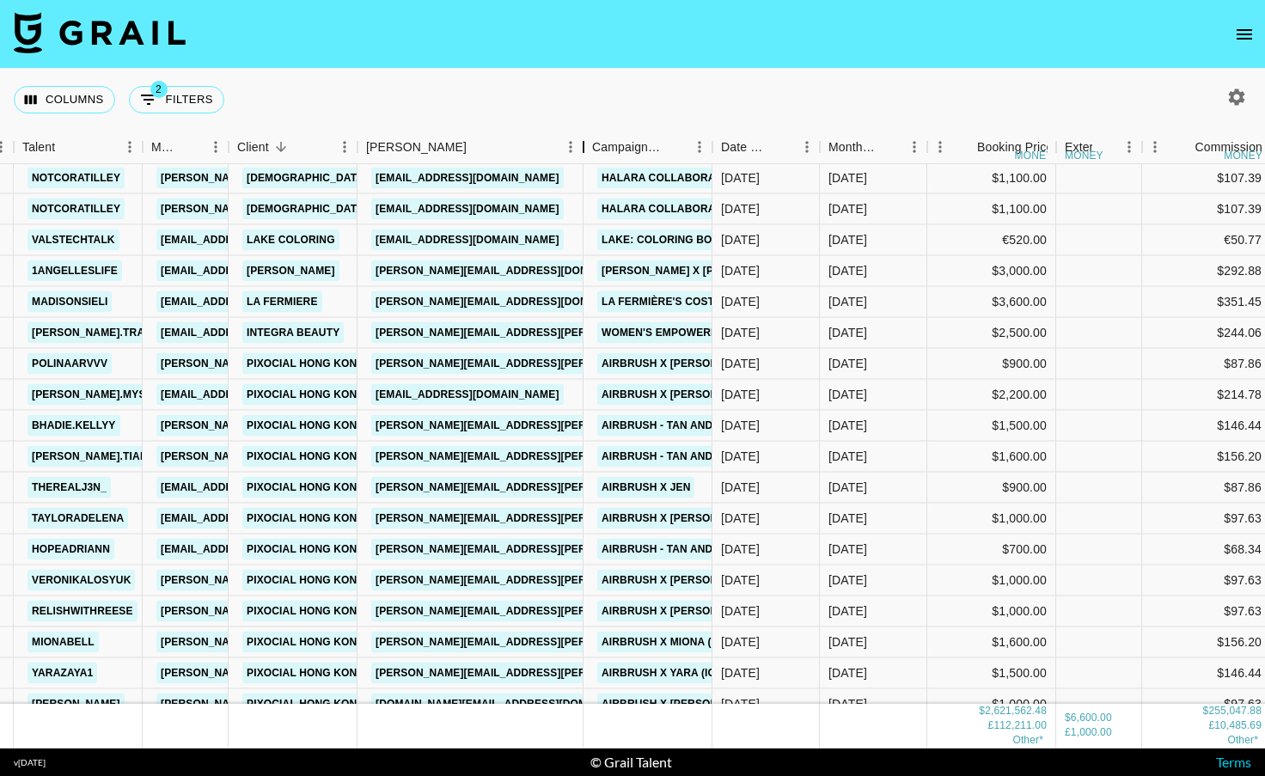
drag, startPoint x: 486, startPoint y: 147, endPoint x: 587, endPoint y: 135, distance: 101.3
click at [587, 135] on div "Booker" at bounding box center [583, 148] width 21 height 34
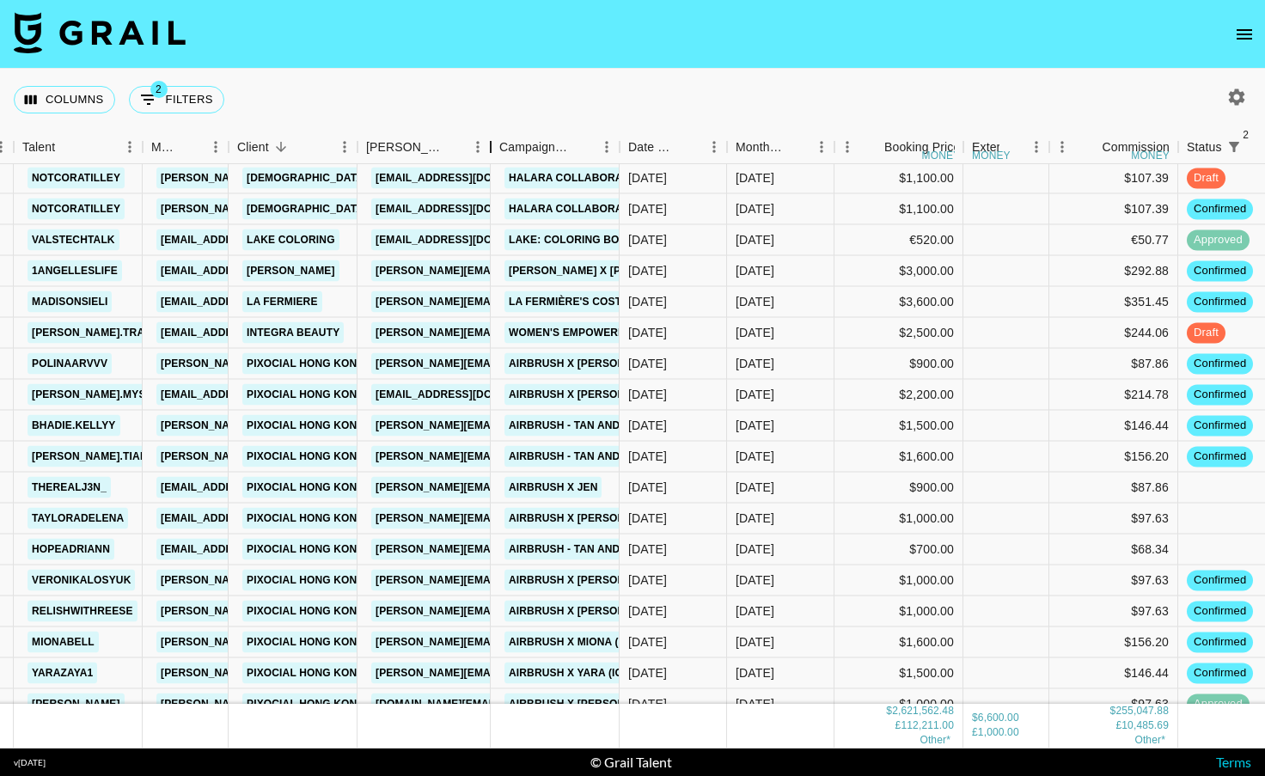
drag, startPoint x: 489, startPoint y: 144, endPoint x: 593, endPoint y: 144, distance: 104.0
click at [501, 144] on div "Booker" at bounding box center [490, 148] width 21 height 34
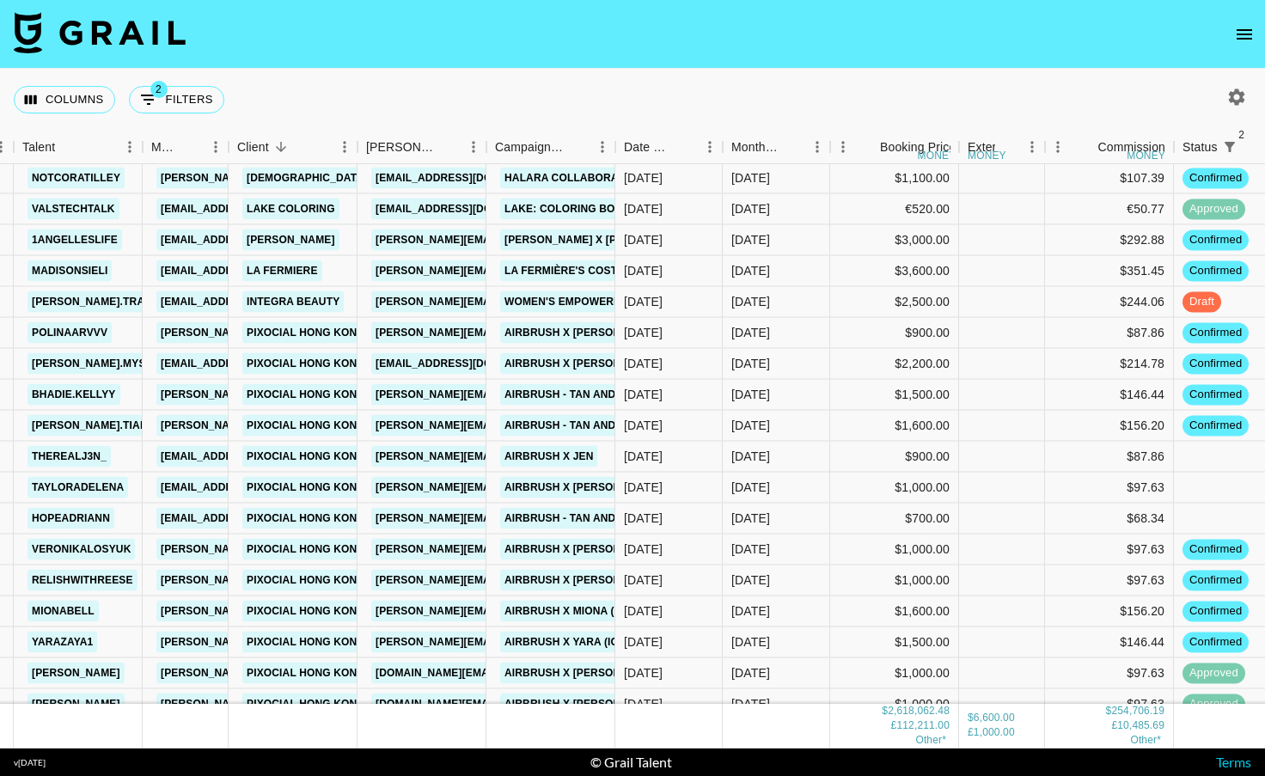
scroll to position [28606, 128]
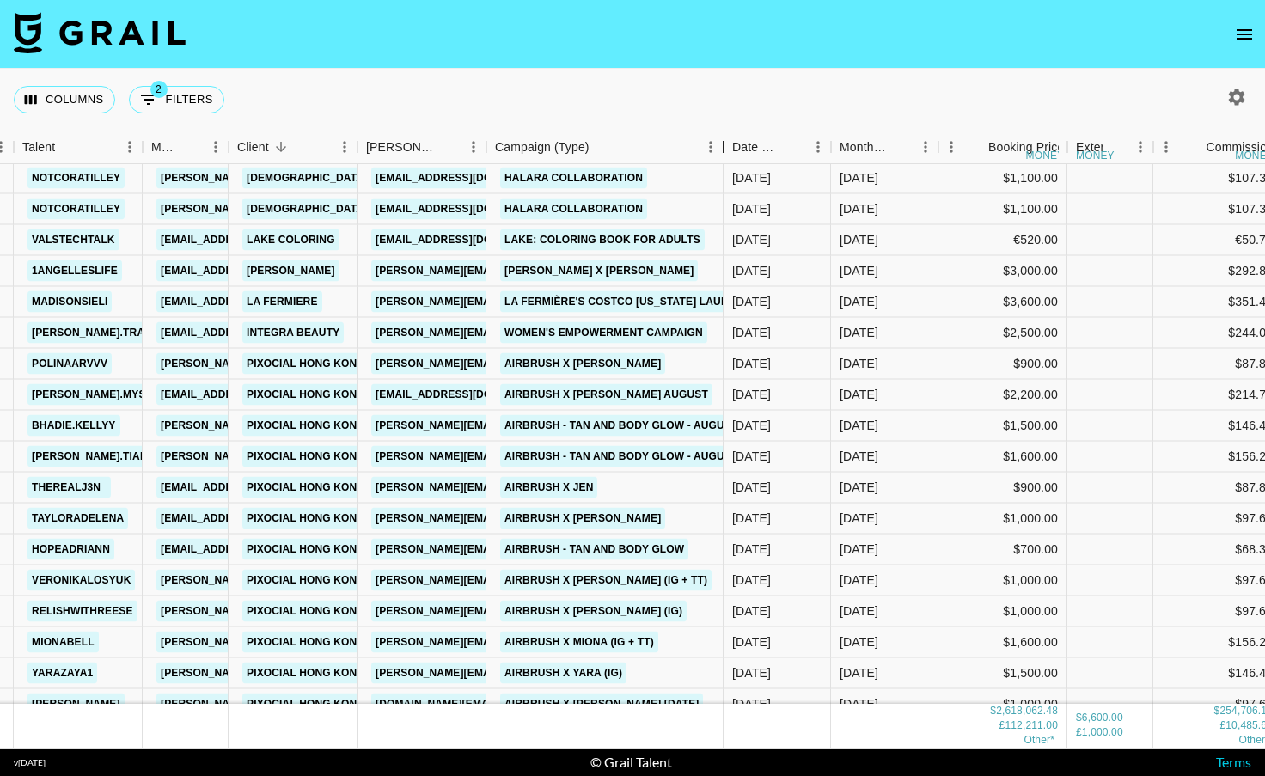
drag, startPoint x: 620, startPoint y: 150, endPoint x: 728, endPoint y: 149, distance: 108.3
click at [728, 149] on div "Campaign (Type)" at bounding box center [723, 148] width 21 height 34
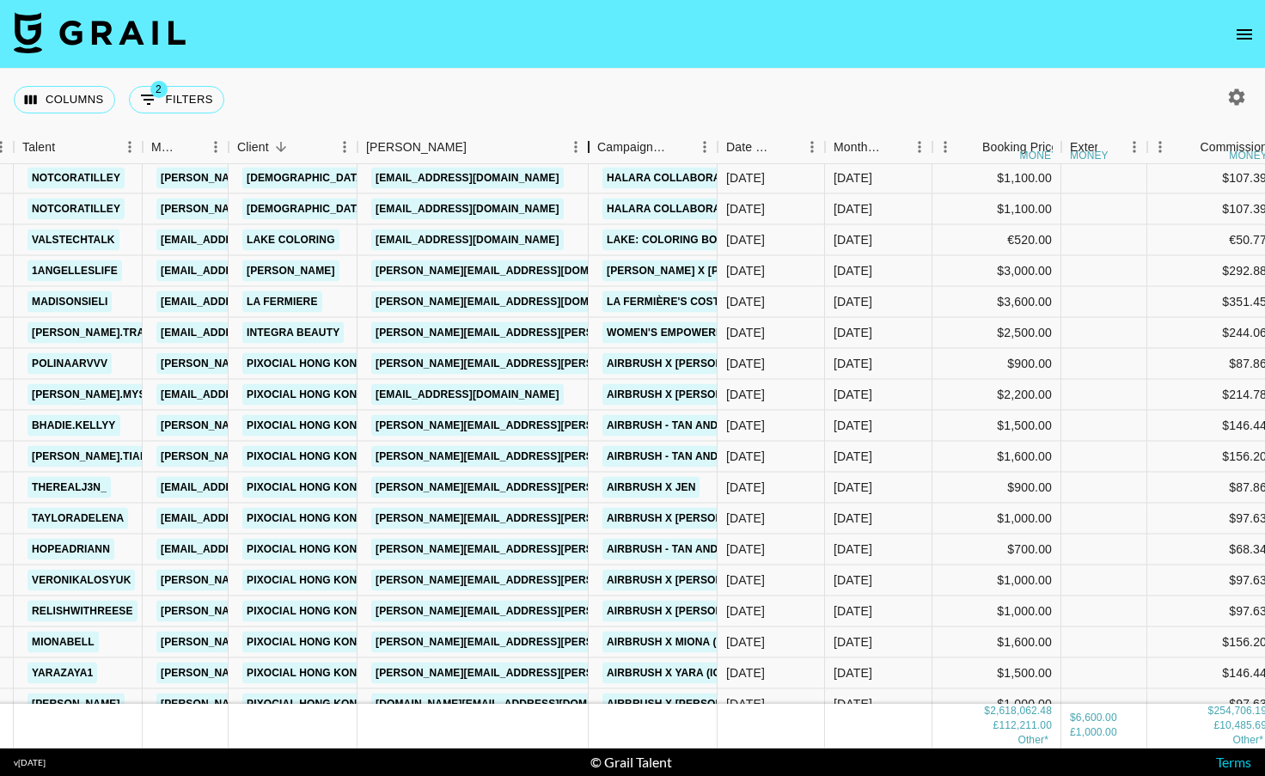
drag, startPoint x: 483, startPoint y: 138, endPoint x: 599, endPoint y: 139, distance: 116.0
click at [599, 139] on div "Booker" at bounding box center [588, 148] width 21 height 34
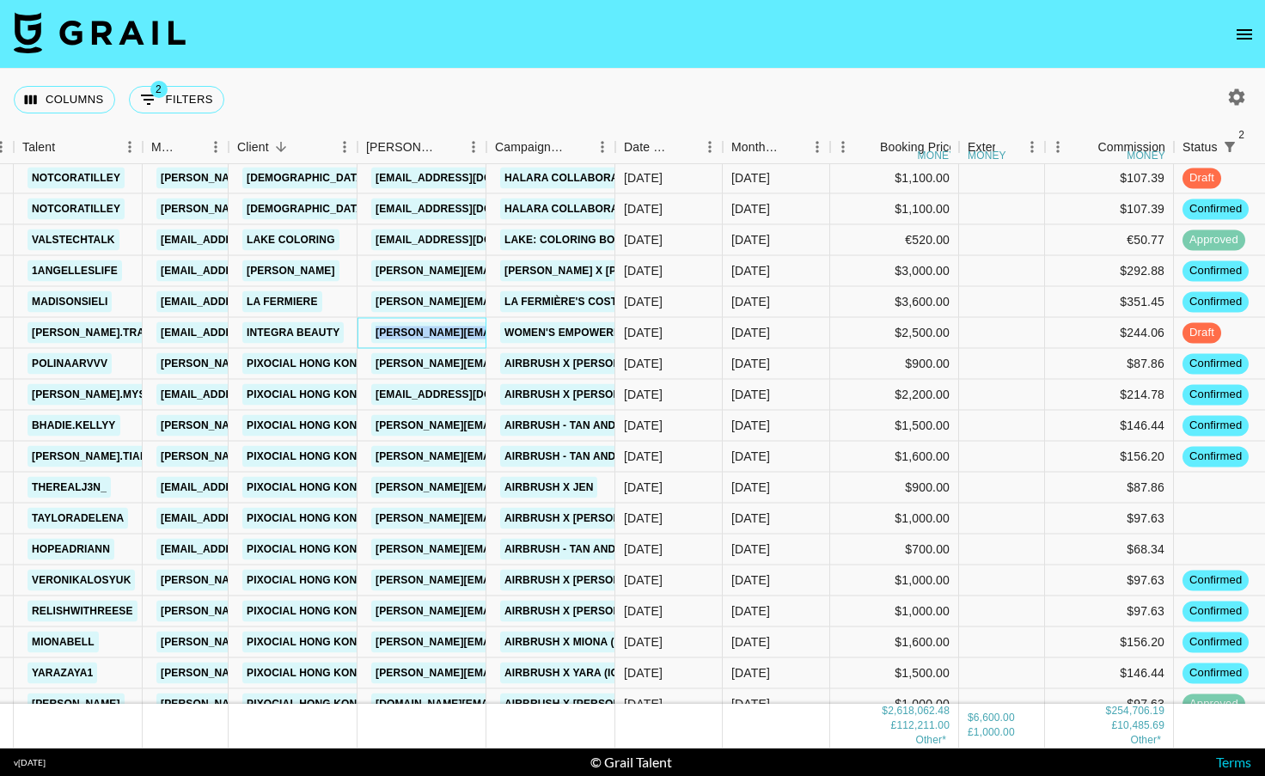
drag, startPoint x: 512, startPoint y: 334, endPoint x: 375, endPoint y: 331, distance: 137.6
click at [375, 331] on div "[PERSON_NAME][EMAIL_ADDRESS][PERSON_NAME][DOMAIN_NAME]" at bounding box center [555, 333] width 379 height 32
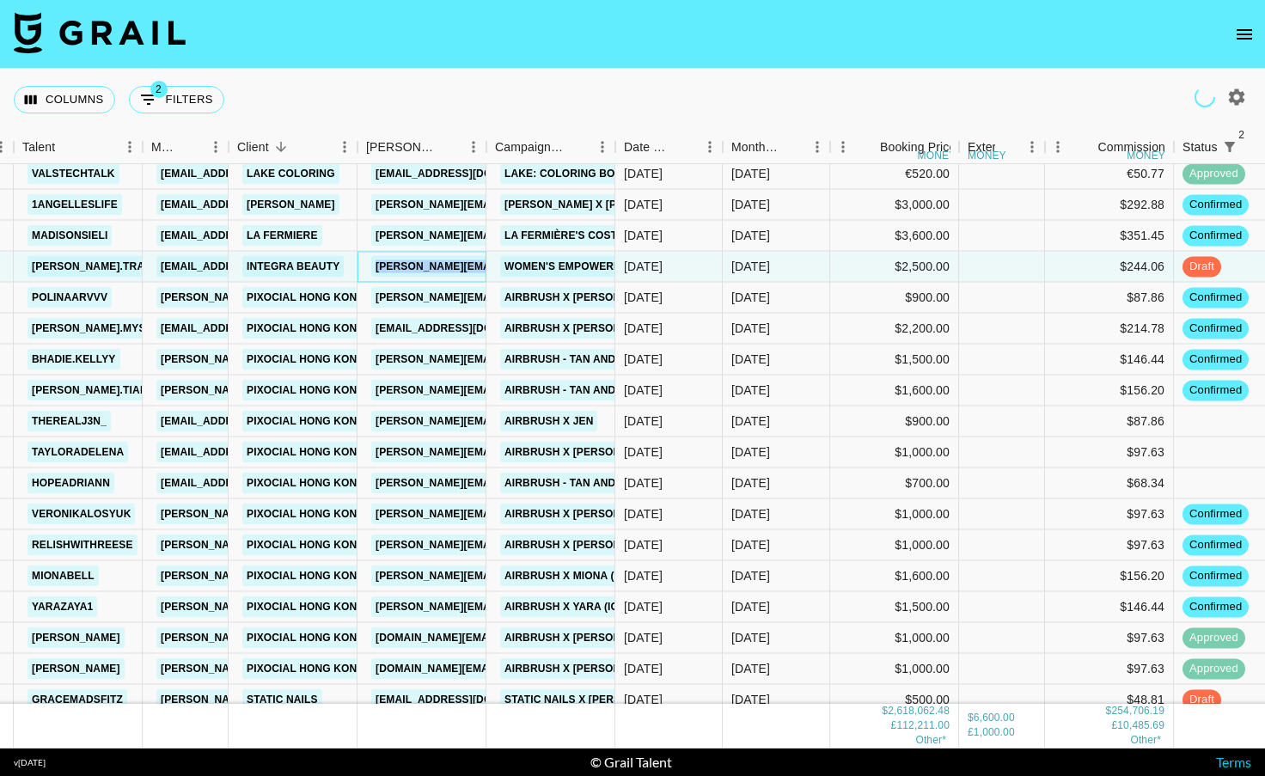
scroll to position [28694, 128]
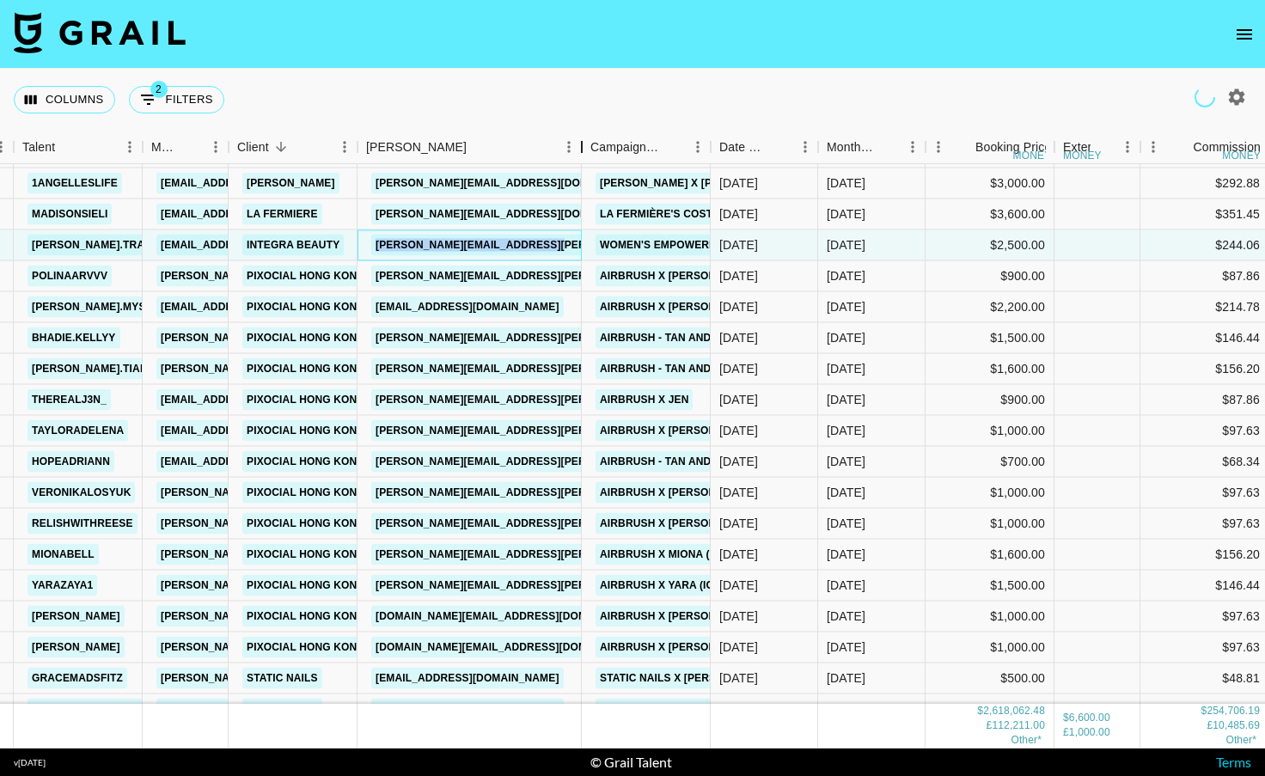
drag, startPoint x: 524, startPoint y: 144, endPoint x: 581, endPoint y: 144, distance: 56.7
click at [581, 144] on div "Booker" at bounding box center [582, 148] width 21 height 34
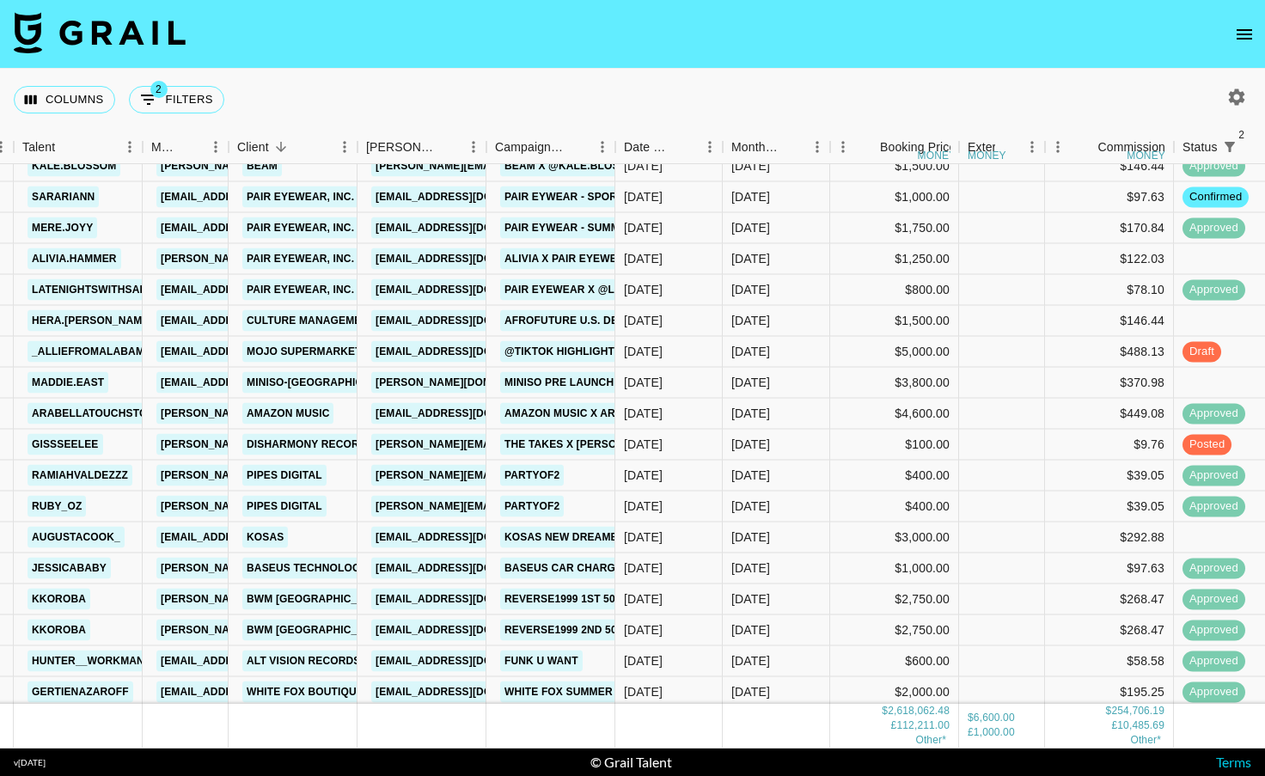
scroll to position [29514, 128]
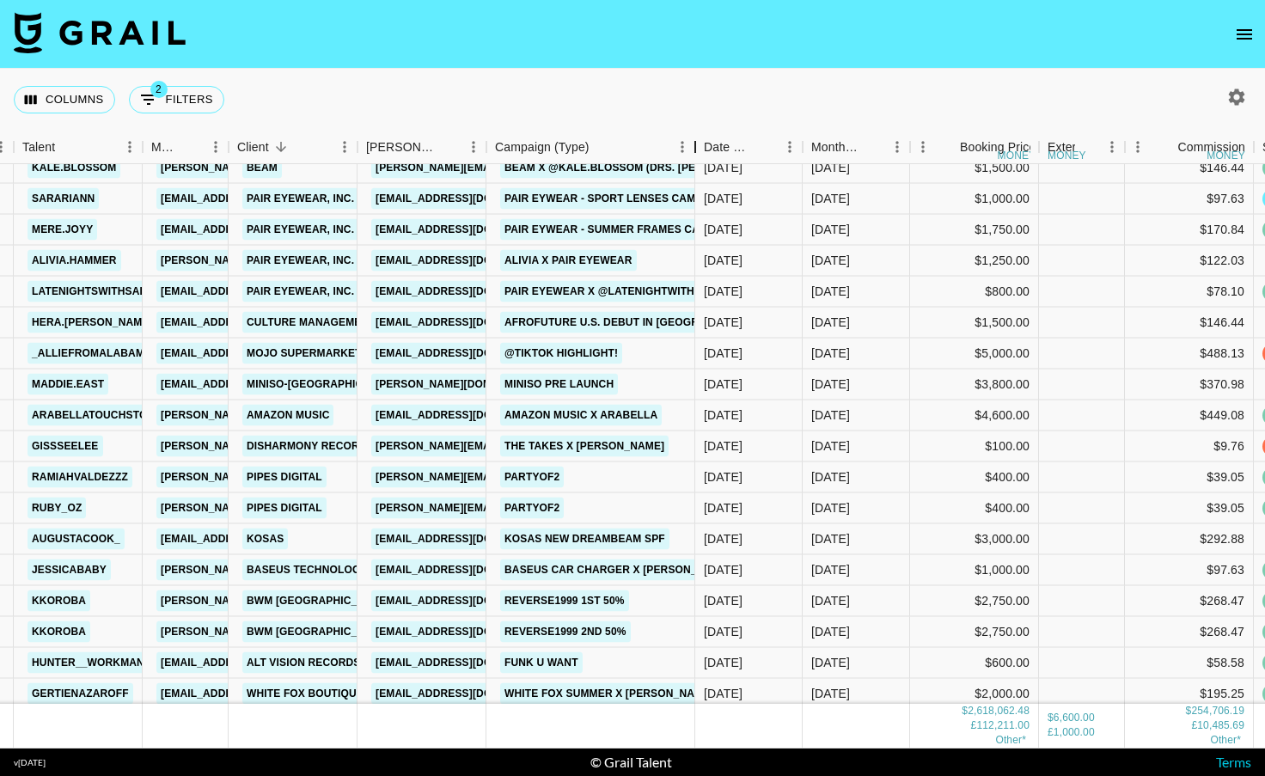
drag, startPoint x: 614, startPoint y: 151, endPoint x: 694, endPoint y: 144, distance: 80.3
click at [694, 144] on div "Campaign (Type)" at bounding box center [695, 148] width 21 height 34
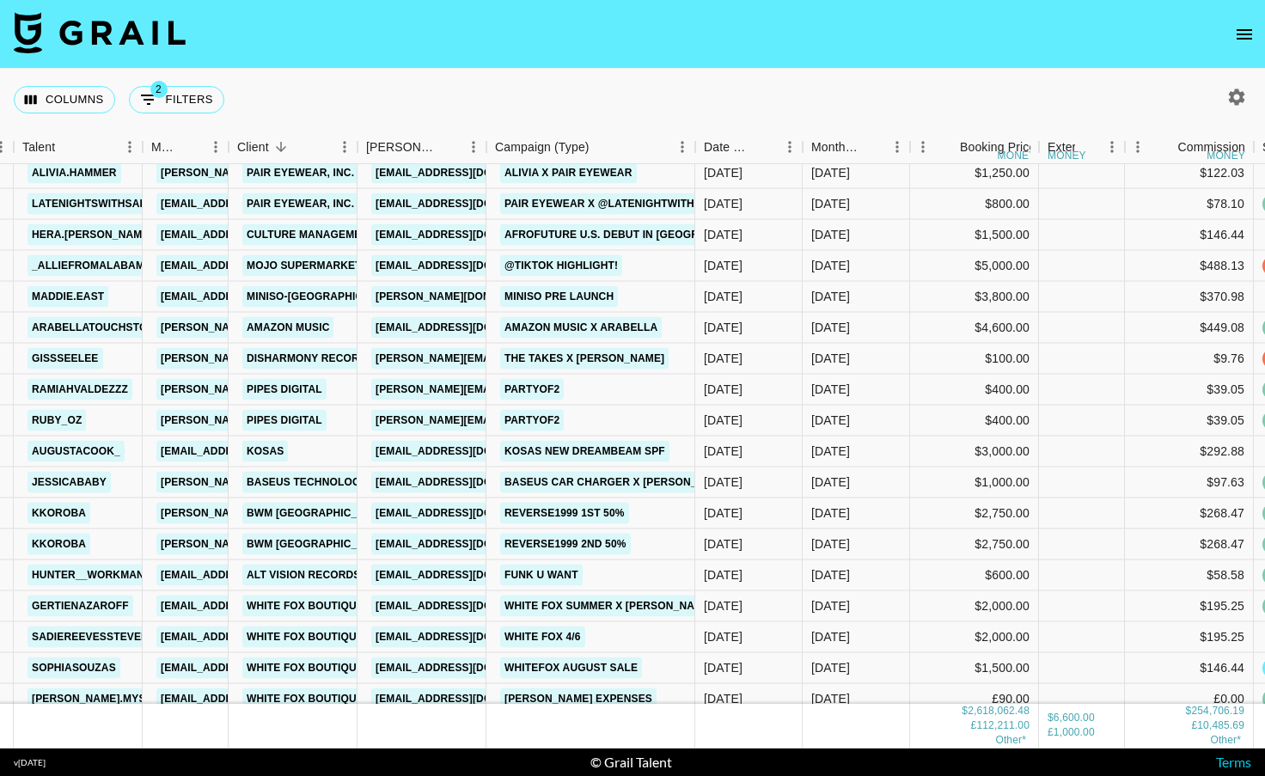
scroll to position [29603, 128]
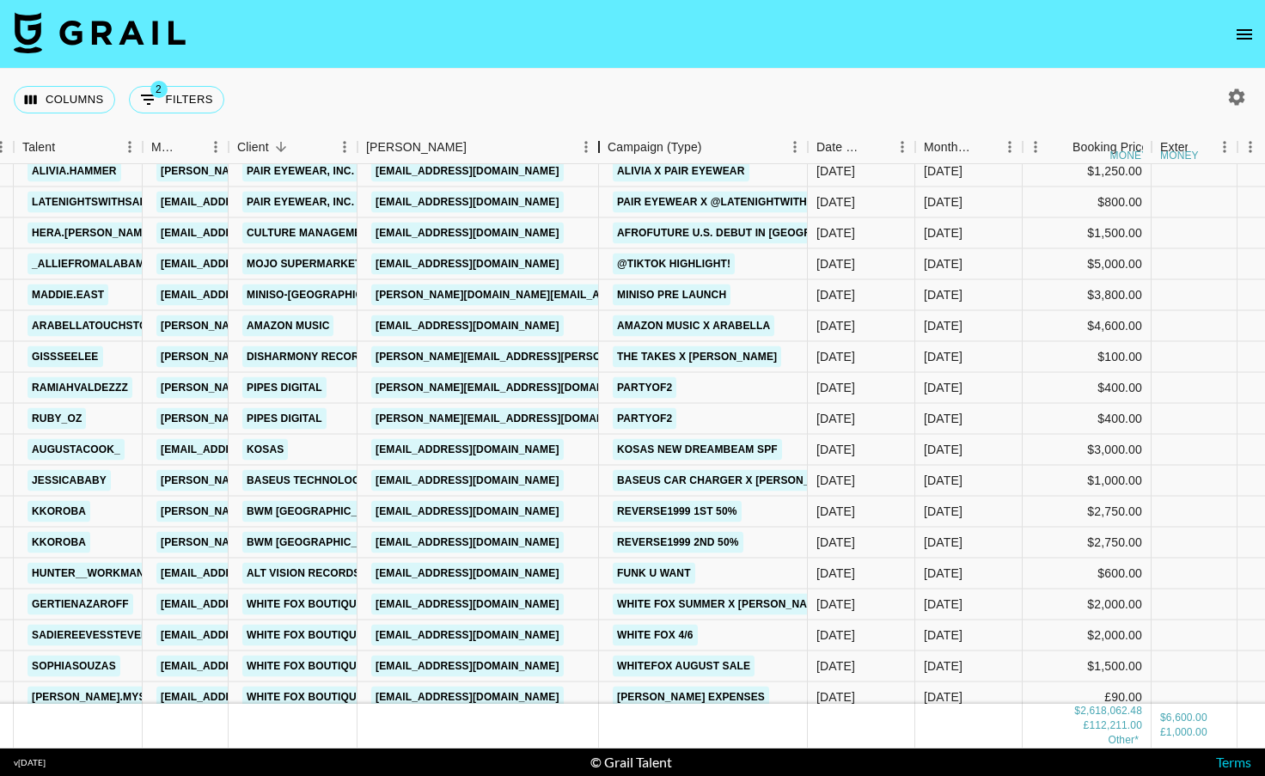
drag, startPoint x: 486, startPoint y: 141, endPoint x: 598, endPoint y: 134, distance: 112.8
click at [598, 134] on div "Booker" at bounding box center [599, 148] width 21 height 34
drag, startPoint x: 530, startPoint y: 324, endPoint x: 358, endPoint y: 328, distance: 172.8
click at [358, 328] on div "[EMAIL_ADDRESS][DOMAIN_NAME]" at bounding box center [479, 326] width 242 height 31
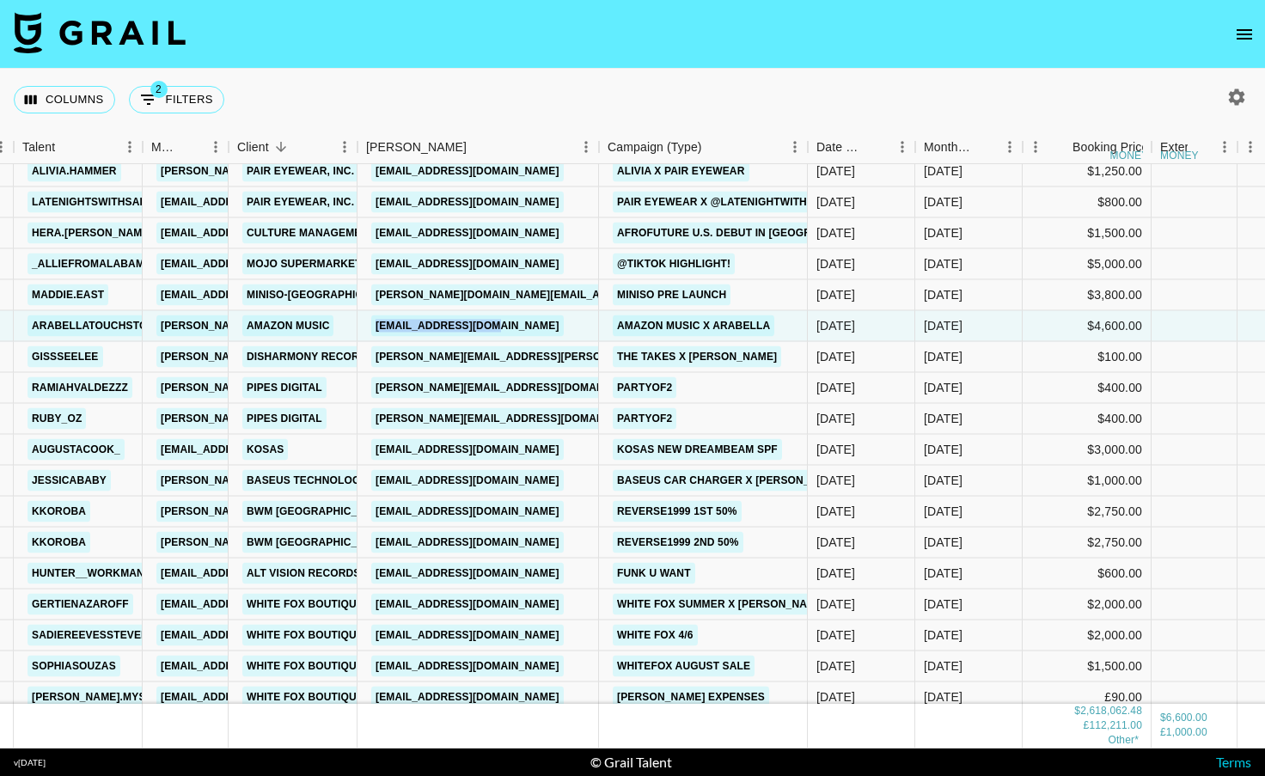
click at [422, 327] on link "[EMAIL_ADDRESS][DOMAIN_NAME]" at bounding box center [467, 325] width 193 height 21
click at [443, 322] on link "[EMAIL_ADDRESS][DOMAIN_NAME]" at bounding box center [467, 325] width 193 height 21
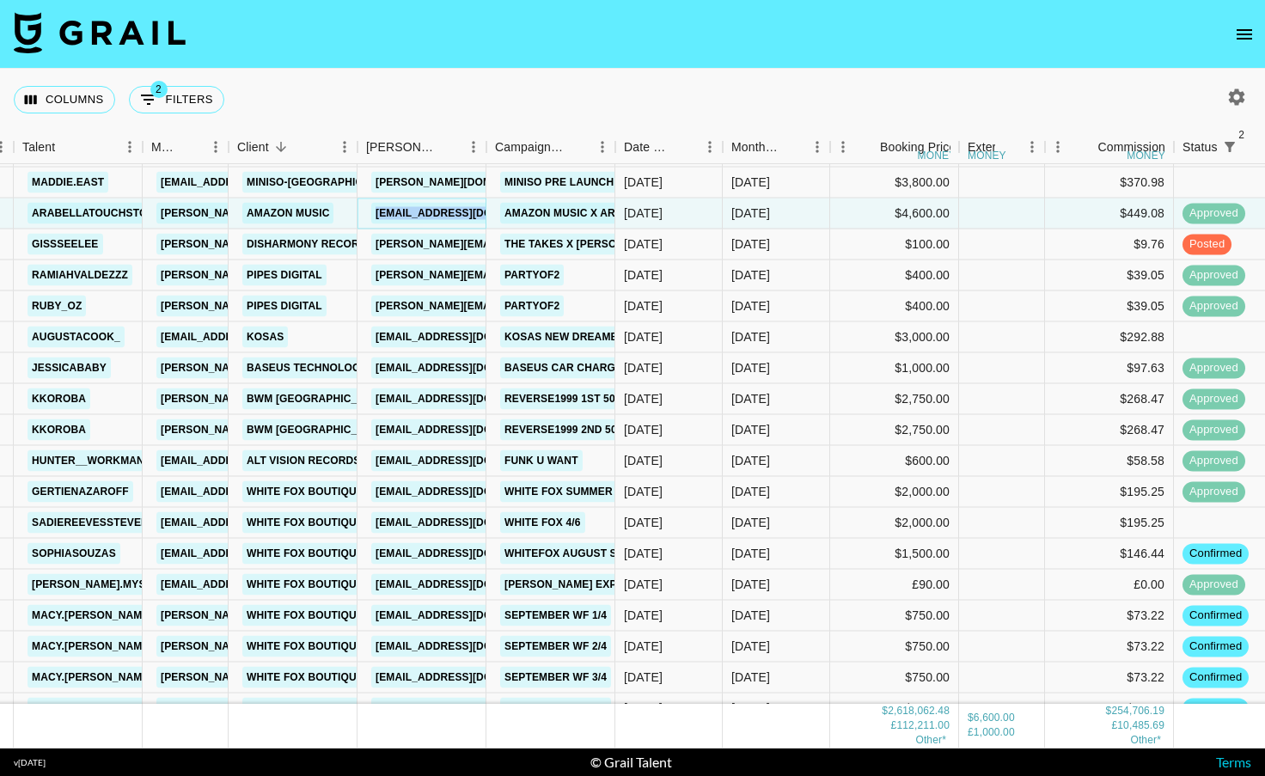
scroll to position [29724, 128]
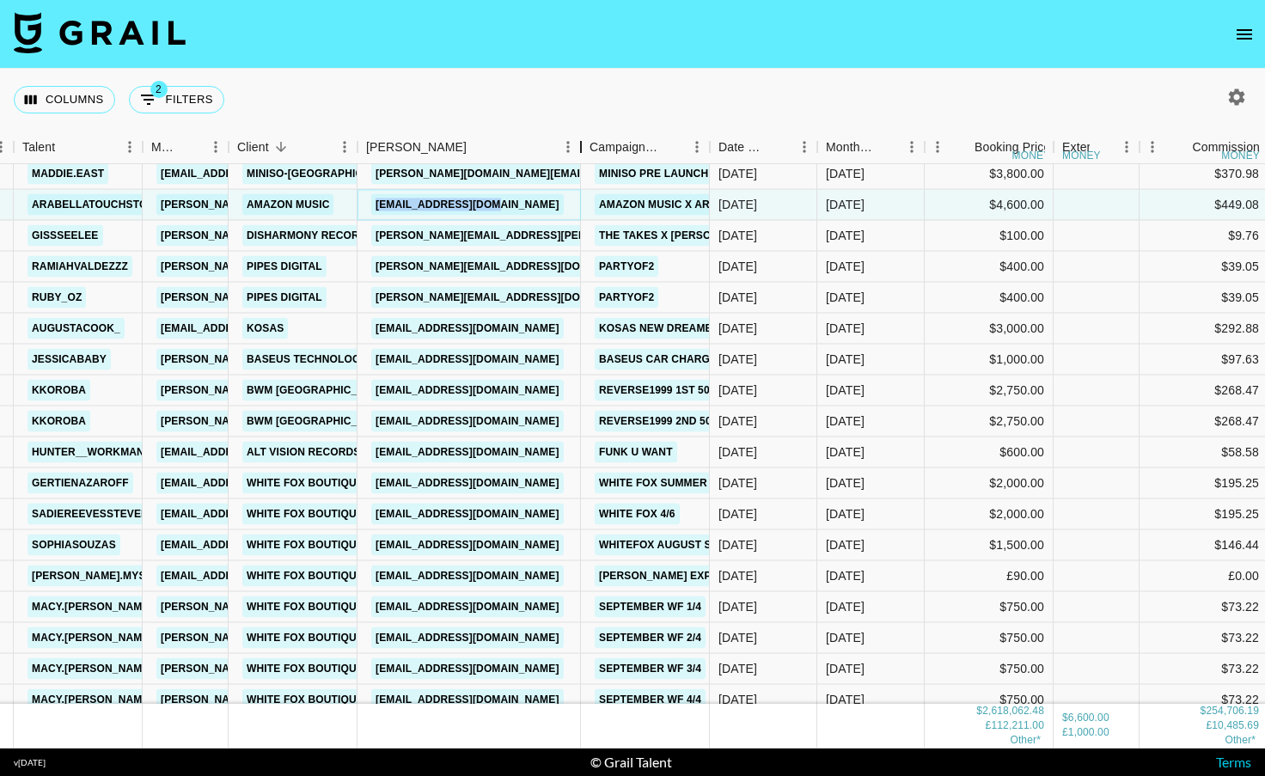
drag, startPoint x: 489, startPoint y: 141, endPoint x: 590, endPoint y: 134, distance: 101.7
click at [590, 134] on div "Booker" at bounding box center [581, 148] width 21 height 34
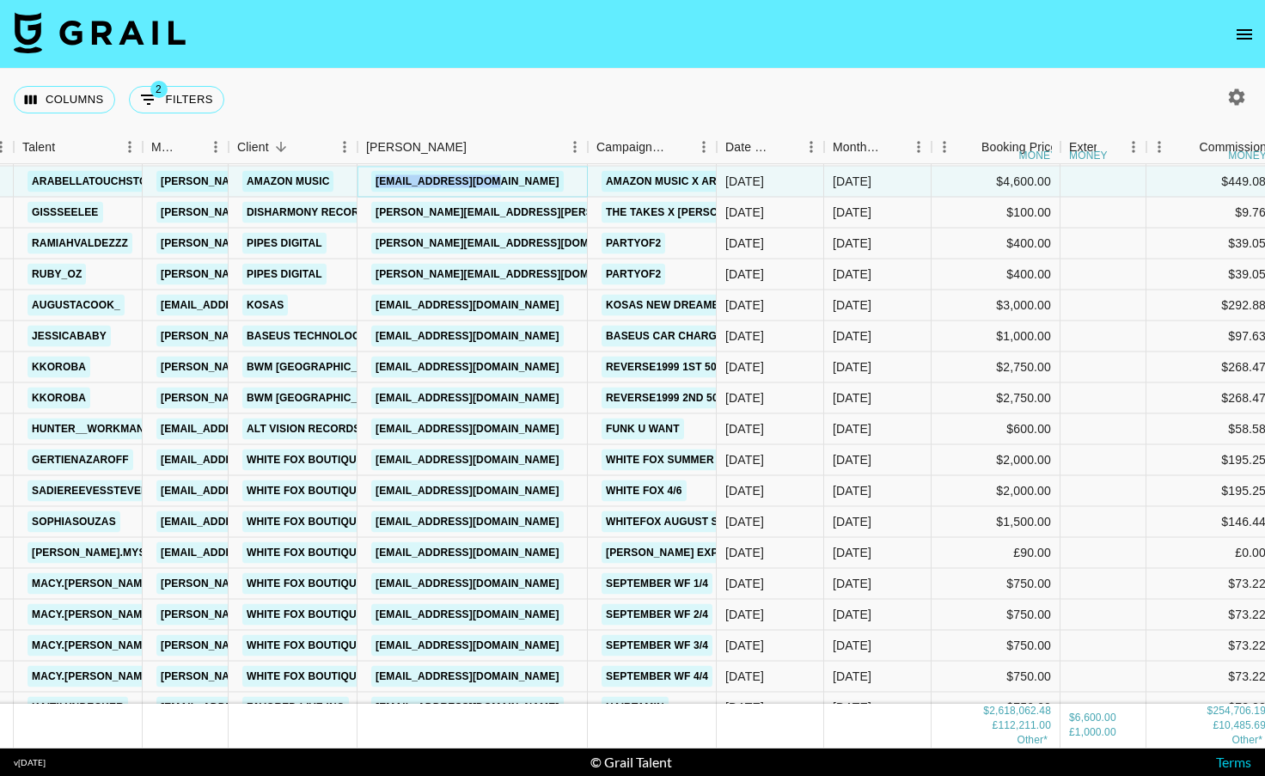
scroll to position [29751, 128]
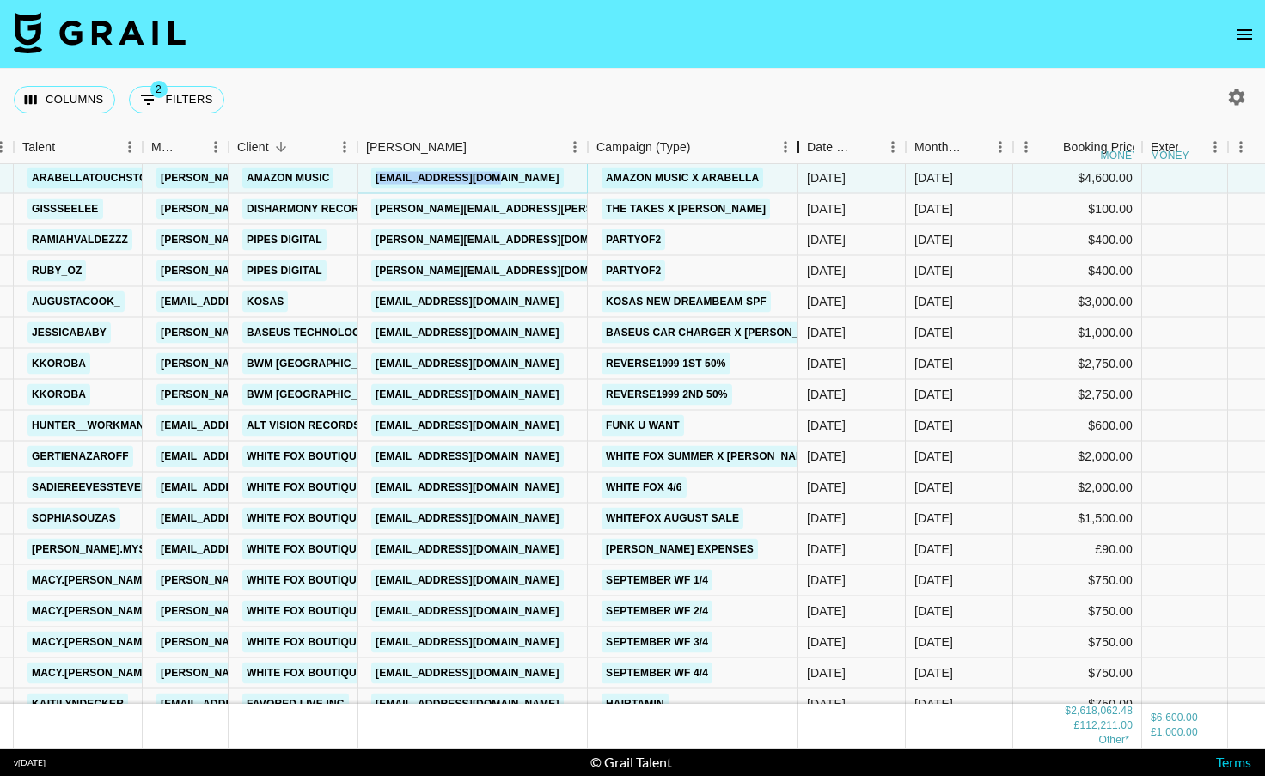
drag, startPoint x: 721, startPoint y: 147, endPoint x: 803, endPoint y: 148, distance: 81.7
click at [803, 148] on div "Campaign (Type)" at bounding box center [798, 148] width 21 height 34
drag, startPoint x: 511, startPoint y: 298, endPoint x: 376, endPoint y: 299, distance: 135.8
click at [376, 300] on div "[EMAIL_ADDRESS][DOMAIN_NAME]" at bounding box center [473, 302] width 230 height 31
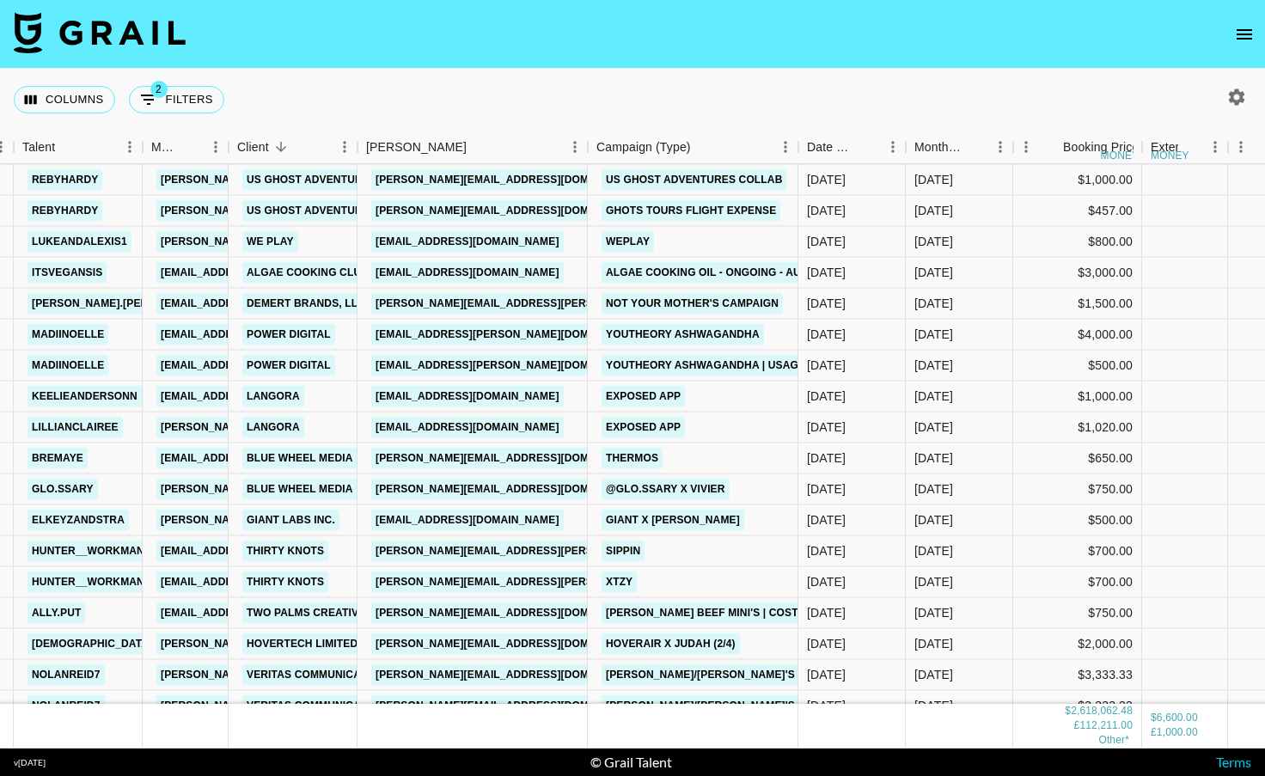
scroll to position [30962, 128]
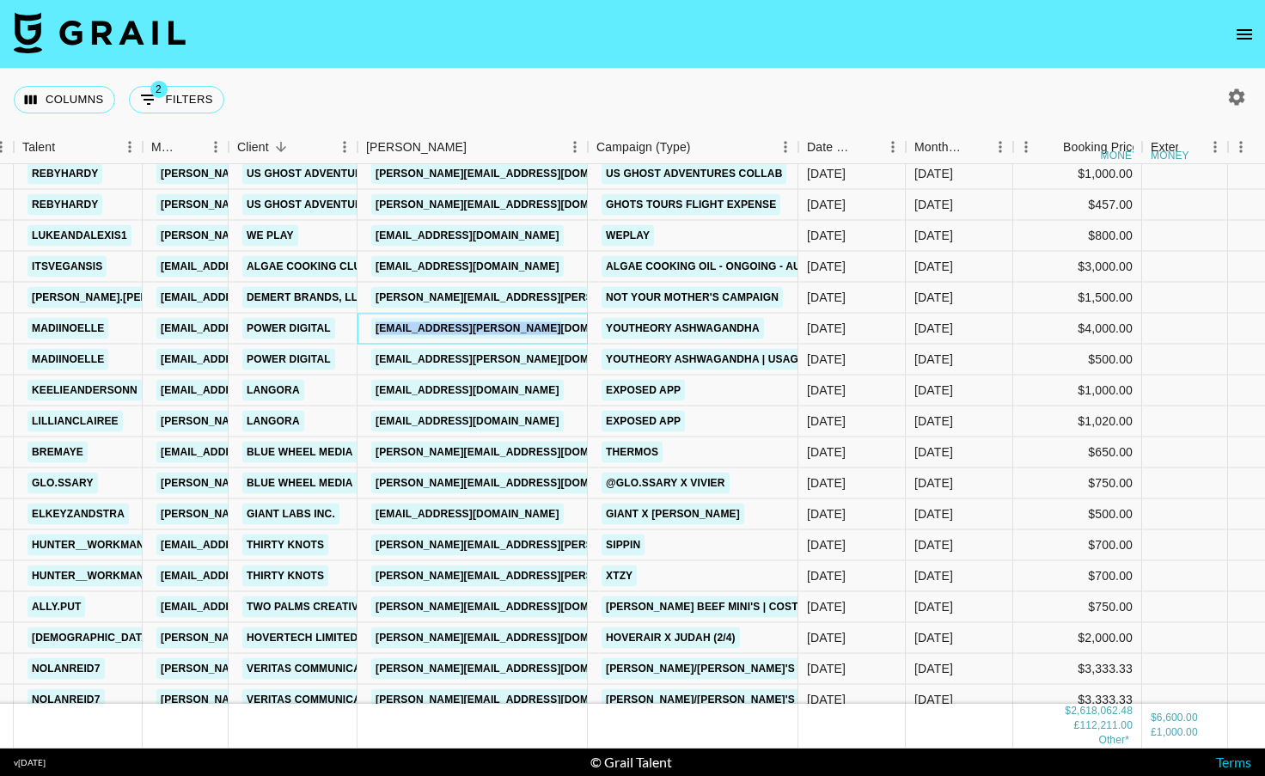
drag, startPoint x: 578, startPoint y: 326, endPoint x: 370, endPoint y: 319, distance: 208.1
click at [370, 319] on div "[EMAIL_ADDRESS][PERSON_NAME][DOMAIN_NAME]" at bounding box center [473, 329] width 230 height 31
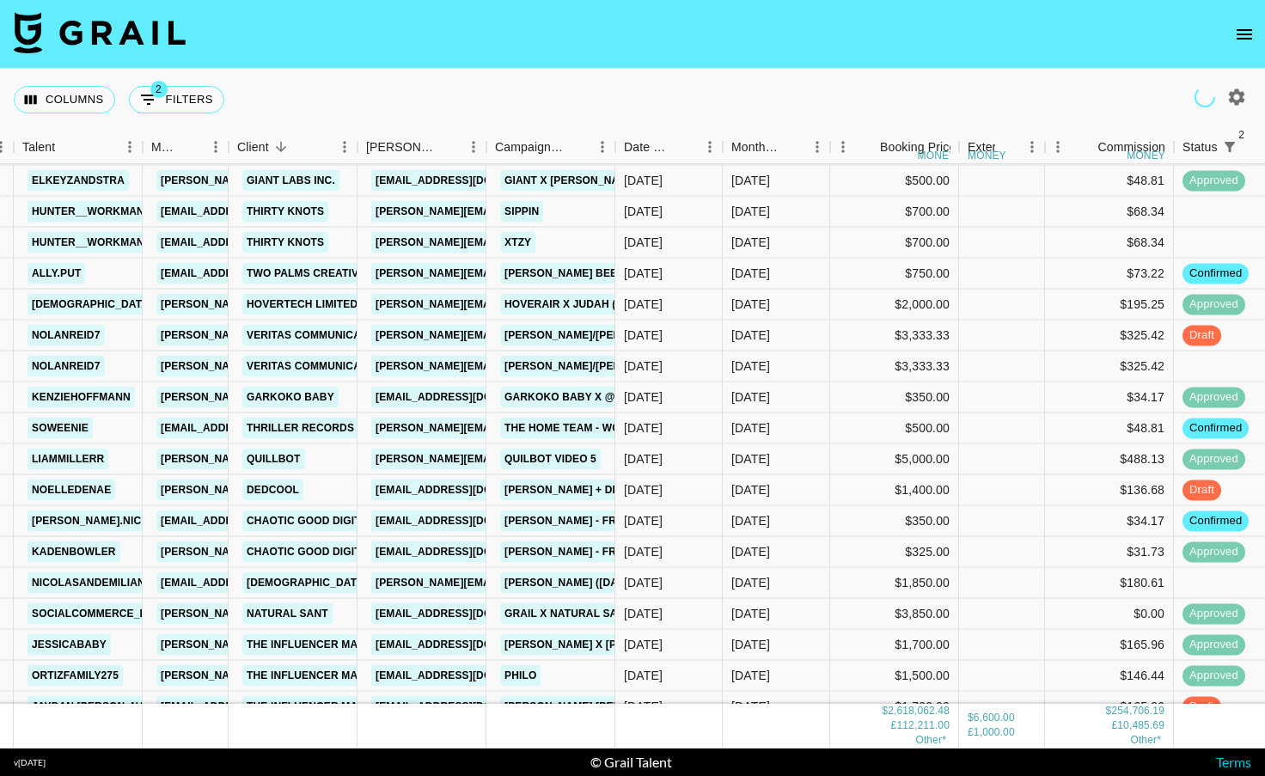
scroll to position [31219, 128]
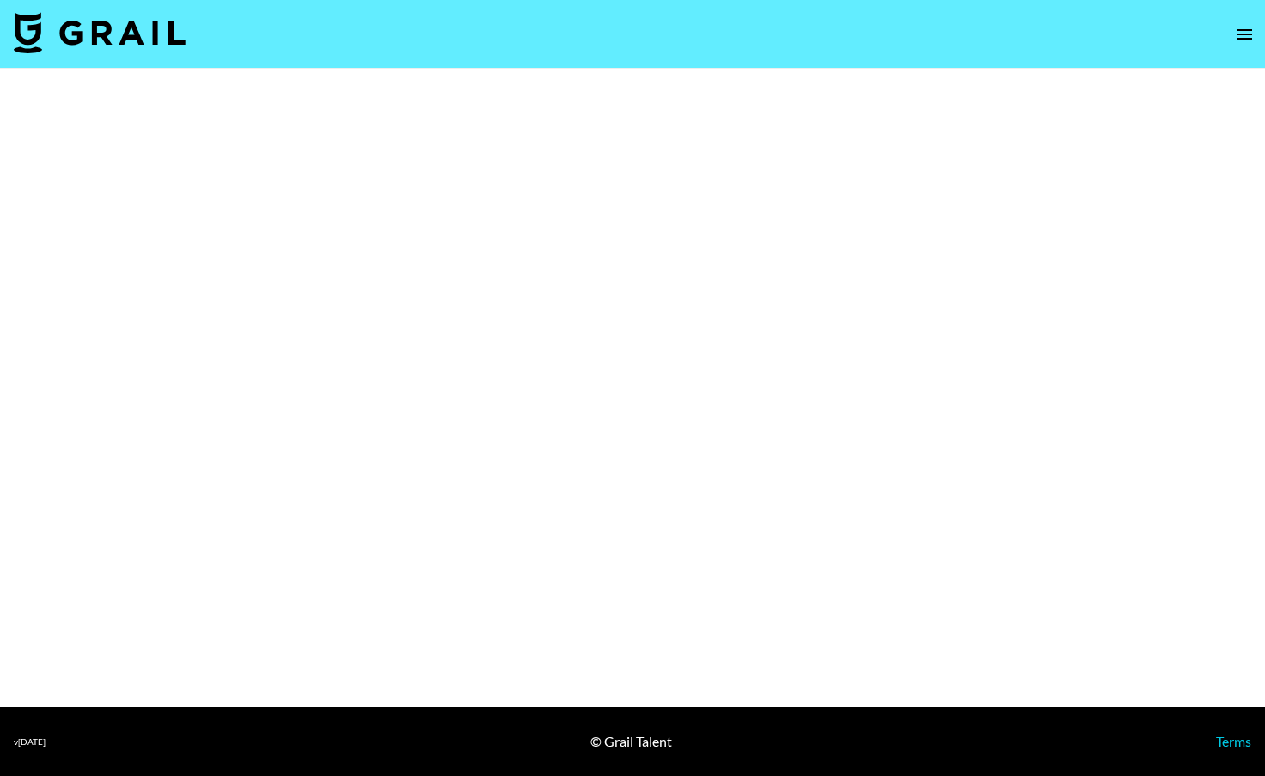
select select "Brand"
